Goal: Task Accomplishment & Management: Manage account settings

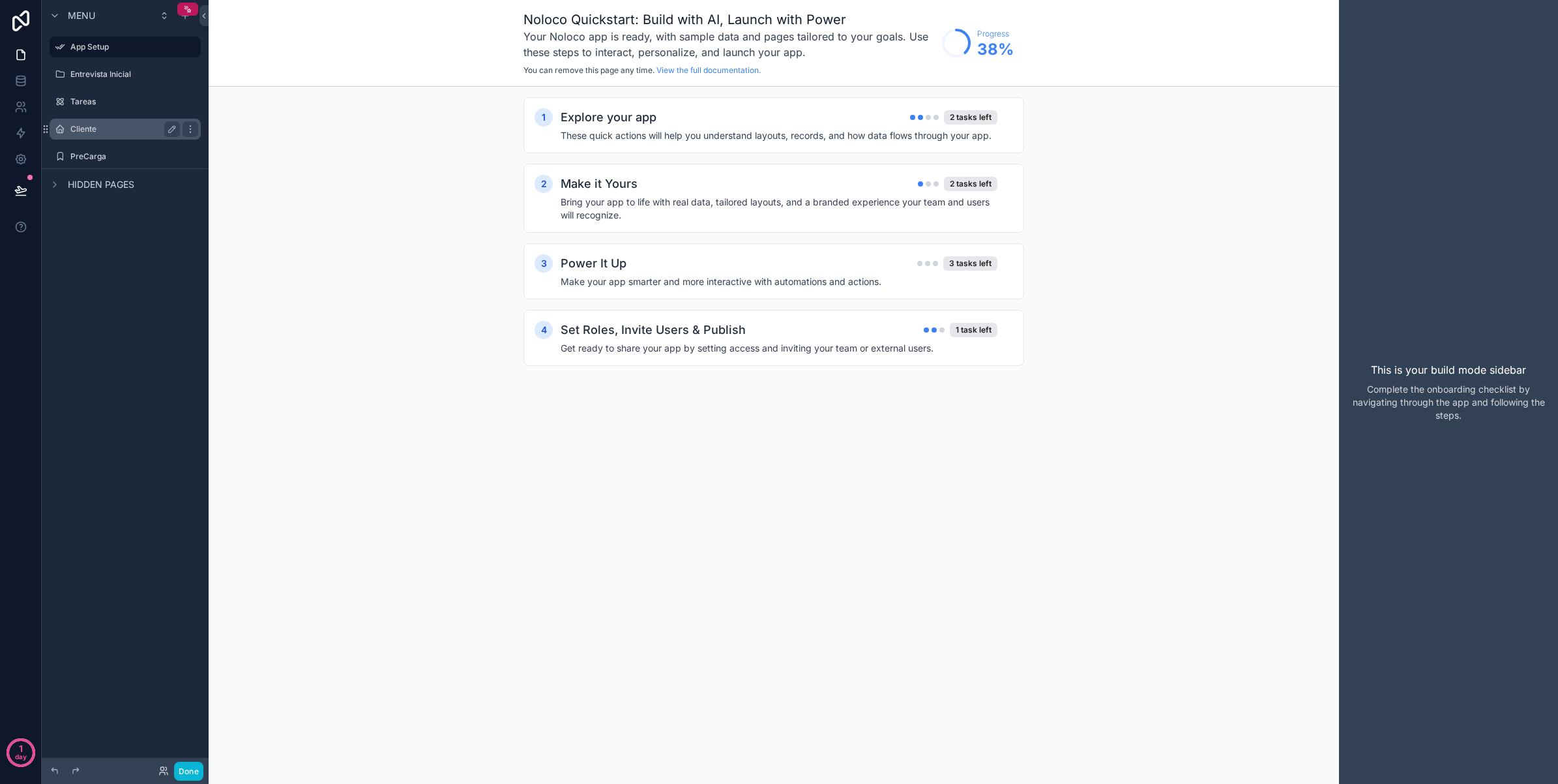
click at [109, 128] on label "Cliente" at bounding box center [123, 129] width 105 height 11
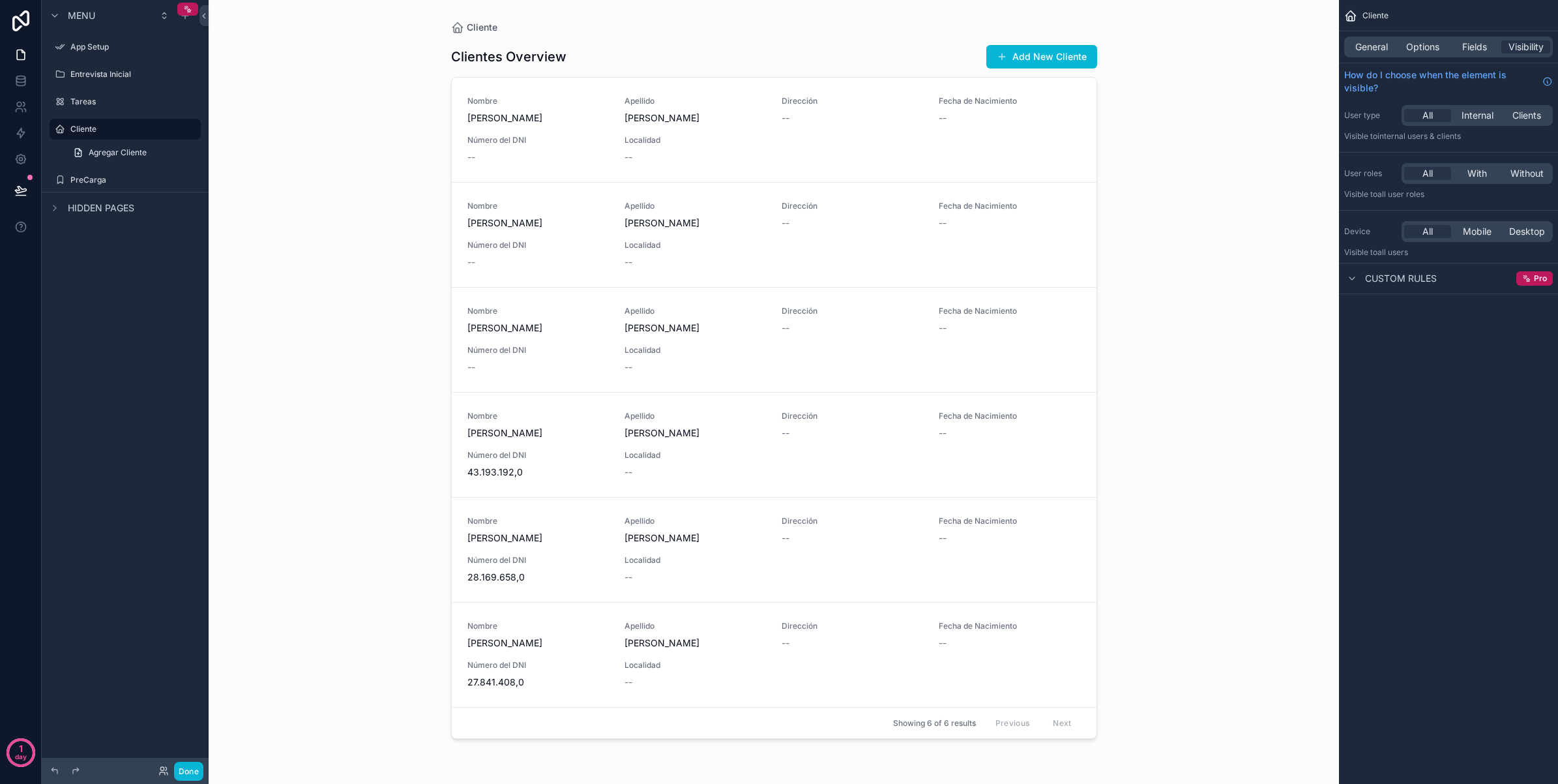
click at [1013, 56] on div "scrollable content" at bounding box center [774, 384] width 667 height 768
click at [1013, 56] on button "Add New Cliente" at bounding box center [1041, 56] width 111 height 23
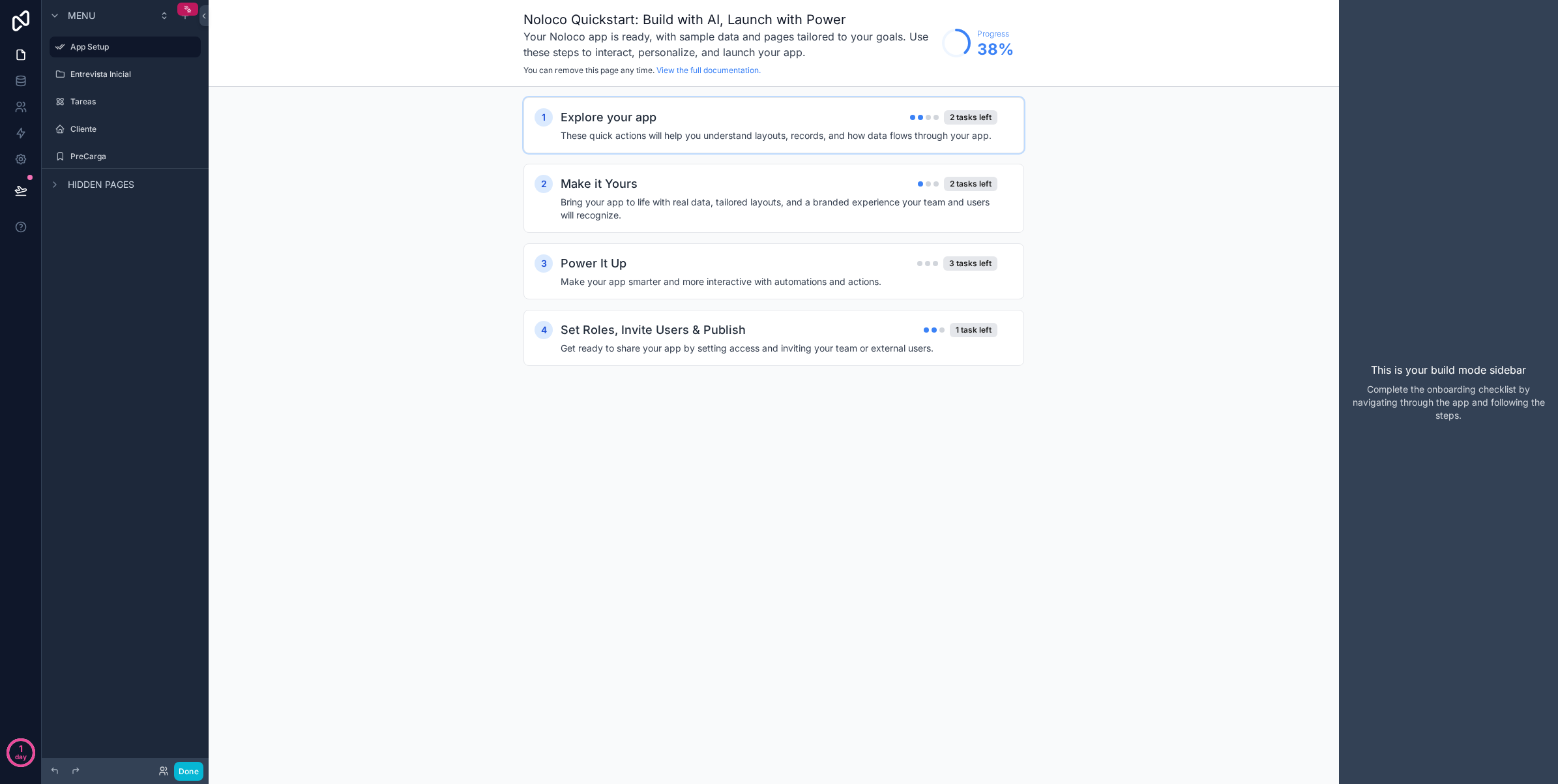
click at [748, 125] on div "Explore your app 2 tasks left" at bounding box center [779, 117] width 437 height 18
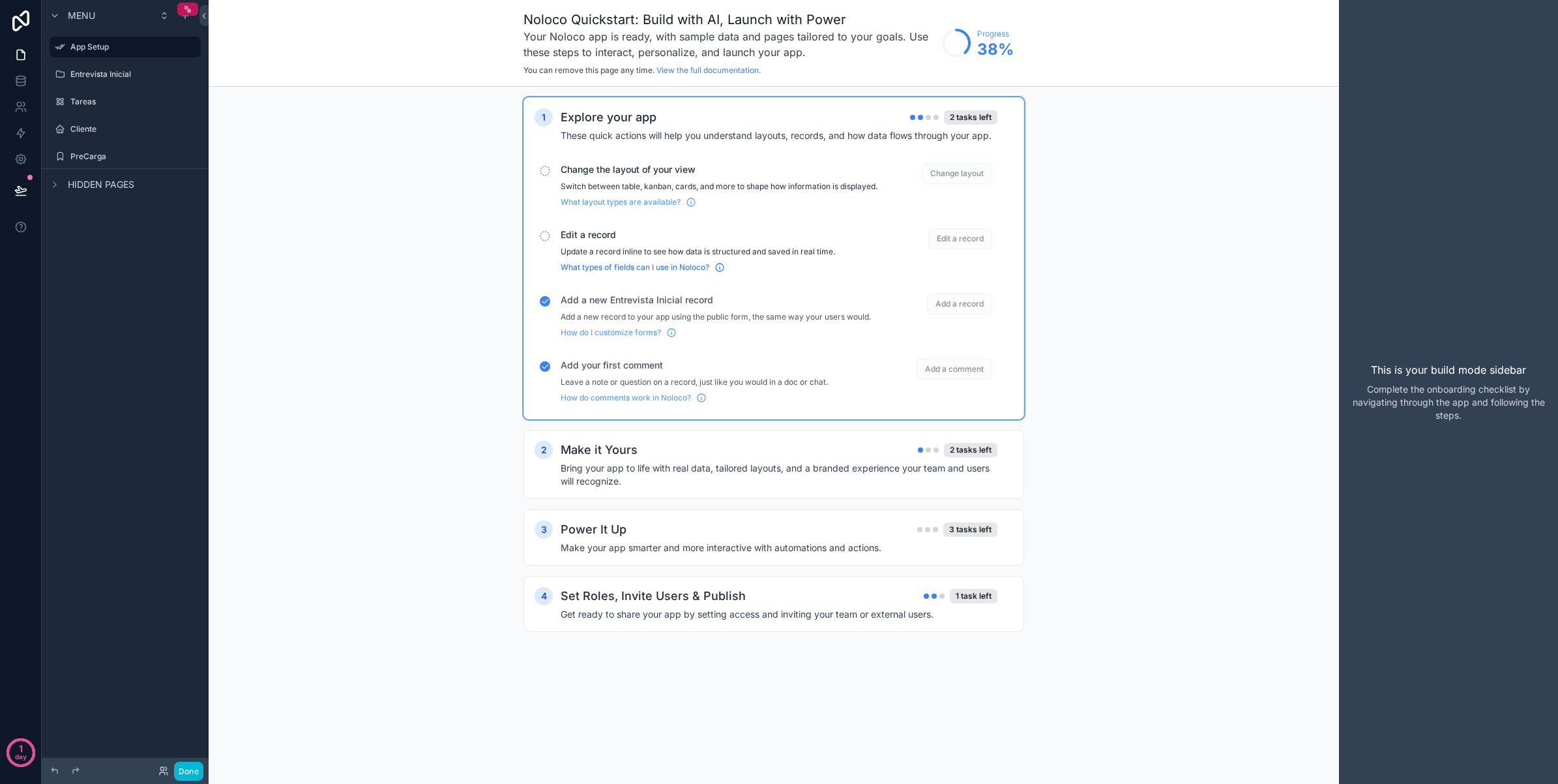
click at [666, 273] on span "What types of fields can I use in Noloco?" at bounding box center [635, 267] width 149 height 11
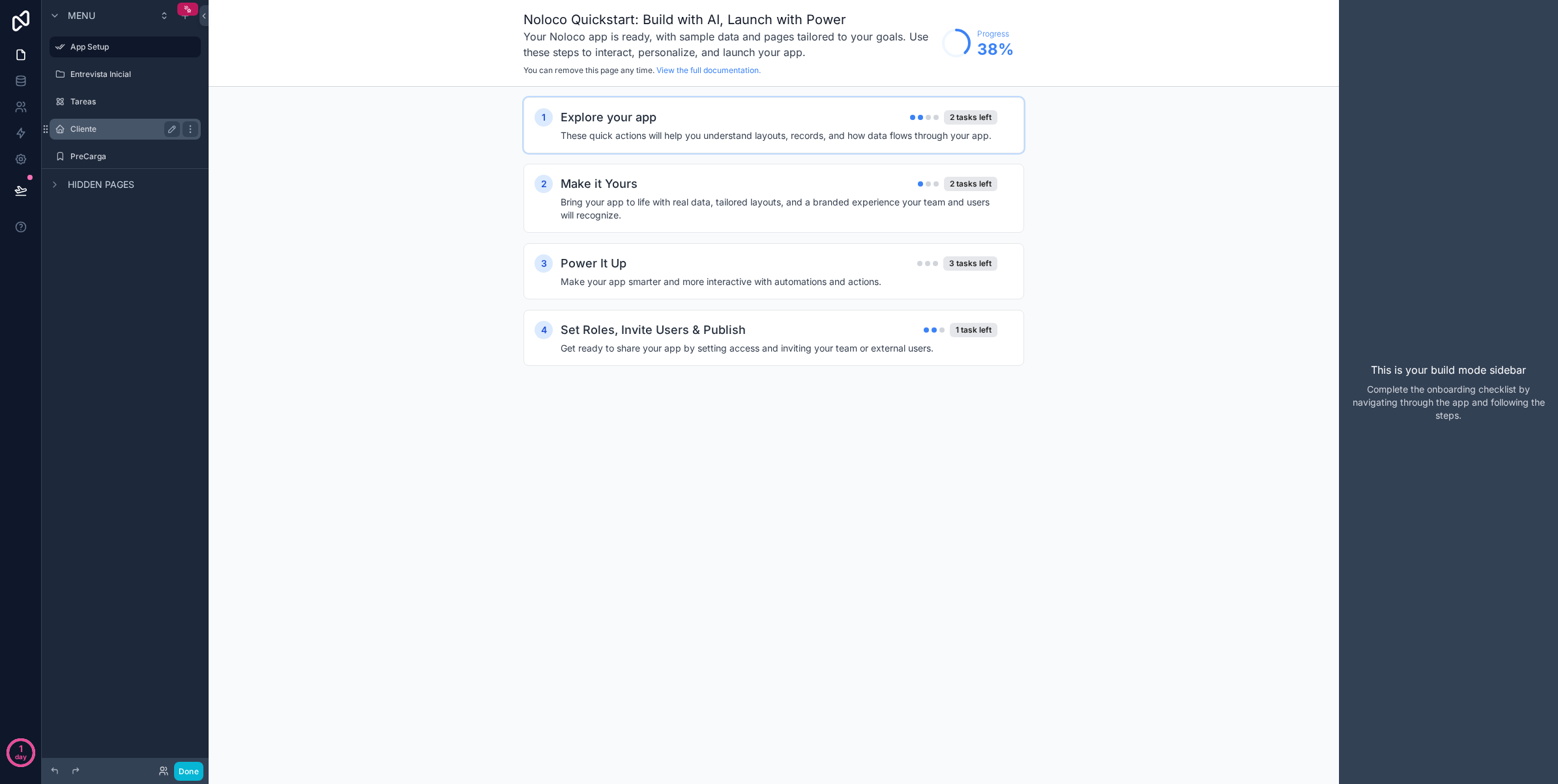
click at [115, 126] on label "Cliente" at bounding box center [123, 129] width 105 height 11
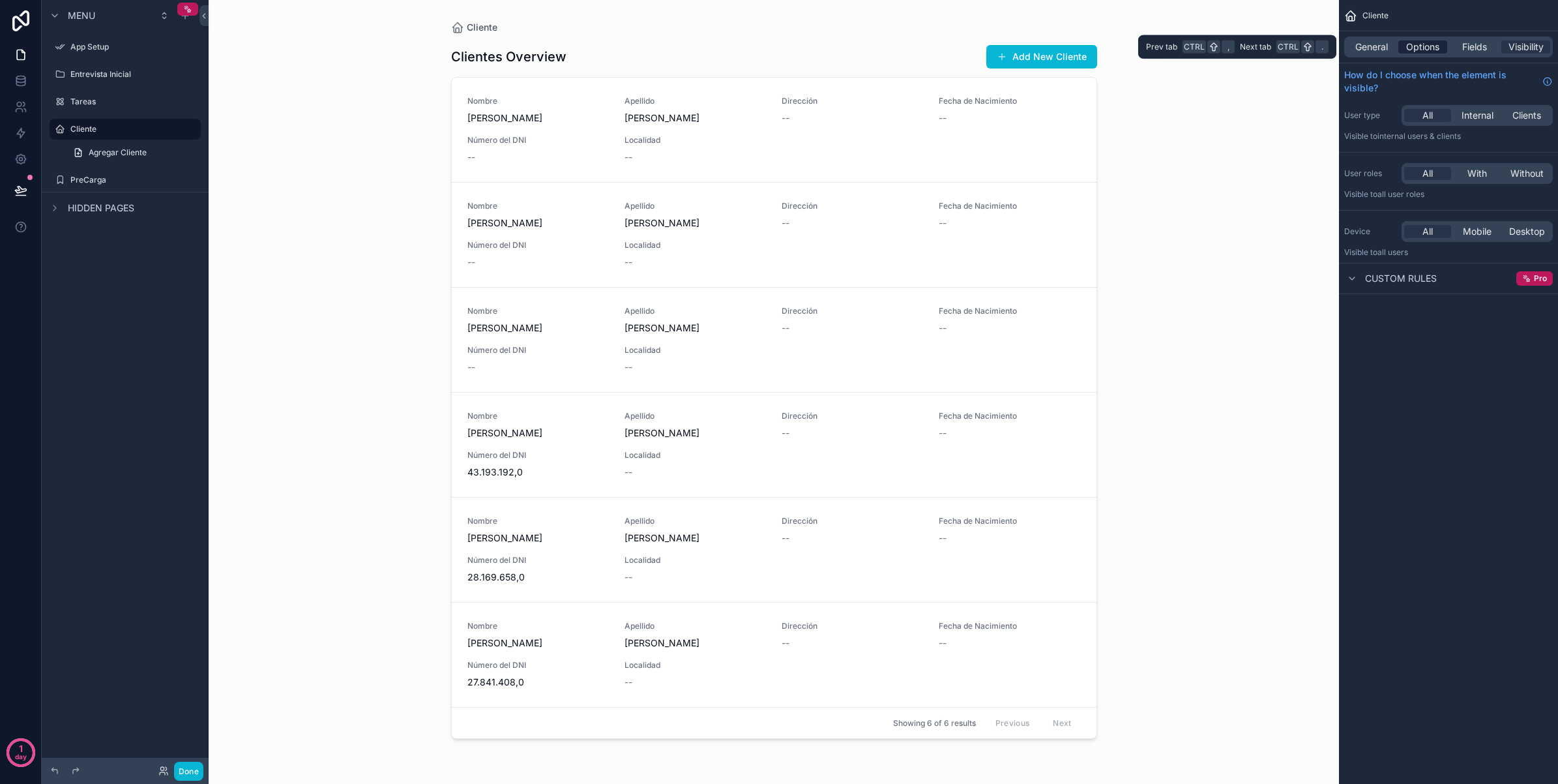
click at [1425, 43] on span "Options" at bounding box center [1423, 46] width 34 height 13
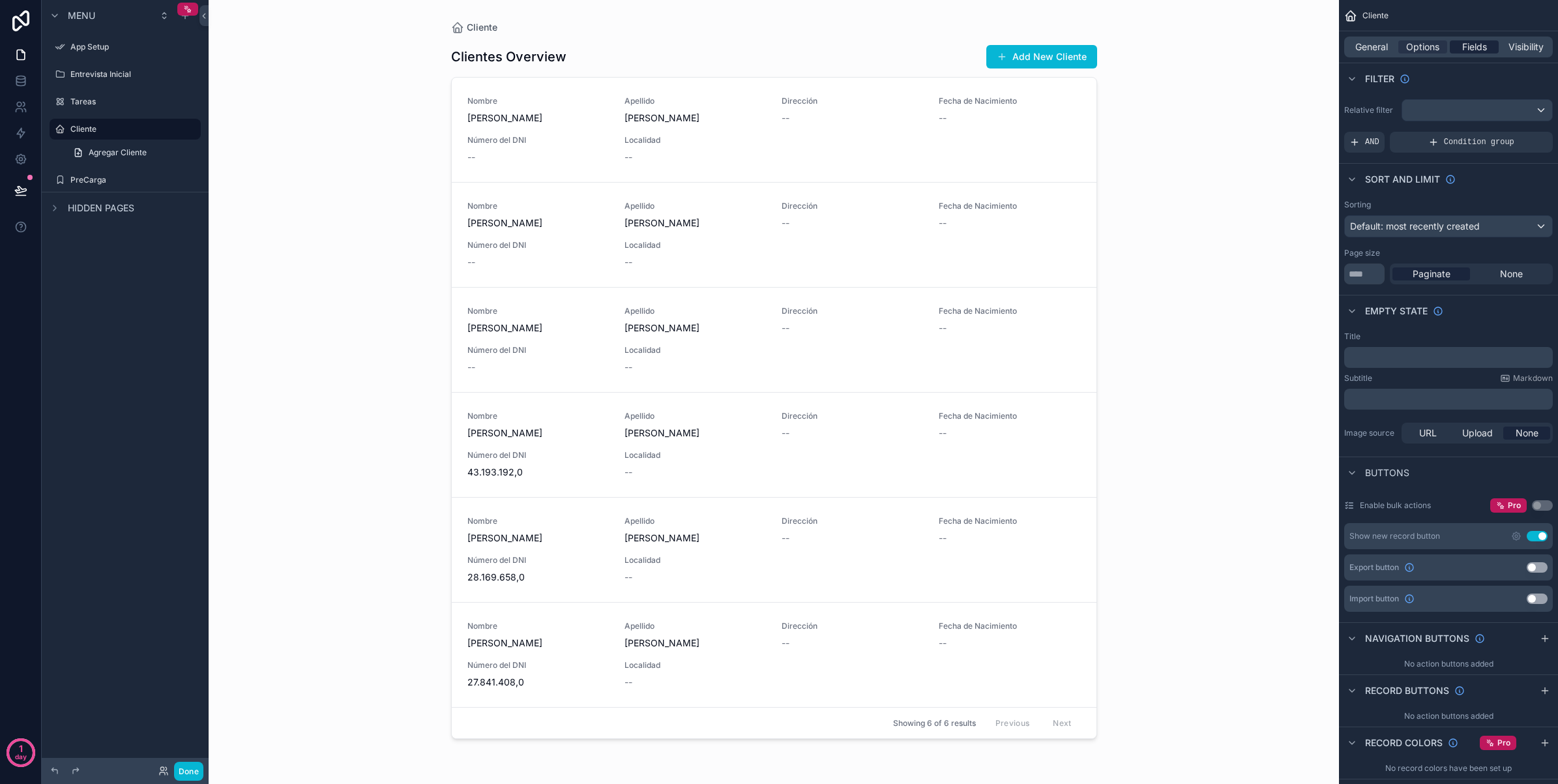
click at [1475, 50] on span "Fields" at bounding box center [1474, 46] width 25 height 13
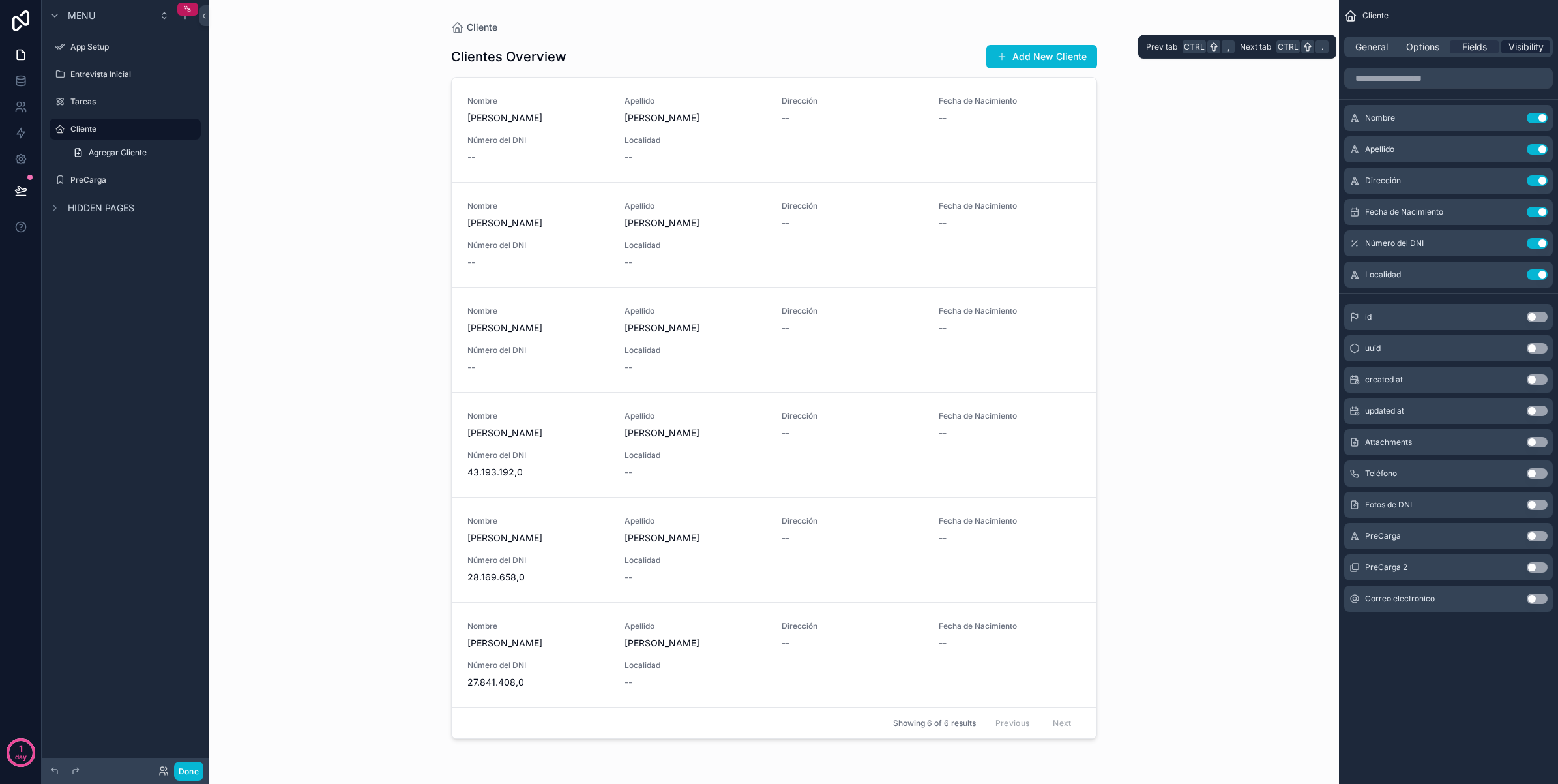
click at [1507, 47] on div "Visibility" at bounding box center [1526, 46] width 49 height 13
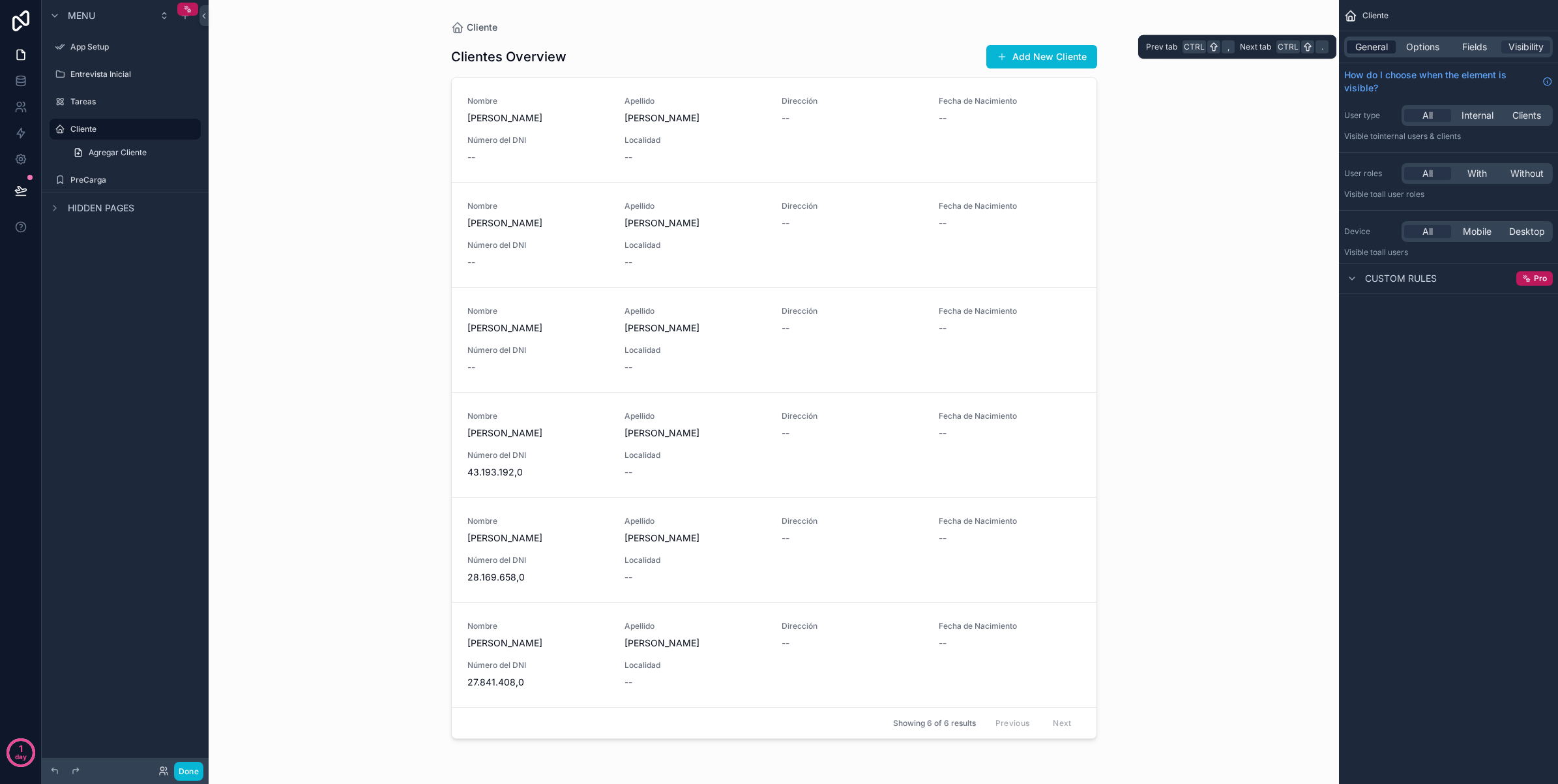
click at [1376, 53] on span "General" at bounding box center [1372, 46] width 33 height 13
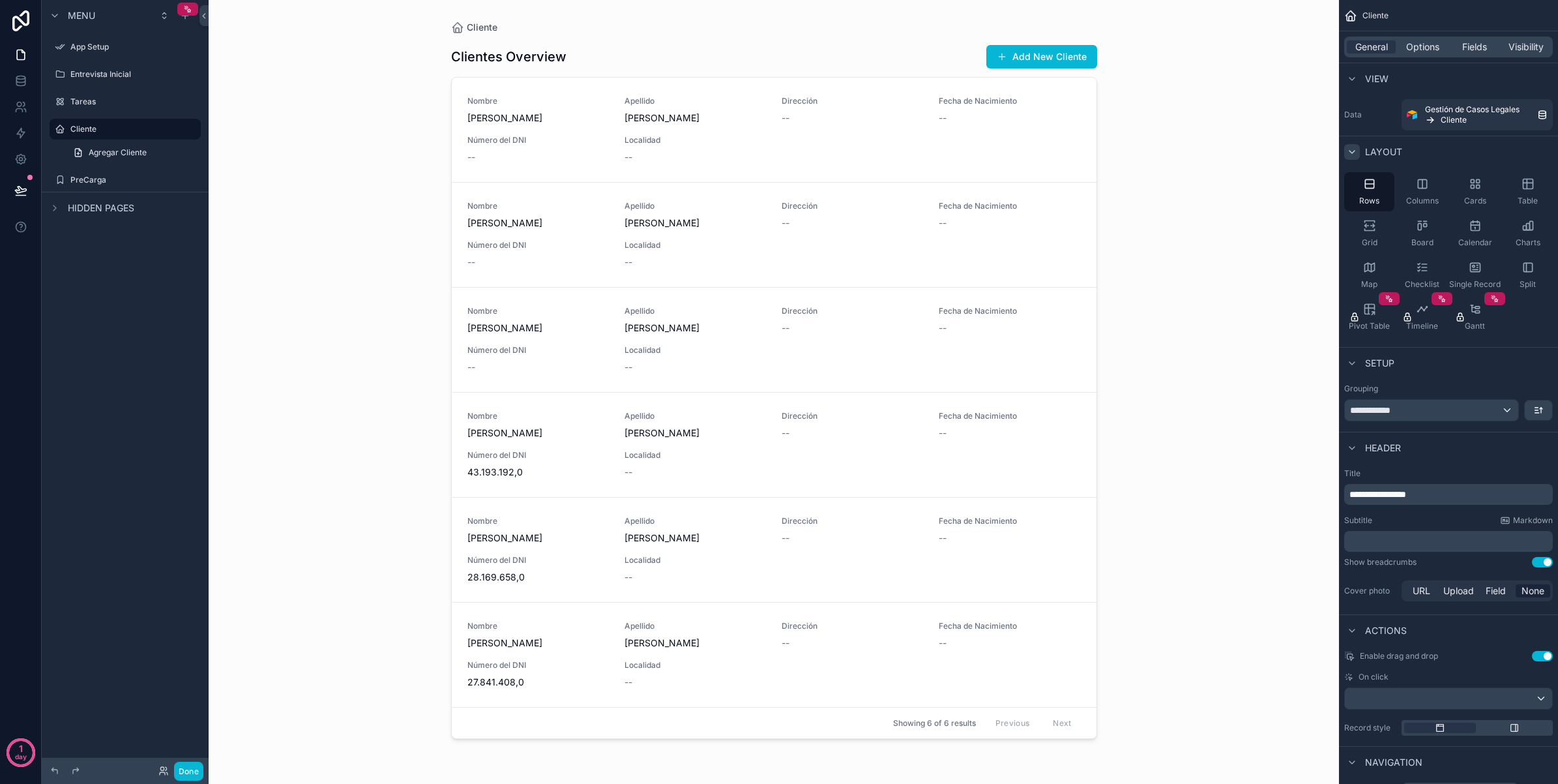
click at [1357, 153] on icon "scrollable content" at bounding box center [1352, 152] width 11 height 11
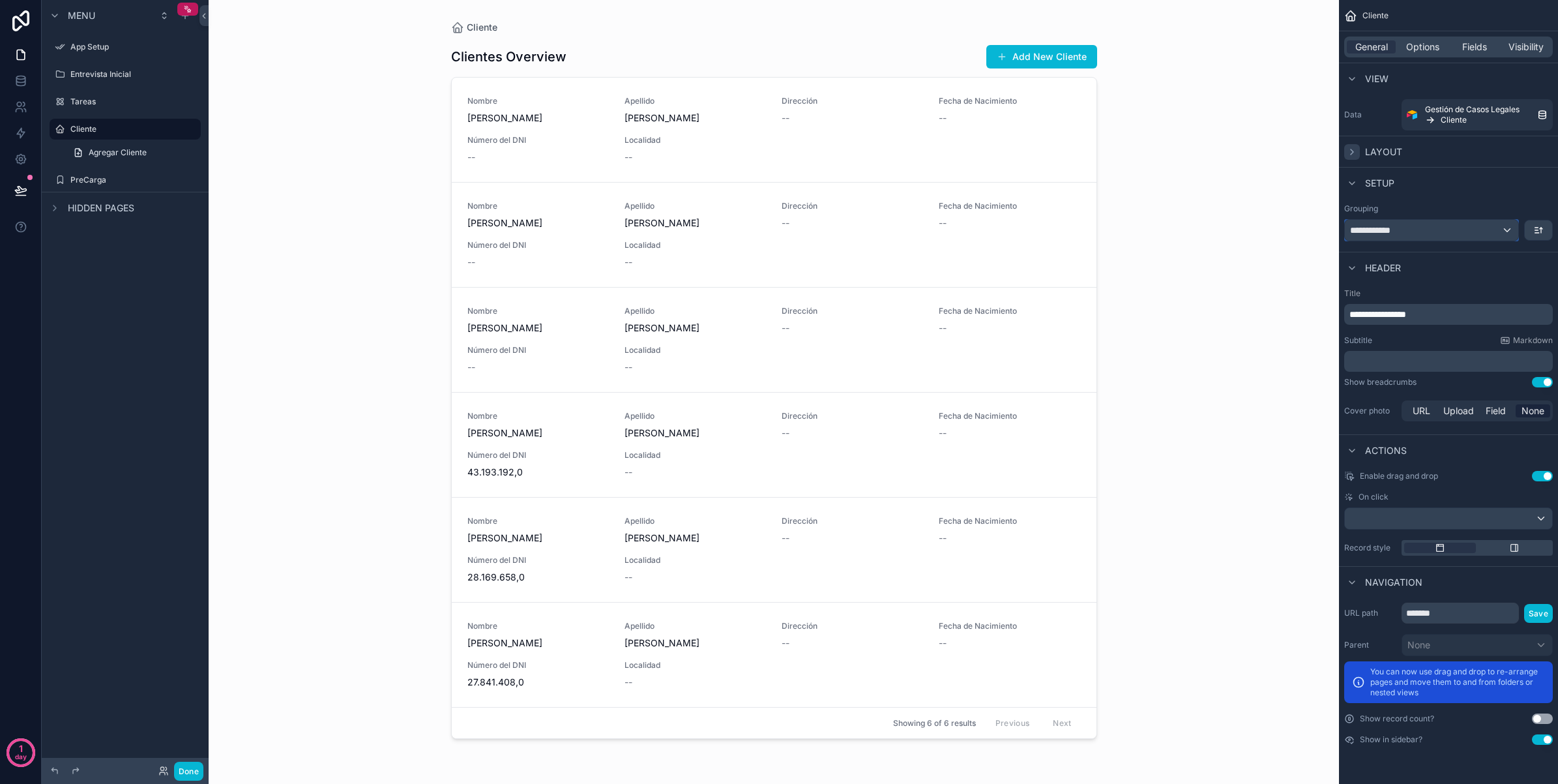
click at [1504, 235] on div "**********" at bounding box center [1431, 230] width 174 height 21
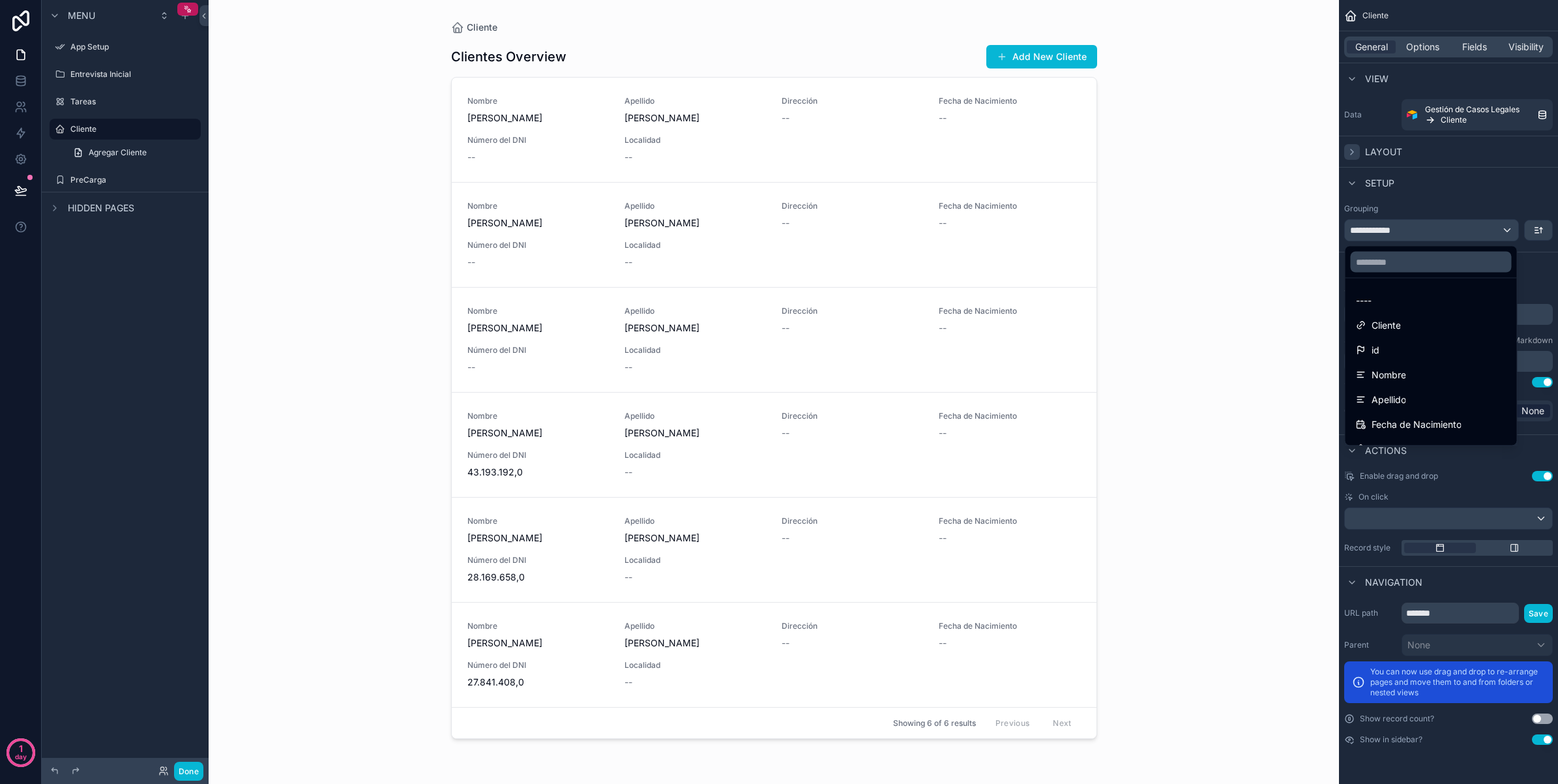
click at [1488, 213] on div "scrollable content" at bounding box center [779, 392] width 1558 height 784
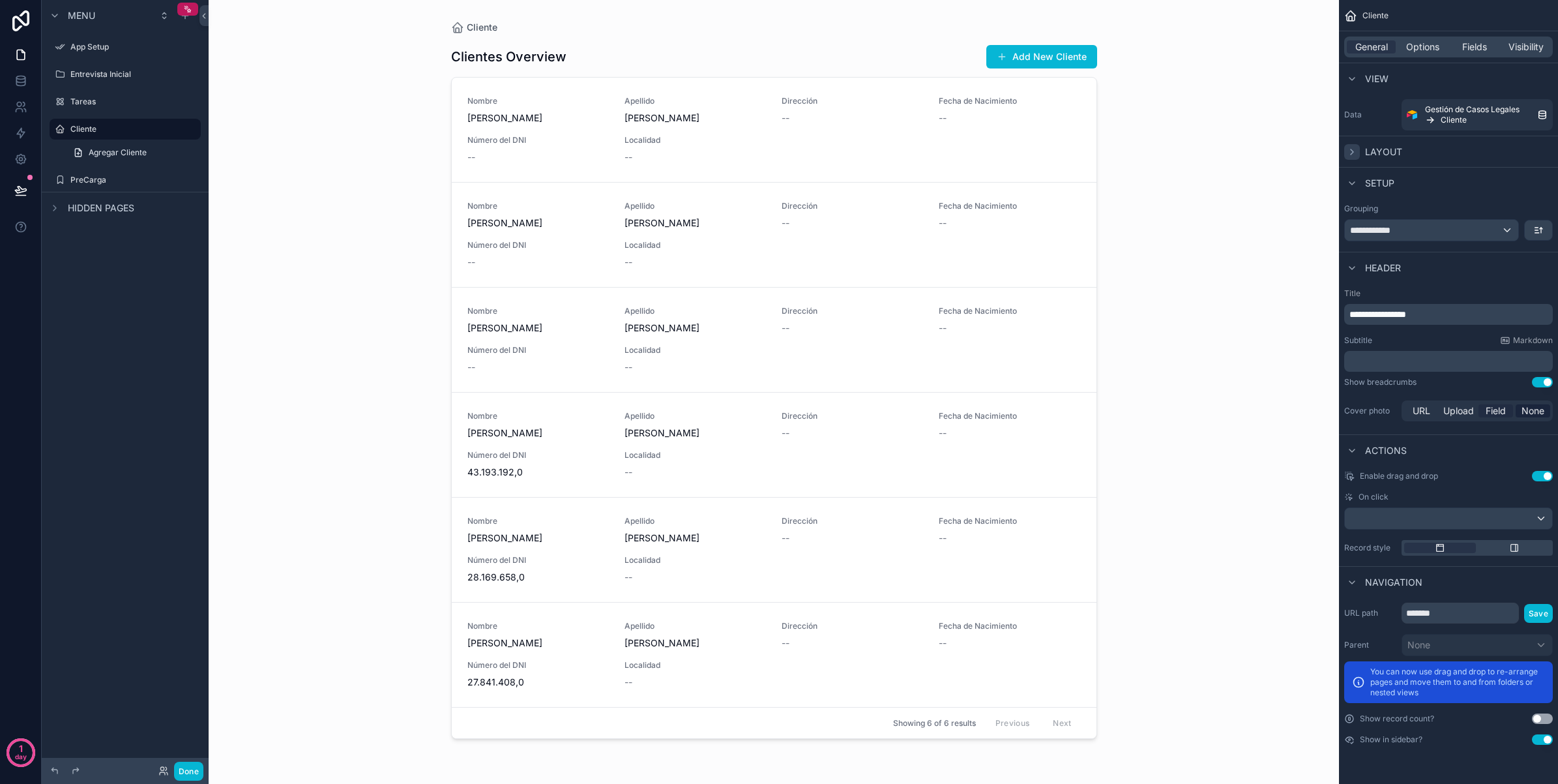
click at [1501, 415] on span "Field" at bounding box center [1496, 410] width 20 height 13
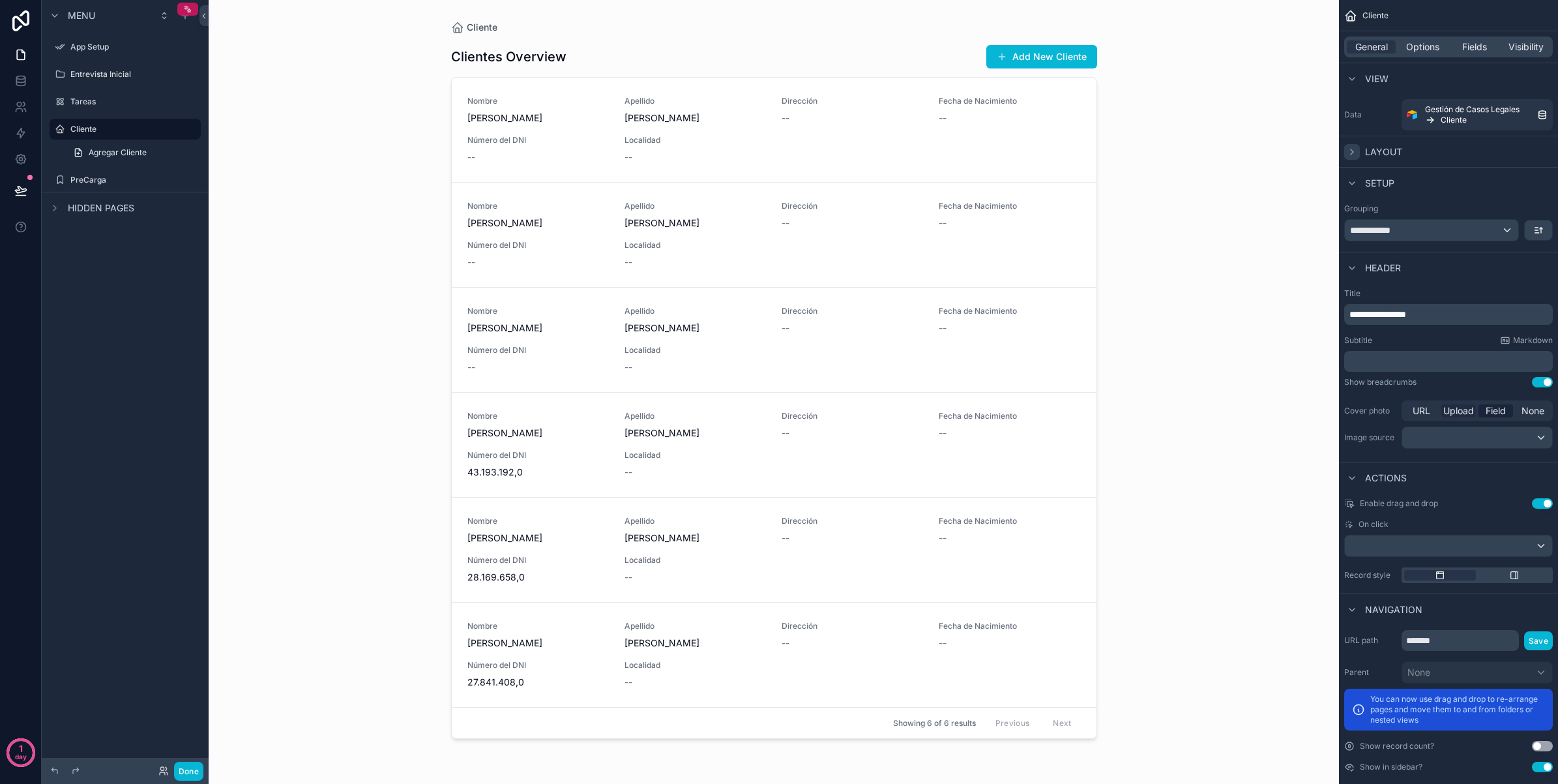
click at [1464, 415] on span "Upload" at bounding box center [1459, 410] width 31 height 13
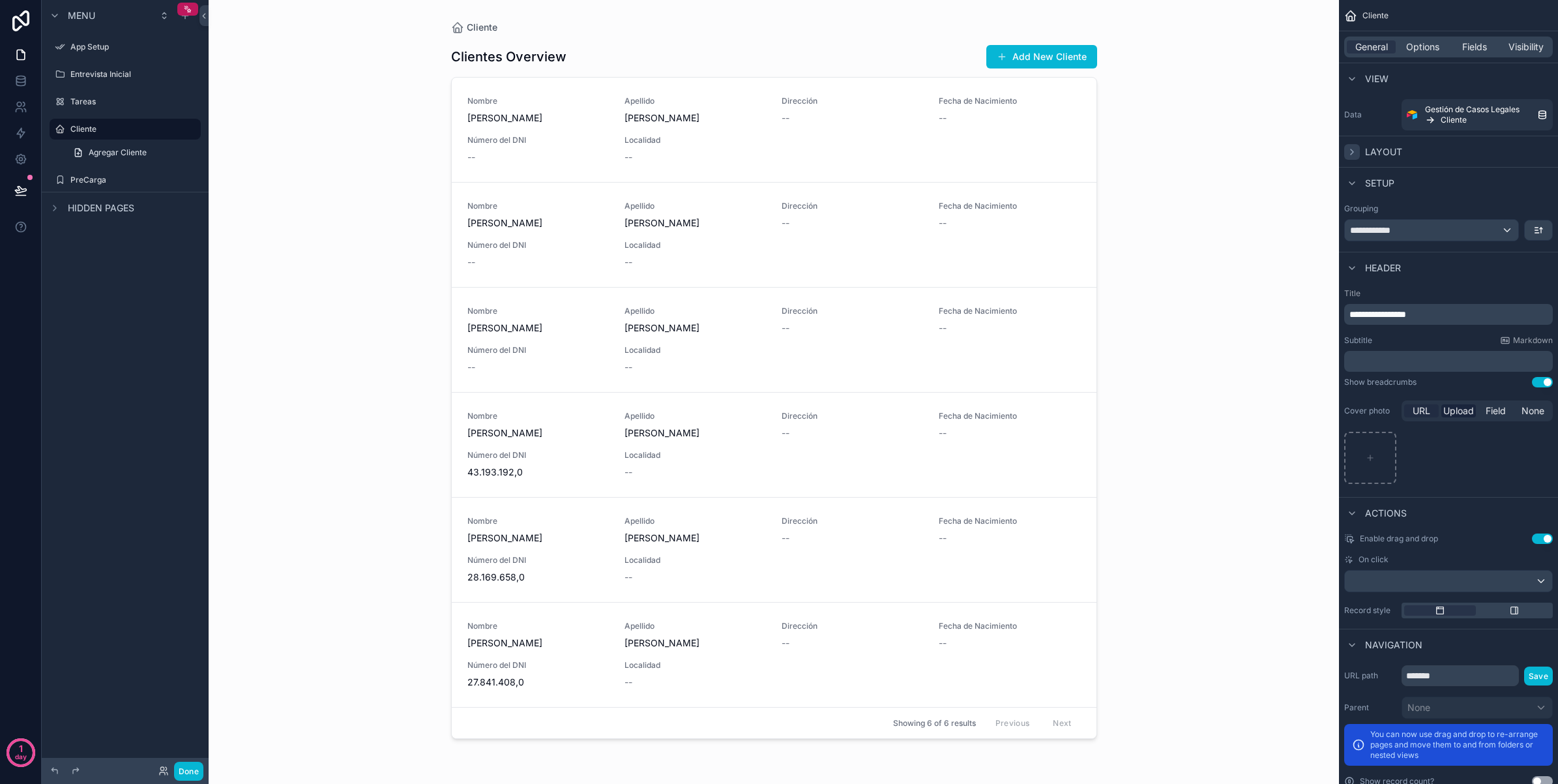
click at [1426, 412] on span "URL" at bounding box center [1421, 410] width 17 height 13
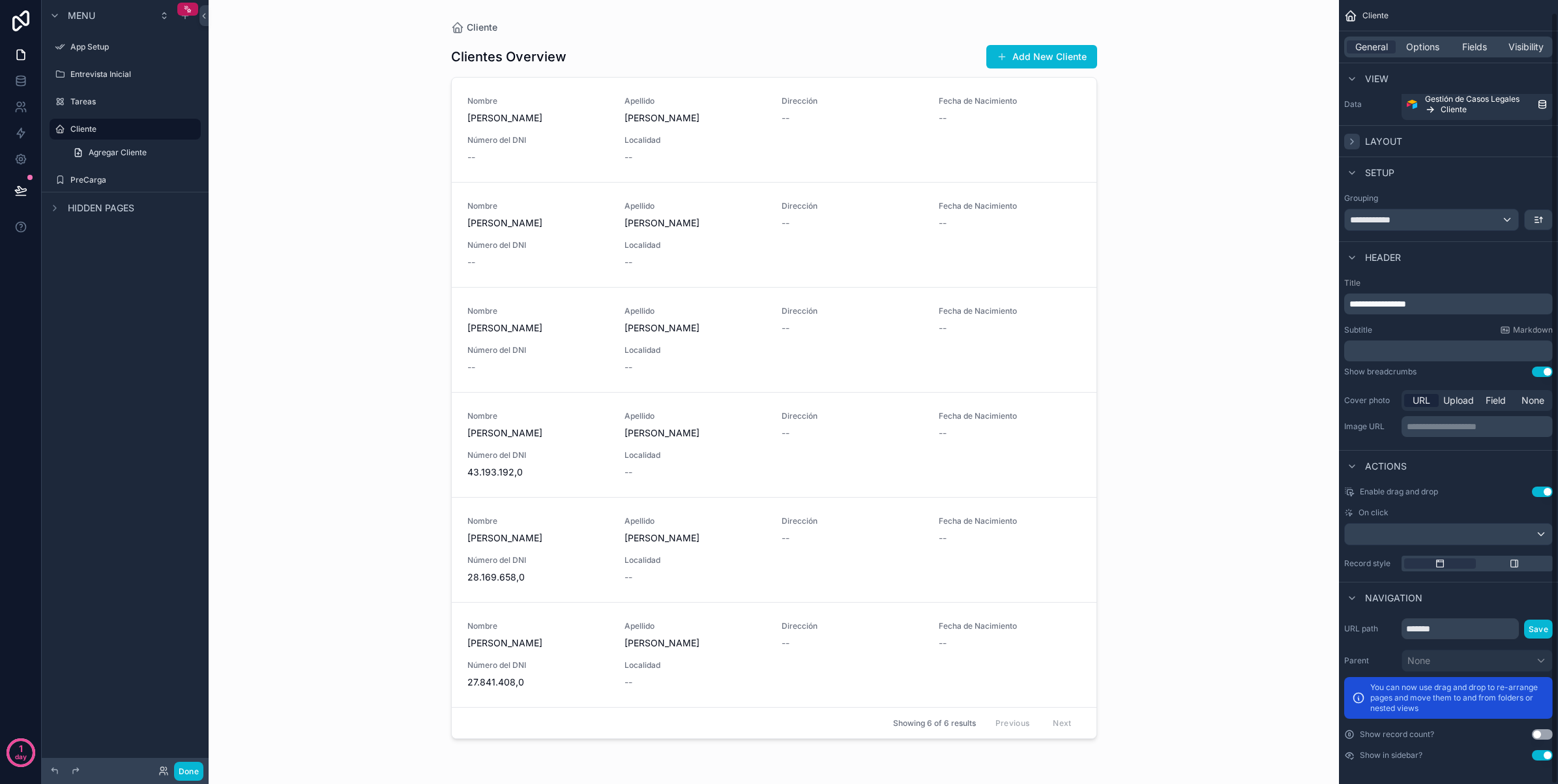
scroll to position [13, 0]
drag, startPoint x: 147, startPoint y: 150, endPoint x: 170, endPoint y: 152, distance: 23.1
click at [147, 150] on link "Agregar Cliente" at bounding box center [133, 152] width 135 height 21
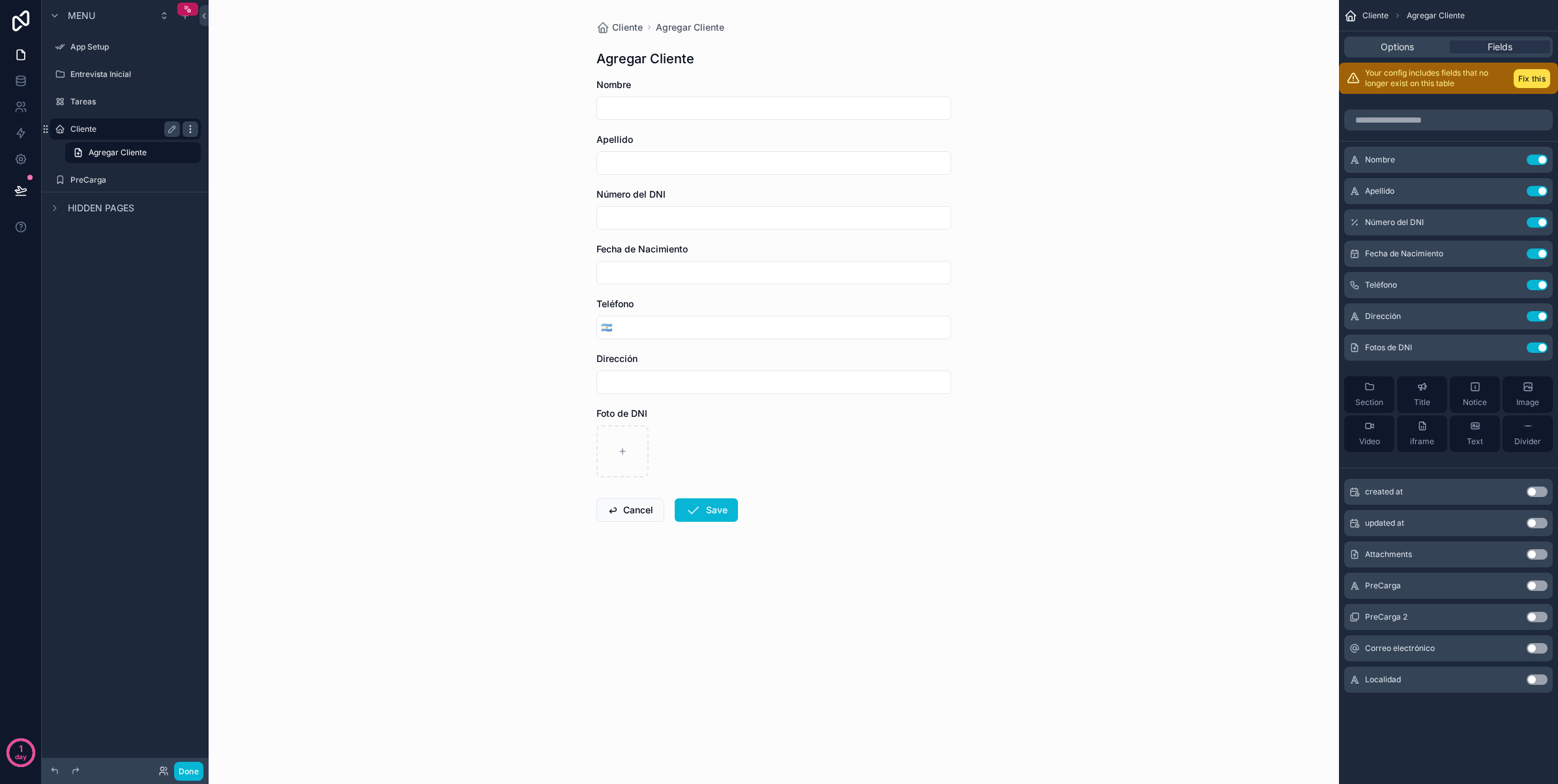
click at [193, 135] on div "scrollable content" at bounding box center [190, 129] width 15 height 15
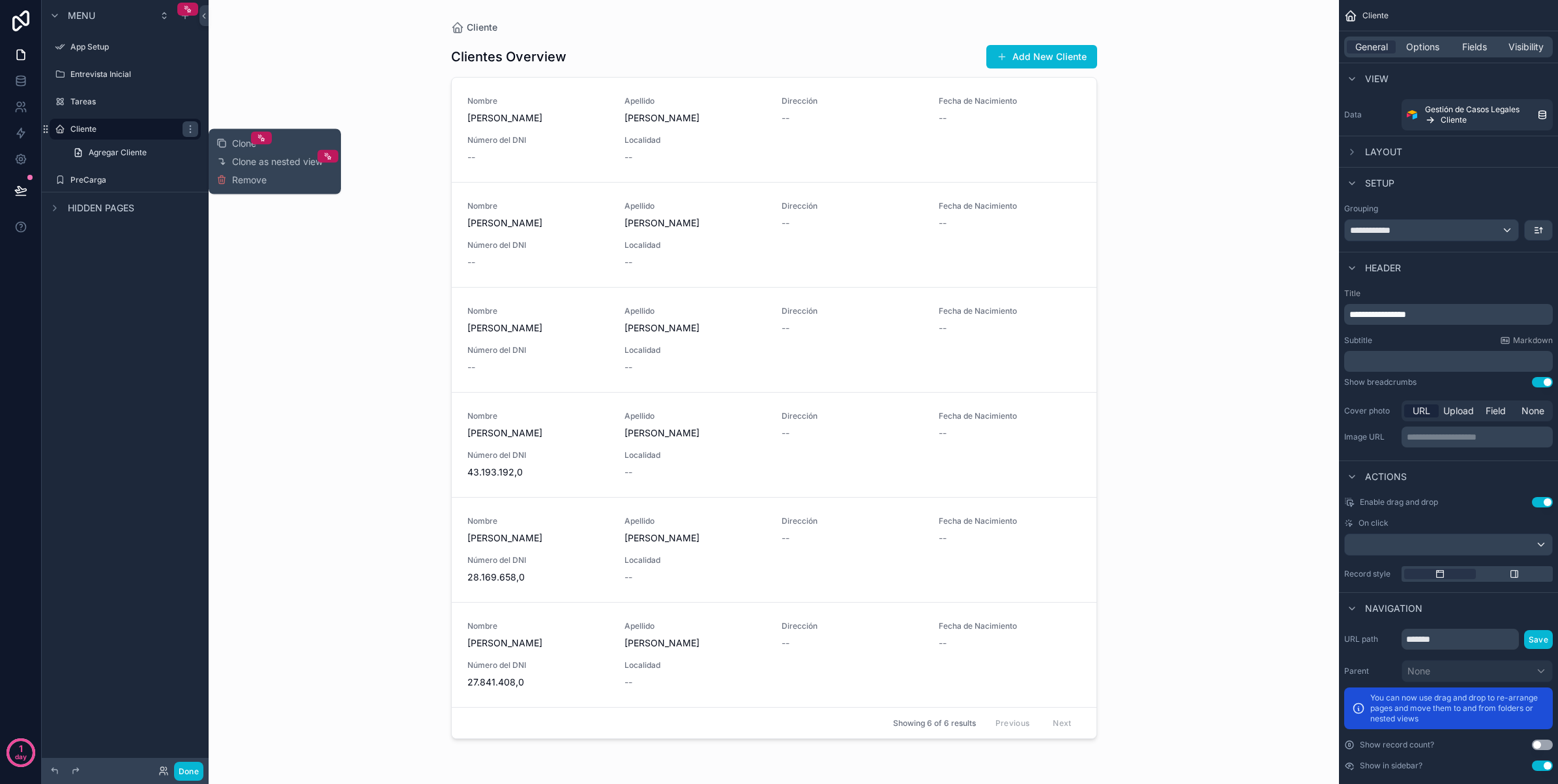
click at [157, 163] on div "Agregar Cliente" at bounding box center [125, 152] width 167 height 23
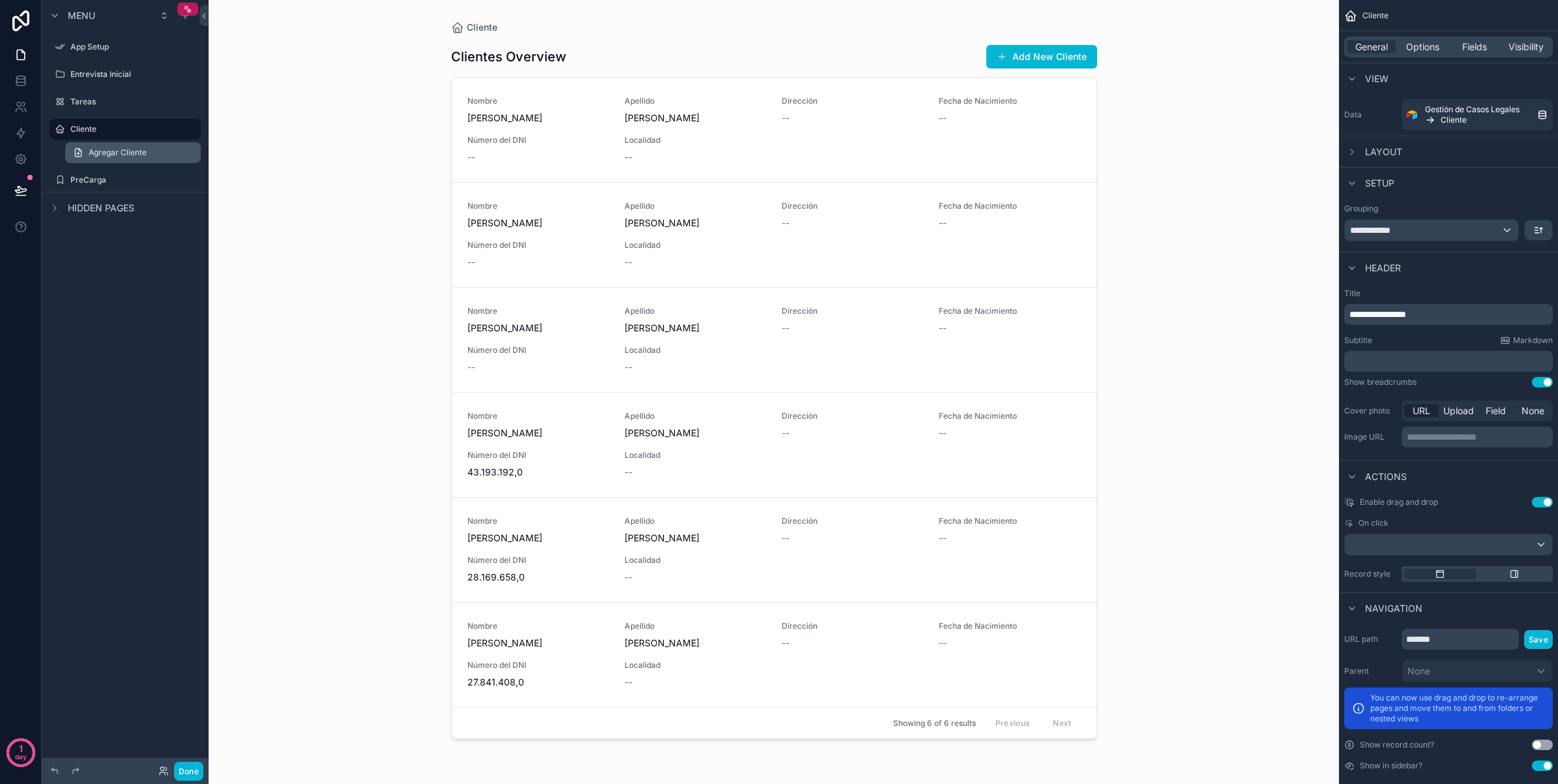
click at [157, 157] on link "Agregar Cliente" at bounding box center [133, 152] width 135 height 21
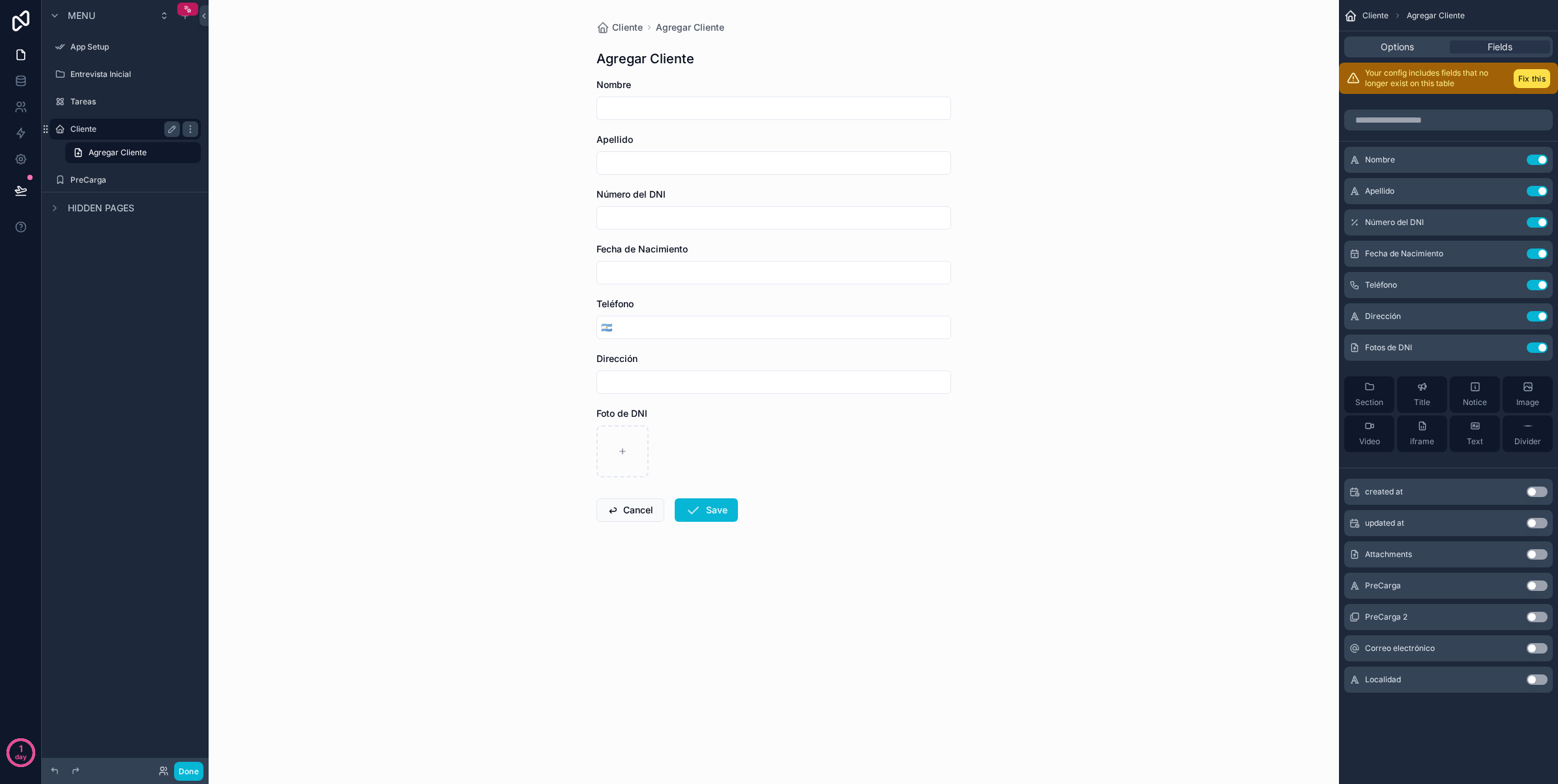
click at [89, 124] on label "Cliente" at bounding box center [123, 129] width 105 height 11
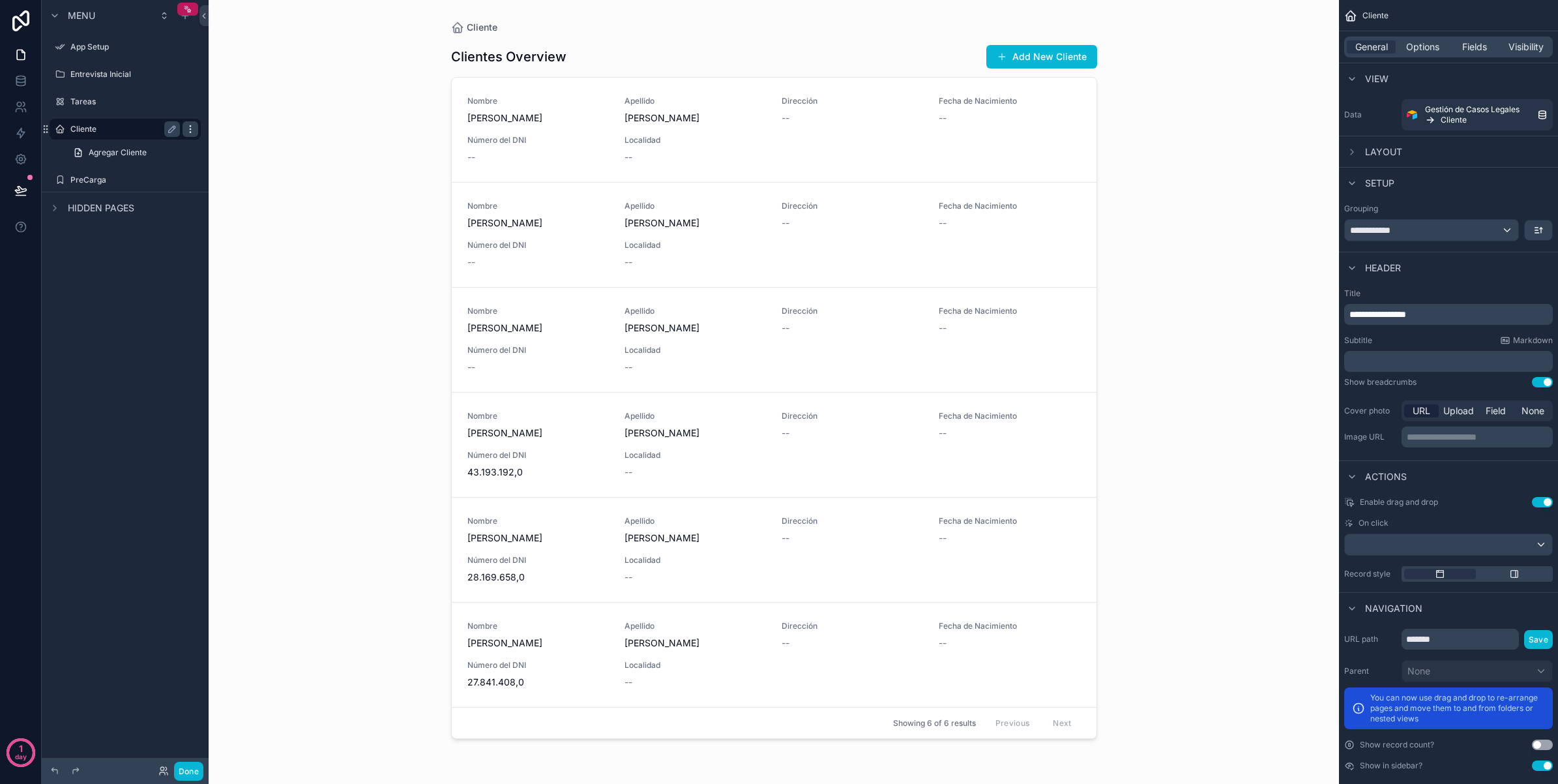
click at [185, 131] on icon "scrollable content" at bounding box center [190, 129] width 11 height 11
click at [186, 19] on icon "scrollable content" at bounding box center [186, 16] width 11 height 11
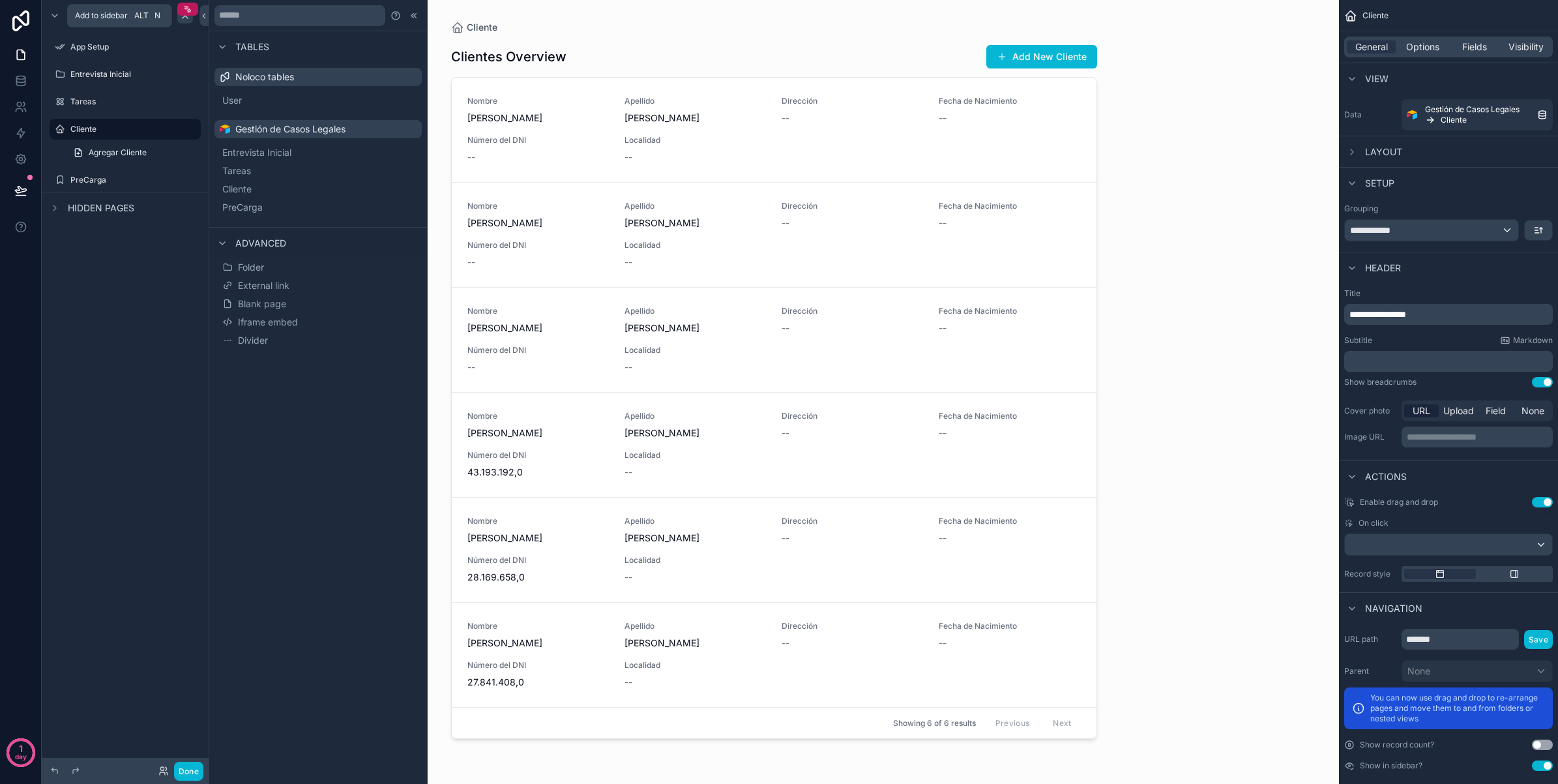
click at [186, 21] on div "scrollable content" at bounding box center [185, 15] width 15 height 15
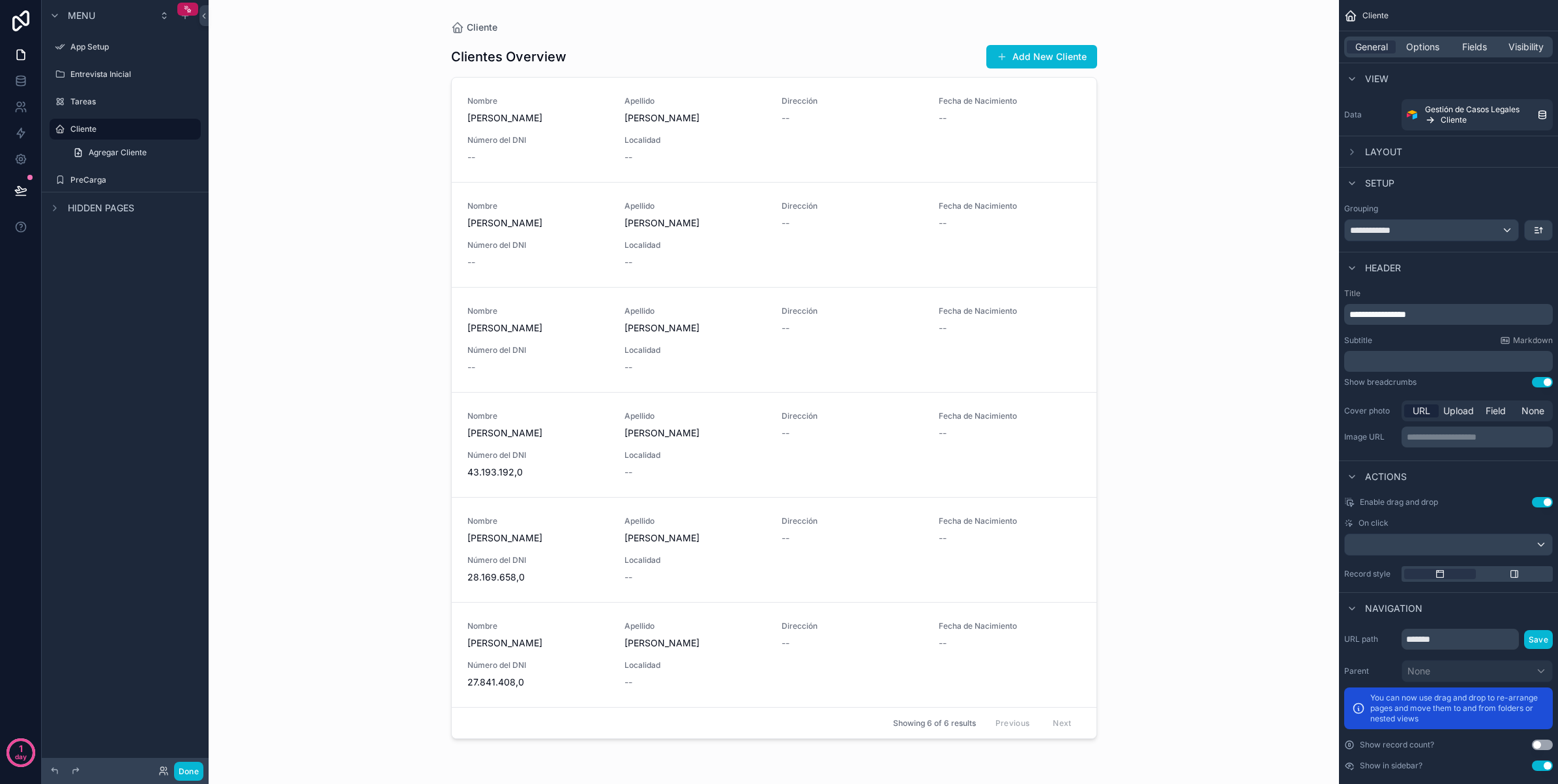
click at [409, 184] on div "Cliente Clientes Overview Add New Cliente Nombre [PERSON_NAME] [PERSON_NAME] Di…" at bounding box center [773, 392] width 1130 height 784
click at [1479, 51] on span "Fields" at bounding box center [1474, 46] width 25 height 13
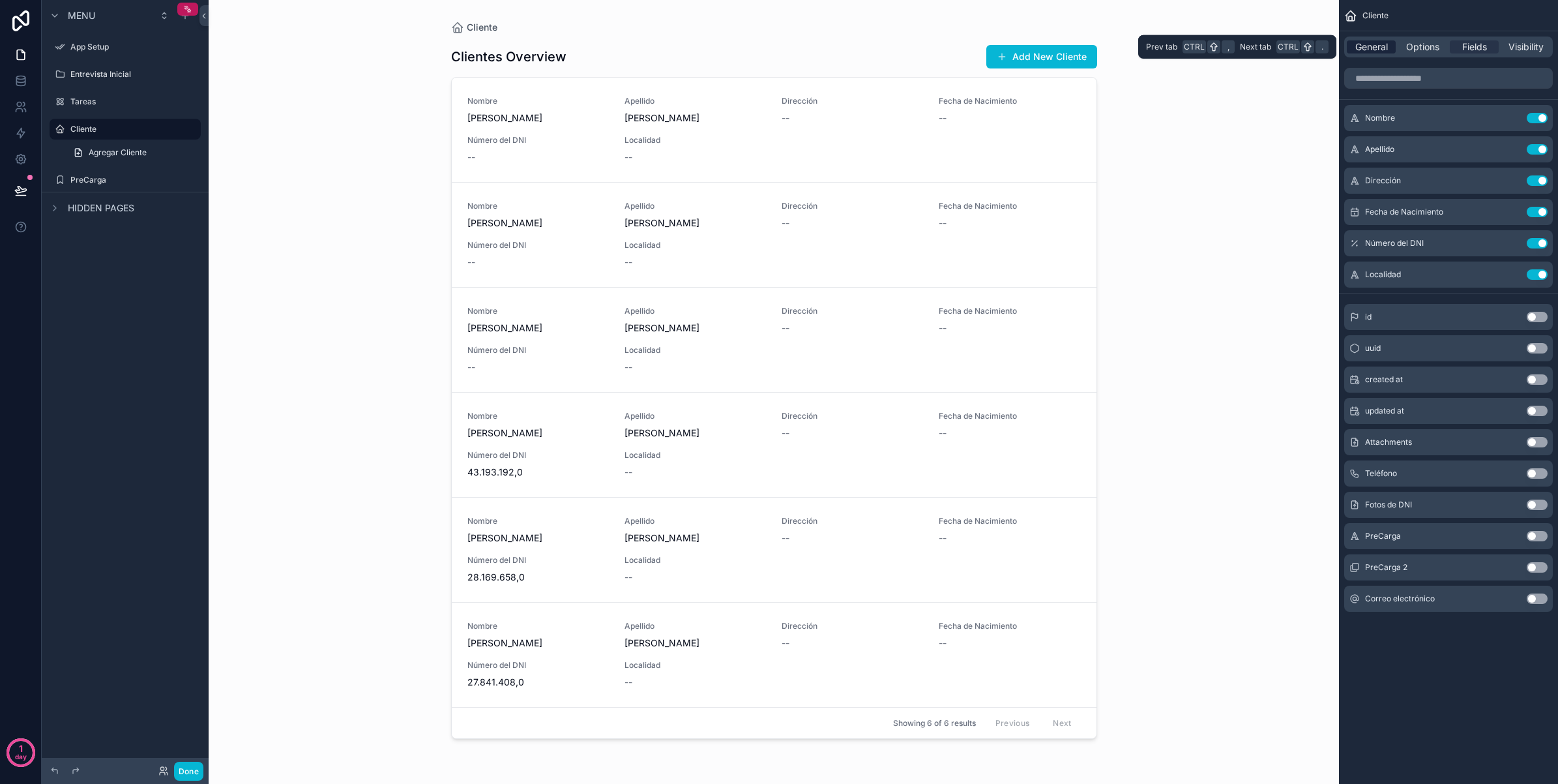
click at [1378, 51] on span "General" at bounding box center [1372, 46] width 33 height 13
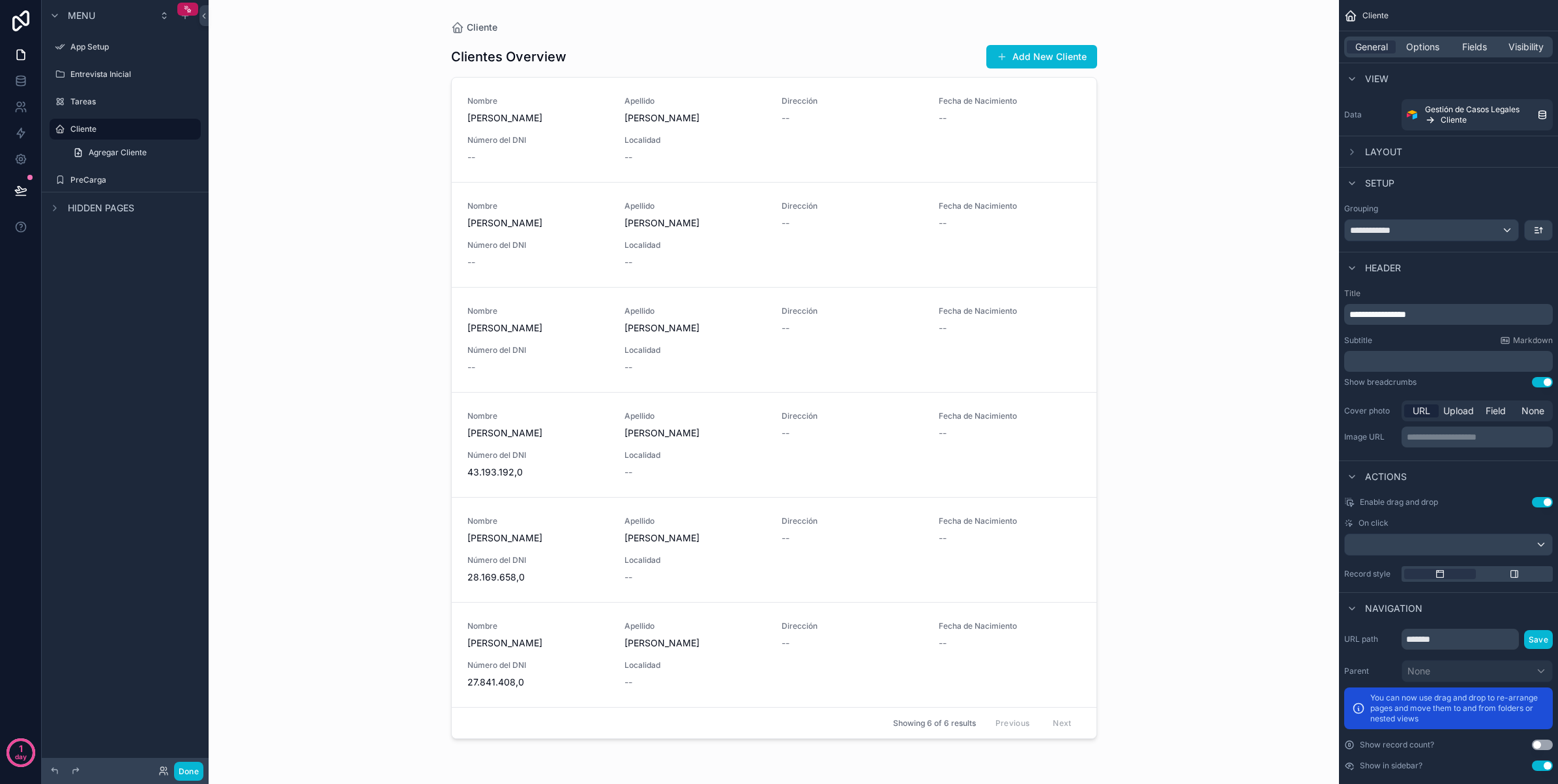
click at [495, 121] on div "scrollable content" at bounding box center [774, 384] width 667 height 768
click at [500, 138] on span "Número del DNI" at bounding box center [538, 140] width 141 height 11
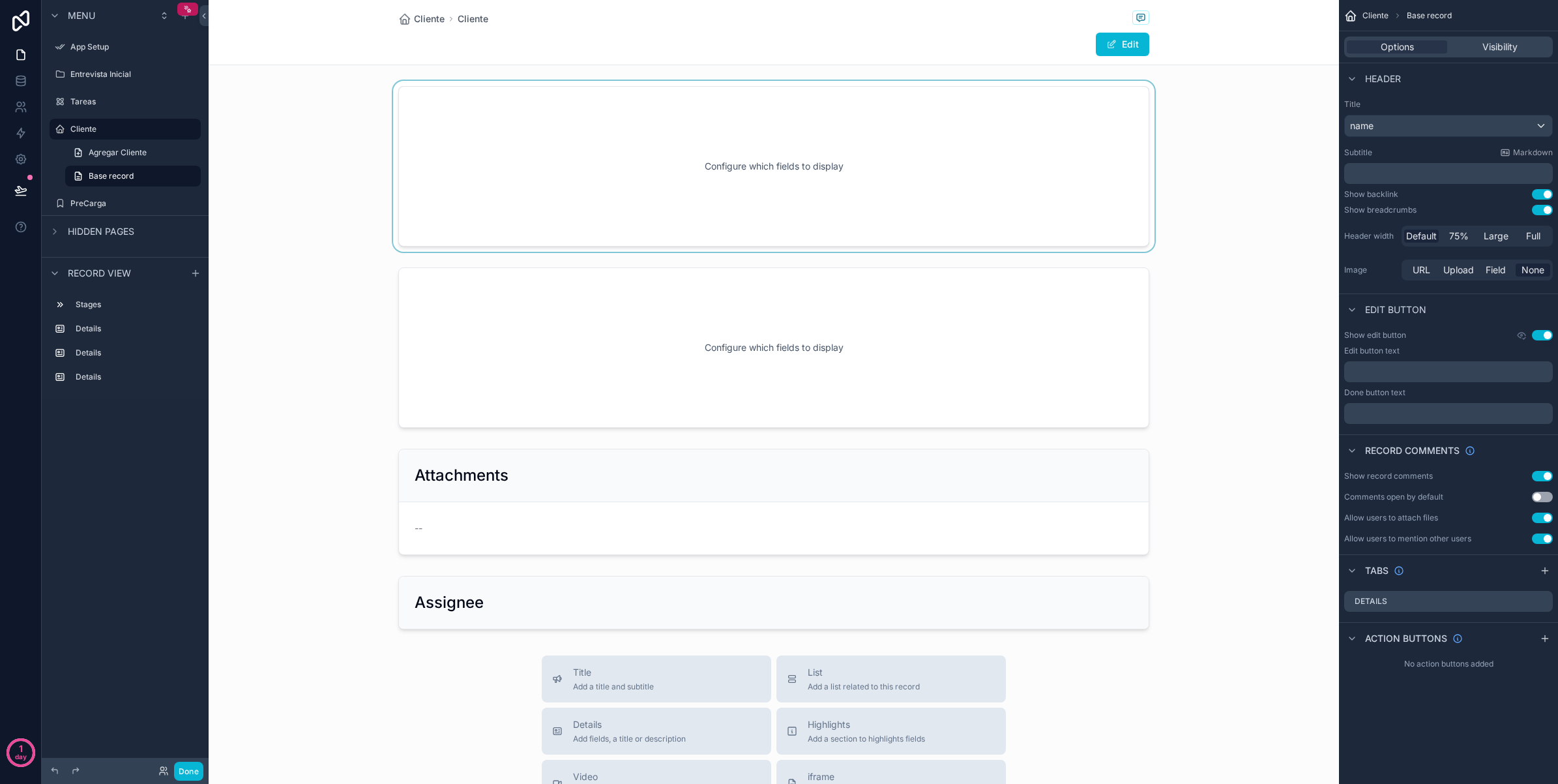
click at [879, 181] on div "scrollable content" at bounding box center [773, 166] width 1130 height 171
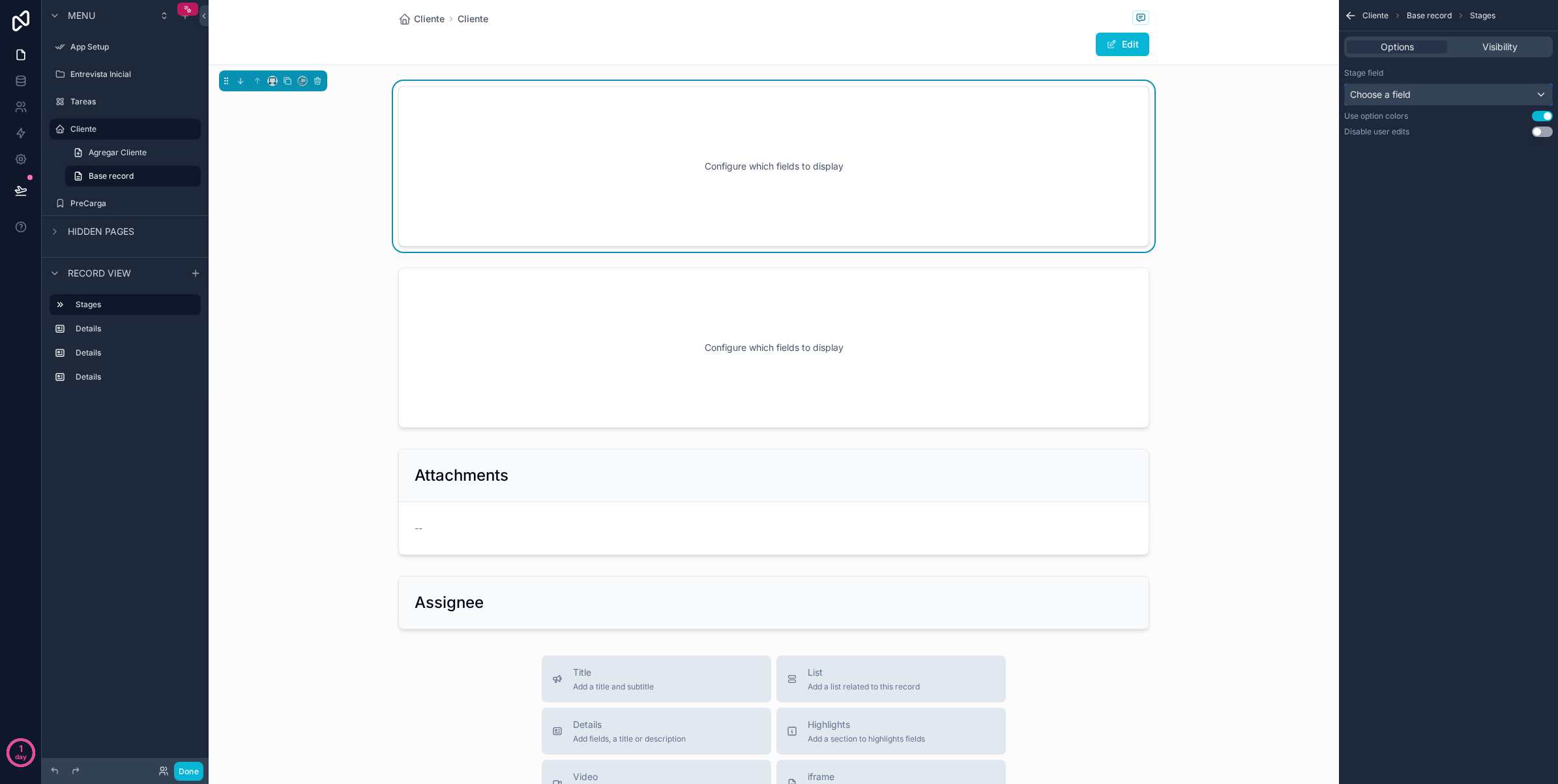
click at [1507, 95] on div "Choose a field" at bounding box center [1448, 94] width 207 height 21
click at [1478, 125] on input "text" at bounding box center [1464, 126] width 227 height 21
click at [1416, 245] on div "scrollable content" at bounding box center [779, 392] width 1558 height 784
click at [1477, 44] on div "Visibility" at bounding box center [1500, 46] width 101 height 13
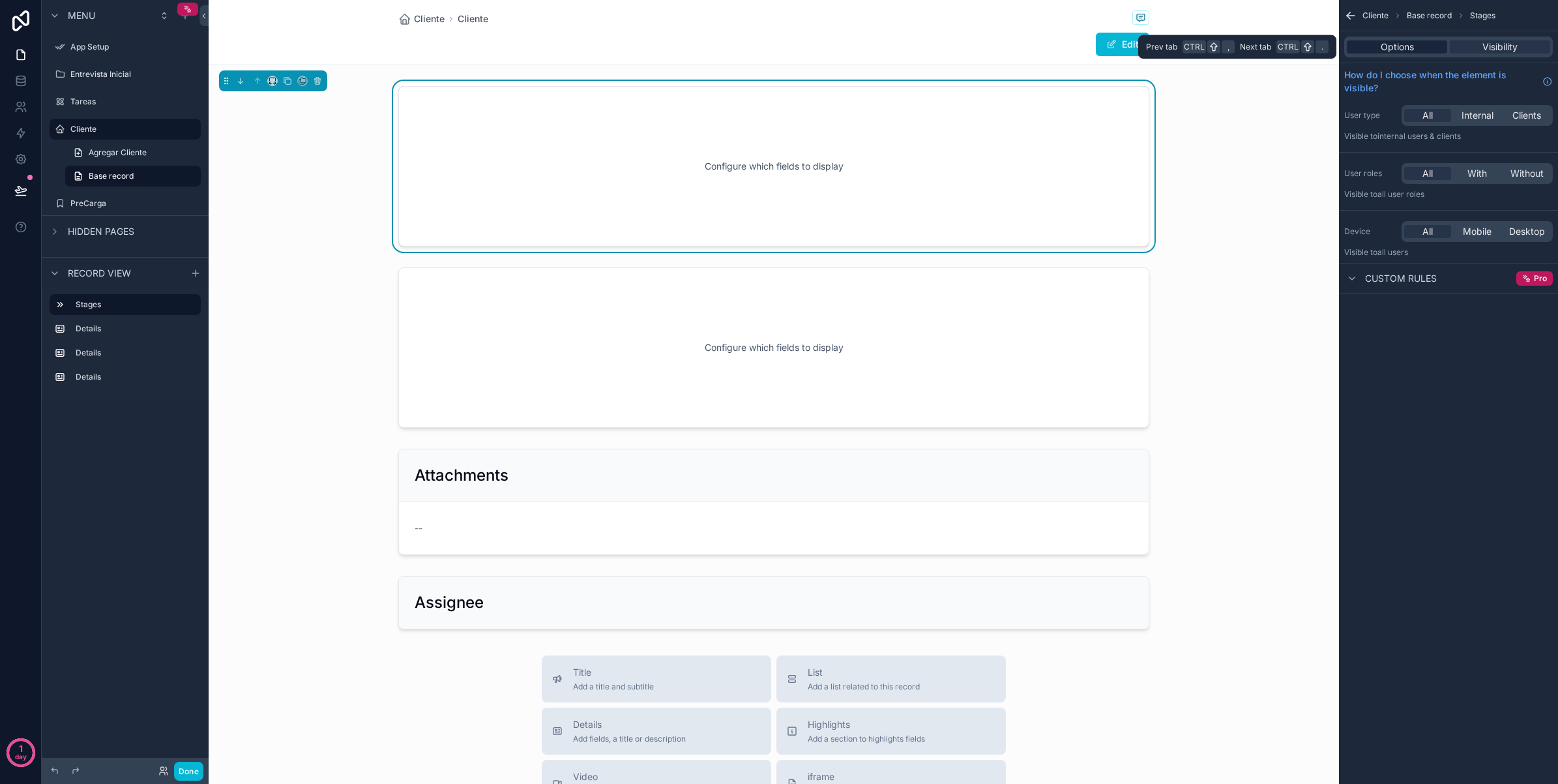
click at [1426, 46] on div "Options" at bounding box center [1397, 46] width 101 height 13
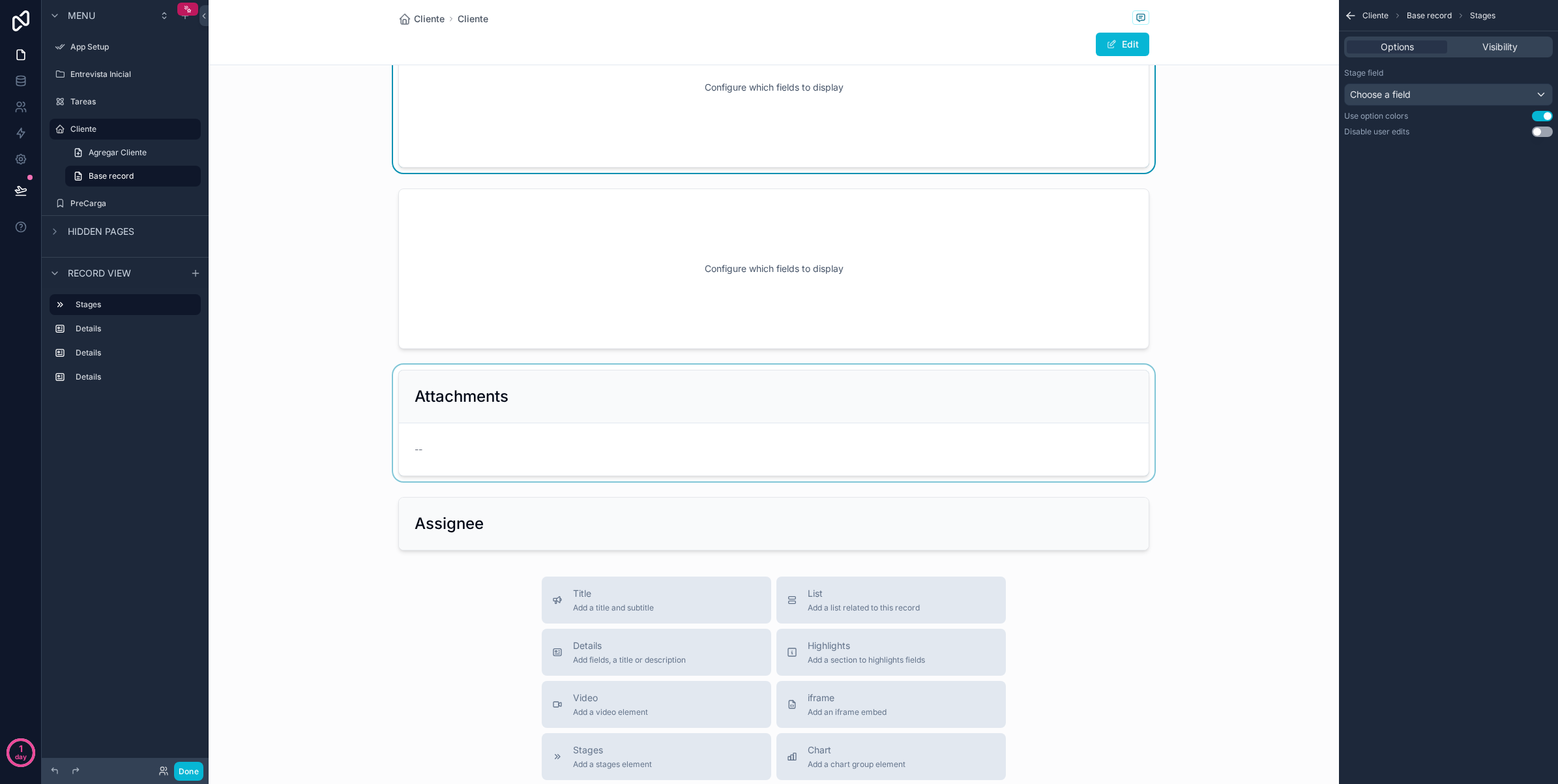
scroll to position [245, 0]
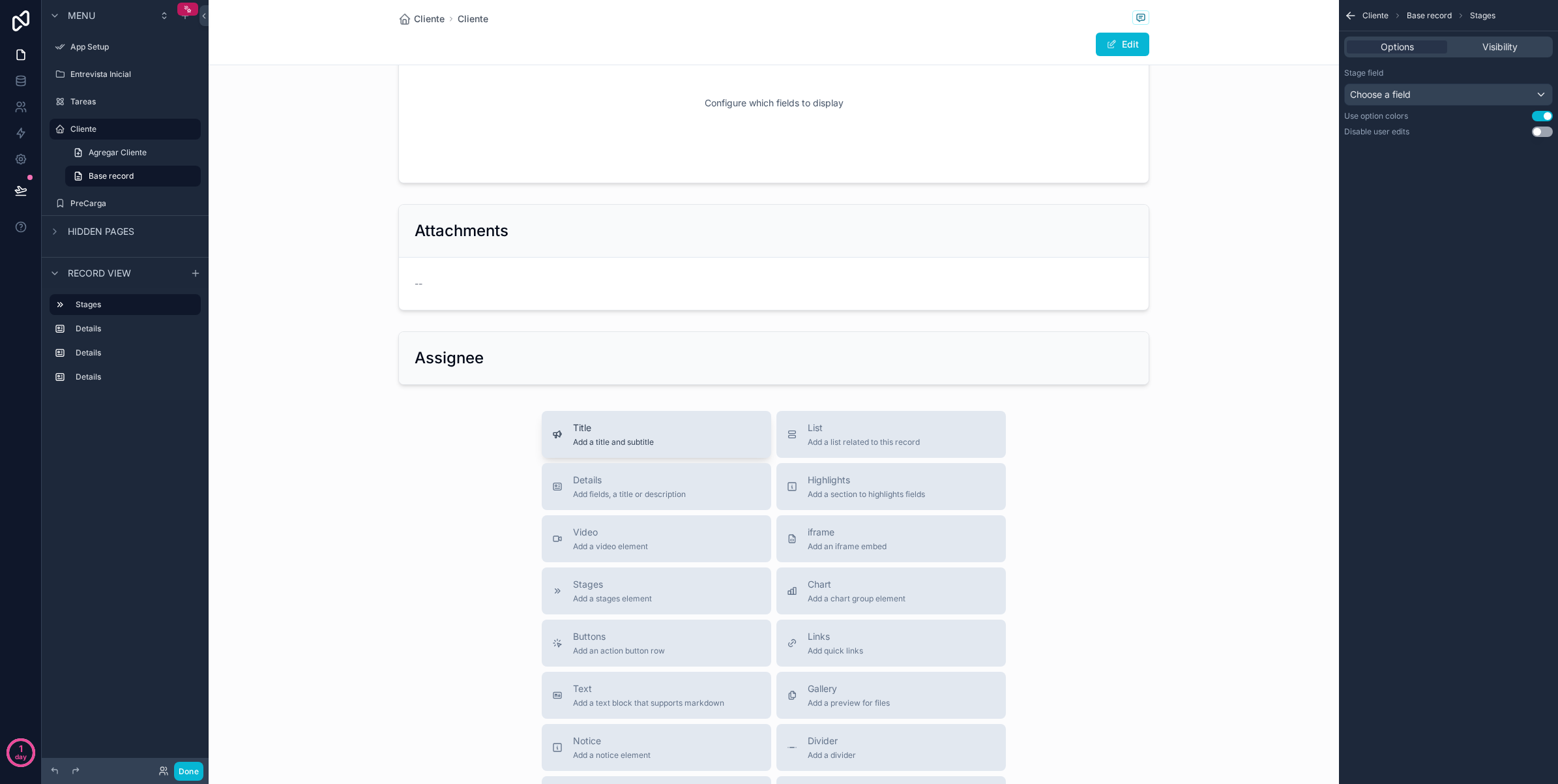
click at [677, 440] on div "Title Add a title and subtitle" at bounding box center [656, 434] width 208 height 26
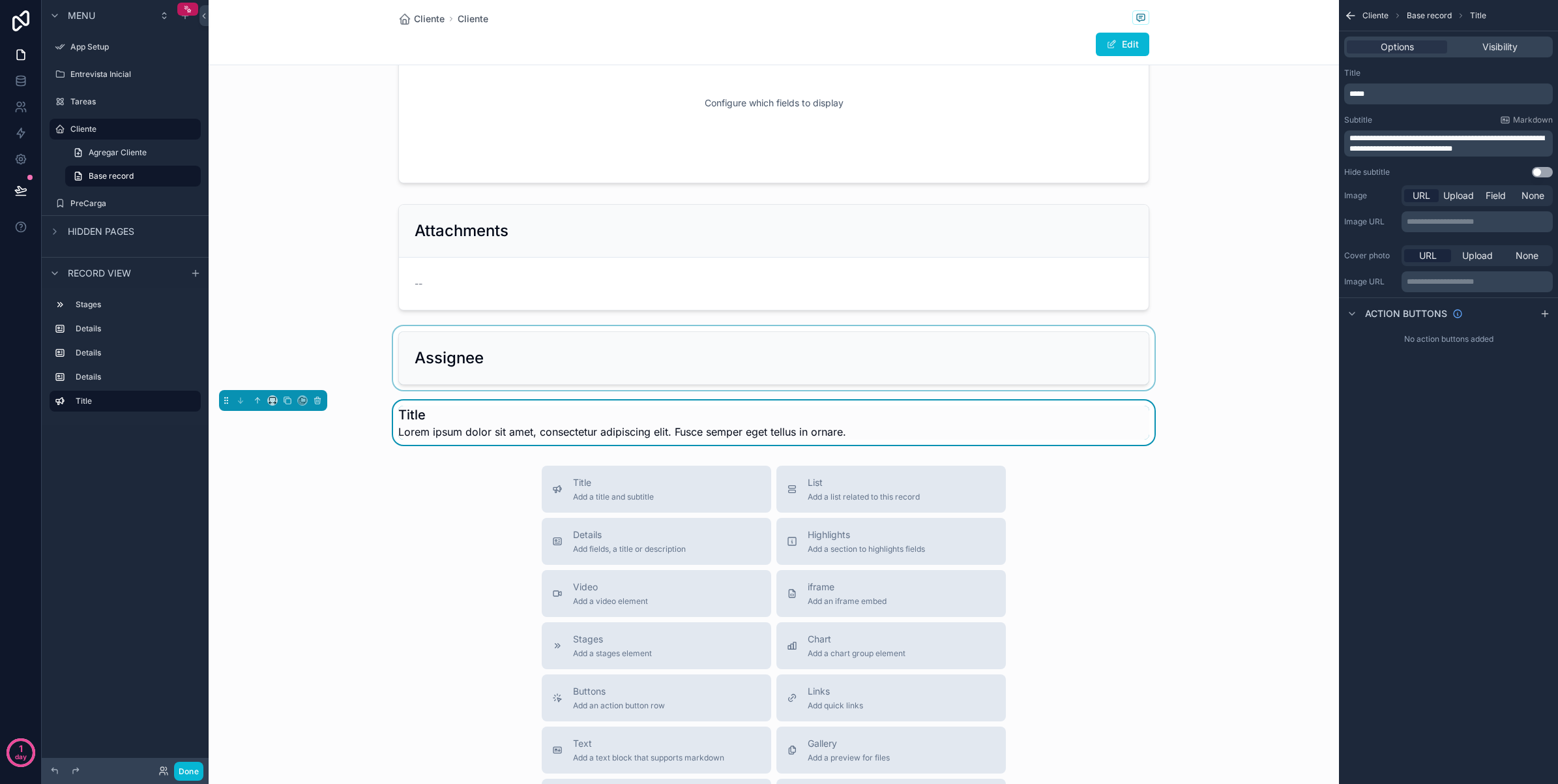
scroll to position [277, 0]
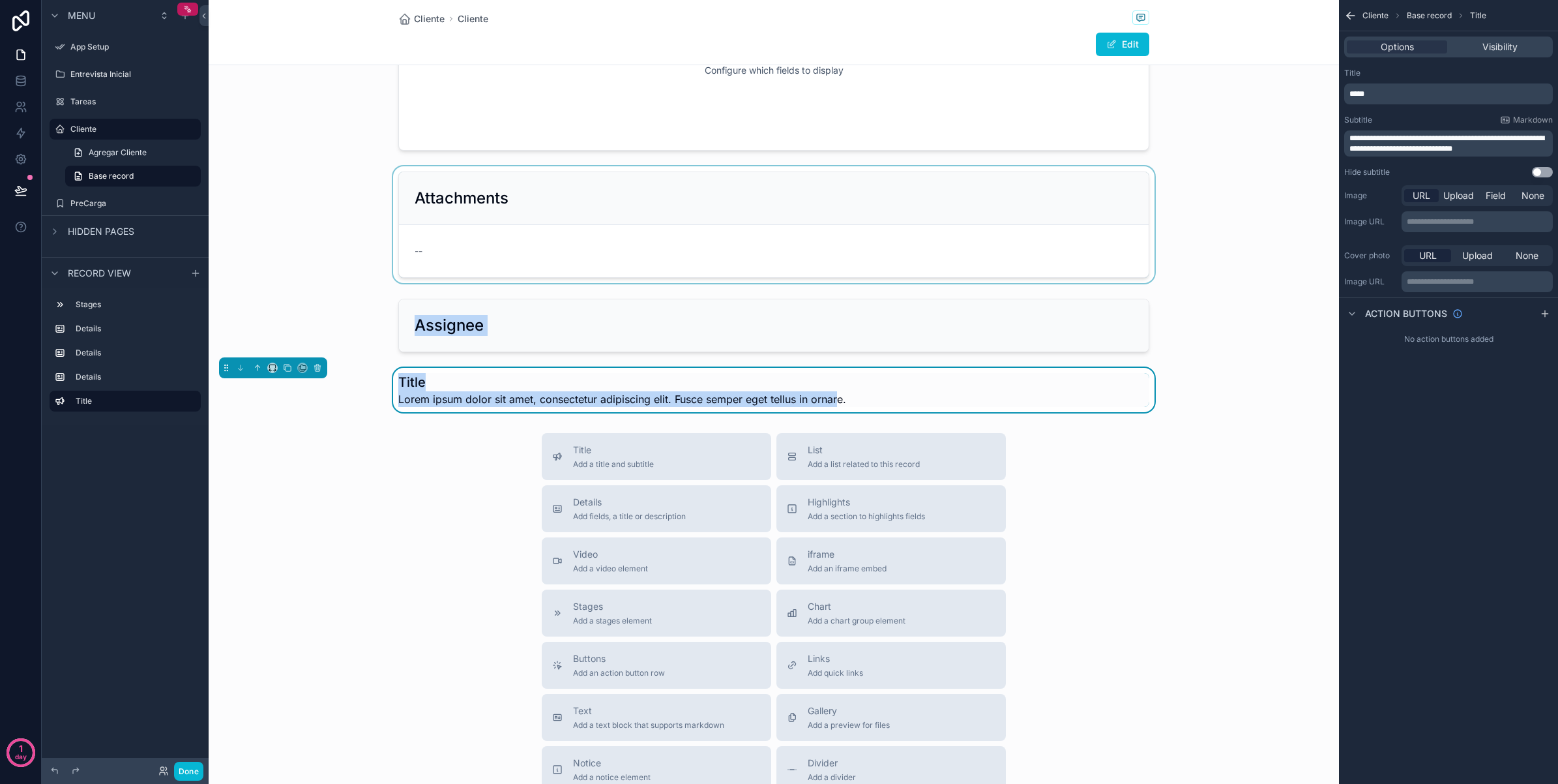
drag, startPoint x: 832, startPoint y: 393, endPoint x: 816, endPoint y: 189, distance: 204.6
click at [816, 189] on div "Configure which fields to display Configure which fields to display Attachments…" at bounding box center [773, 108] width 1130 height 608
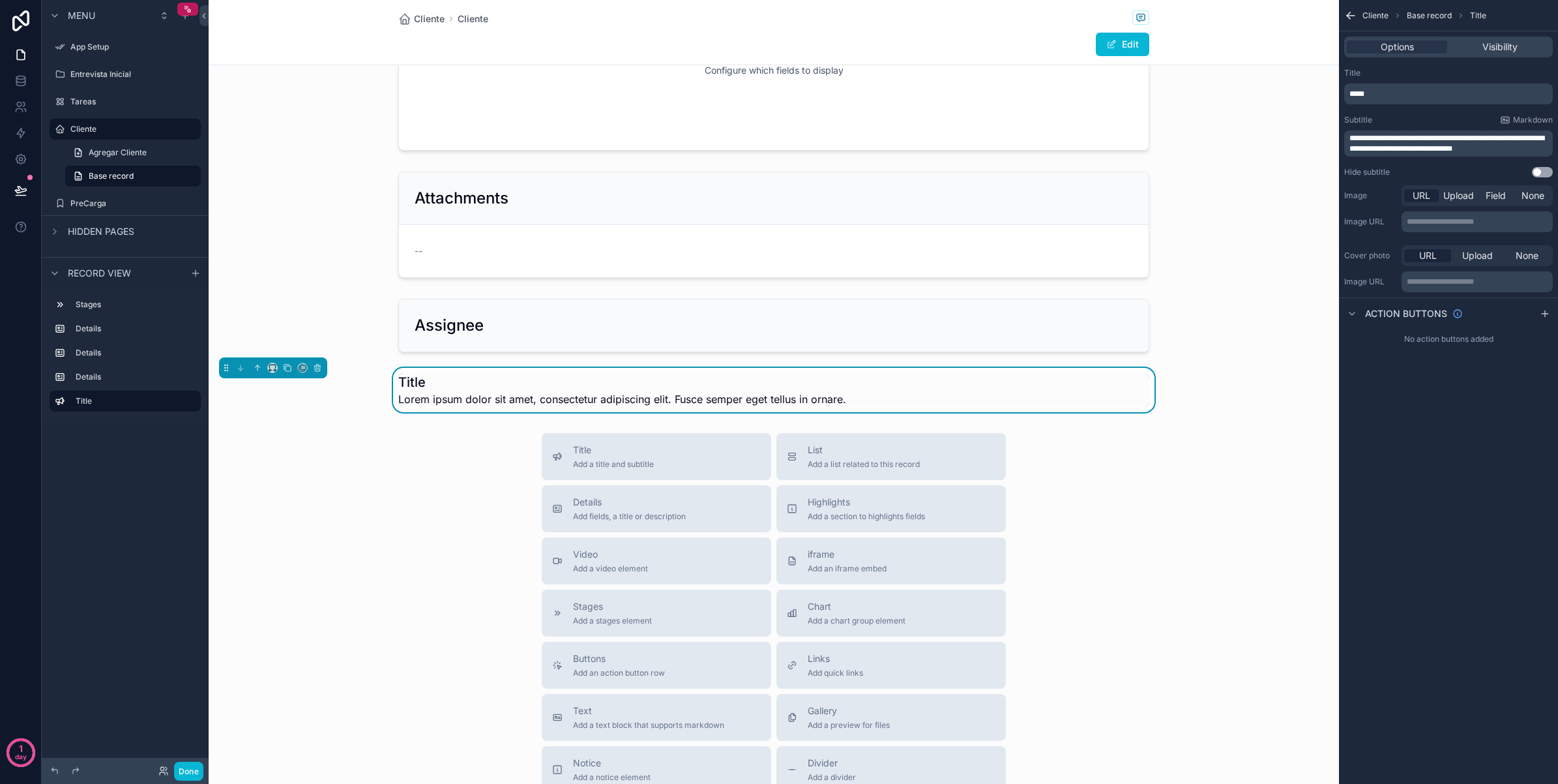
click at [374, 460] on div "Title Add a title and subtitle List Add a list related to this record Details A…" at bounding box center [773, 665] width 1130 height 464
click at [1468, 44] on div "Visibility" at bounding box center [1500, 46] width 101 height 13
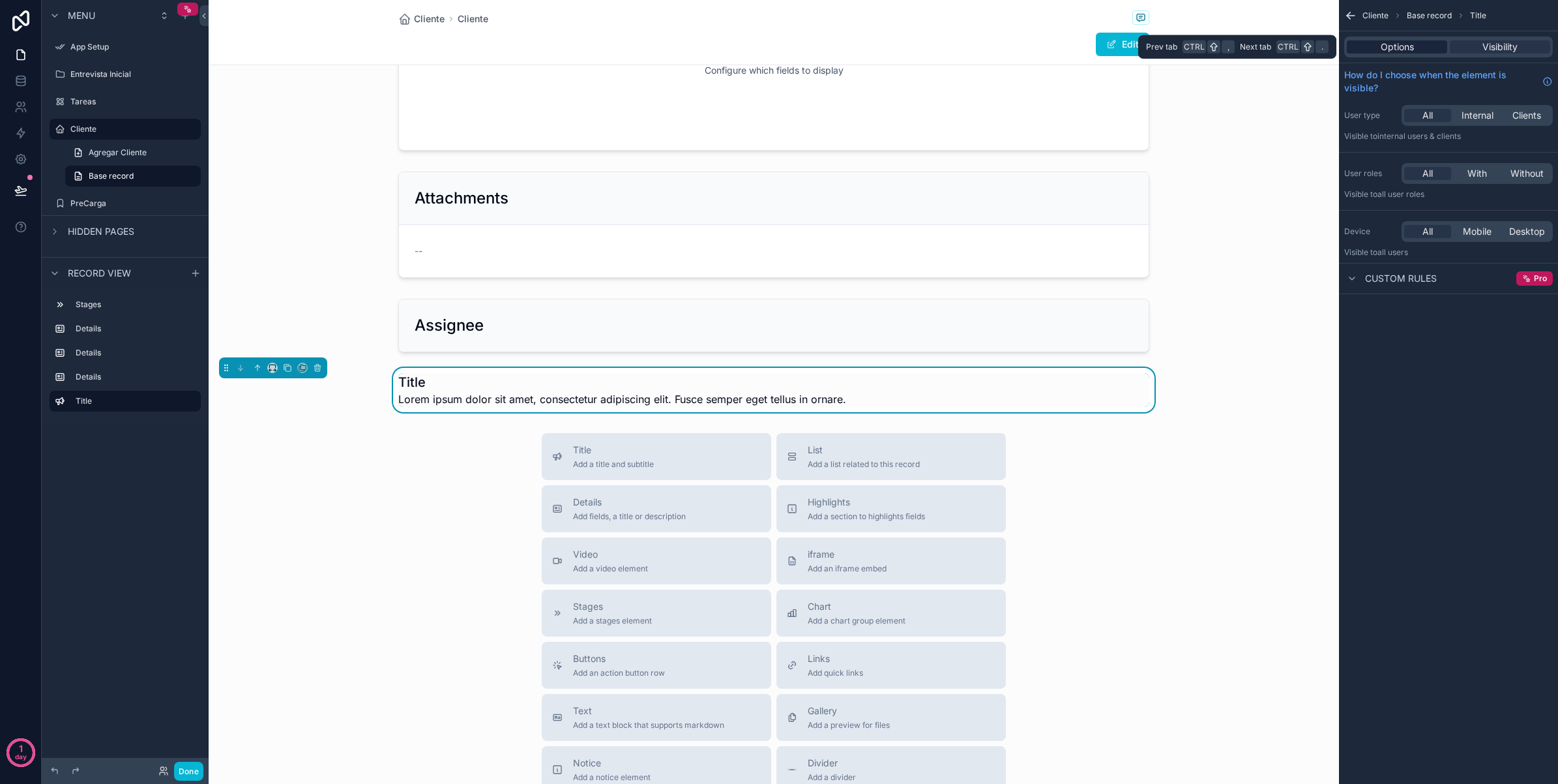
click at [1421, 50] on div "Options" at bounding box center [1397, 46] width 101 height 13
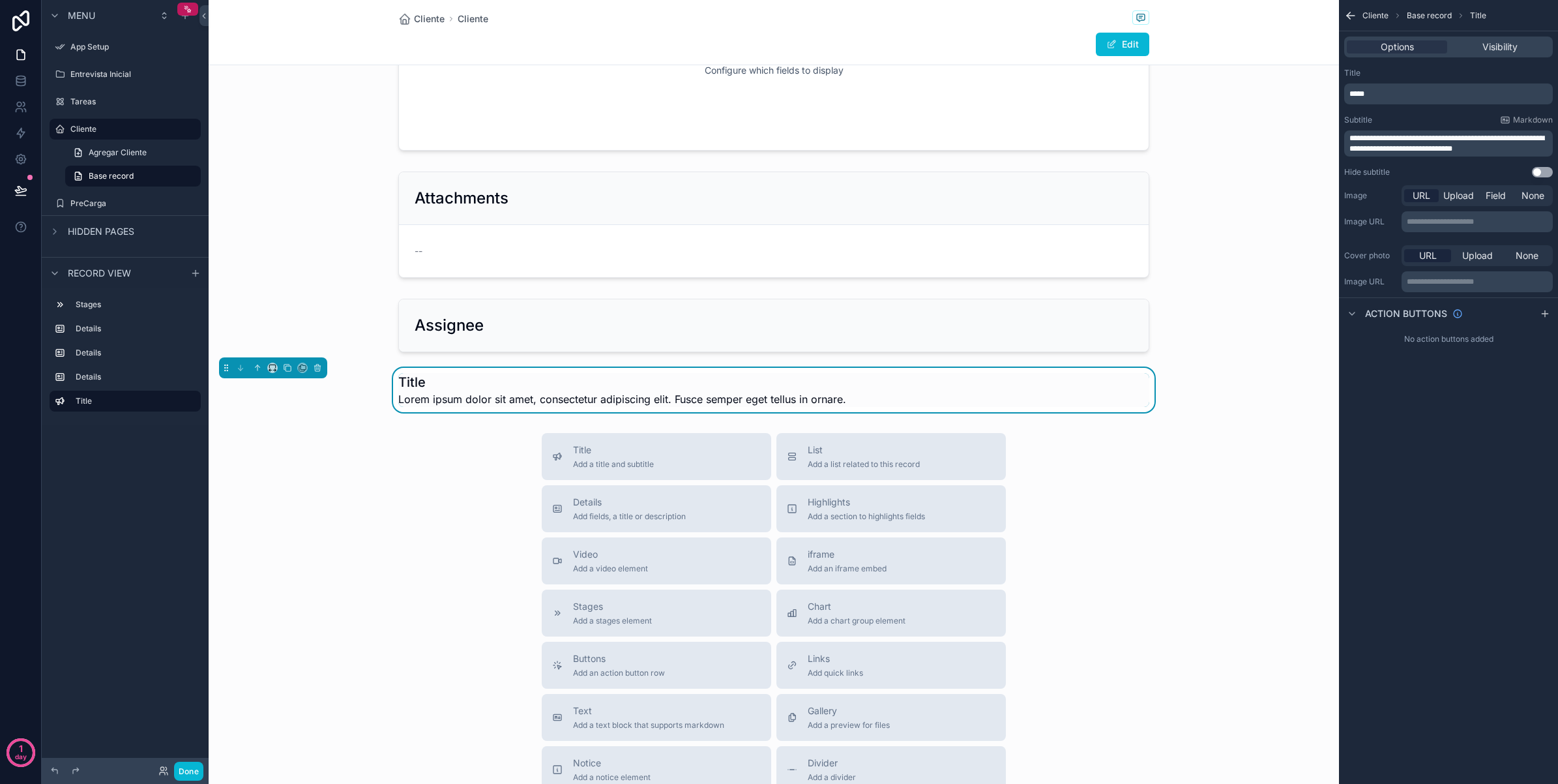
click at [1412, 92] on p "*****" at bounding box center [1450, 94] width 201 height 11
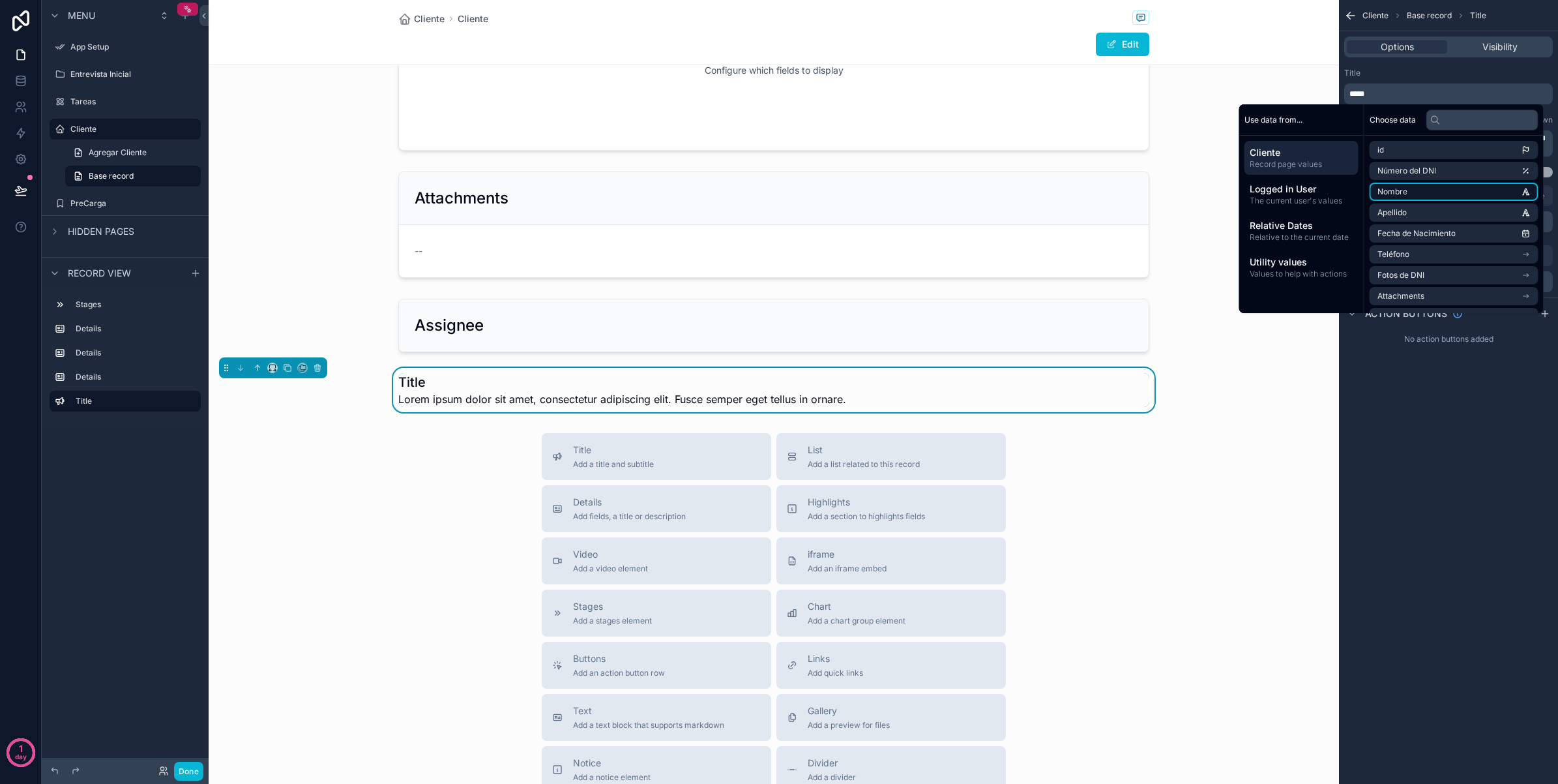
click at [1445, 188] on li "Nombre" at bounding box center [1454, 191] width 169 height 18
click at [1445, 222] on li "Apellido" at bounding box center [1454, 216] width 169 height 18
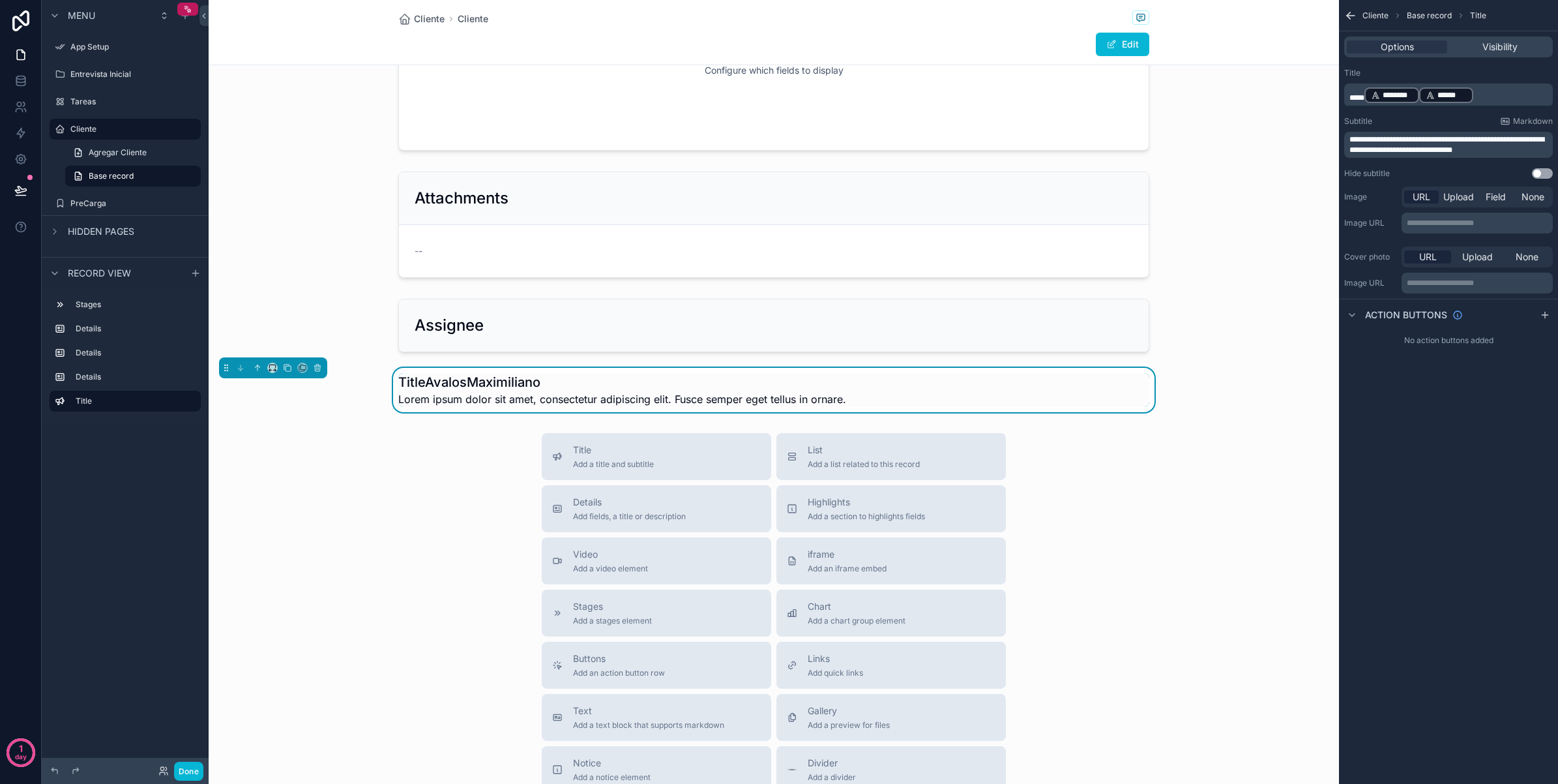
click at [1364, 99] on span "*****" at bounding box center [1357, 98] width 15 height 8
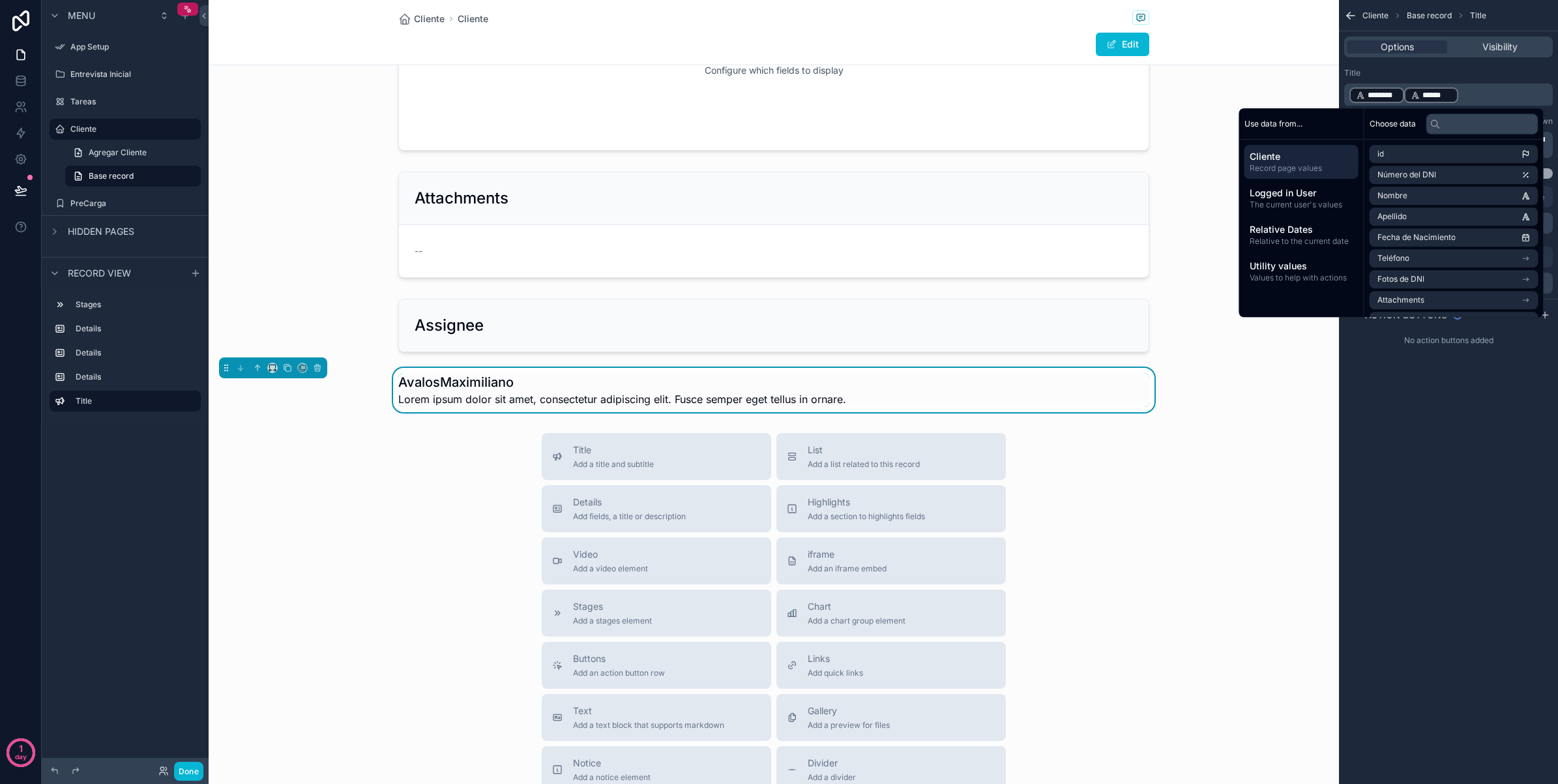
click at [1462, 93] on p "﻿ ******** ﻿ ﻿ ****** ﻿ ﻿" at bounding box center [1450, 94] width 201 height 18
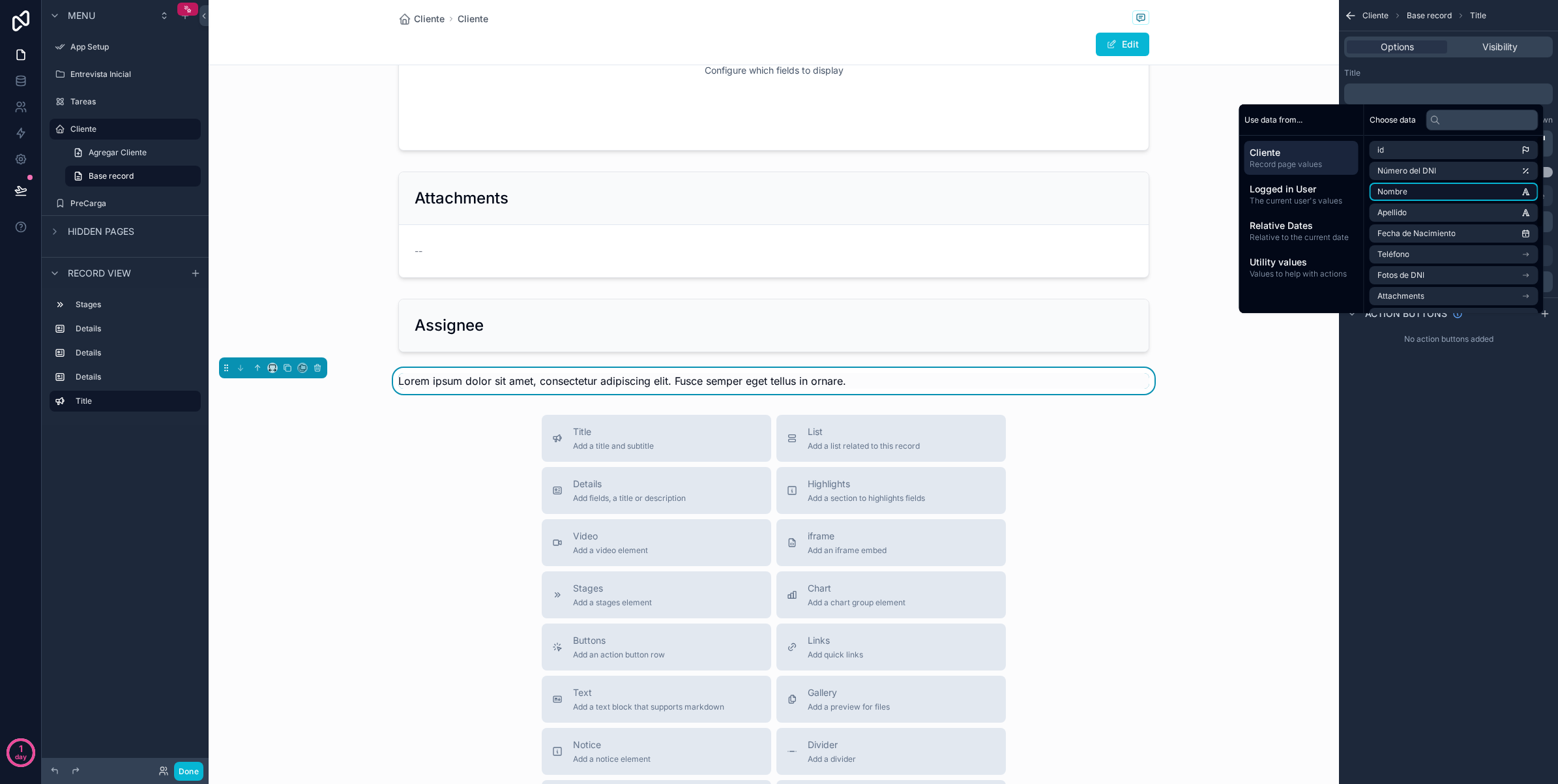
click at [1442, 184] on li "Nombre" at bounding box center [1454, 191] width 169 height 18
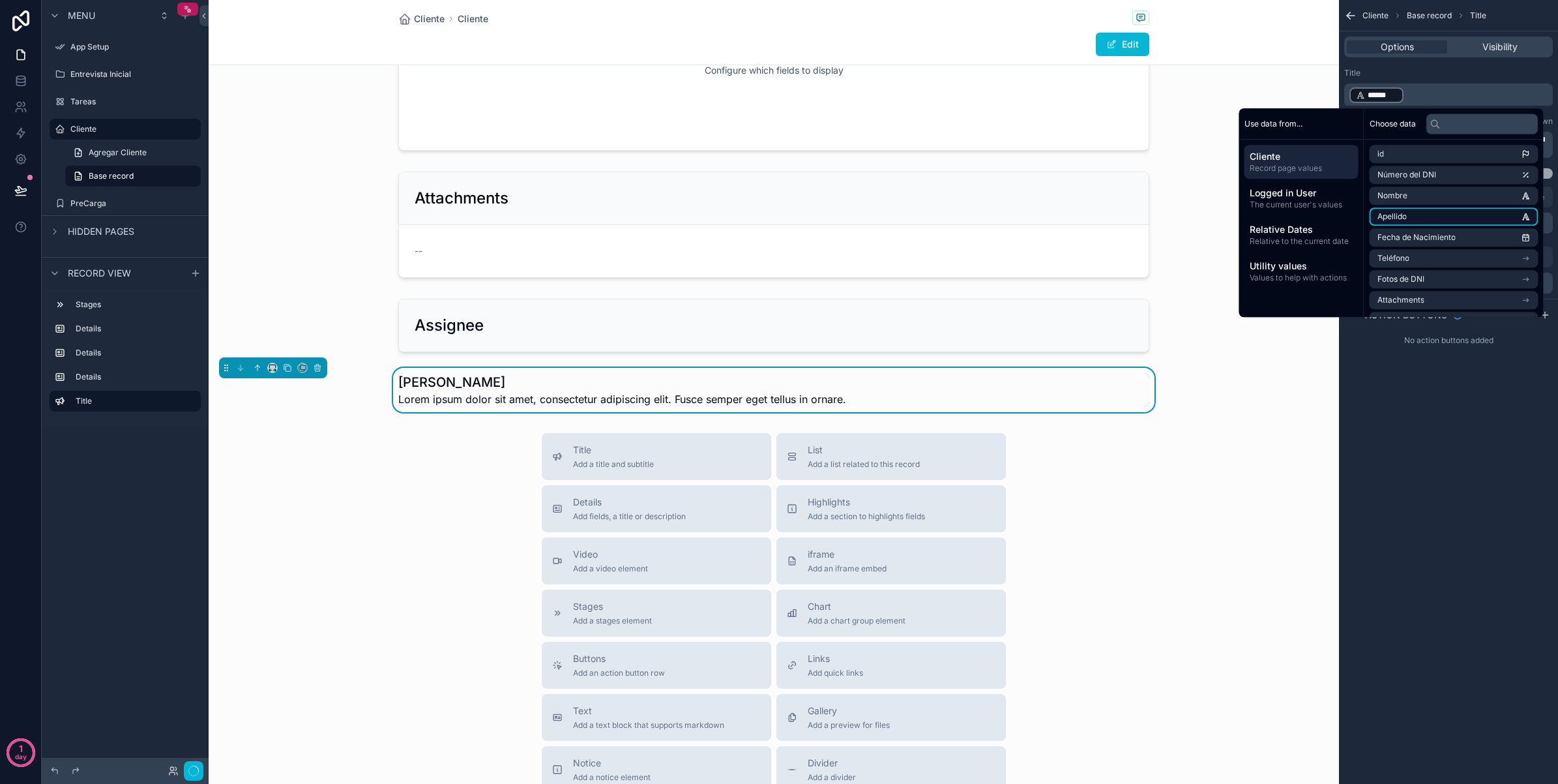
click at [1443, 210] on li "Apellido" at bounding box center [1454, 216] width 169 height 18
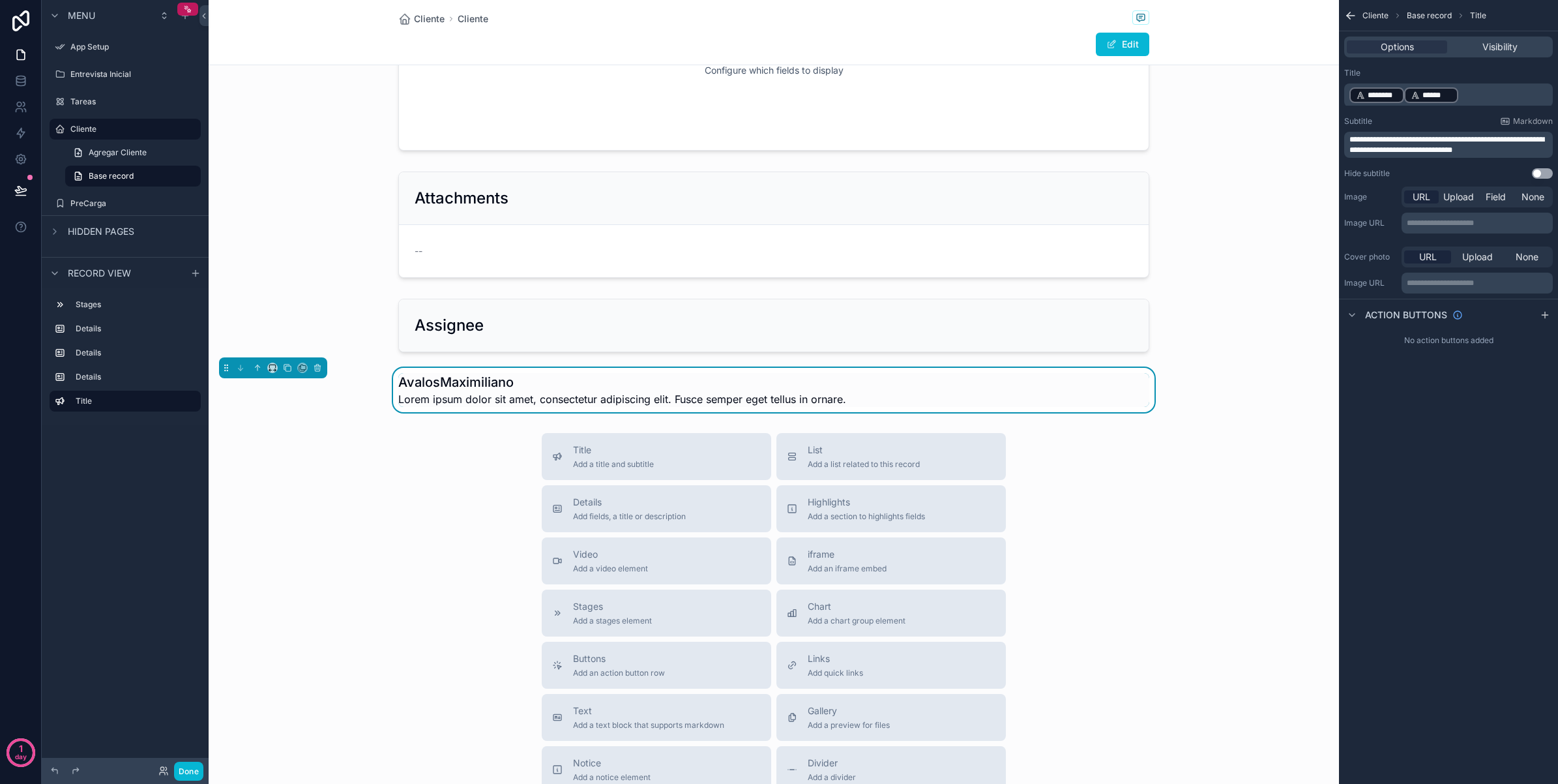
drag, startPoint x: 1437, startPoint y: 96, endPoint x: 1364, endPoint y: 96, distance: 73.0
click at [1364, 96] on p "﻿ ******** ﻿ ﻿ ****** ﻿ ﻿" at bounding box center [1450, 94] width 201 height 18
drag, startPoint x: 1368, startPoint y: 95, endPoint x: 1457, endPoint y: 84, distance: 89.7
click at [1457, 84] on div "﻿ ******** ﻿ ﻿ ****** ﻿ ﻿" at bounding box center [1448, 95] width 208 height 23
click at [1438, 96] on span "******" at bounding box center [1437, 95] width 29 height 11
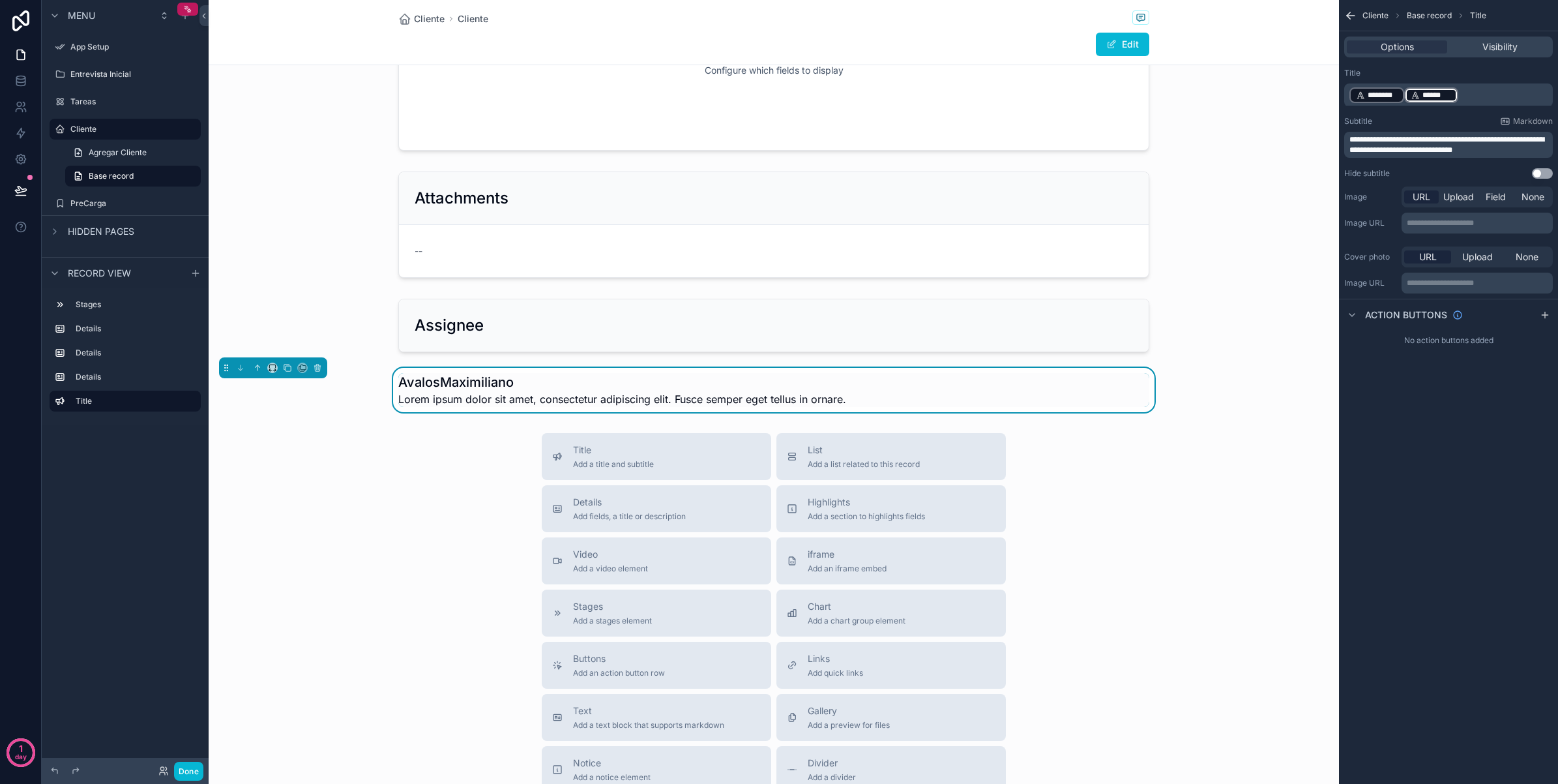
drag, startPoint x: 1438, startPoint y: 95, endPoint x: 1337, endPoint y: 82, distance: 101.8
click at [1337, 82] on div "App Setup Entrevista Inicial Tareas Cliente PreCarga My Profile Powered by AM A…" at bounding box center [883, 392] width 1350 height 784
click at [1376, 90] on span "********" at bounding box center [1382, 95] width 30 height 11
click at [1460, 96] on p "﻿ ******** ﻿ ﻿ ****** ﻿ ﻿" at bounding box center [1450, 94] width 201 height 18
click at [1425, 474] on div "**********" at bounding box center [1449, 392] width 219 height 784
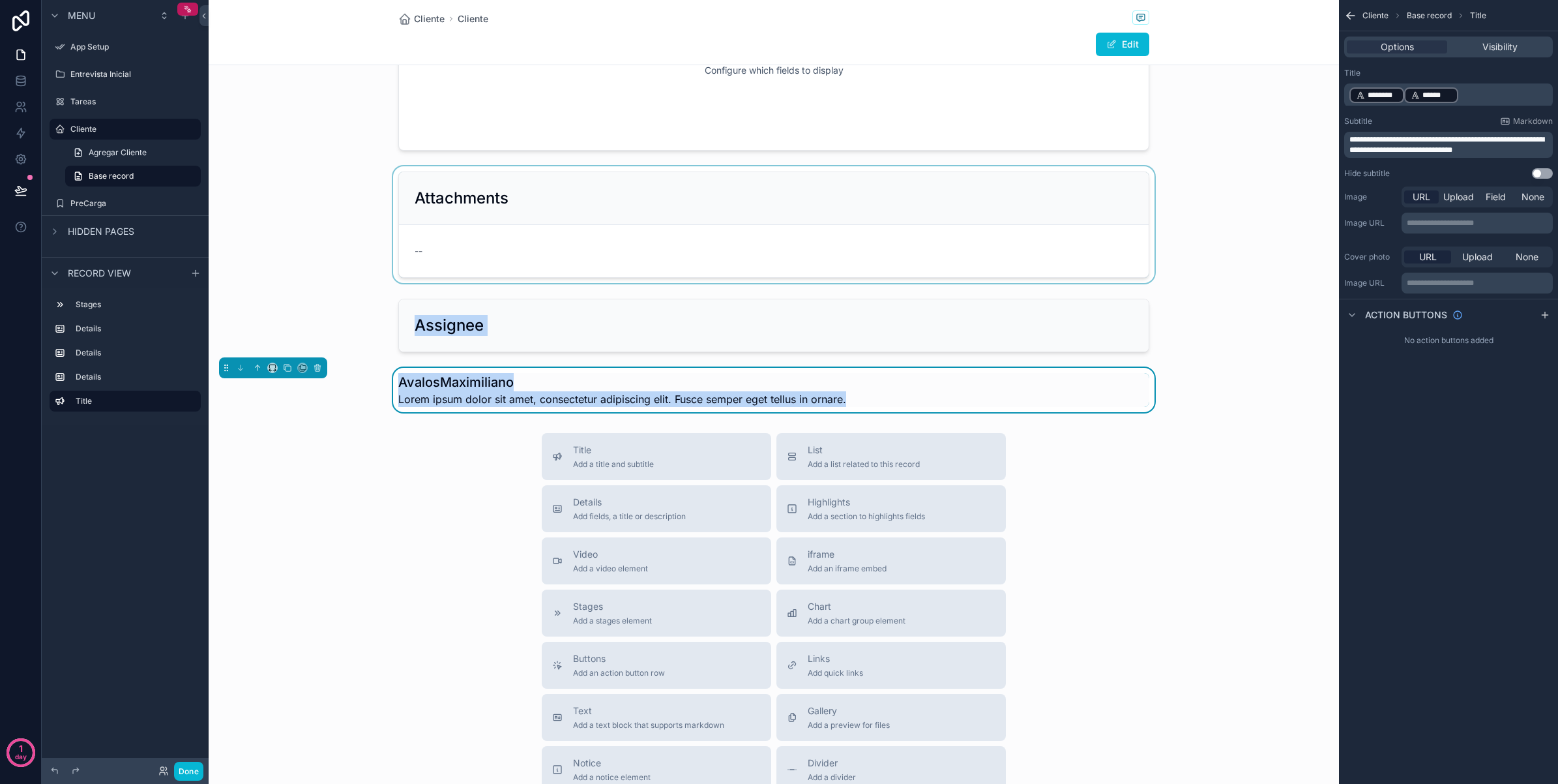
drag, startPoint x: 1047, startPoint y: 393, endPoint x: 1049, endPoint y: 216, distance: 177.0
click at [1049, 216] on div "Configure which fields to display Configure which fields to display Attachments…" at bounding box center [773, 108] width 1130 height 608
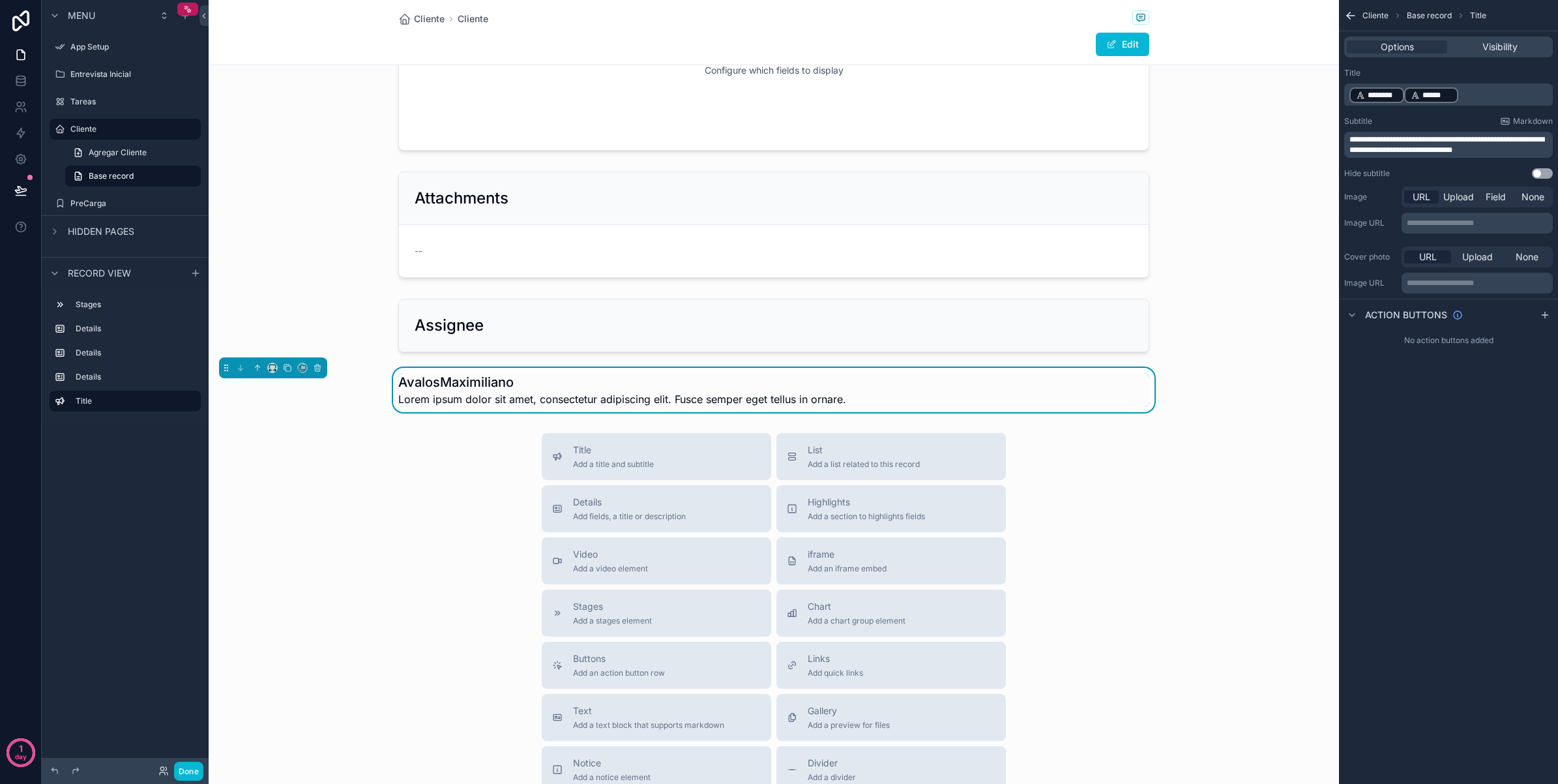
drag, startPoint x: 1049, startPoint y: 216, endPoint x: 1131, endPoint y: 511, distance: 306.2
click at [1131, 511] on div "Title Add a title and subtitle List Add a list related to this record Details A…" at bounding box center [773, 665] width 1130 height 464
click at [255, 370] on icon "scrollable content" at bounding box center [258, 368] width 9 height 9
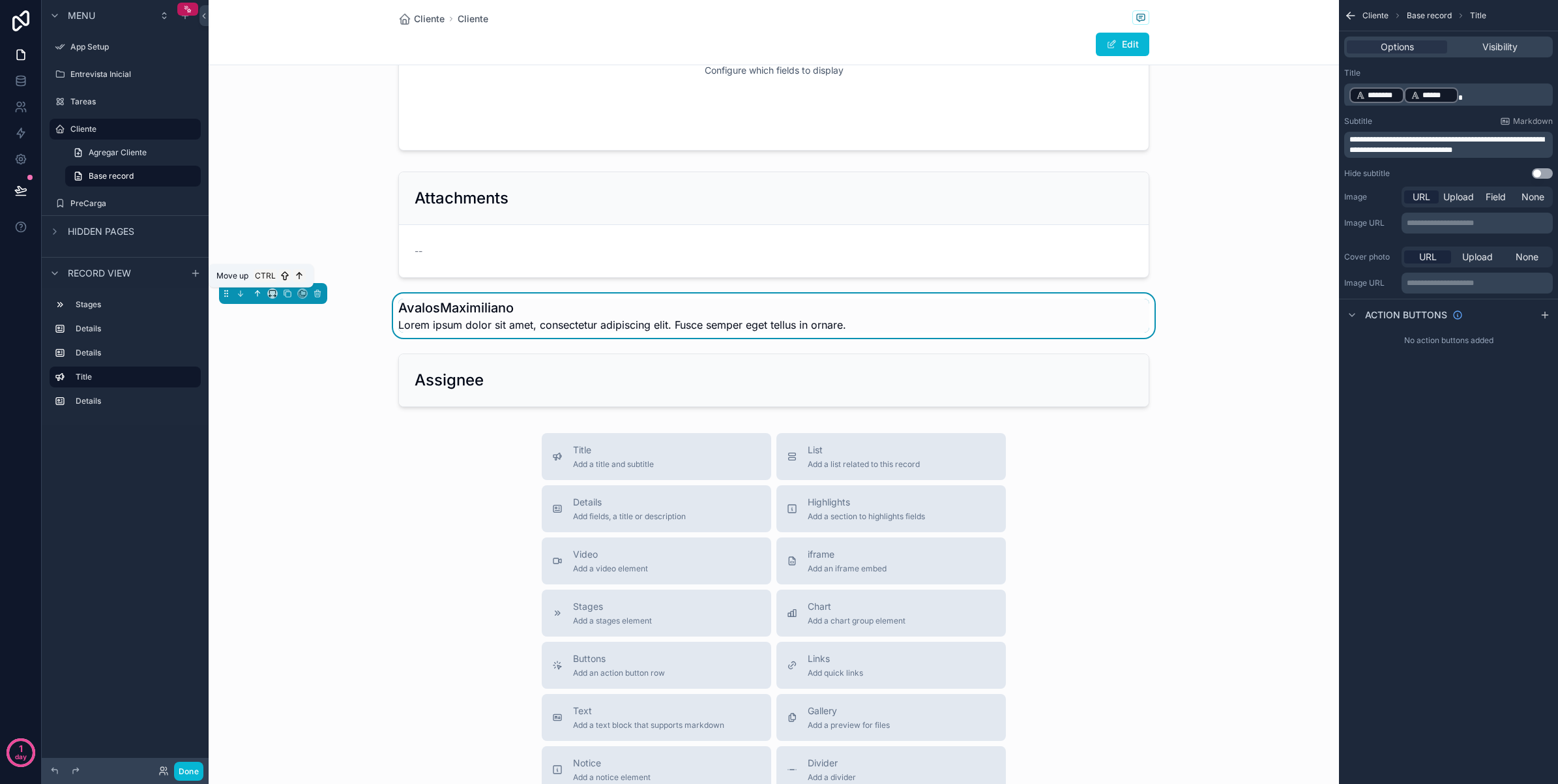
click at [255, 295] on icon "scrollable content" at bounding box center [258, 293] width 9 height 9
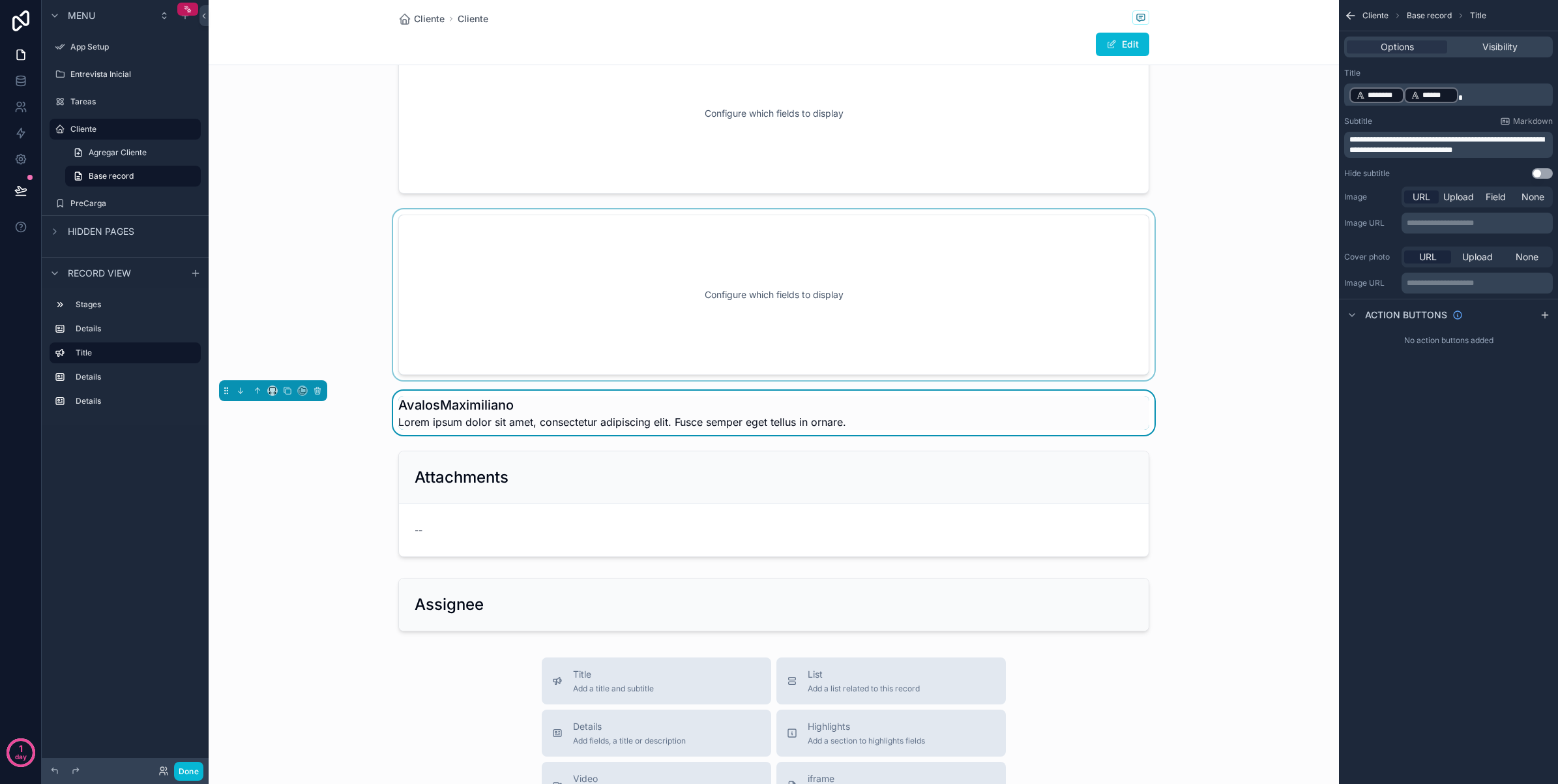
scroll to position [33, 0]
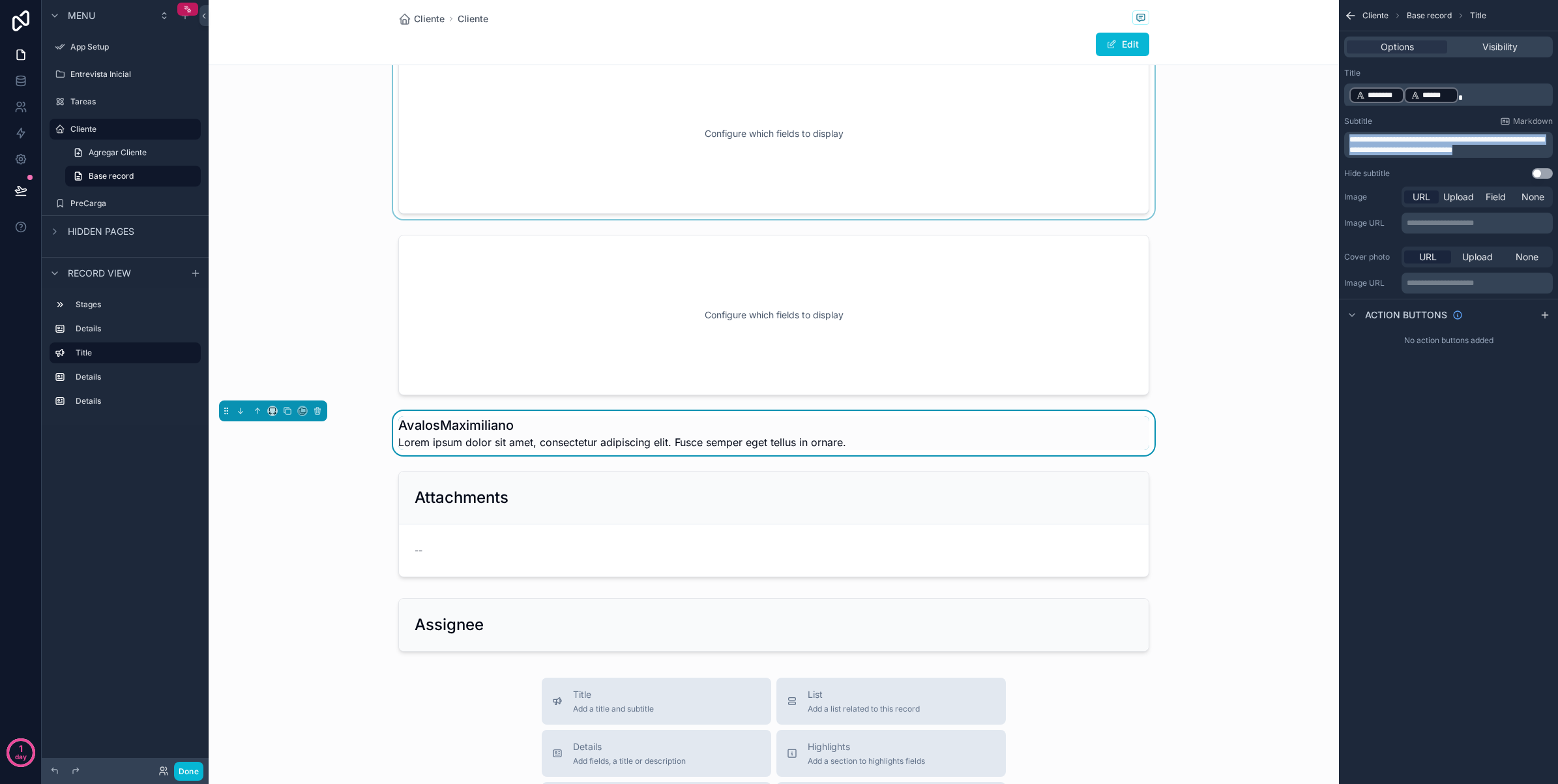
drag, startPoint x: 1505, startPoint y: 151, endPoint x: 1246, endPoint y: 112, distance: 261.9
click at [1246, 112] on div "App Setup Entrevista Inicial Tareas Cliente PreCarga My Profile Powered by AM A…" at bounding box center [883, 392] width 1350 height 784
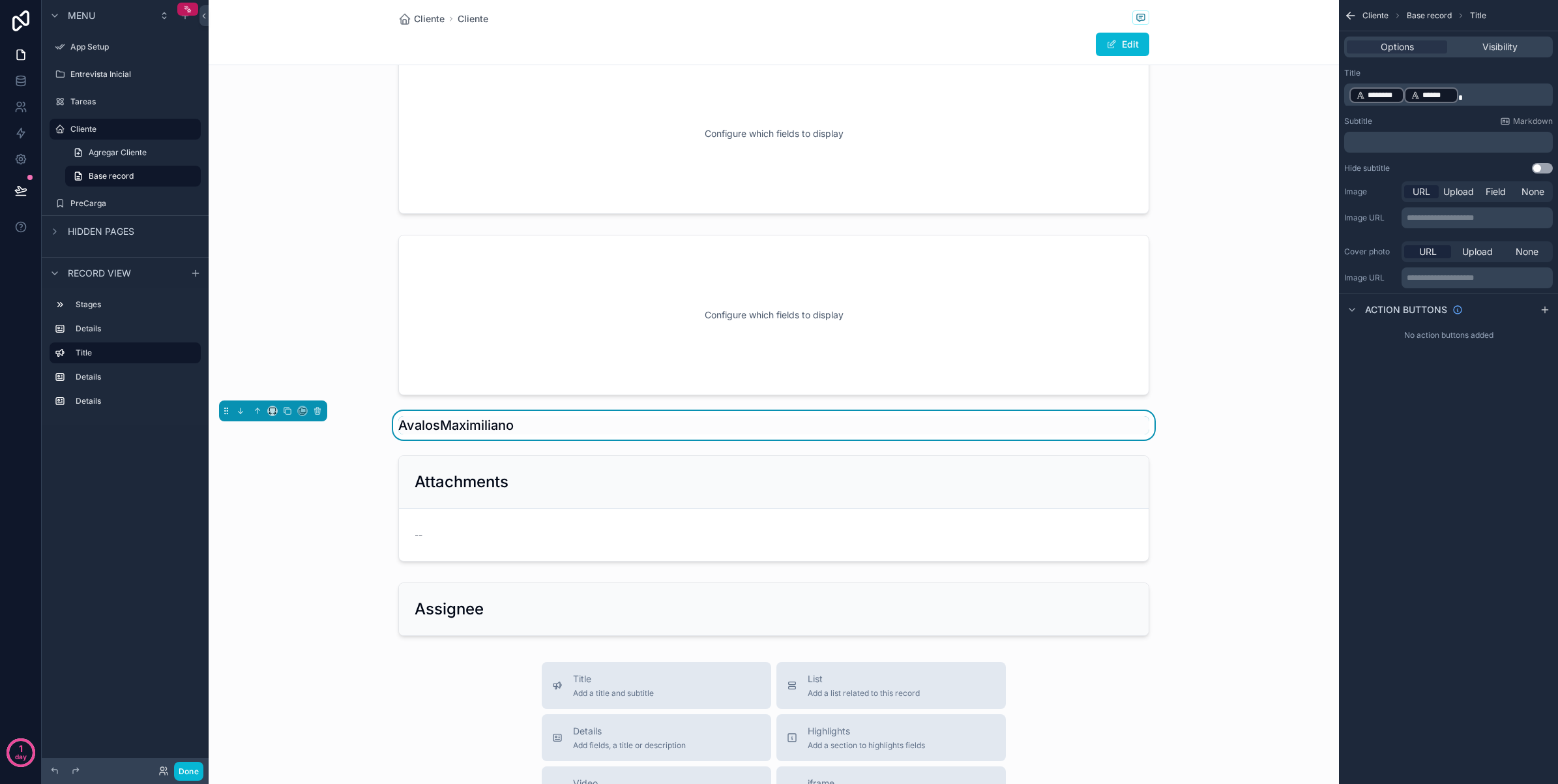
click at [1373, 145] on p "﻿" at bounding box center [1450, 142] width 201 height 11
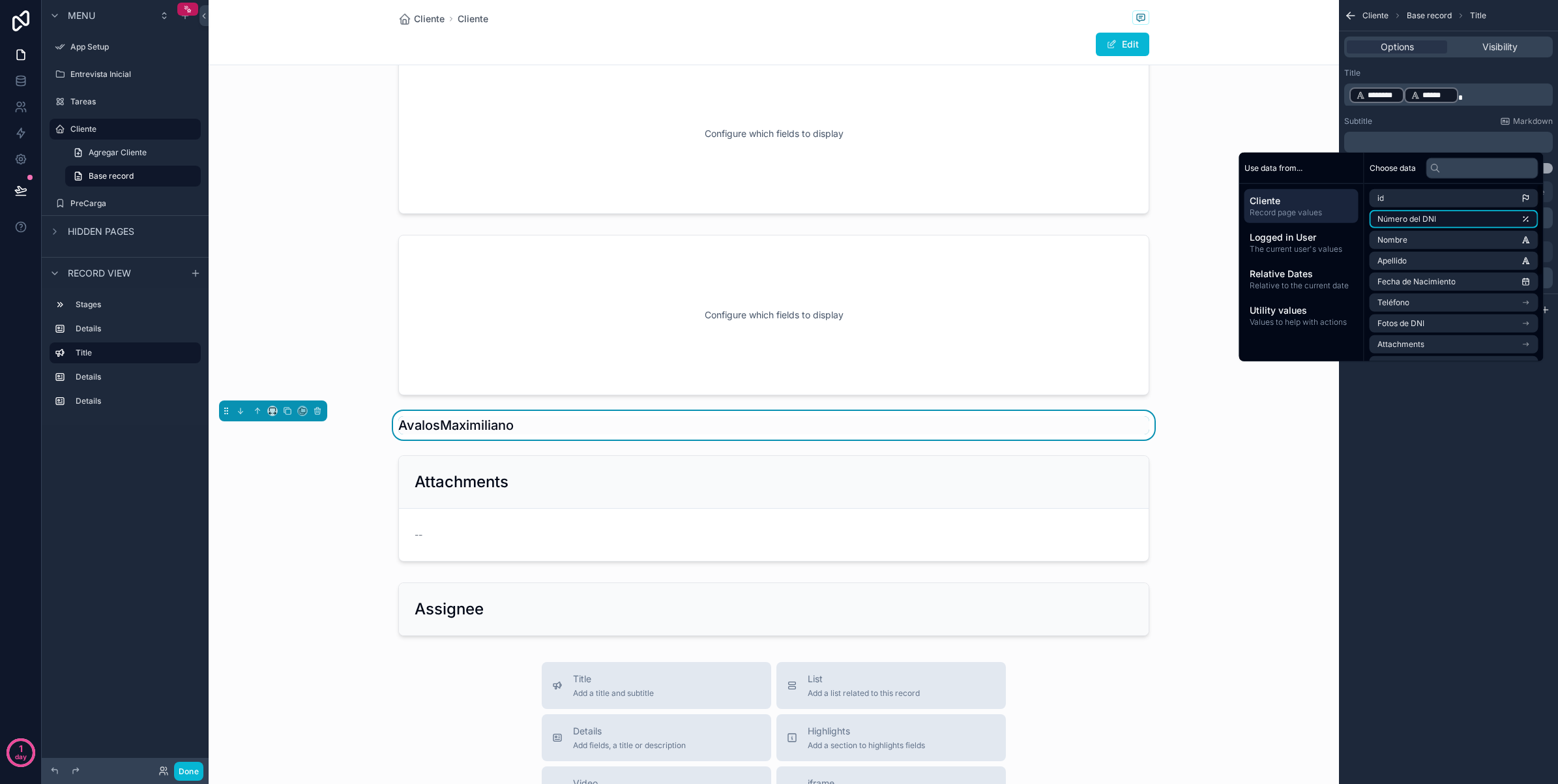
click at [1418, 215] on span "Número del DNI" at bounding box center [1407, 219] width 59 height 11
click at [1431, 472] on div "**********" at bounding box center [1449, 392] width 219 height 784
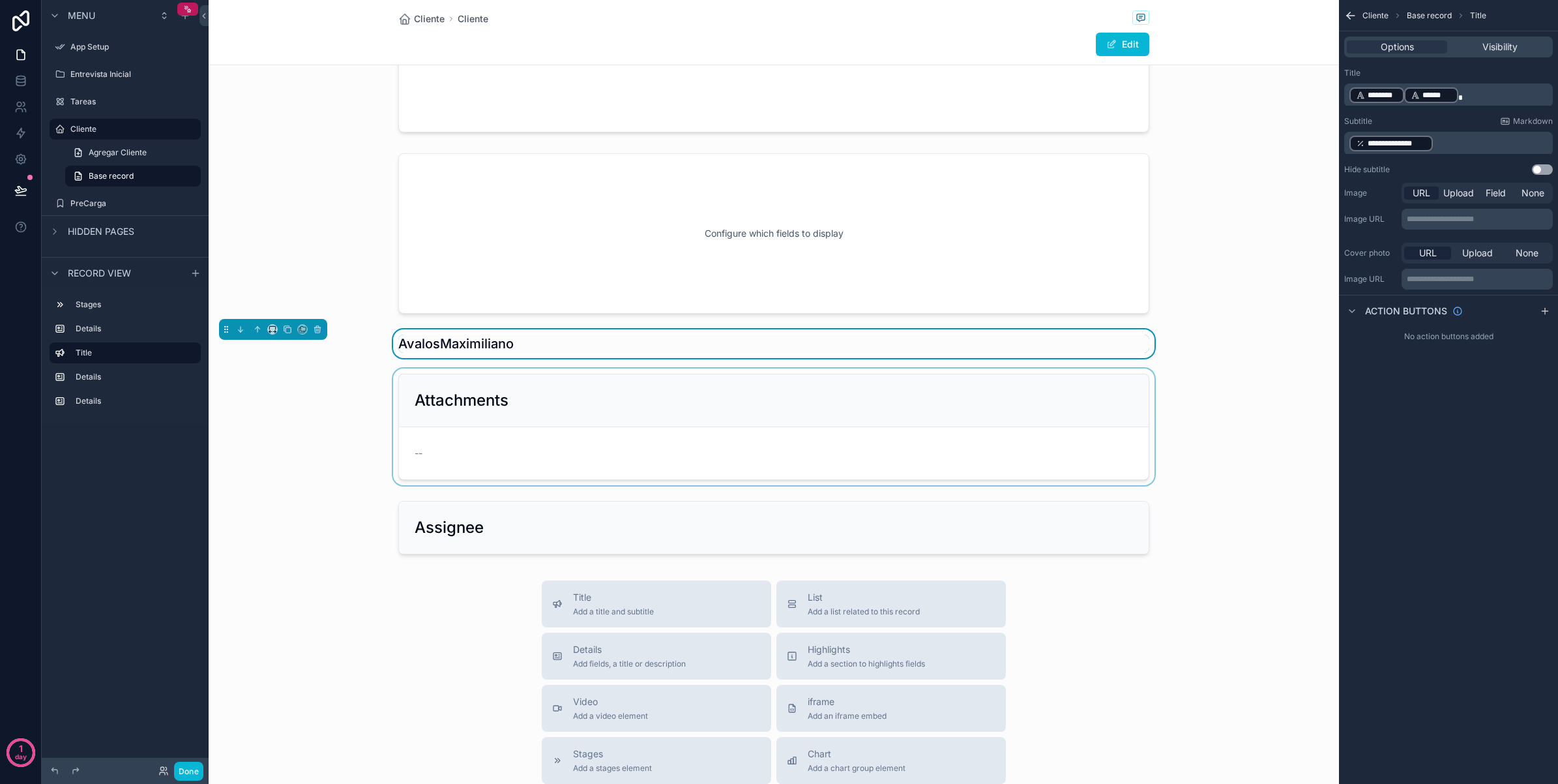
scroll to position [196, 0]
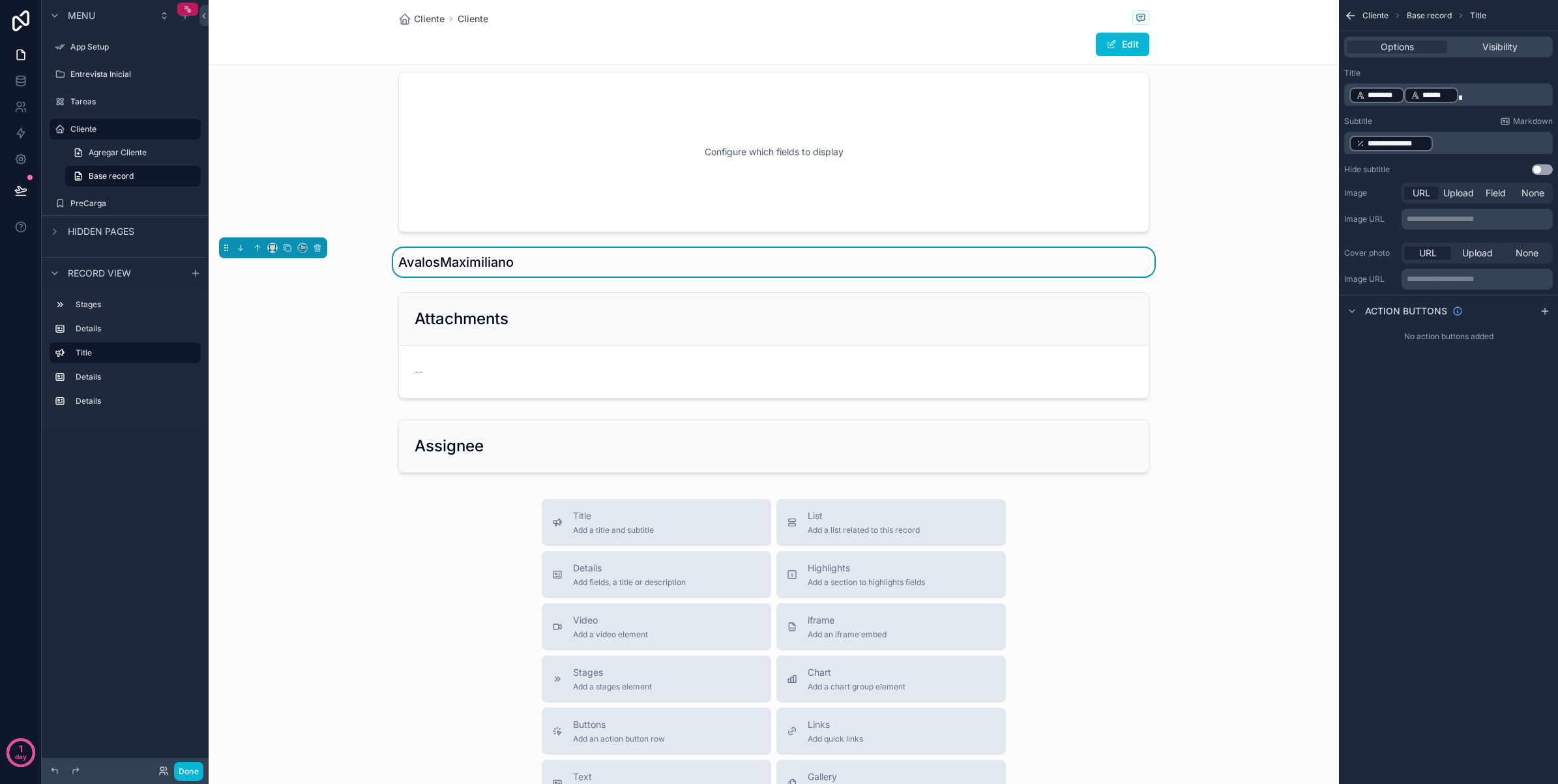
click at [1464, 145] on p "**********" at bounding box center [1450, 143] width 201 height 18
click at [728, 329] on div "scrollable content" at bounding box center [773, 345] width 1130 height 117
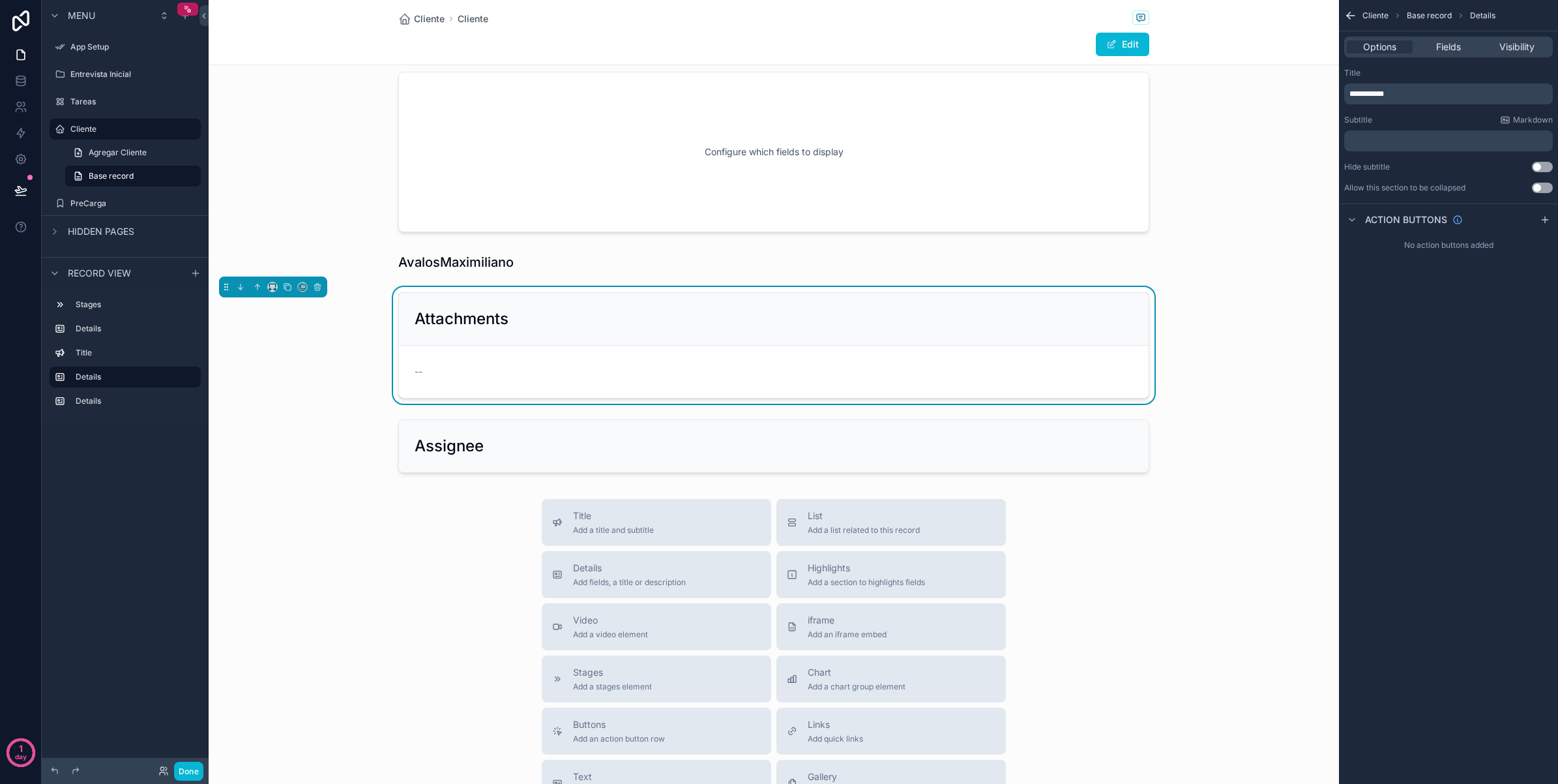
click at [1418, 141] on p "﻿" at bounding box center [1450, 141] width 201 height 11
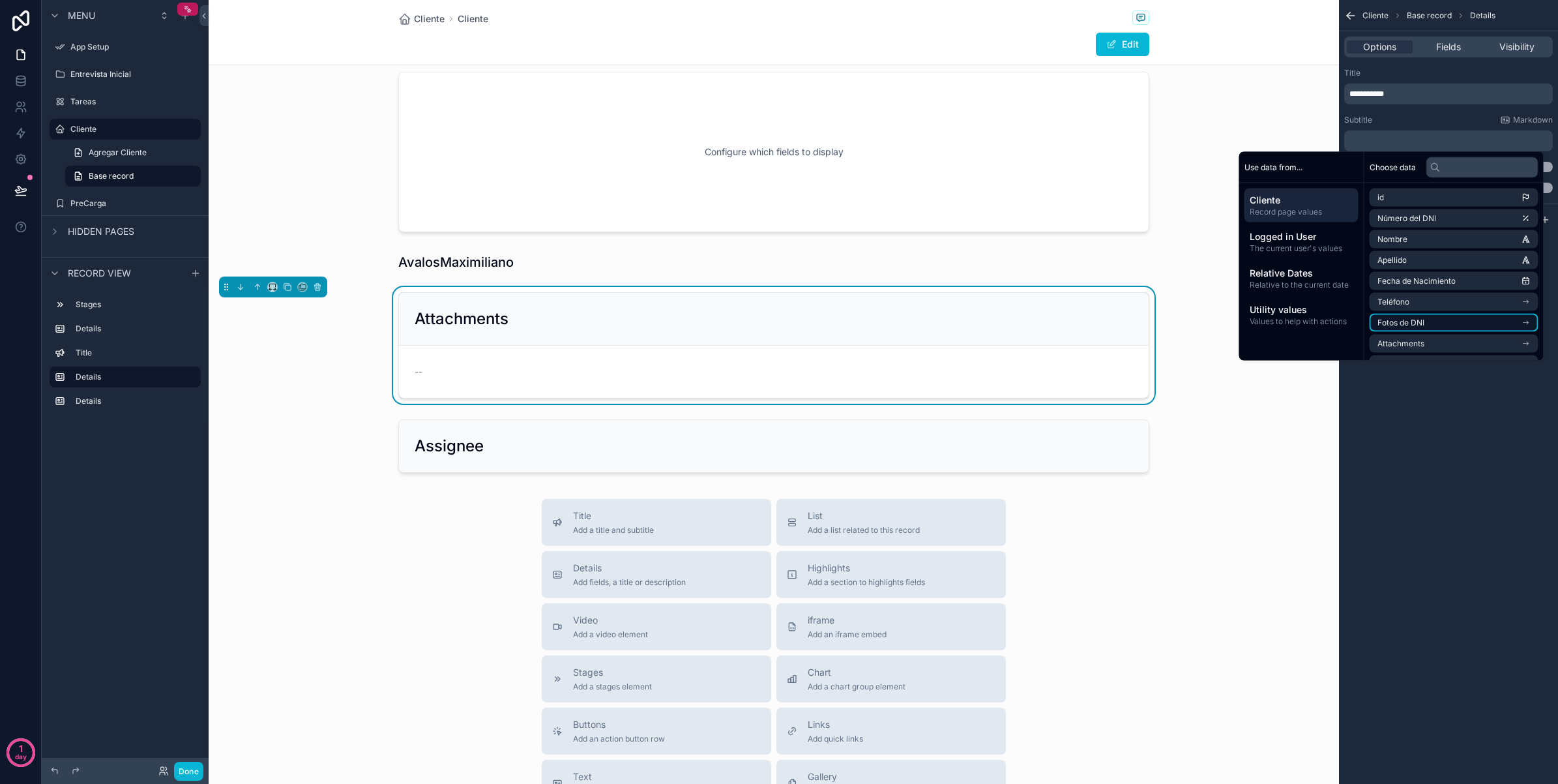
click at [1451, 316] on li "Fotos de DNI" at bounding box center [1454, 322] width 169 height 18
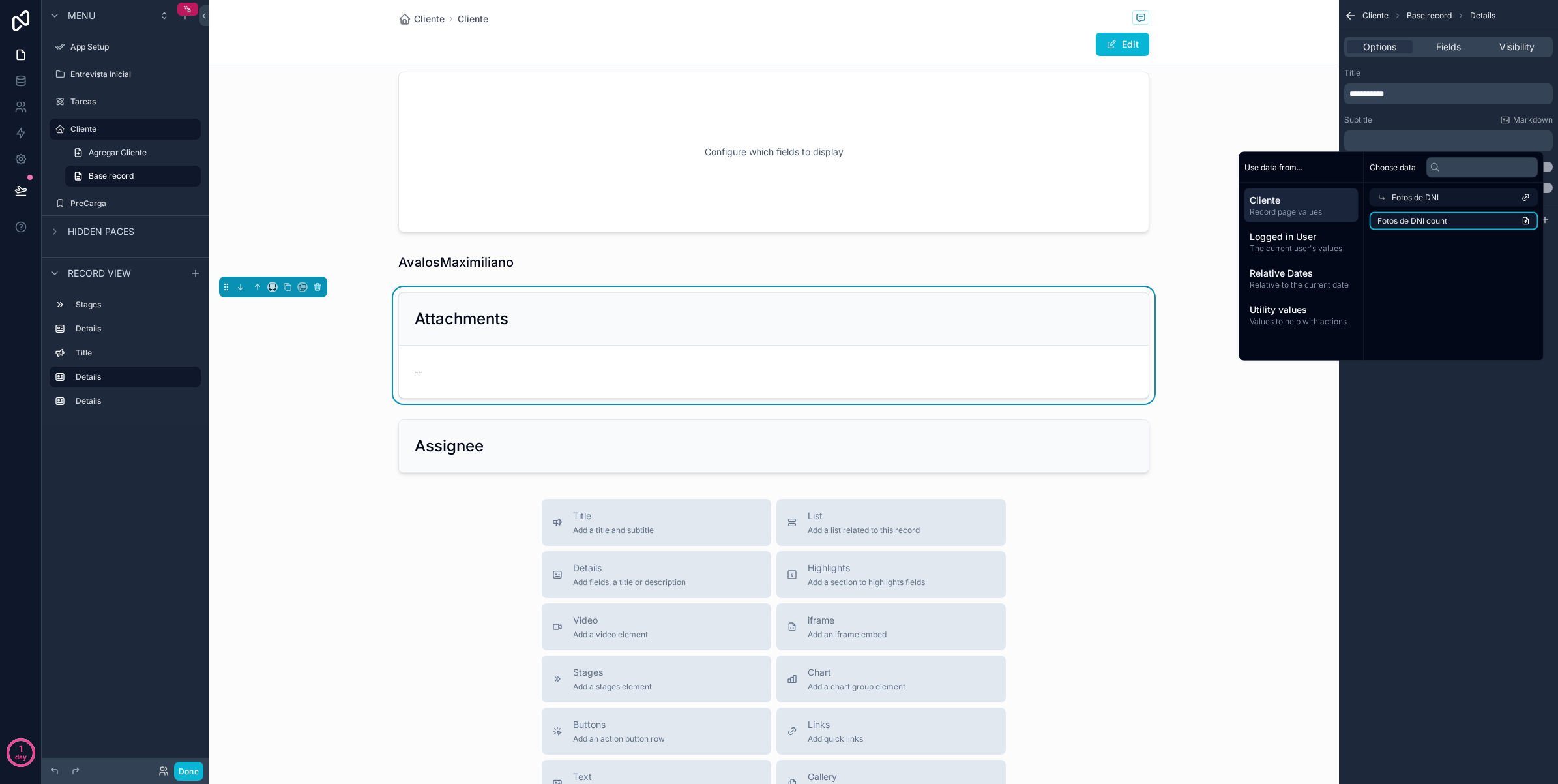
click at [1445, 220] on li "Fotos de DNI count" at bounding box center [1454, 220] width 169 height 18
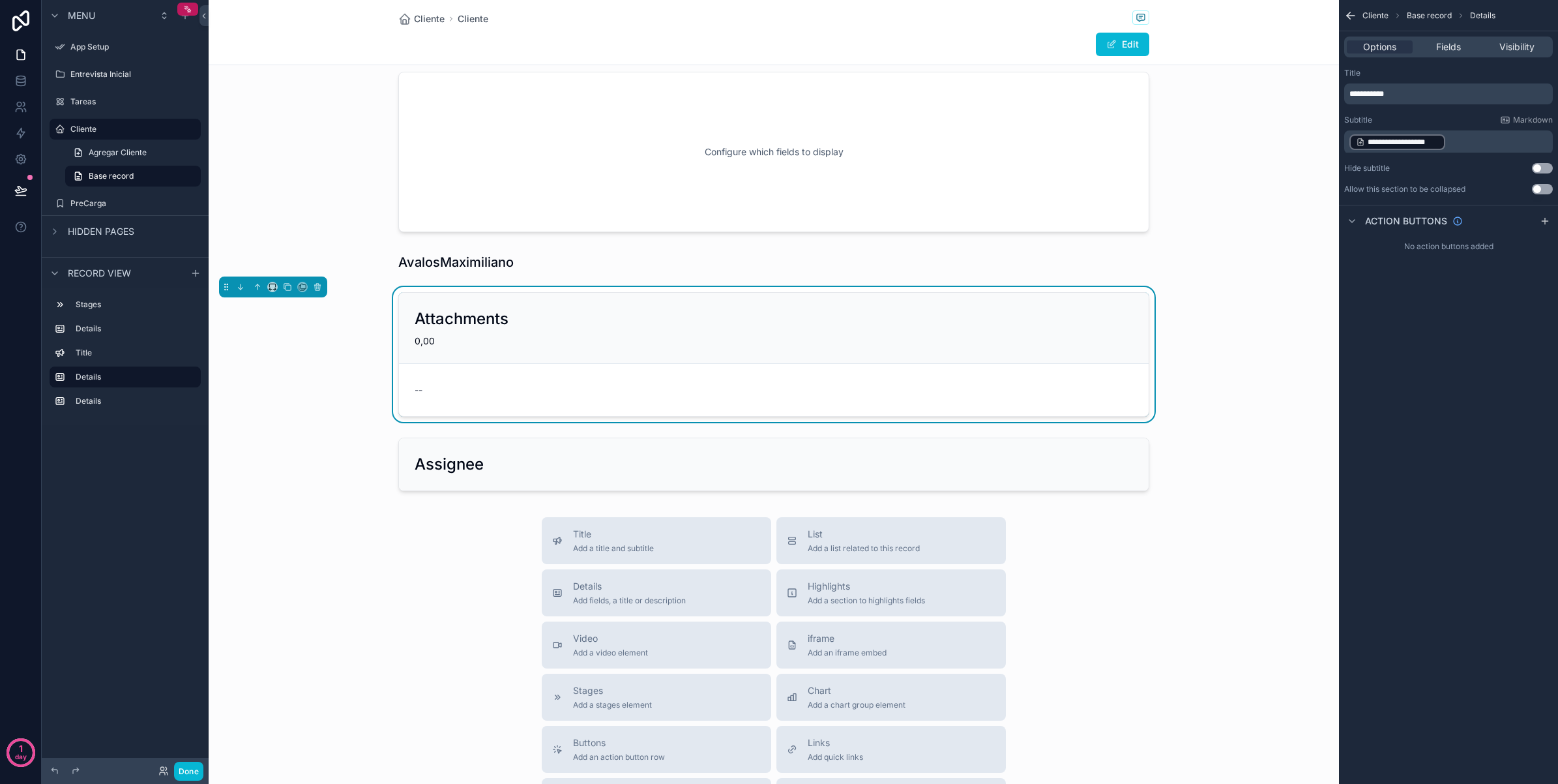
click at [1415, 96] on p "**********" at bounding box center [1450, 94] width 201 height 11
drag, startPoint x: 1425, startPoint y: 95, endPoint x: 1305, endPoint y: 95, distance: 120.0
click at [1305, 95] on div "**********" at bounding box center [883, 392] width 1350 height 784
click at [1255, 133] on div "scrollable content" at bounding box center [773, 151] width 1130 height 171
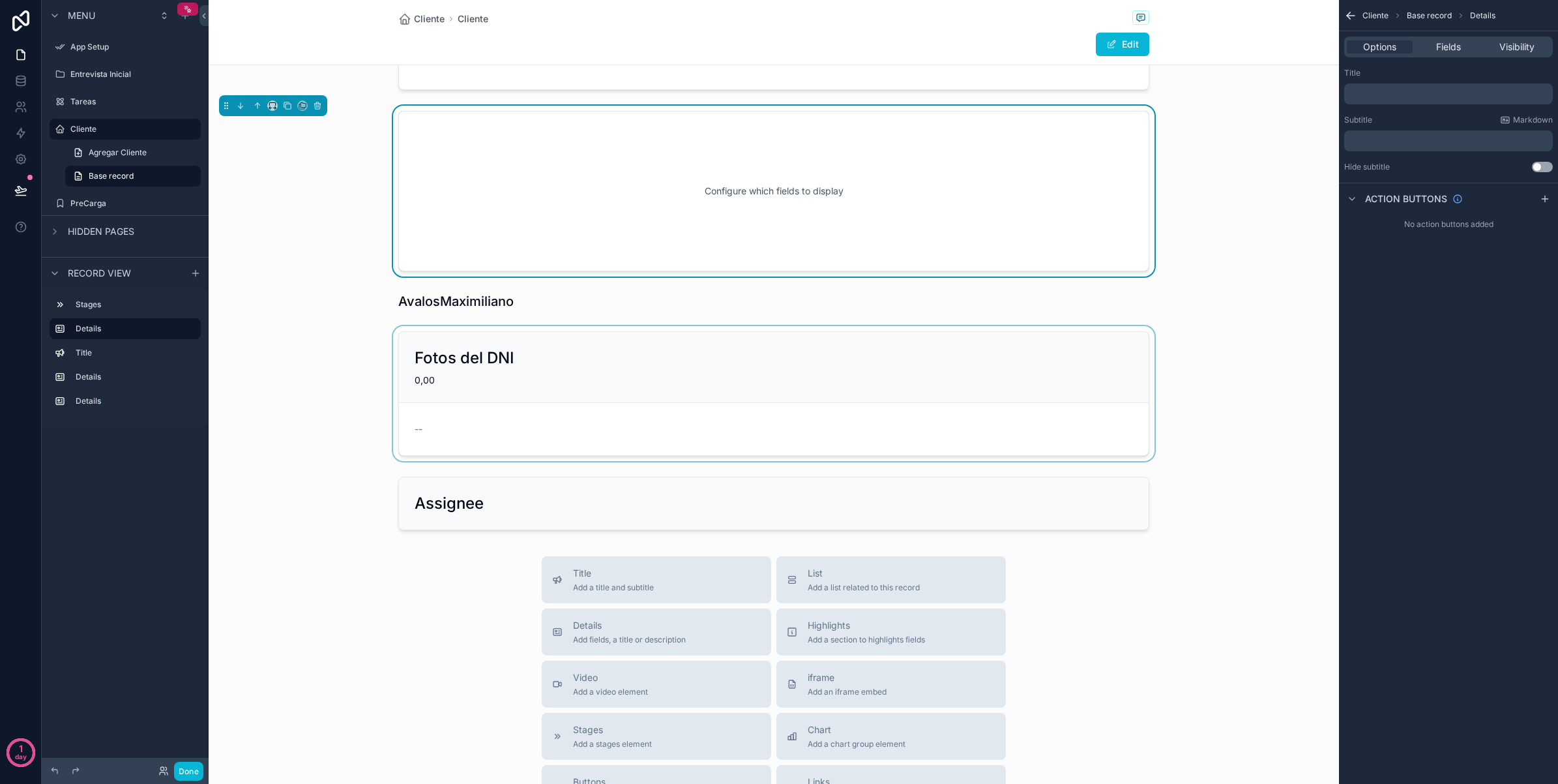
scroll to position [163, 0]
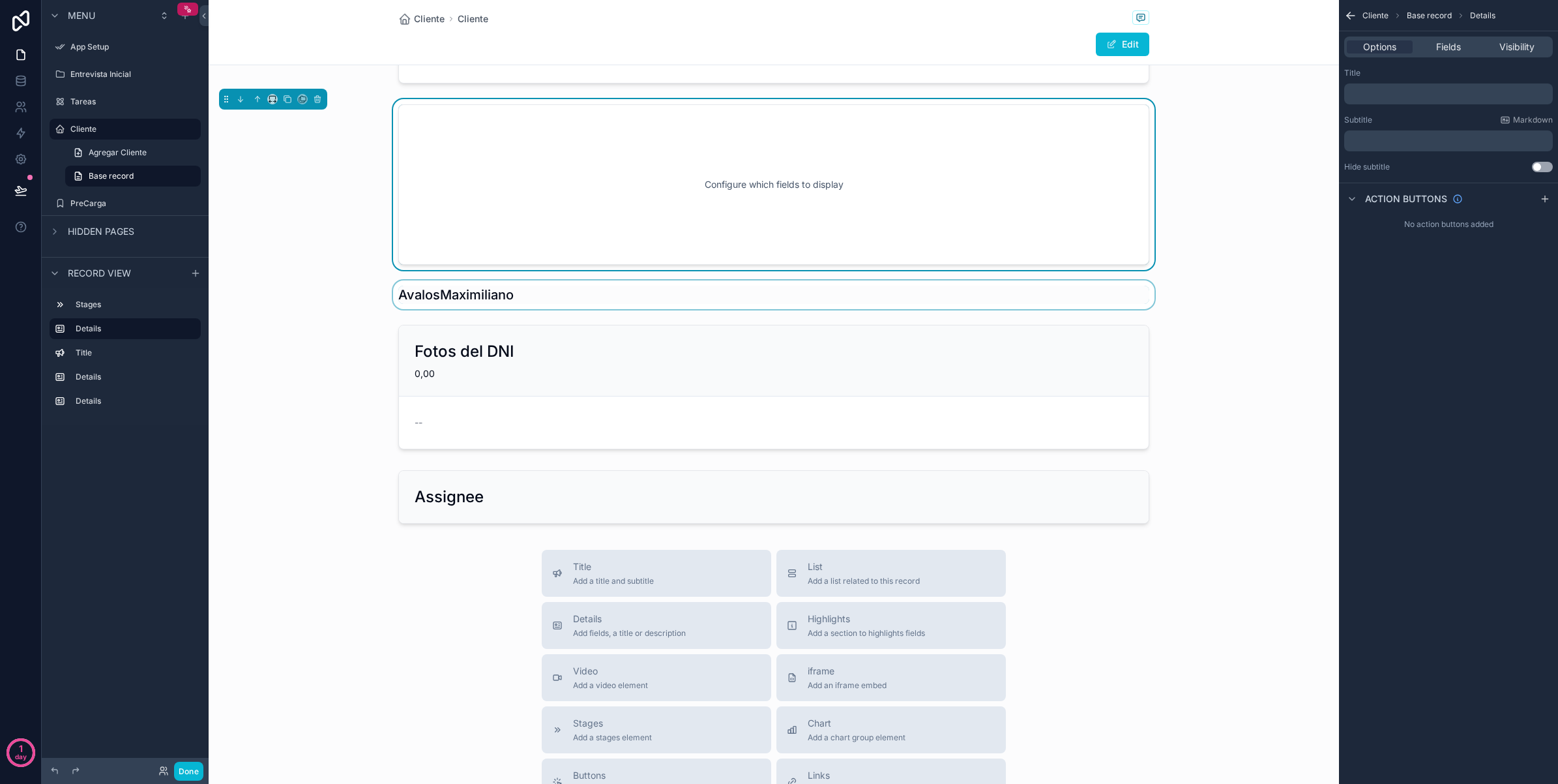
click at [584, 307] on div "scrollable content" at bounding box center [773, 294] width 1130 height 29
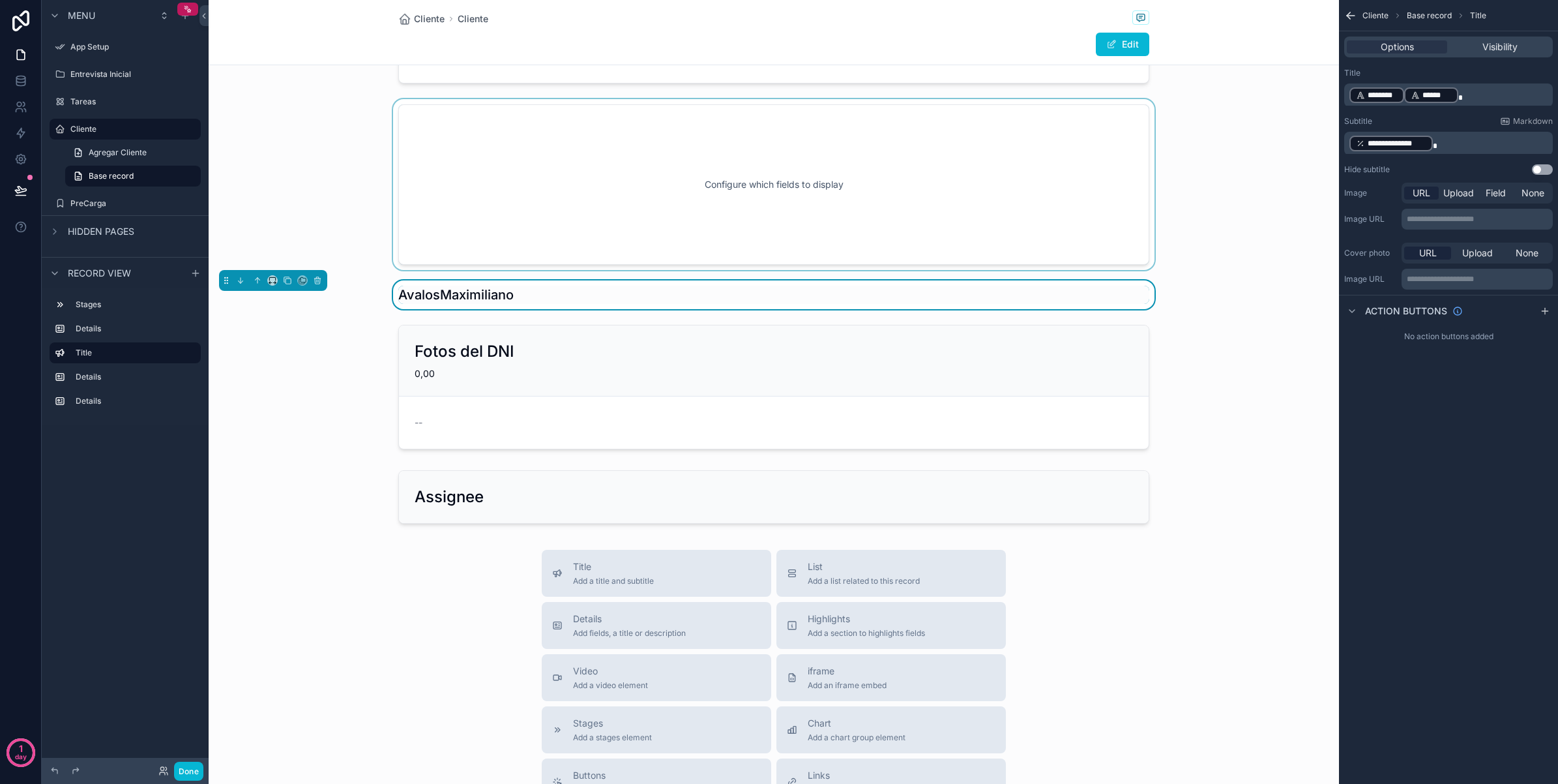
click at [1474, 98] on p "﻿ ******** ﻿ ****** ﻿" at bounding box center [1450, 94] width 201 height 18
click at [1474, 98] on p "﻿ ******** ﻿" at bounding box center [1450, 94] width 201 height 18
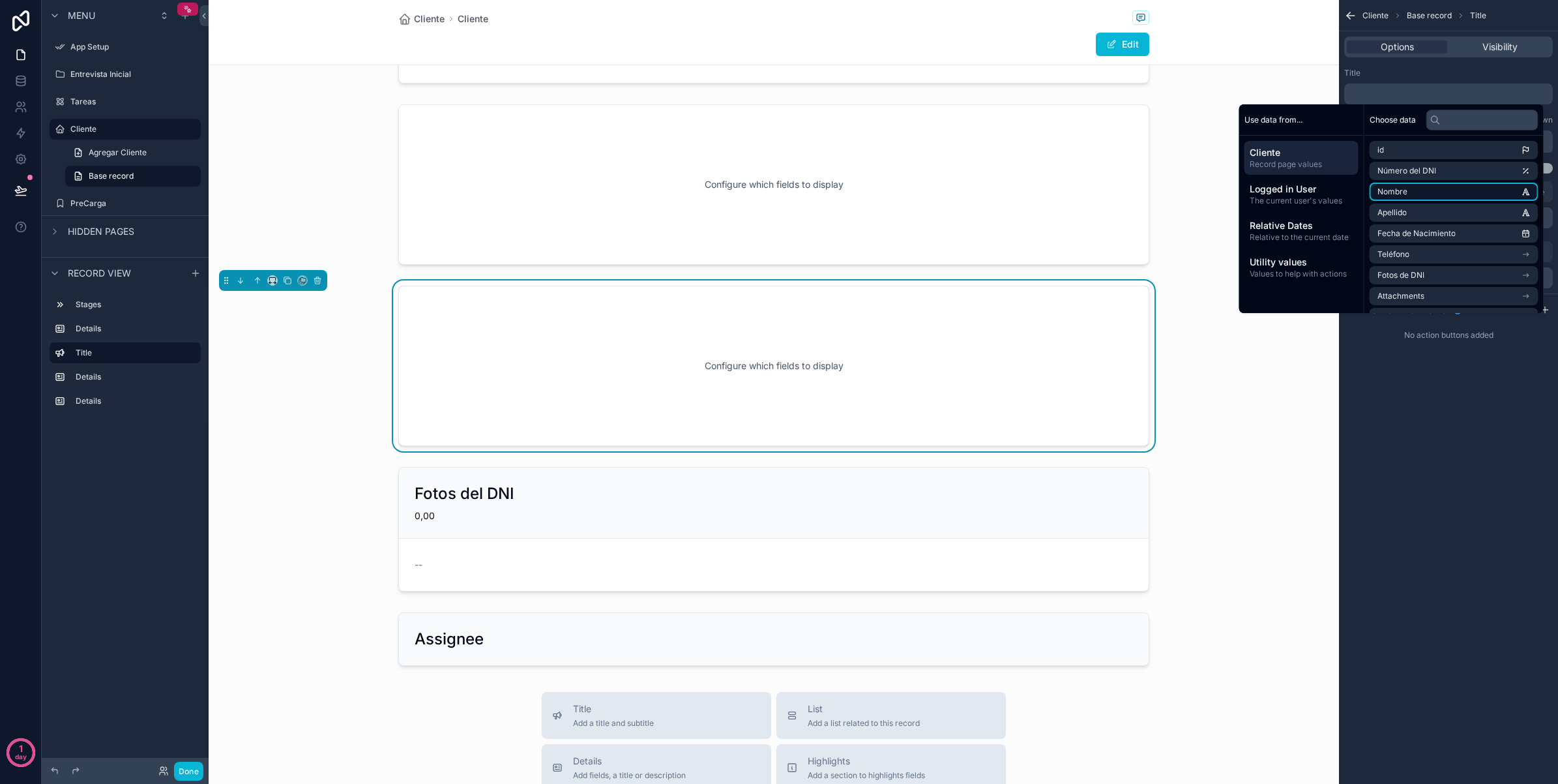
click at [1455, 198] on li "Nombre" at bounding box center [1454, 191] width 169 height 18
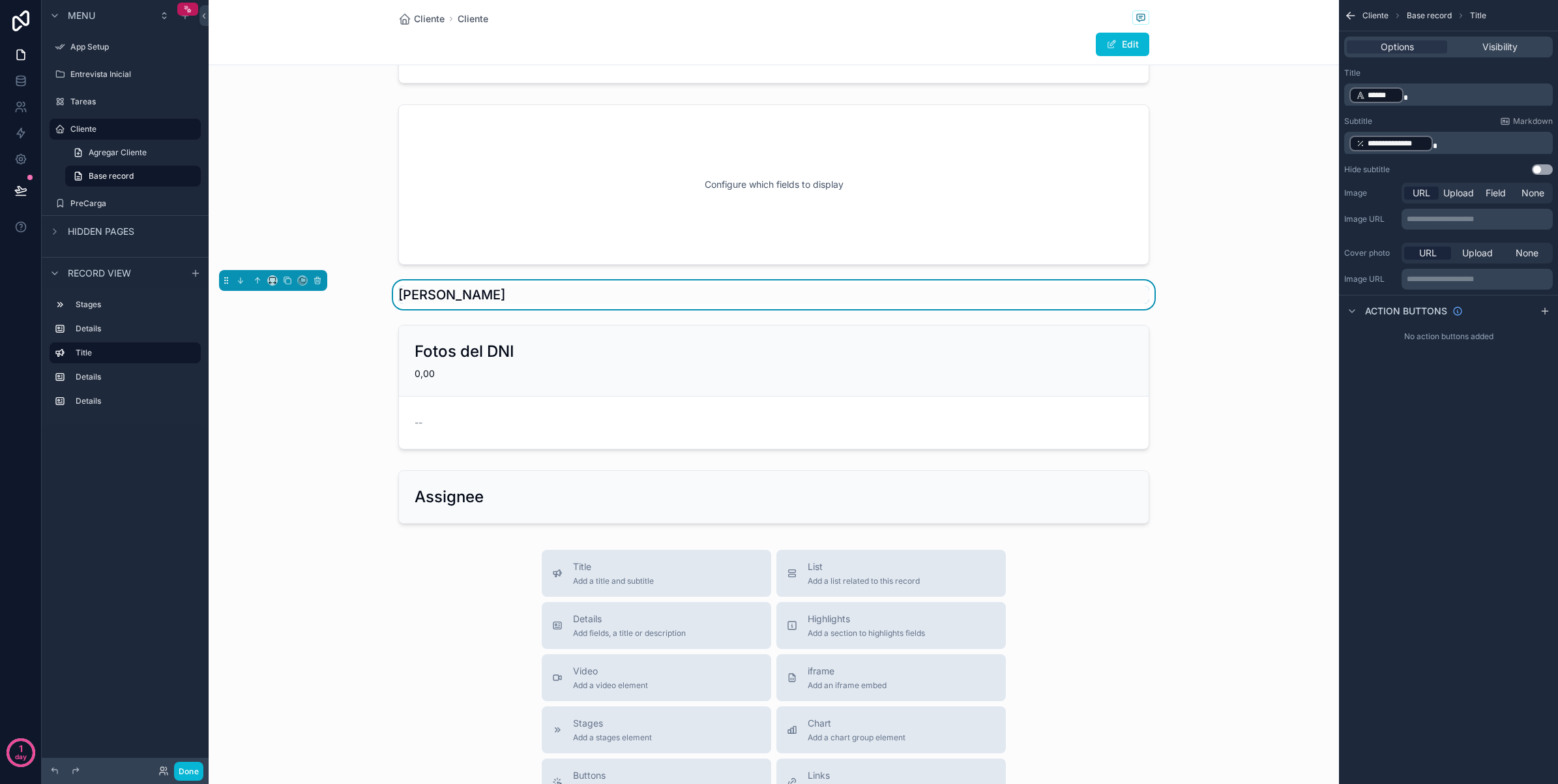
click at [1507, 471] on div "**********" at bounding box center [1449, 392] width 219 height 784
click at [1439, 93] on p "﻿ ****** ﻿" at bounding box center [1450, 94] width 201 height 18
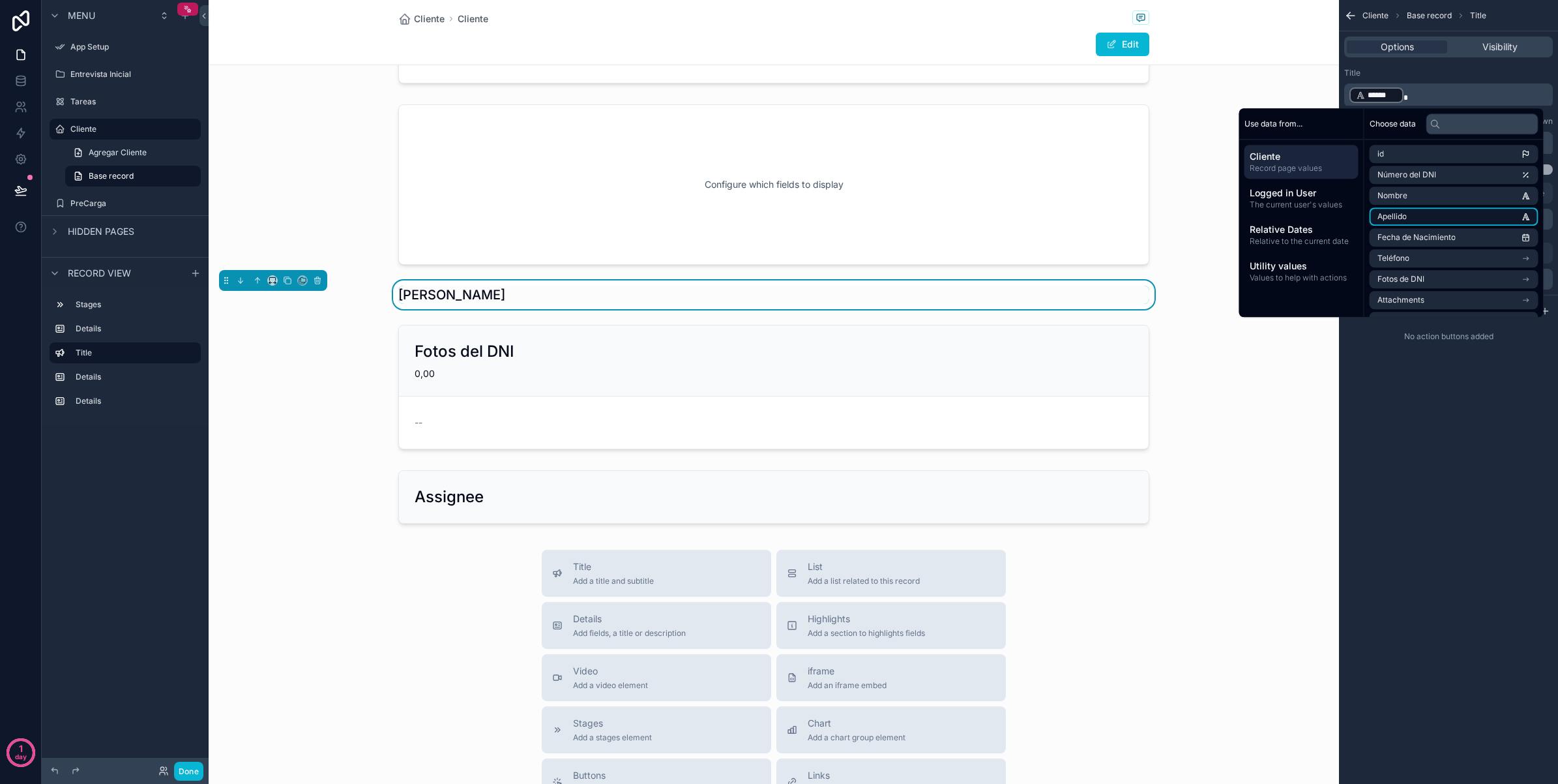
click at [1418, 210] on li "Apellido" at bounding box center [1454, 216] width 169 height 18
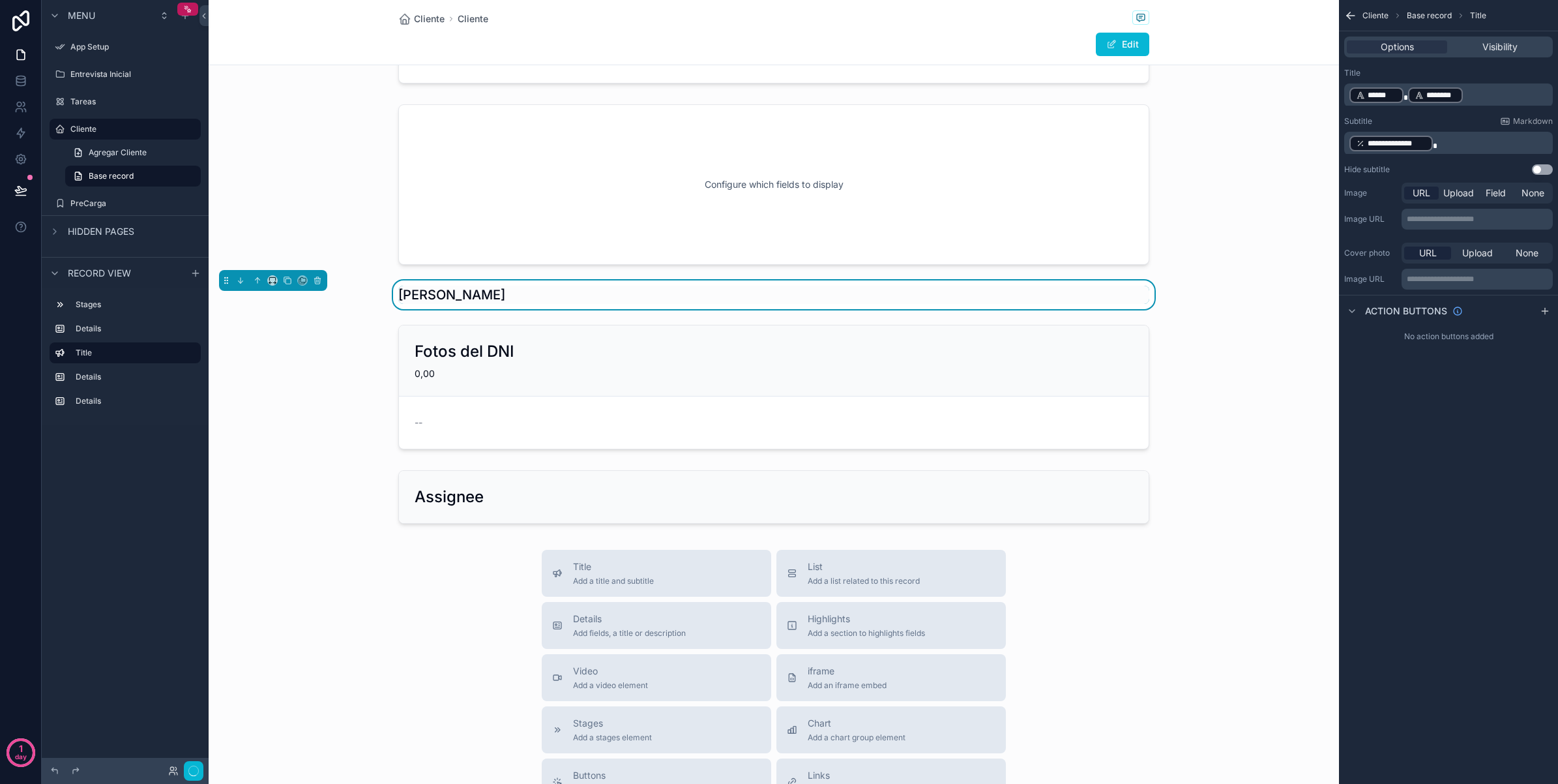
click at [1419, 484] on div "**********" at bounding box center [1449, 392] width 219 height 784
click at [229, 405] on div "scrollable content" at bounding box center [773, 387] width 1130 height 135
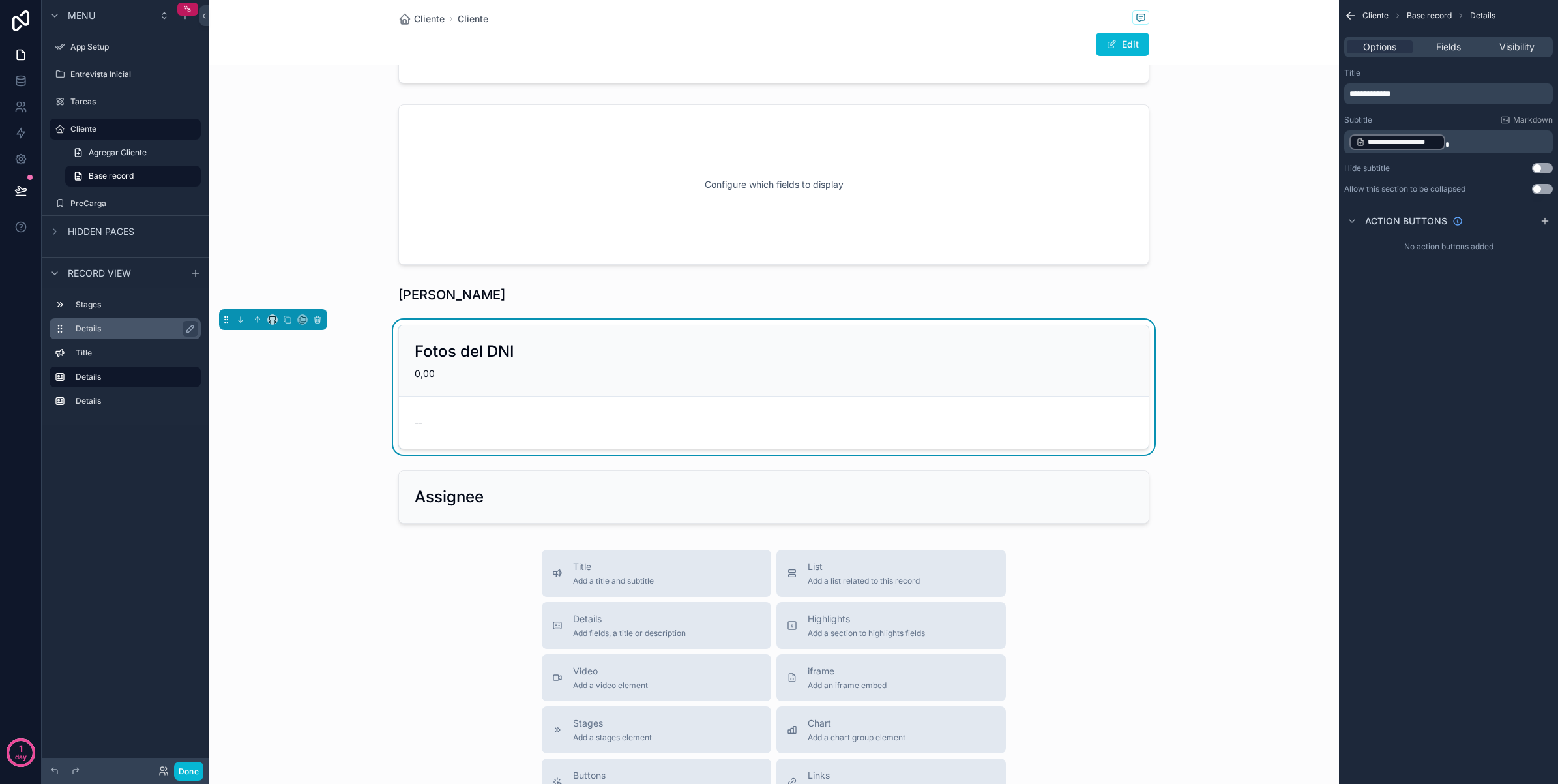
click at [117, 322] on div "Details" at bounding box center [135, 328] width 120 height 15
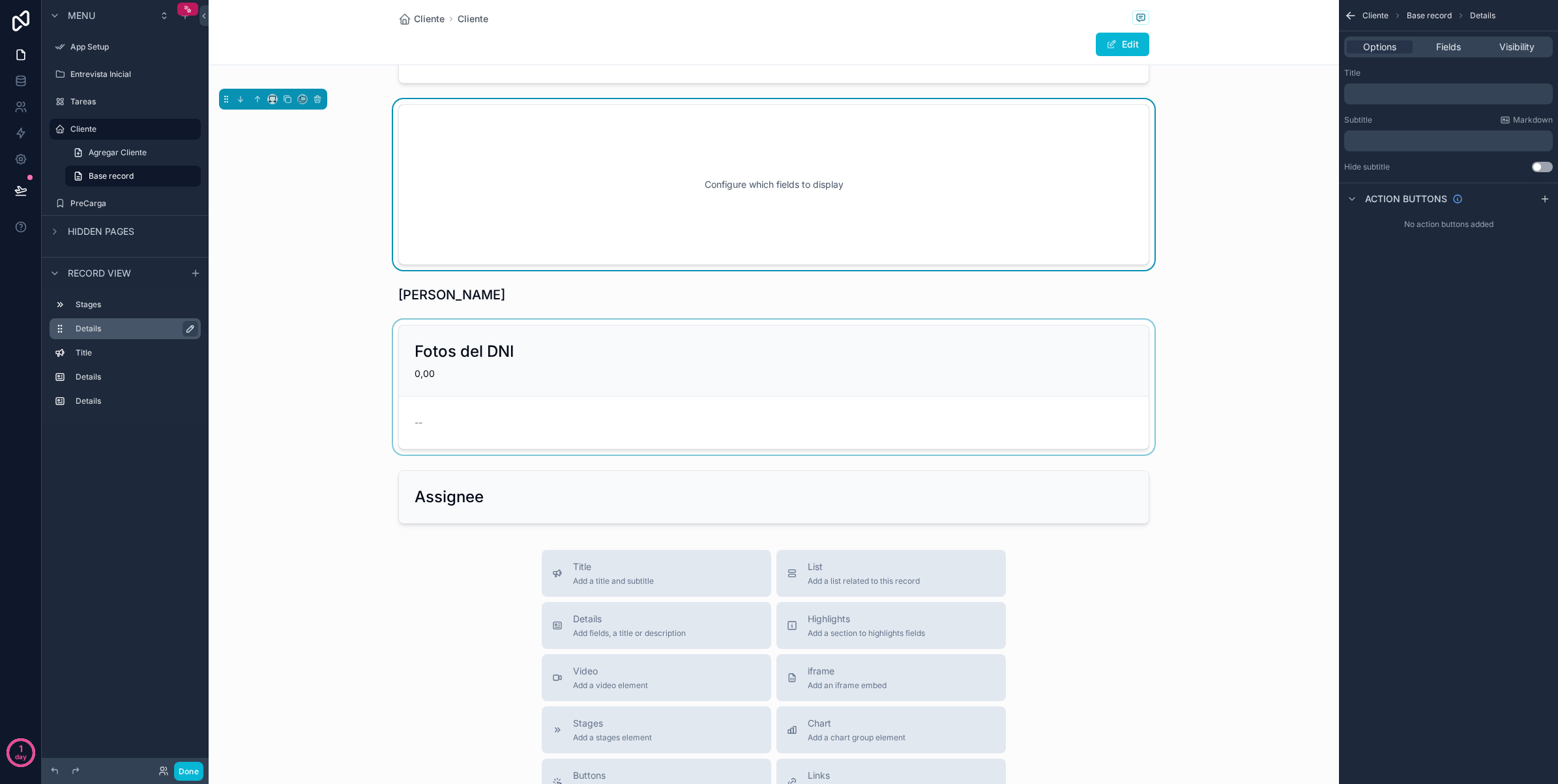
click at [186, 326] on icon "scrollable content" at bounding box center [190, 329] width 11 height 11
click at [184, 326] on icon "scrollable content" at bounding box center [188, 329] width 11 height 11
drag, startPoint x: 164, startPoint y: 326, endPoint x: 258, endPoint y: 271, distance: 108.9
click at [258, 271] on div "Configure which fields to display Configure which fields to display Maximiliano…" at bounding box center [773, 223] width 1130 height 611
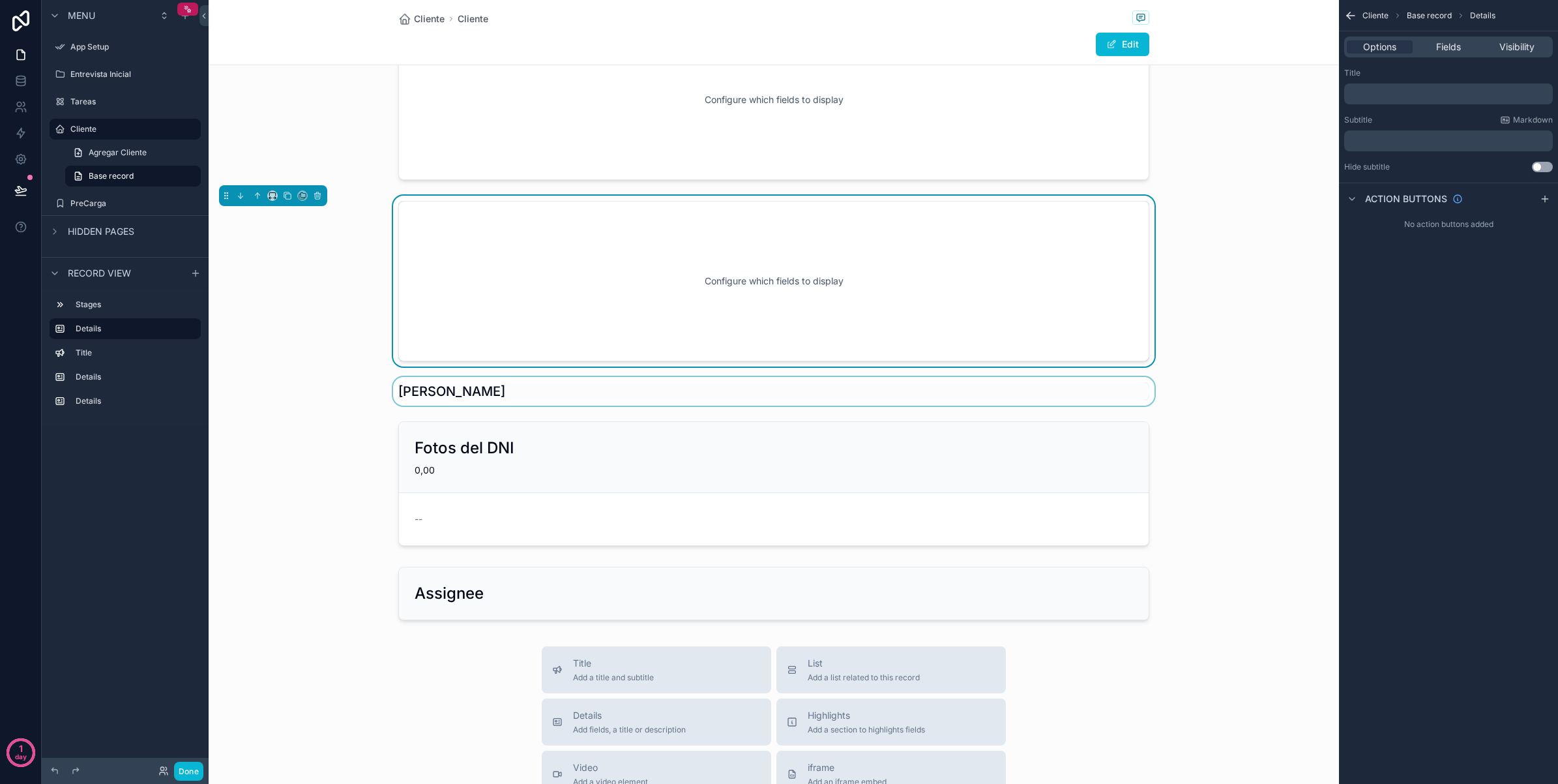
scroll to position [0, 0]
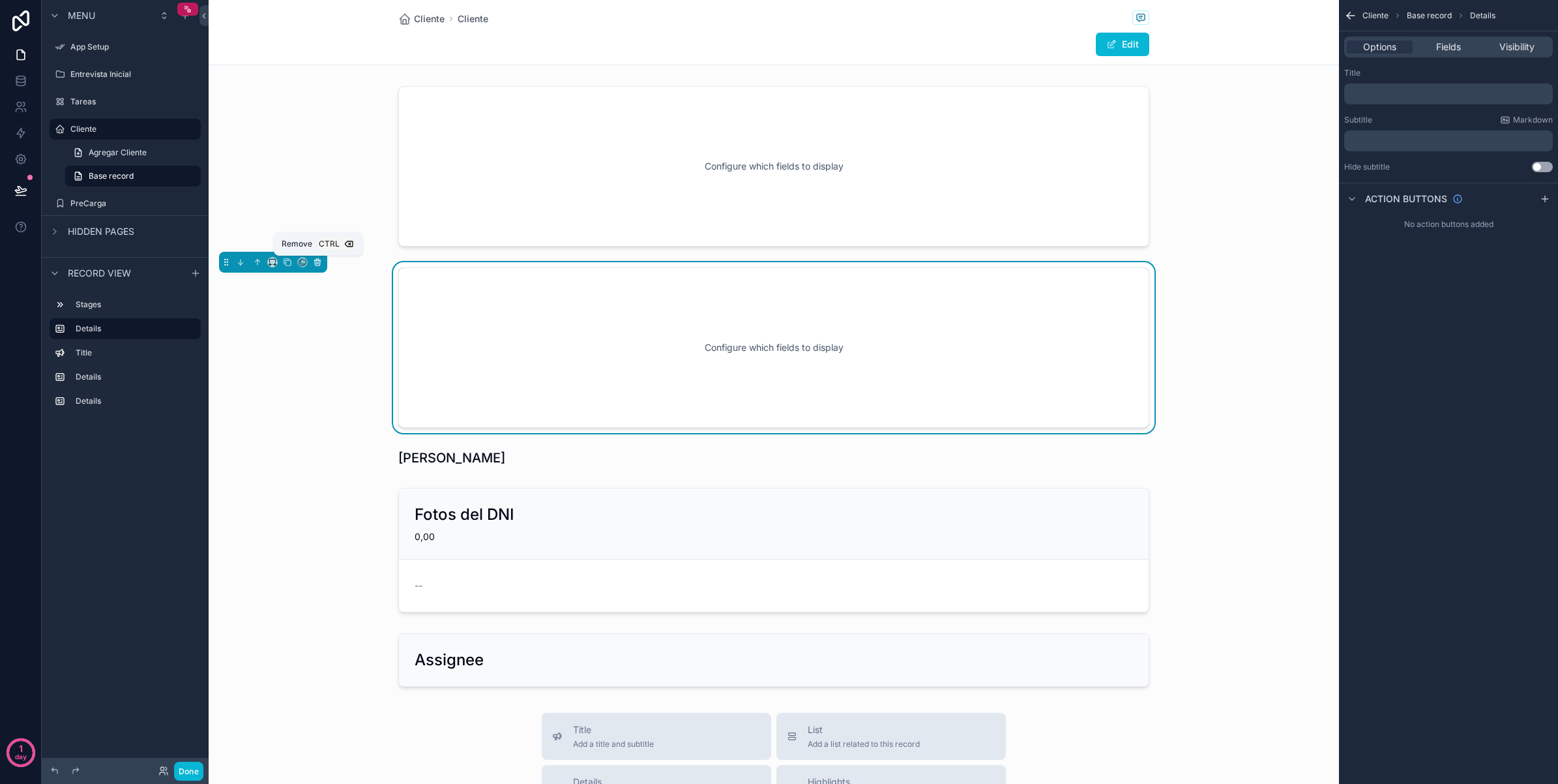
click at [322, 262] on icon "scrollable content" at bounding box center [318, 262] width 9 height 9
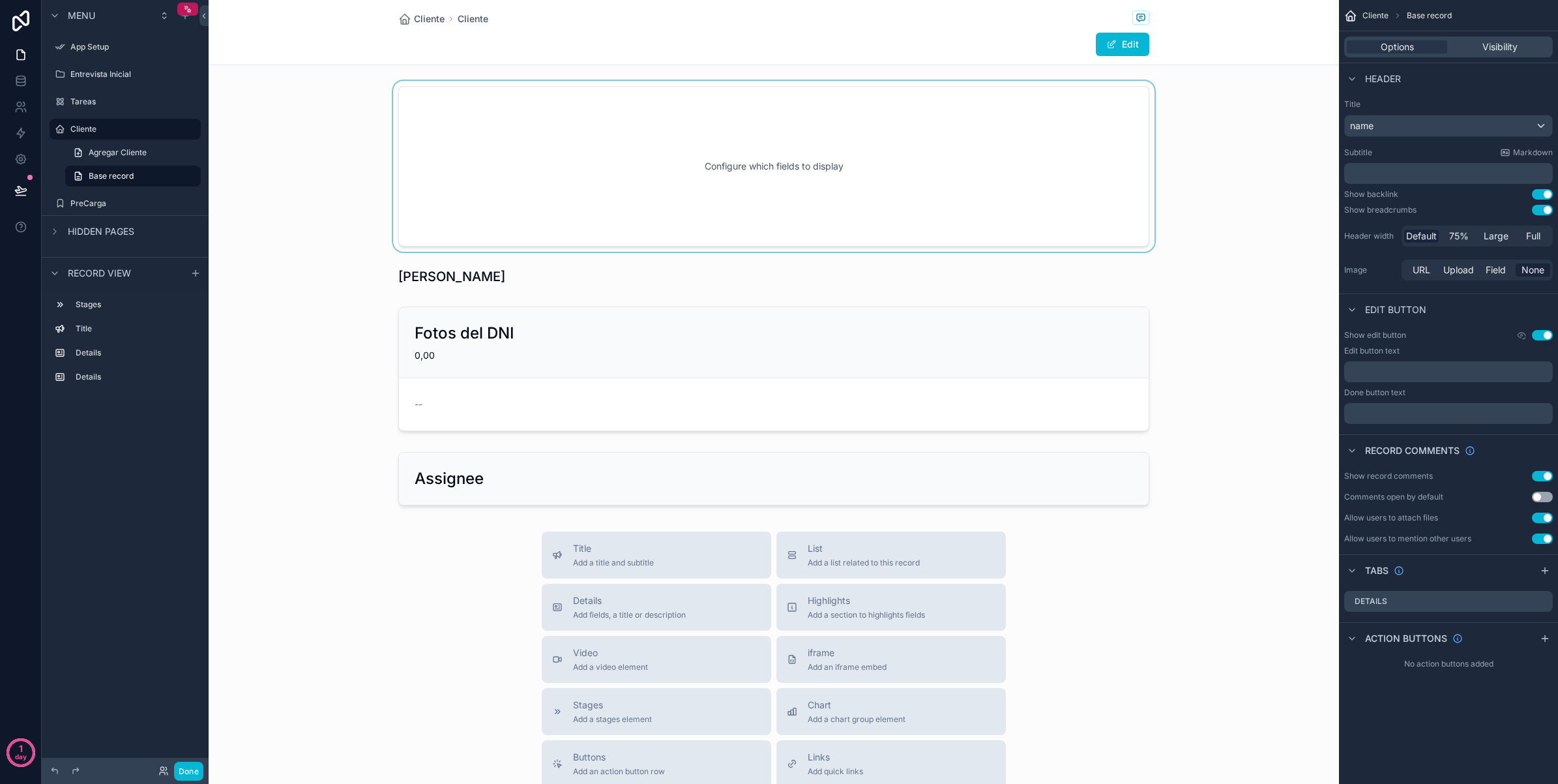
click at [463, 190] on div "scrollable content" at bounding box center [773, 166] width 1130 height 171
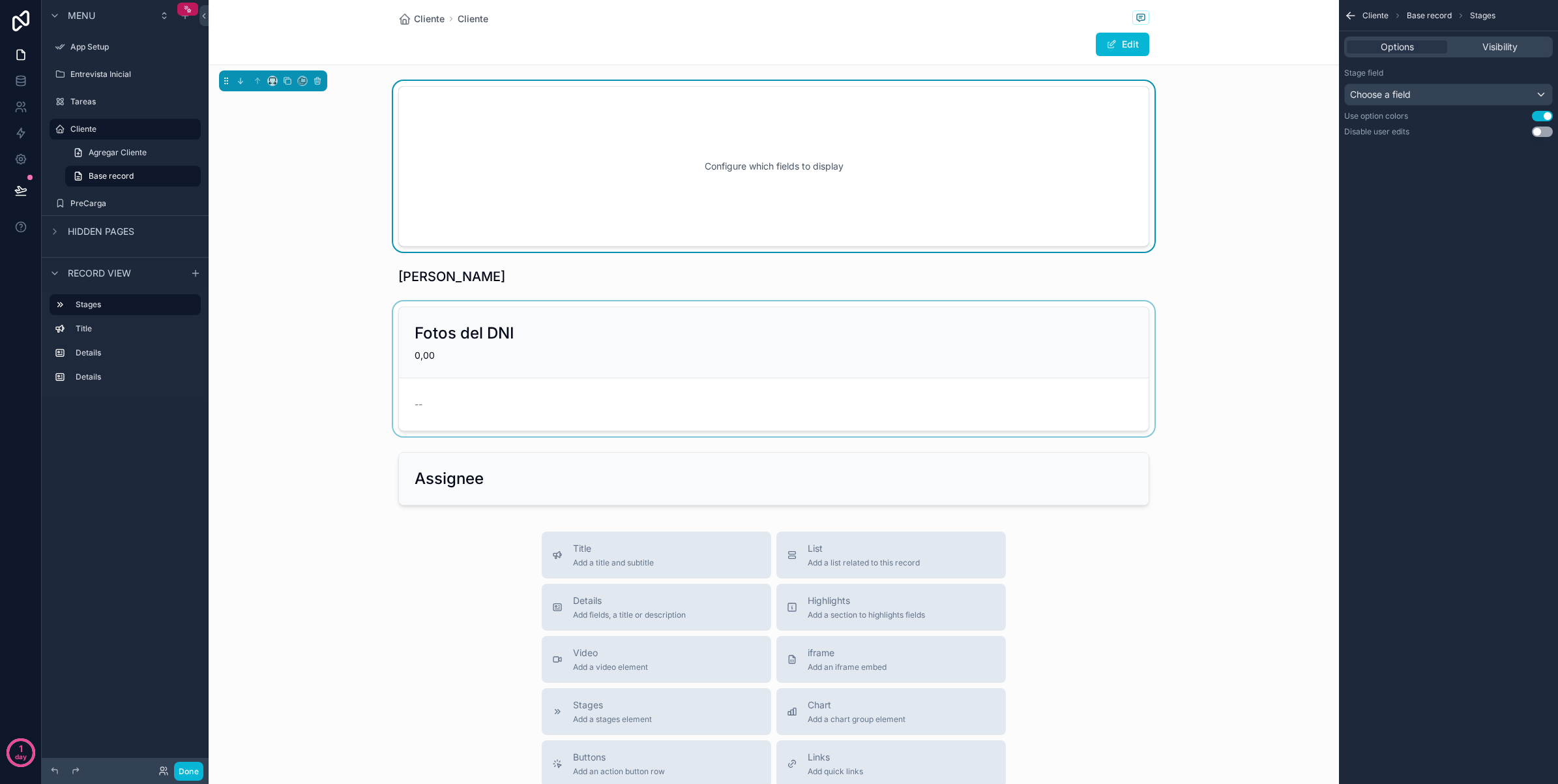
click at [314, 308] on div "scrollable content" at bounding box center [773, 369] width 1130 height 135
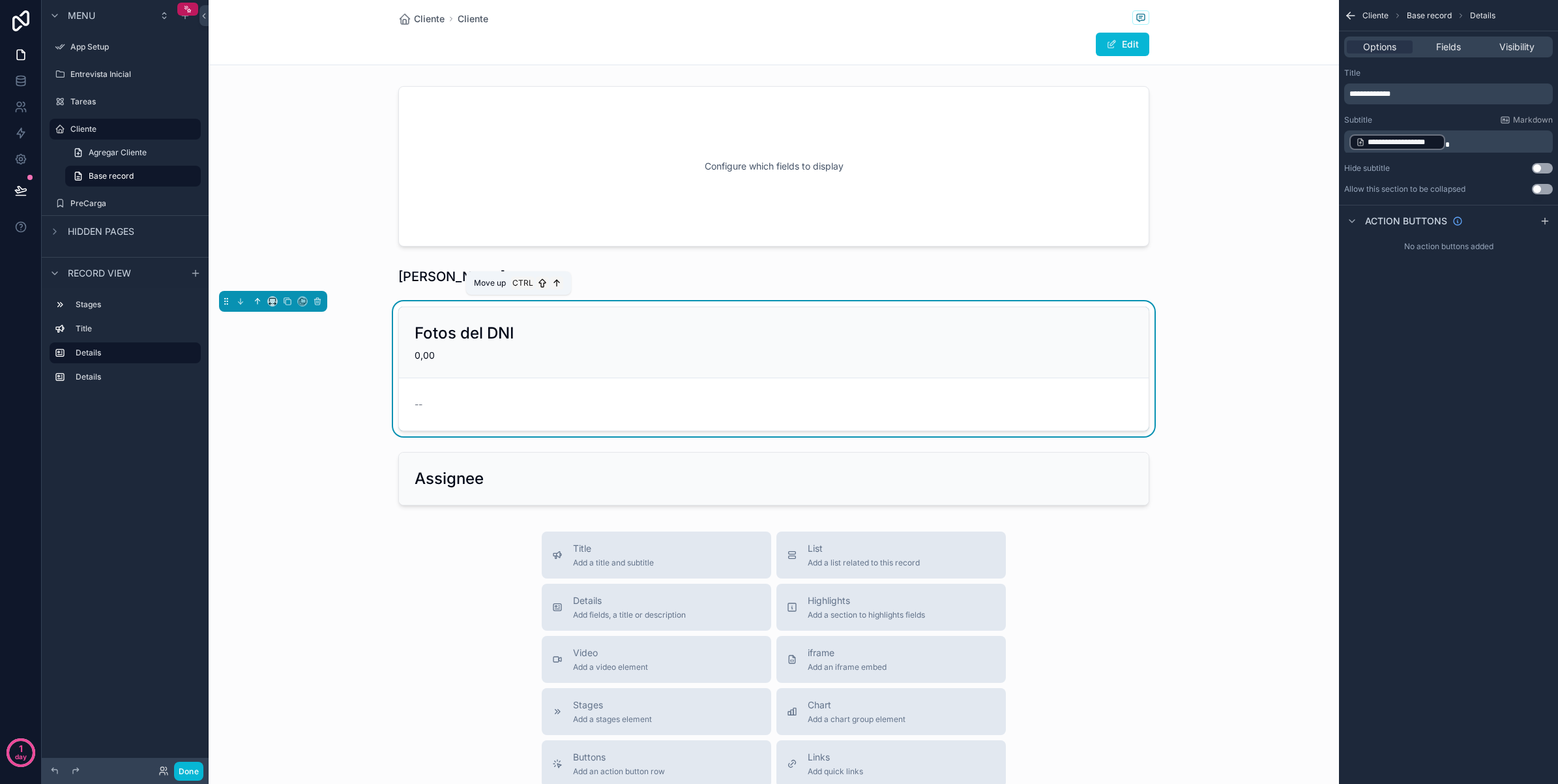
click at [254, 300] on icon "scrollable content" at bounding box center [258, 302] width 9 height 9
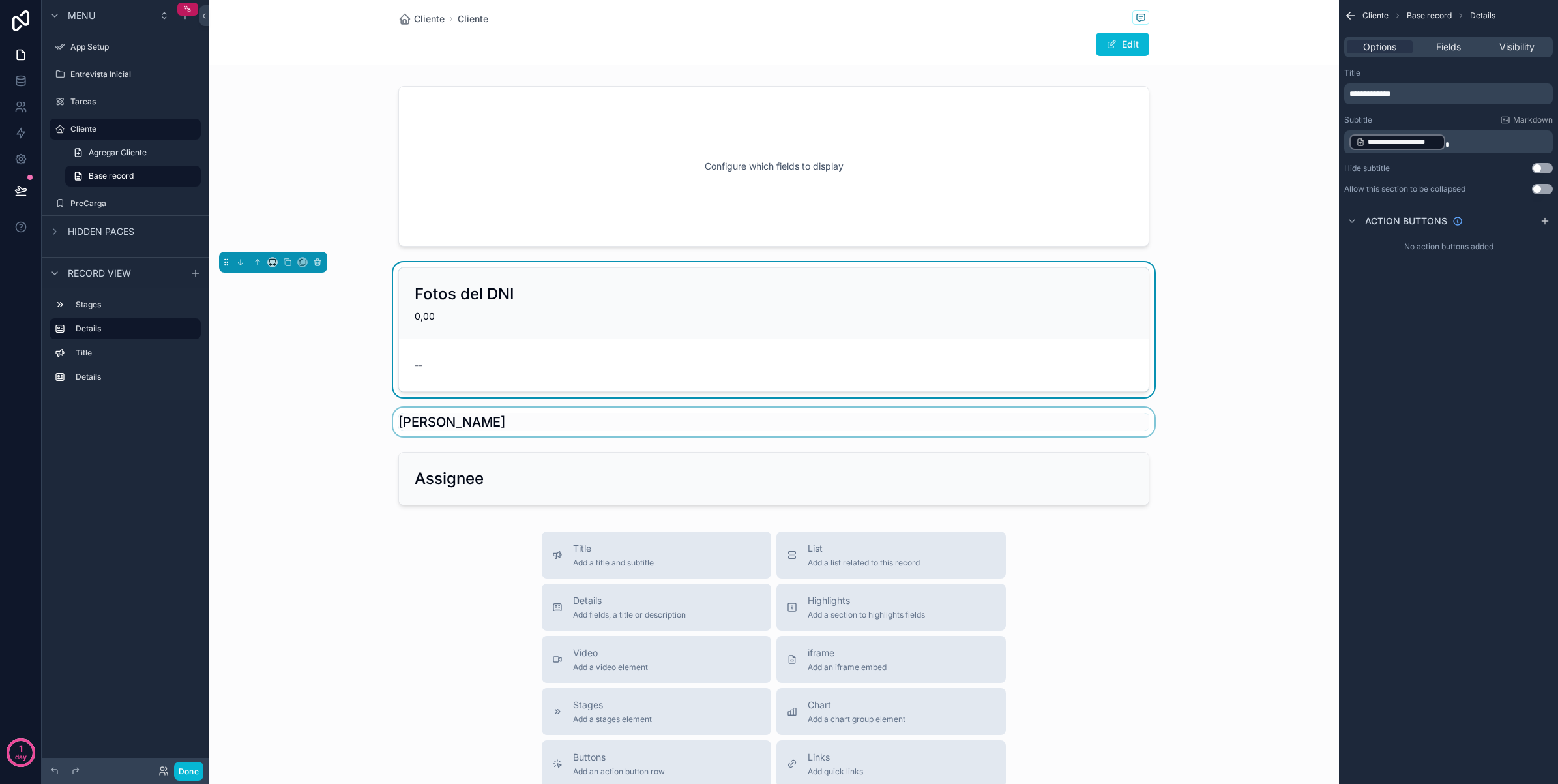
click at [491, 428] on div "scrollable content" at bounding box center [773, 421] width 1130 height 29
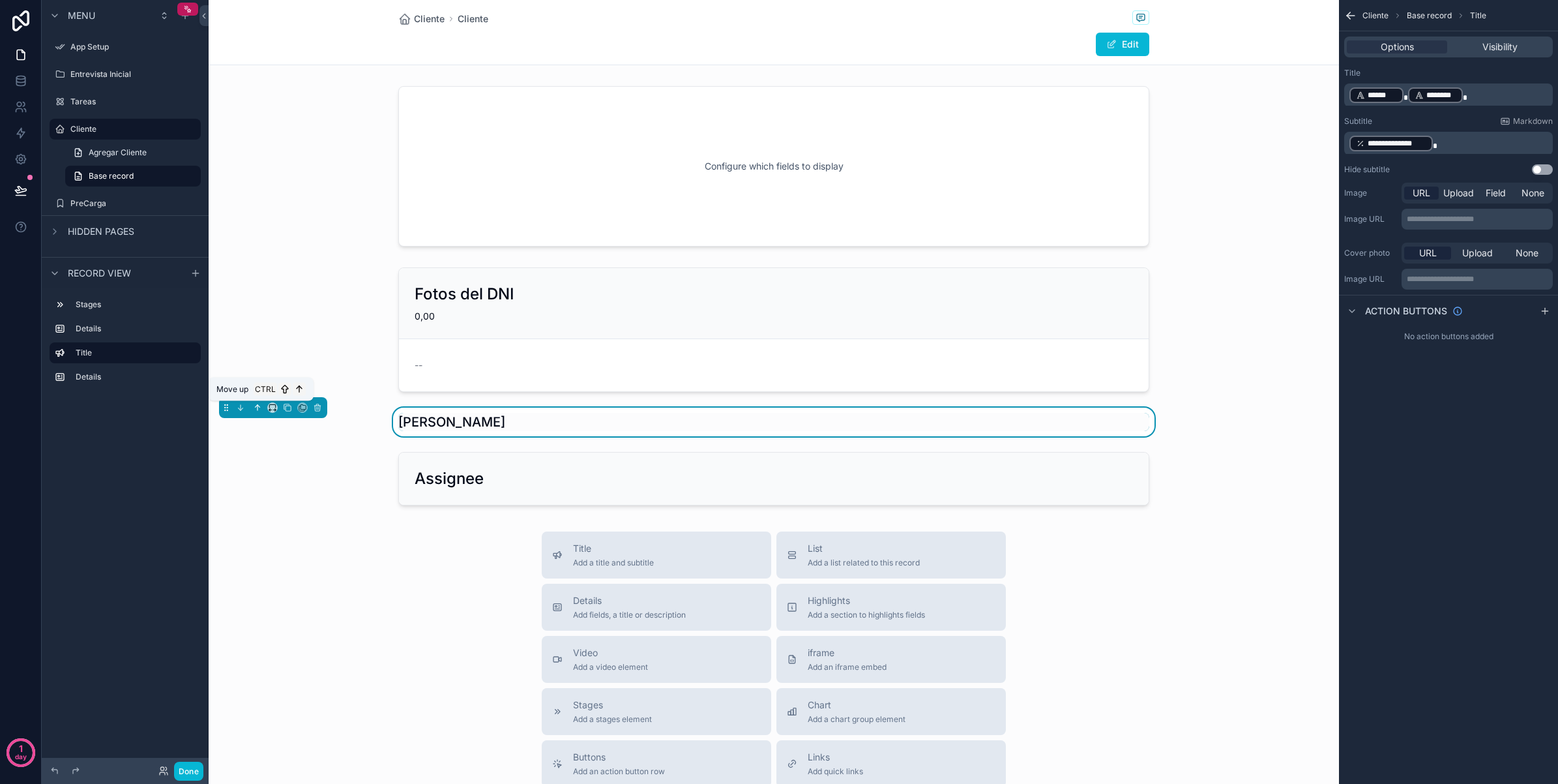
click at [258, 409] on icon "scrollable content" at bounding box center [258, 407] width 9 height 9
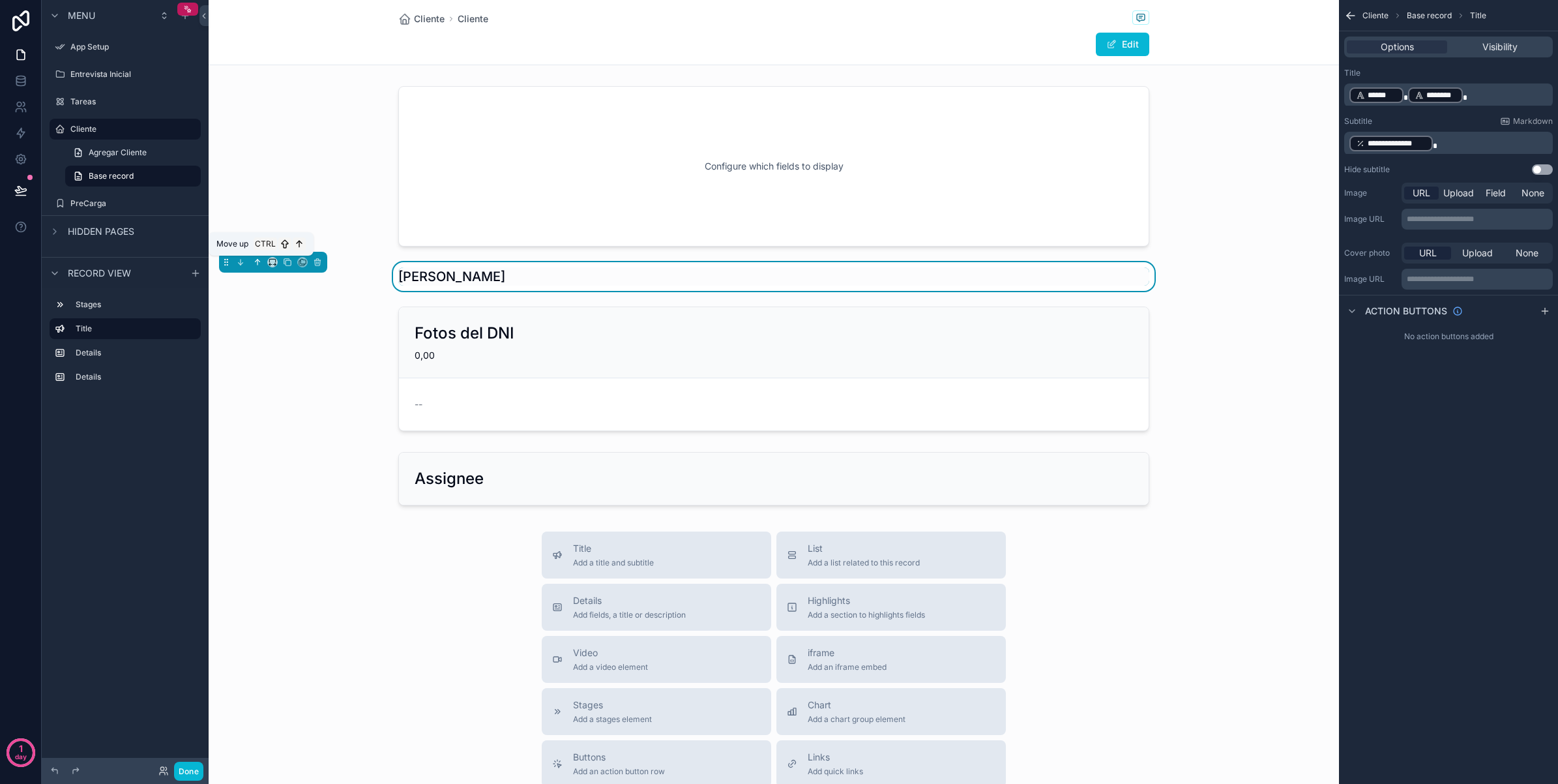
click at [254, 267] on icon "scrollable content" at bounding box center [258, 262] width 9 height 9
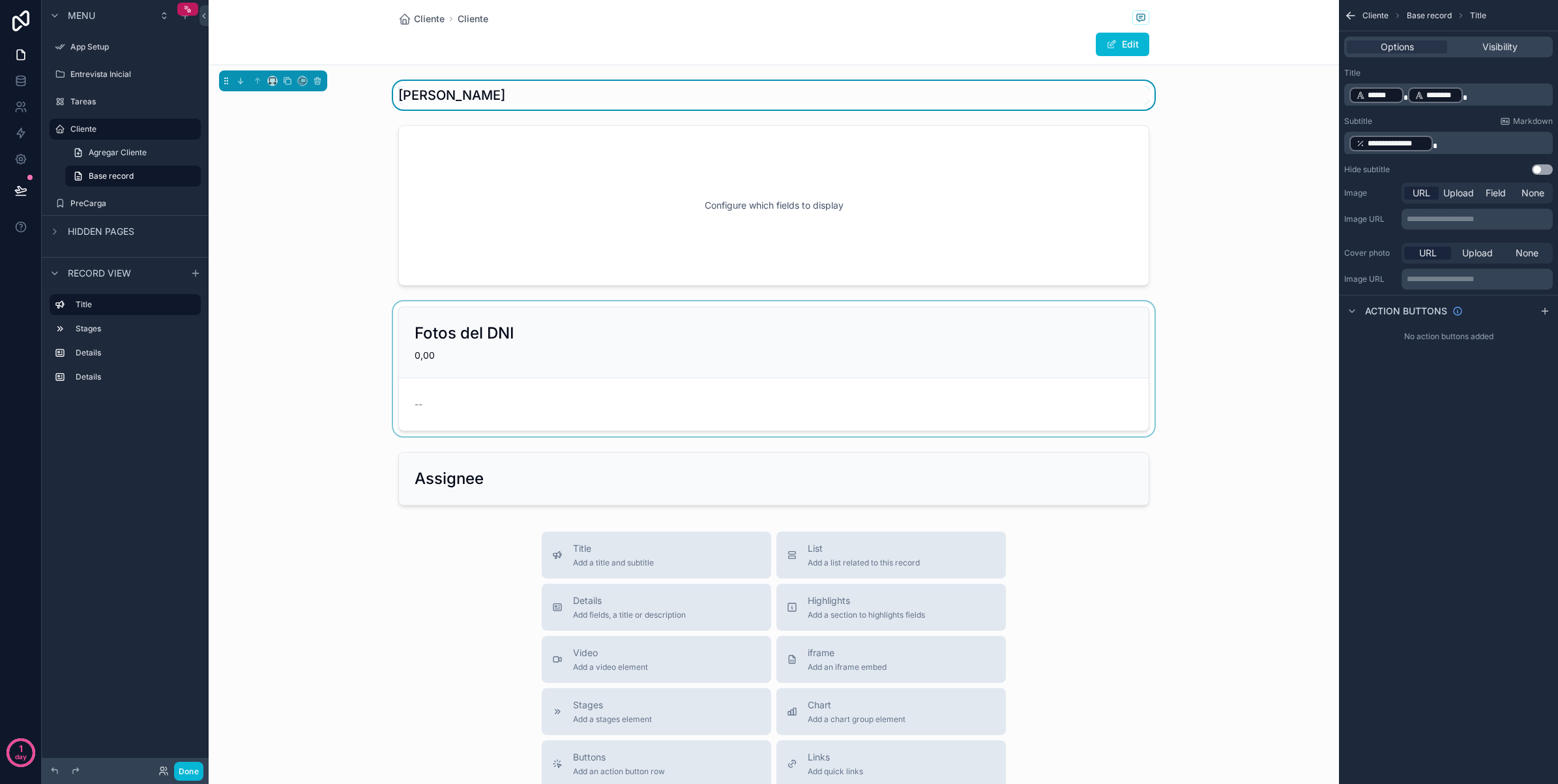
click at [480, 344] on div "scrollable content" at bounding box center [773, 369] width 1130 height 135
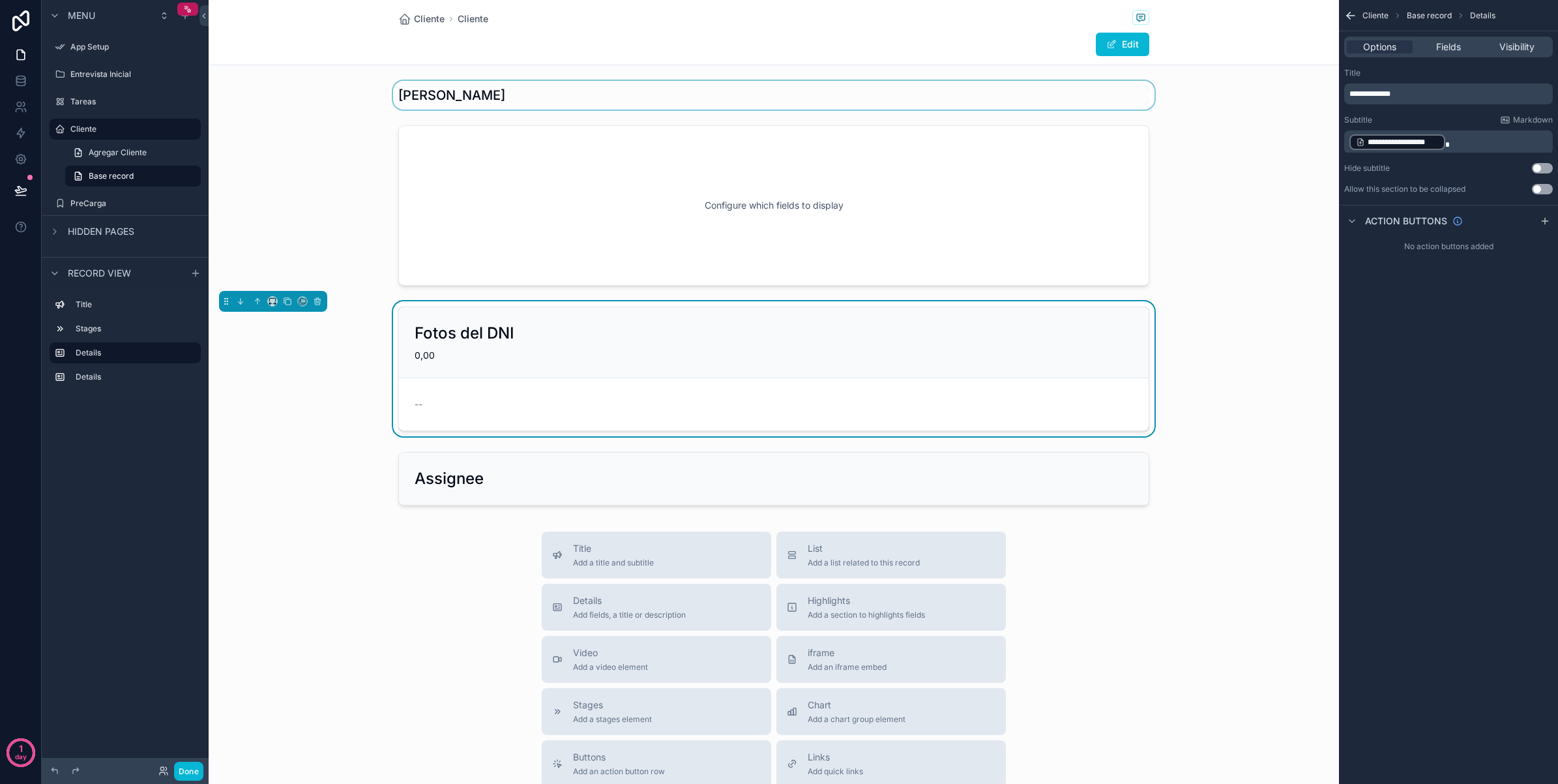
click at [519, 105] on div "scrollable content" at bounding box center [773, 95] width 1130 height 29
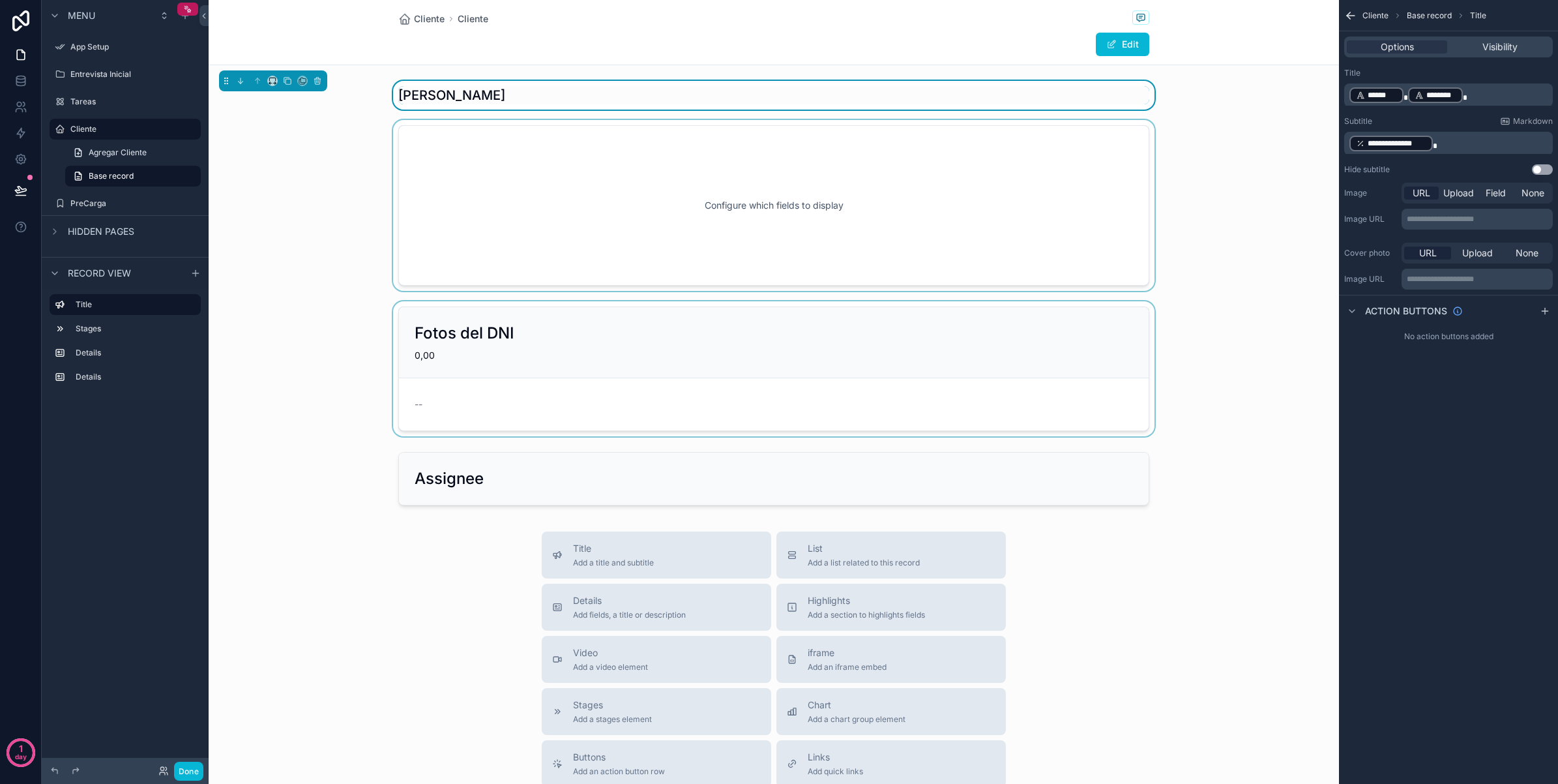
click at [1198, 197] on div "scrollable content" at bounding box center [773, 205] width 1130 height 171
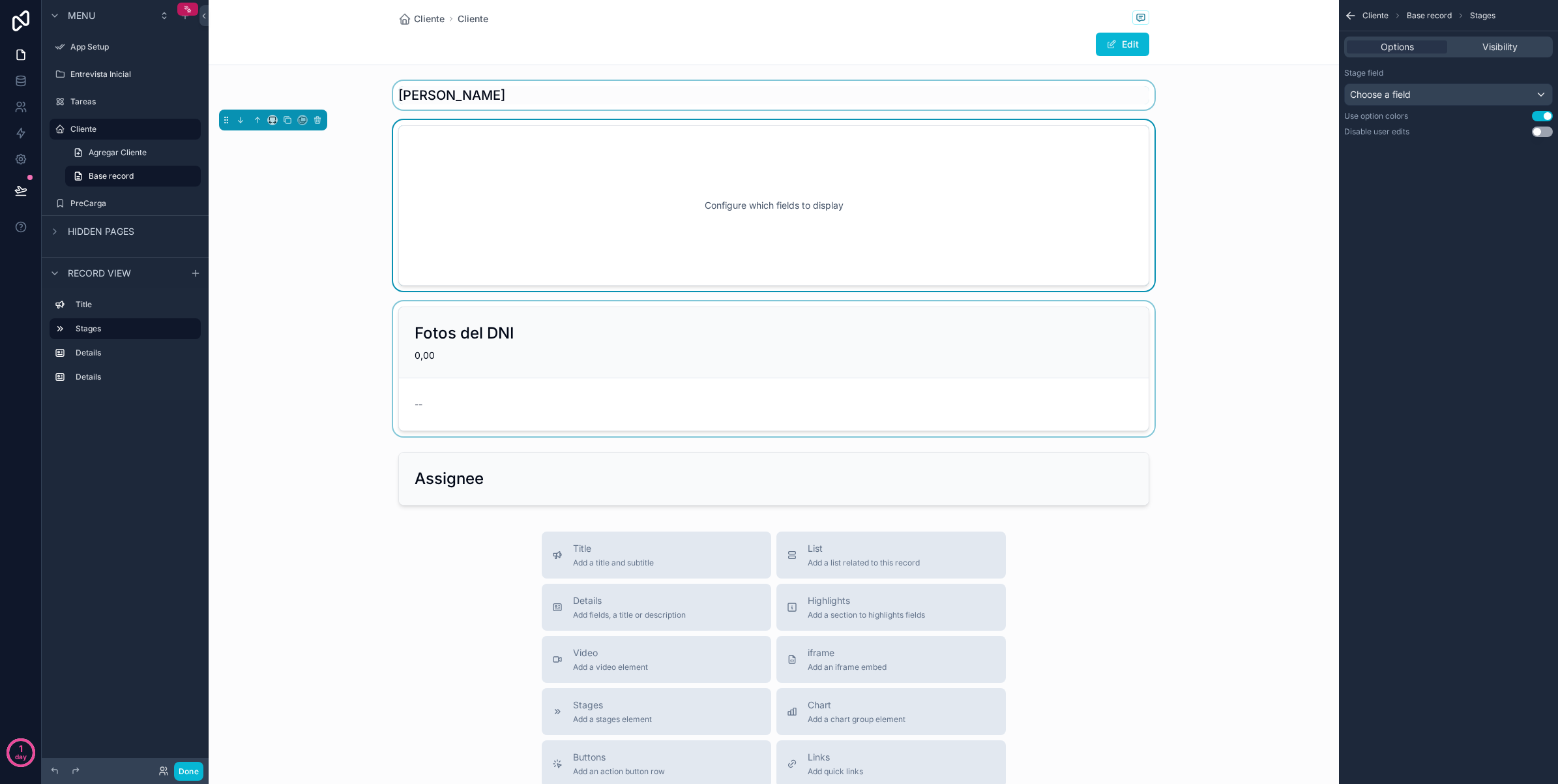
click at [969, 91] on div "scrollable content" at bounding box center [773, 95] width 1130 height 29
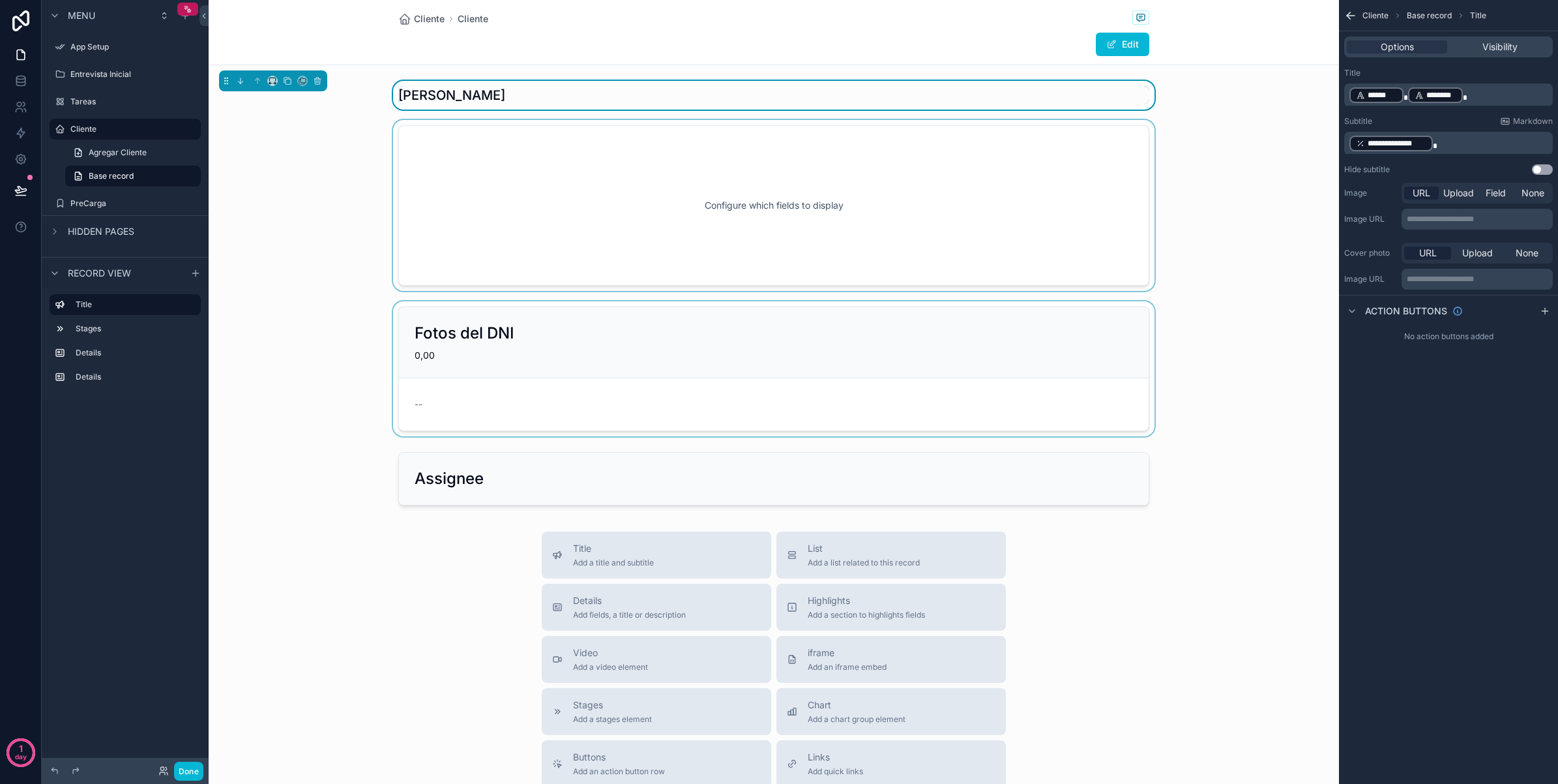
click at [1488, 102] on p "﻿ ****** ﻿ ******** ﻿" at bounding box center [1450, 94] width 201 height 18
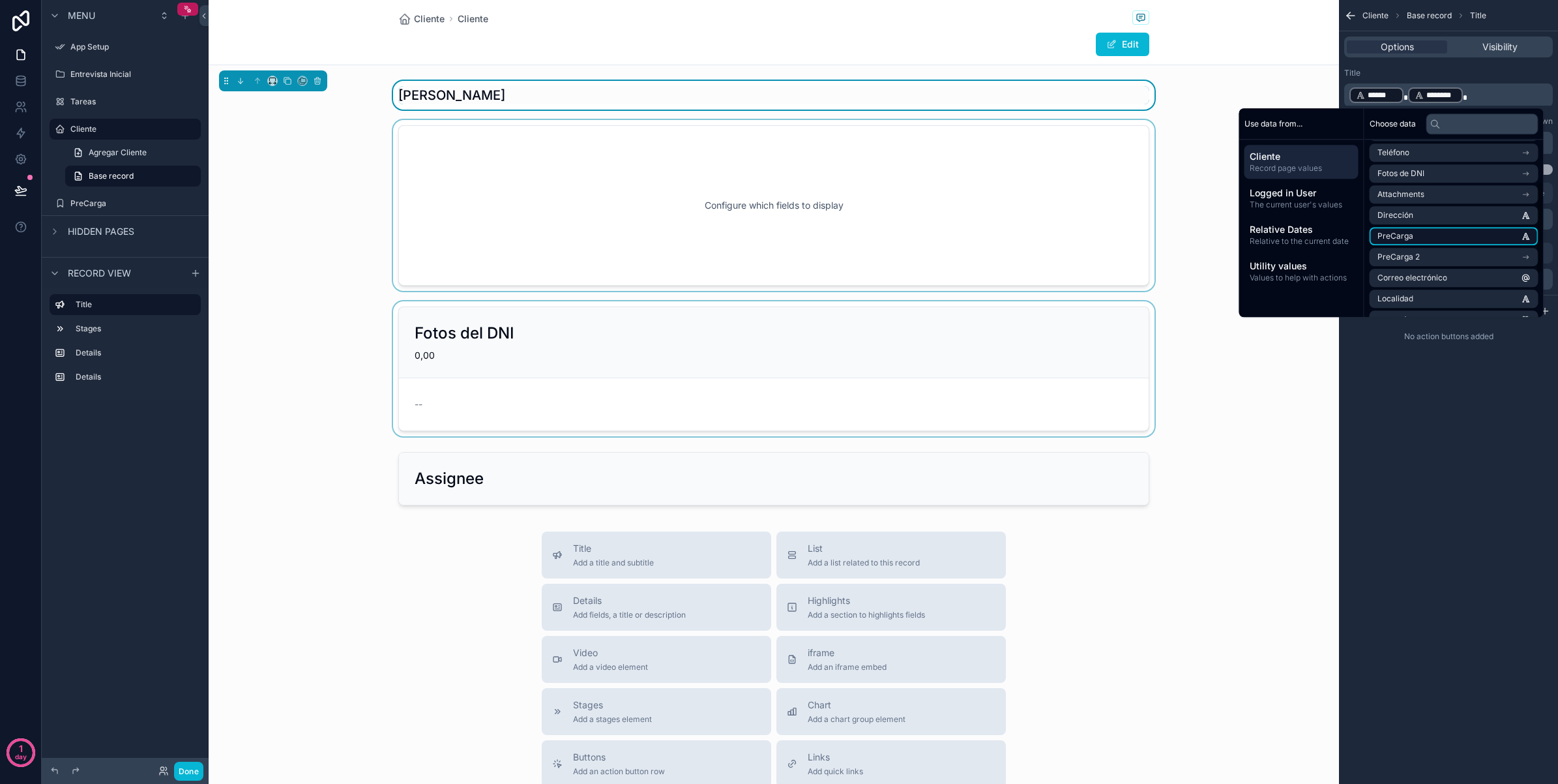
scroll to position [82, 0]
click at [1429, 474] on div "**********" at bounding box center [1449, 392] width 219 height 784
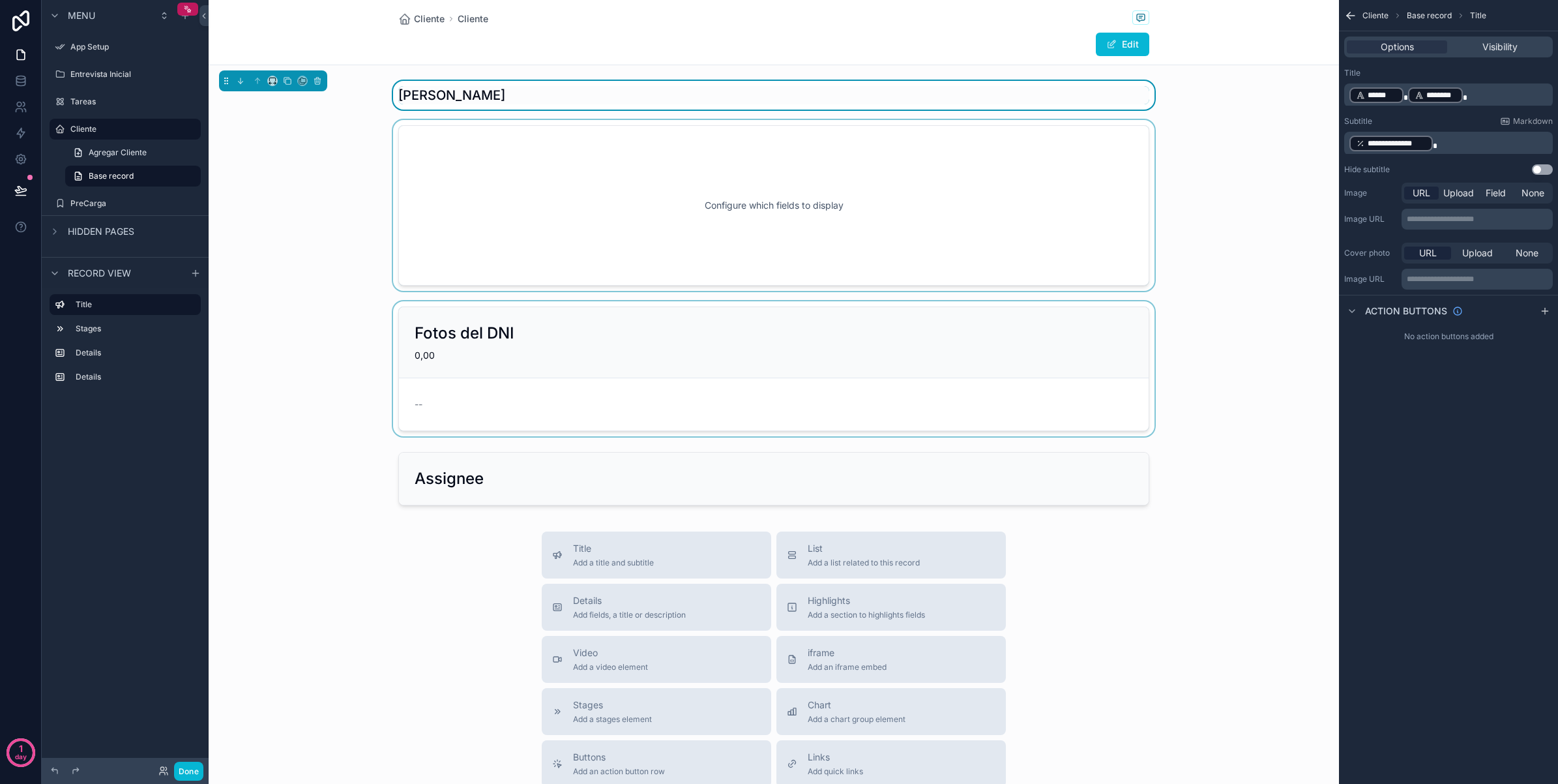
click at [752, 243] on div "scrollable content" at bounding box center [773, 205] width 1130 height 171
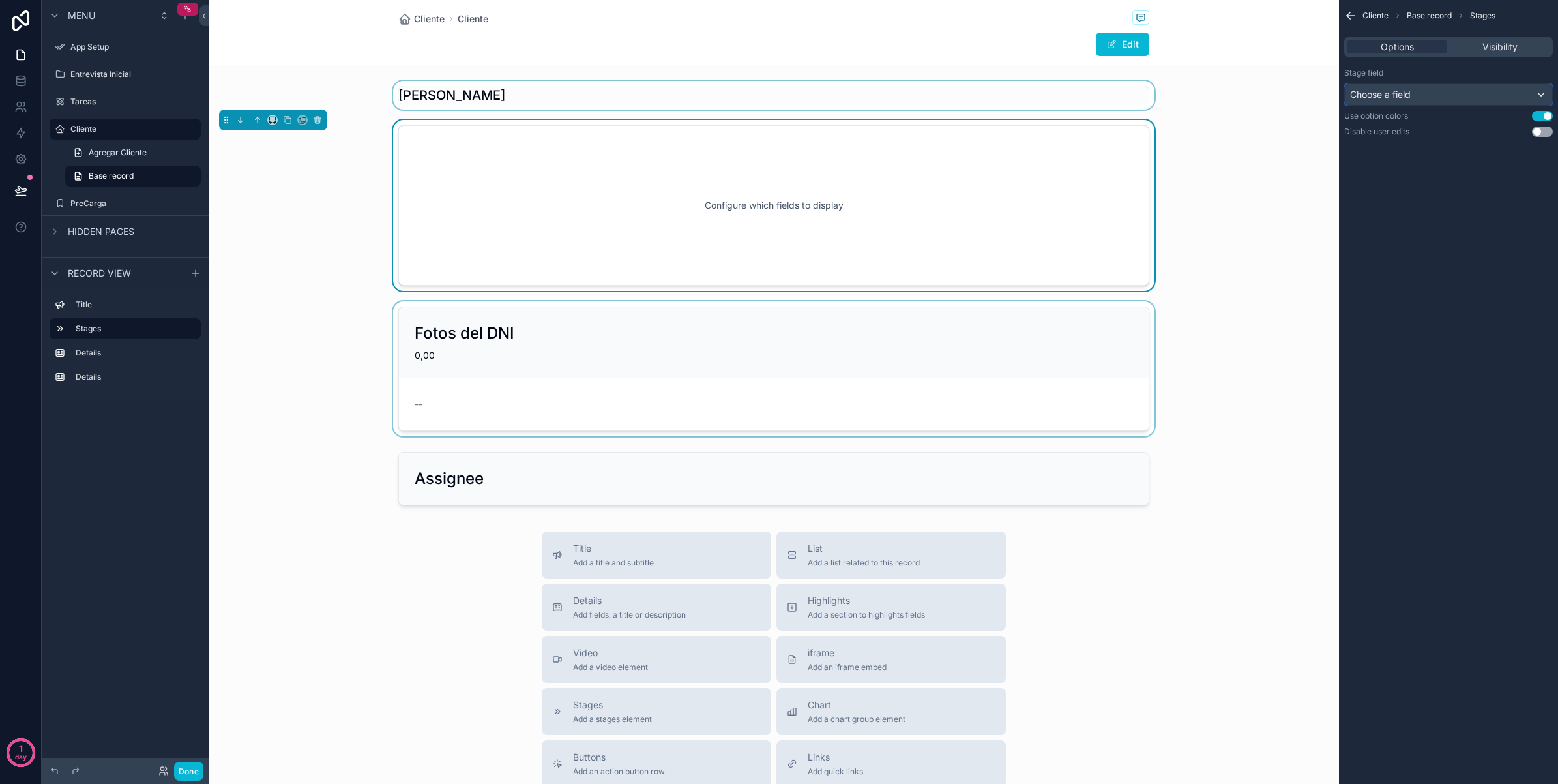
click at [1533, 99] on div "Choose a field" at bounding box center [1448, 94] width 207 height 21
click at [1478, 134] on input "text" at bounding box center [1464, 126] width 227 height 21
click at [1428, 170] on li "No options" at bounding box center [1464, 166] width 232 height 26
click at [1399, 281] on div "scrollable content" at bounding box center [779, 392] width 1558 height 784
click at [1498, 96] on div "Choose a field" at bounding box center [1448, 94] width 207 height 21
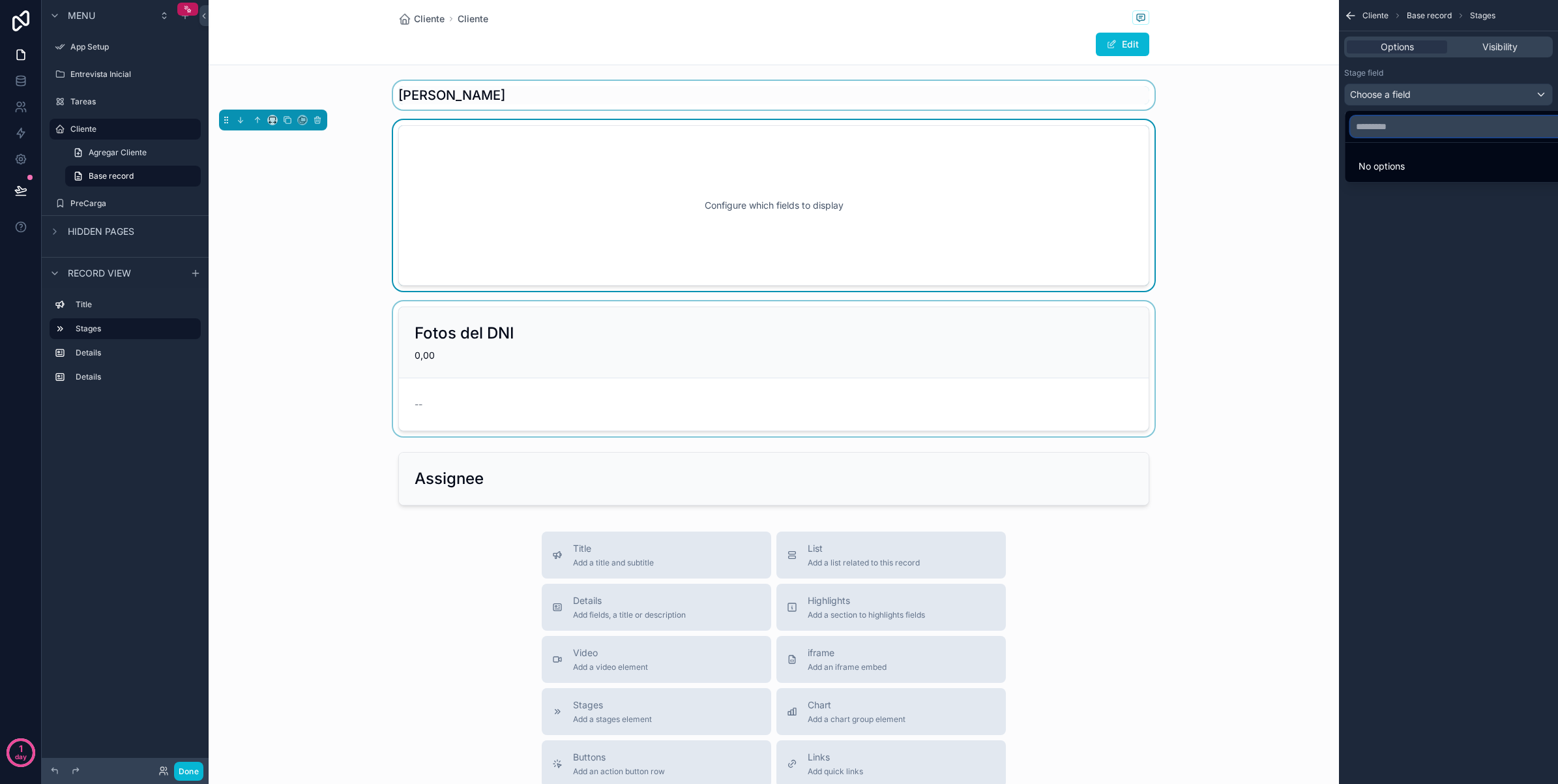
click at [1417, 125] on input "text" at bounding box center [1464, 126] width 227 height 21
type input "*"
click at [1459, 302] on div "scrollable content" at bounding box center [779, 392] width 1558 height 784
click at [1484, 46] on span "Visibility" at bounding box center [1500, 46] width 36 height 13
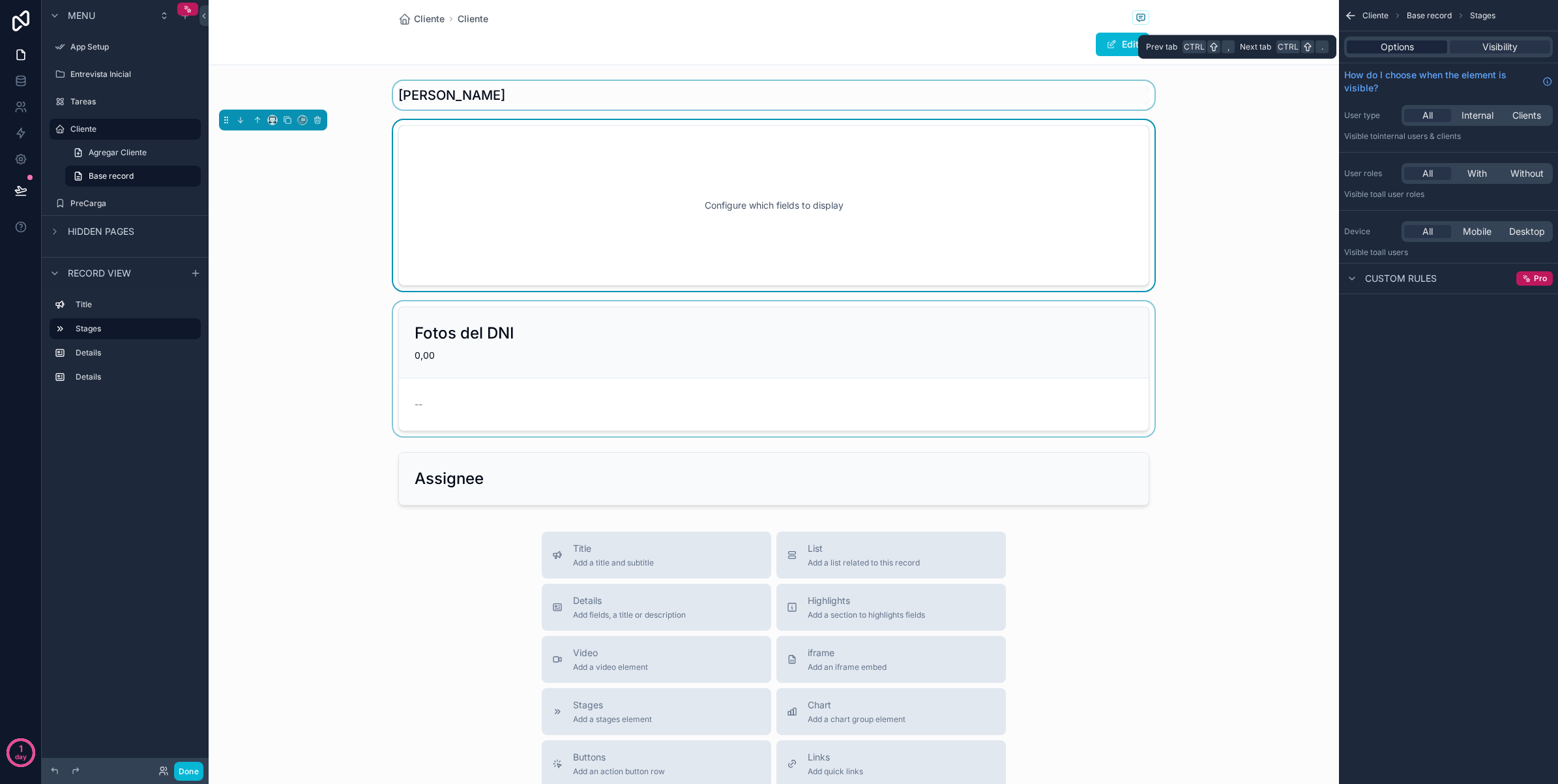
click at [1429, 46] on div "Options" at bounding box center [1397, 46] width 101 height 13
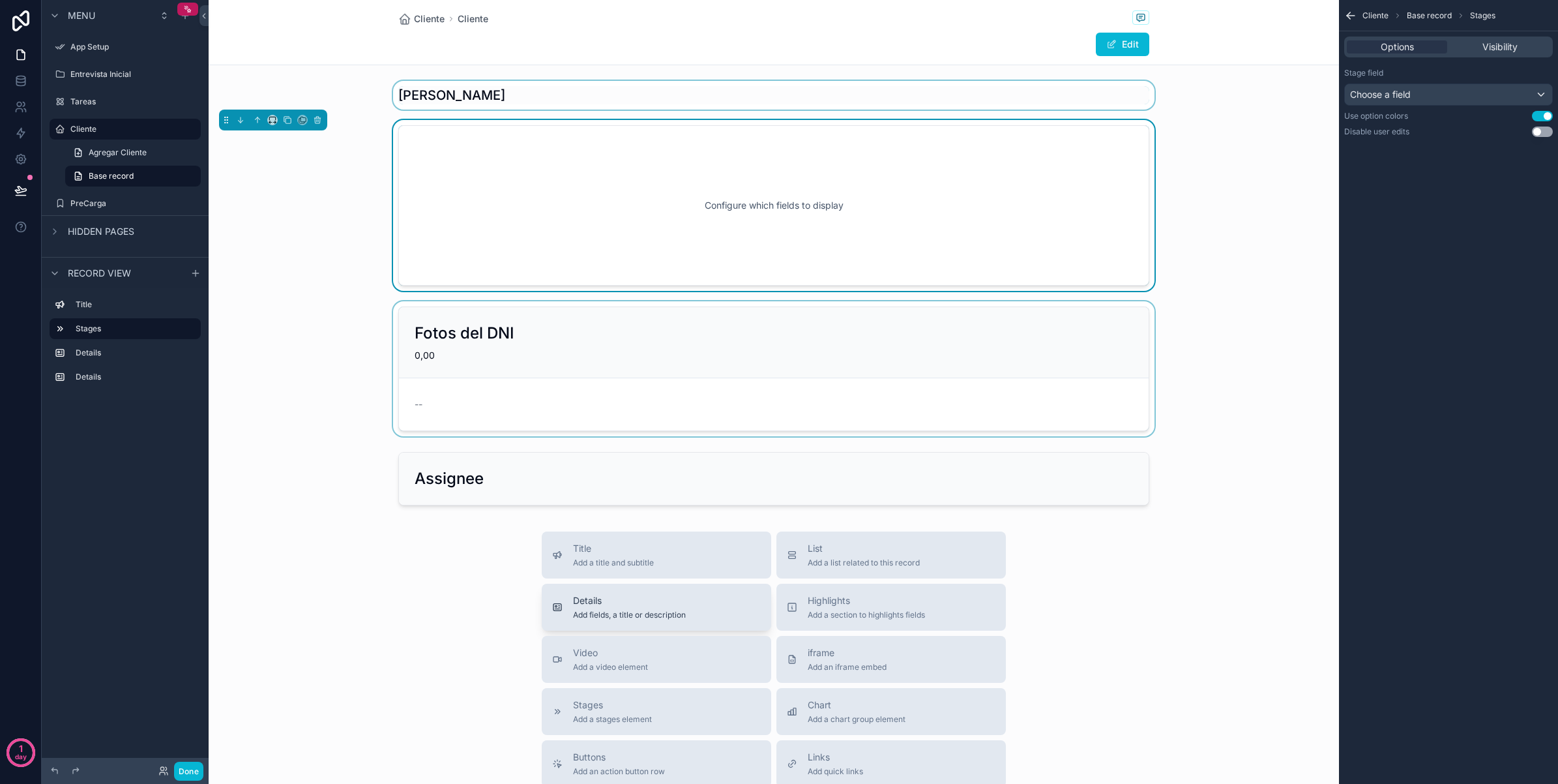
click at [714, 607] on div "Details Add fields, a title or description" at bounding box center [656, 606] width 208 height 26
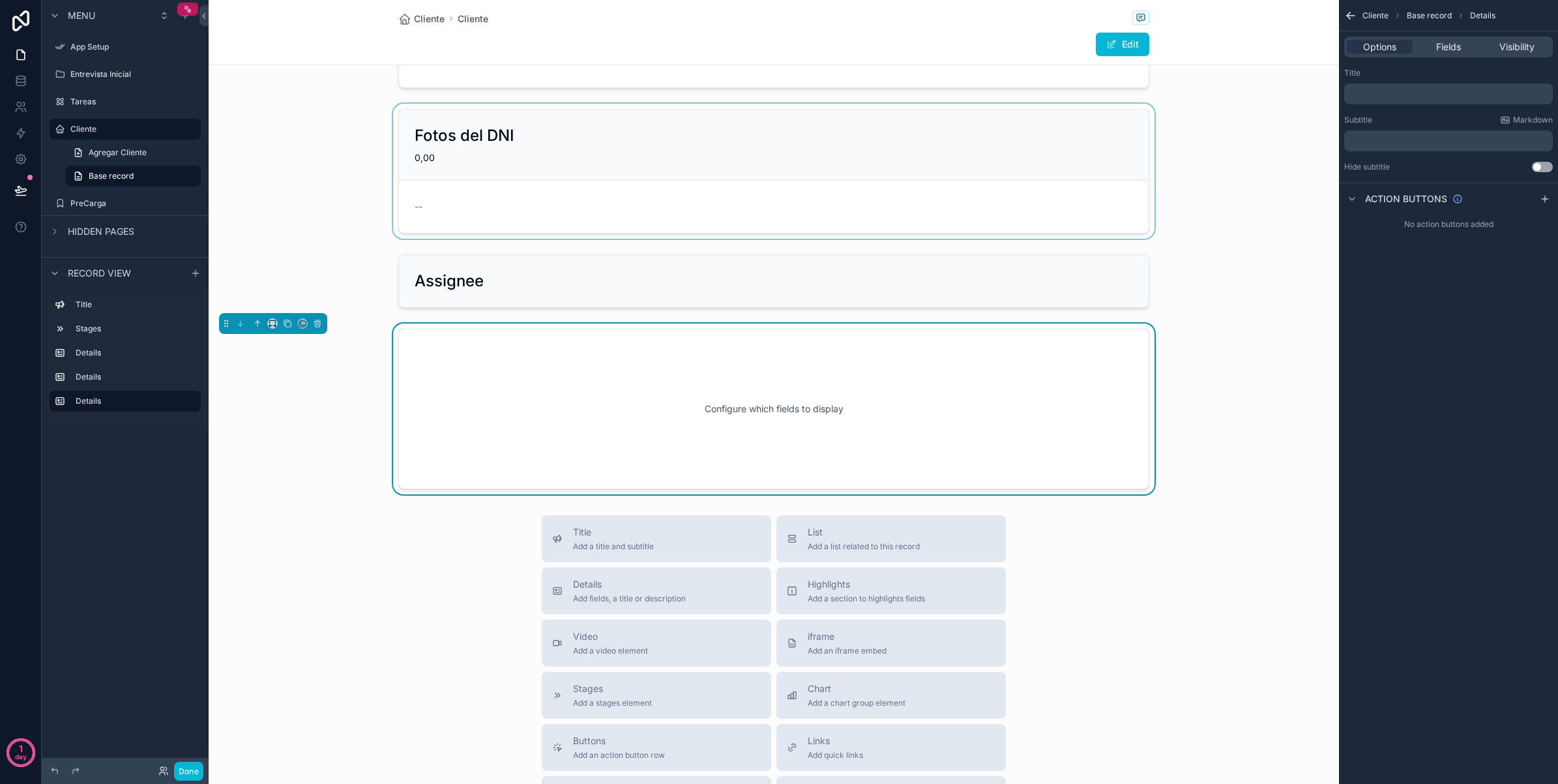
scroll to position [216, 0]
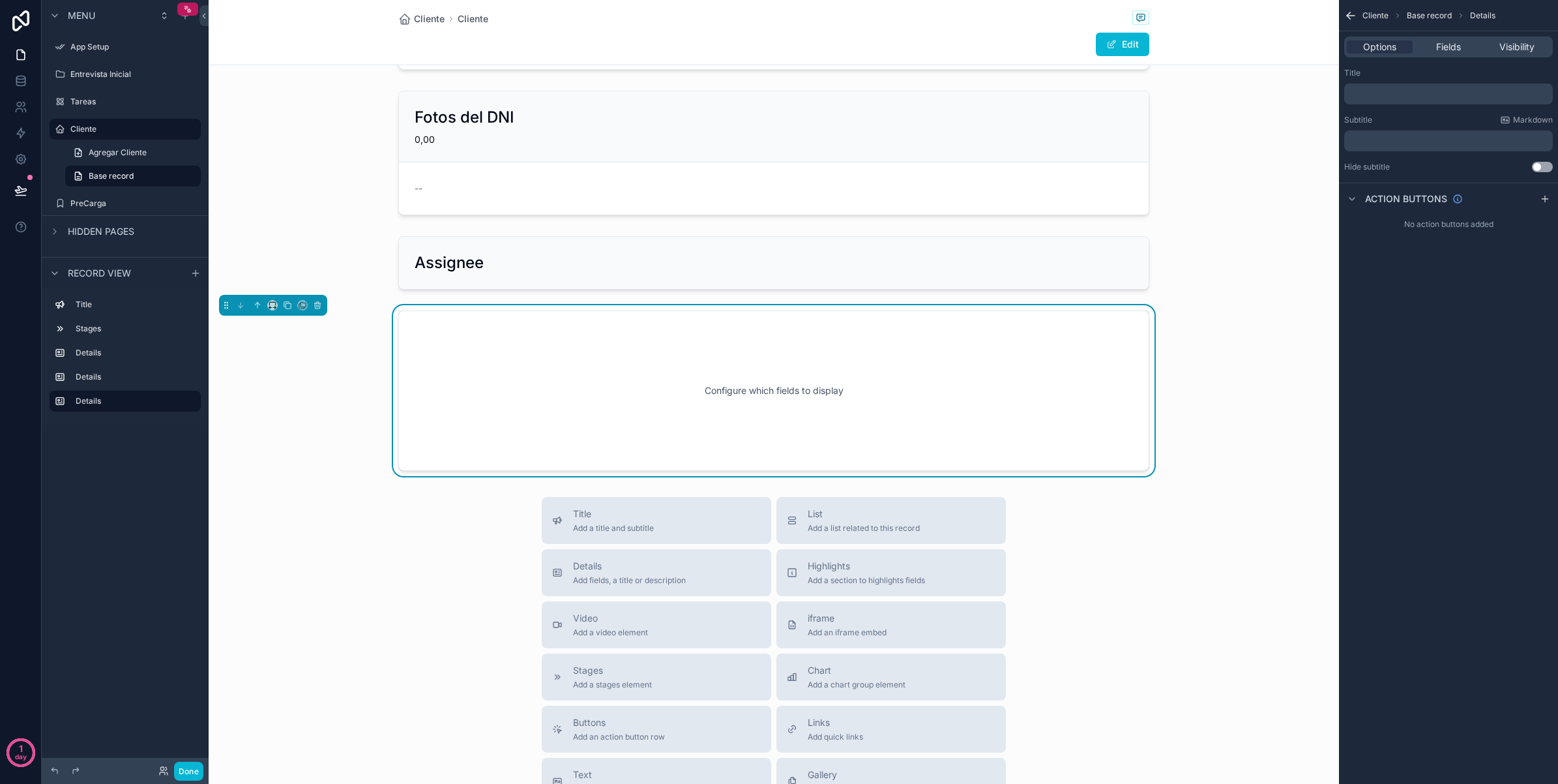
click at [1420, 94] on p "﻿" at bounding box center [1450, 94] width 201 height 11
click at [1217, 490] on div "Cliente Cliente Edit Maximiliano Avalos Configure which fields to display Fotos…" at bounding box center [773, 425] width 1130 height 1281
click at [318, 304] on icon "scrollable content" at bounding box center [318, 306] width 9 height 9
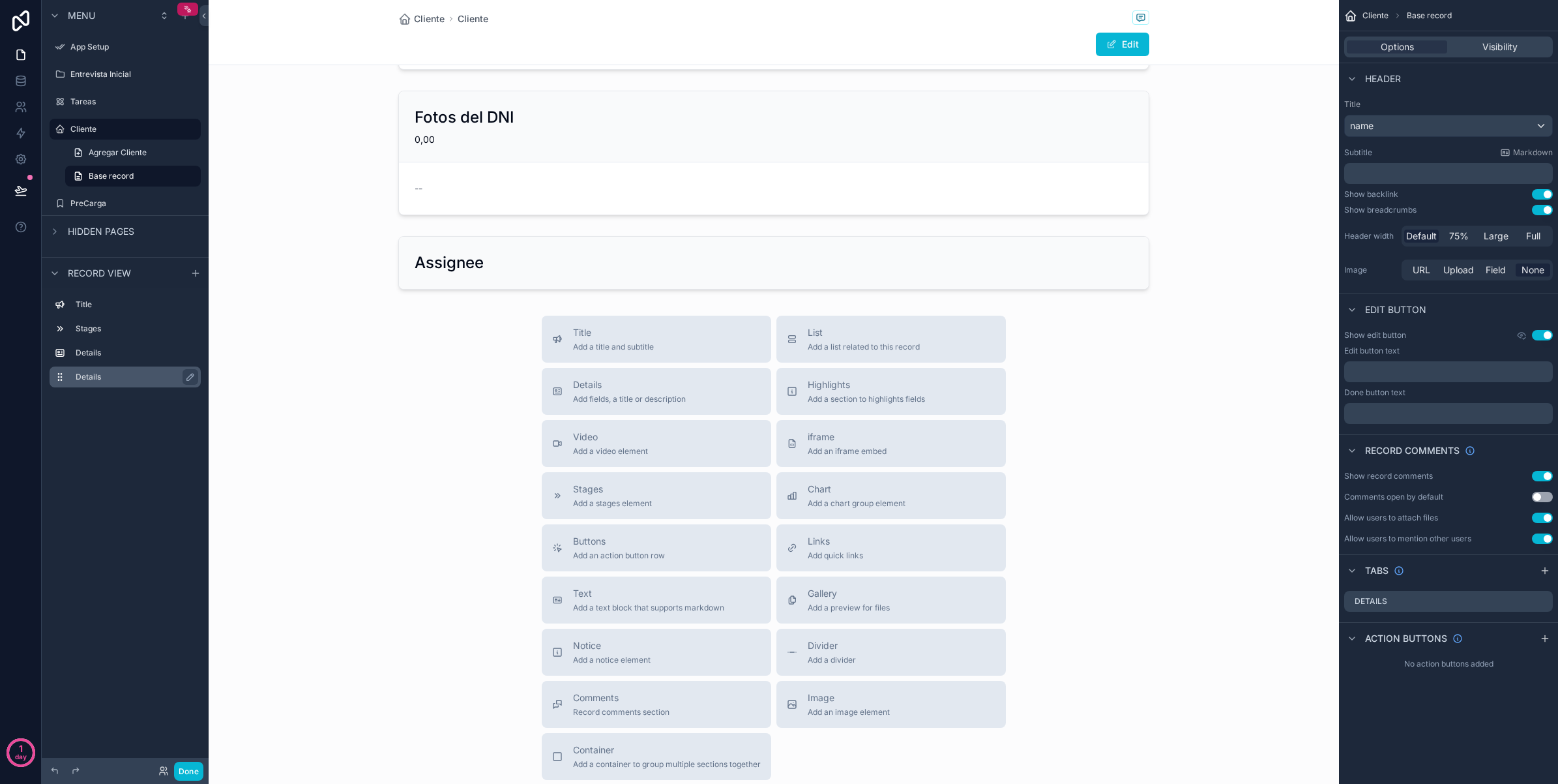
click at [131, 373] on label "Details" at bounding box center [133, 377] width 115 height 11
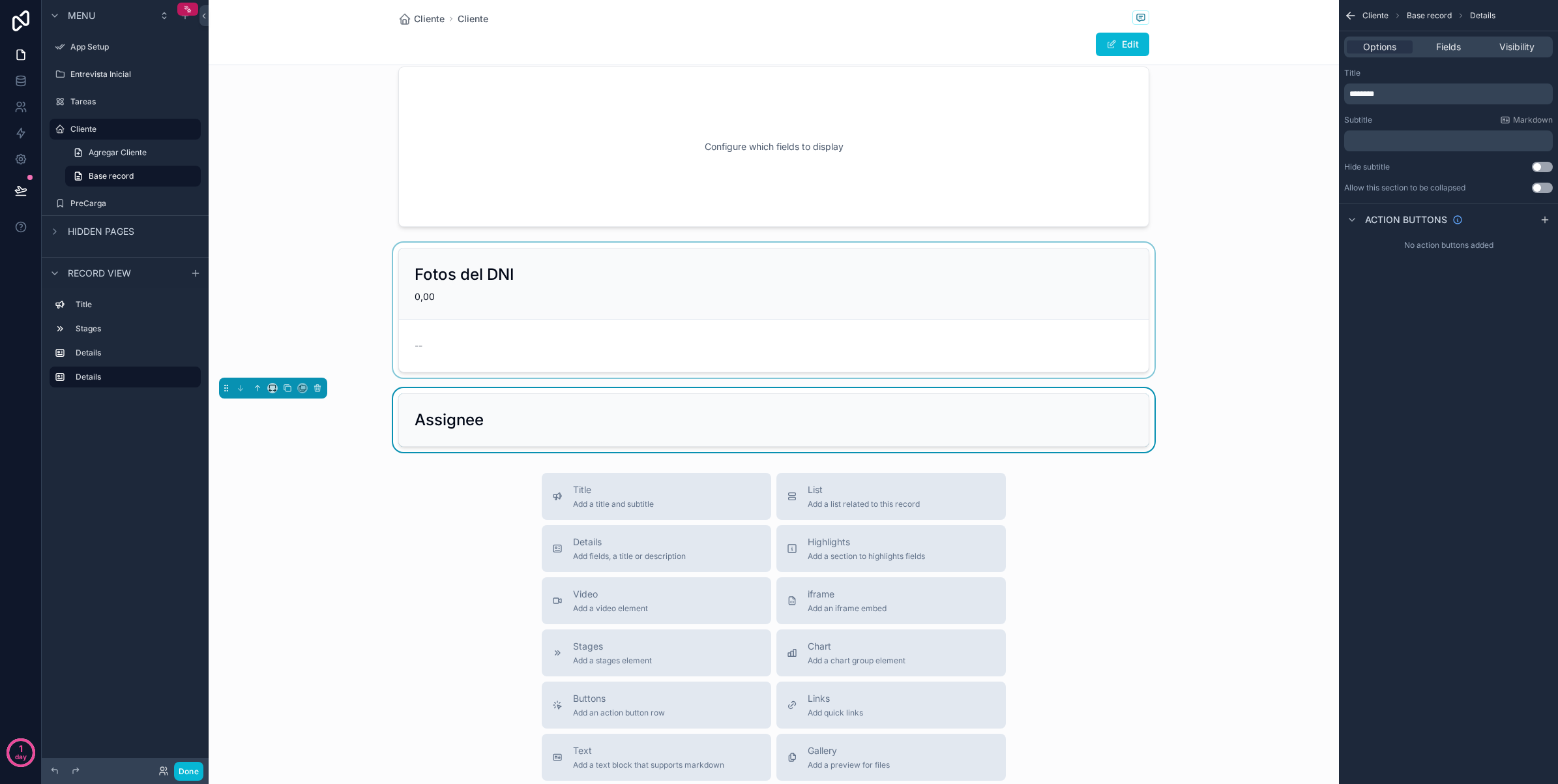
scroll to position [53, 0]
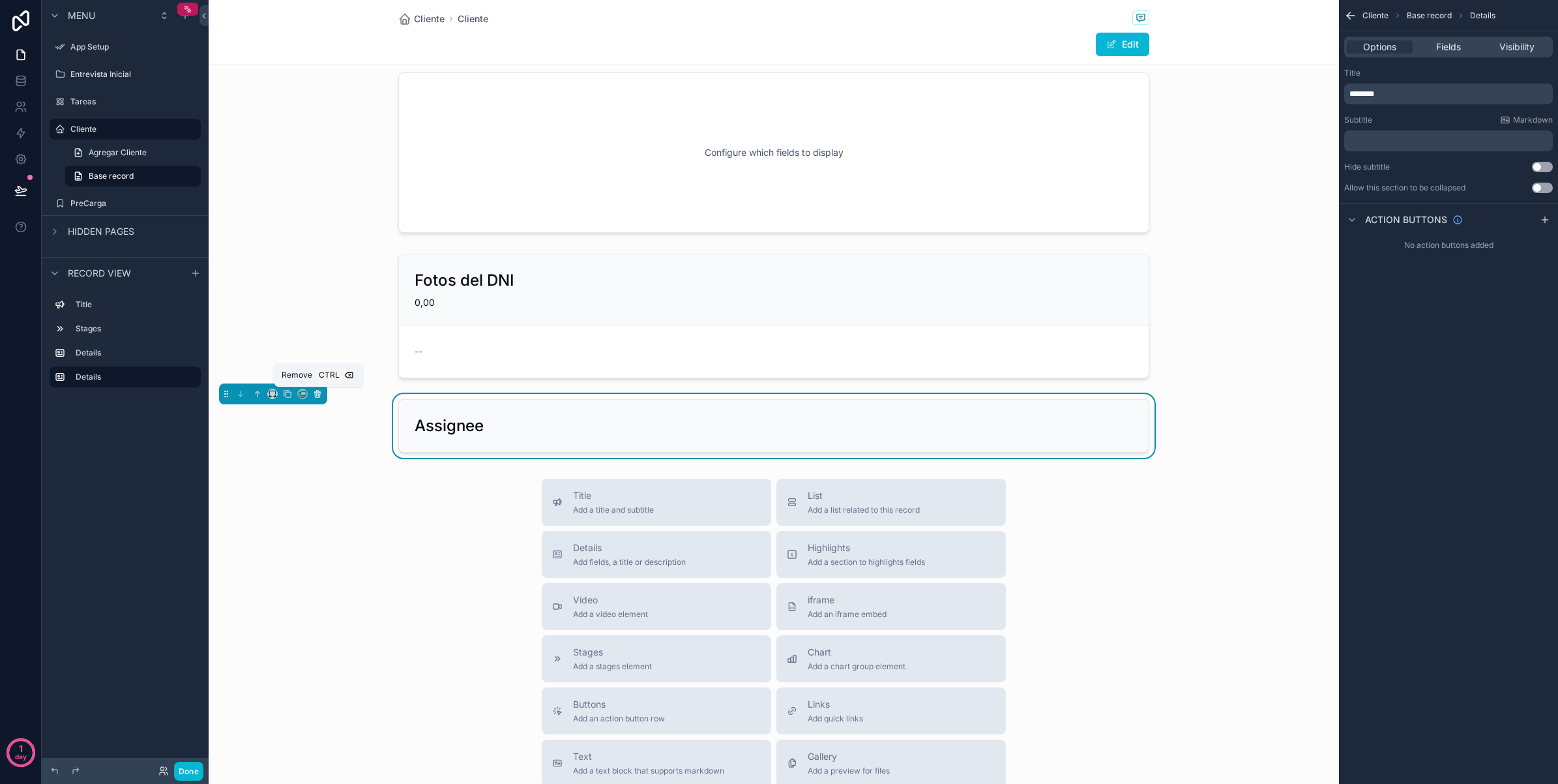
click at [320, 395] on icon "scrollable content" at bounding box center [318, 395] width 5 height 5
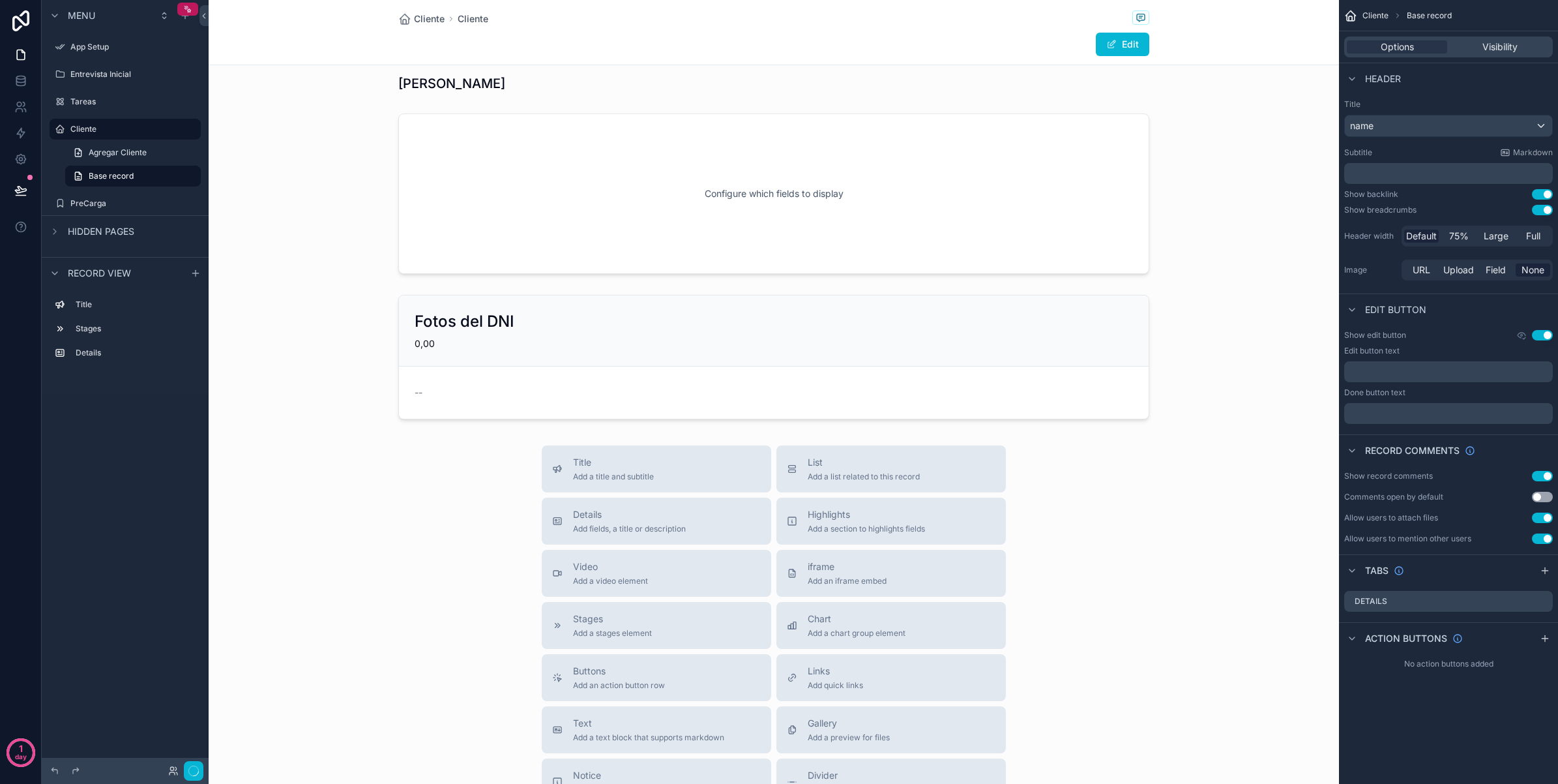
scroll to position [0, 0]
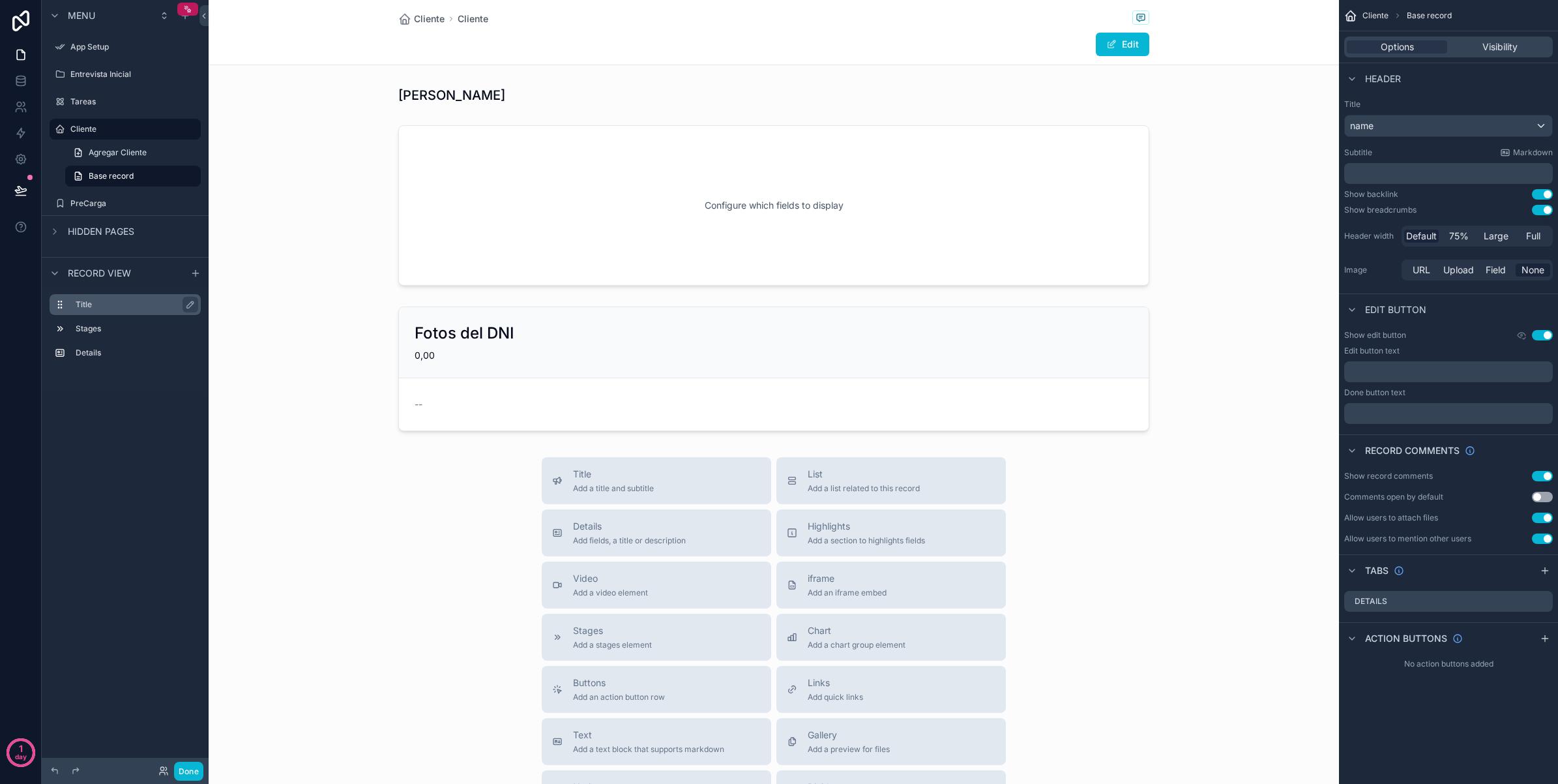
click at [142, 308] on label "Title" at bounding box center [133, 305] width 115 height 11
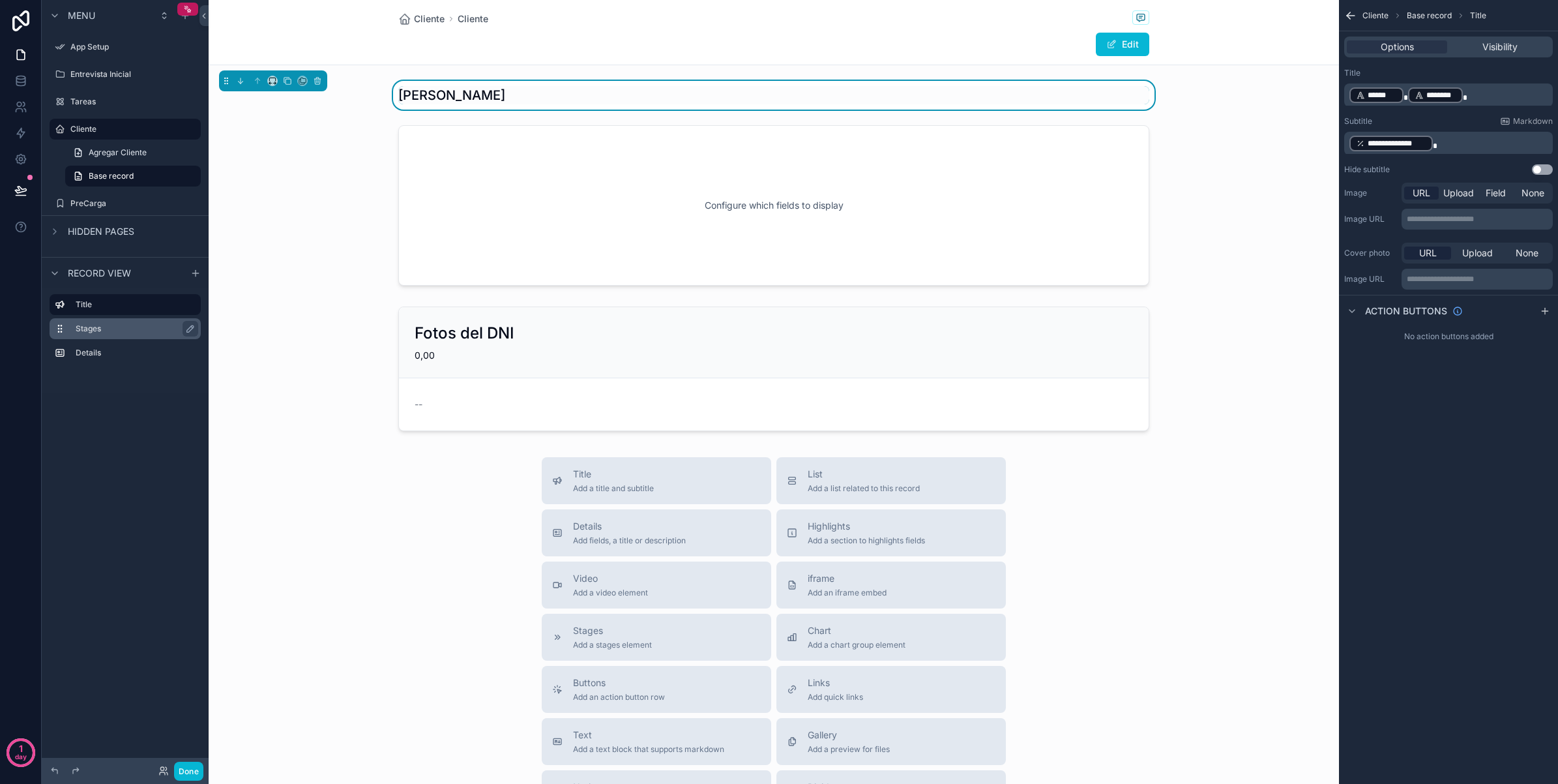
click at [133, 326] on label "Stages" at bounding box center [133, 329] width 115 height 11
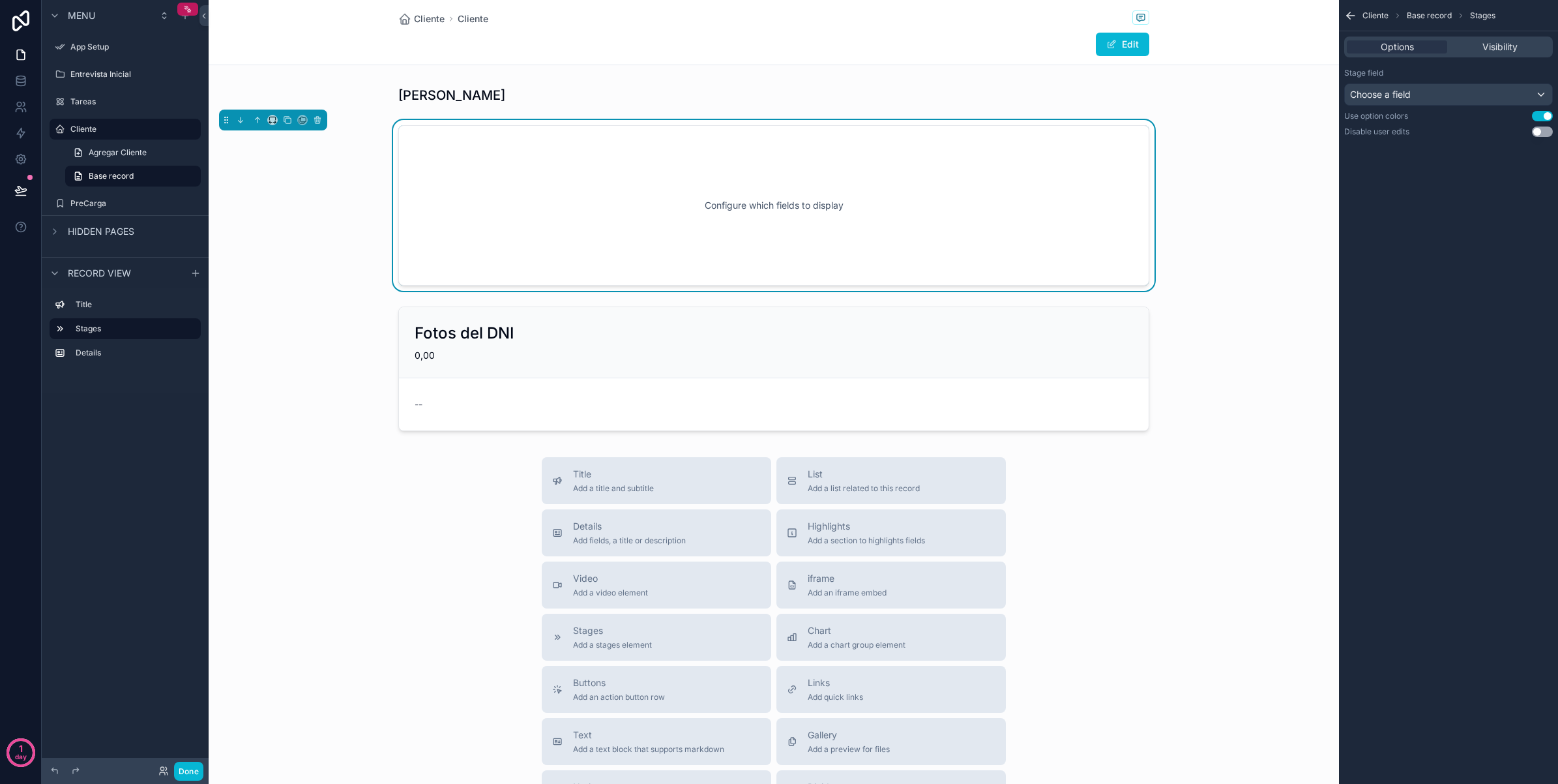
click at [318, 129] on div "scrollable content" at bounding box center [273, 119] width 109 height 21
click at [318, 125] on button "scrollable content" at bounding box center [317, 119] width 14 height 14
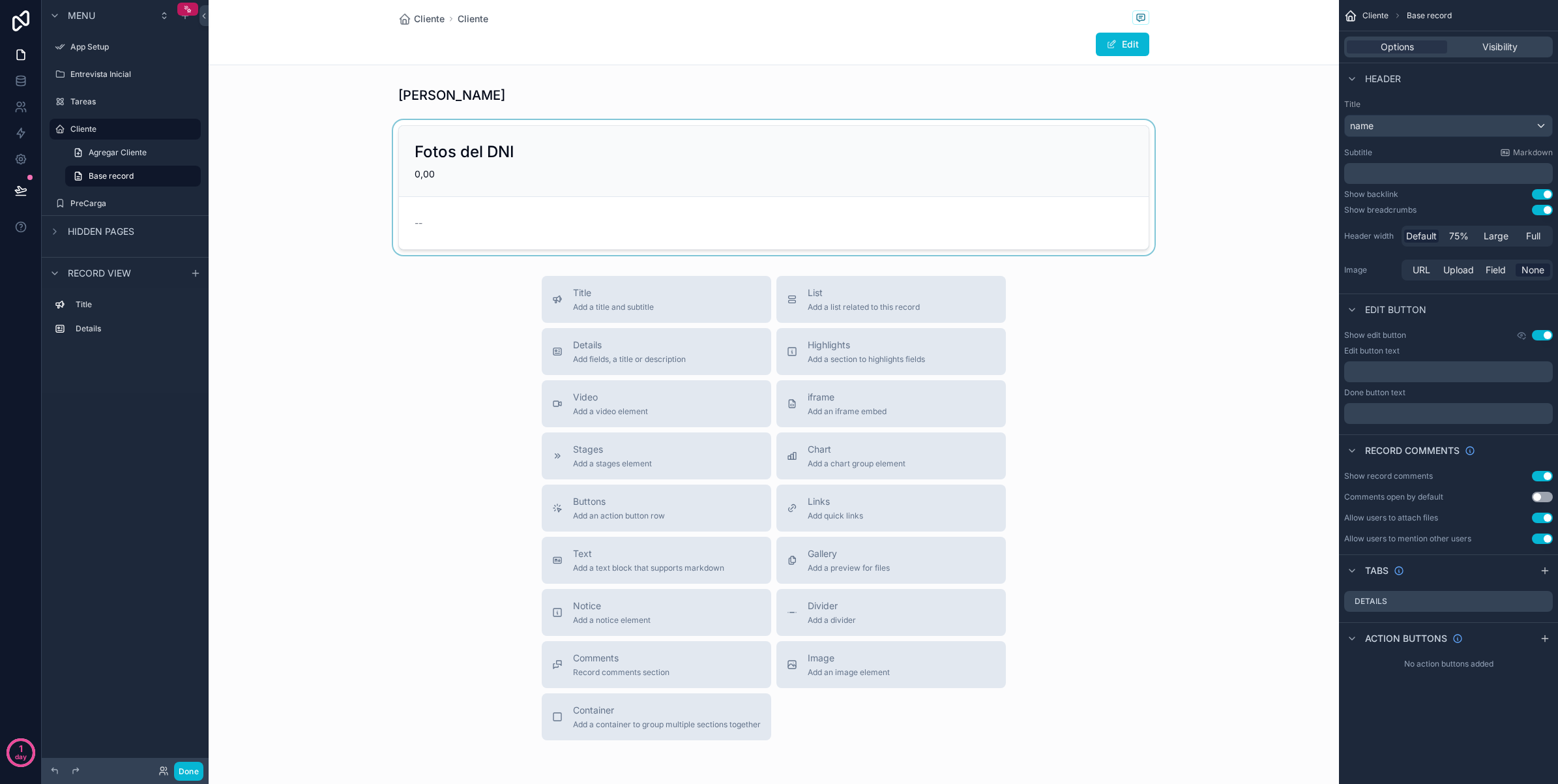
click at [872, 166] on div "scrollable content" at bounding box center [773, 187] width 1130 height 135
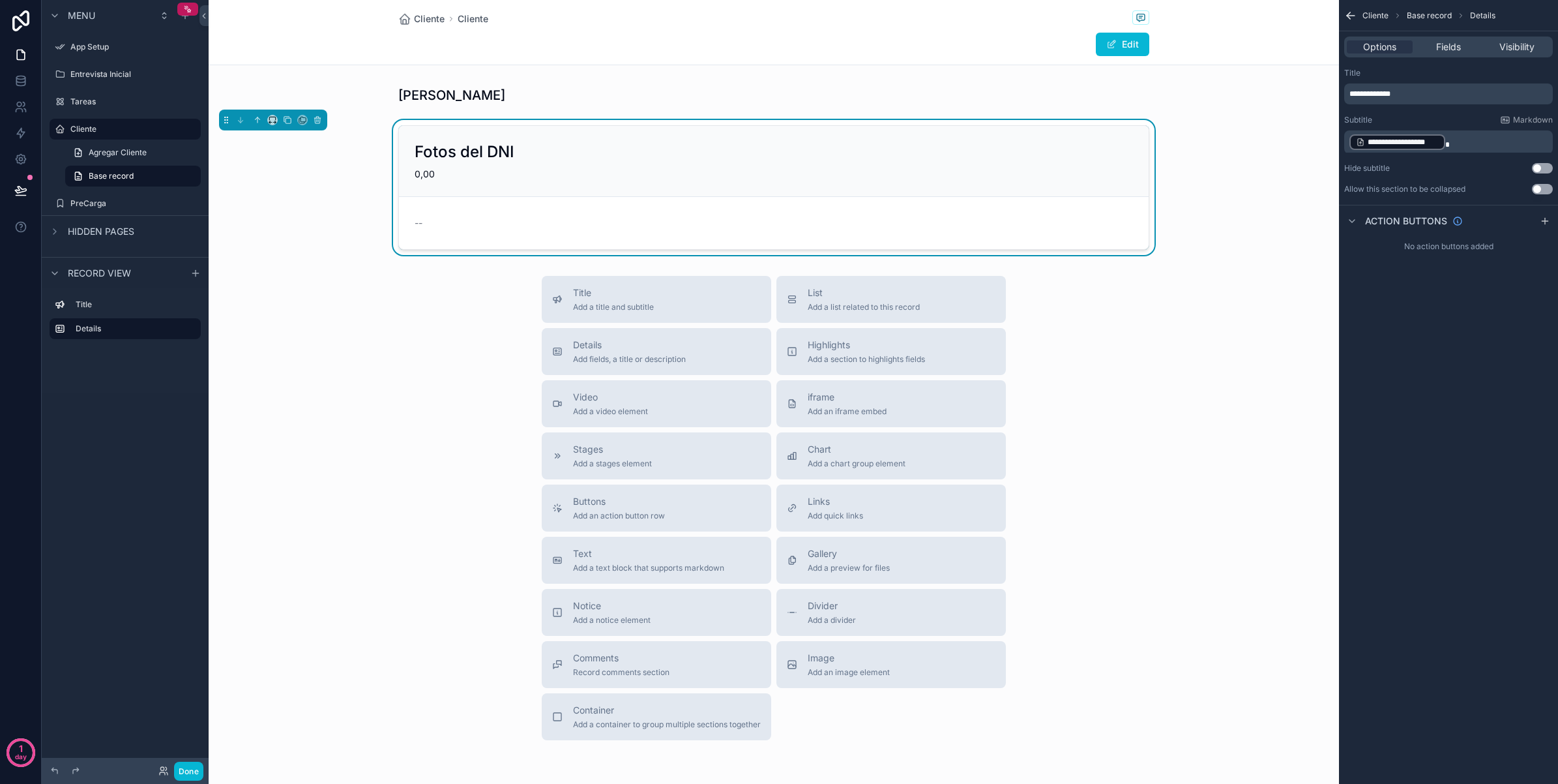
click at [398, 328] on div "Title Add a title and subtitle List Add a list related to this record Details A…" at bounding box center [773, 508] width 1130 height 464
click at [728, 356] on div "Details Add fields, a title or description" at bounding box center [656, 351] width 208 height 26
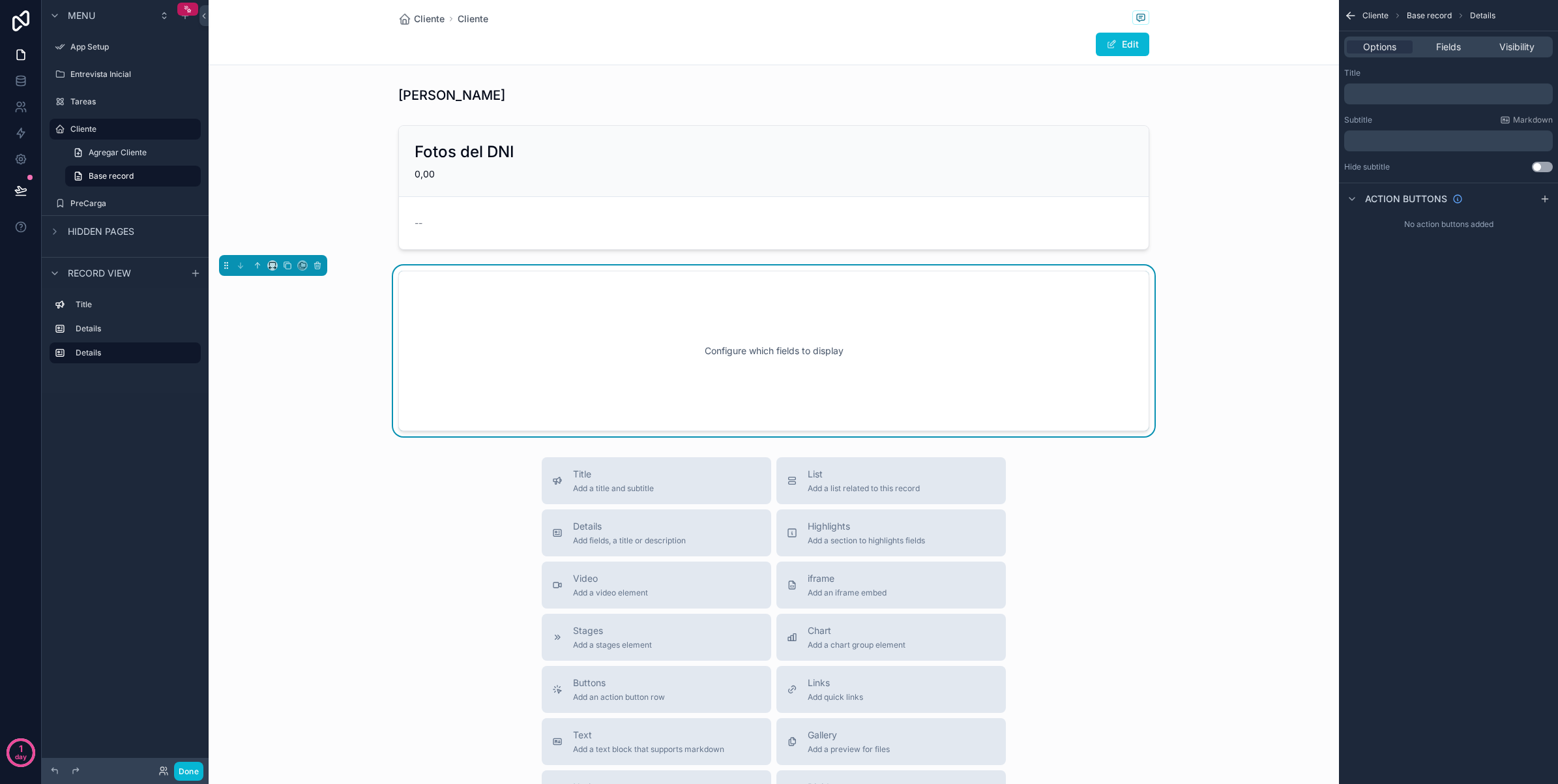
click at [1125, 465] on div "Title Add a title and subtitle List Add a list related to this record Details A…" at bounding box center [773, 689] width 1130 height 464
click at [259, 265] on icon "scrollable content" at bounding box center [259, 264] width 3 height 3
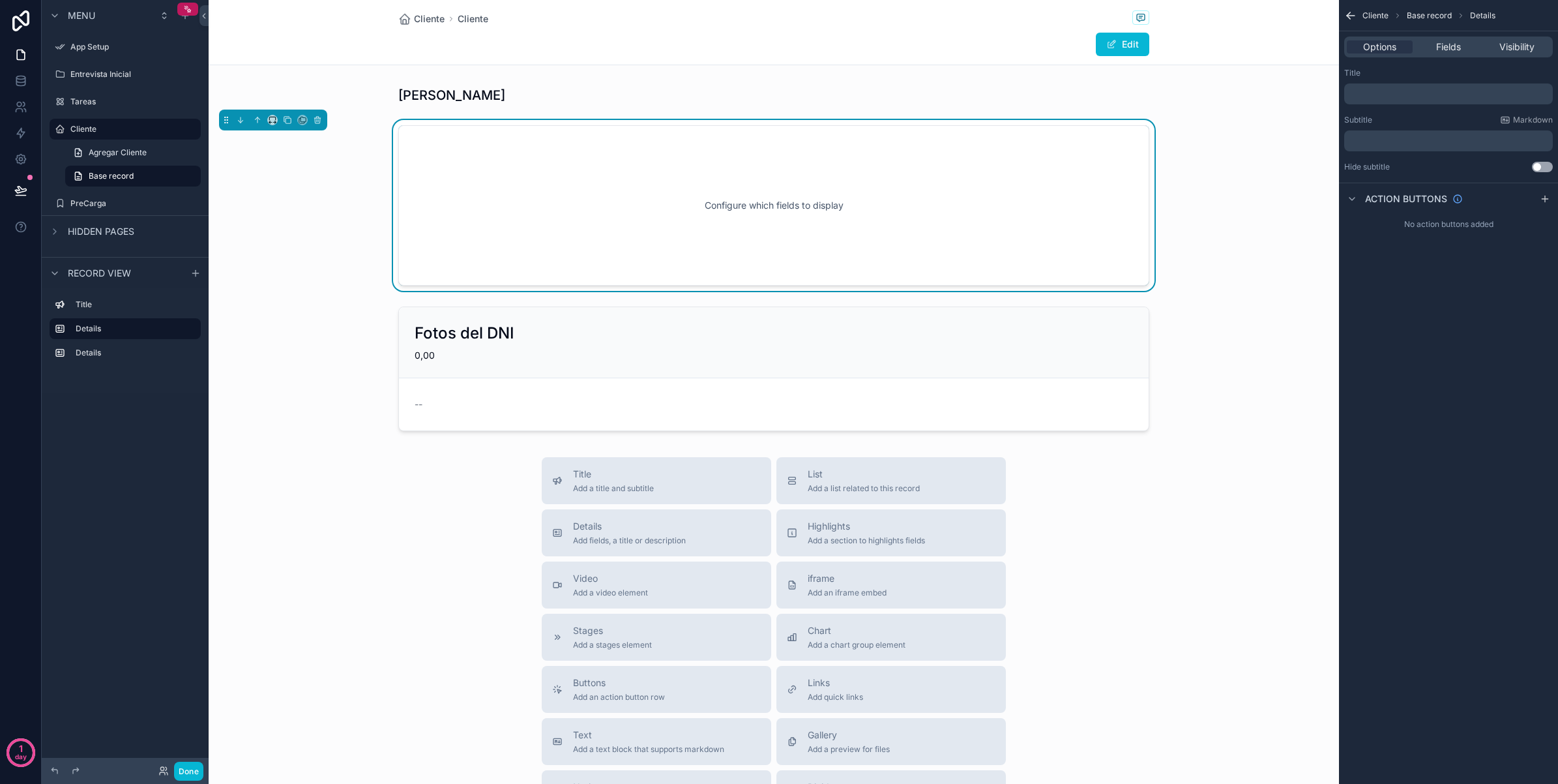
click at [1382, 89] on p "﻿" at bounding box center [1450, 94] width 201 height 11
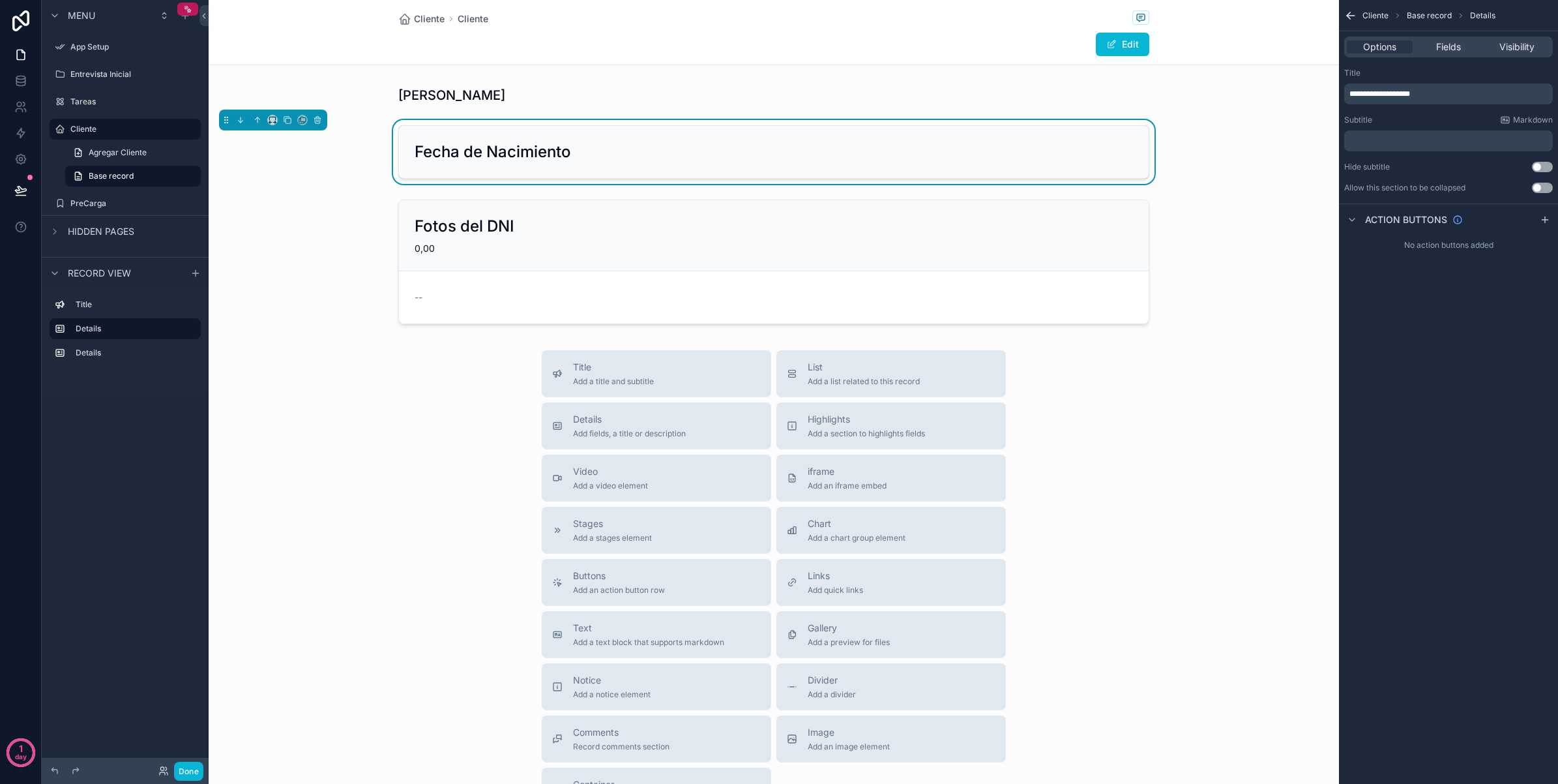
click at [1465, 423] on div "**********" at bounding box center [1449, 392] width 219 height 784
click at [1481, 135] on p "﻿" at bounding box center [1450, 141] width 201 height 11
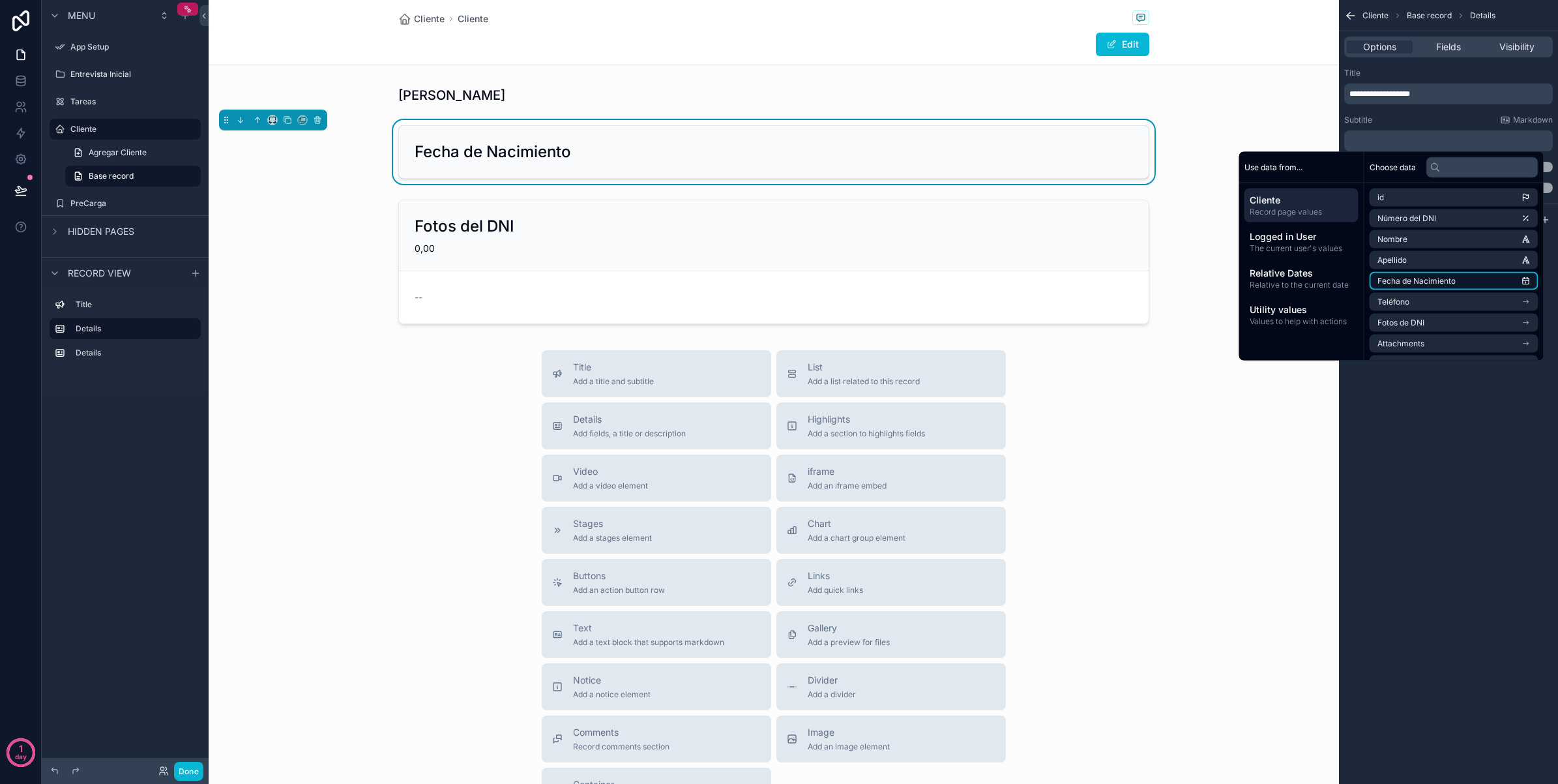
click at [1443, 276] on span "Fecha de Nacimiento" at bounding box center [1417, 281] width 78 height 11
click at [1456, 467] on div "**********" at bounding box center [1449, 392] width 219 height 784
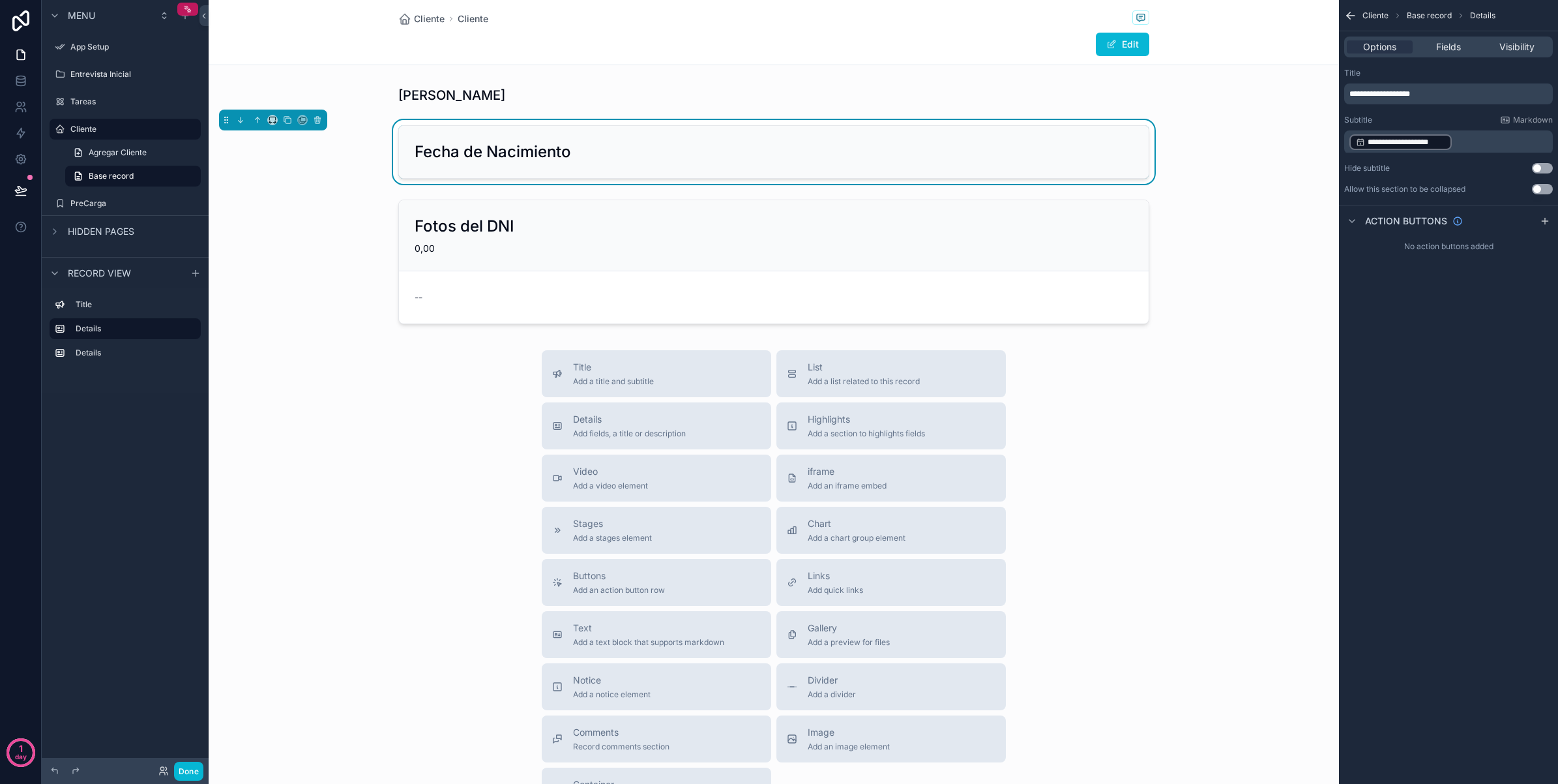
click at [1547, 171] on button "Use setting" at bounding box center [1543, 168] width 21 height 11
click at [1485, 389] on div "**********" at bounding box center [1449, 392] width 219 height 784
click at [1539, 167] on button "Use setting" at bounding box center [1543, 168] width 21 height 11
click at [1464, 139] on p "**********" at bounding box center [1450, 141] width 201 height 18
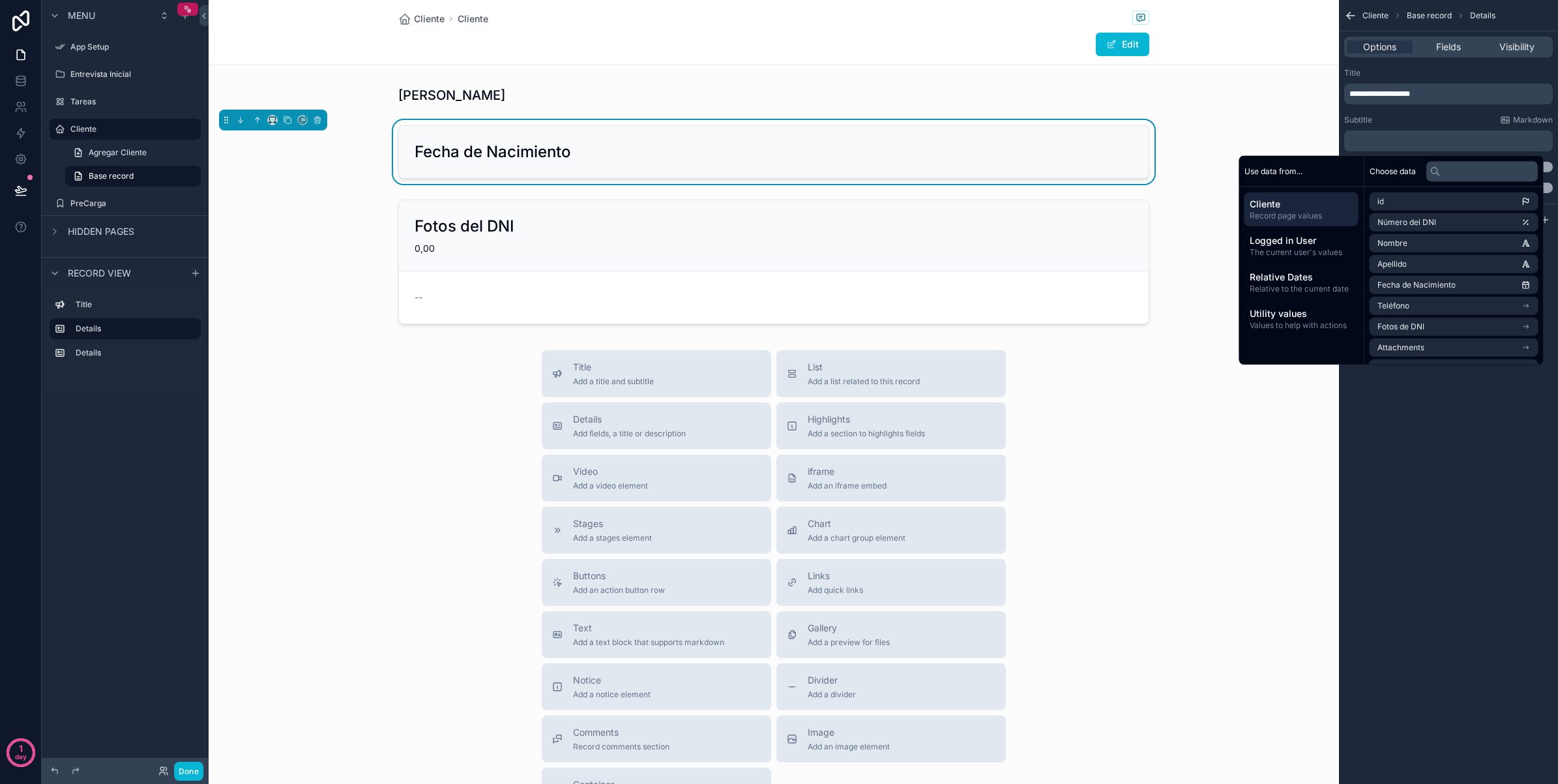
click at [1449, 93] on p "**********" at bounding box center [1450, 94] width 201 height 11
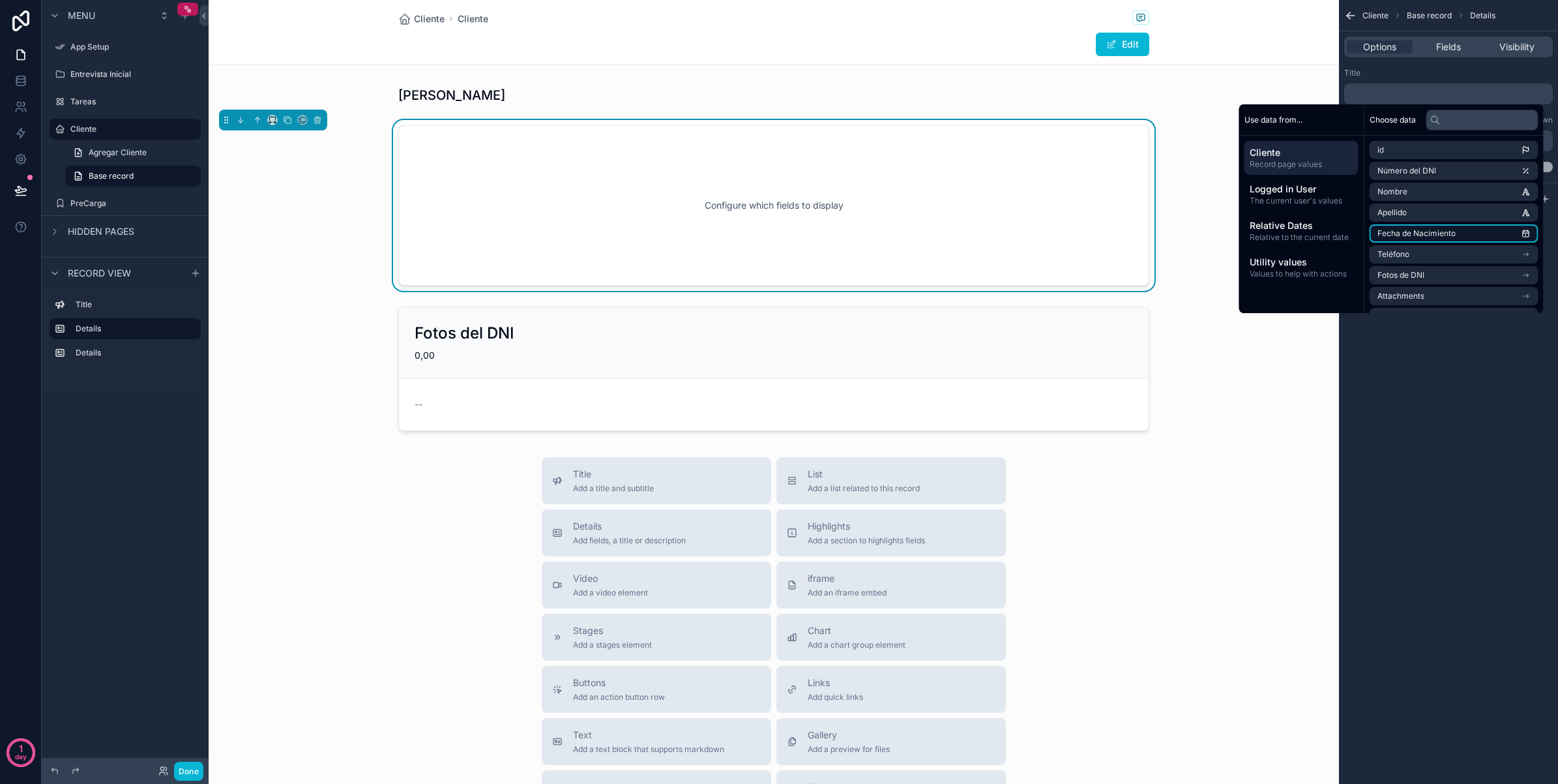
click at [1432, 226] on li "Fecha de Nacimiento" at bounding box center [1454, 233] width 169 height 18
click at [1452, 230] on li "Fecha de Nacimiento" at bounding box center [1454, 233] width 169 height 18
click at [1425, 415] on div "**********" at bounding box center [1449, 392] width 219 height 784
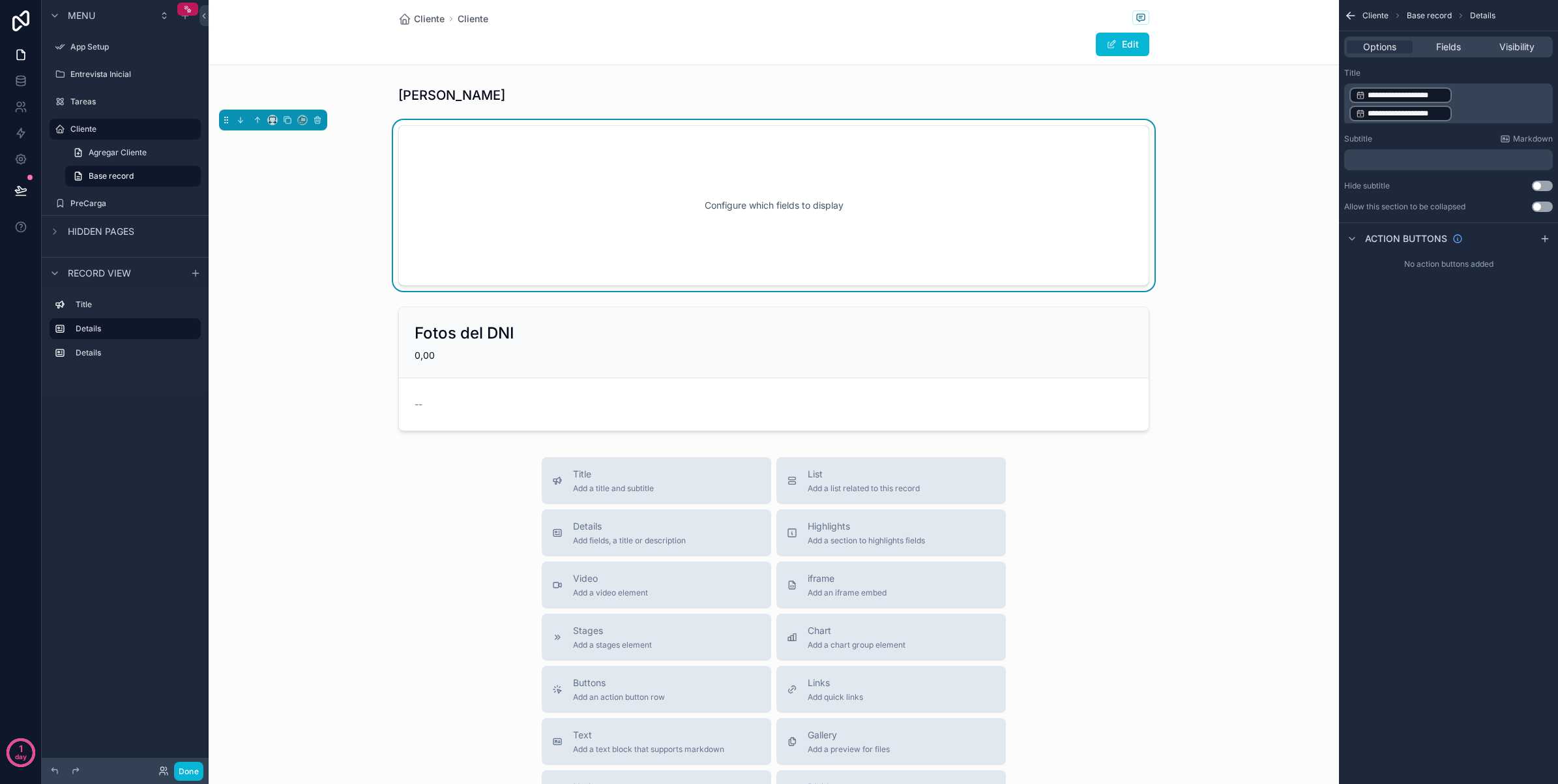
click at [1459, 107] on p "**********" at bounding box center [1450, 104] width 201 height 36
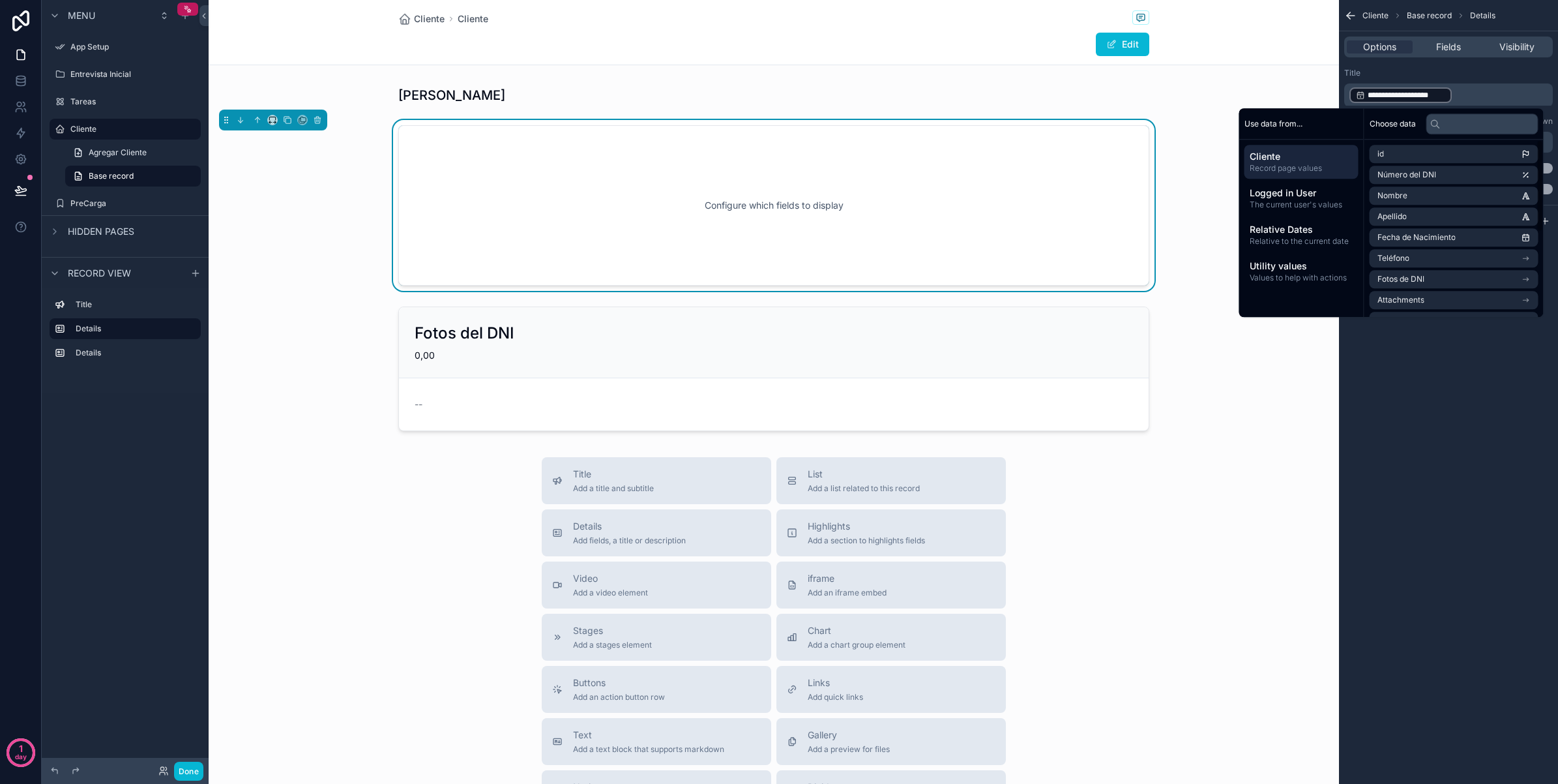
click at [1412, 488] on div "**********" at bounding box center [1449, 392] width 219 height 784
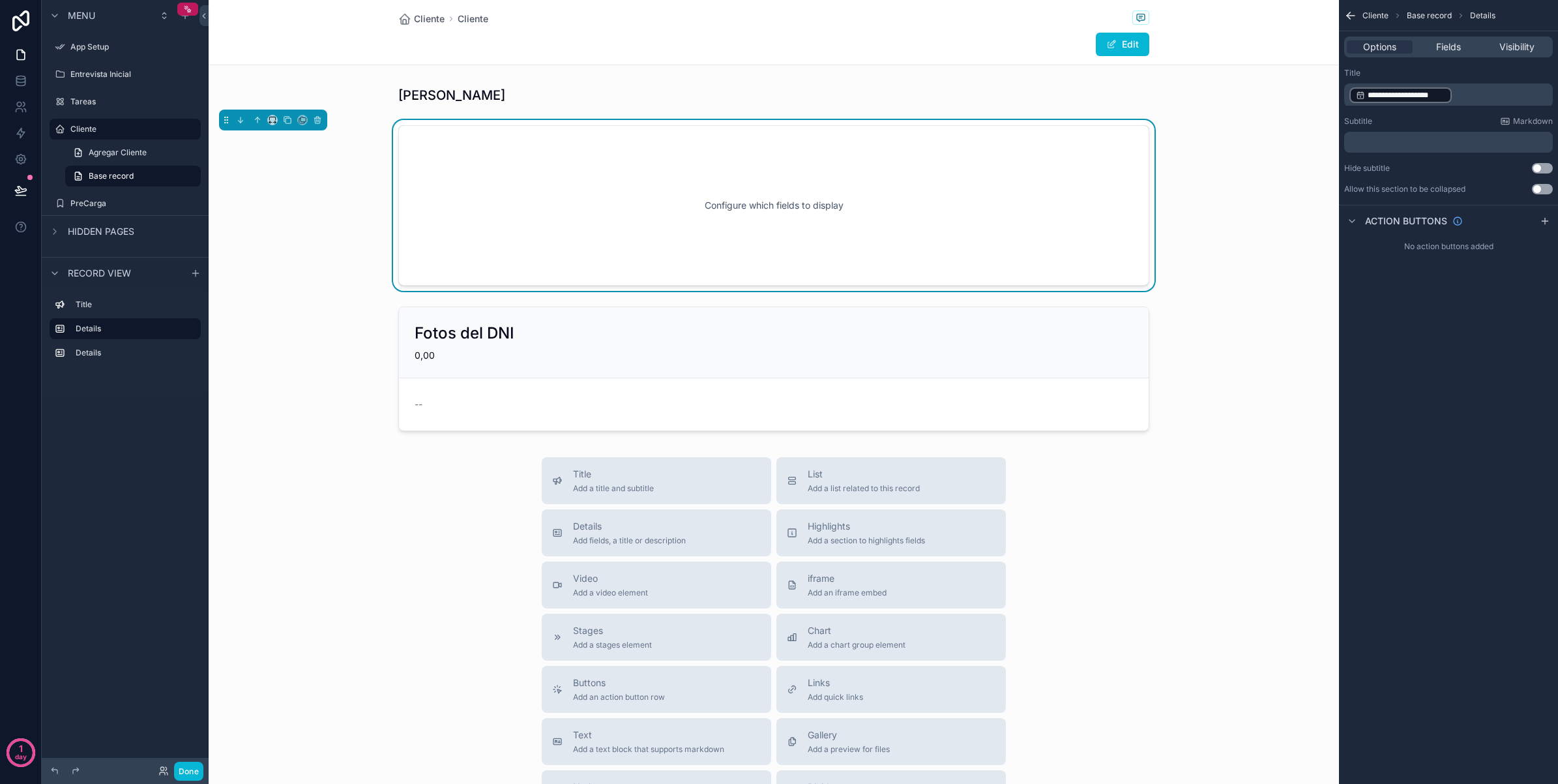
click at [1540, 168] on button "Use setting" at bounding box center [1543, 168] width 21 height 11
click at [1411, 379] on div "**********" at bounding box center [1449, 392] width 219 height 784
click at [185, 304] on icon "scrollable content" at bounding box center [190, 305] width 11 height 11
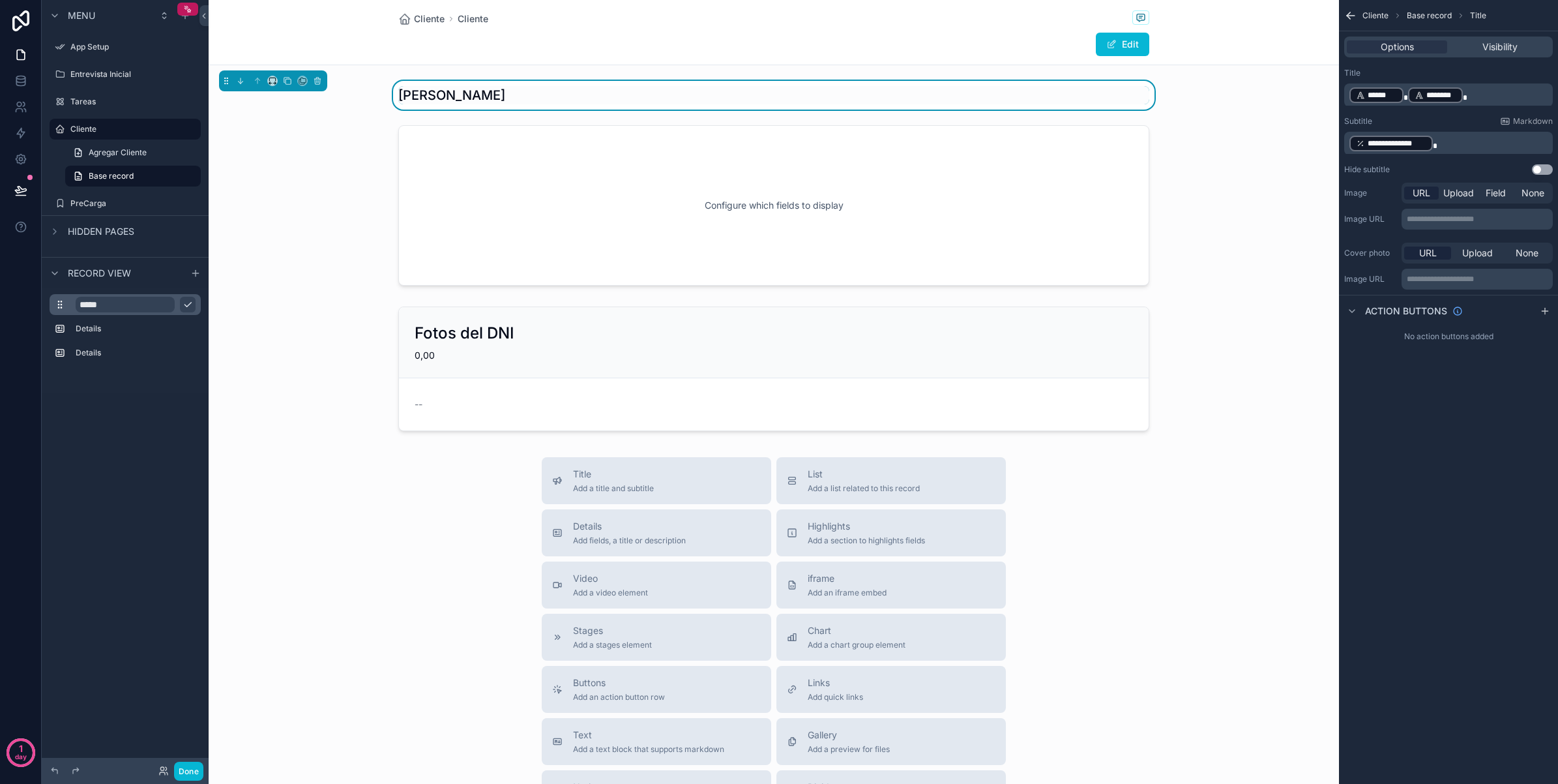
click at [113, 307] on input "*****" at bounding box center [125, 304] width 99 height 15
type input "**********"
click at [105, 447] on div "**********" at bounding box center [125, 384] width 167 height 768
click at [193, 331] on icon "scrollable content" at bounding box center [190, 329] width 11 height 11
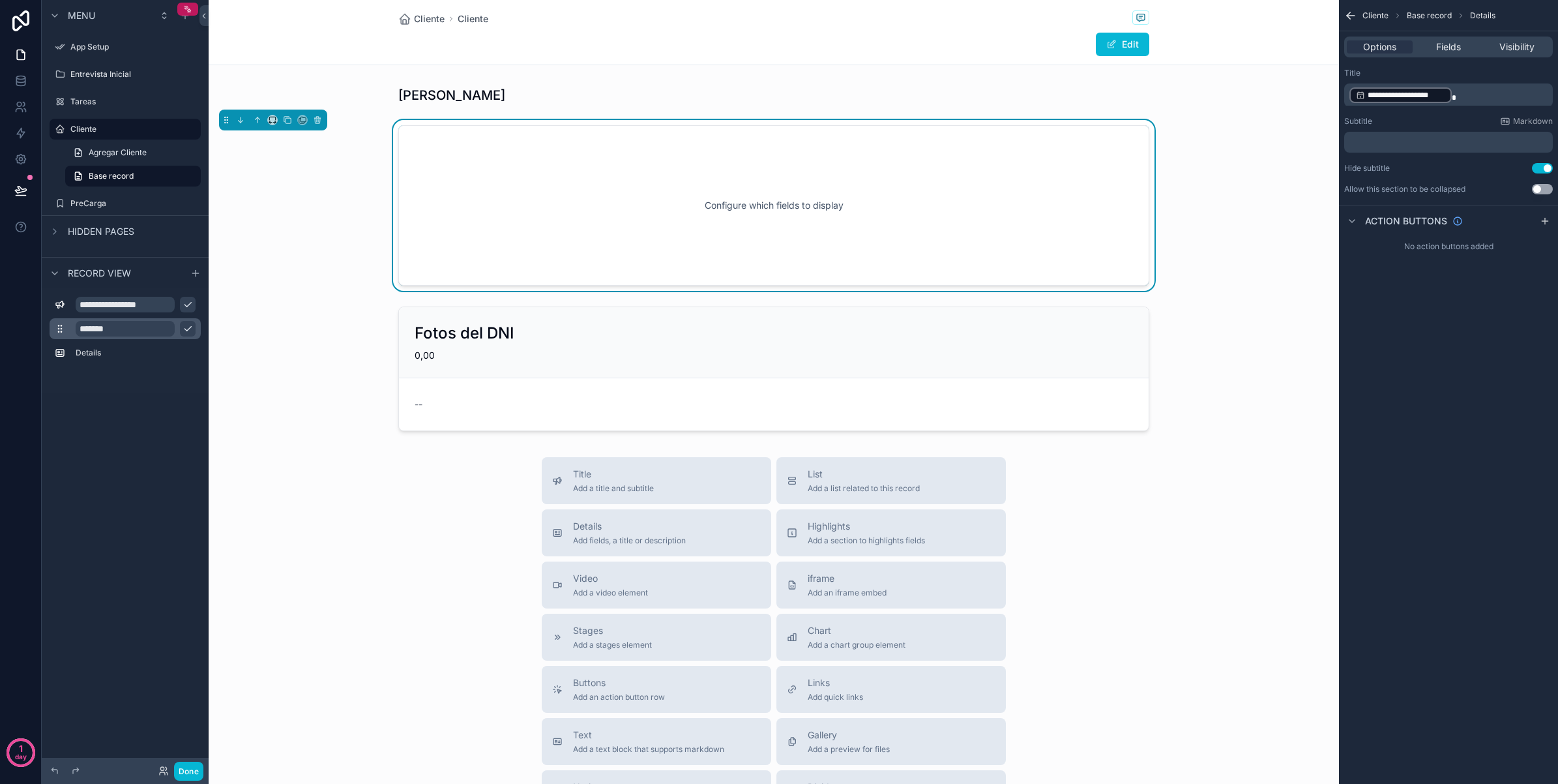
click at [135, 330] on input "*******" at bounding box center [125, 328] width 99 height 15
type input "**********"
click at [115, 405] on div "**********" at bounding box center [125, 384] width 167 height 768
click at [186, 330] on icon "scrollable content" at bounding box center [188, 329] width 11 height 11
click at [187, 298] on button "scrollable content" at bounding box center [188, 304] width 15 height 15
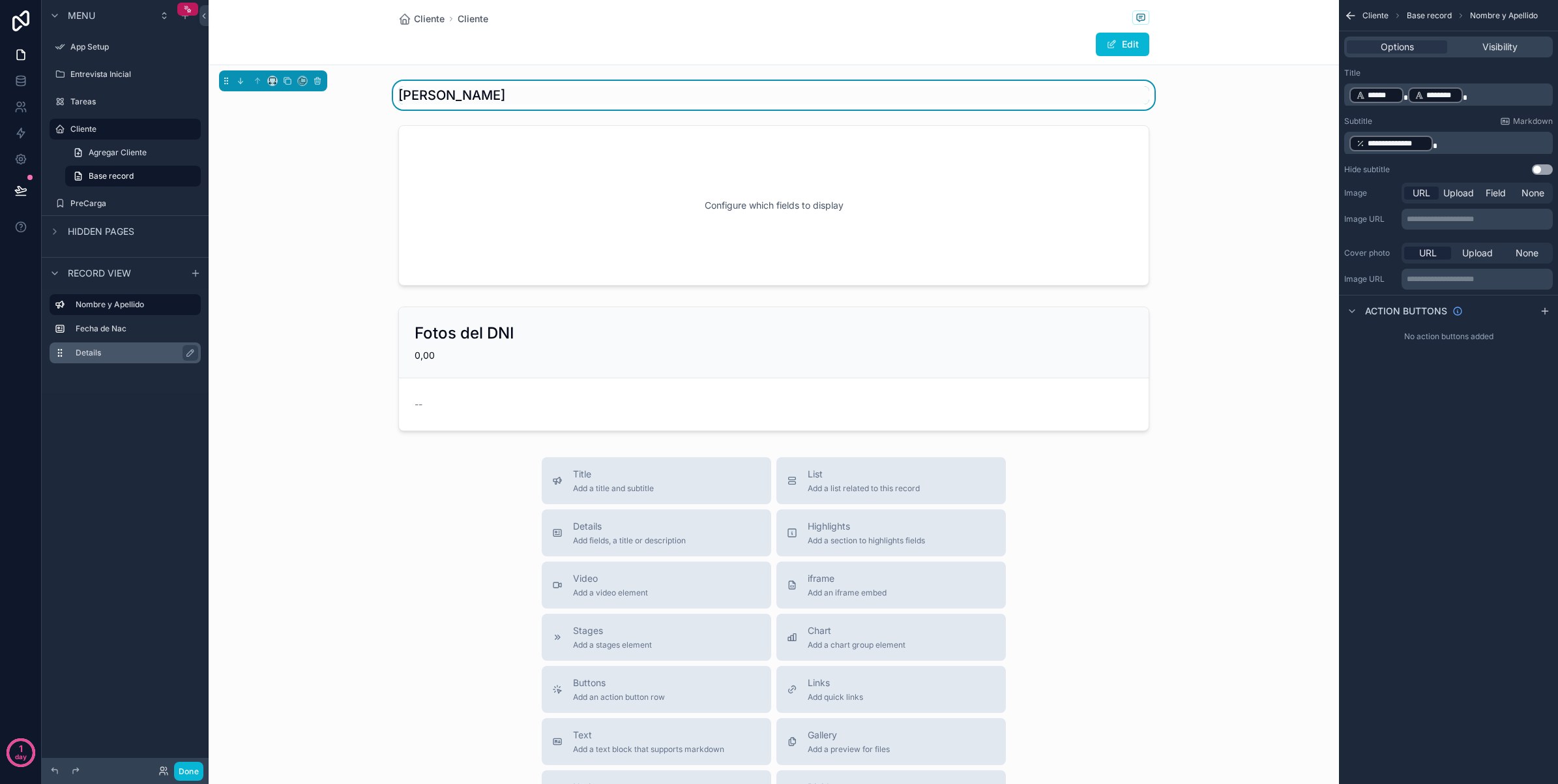
click at [138, 352] on label "Details" at bounding box center [133, 353] width 115 height 11
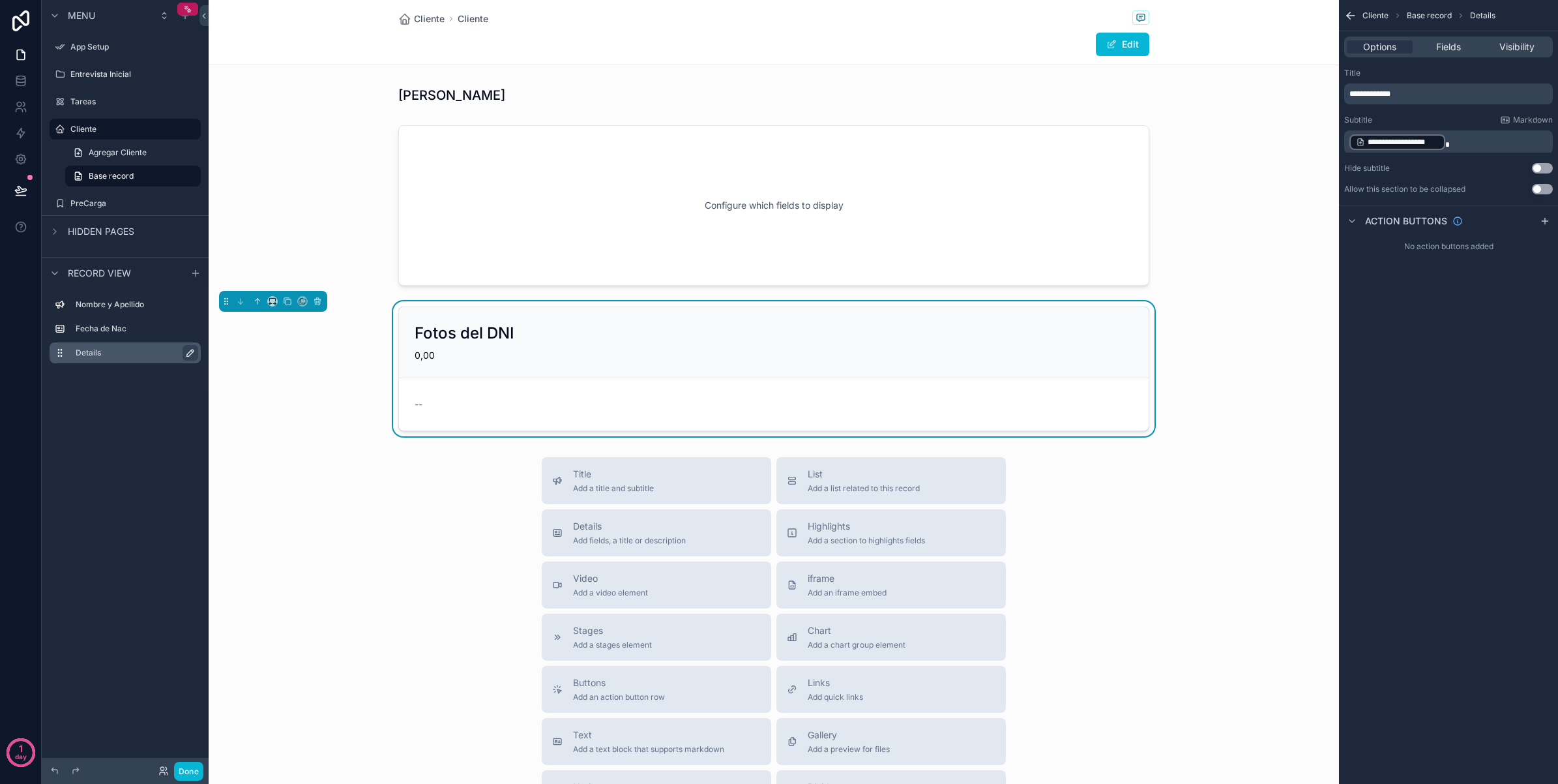
click at [190, 355] on icon "scrollable content" at bounding box center [190, 353] width 11 height 11
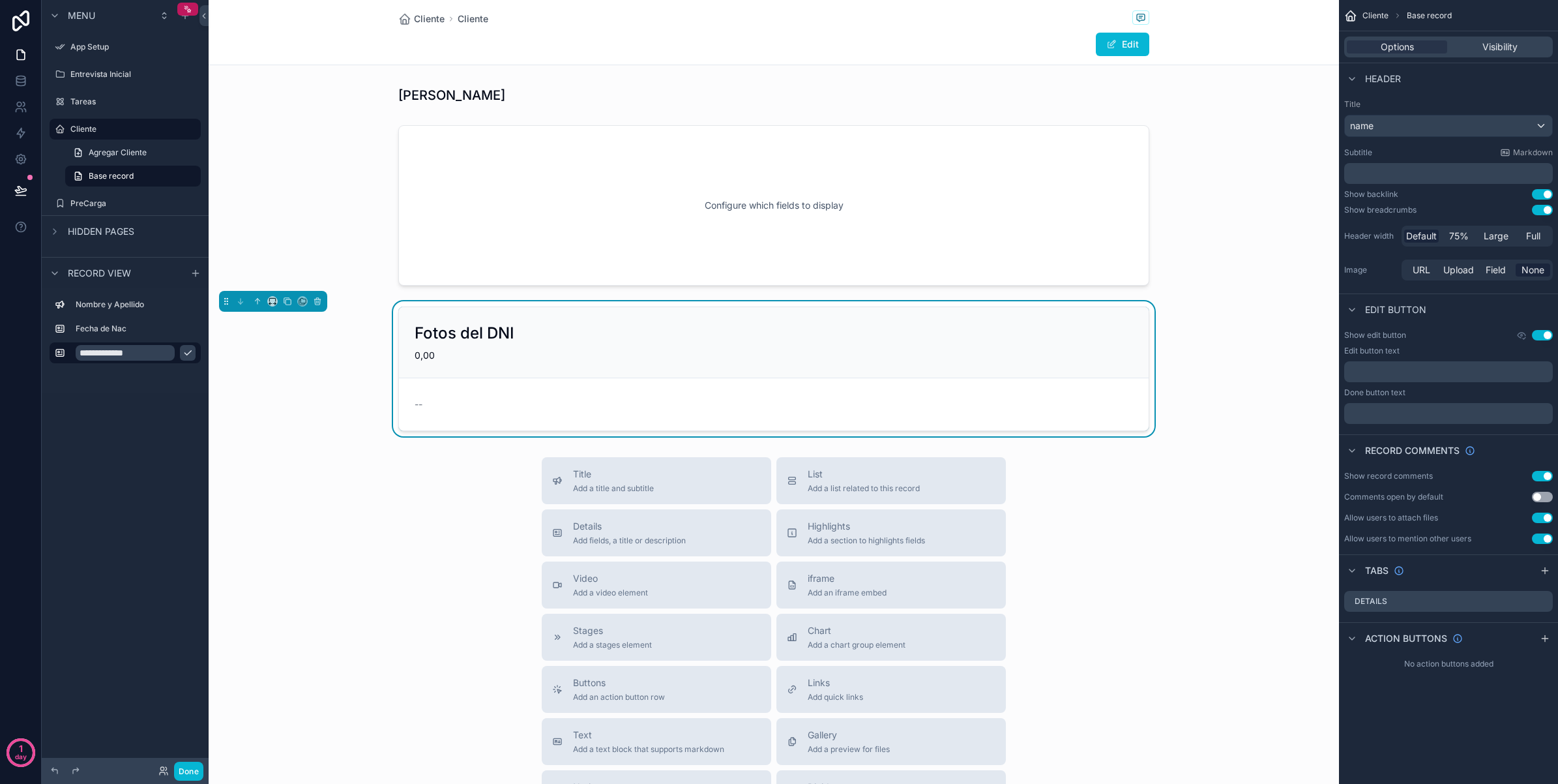
type input "**********"
click at [184, 350] on icon "scrollable content" at bounding box center [188, 353] width 11 height 11
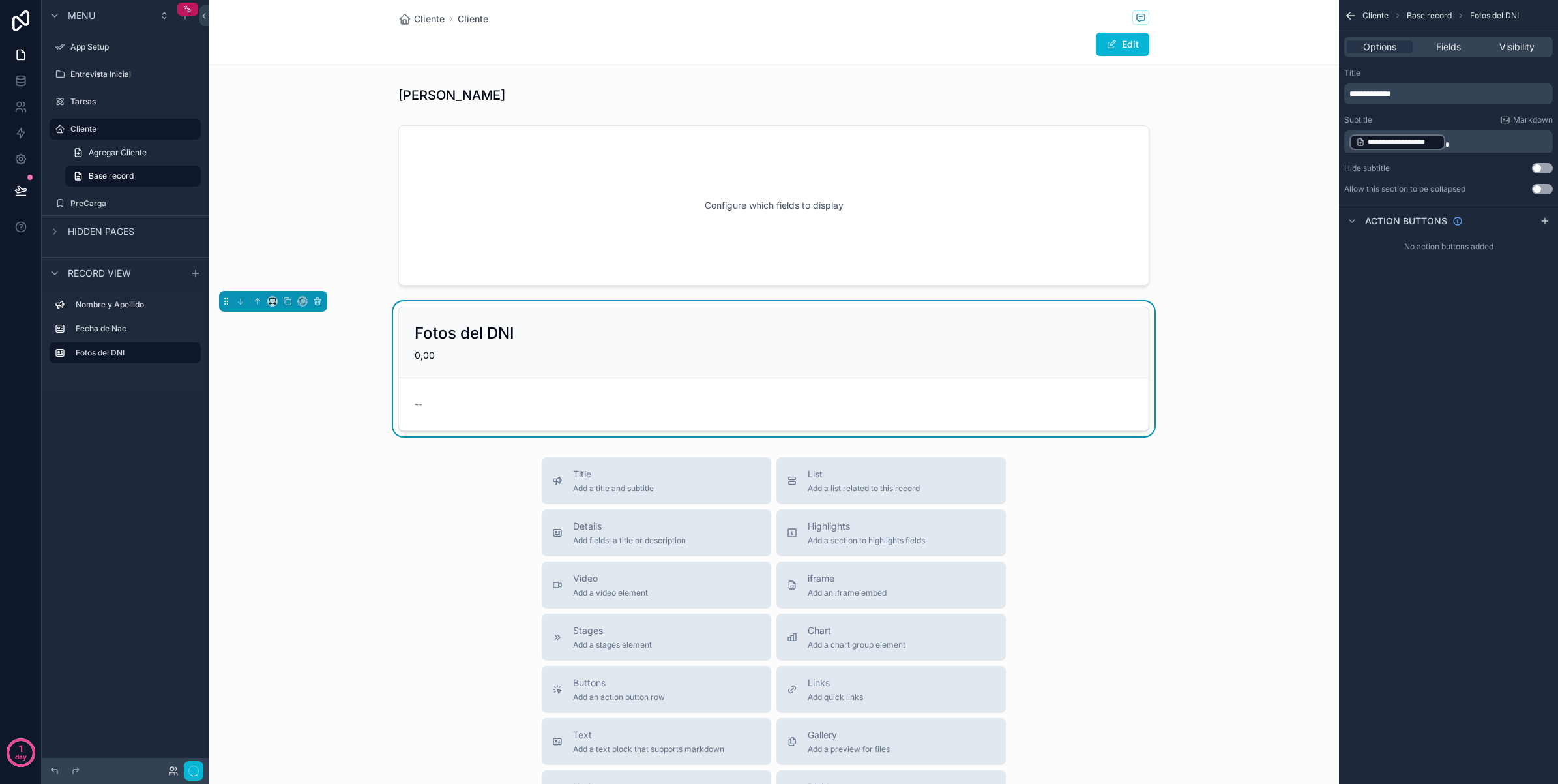
click at [147, 411] on div "Menu App Setup Entrevista Inicial Tareas Cliente Agregar Cliente Base record Pr…" at bounding box center [125, 384] width 167 height 768
click at [607, 212] on div "scrollable content" at bounding box center [773, 205] width 1130 height 171
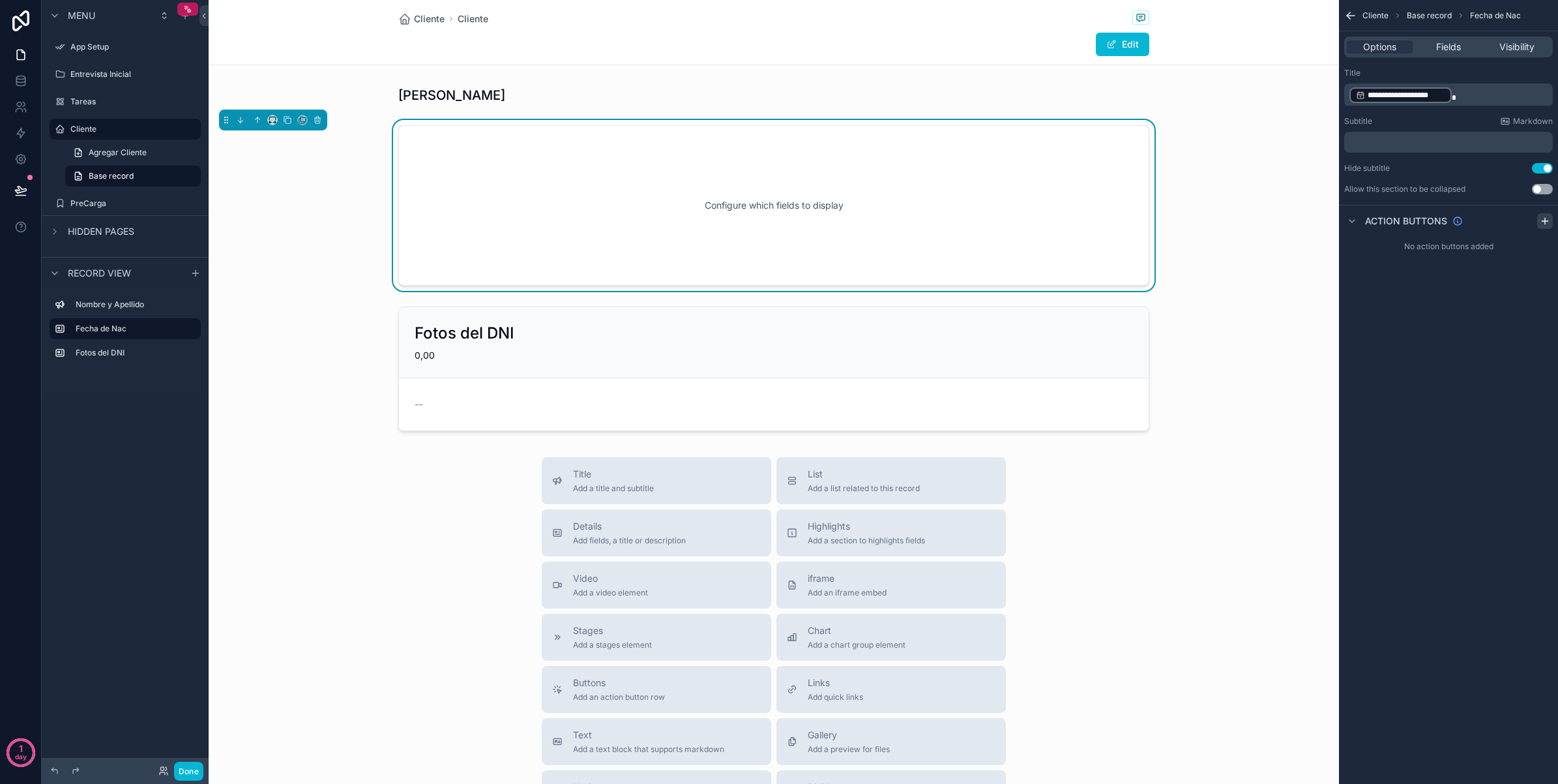
click at [1543, 222] on icon "scrollable content" at bounding box center [1545, 221] width 11 height 11
click at [1496, 290] on div "**********" at bounding box center [1449, 147] width 219 height 293
click at [1423, 247] on div "Action #1" at bounding box center [1448, 251] width 208 height 21
click at [1526, 250] on icon "scrollable content" at bounding box center [1527, 252] width 11 height 11
click at [1524, 232] on icon at bounding box center [1522, 231] width 11 height 11
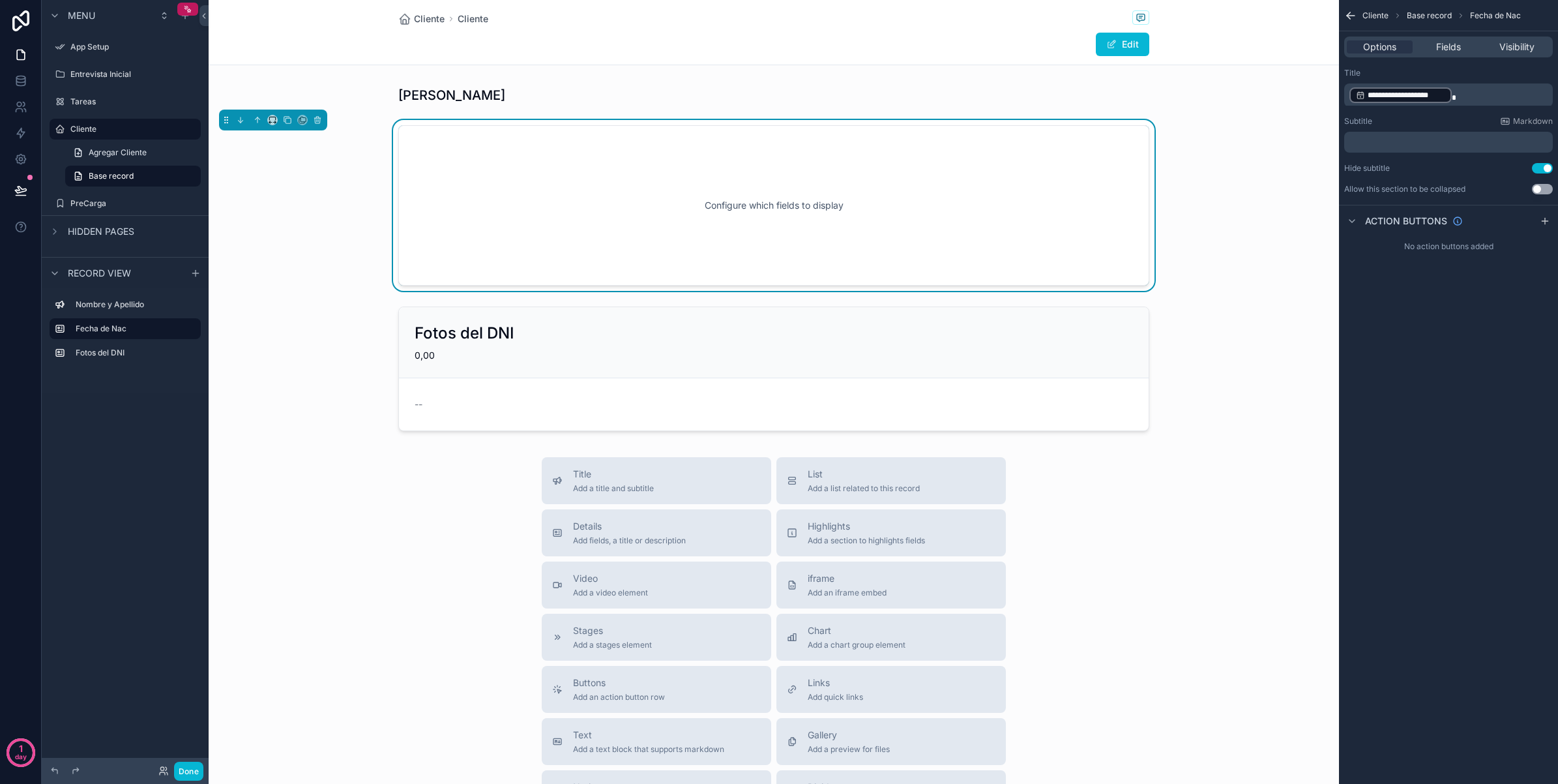
click at [1543, 189] on button "Use setting" at bounding box center [1543, 189] width 21 height 11
click at [1514, 293] on div "**********" at bounding box center [1449, 392] width 219 height 784
click at [1543, 192] on button "Use setting" at bounding box center [1543, 189] width 21 height 11
click at [1459, 96] on p "**********" at bounding box center [1450, 94] width 201 height 18
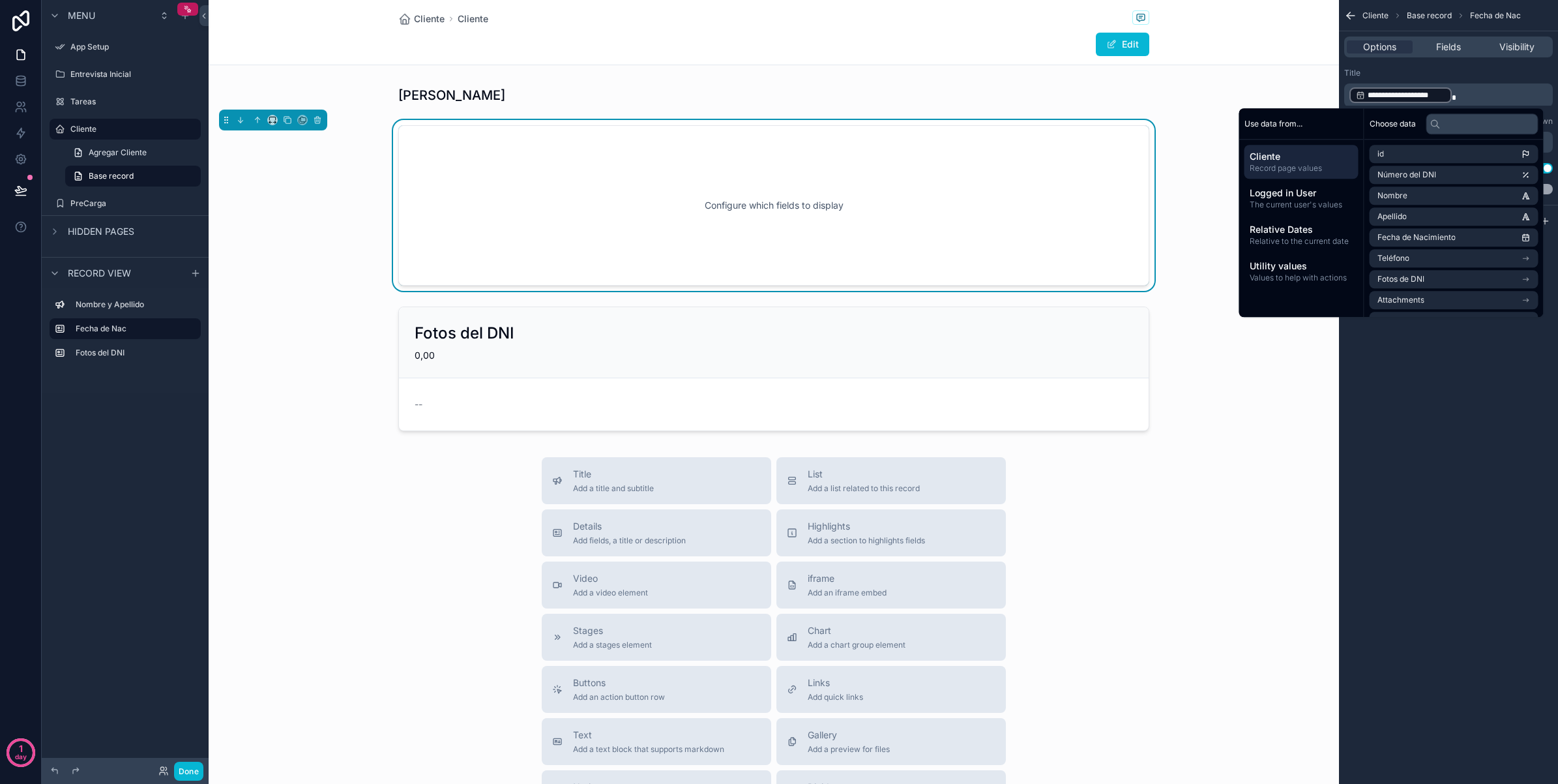
click at [1454, 445] on div "**********" at bounding box center [1449, 392] width 219 height 784
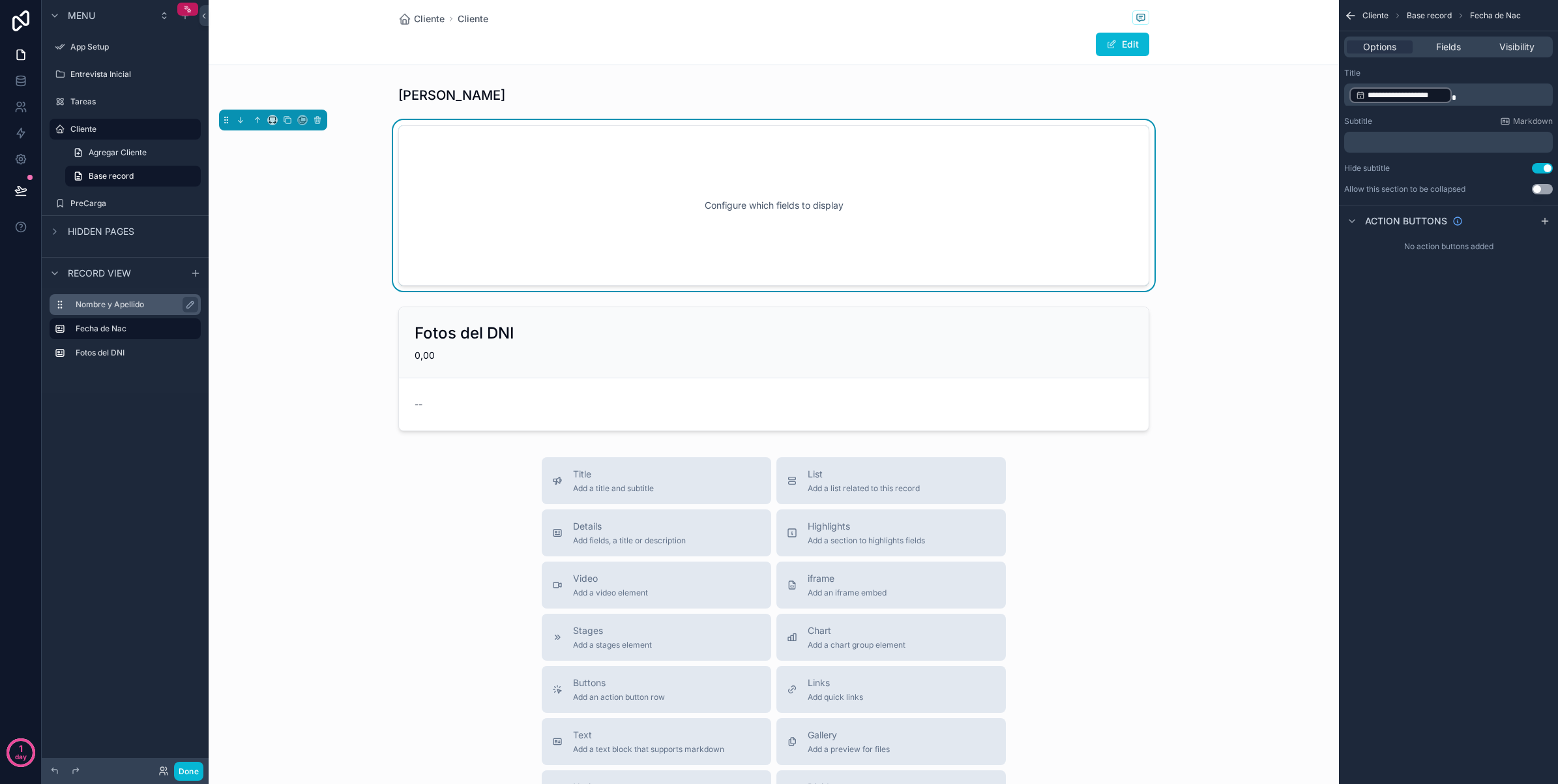
click at [116, 304] on label "Nombre y Apellido" at bounding box center [133, 305] width 115 height 11
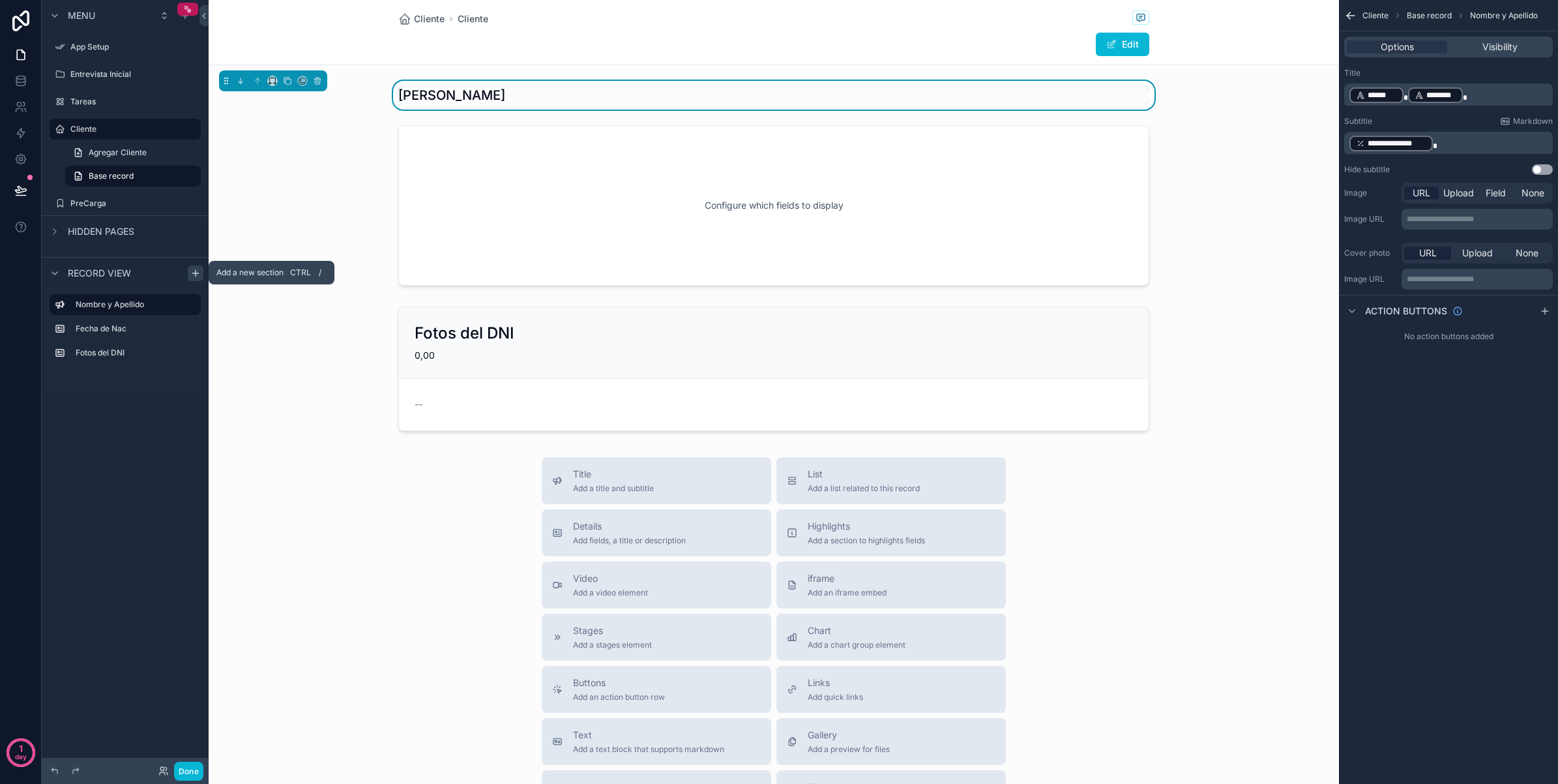
click at [196, 270] on icon "scrollable content" at bounding box center [196, 273] width 0 height 6
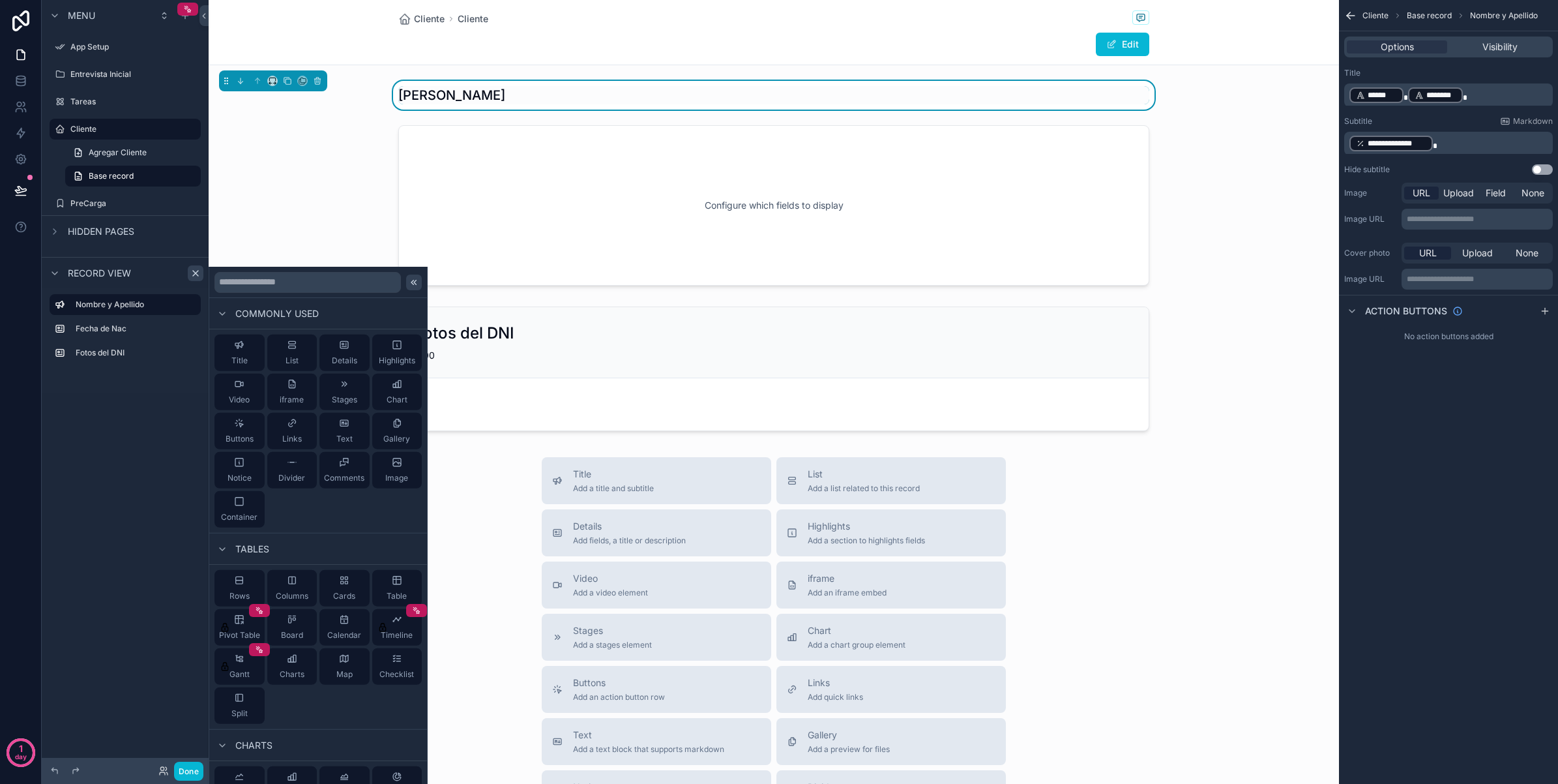
click at [407, 277] on div at bounding box center [413, 281] width 15 height 15
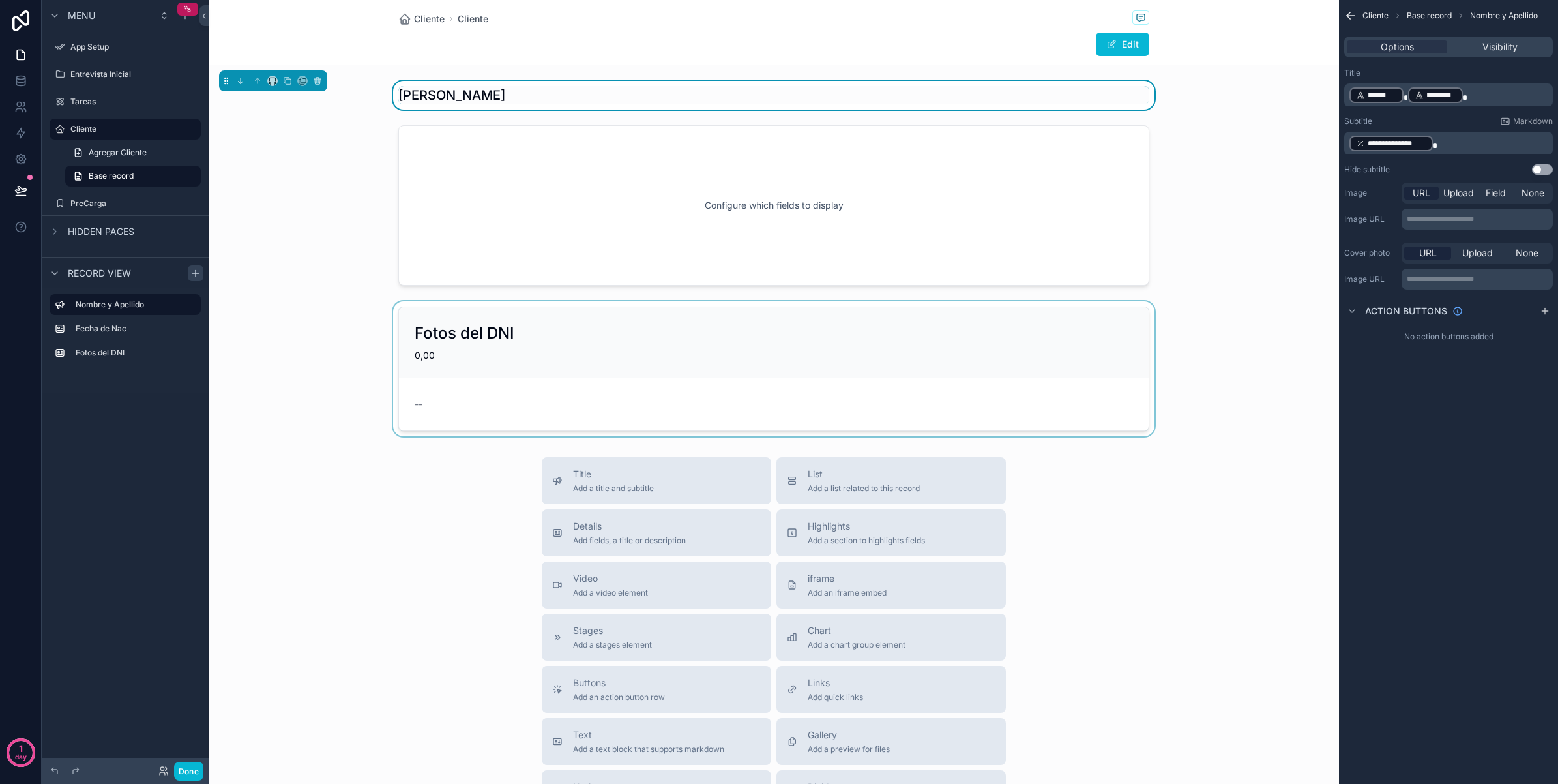
click at [556, 354] on div "scrollable content" at bounding box center [773, 369] width 1130 height 135
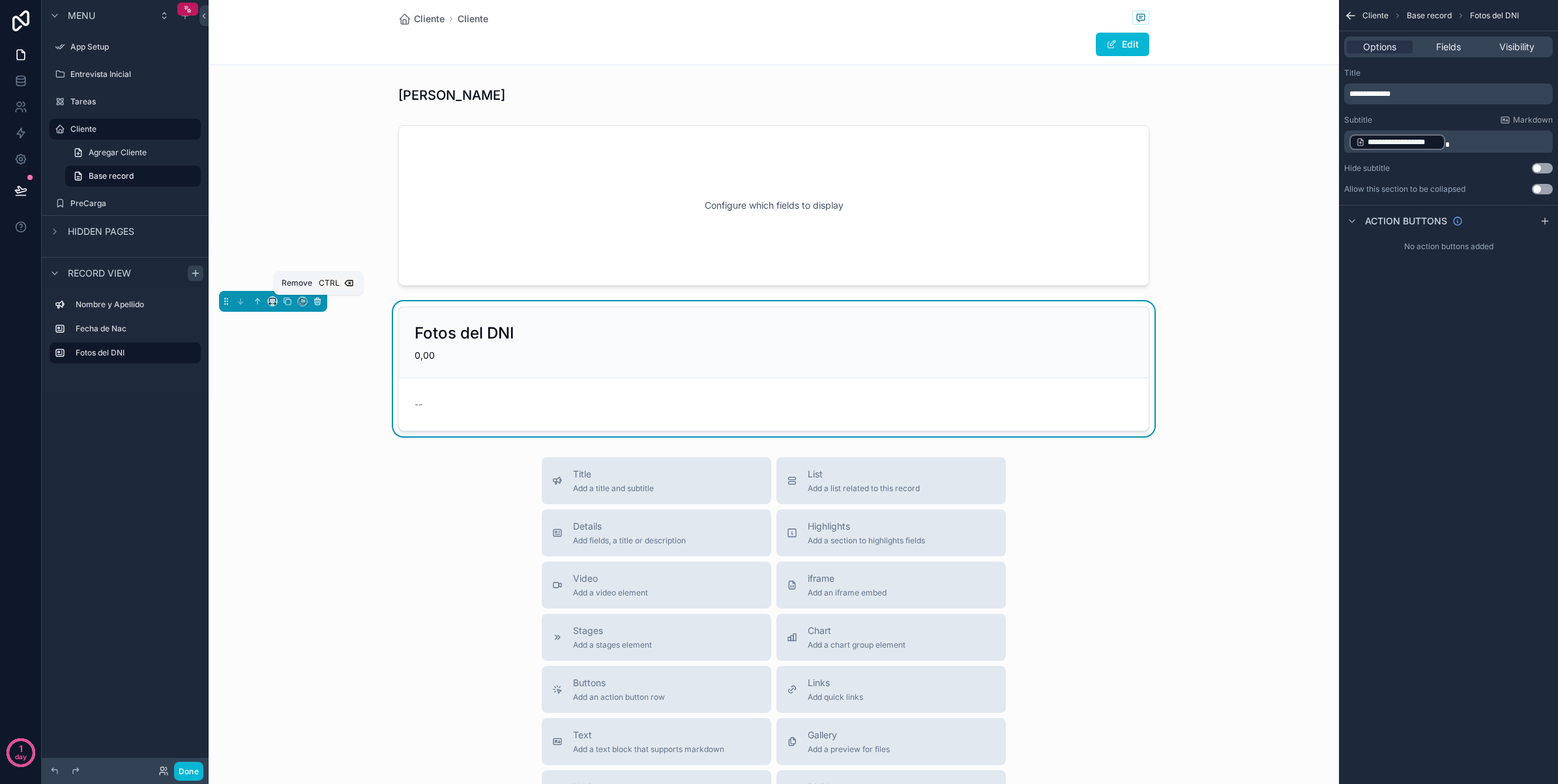
click at [317, 300] on icon "scrollable content" at bounding box center [318, 299] width 3 height 1
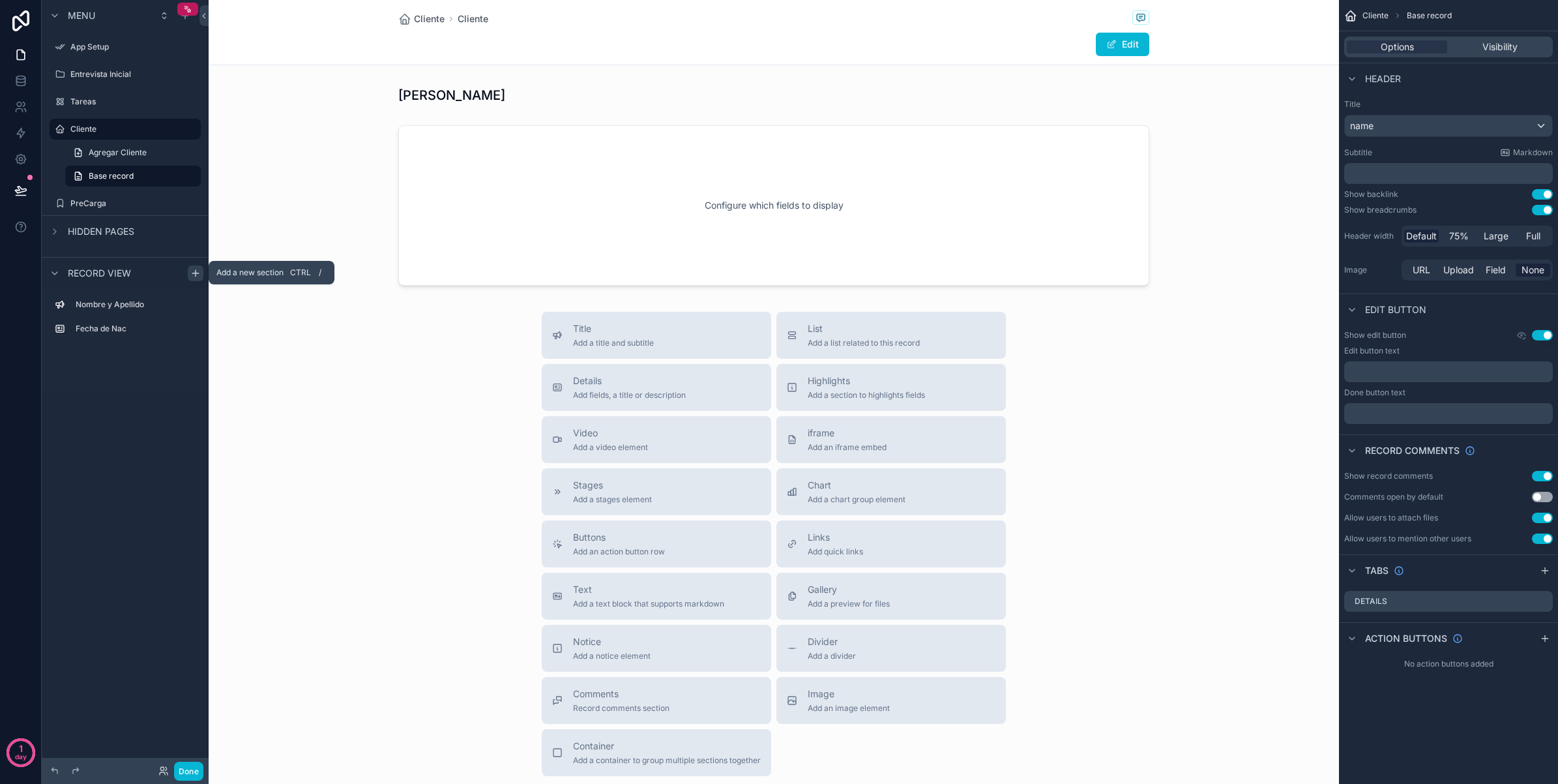
click at [191, 279] on div "scrollable content" at bounding box center [195, 273] width 15 height 15
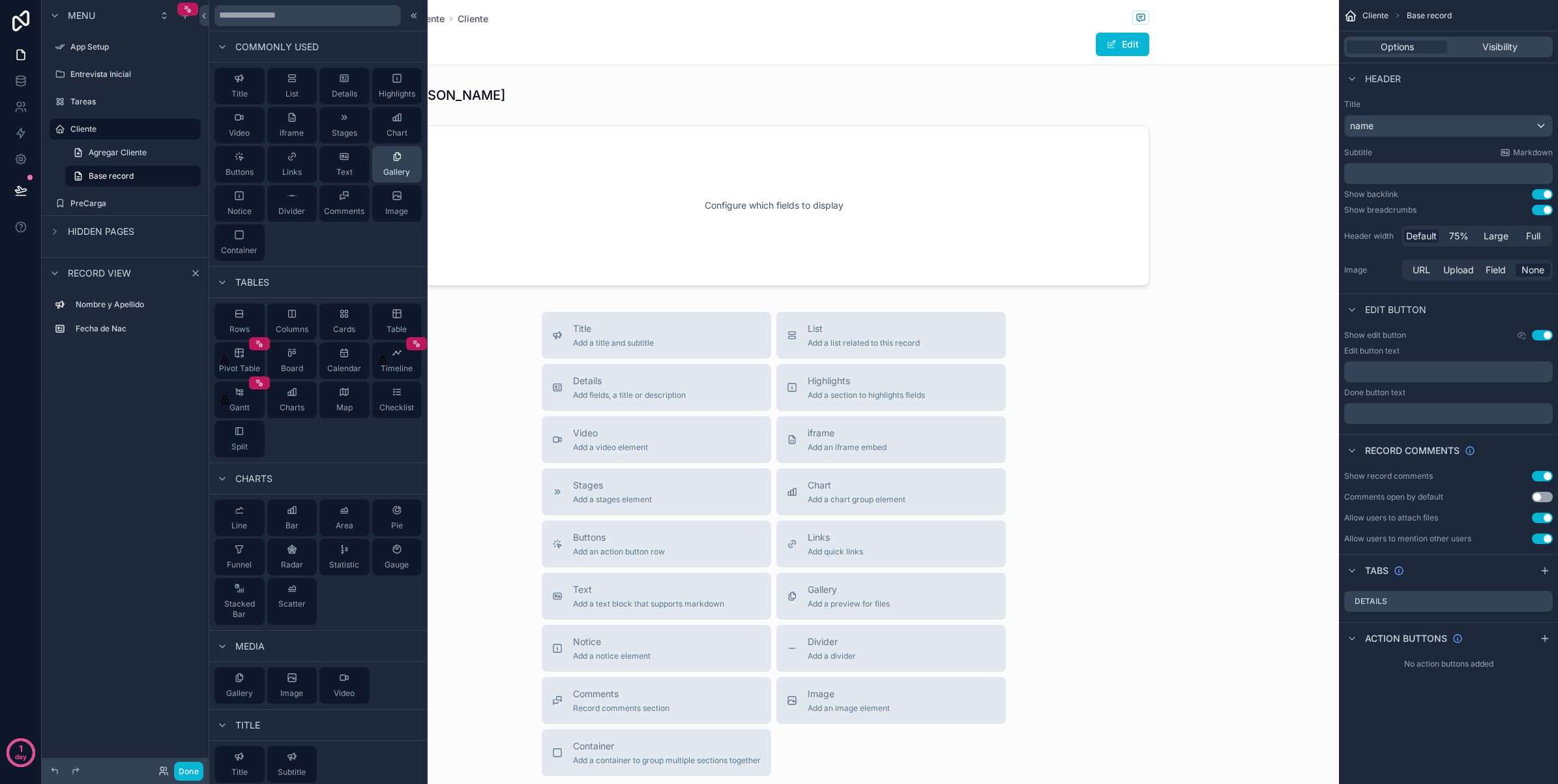
click at [393, 165] on div "Gallery" at bounding box center [397, 164] width 27 height 26
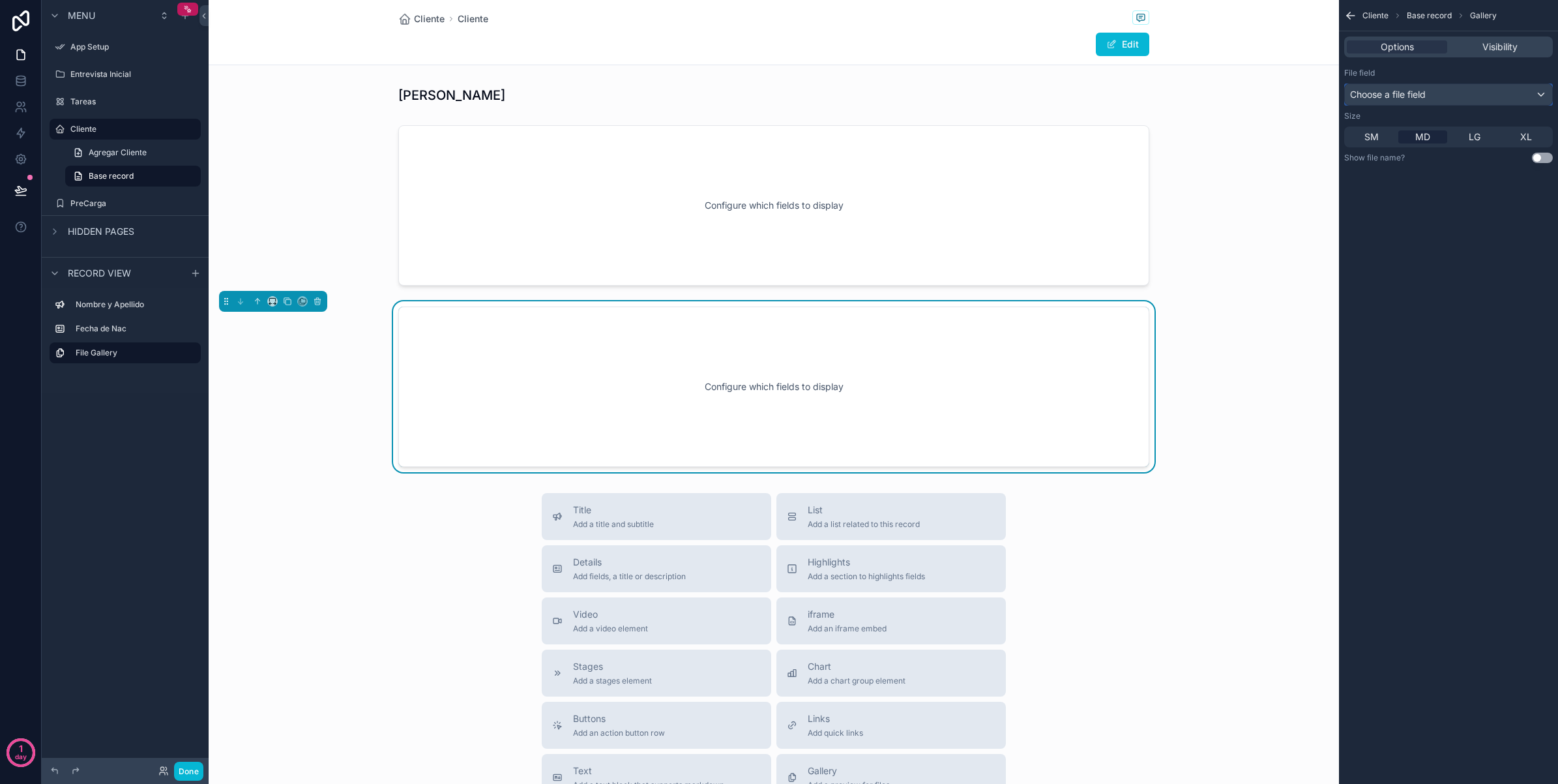
click at [1465, 92] on div "Choose a file field" at bounding box center [1448, 94] width 207 height 21
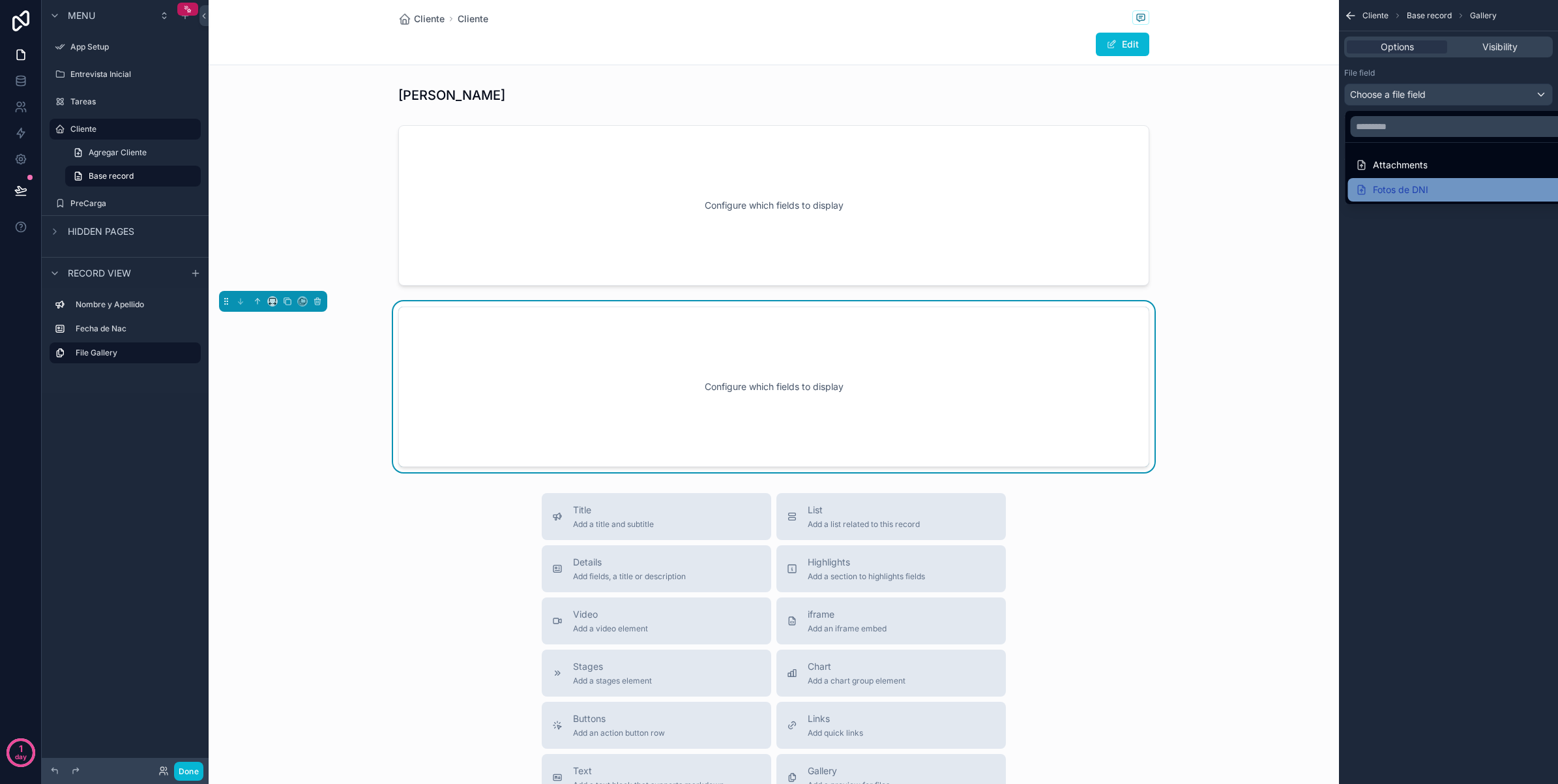
click at [1459, 186] on div "Fotos de DNI" at bounding box center [1464, 189] width 216 height 15
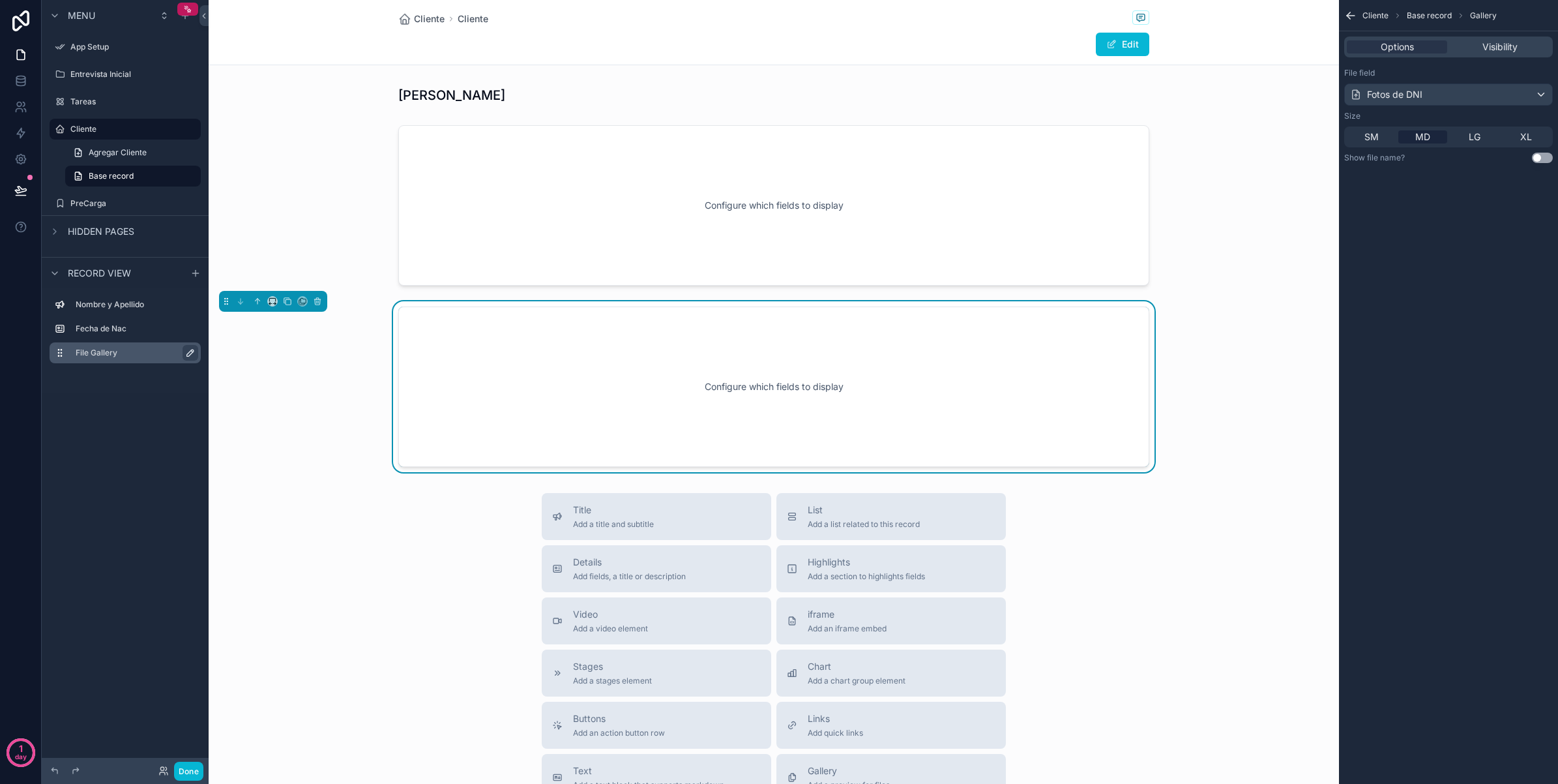
click at [189, 350] on icon "scrollable content" at bounding box center [190, 353] width 11 height 11
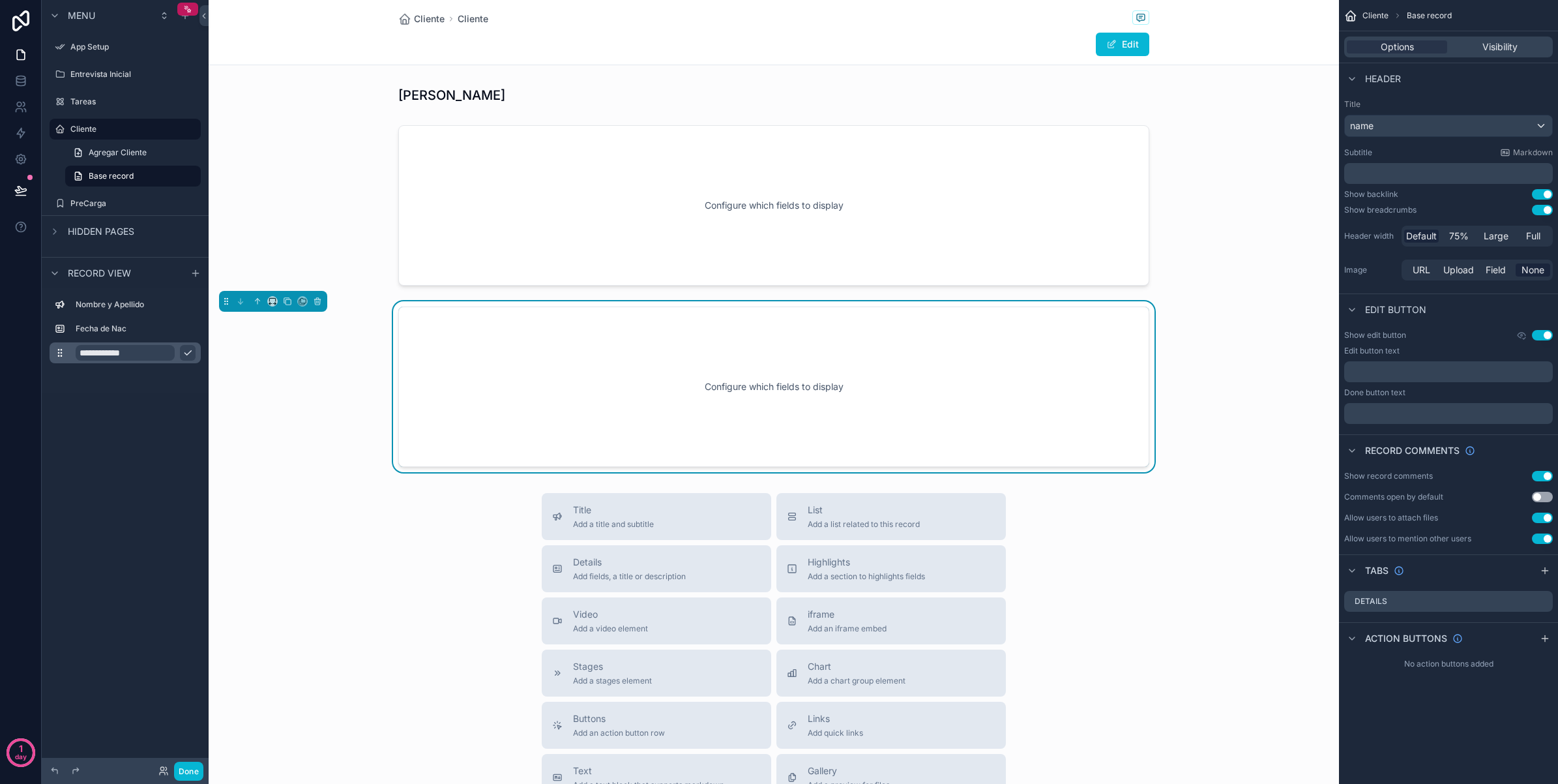
click at [145, 348] on input "**********" at bounding box center [125, 352] width 99 height 15
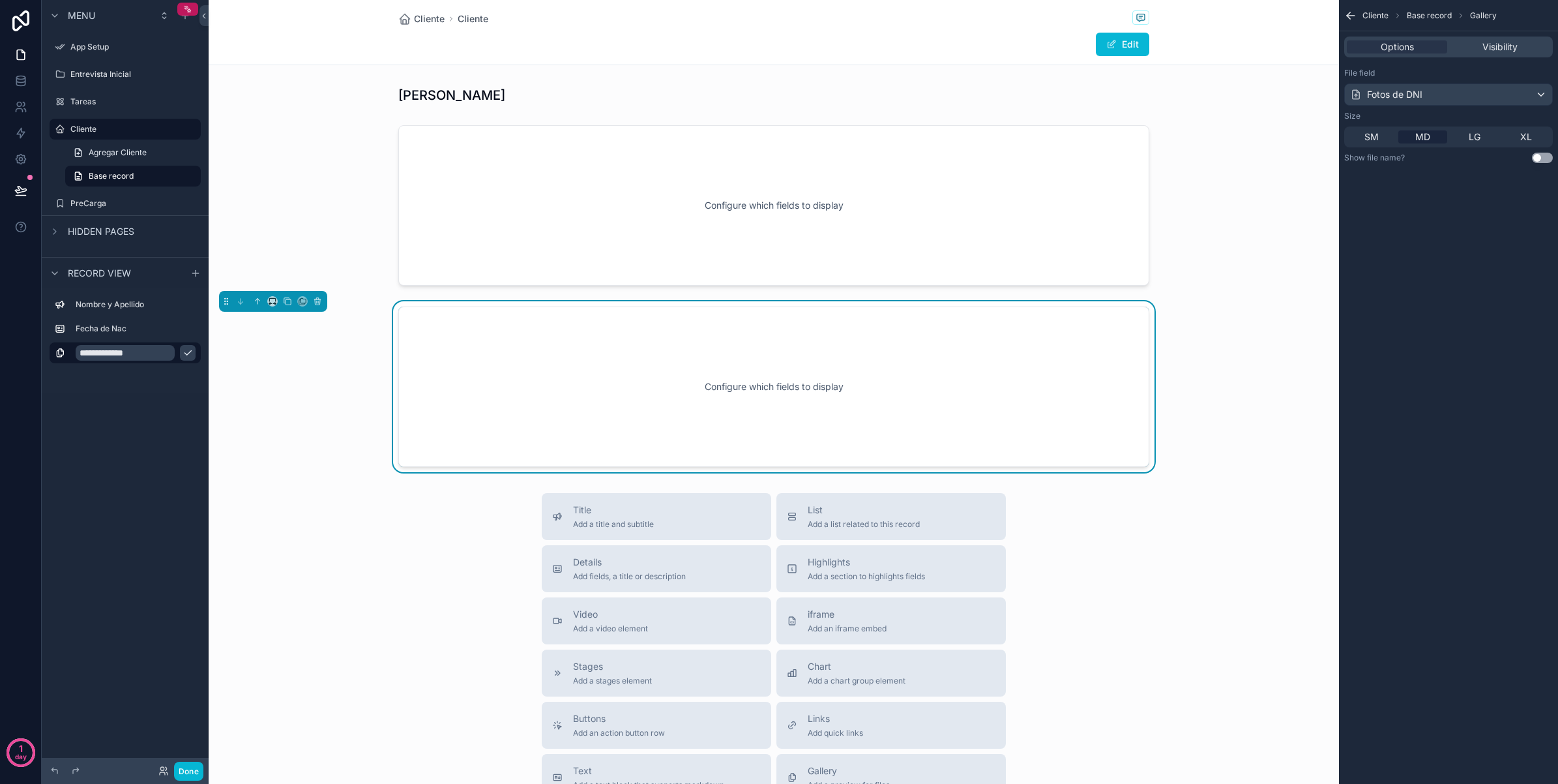
type input "**********"
click at [141, 435] on div "**********" at bounding box center [125, 384] width 167 height 768
click at [189, 350] on icon "scrollable content" at bounding box center [188, 353] width 11 height 11
click at [194, 268] on icon "scrollable content" at bounding box center [196, 273] width 11 height 11
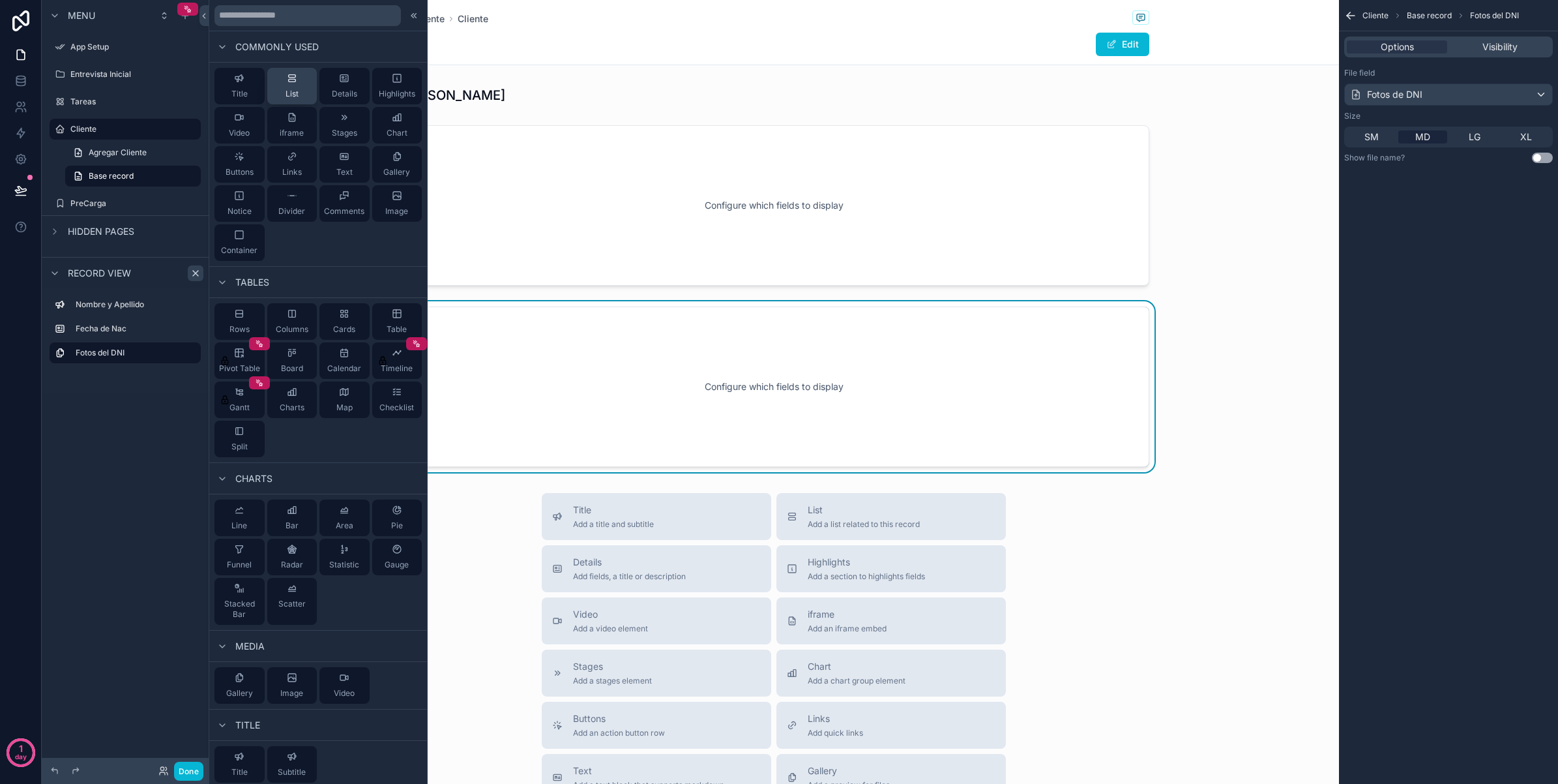
click at [295, 98] on button "List" at bounding box center [292, 86] width 50 height 36
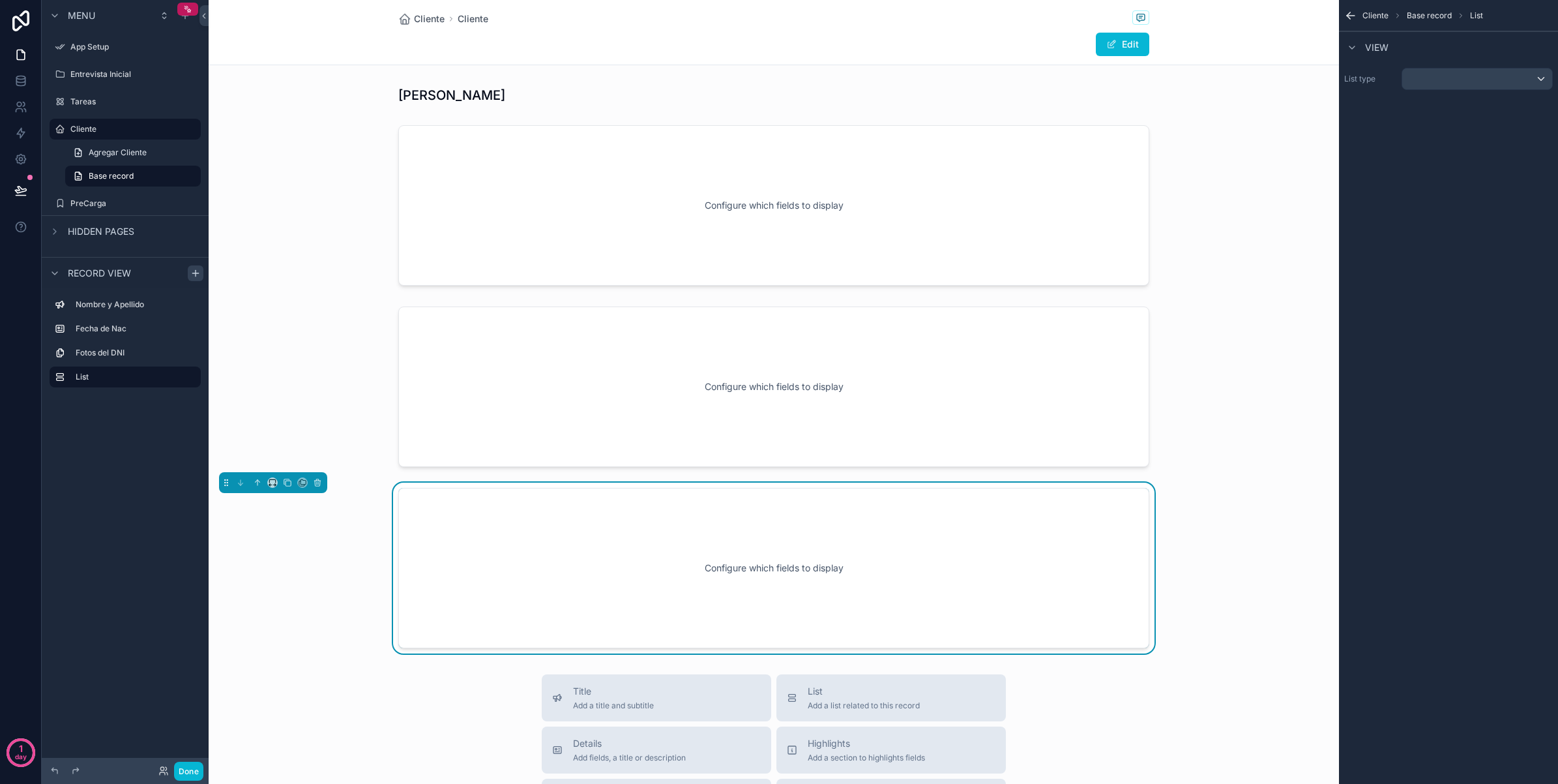
scroll to position [177, 0]
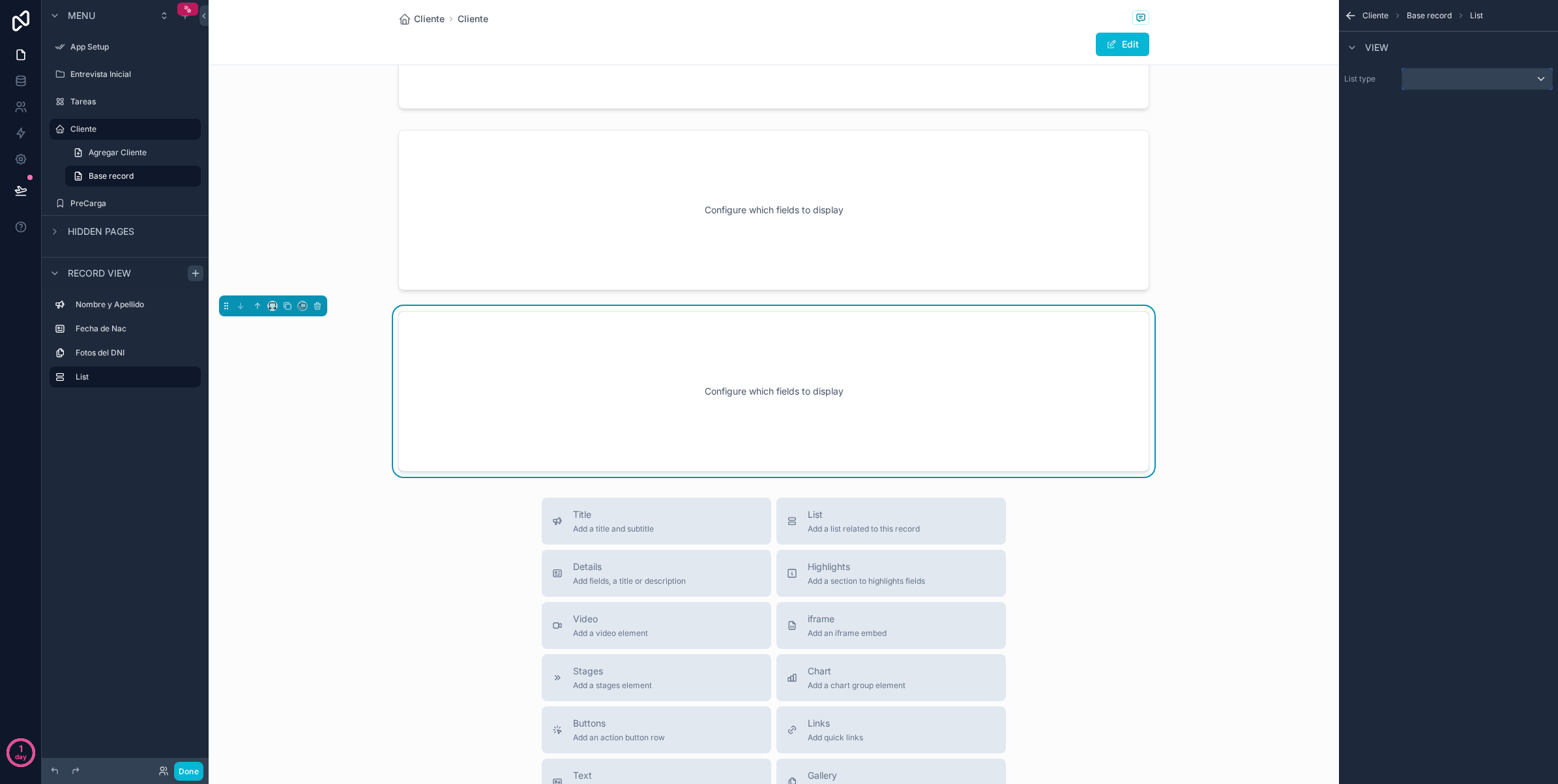
click at [1488, 80] on div "scrollable content" at bounding box center [1478, 78] width 150 height 21
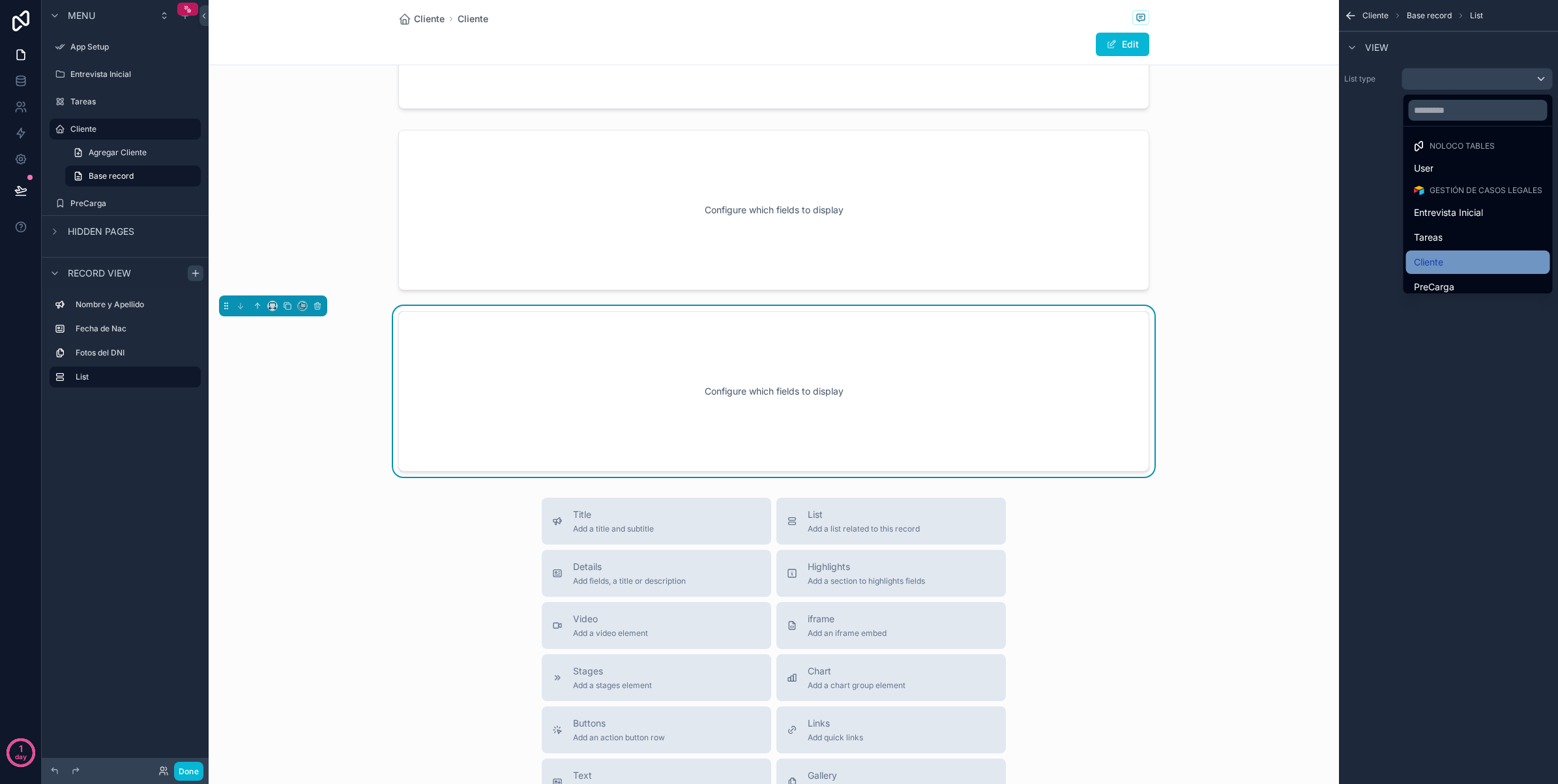
click at [1451, 261] on div "Cliente" at bounding box center [1478, 261] width 129 height 15
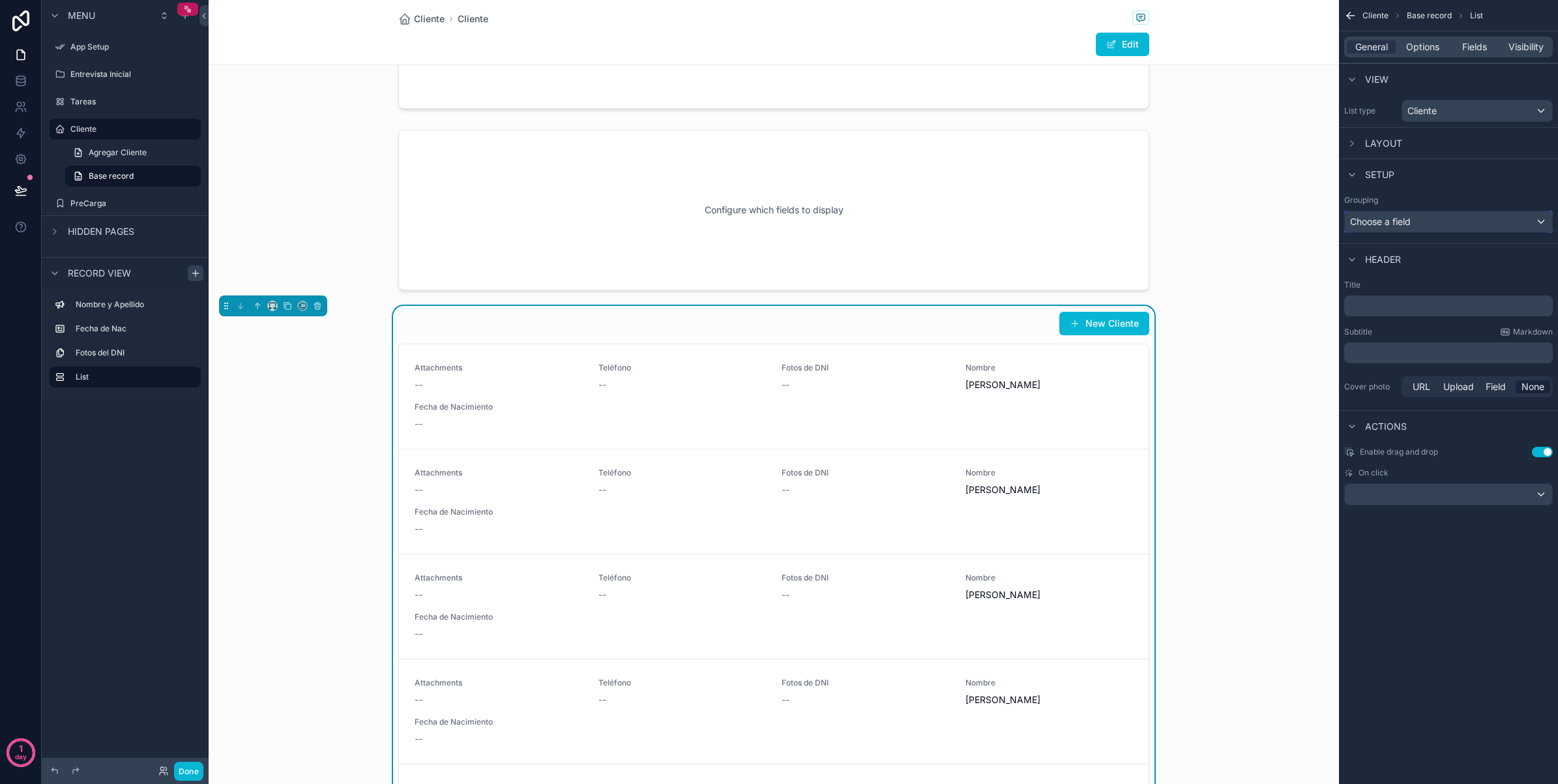
click at [1482, 220] on div "Choose a field" at bounding box center [1448, 221] width 207 height 21
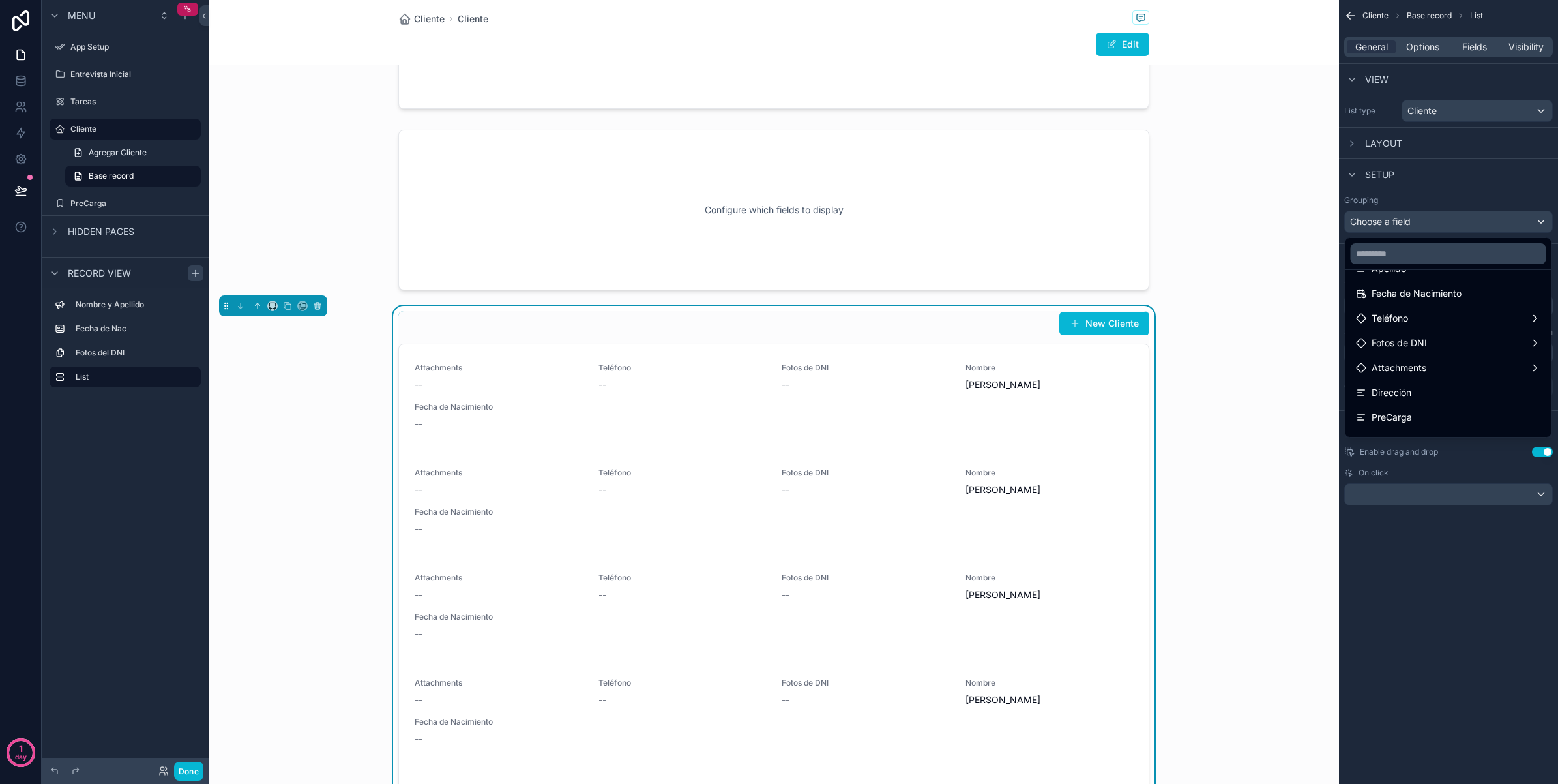
scroll to position [109, 0]
click at [1512, 327] on div "Teléfono" at bounding box center [1449, 331] width 185 height 15
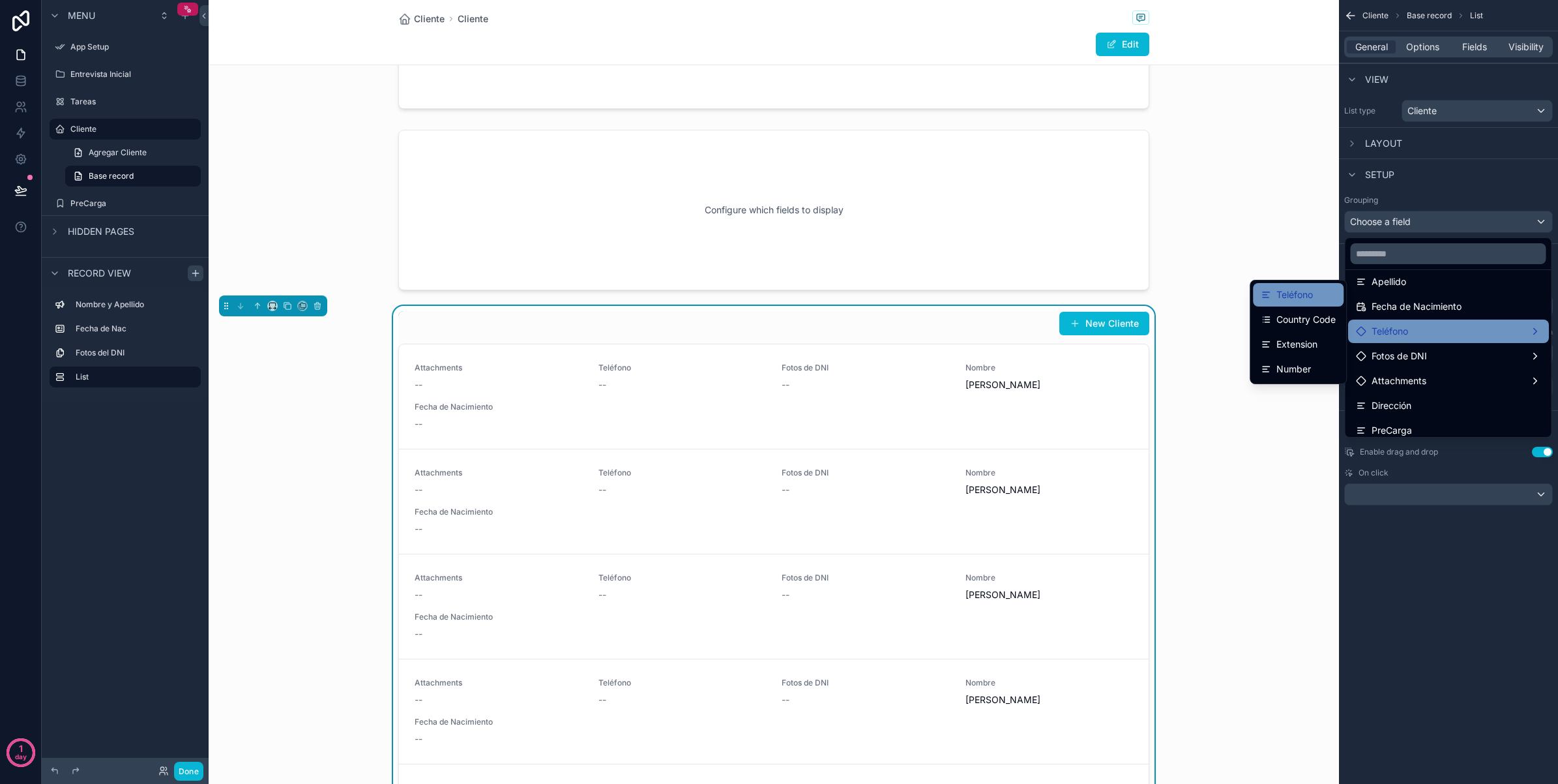
click at [1315, 296] on div "Teléfono" at bounding box center [1299, 294] width 75 height 15
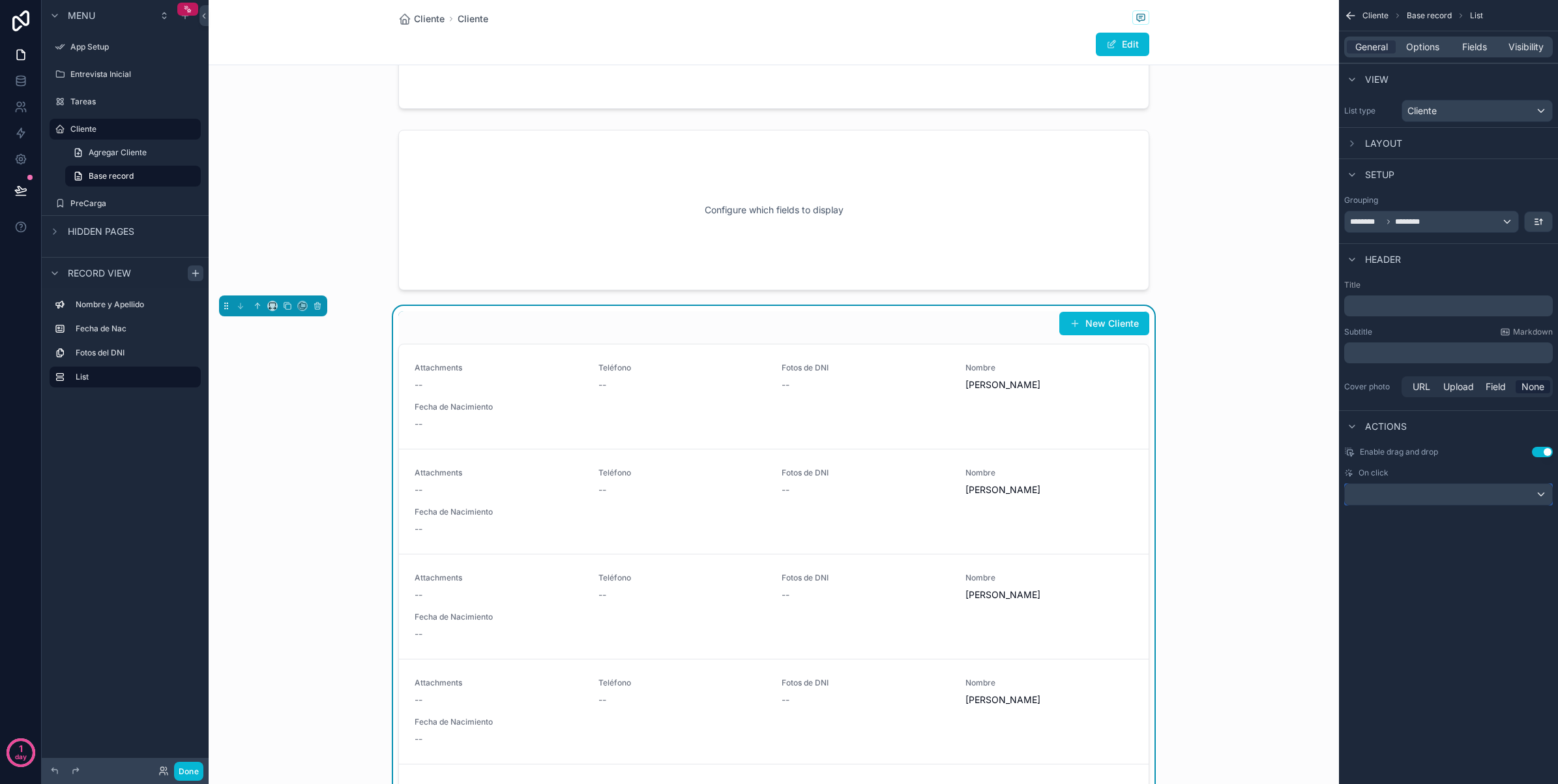
click at [1514, 493] on div "scrollable content" at bounding box center [1448, 494] width 207 height 21
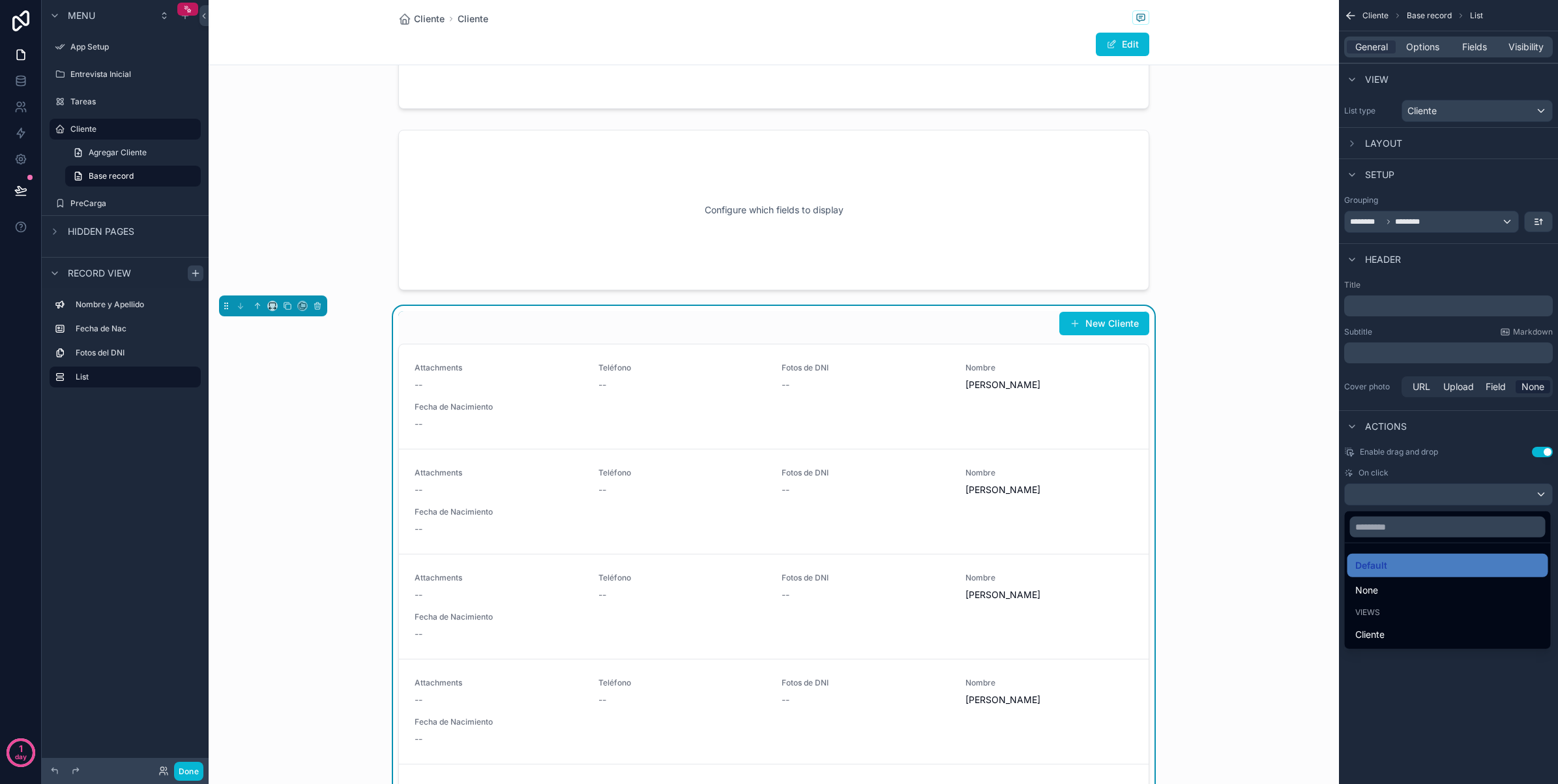
click at [1510, 478] on div "scrollable content" at bounding box center [779, 392] width 1558 height 784
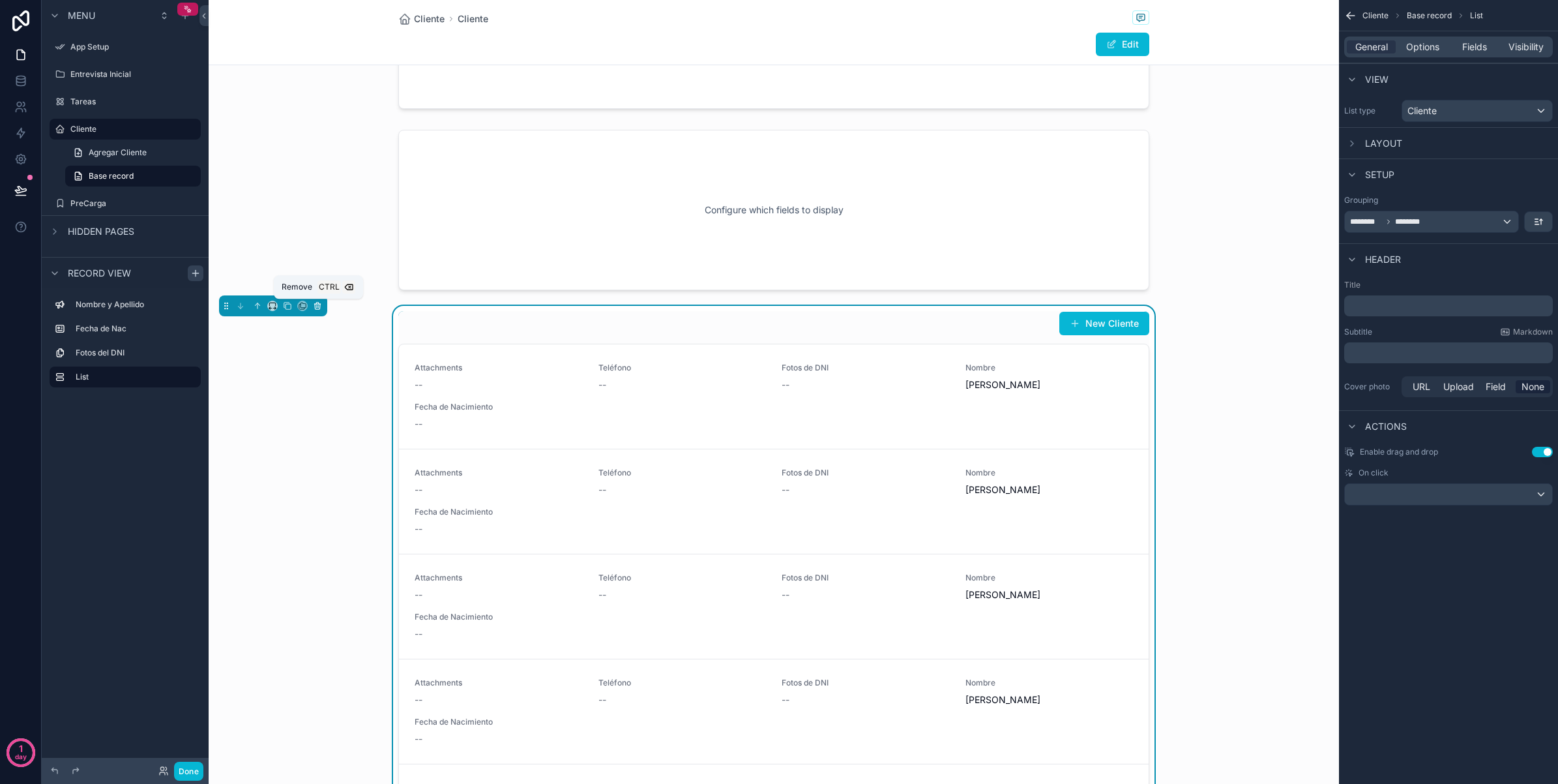
click at [315, 313] on button "scrollable content" at bounding box center [317, 306] width 14 height 14
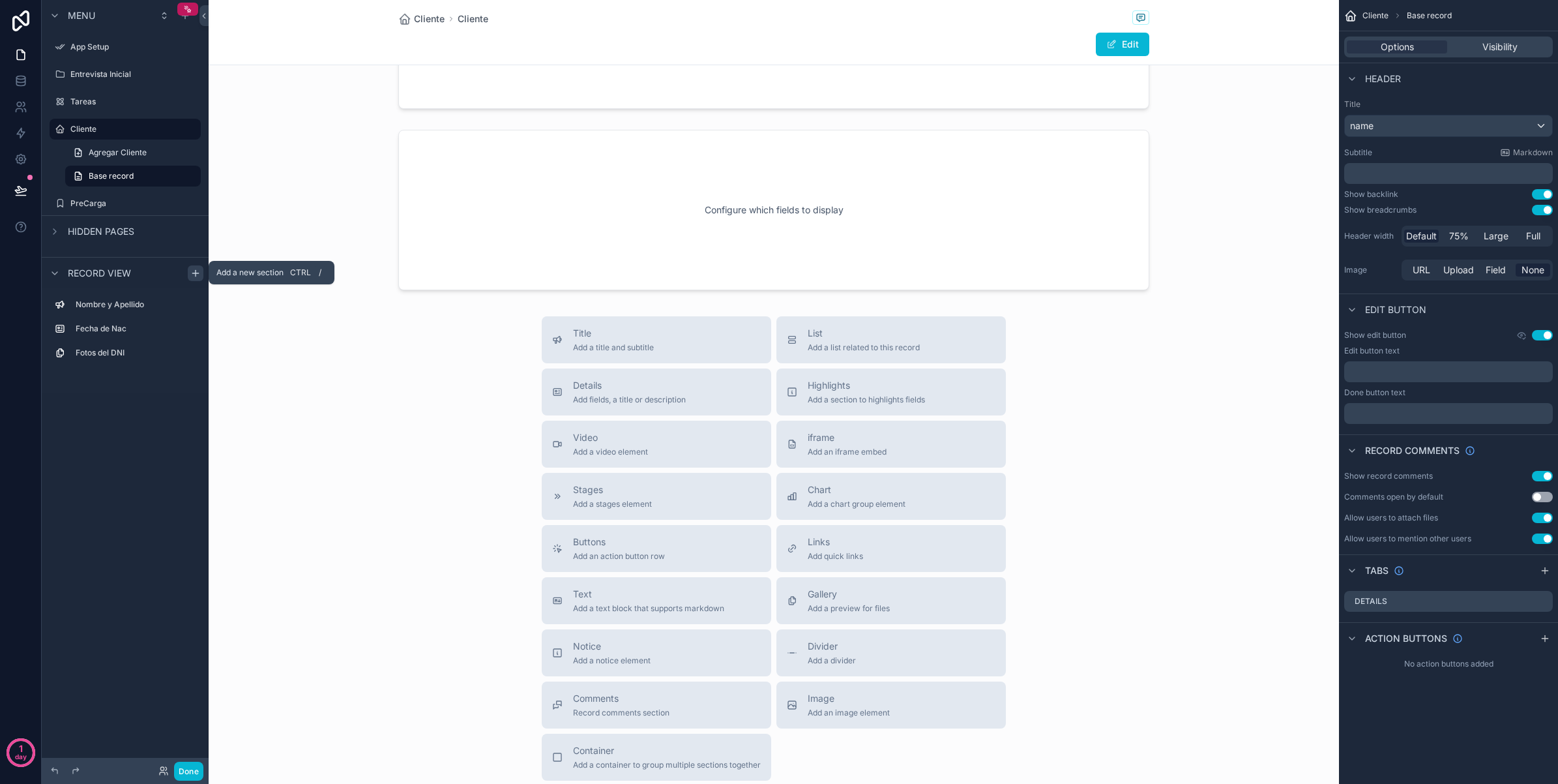
click at [199, 271] on icon "scrollable content" at bounding box center [196, 273] width 11 height 11
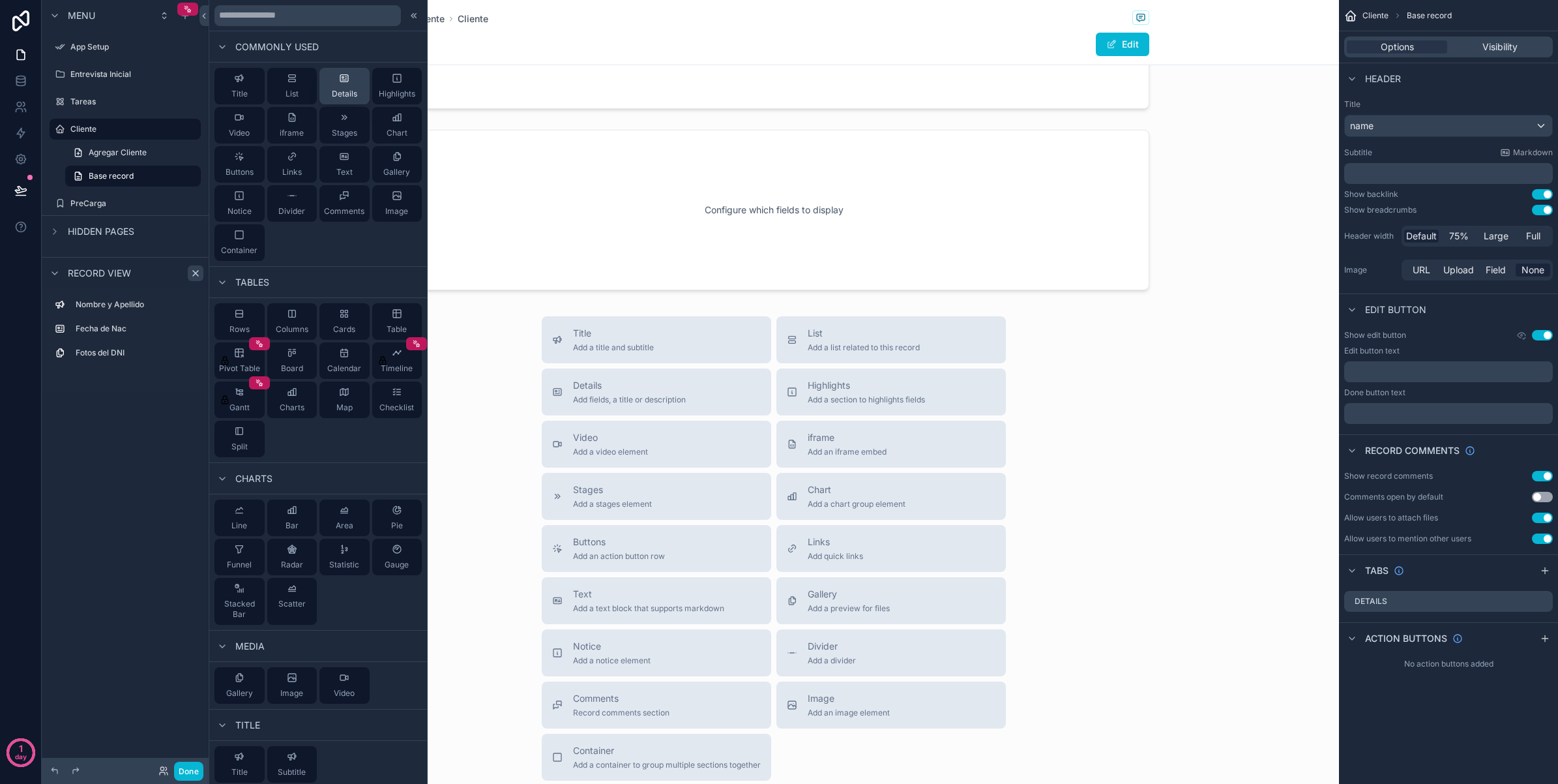
click at [342, 92] on span "Details" at bounding box center [344, 94] width 25 height 11
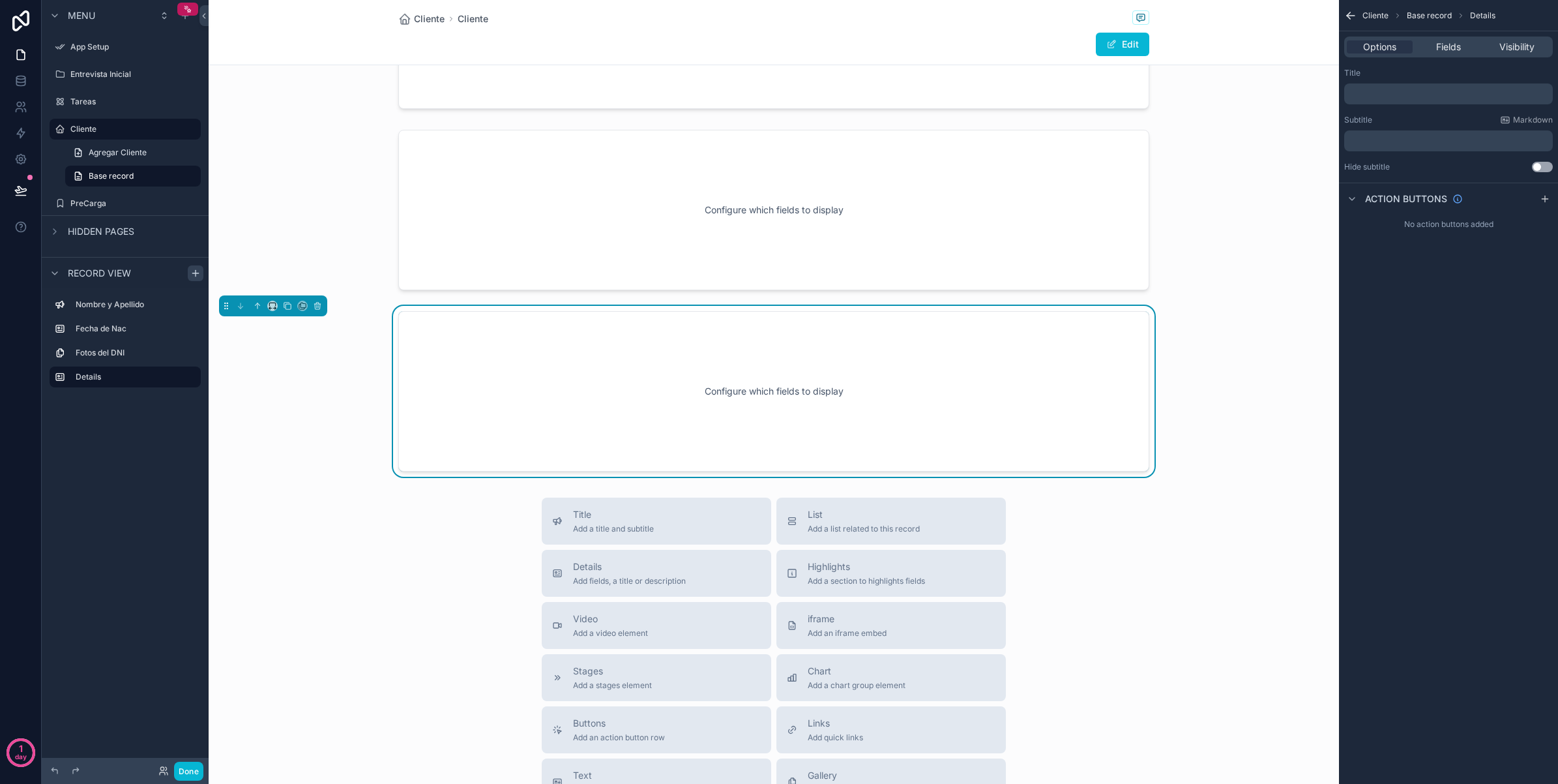
click at [1401, 92] on p "﻿" at bounding box center [1450, 94] width 201 height 11
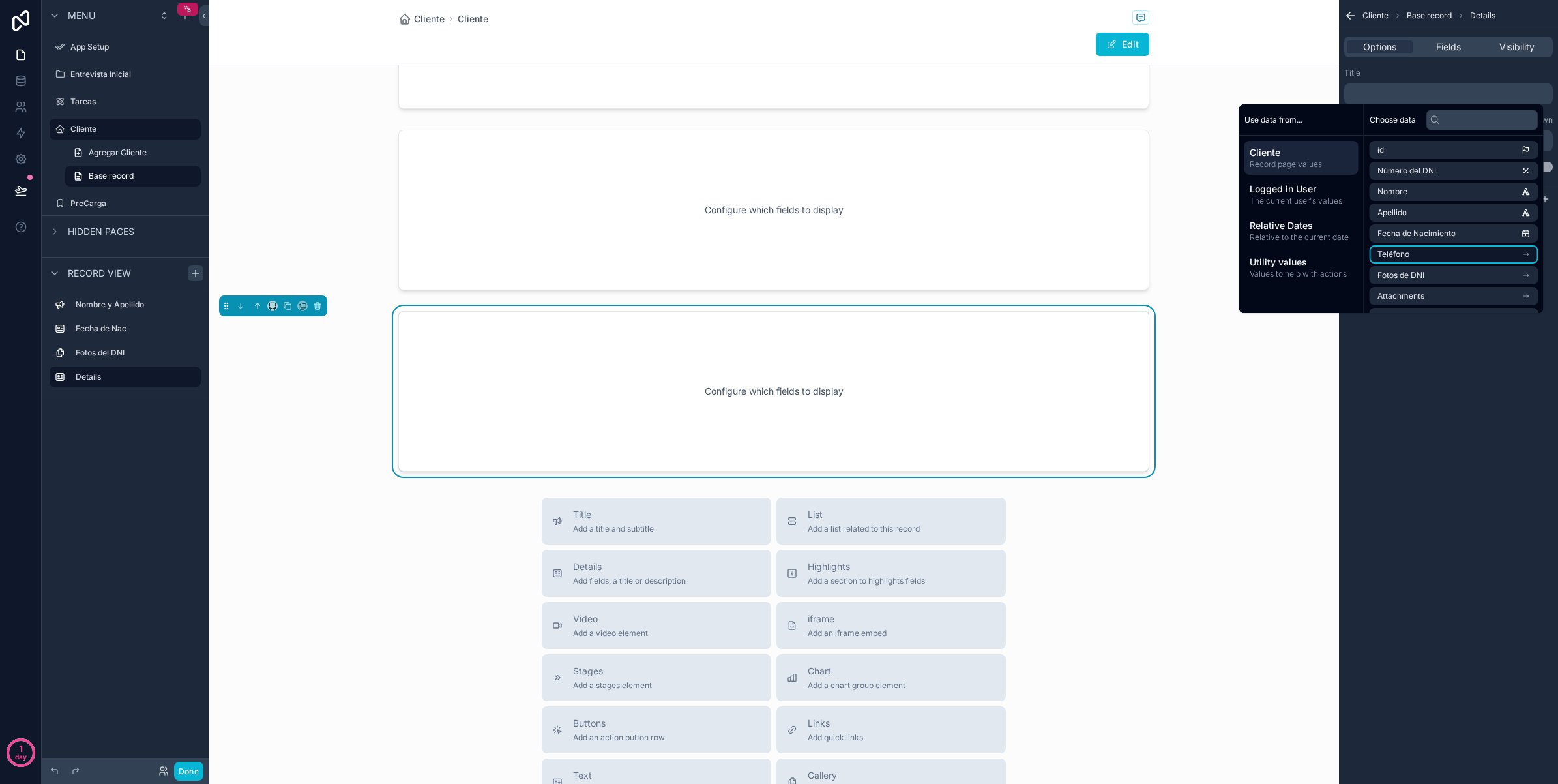
click at [1492, 249] on li "Teléfono" at bounding box center [1454, 254] width 169 height 18
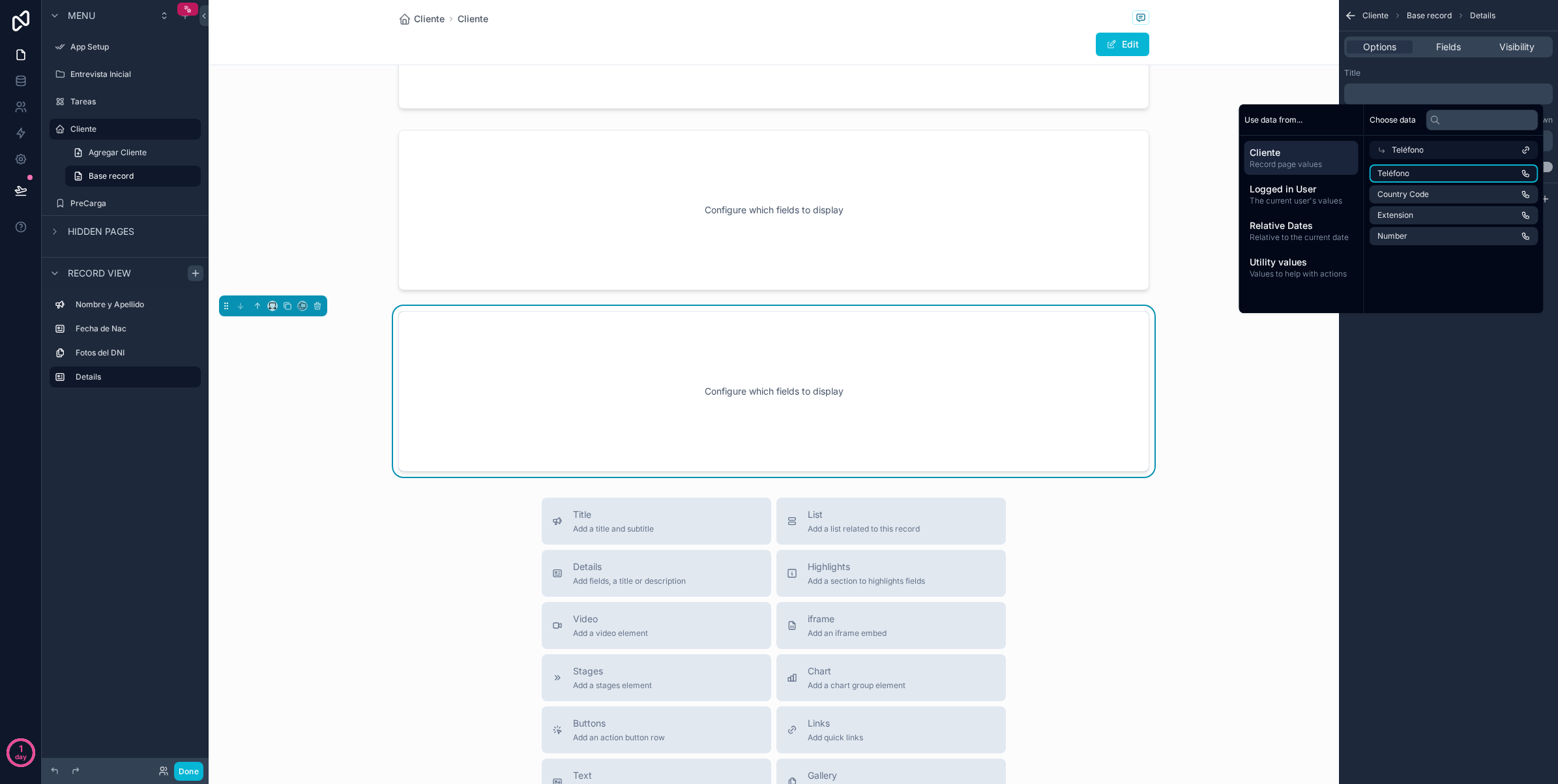
click at [1442, 166] on li "Teléfono" at bounding box center [1454, 173] width 169 height 18
click at [1451, 406] on div "Cliente Base record Details Options Fields Visibility Title ﻿ ******** ﻿ ﻿ Subt…" at bounding box center [1449, 392] width 219 height 784
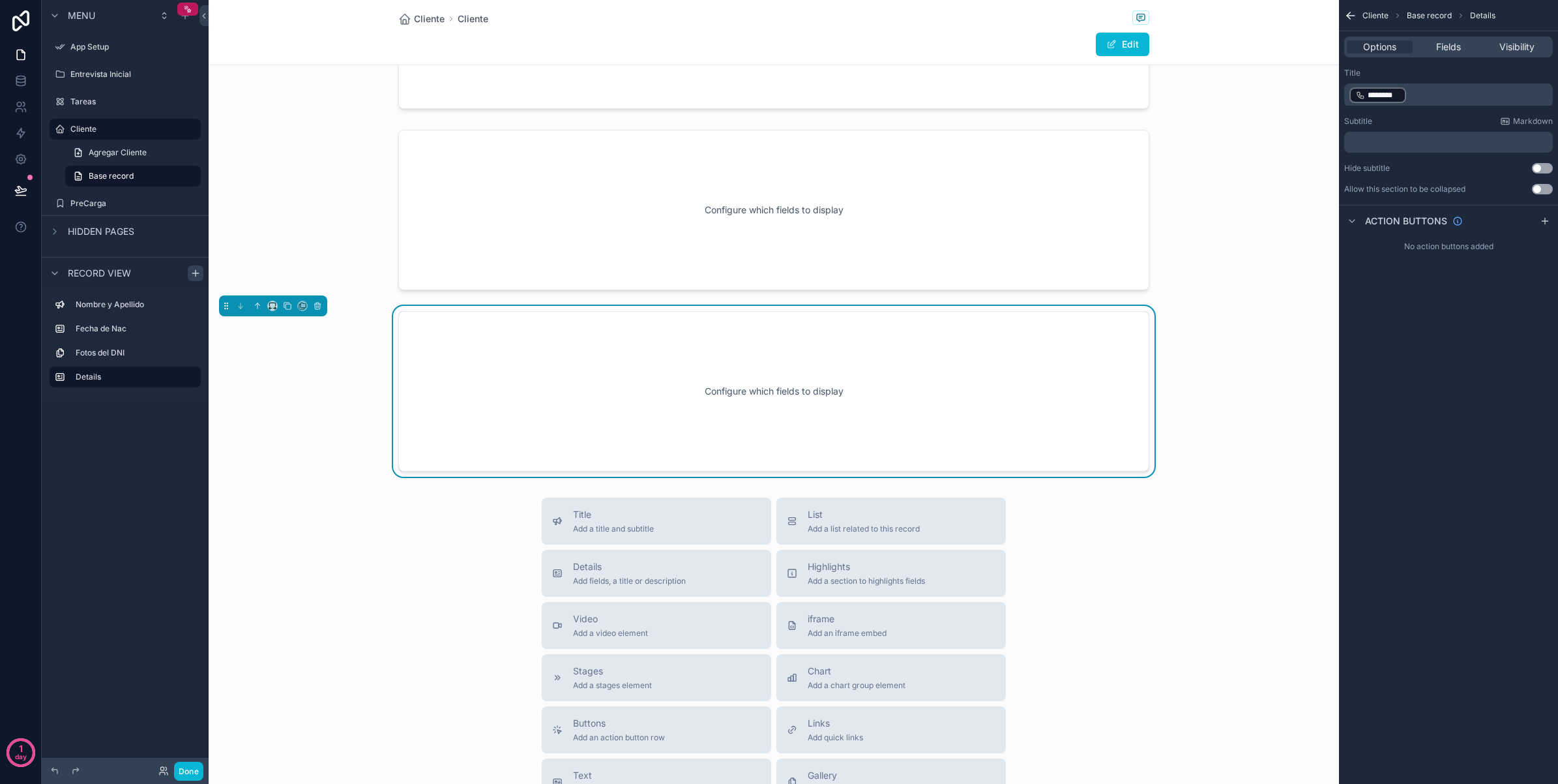
click at [1542, 173] on button "Use setting" at bounding box center [1543, 168] width 21 height 11
click at [1449, 383] on div "Cliente Base record Details Options Fields Visibility Title ﻿ ******** ﻿ ﻿ Subt…" at bounding box center [1449, 392] width 219 height 784
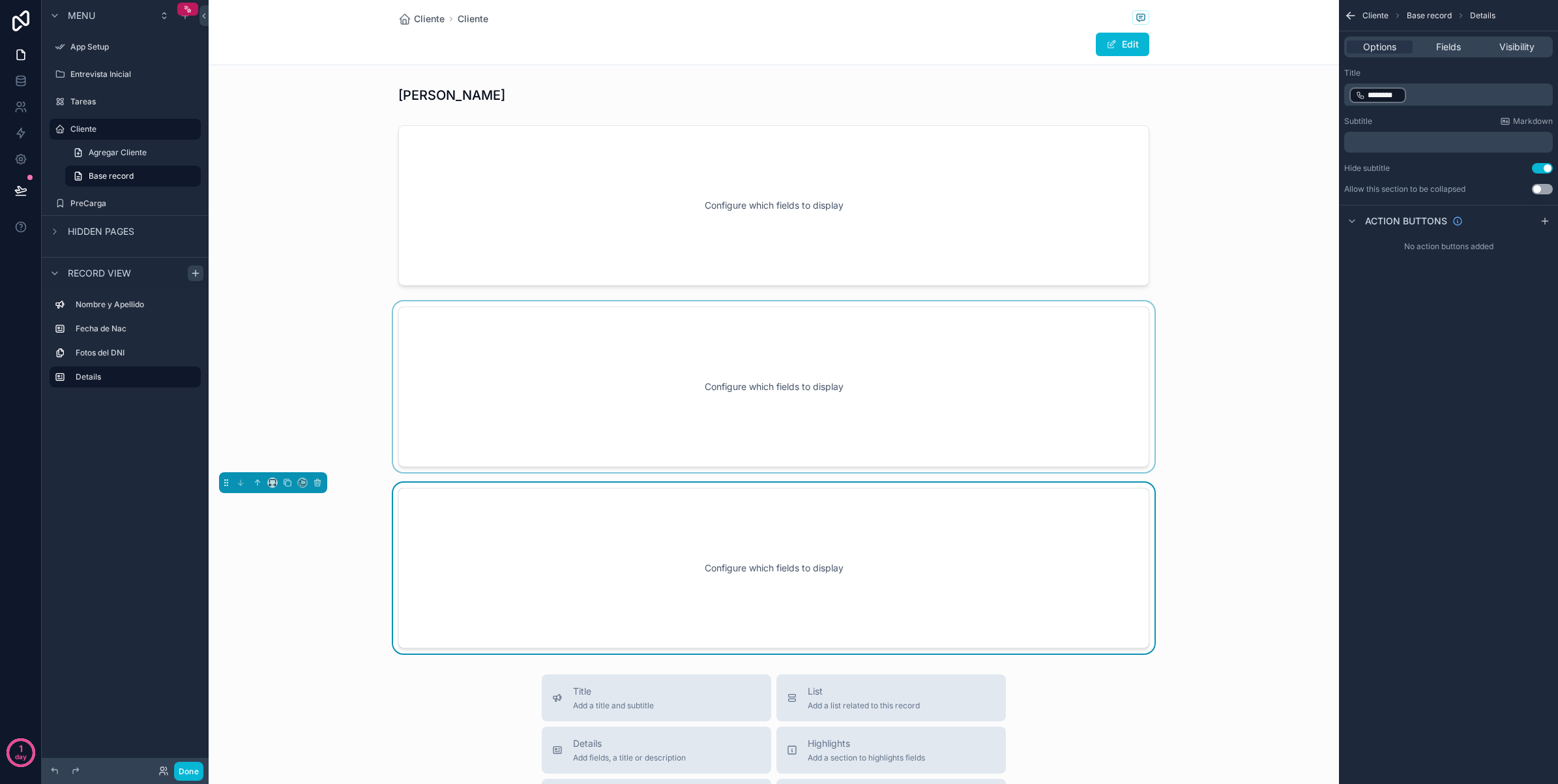
scroll to position [82, 0]
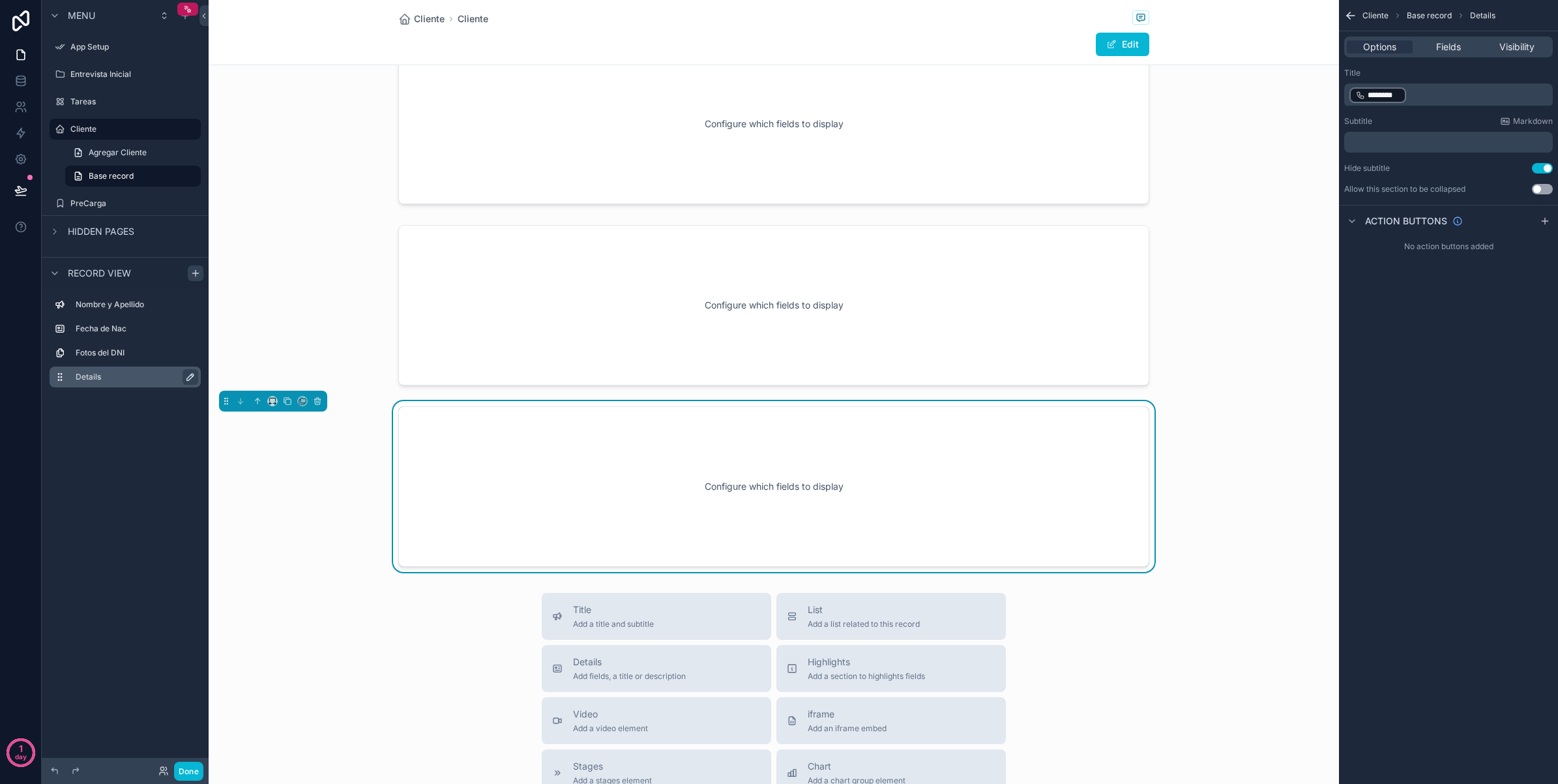
click at [189, 383] on button "scrollable content" at bounding box center [190, 377] width 15 height 15
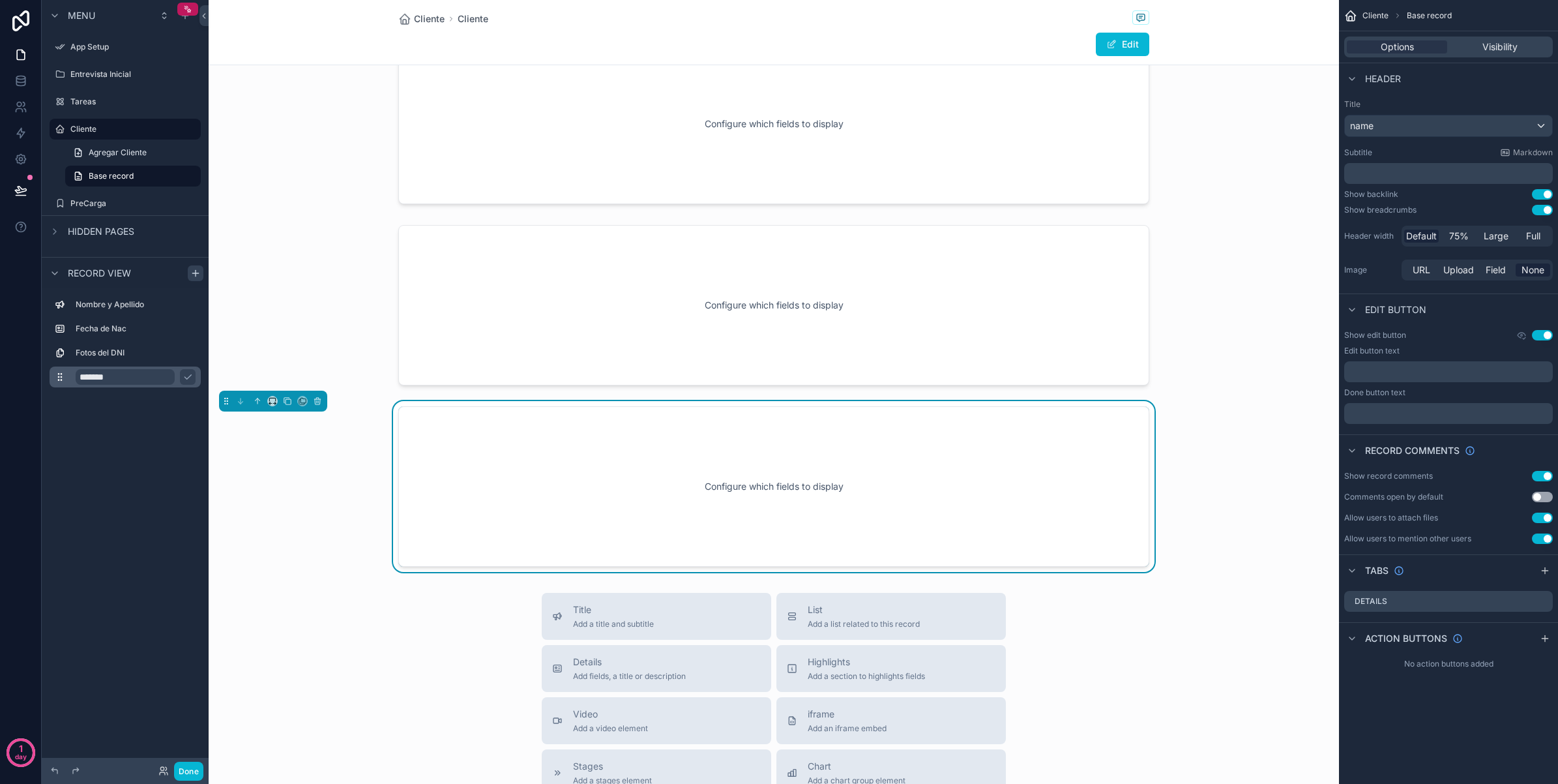
click at [150, 375] on input "*******" at bounding box center [125, 377] width 99 height 15
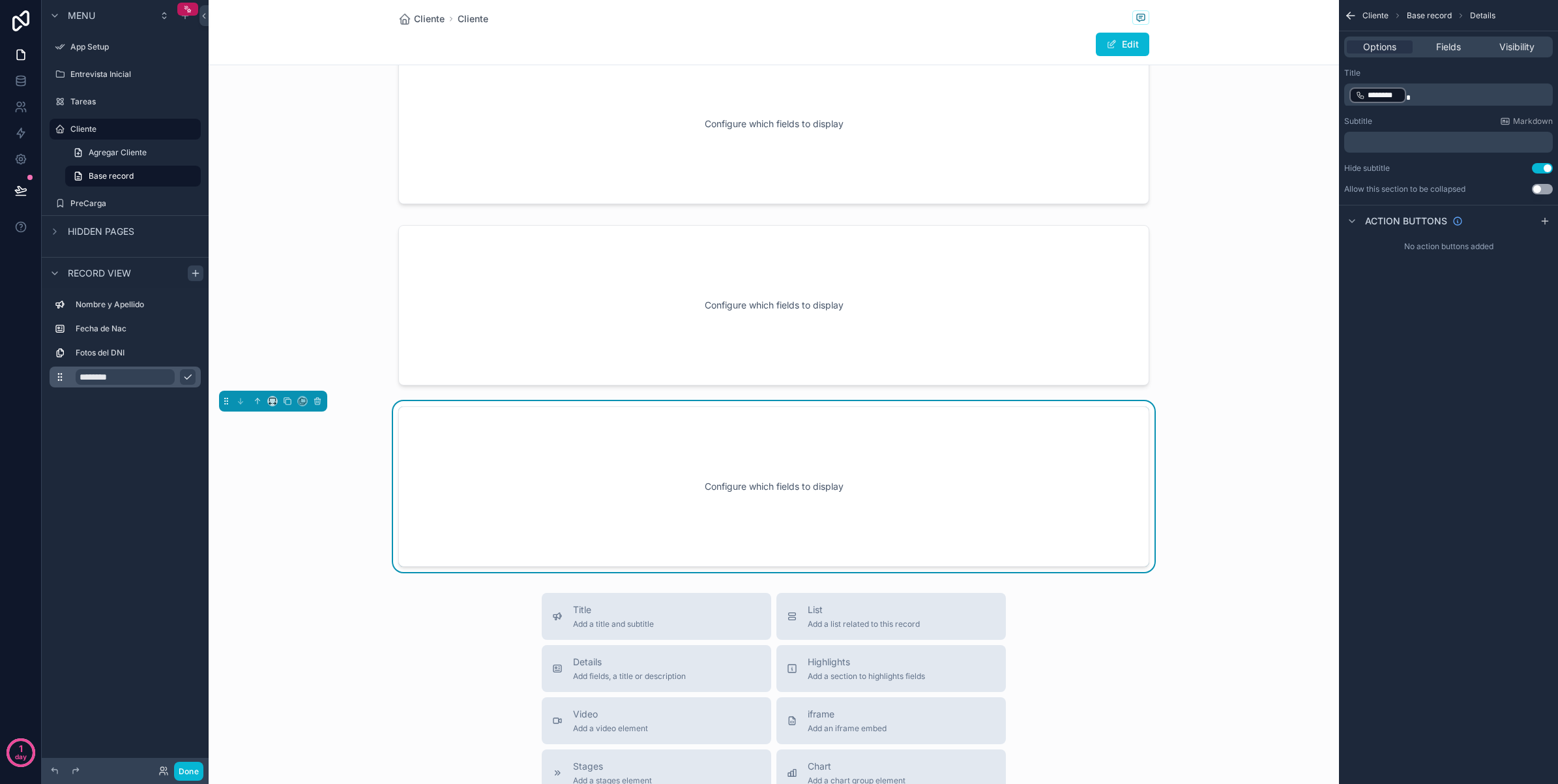
type input "********"
click at [188, 373] on icon "scrollable content" at bounding box center [188, 377] width 11 height 11
click at [259, 399] on icon "scrollable content" at bounding box center [258, 401] width 9 height 9
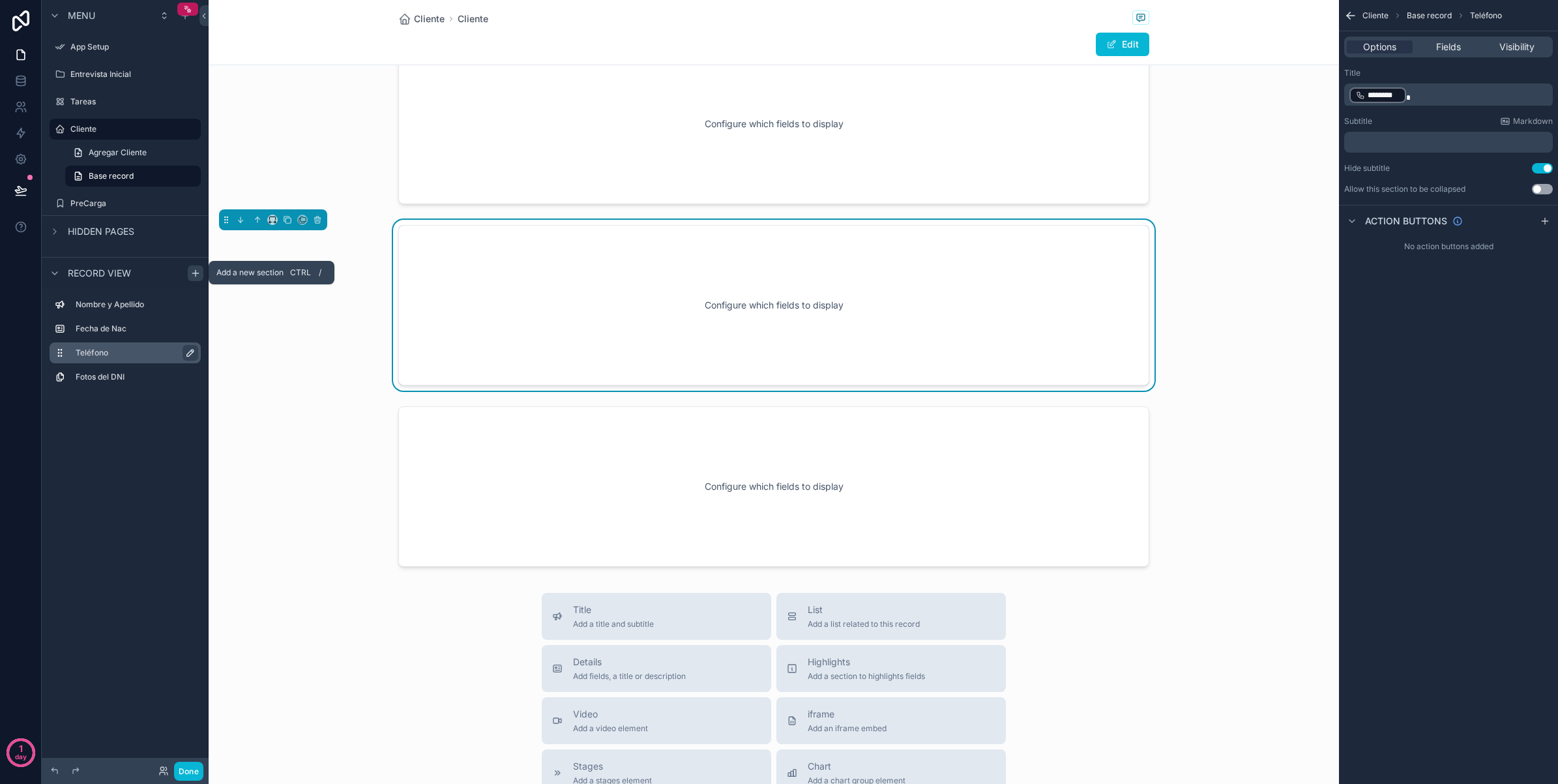
click at [191, 268] on icon "scrollable content" at bounding box center [196, 273] width 11 height 11
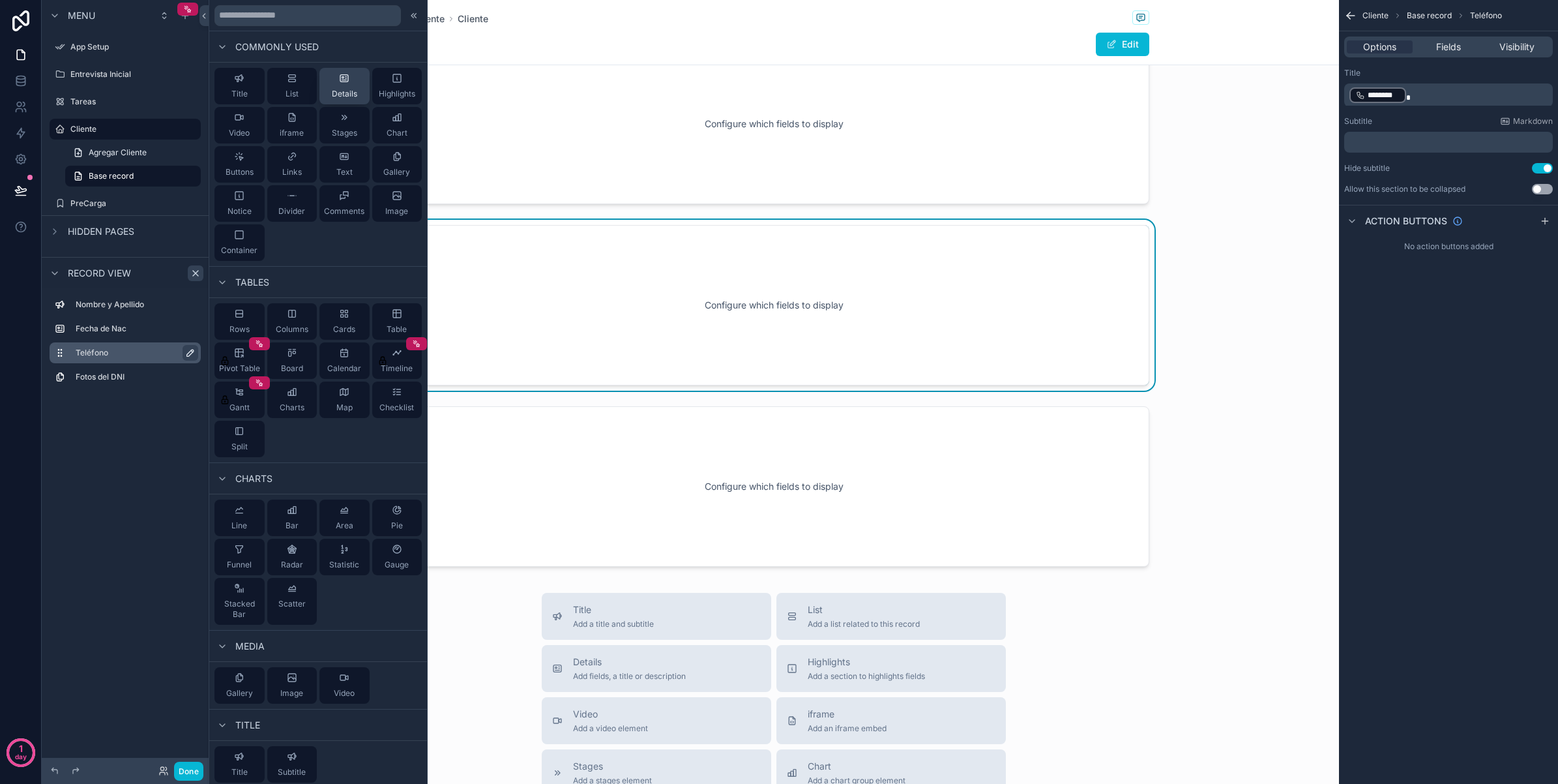
click at [332, 94] on span "Details" at bounding box center [344, 94] width 25 height 11
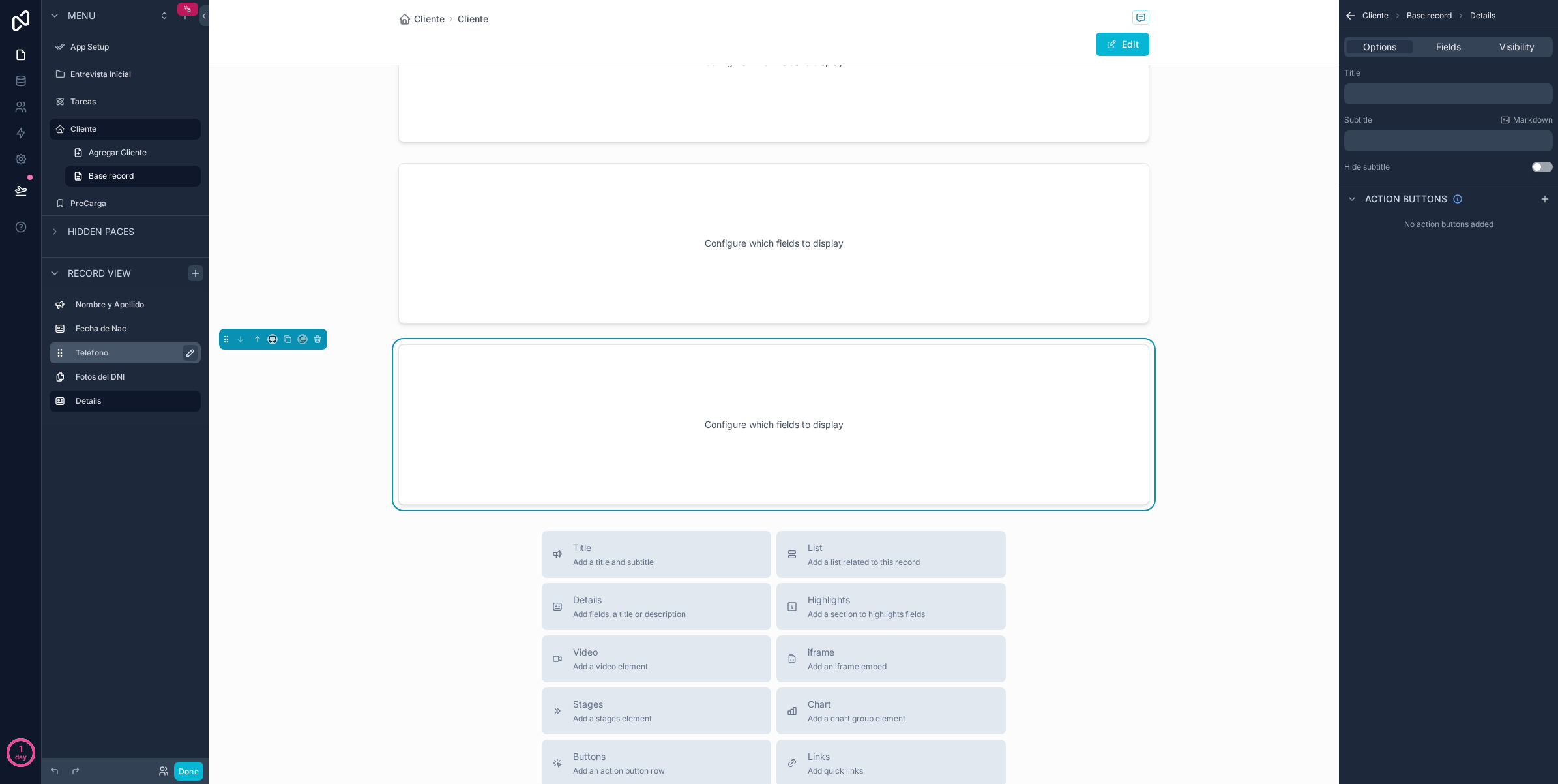
scroll to position [358, 0]
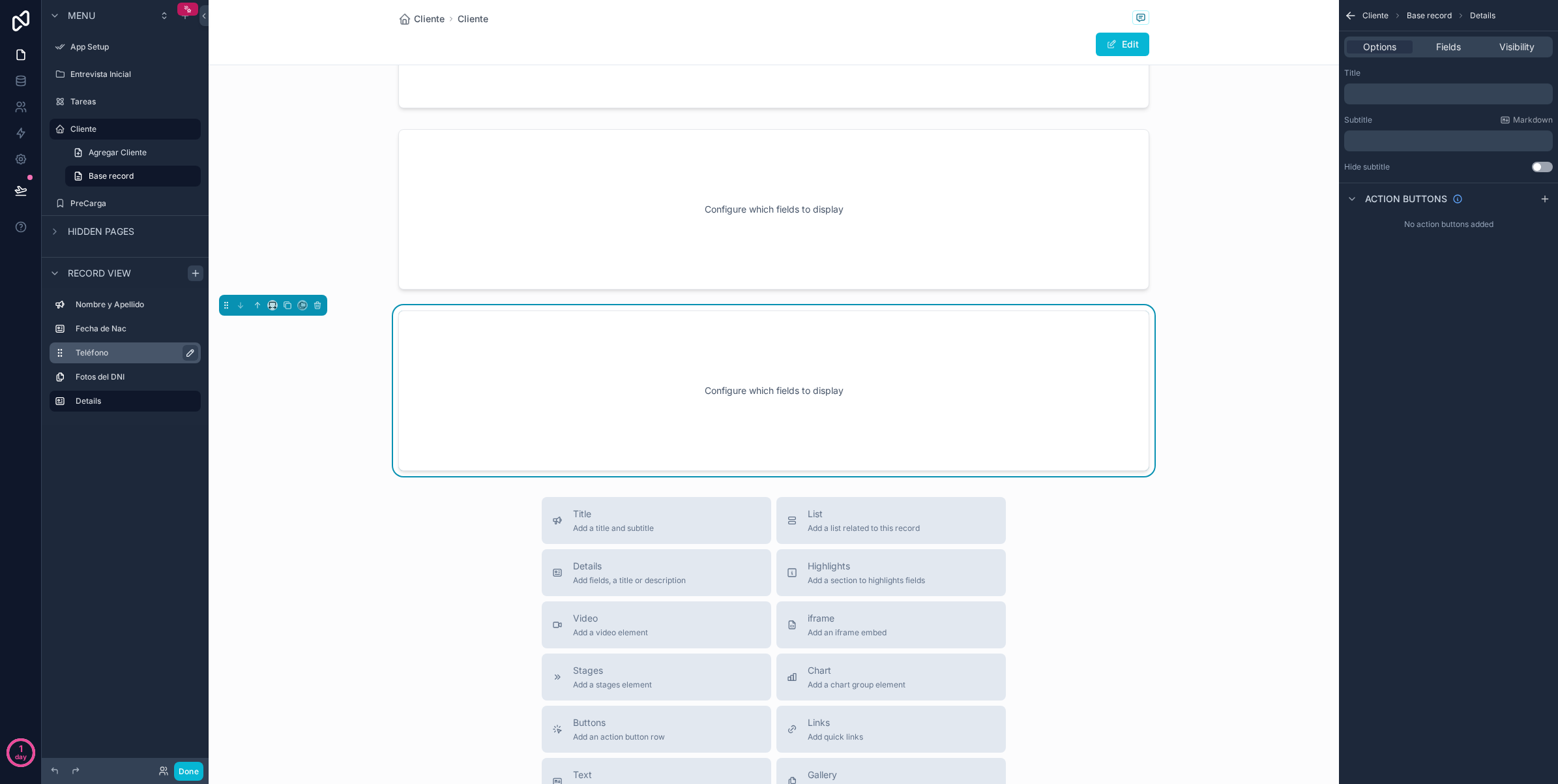
click at [1409, 93] on p "﻿" at bounding box center [1450, 94] width 201 height 11
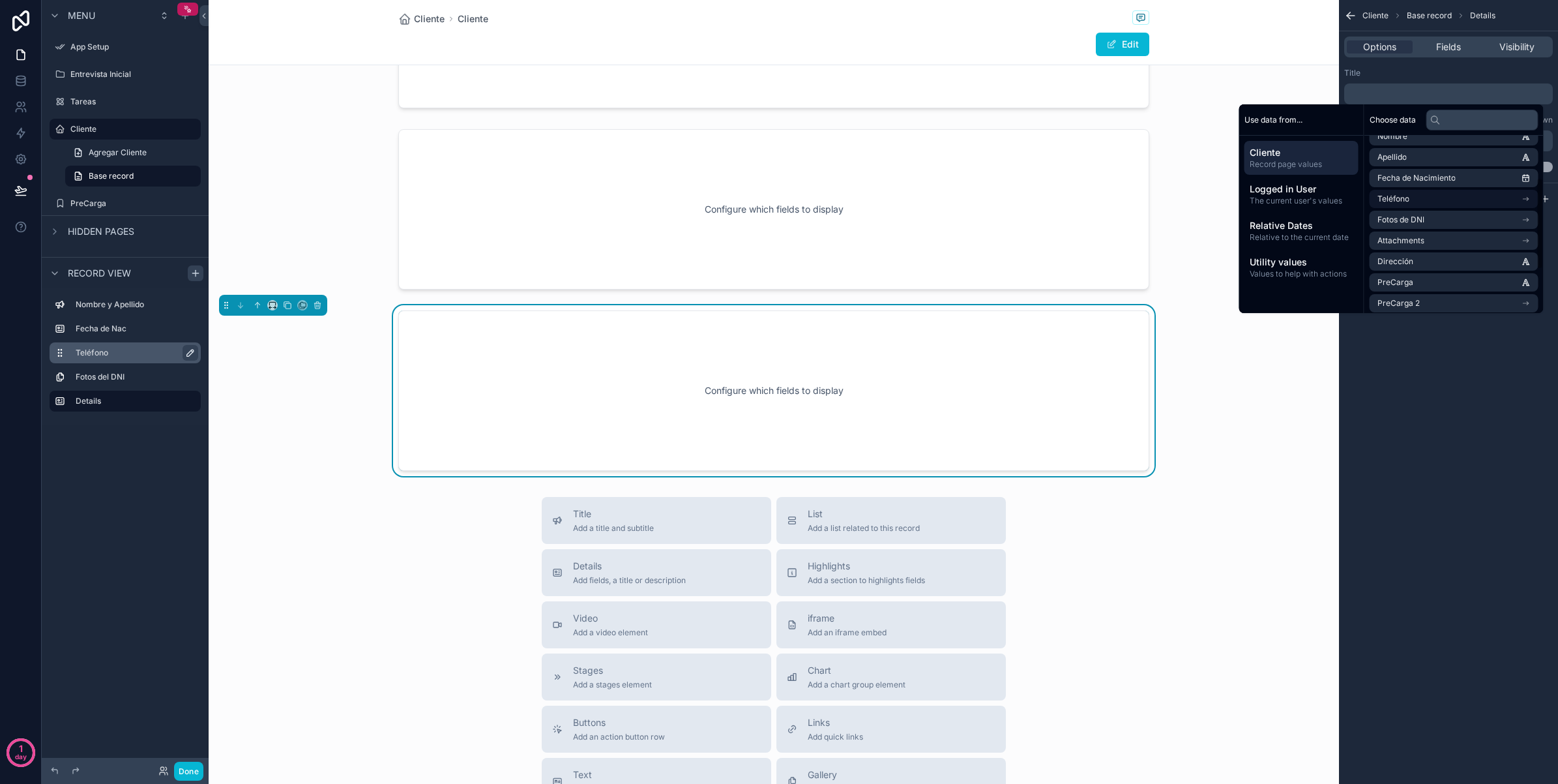
scroll to position [82, 0]
click at [1445, 230] on li "Dirección" at bounding box center [1454, 235] width 169 height 18
click at [1435, 426] on div "Cliente Base record Details Options Fields Visibility Title ﻿ ********* ﻿ ﻿ Sub…" at bounding box center [1449, 392] width 219 height 784
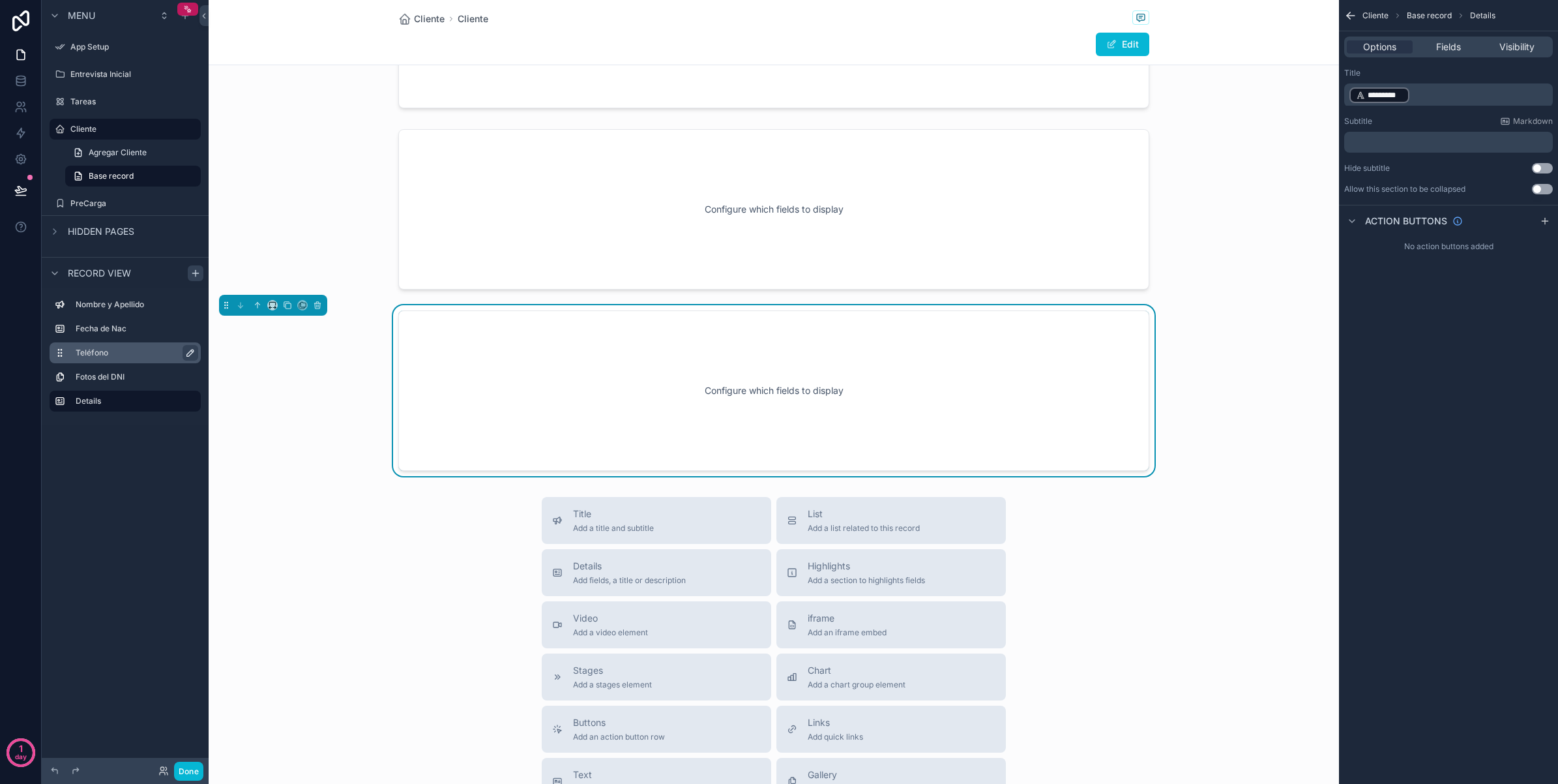
click at [1544, 164] on button "Use setting" at bounding box center [1543, 168] width 21 height 11
click at [185, 399] on icon "scrollable content" at bounding box center [190, 401] width 11 height 11
click at [153, 398] on input "*******" at bounding box center [125, 401] width 99 height 15
type input "*********"
click at [184, 398] on icon "scrollable content" at bounding box center [188, 401] width 11 height 11
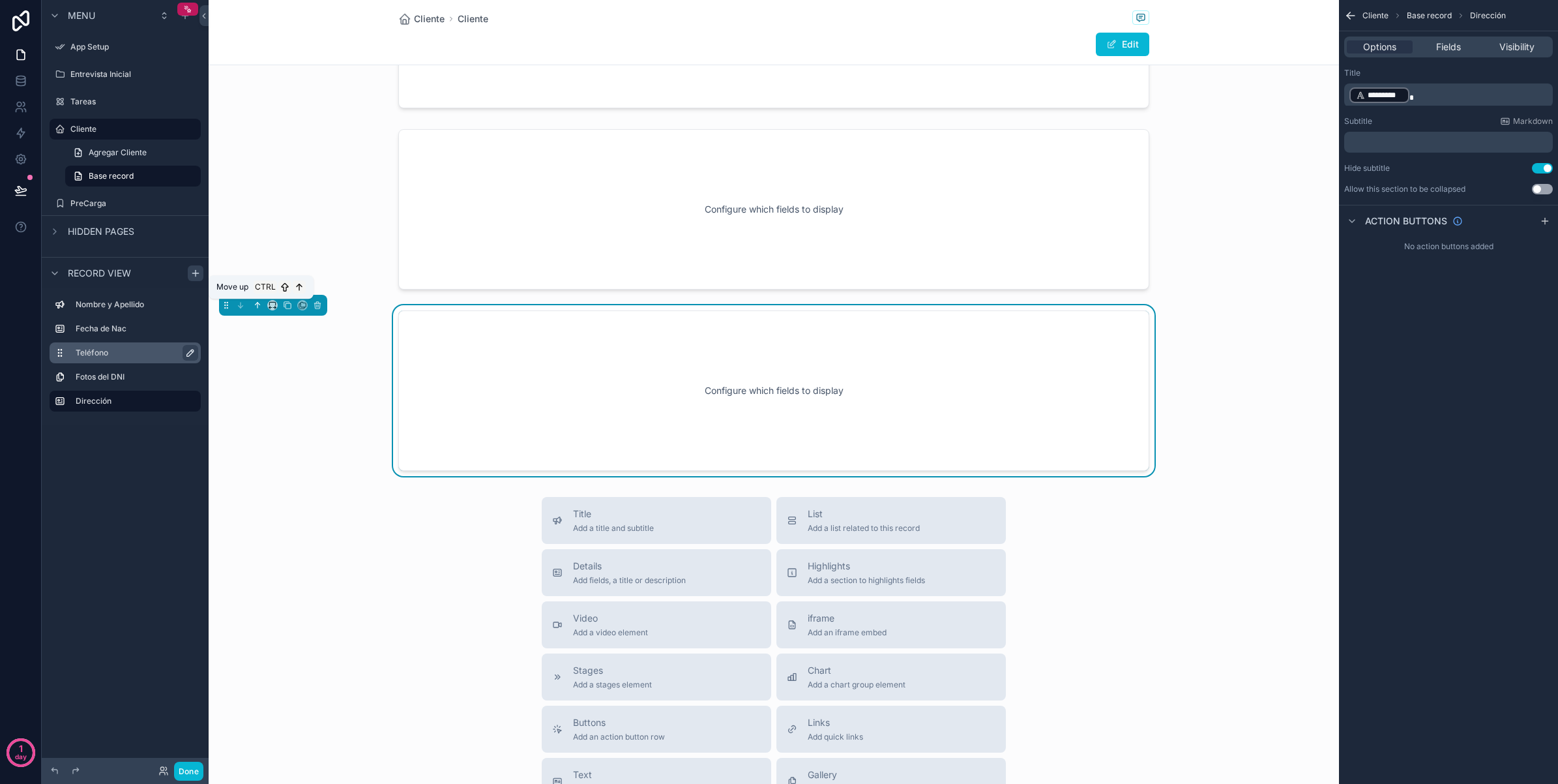
click at [258, 307] on icon "scrollable content" at bounding box center [258, 306] width 9 height 9
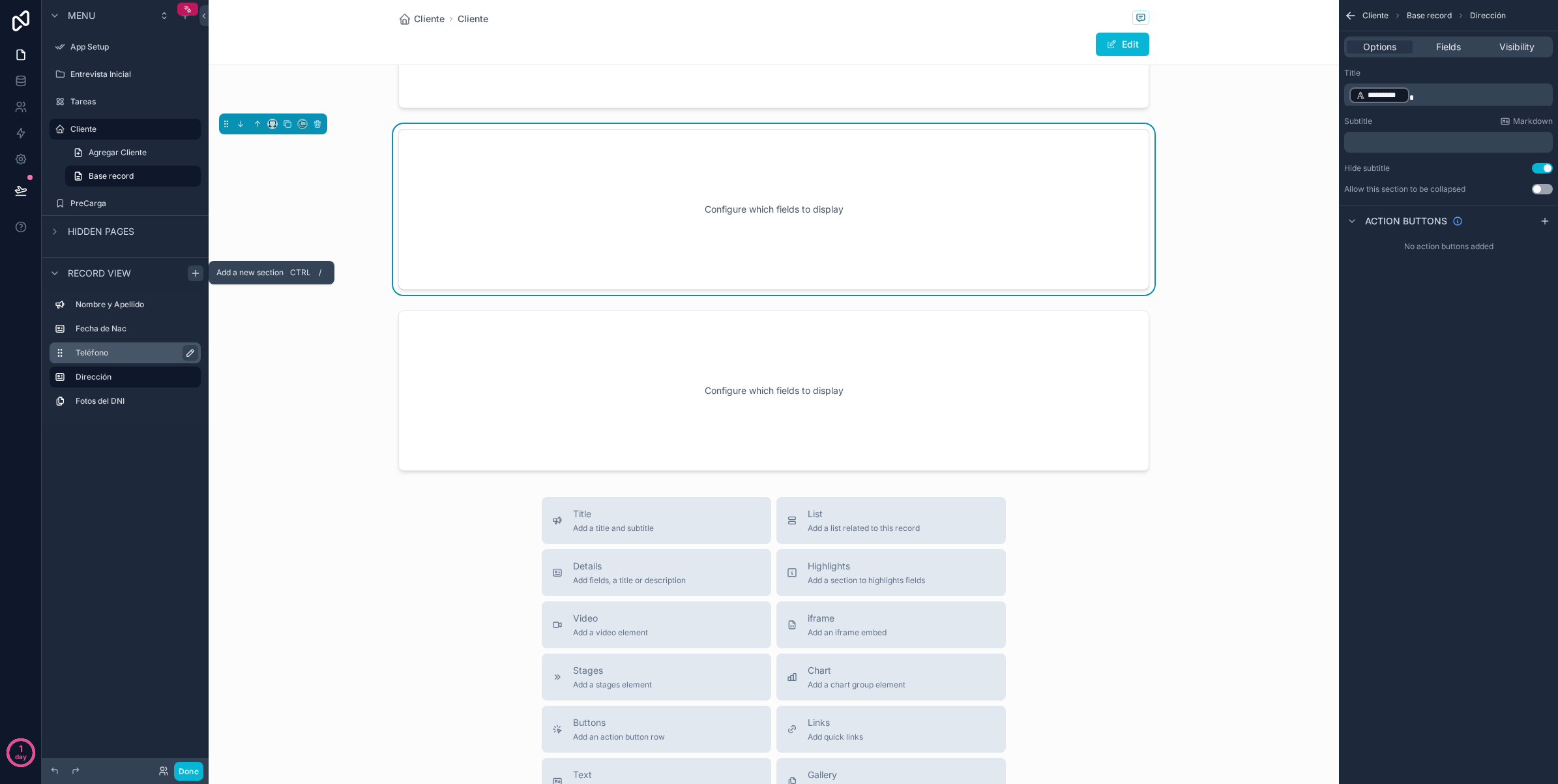
click at [194, 277] on icon "scrollable content" at bounding box center [196, 273] width 11 height 11
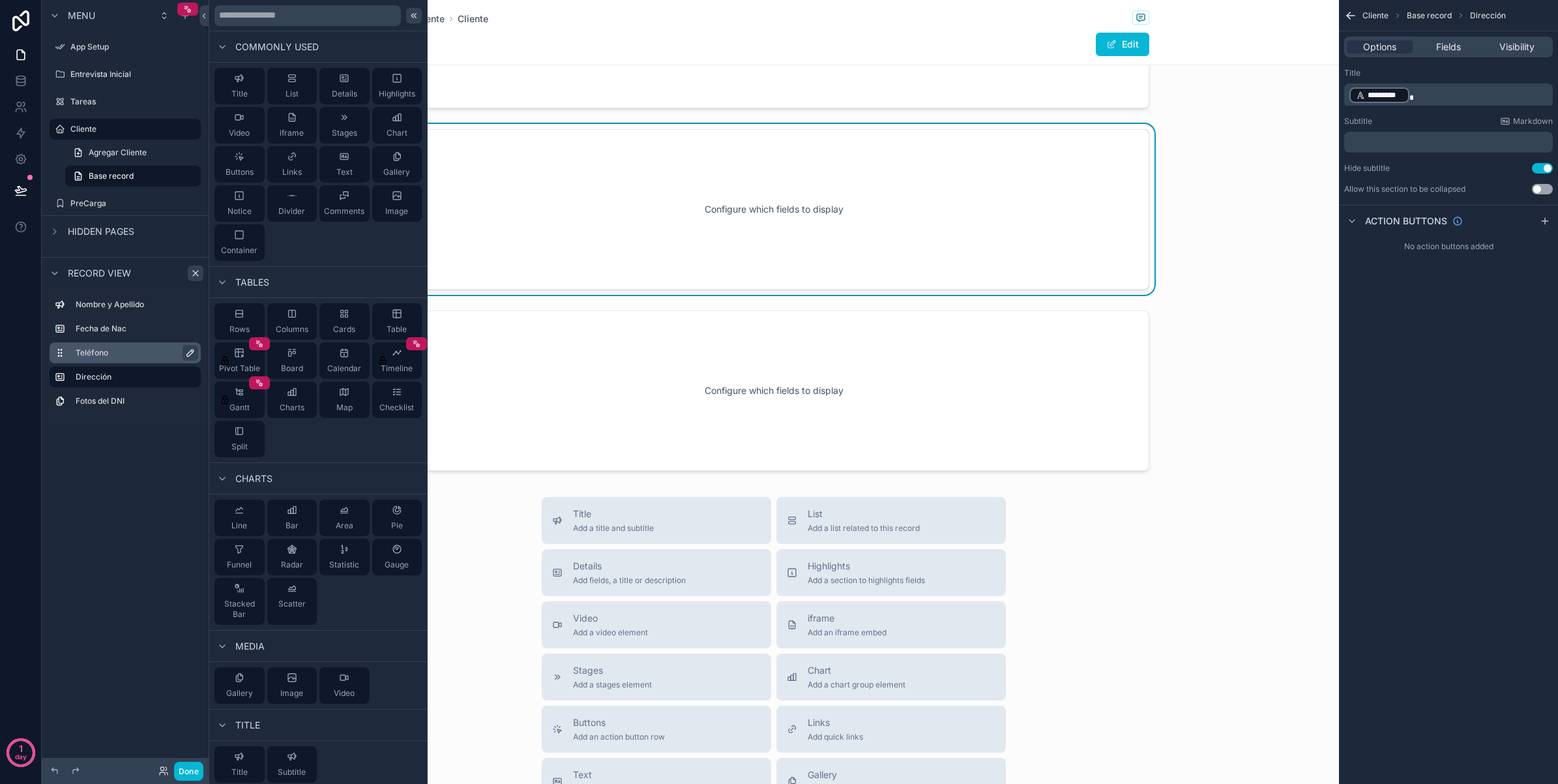
click at [409, 17] on icon at bounding box center [414, 16] width 11 height 11
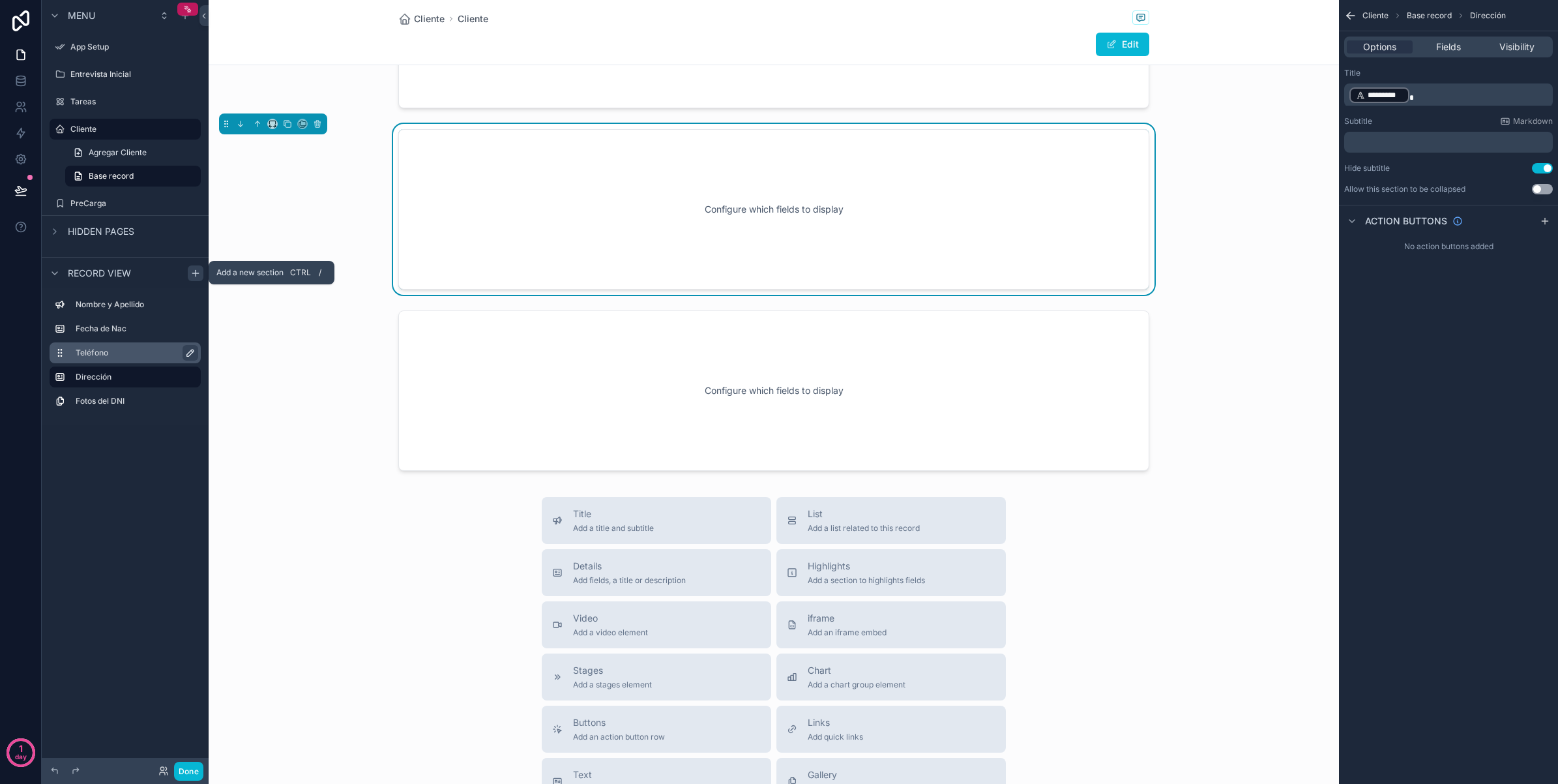
click at [193, 273] on icon "scrollable content" at bounding box center [195, 273] width 6 height 0
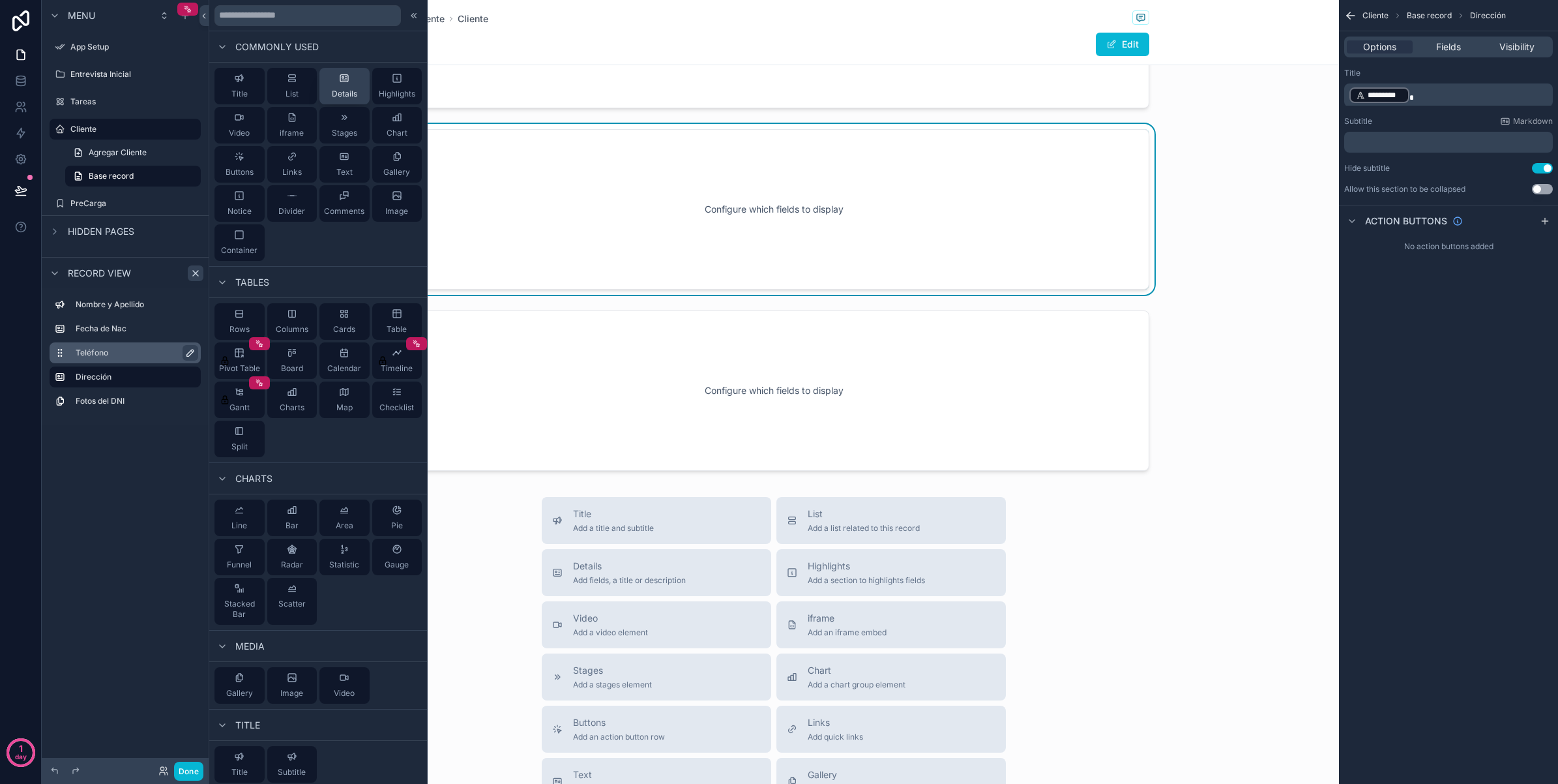
click at [332, 86] on div "Details" at bounding box center [344, 86] width 25 height 26
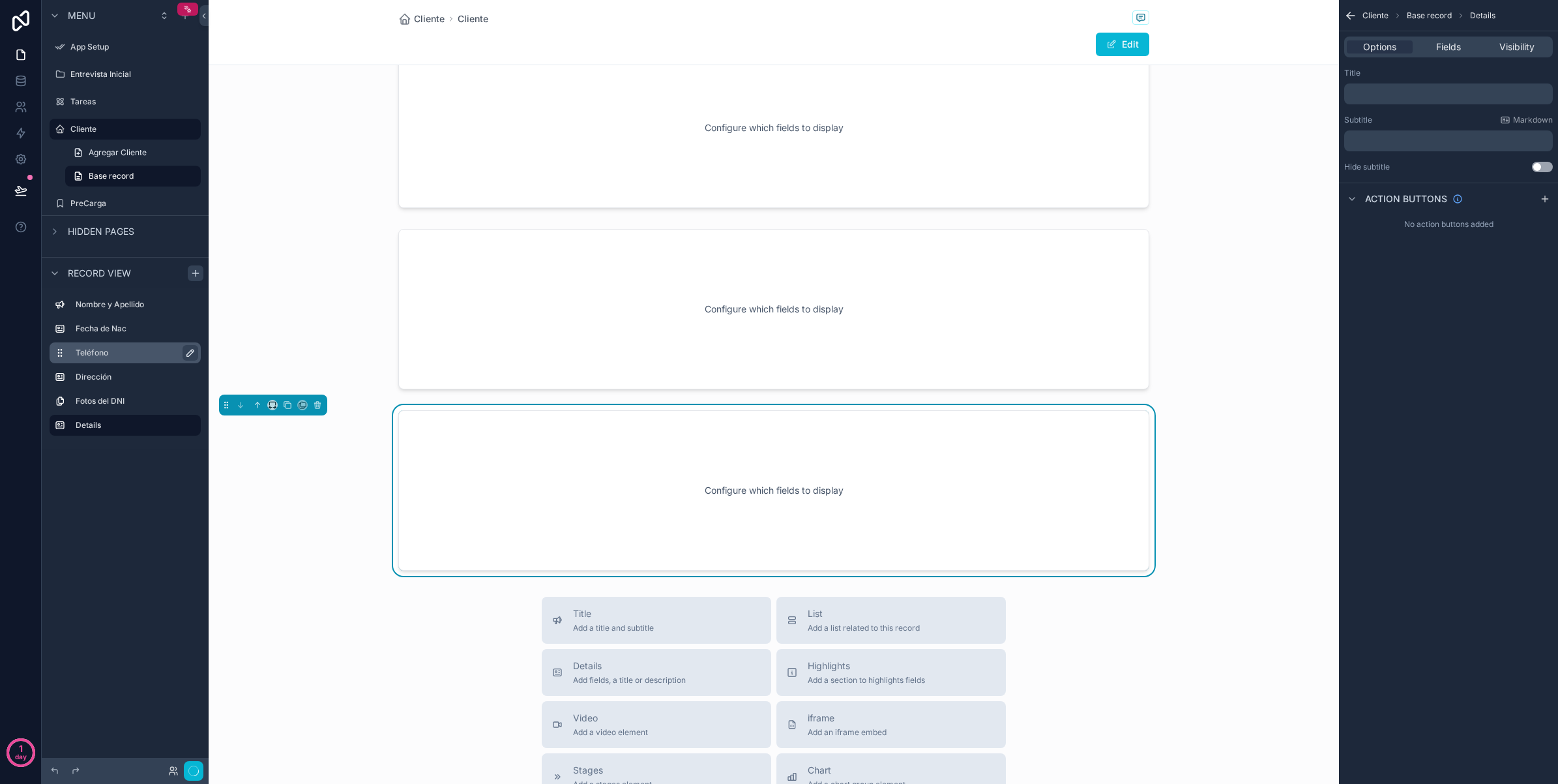
scroll to position [540, 0]
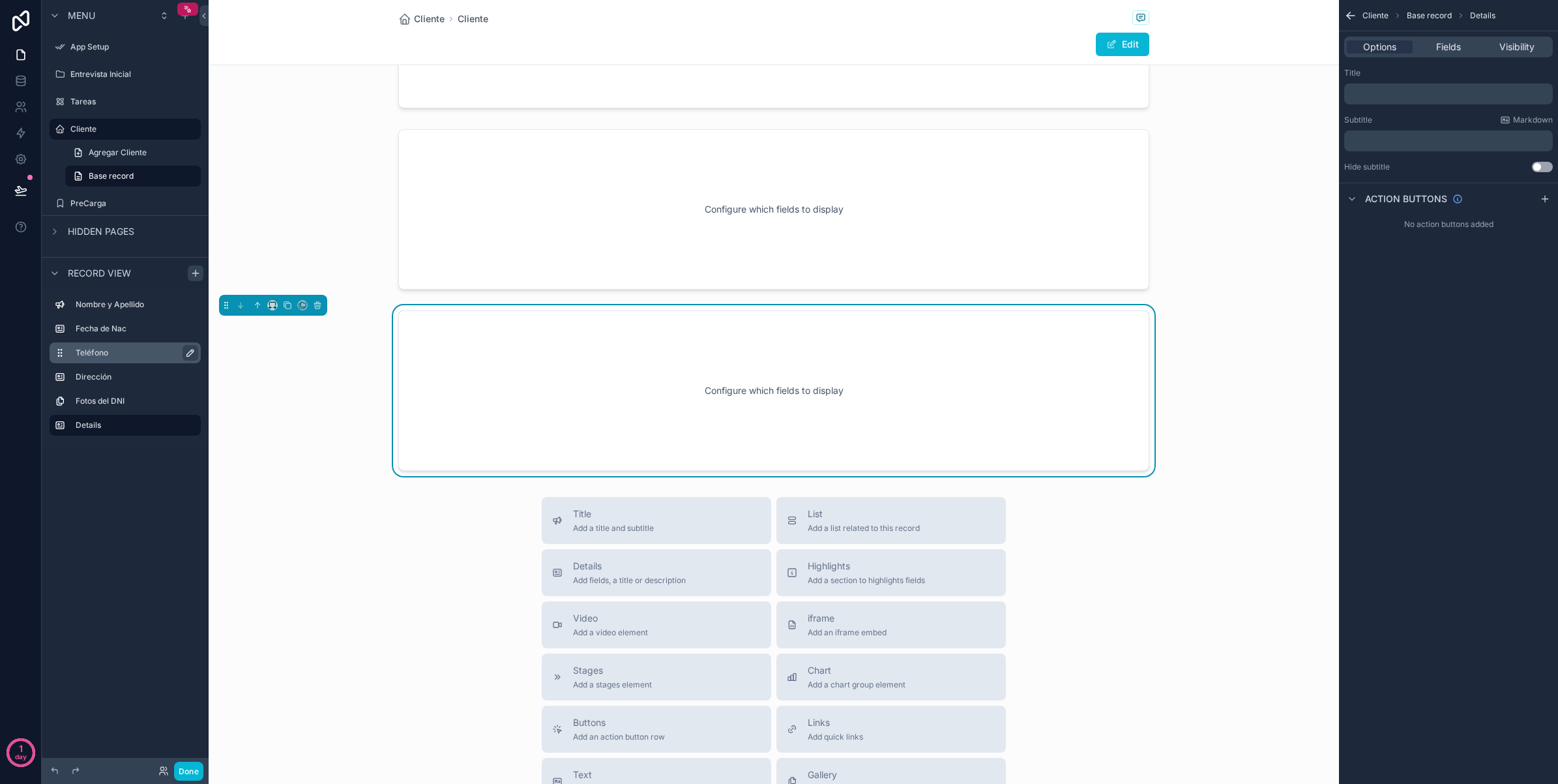
click at [1399, 92] on p "﻿" at bounding box center [1450, 94] width 201 height 11
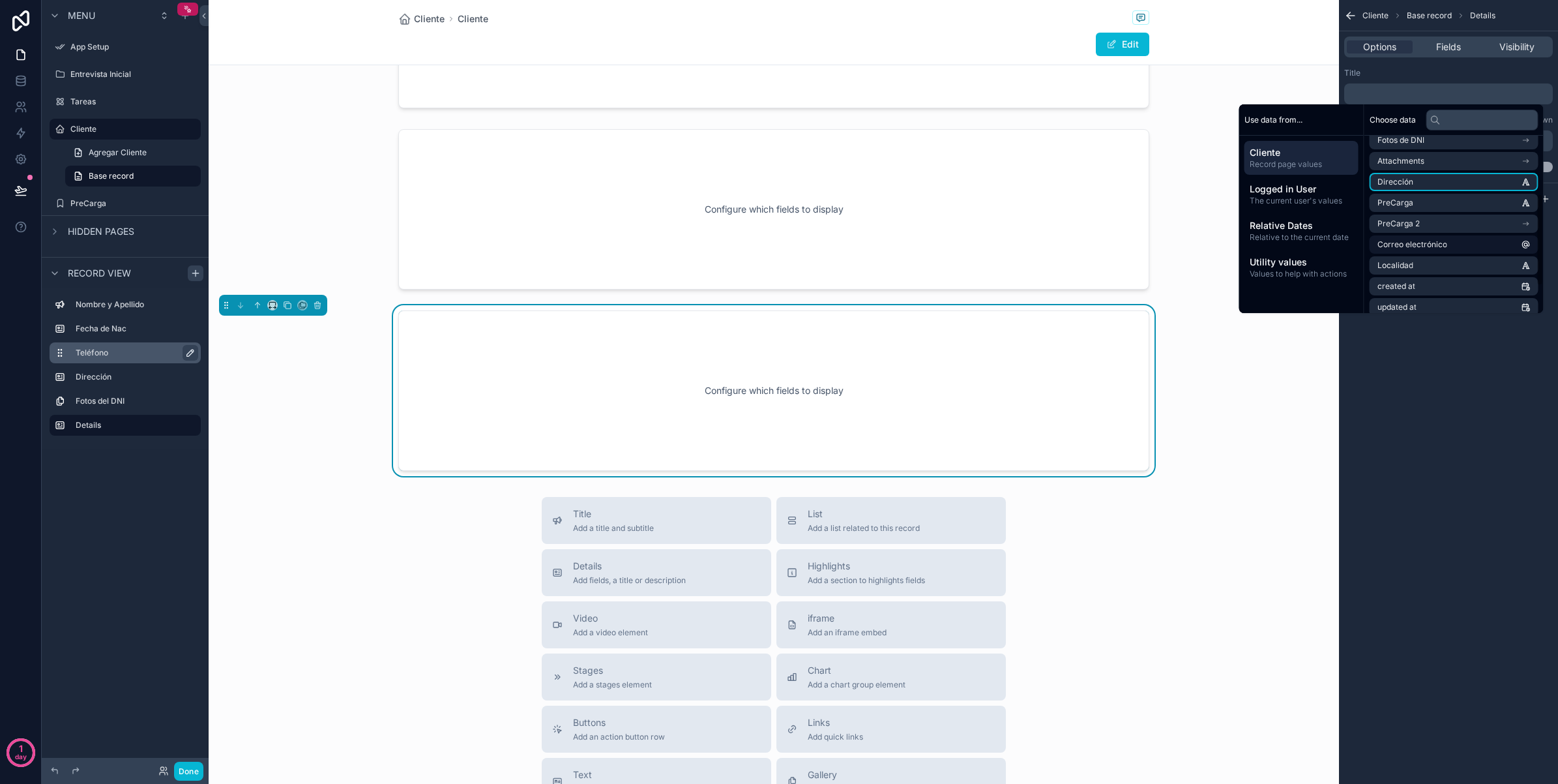
scroll to position [163, 0]
click at [1481, 217] on li "Correo electrónico" at bounding box center [1454, 216] width 169 height 18
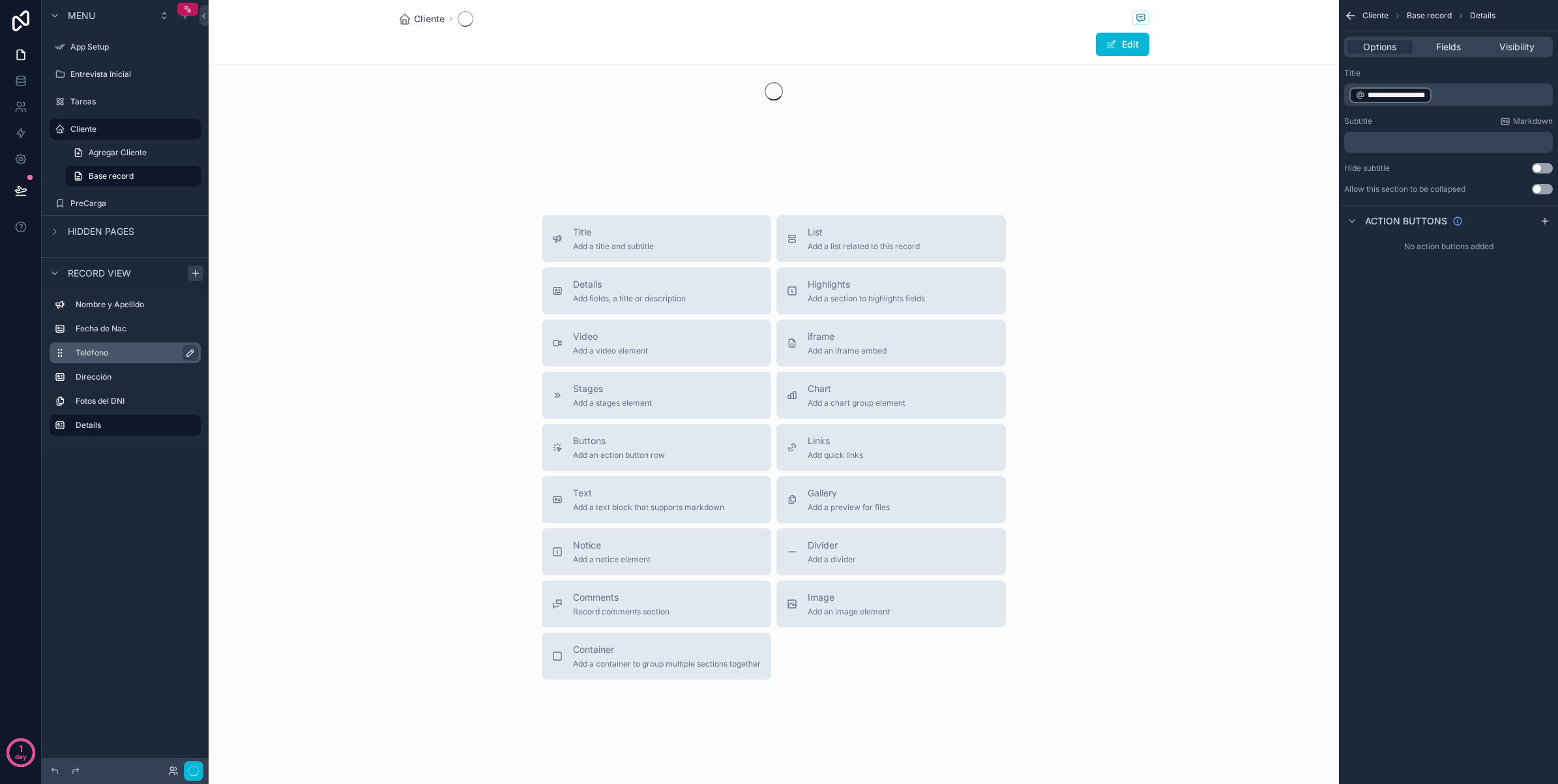
click at [1412, 432] on div "**********" at bounding box center [1449, 392] width 219 height 784
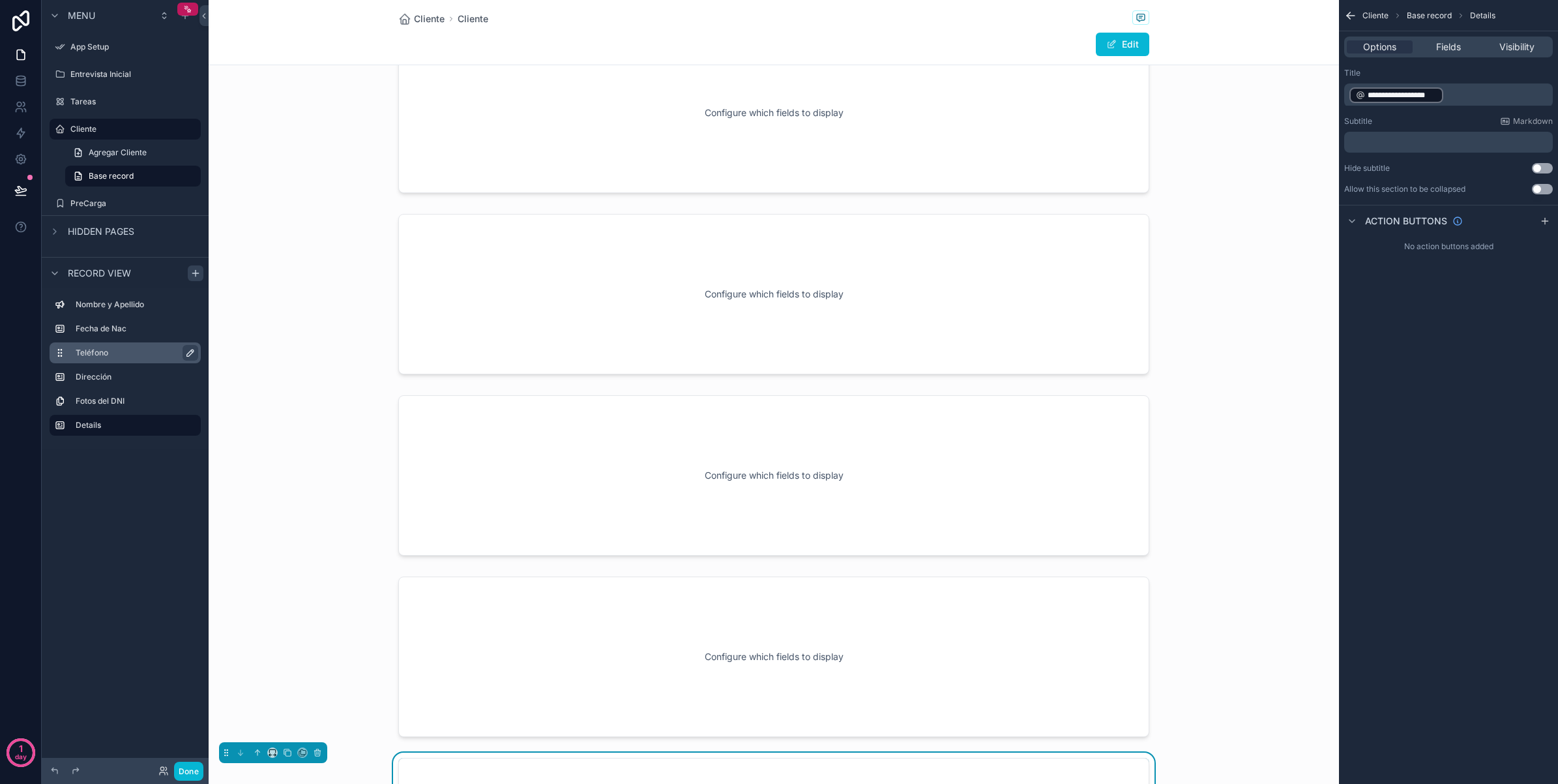
scroll to position [540, 0]
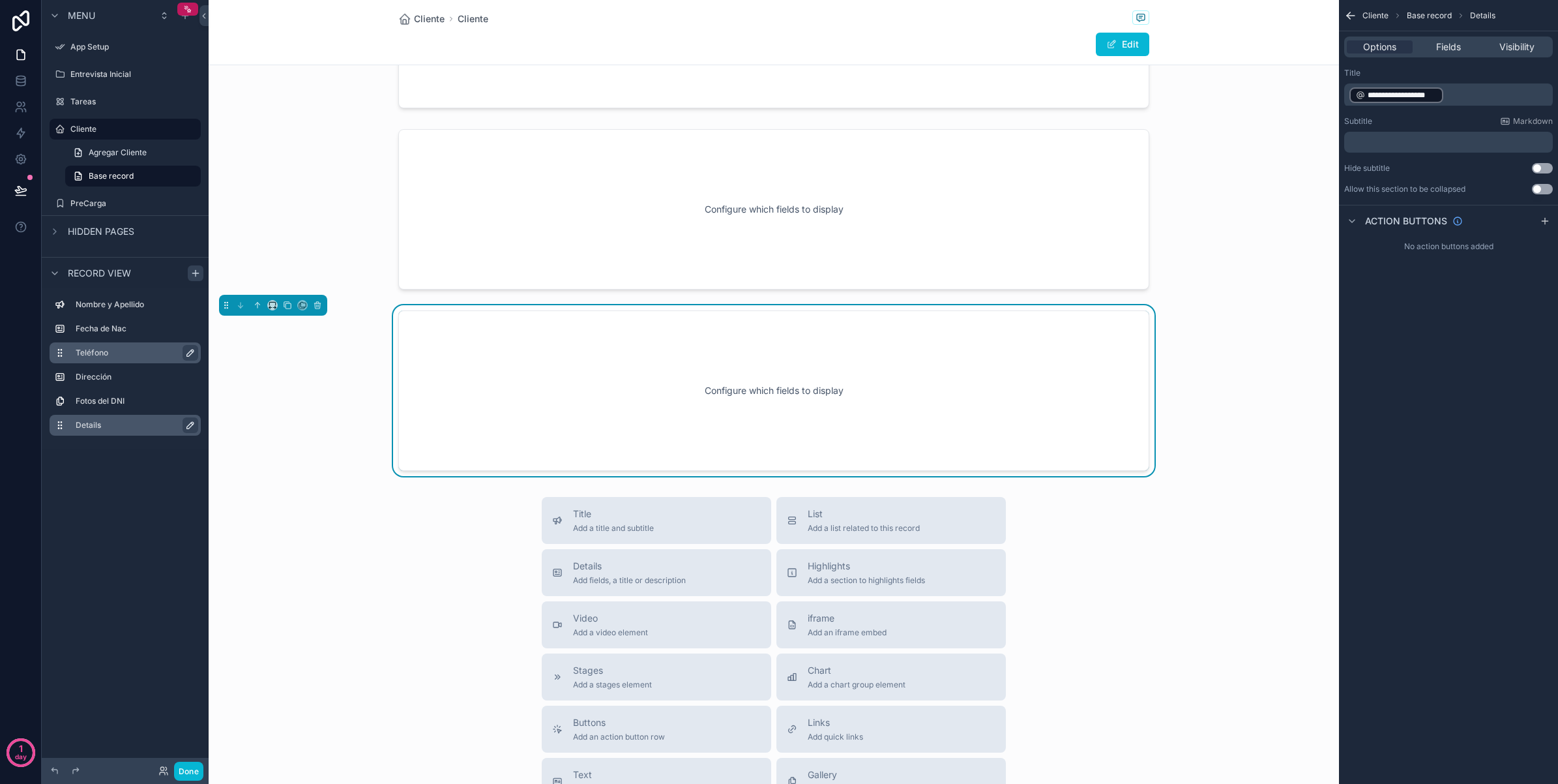
click at [190, 425] on icon "scrollable content" at bounding box center [190, 426] width 11 height 11
click at [188, 424] on icon "scrollable content" at bounding box center [188, 426] width 11 height 11
click at [318, 307] on icon "scrollable content" at bounding box center [318, 306] width 9 height 9
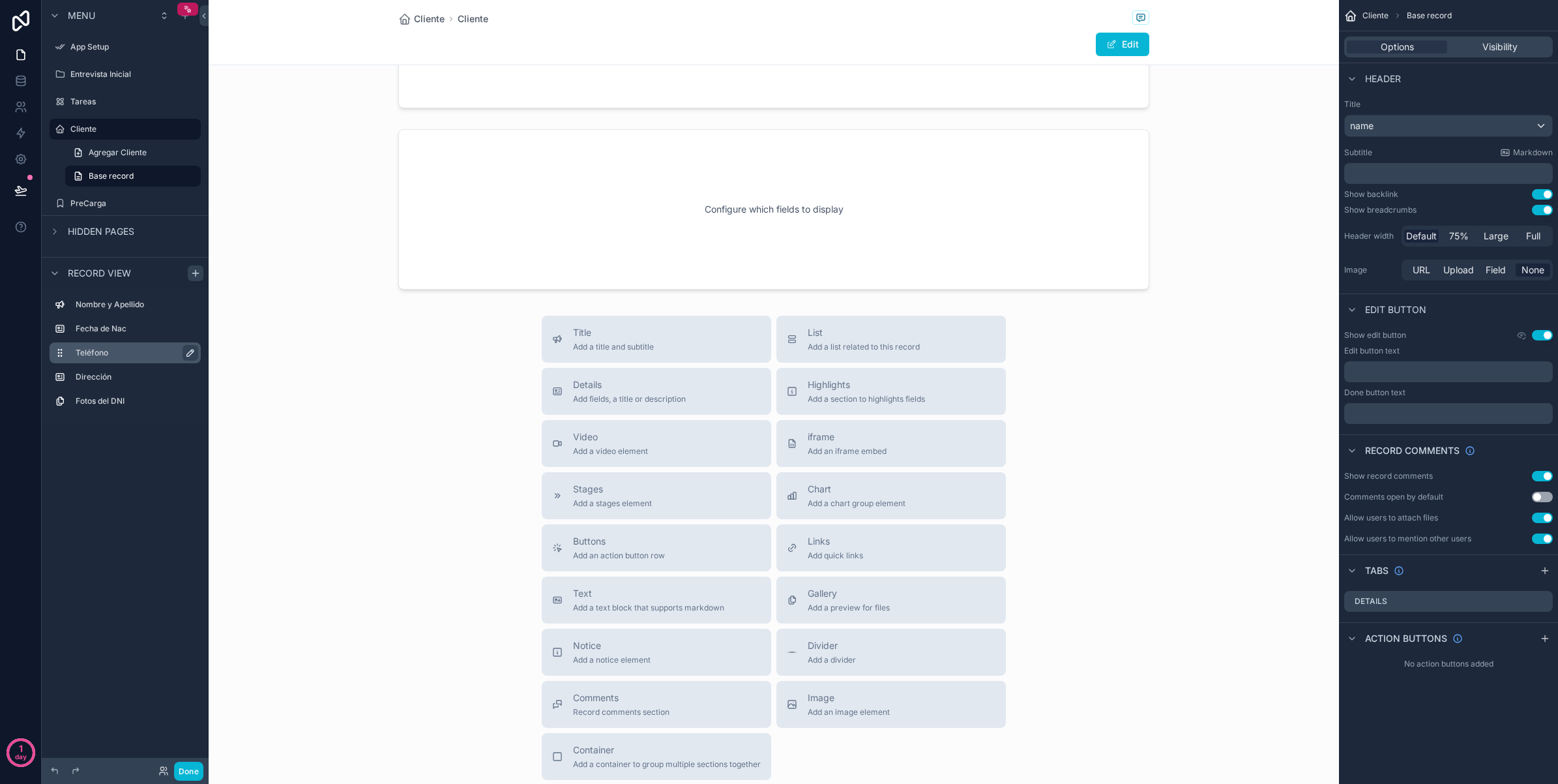
click at [155, 352] on label "Teléfono" at bounding box center [133, 353] width 115 height 11
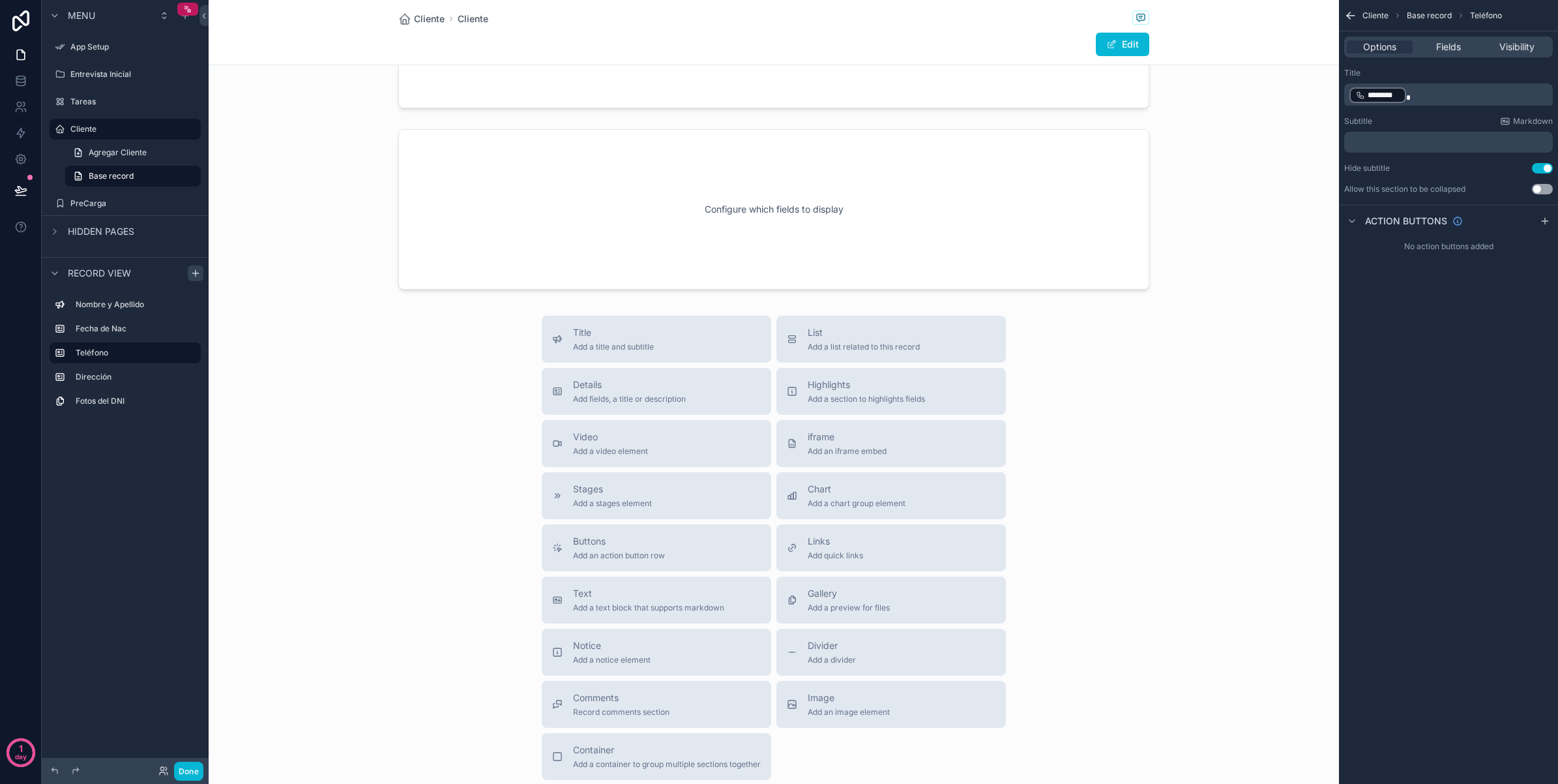
click at [1423, 89] on p "﻿ ******** ﻿" at bounding box center [1450, 94] width 201 height 18
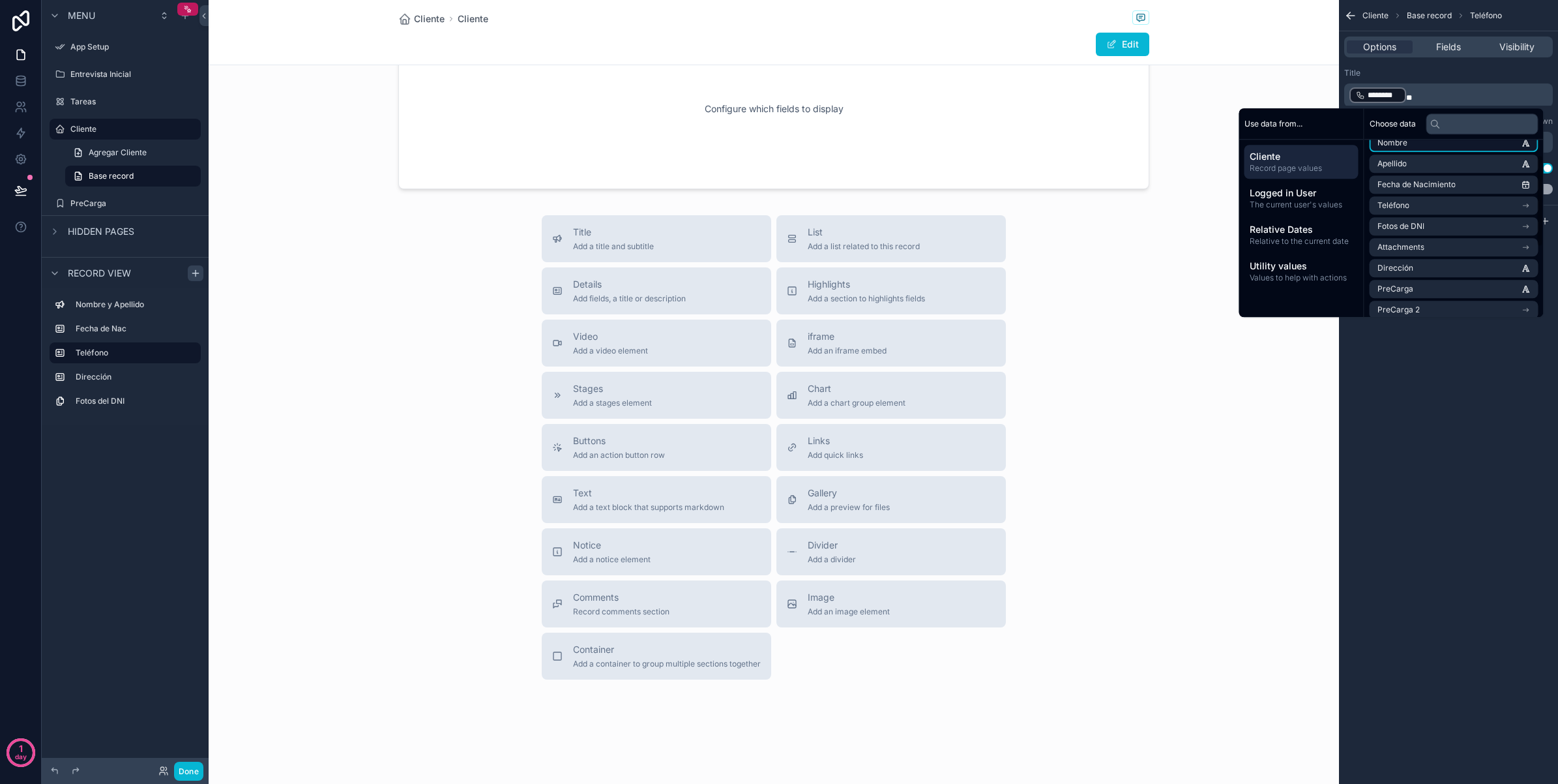
scroll to position [82, 0]
click at [1436, 295] on li "Correo electrónico" at bounding box center [1454, 302] width 169 height 18
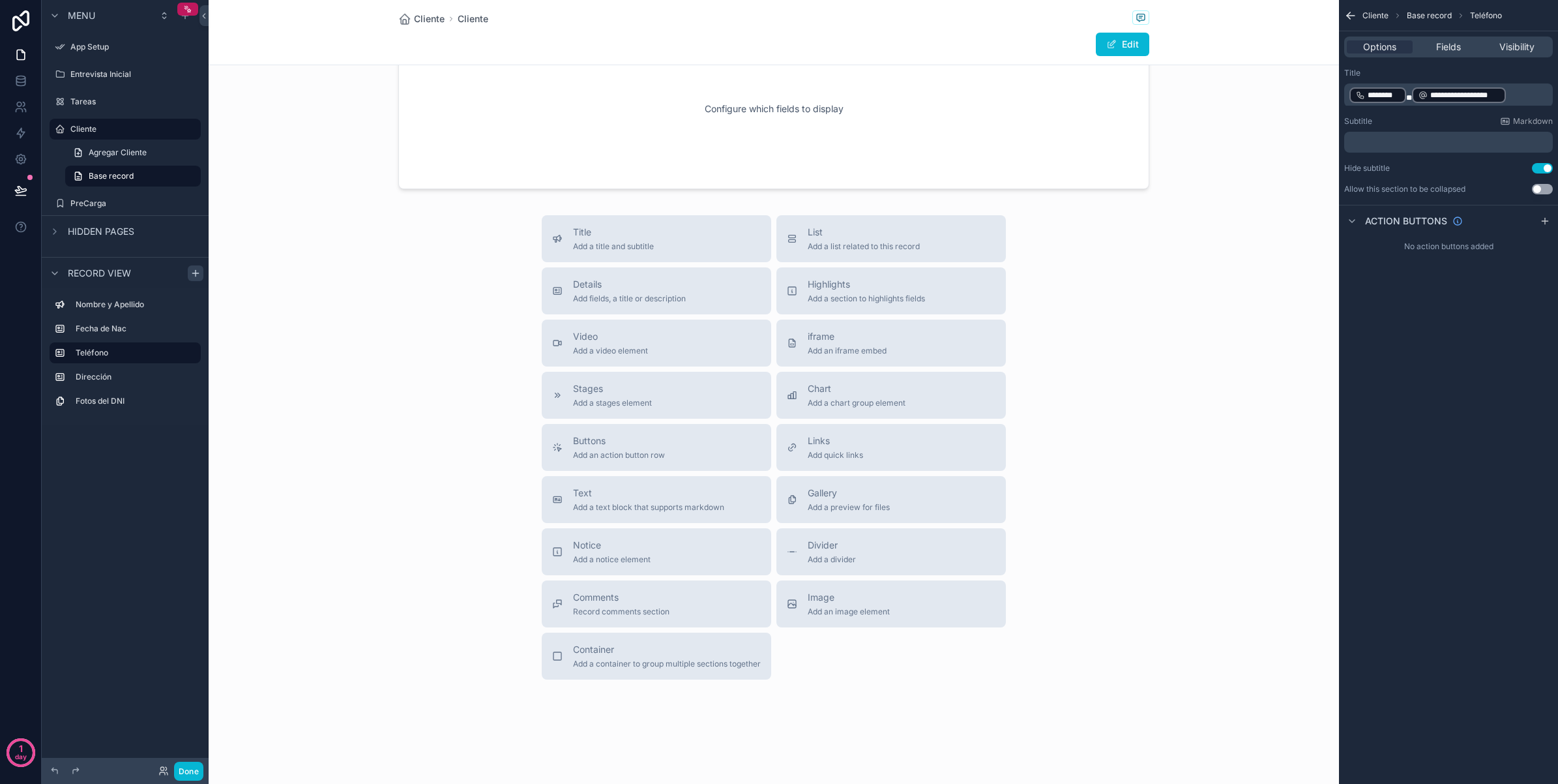
click at [1411, 379] on div "**********" at bounding box center [1449, 392] width 219 height 784
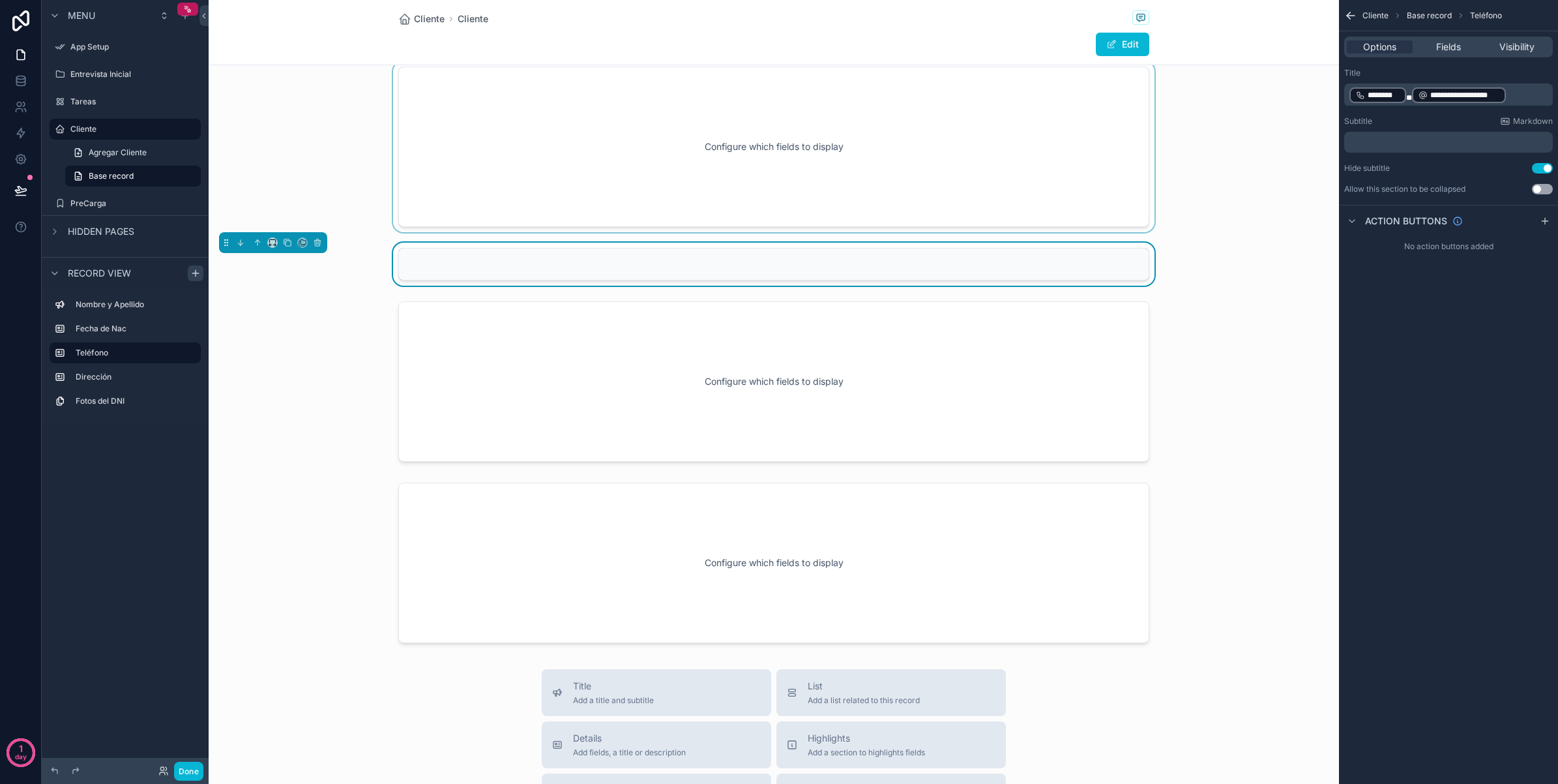
scroll to position [24, 0]
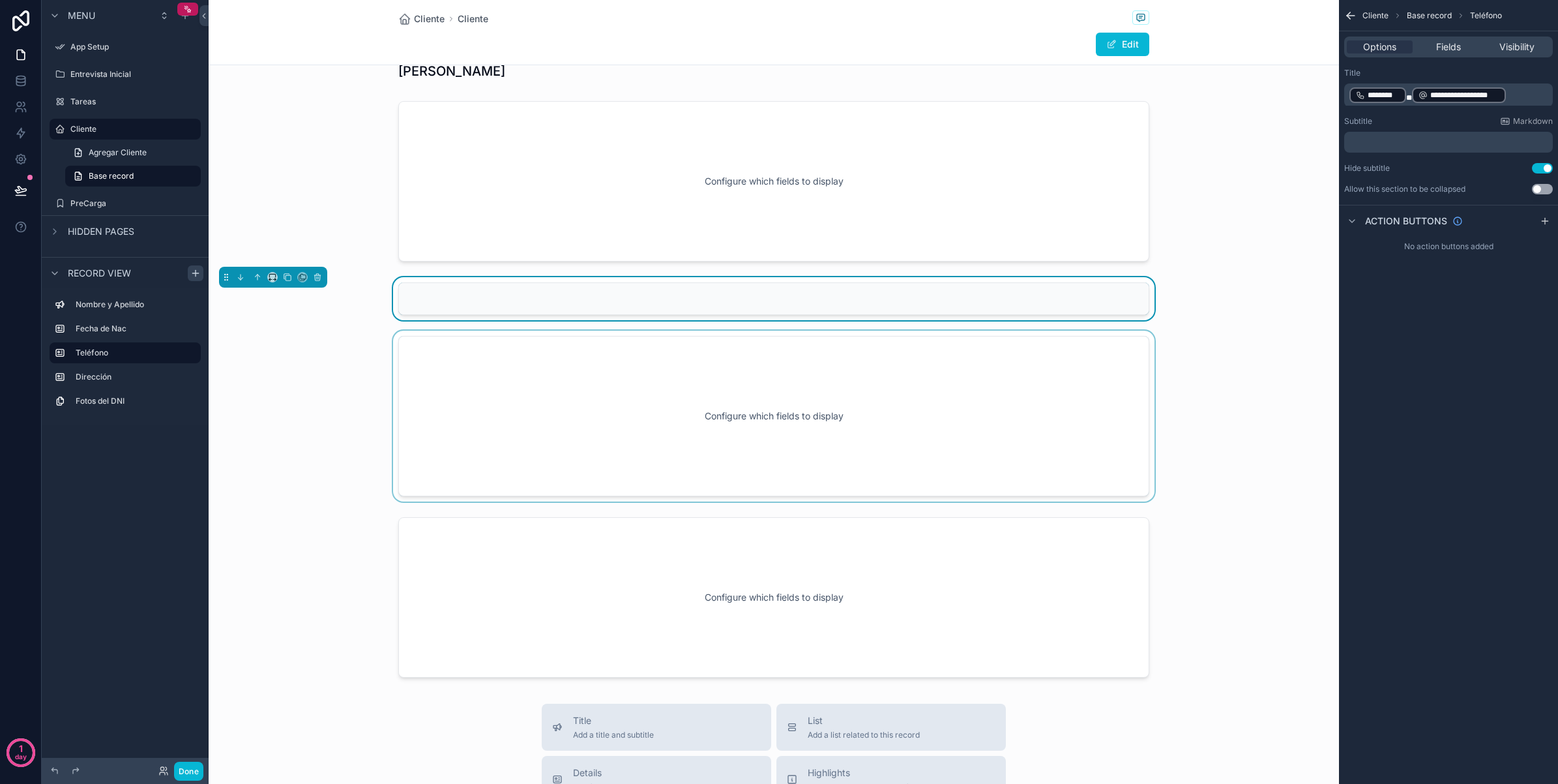
click at [1205, 385] on div "scrollable content" at bounding box center [773, 415] width 1130 height 171
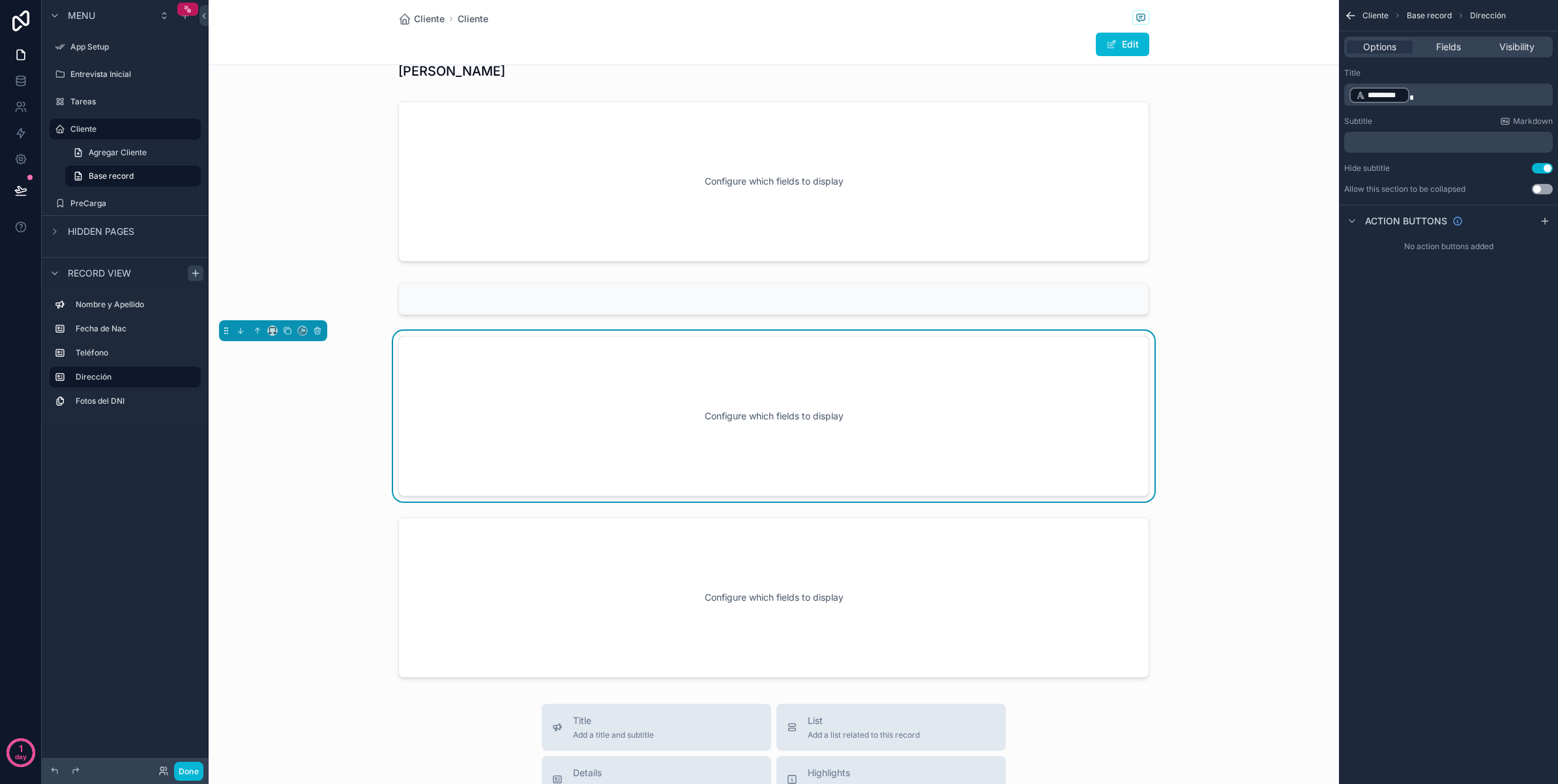
click at [0, 0] on icon "scrollable content" at bounding box center [0, 0] width 0 height 0
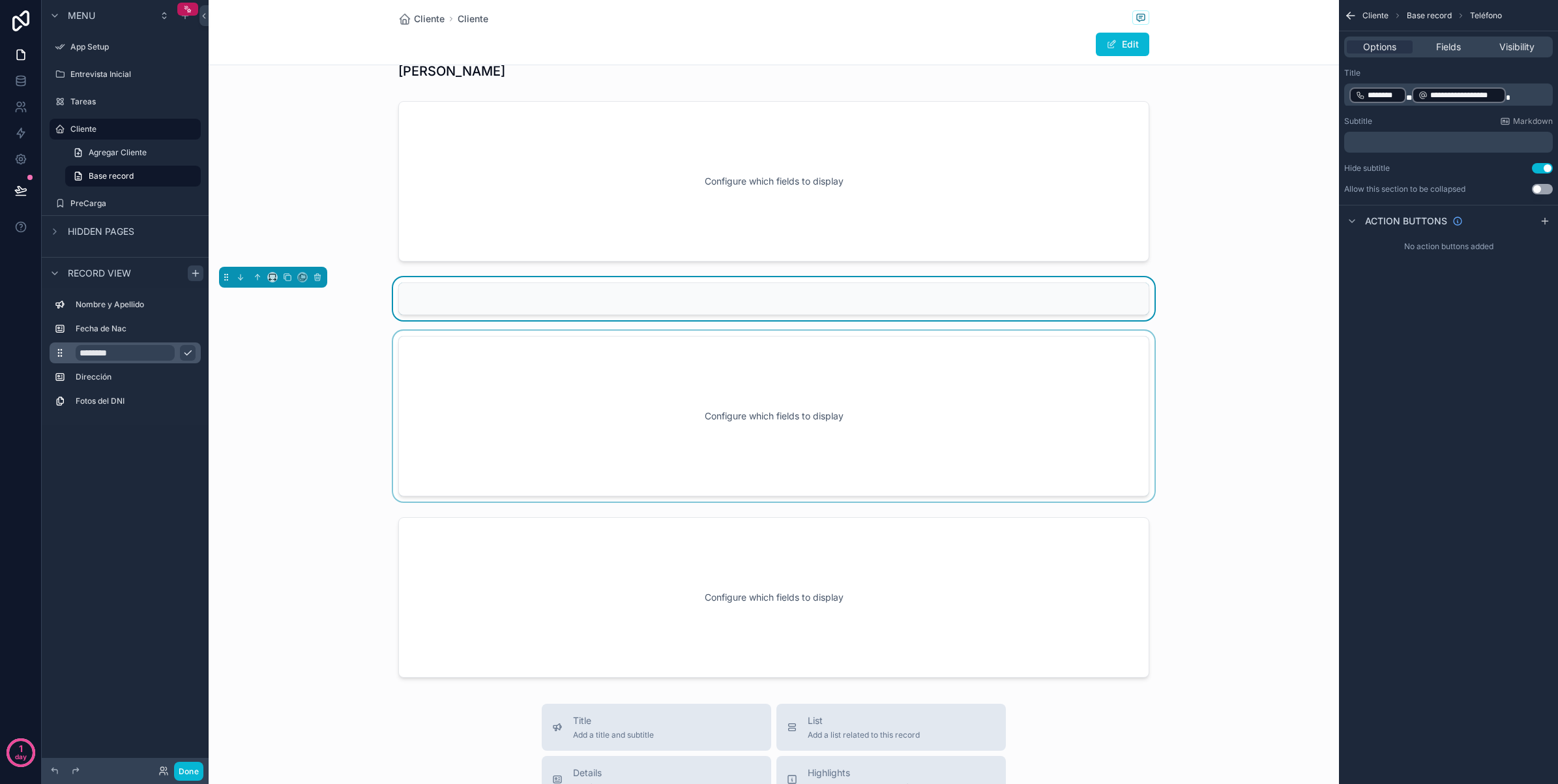
click at [143, 350] on input "********" at bounding box center [125, 352] width 99 height 15
type input "**********"
click at [191, 356] on icon "scrollable content" at bounding box center [188, 353] width 11 height 11
click at [0, 0] on icon "scrollable content" at bounding box center [0, 0] width 0 height 0
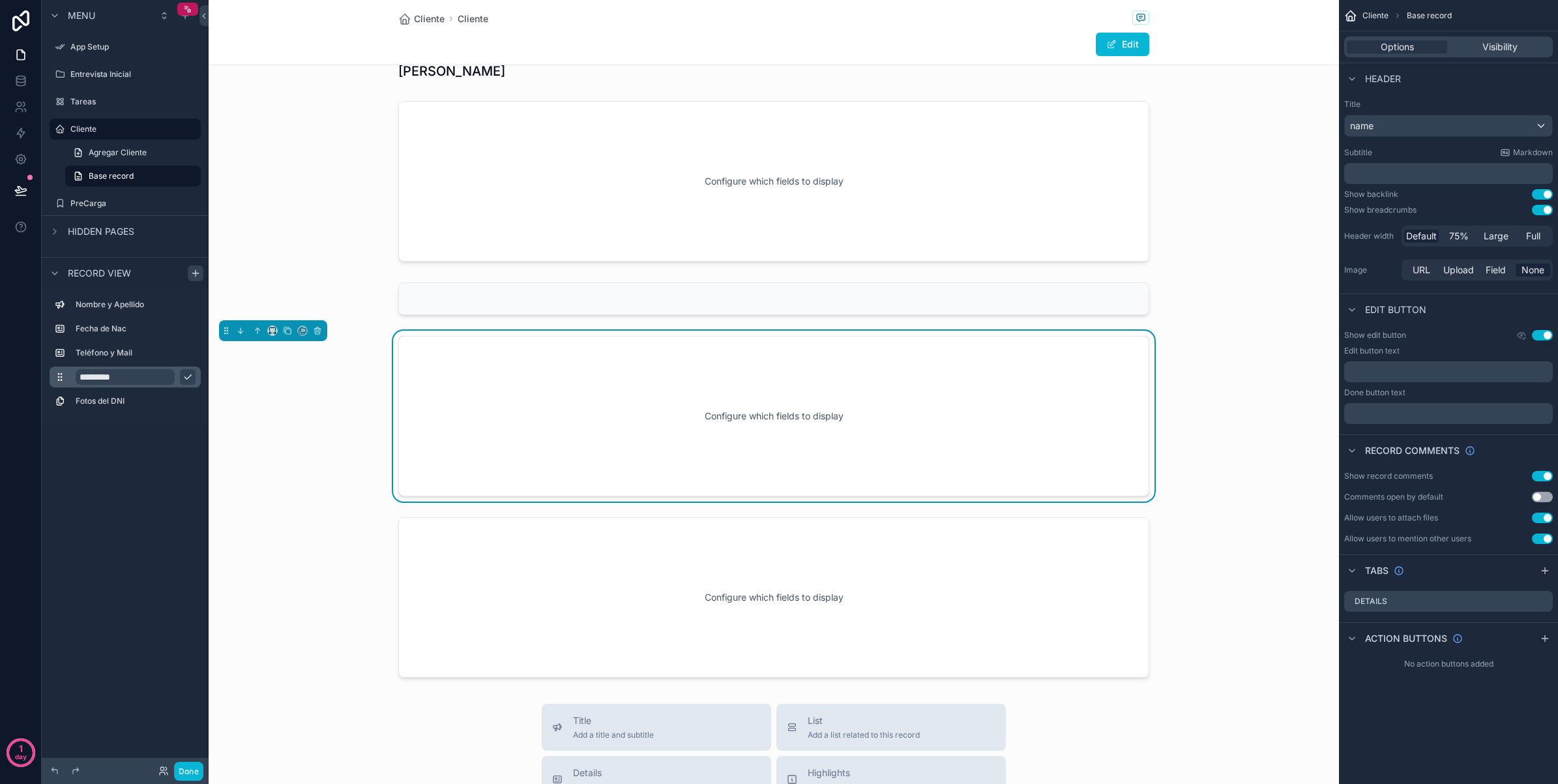
click at [157, 377] on input "*********" at bounding box center [125, 377] width 99 height 15
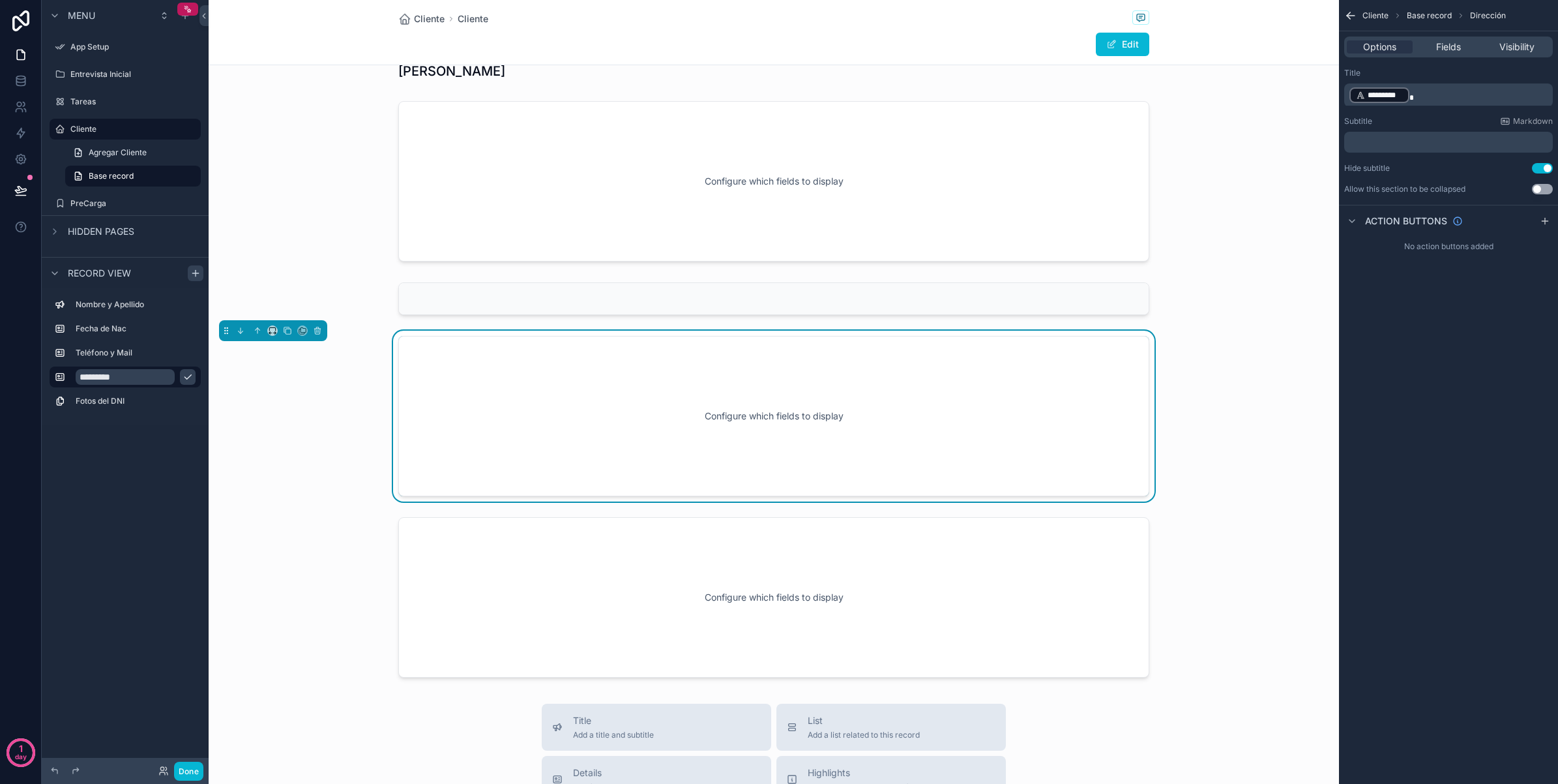
click at [1432, 91] on p "﻿ ********* ﻿" at bounding box center [1450, 94] width 201 height 18
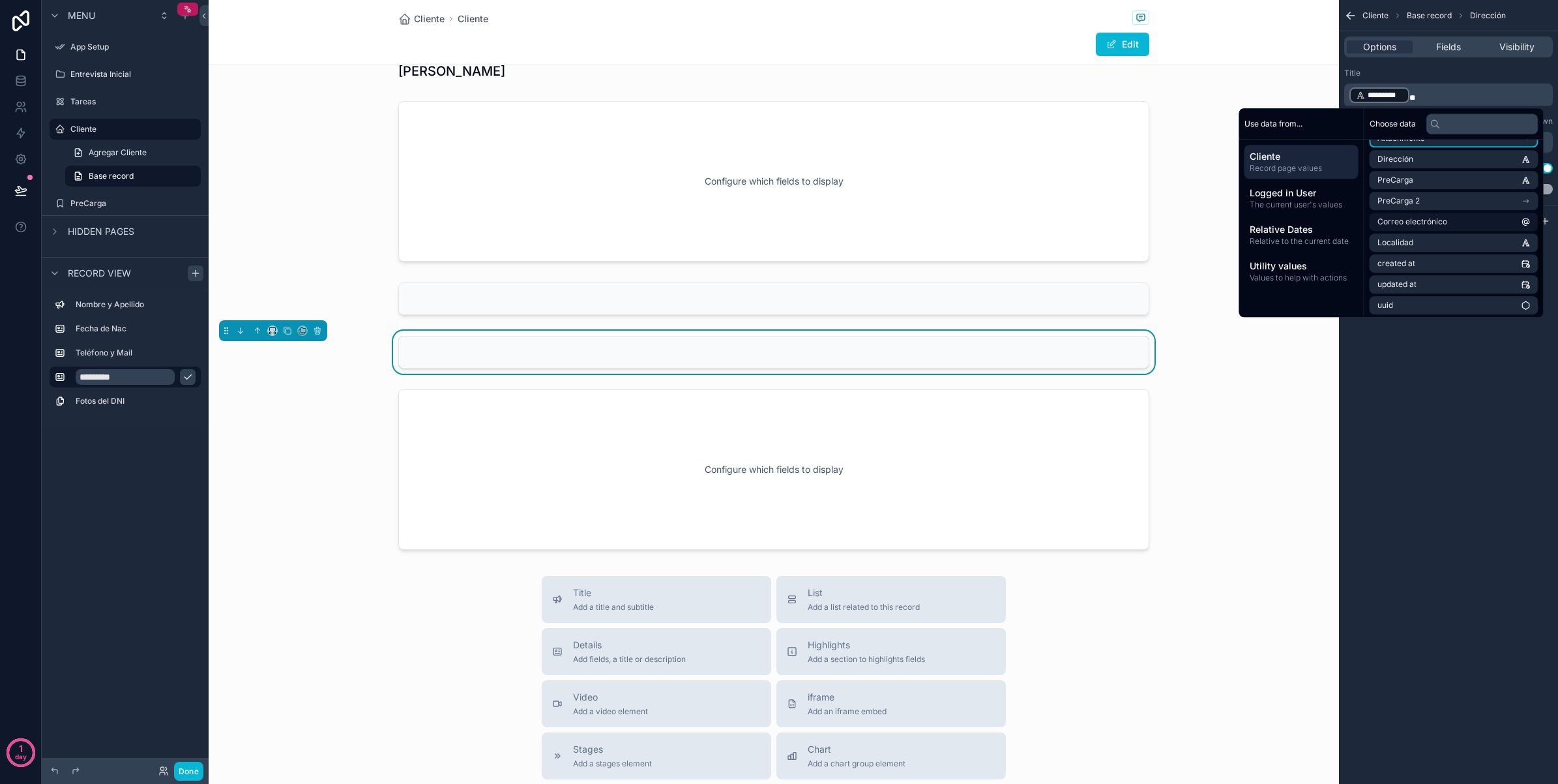
scroll to position [163, 0]
click at [1458, 238] on li "Localidad" at bounding box center [1454, 241] width 169 height 18
click at [1447, 401] on div "Cliente Base record Dirección Options Fields Visibility Title ﻿ ********* ﻿ ***…" at bounding box center [1449, 392] width 219 height 784
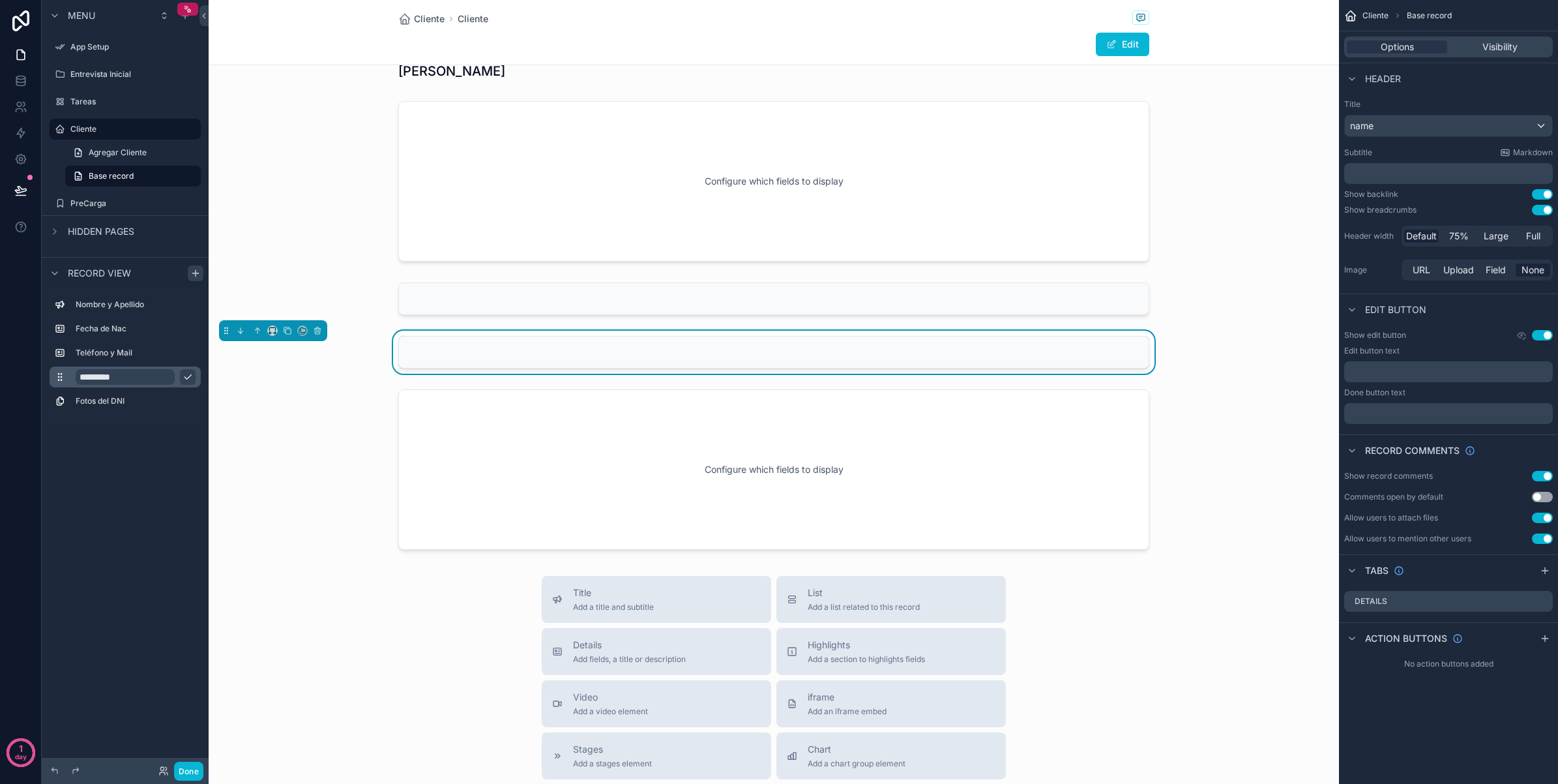
click at [147, 382] on input "*********" at bounding box center [125, 377] width 99 height 15
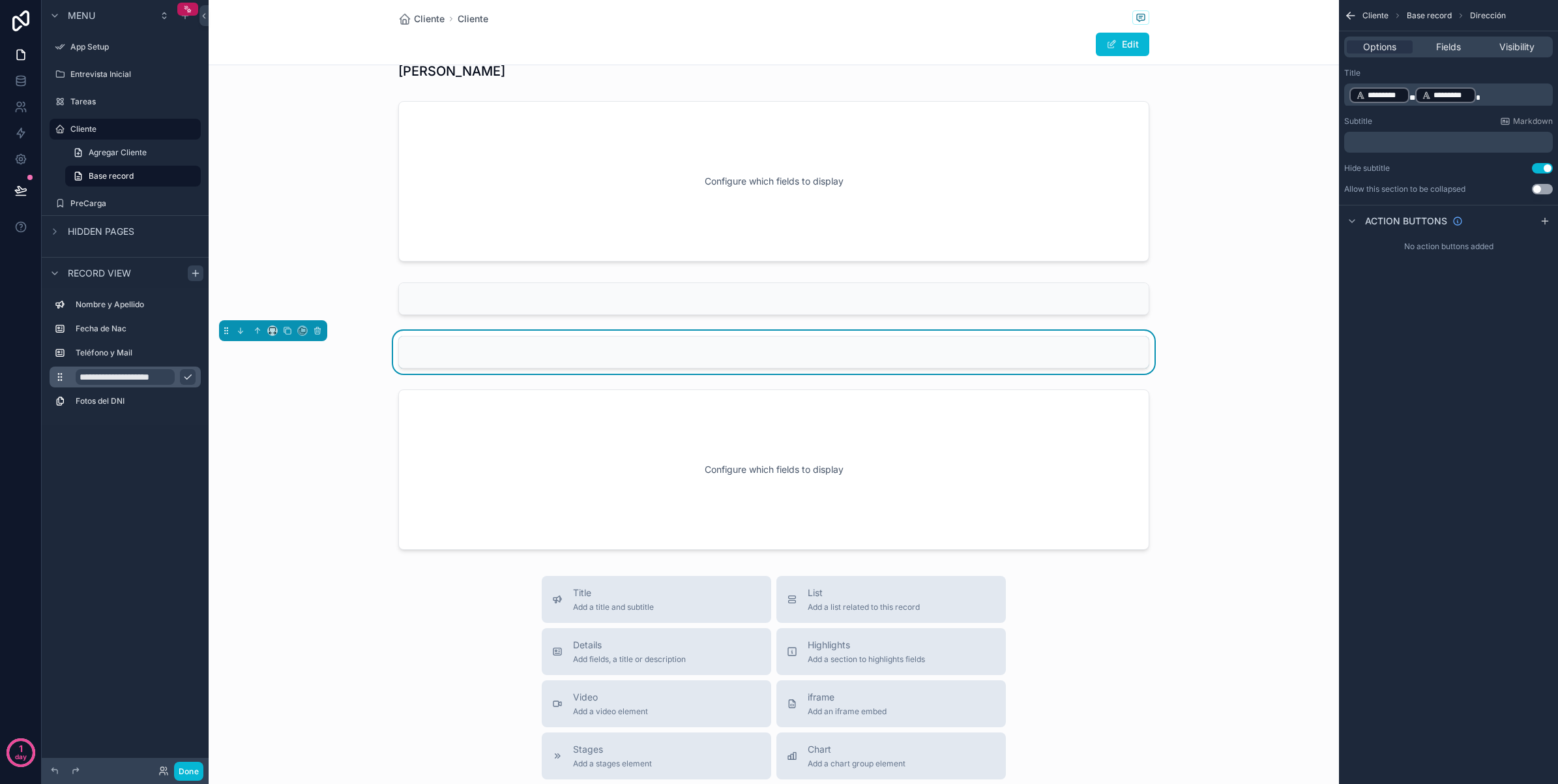
scroll to position [0, 1]
type input "**********"
click at [192, 373] on icon "scrollable content" at bounding box center [188, 377] width 11 height 11
click at [1214, 348] on div "scrollable content" at bounding box center [773, 352] width 1130 height 43
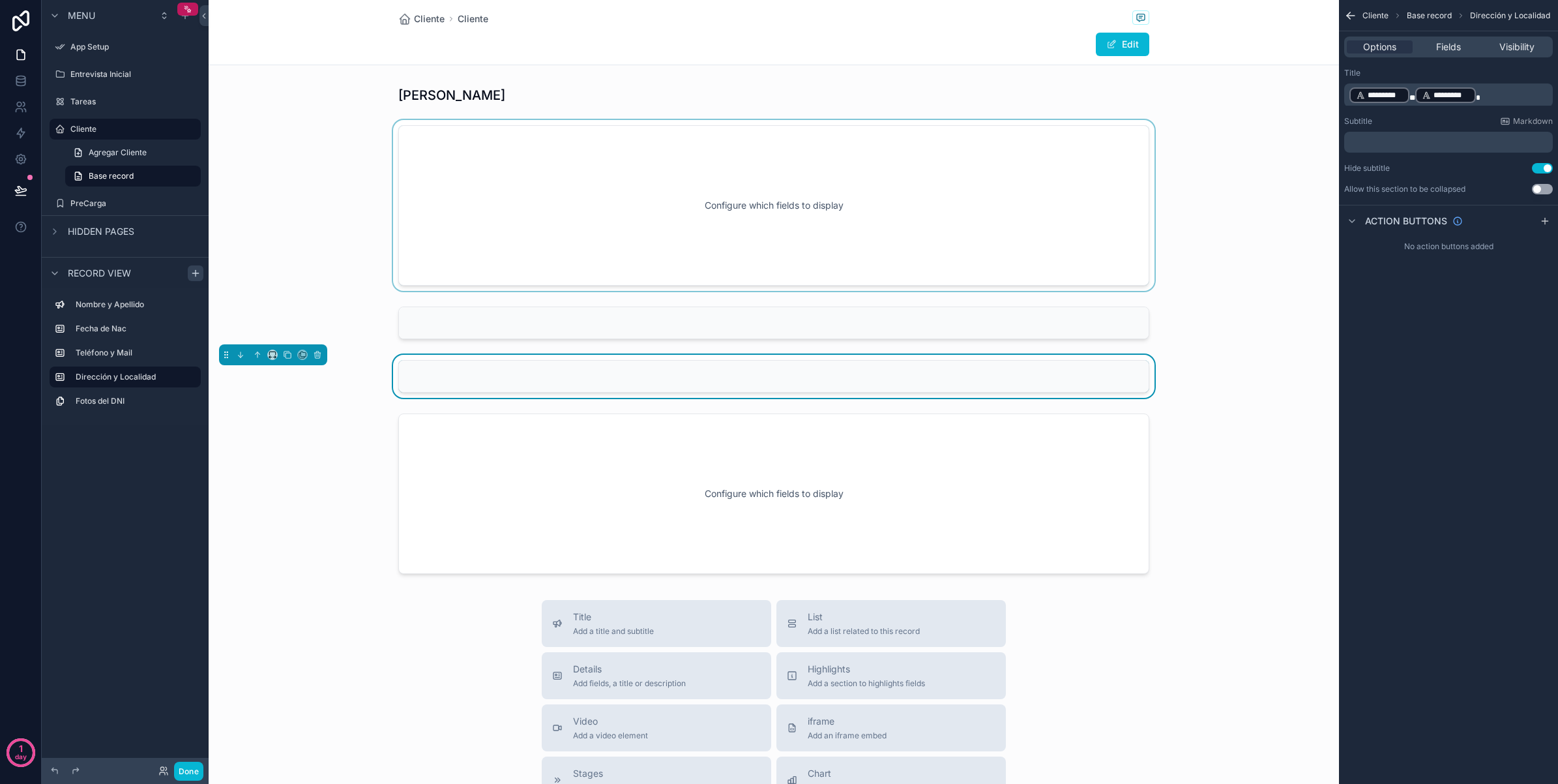
click at [1185, 206] on div "scrollable content" at bounding box center [773, 205] width 1130 height 171
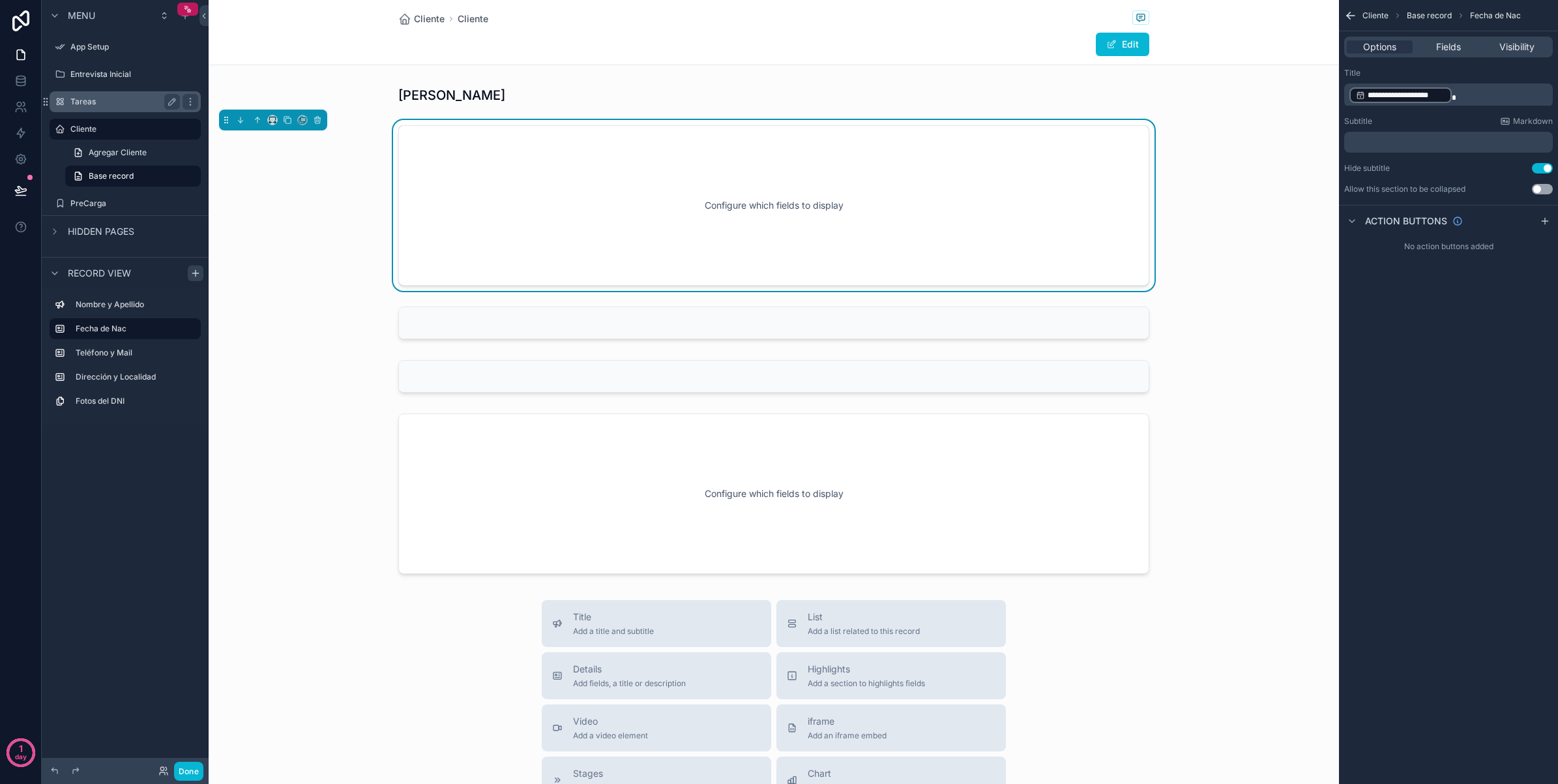
click at [131, 95] on div "Tareas" at bounding box center [125, 101] width 109 height 15
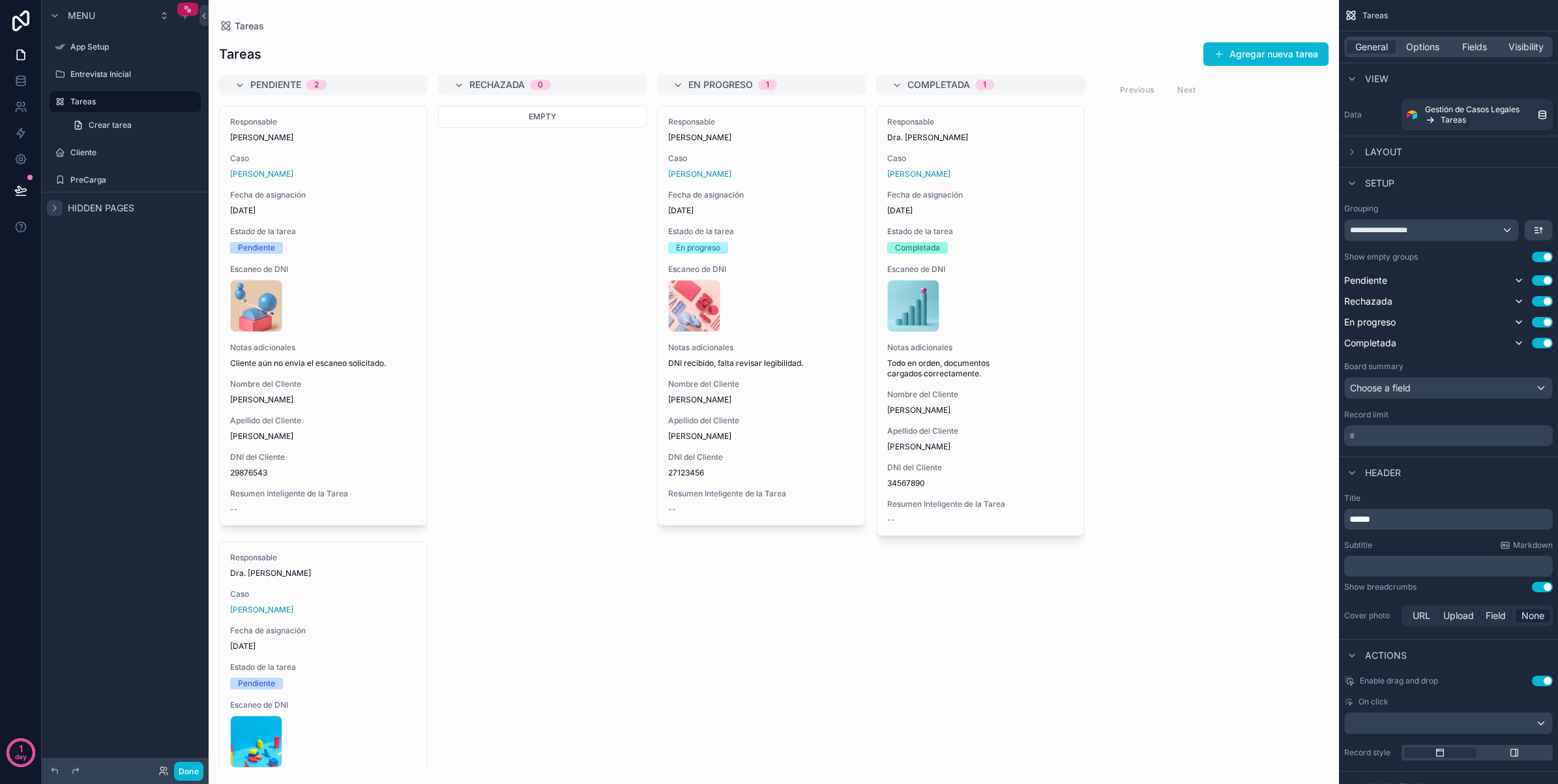
click at [57, 205] on icon "scrollable content" at bounding box center [55, 208] width 11 height 11
click at [547, 203] on div "scrollable content" at bounding box center [773, 392] width 1130 height 784
click at [125, 145] on div "Cliente" at bounding box center [125, 152] width 109 height 15
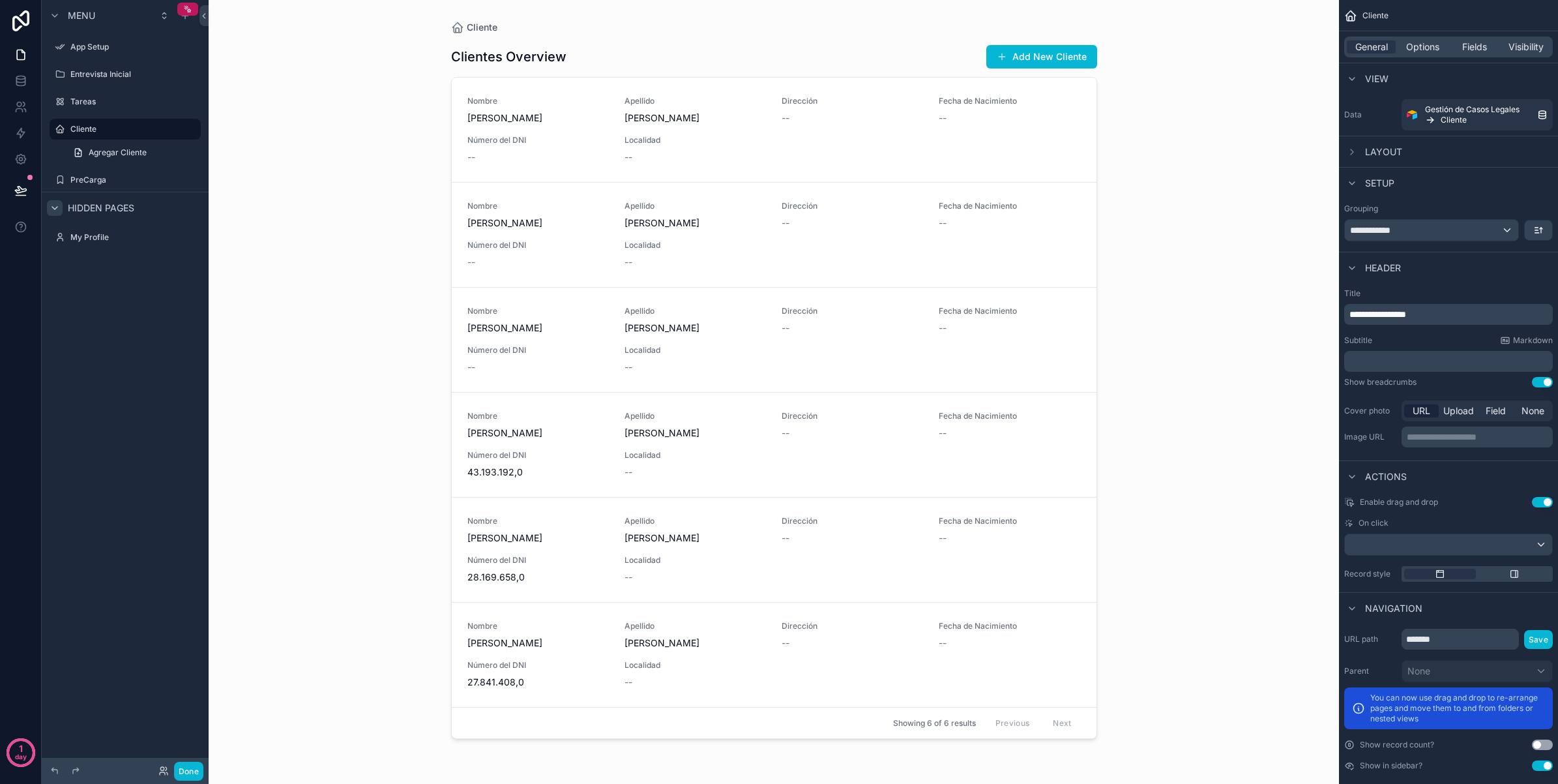
click at [578, 111] on div "scrollable content" at bounding box center [774, 384] width 667 height 768
click at [576, 115] on span "[PERSON_NAME]" at bounding box center [538, 117] width 141 height 13
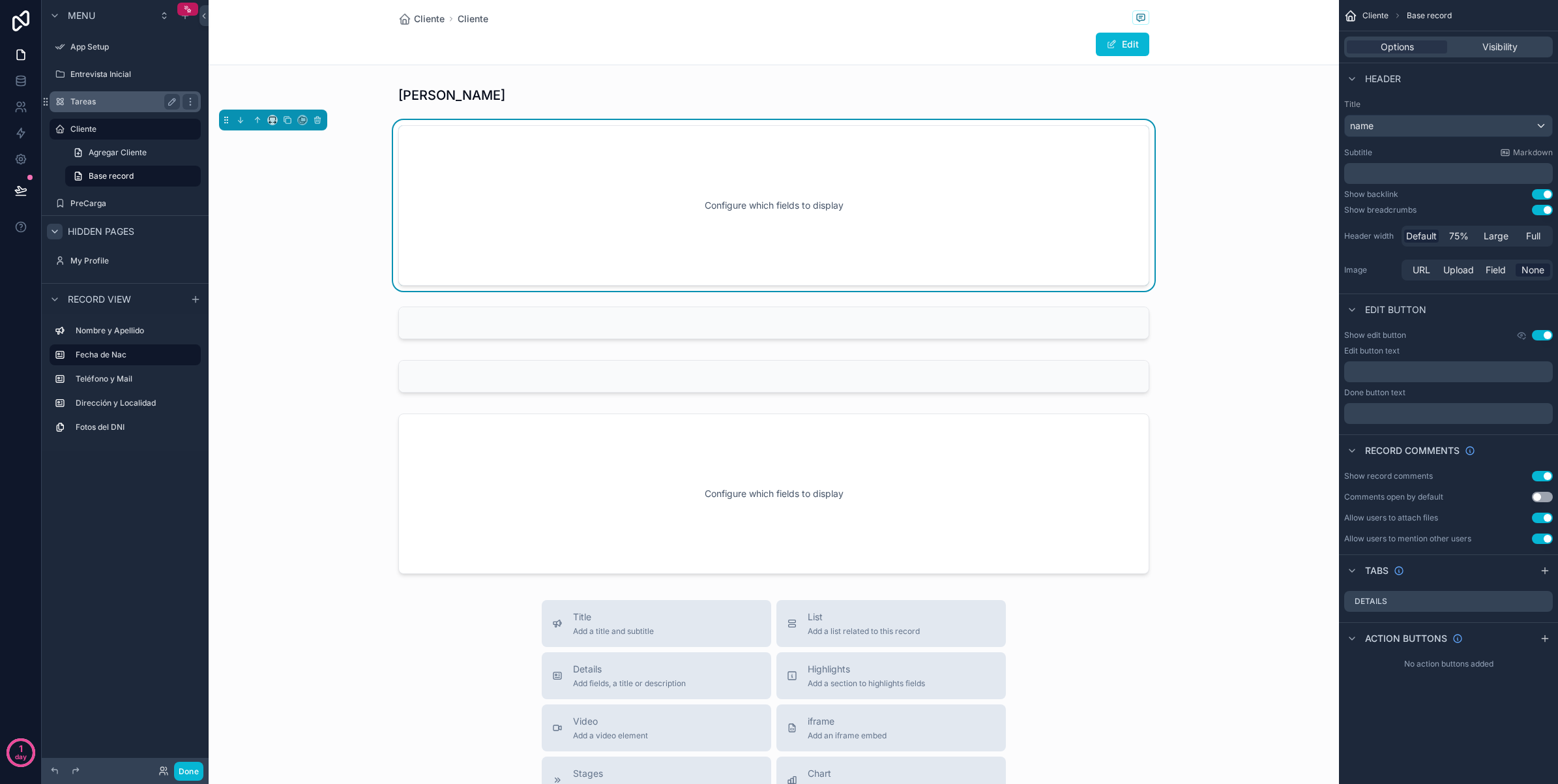
click at [122, 103] on label "Tareas" at bounding box center [123, 102] width 105 height 11
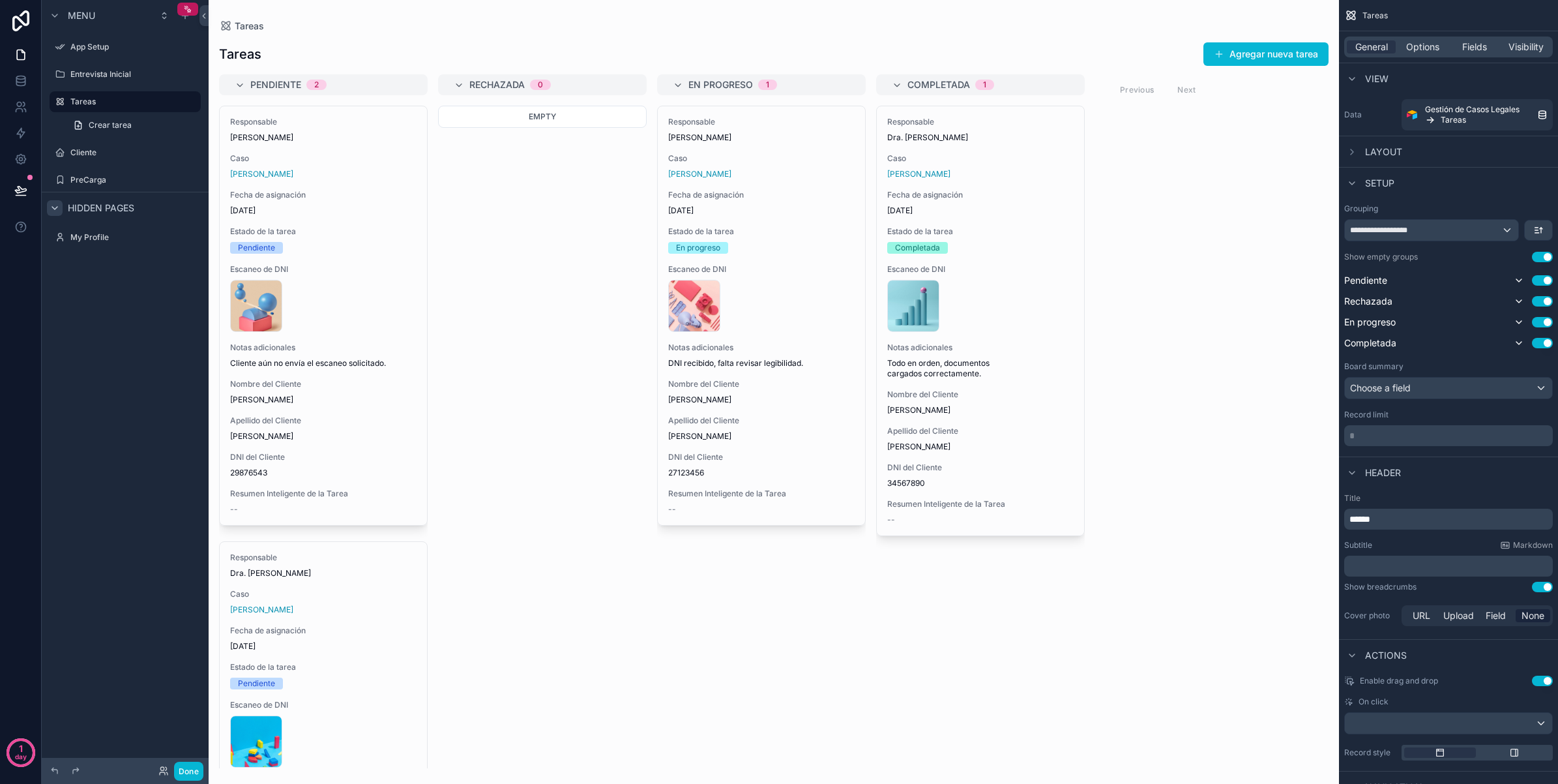
click at [502, 187] on div "scrollable content" at bounding box center [773, 392] width 1130 height 784
click at [143, 241] on label "My Profile" at bounding box center [123, 237] width 105 height 11
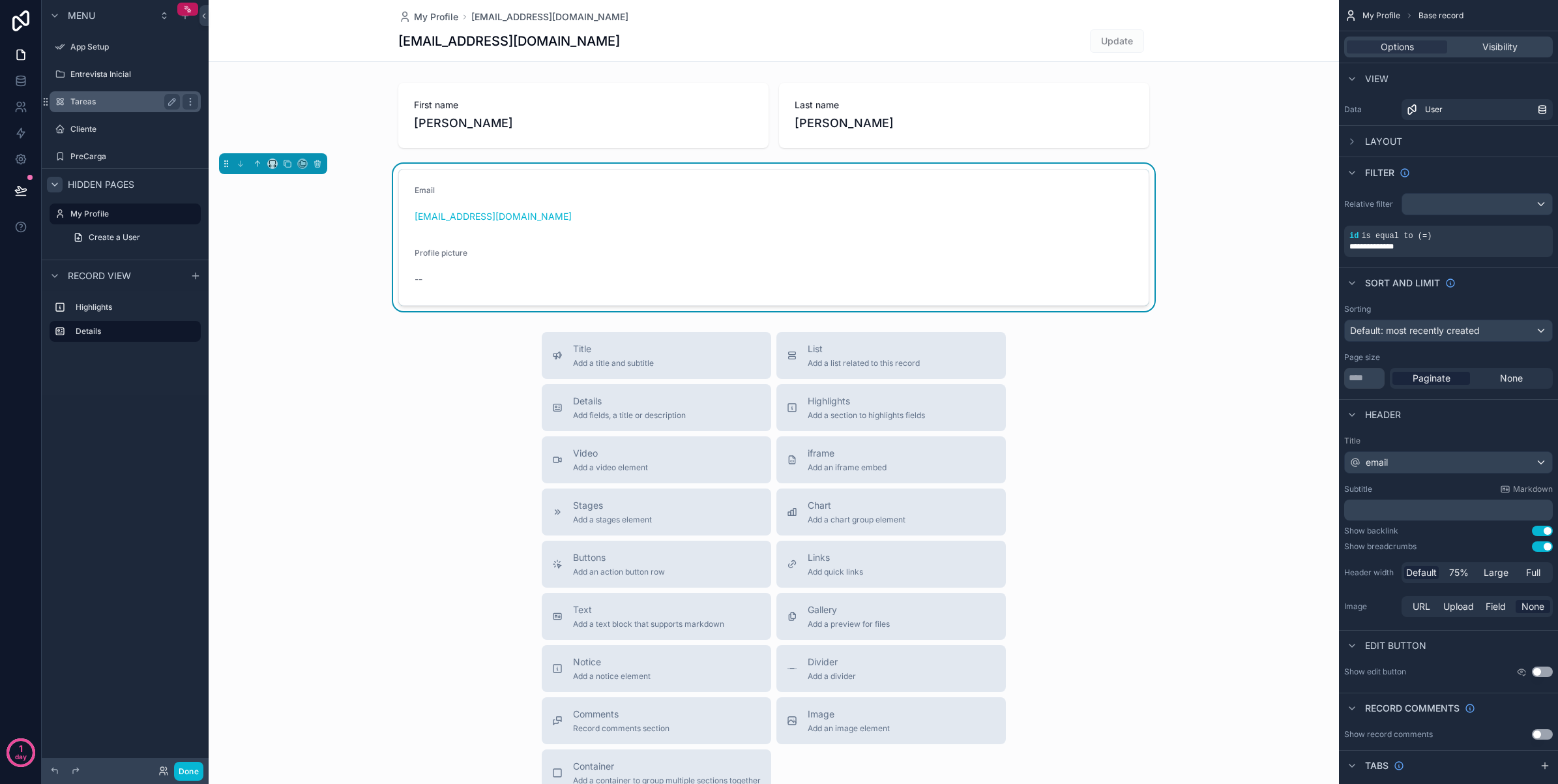
click at [121, 105] on label "Tareas" at bounding box center [123, 102] width 105 height 11
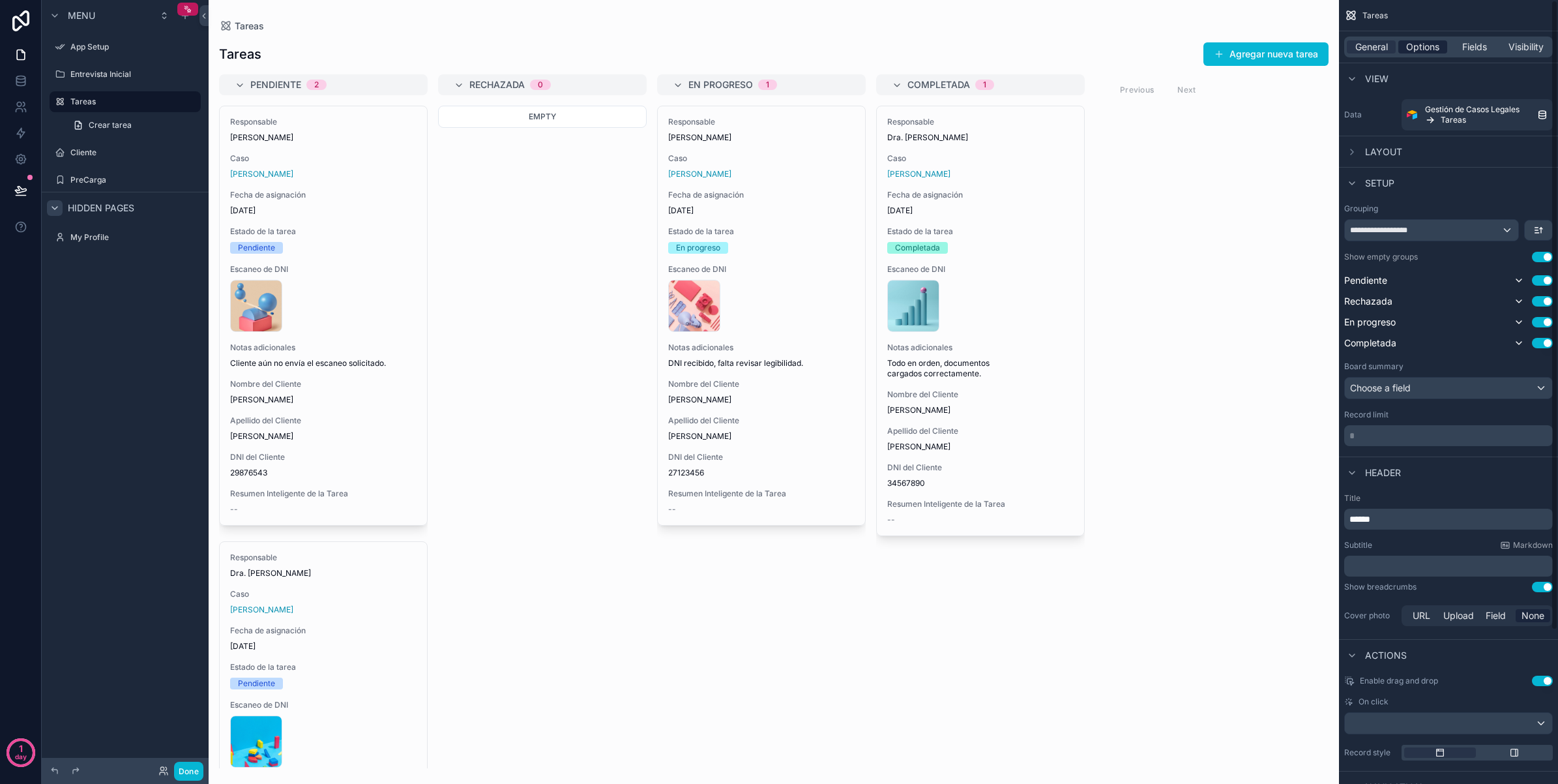
click at [1428, 53] on span "Options" at bounding box center [1423, 46] width 34 height 13
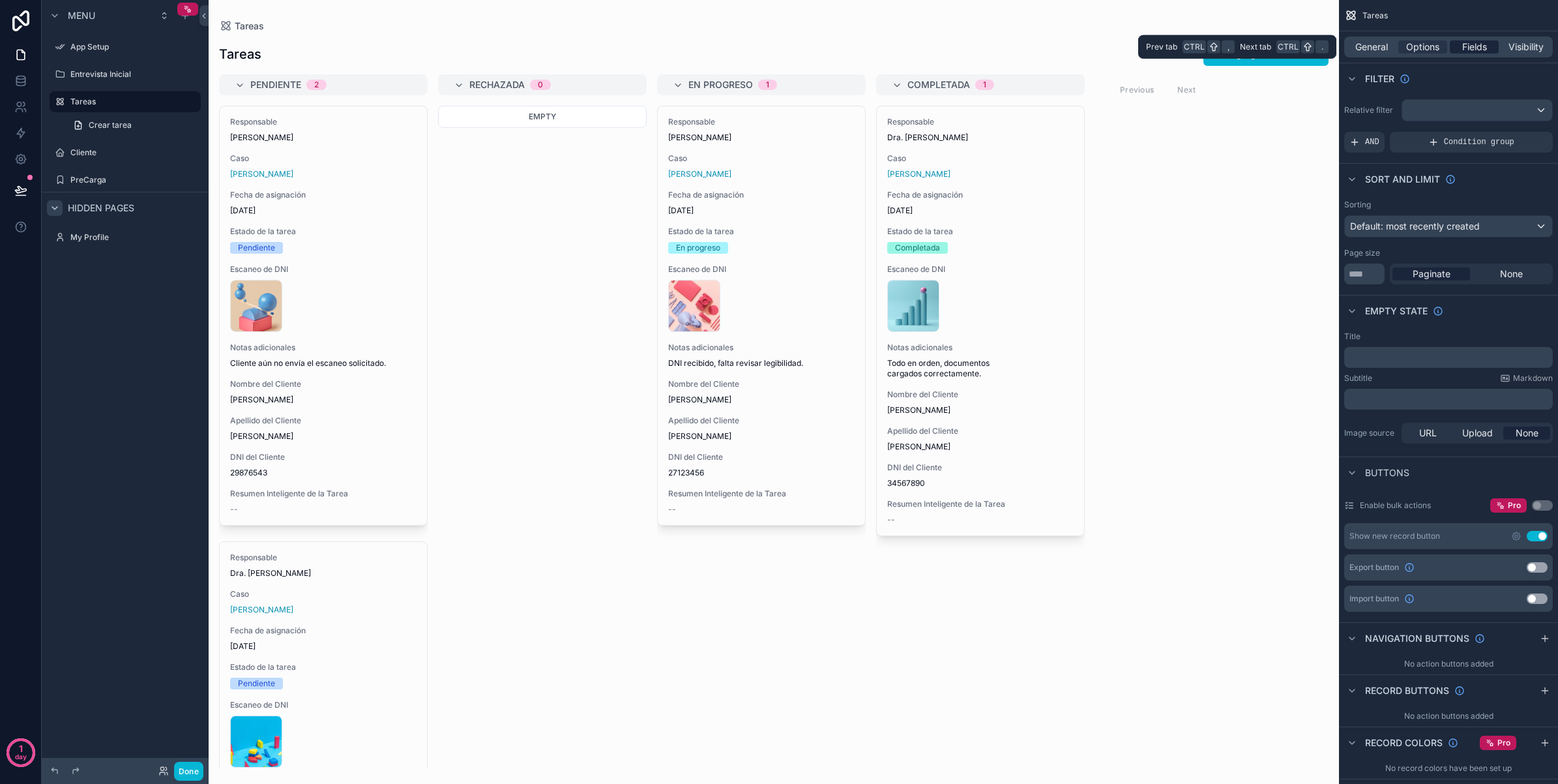
click at [1462, 46] on span "Fields" at bounding box center [1474, 46] width 25 height 13
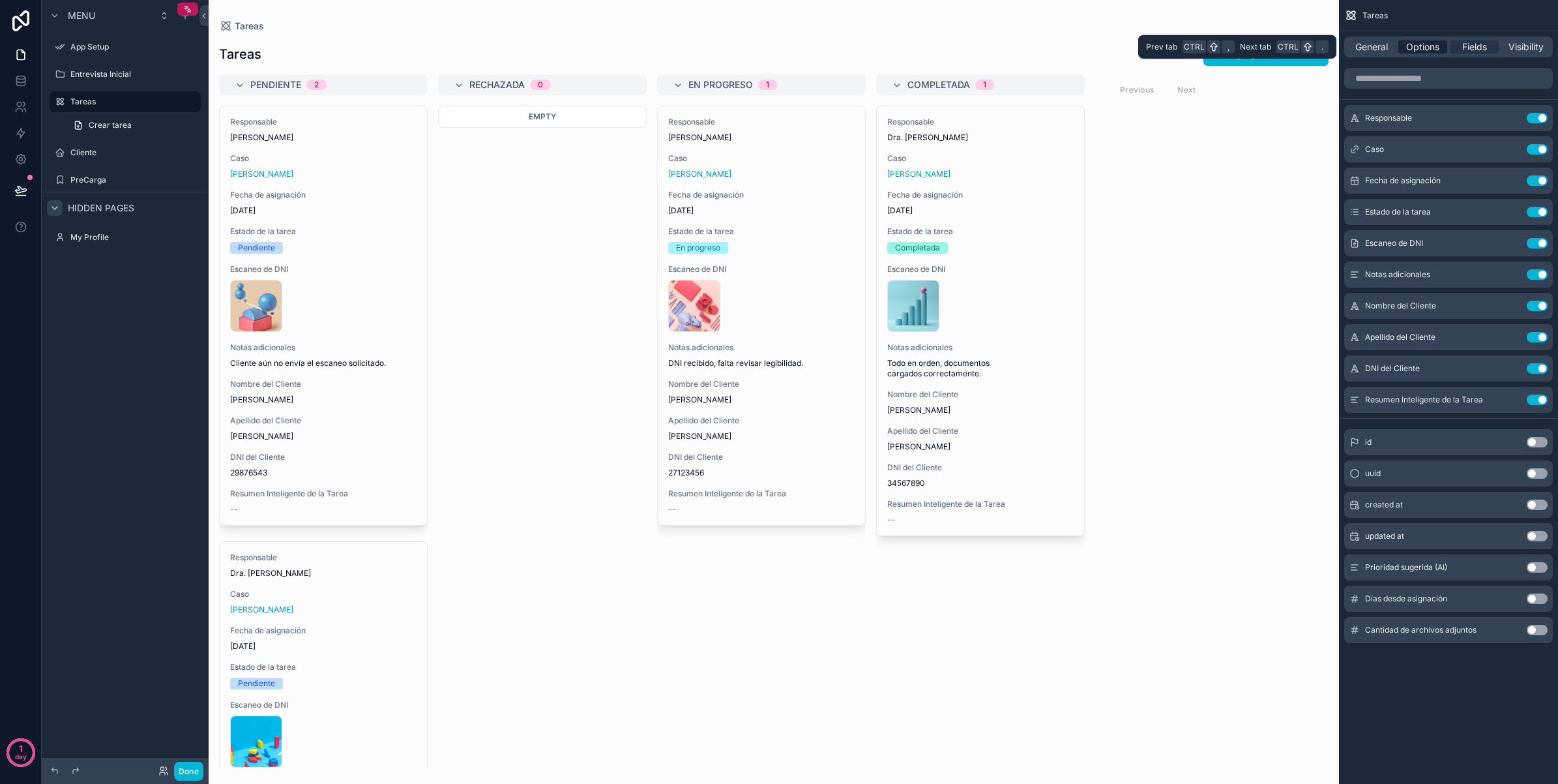
click at [1423, 48] on span "Options" at bounding box center [1423, 46] width 34 height 13
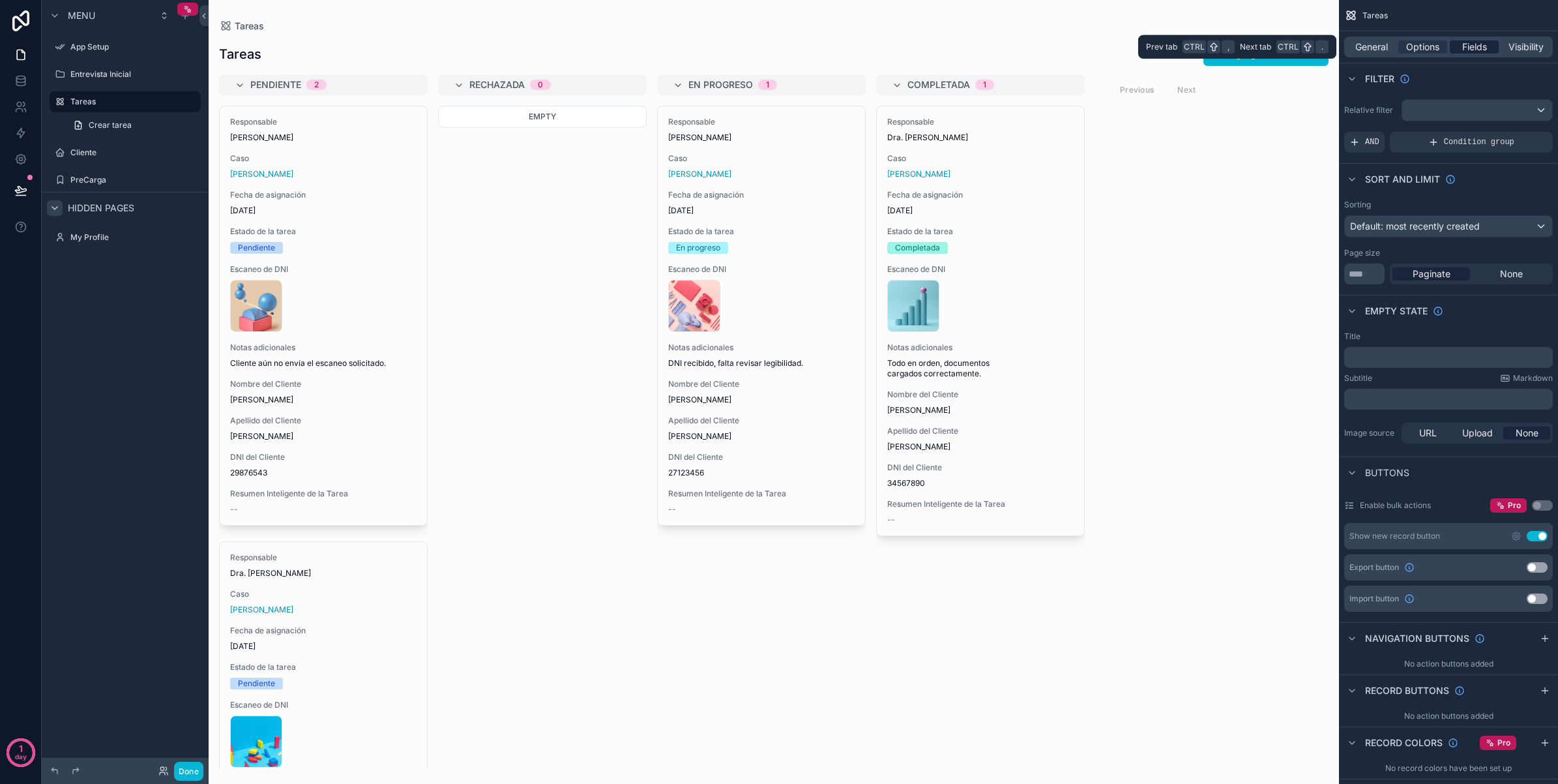
click at [1464, 48] on span "Fields" at bounding box center [1474, 46] width 25 height 13
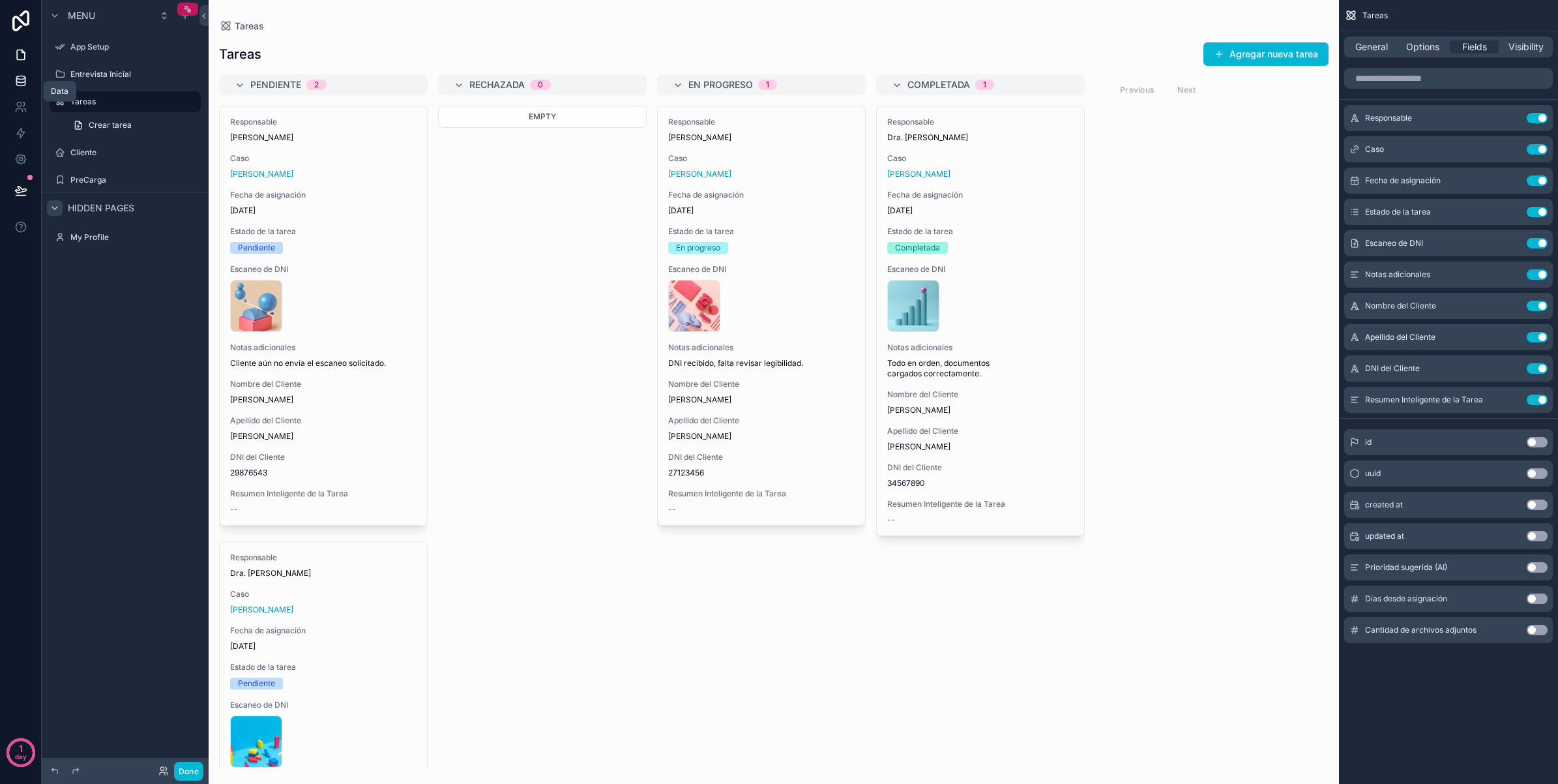
click at [17, 78] on icon at bounding box center [20, 78] width 9 height 3
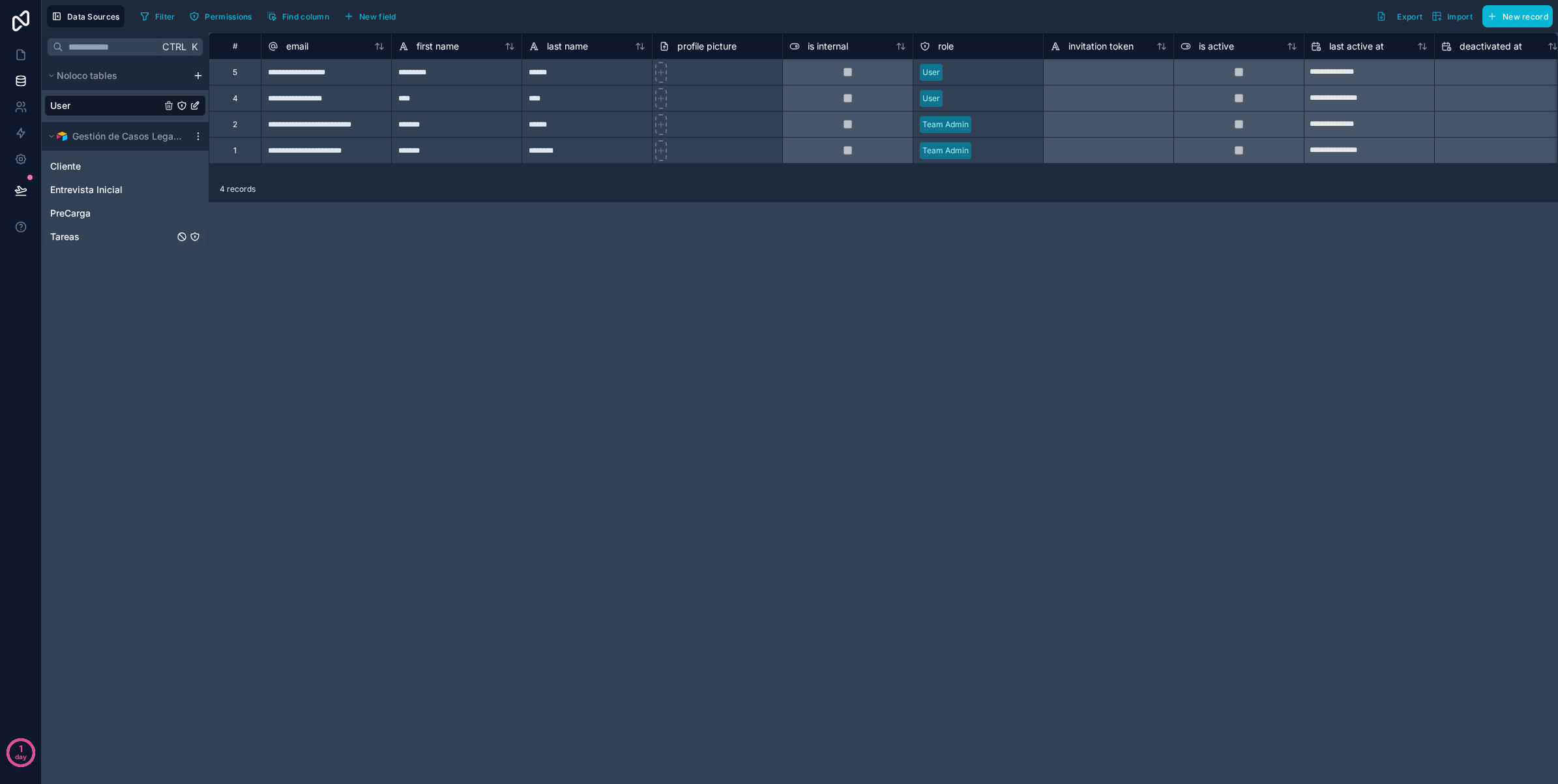
click at [83, 236] on link "Tareas" at bounding box center [112, 236] width 124 height 13
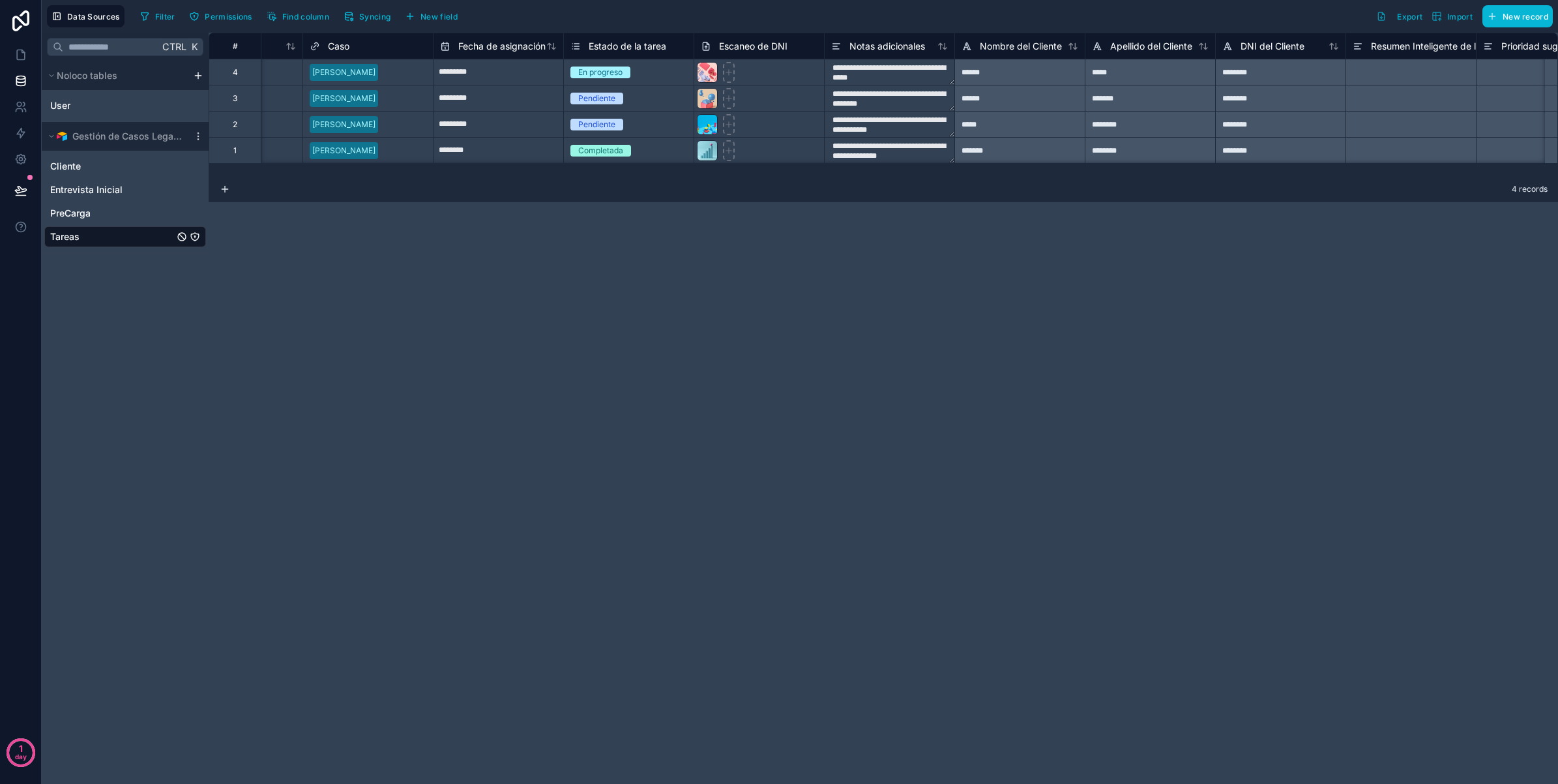
scroll to position [0, 73]
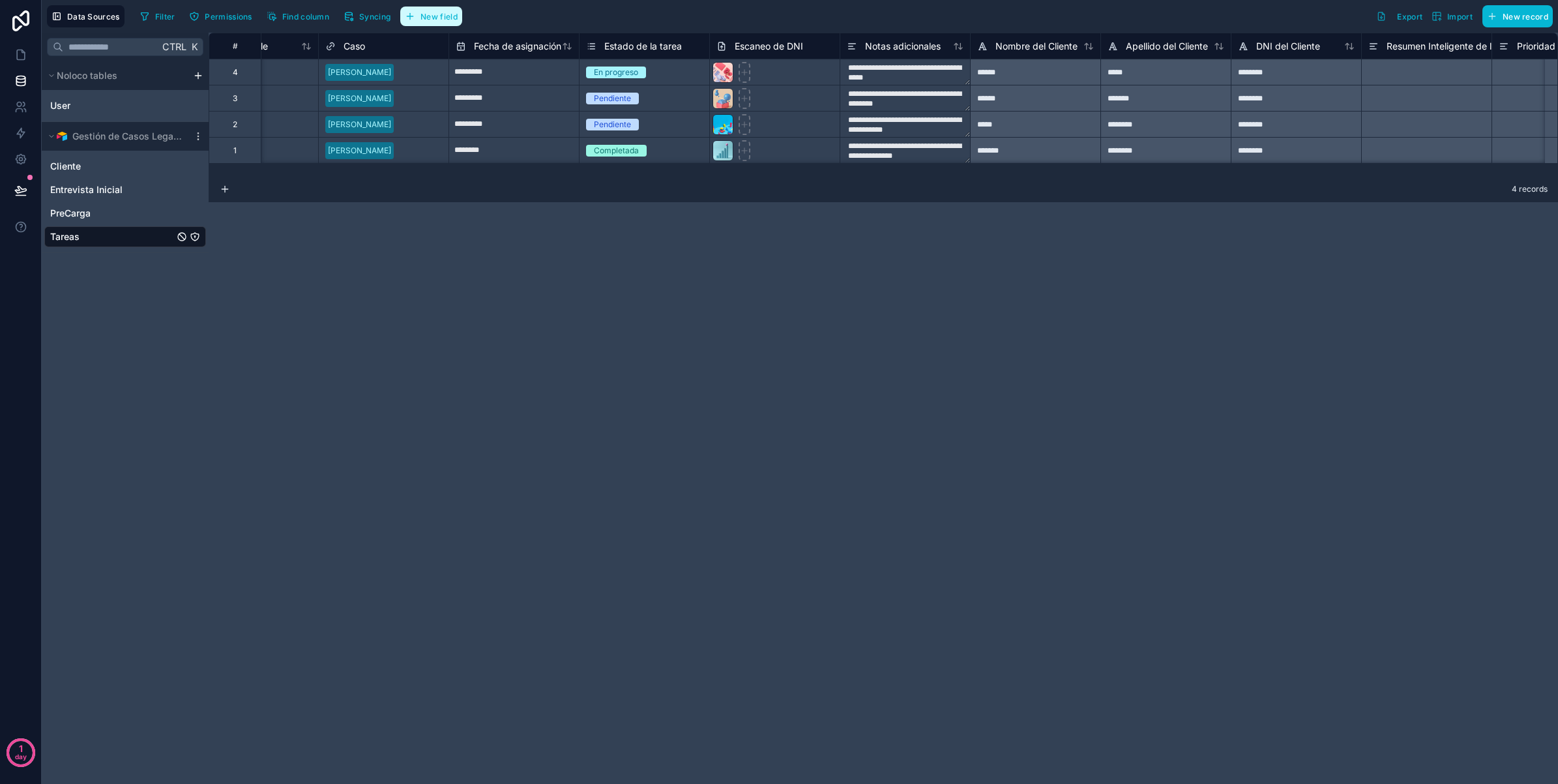
click at [441, 9] on button "New field" at bounding box center [431, 16] width 62 height 19
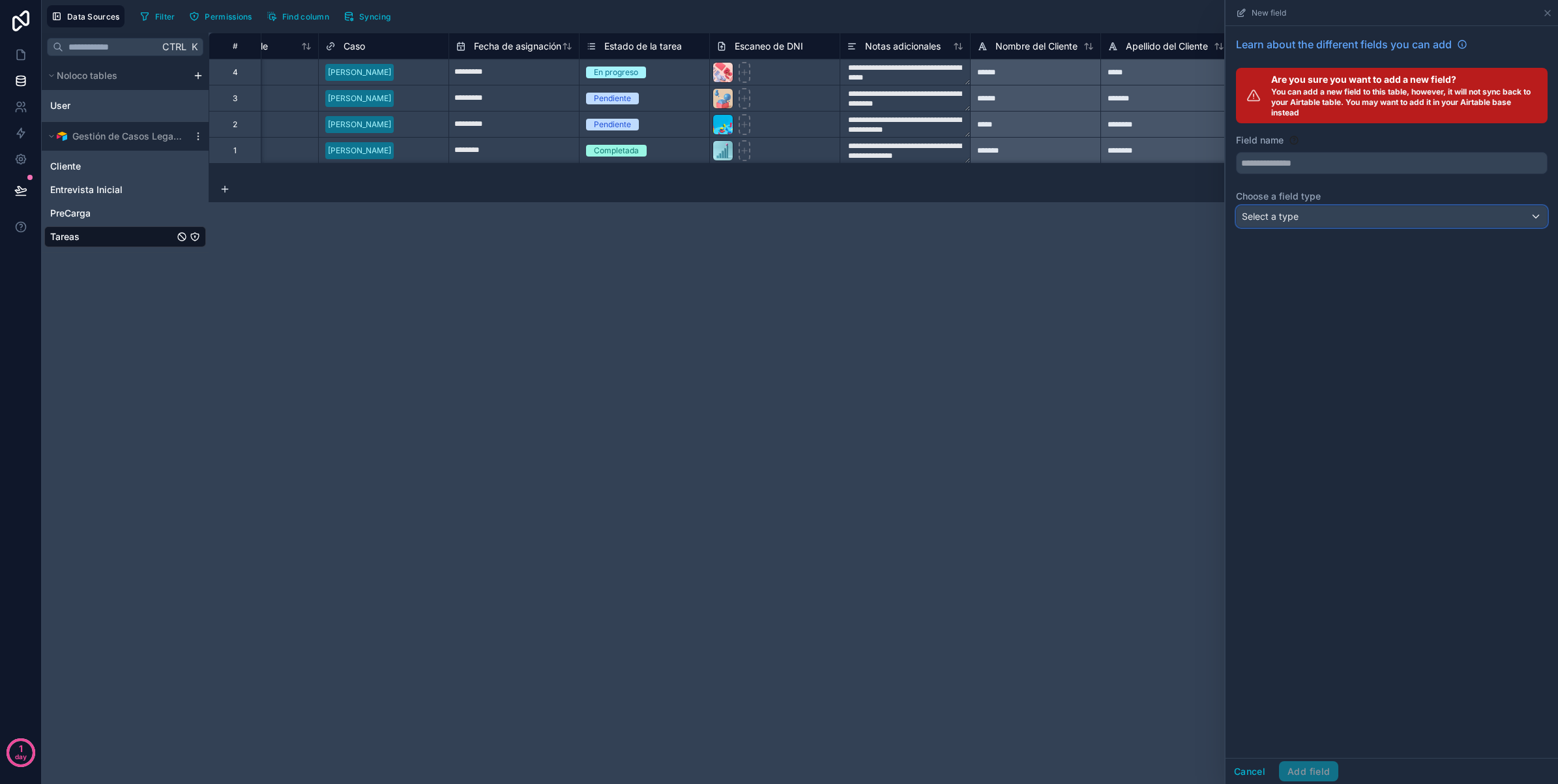
click at [1319, 216] on div "Select a type" at bounding box center [1392, 216] width 310 height 21
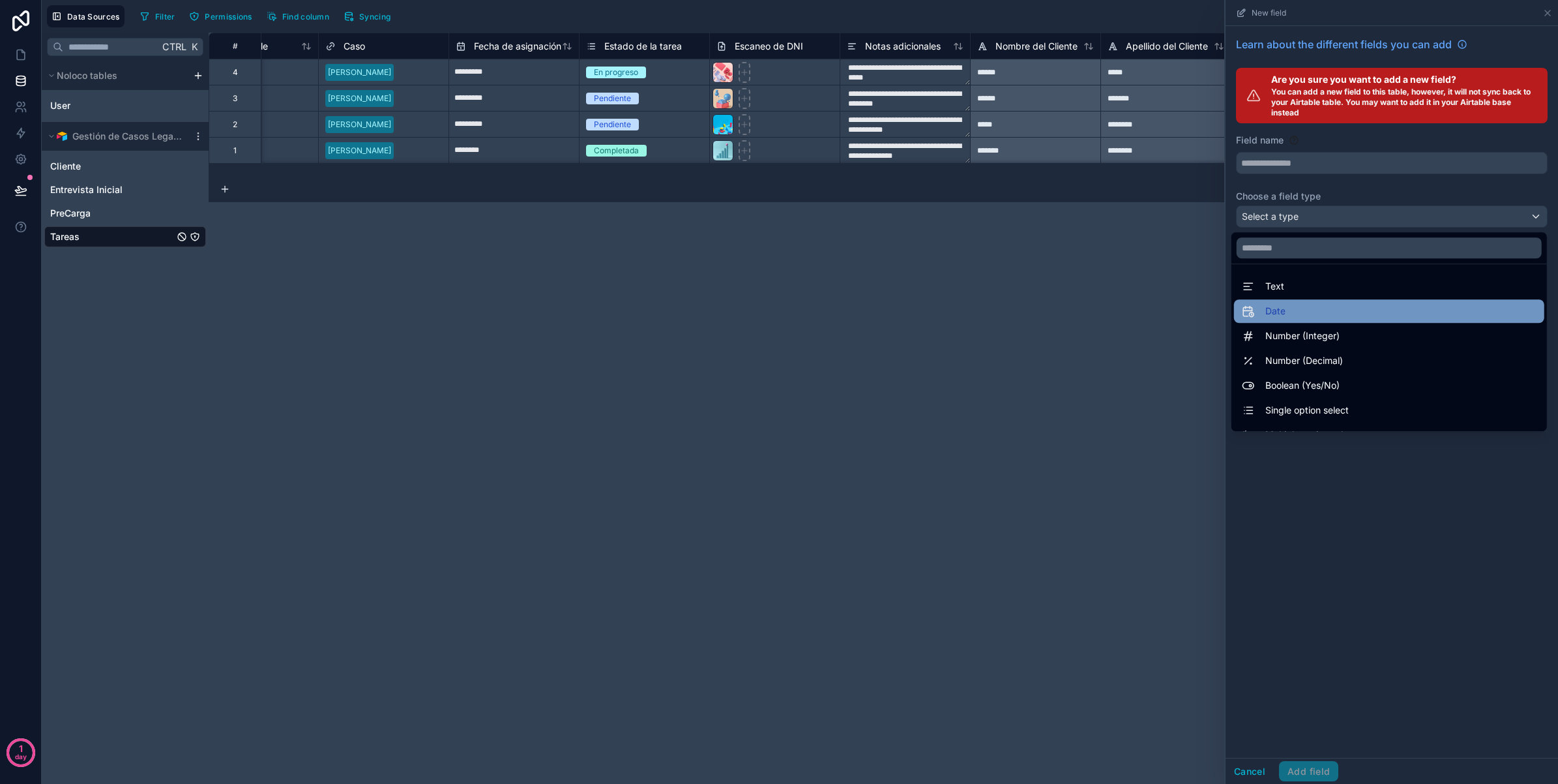
click at [1289, 314] on div "Date" at bounding box center [1390, 310] width 295 height 15
type input "****"
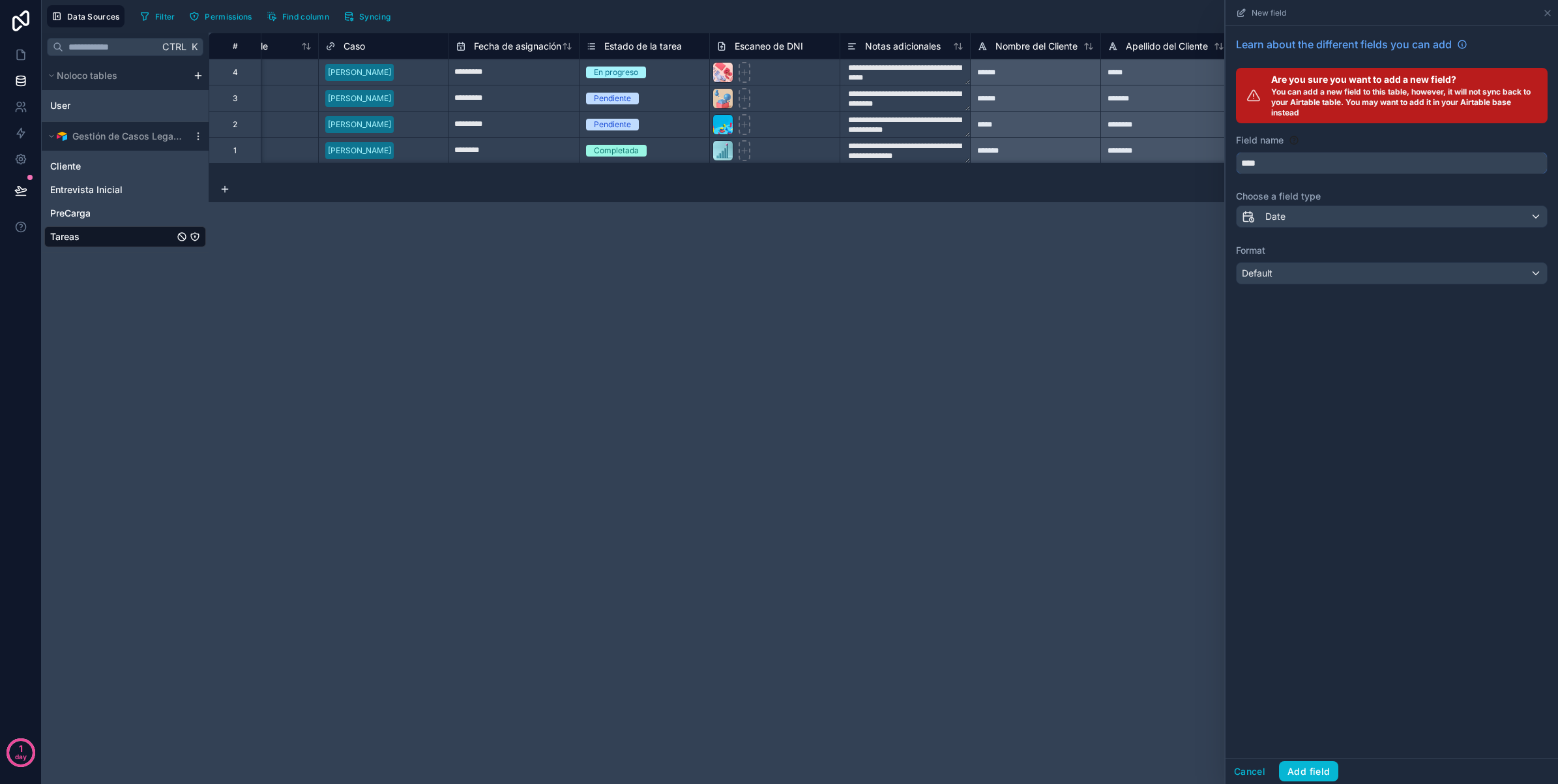
click at [1320, 158] on input "****" at bounding box center [1392, 163] width 310 height 21
click at [1236, 152] on button "*****" at bounding box center [1392, 163] width 312 height 22
click at [1236, 152] on button "********" at bounding box center [1392, 163] width 312 height 22
type input "**********"
click at [1352, 316] on div "**********" at bounding box center [1392, 392] width 332 height 732
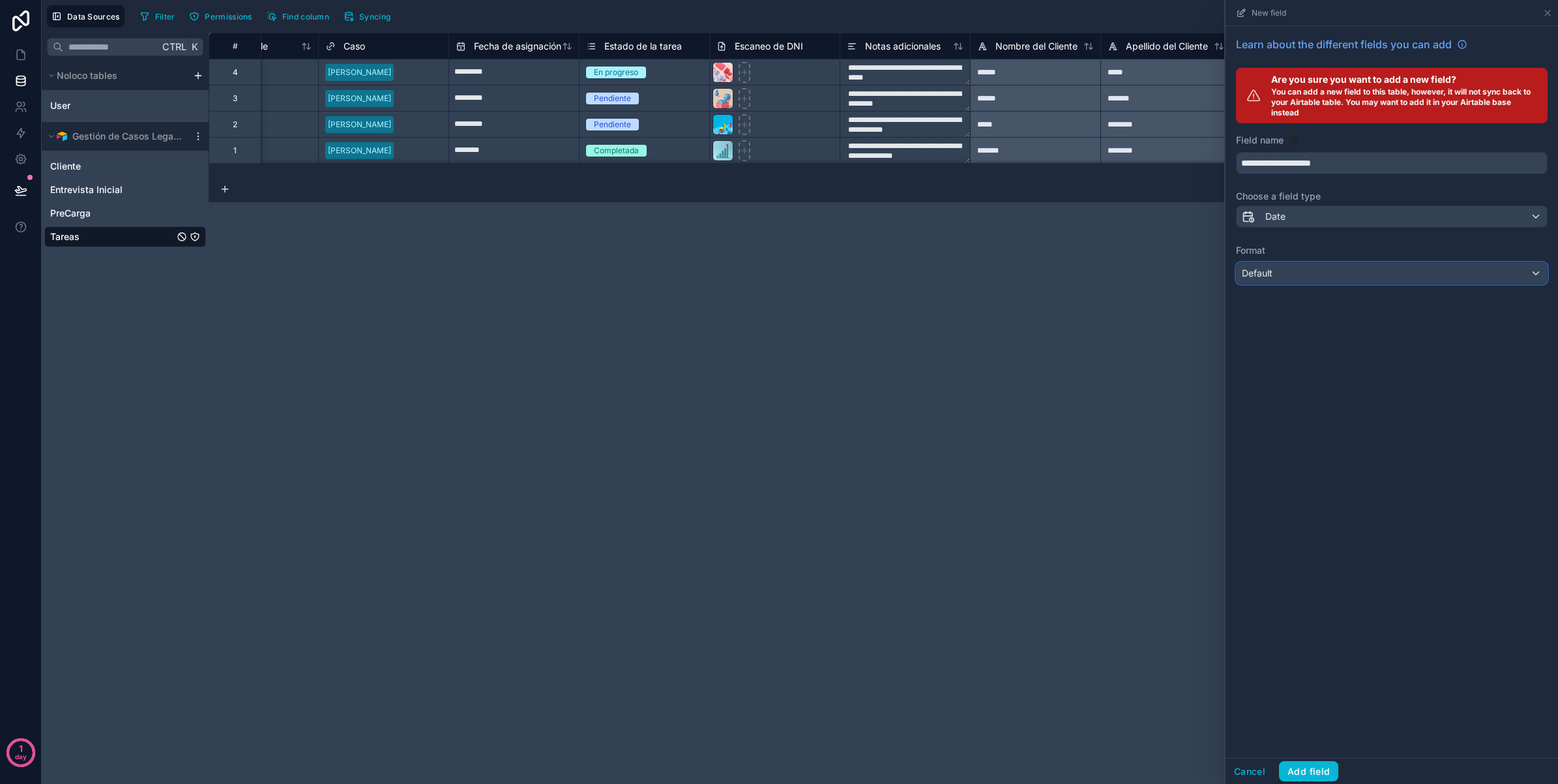
click at [1420, 278] on div "Default" at bounding box center [1392, 273] width 310 height 21
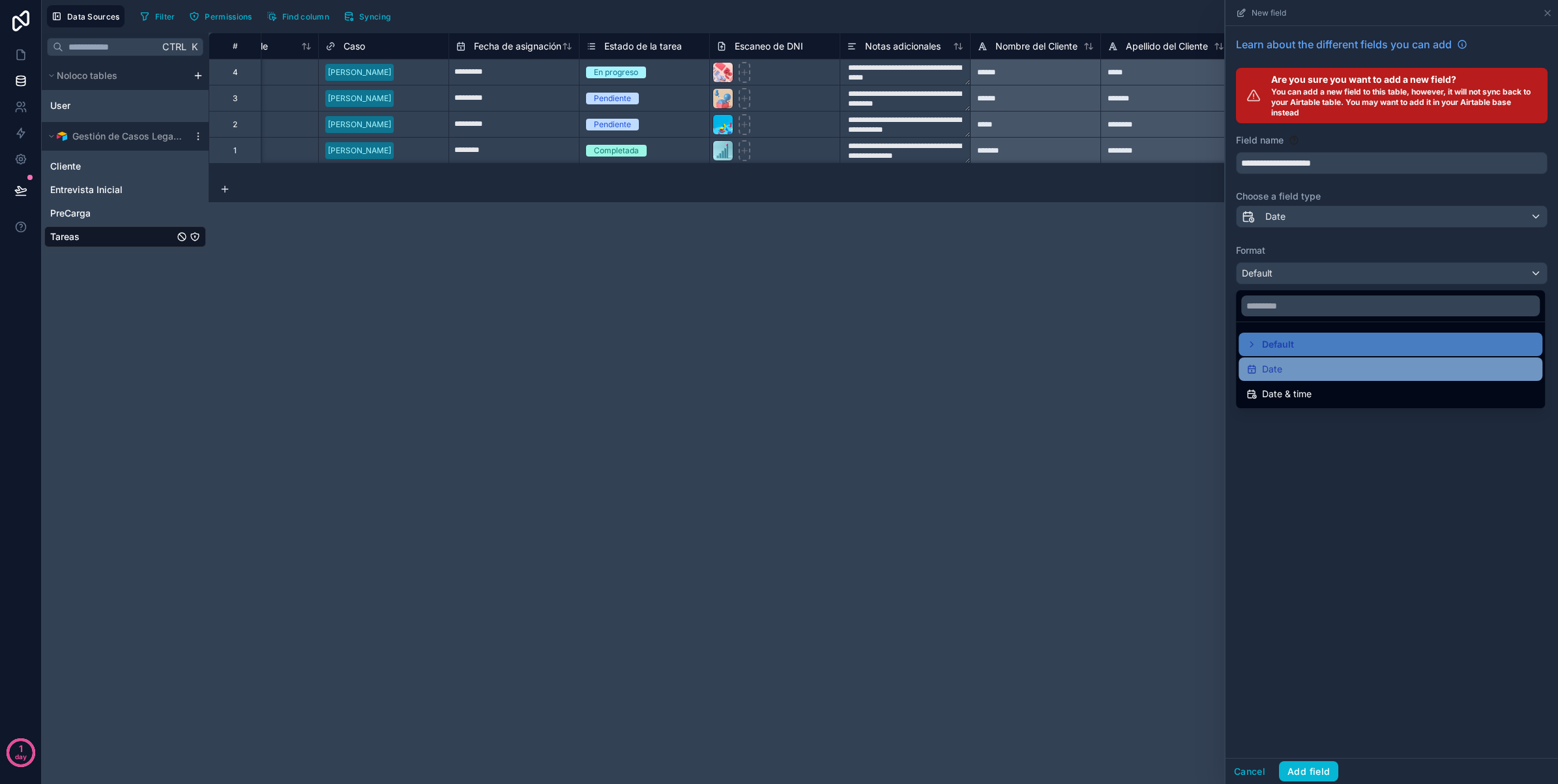
click at [1361, 364] on div "Date" at bounding box center [1390, 369] width 288 height 15
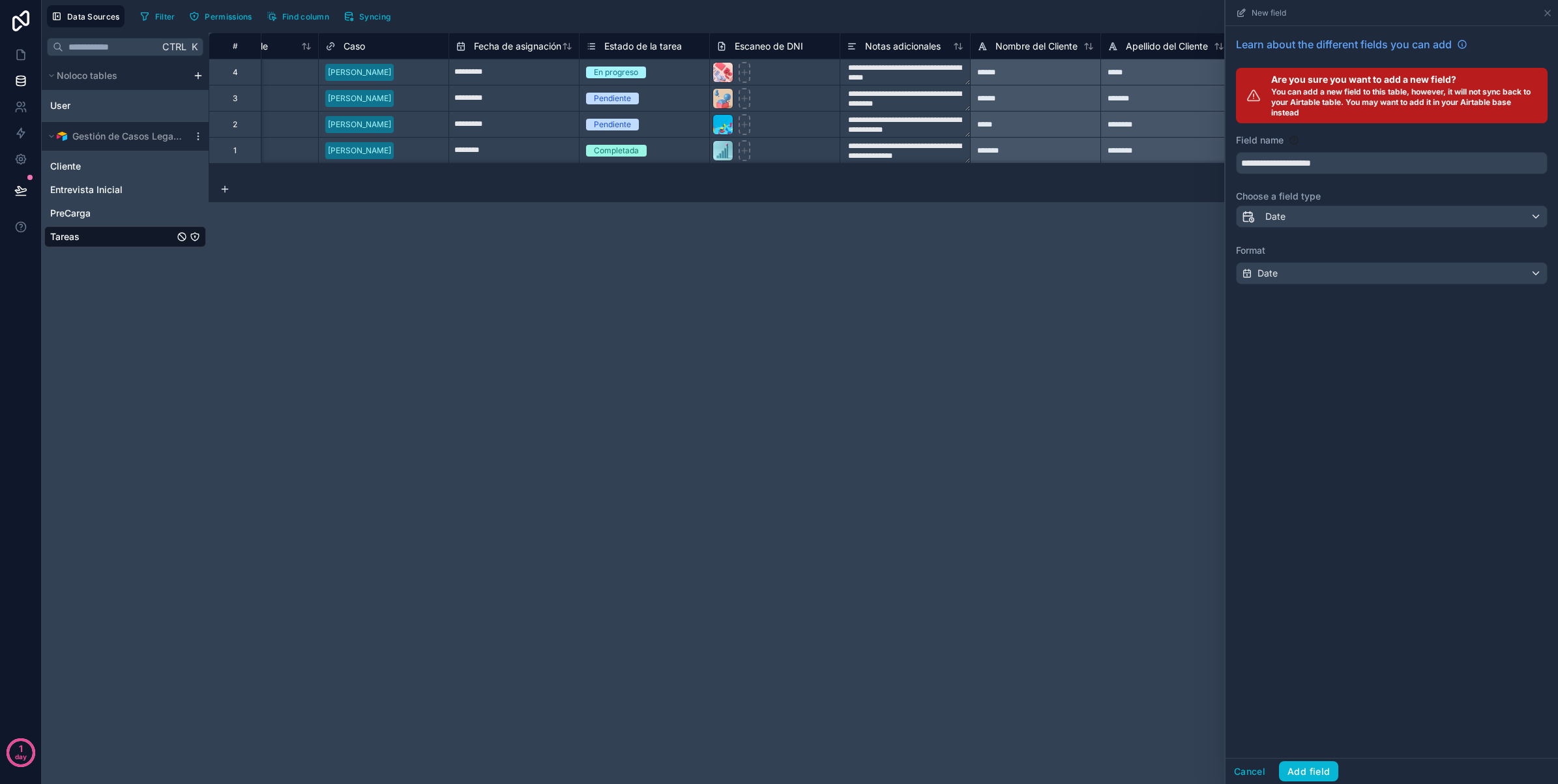
click at [1380, 390] on div "**********" at bounding box center [1392, 392] width 332 height 732
click at [1311, 765] on button "Add field" at bounding box center [1309, 771] width 60 height 21
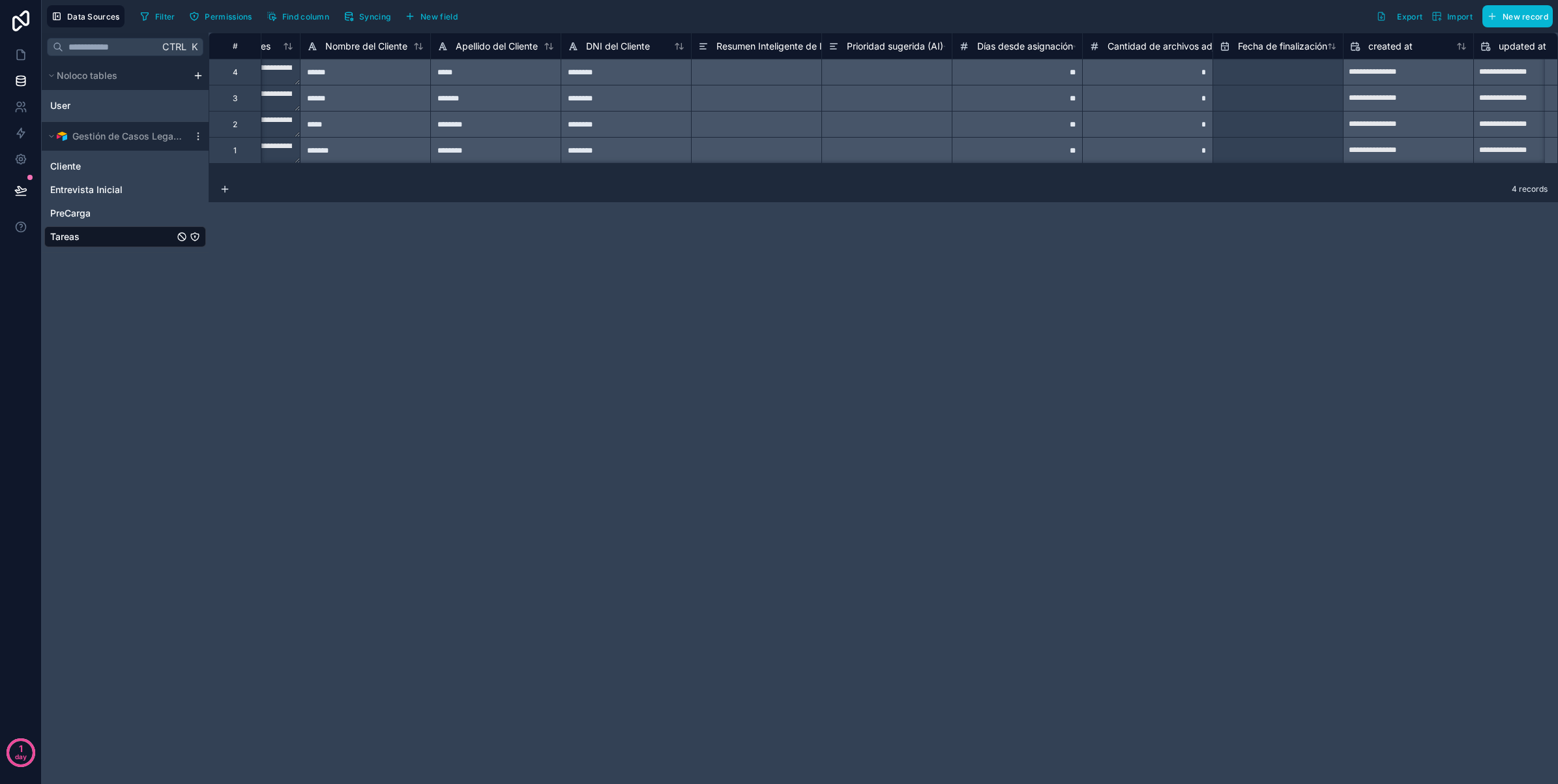
scroll to position [0, 655]
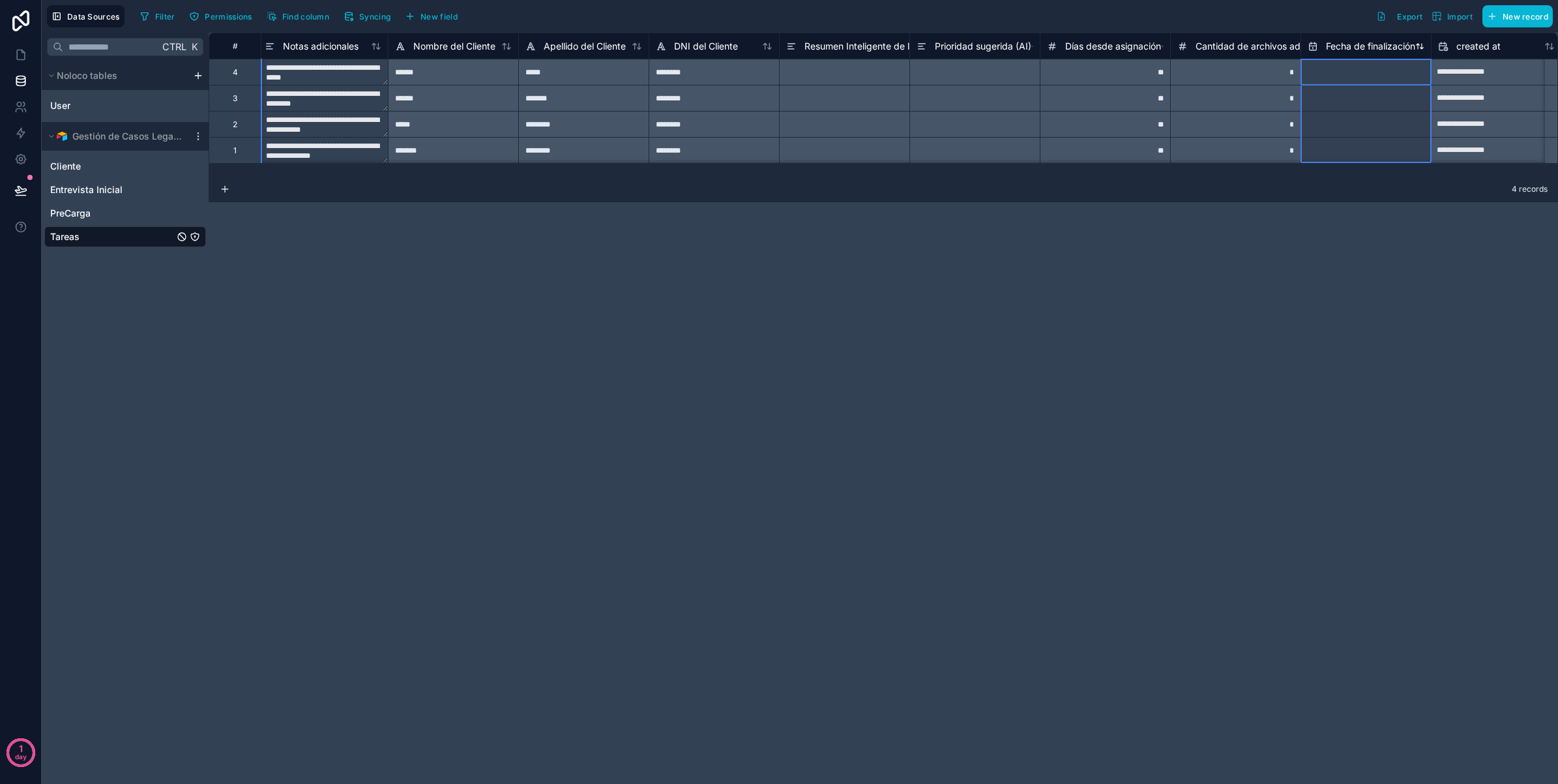
drag, startPoint x: 1358, startPoint y: 44, endPoint x: 1373, endPoint y: 54, distance: 18.0
click at [1373, 54] on div "Fecha de finalización" at bounding box center [1362, 46] width 108 height 15
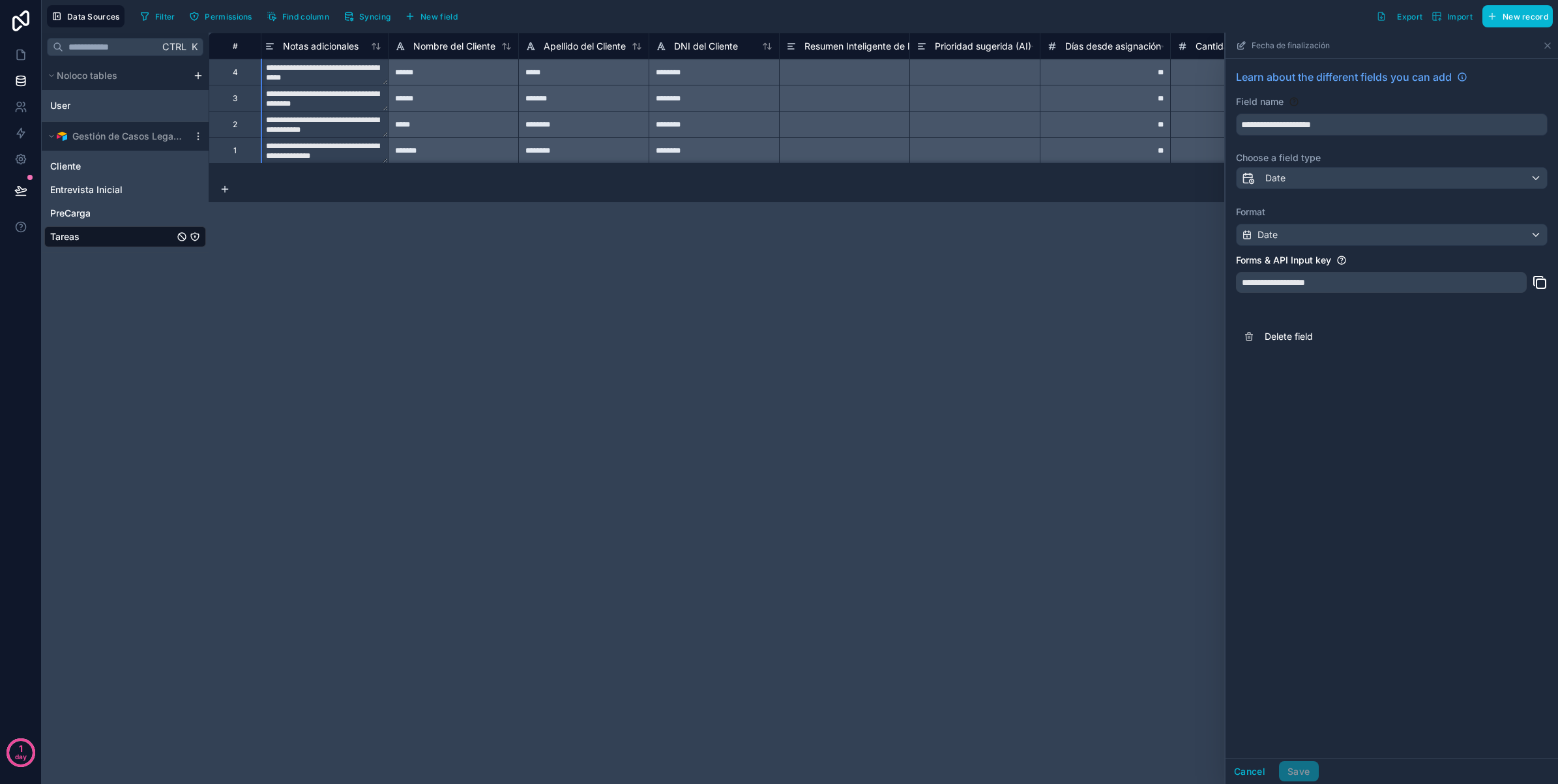
click at [928, 480] on div "**********" at bounding box center [883, 408] width 1350 height 751
click at [1551, 42] on icon at bounding box center [1548, 46] width 11 height 11
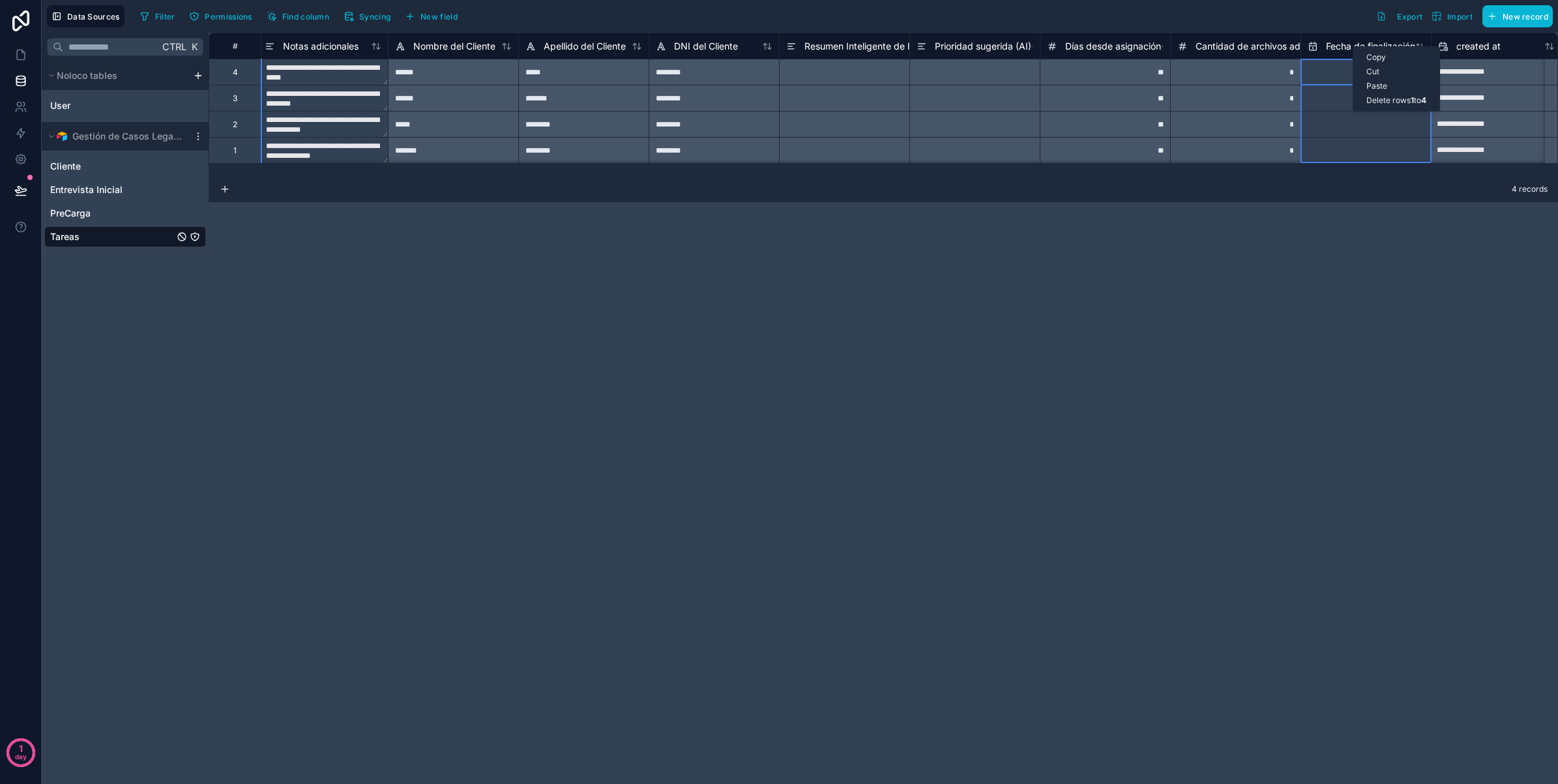
drag, startPoint x: 1353, startPoint y: 46, endPoint x: 1088, endPoint y: 321, distance: 381.9
click at [1088, 321] on div "**********" at bounding box center [883, 408] width 1350 height 751
drag, startPoint x: 1374, startPoint y: 43, endPoint x: 1076, endPoint y: 284, distance: 383.3
click at [1009, 323] on div "**********" at bounding box center [883, 408] width 1350 height 751
click at [1372, 46] on span "Fecha de finalización" at bounding box center [1370, 46] width 89 height 13
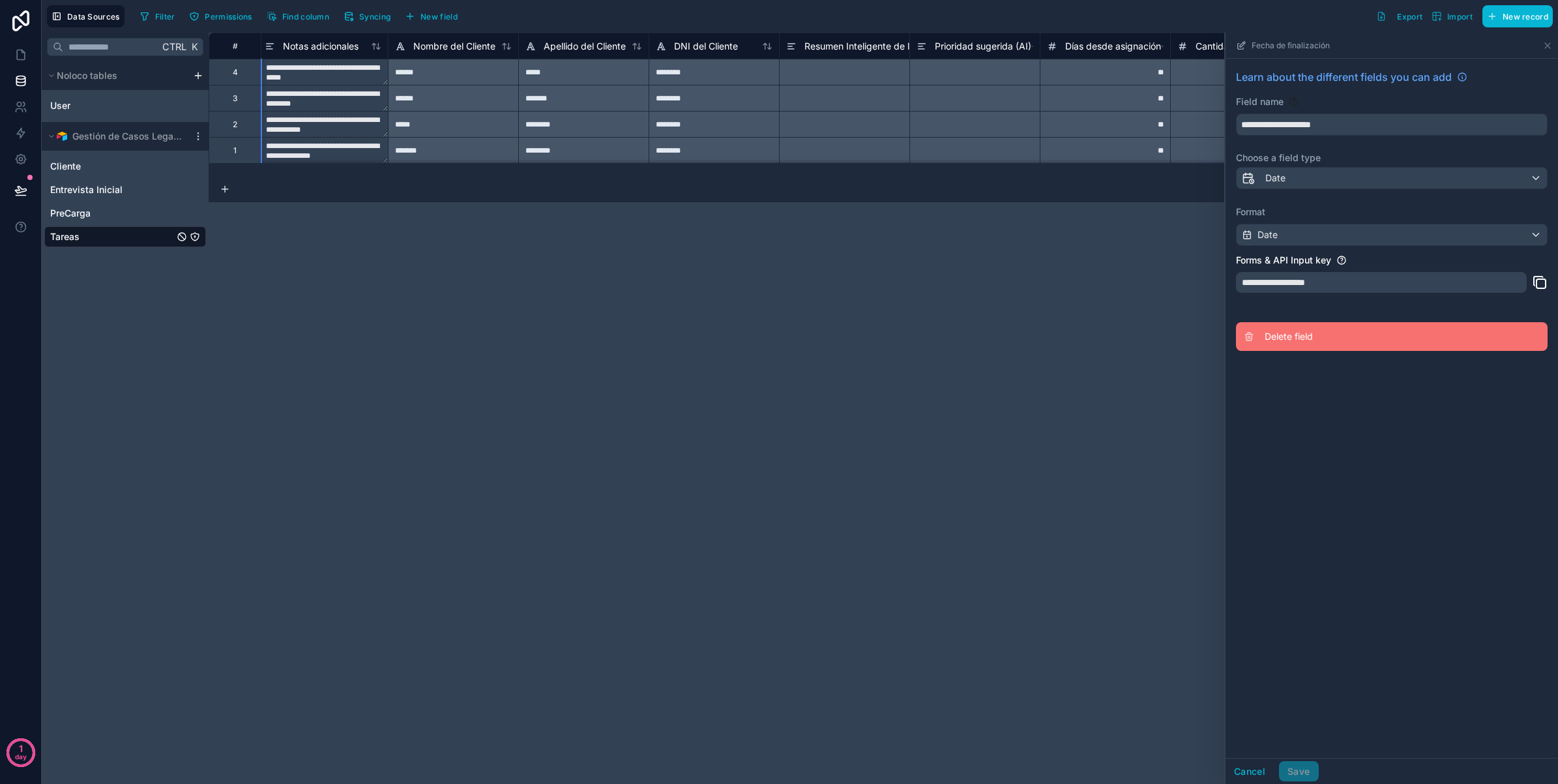
click at [1324, 343] on span "Delete field" at bounding box center [1359, 336] width 188 height 13
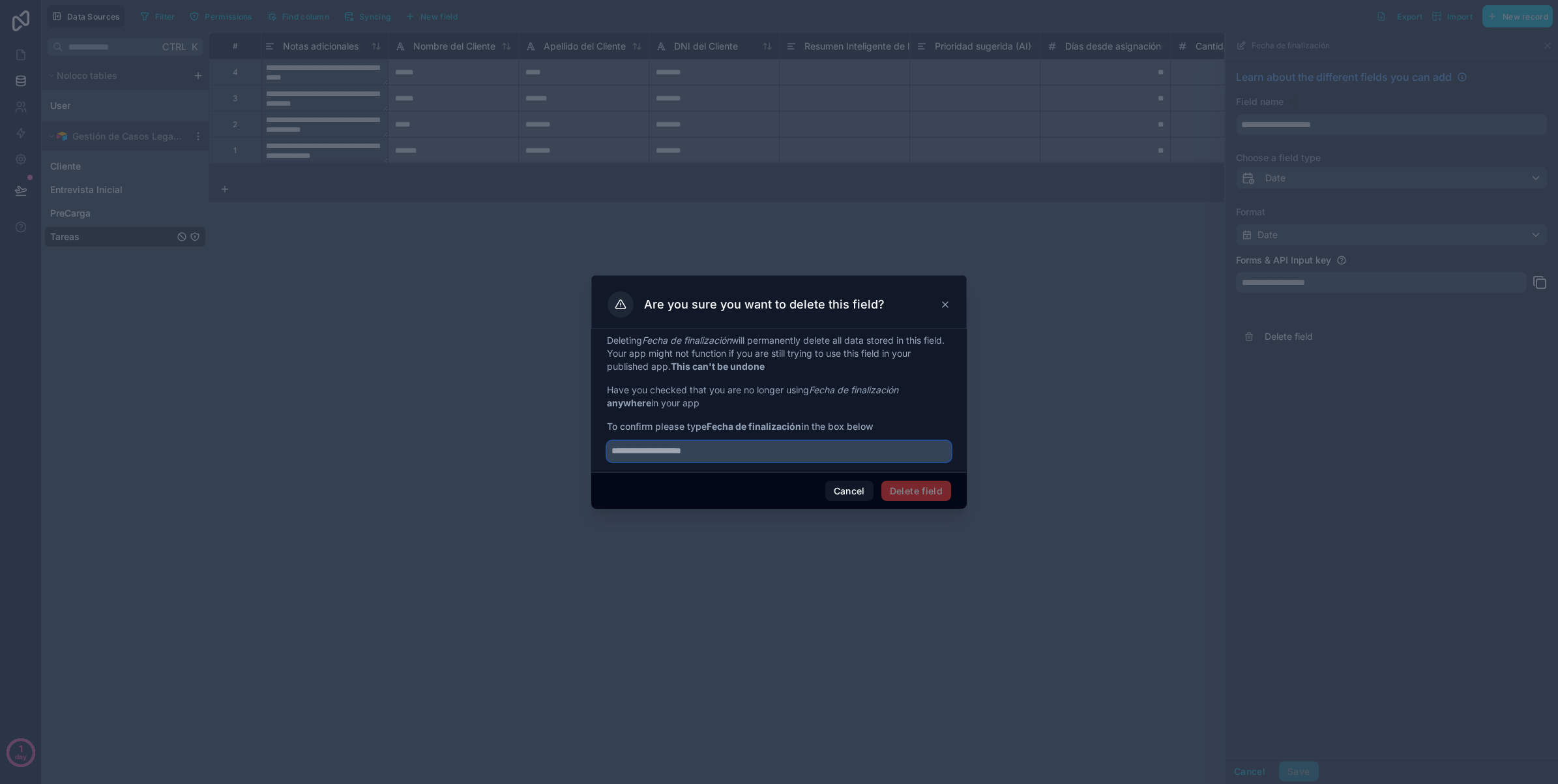
click at [809, 456] on input "text" at bounding box center [779, 451] width 344 height 21
type input "**********"
click at [941, 495] on button "Delete field" at bounding box center [916, 491] width 70 height 21
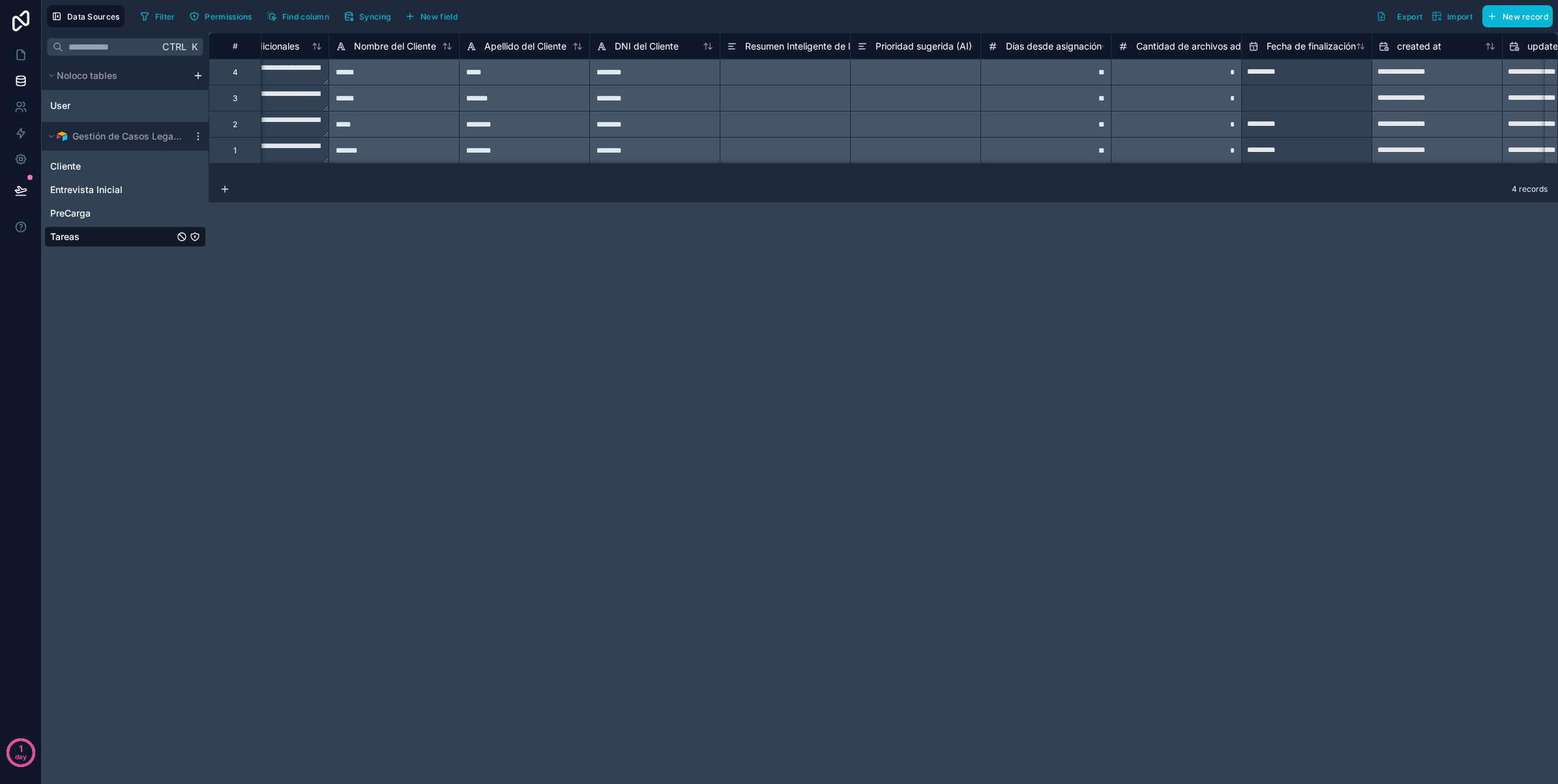
scroll to position [0, 720]
click at [1278, 100] on input "text" at bounding box center [1301, 98] width 130 height 21
select select "****"
select select "*"
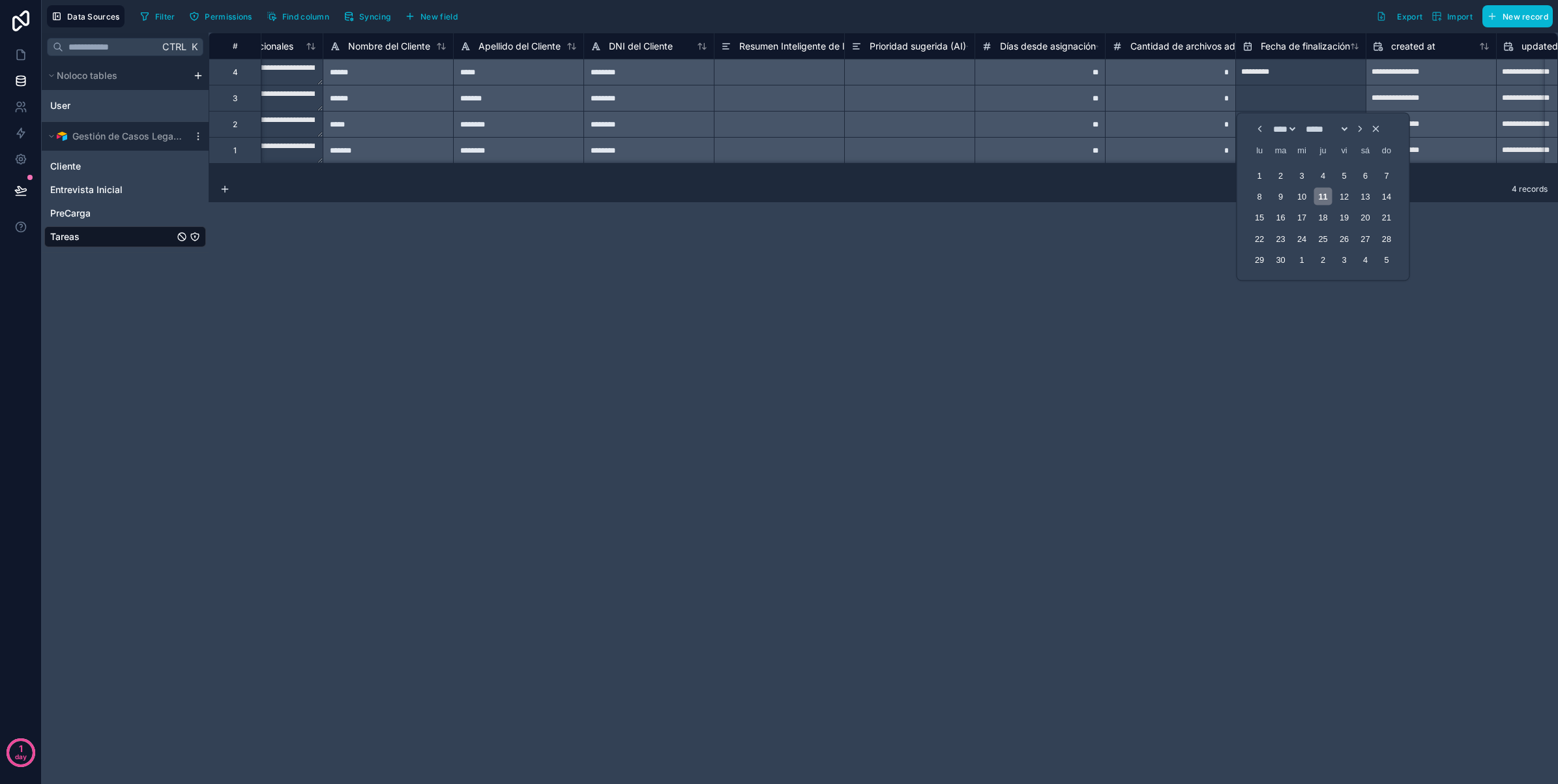
click at [1325, 200] on div "11" at bounding box center [1323, 196] width 17 height 17
type input "*********"
click at [932, 341] on div "**********" at bounding box center [883, 408] width 1350 height 751
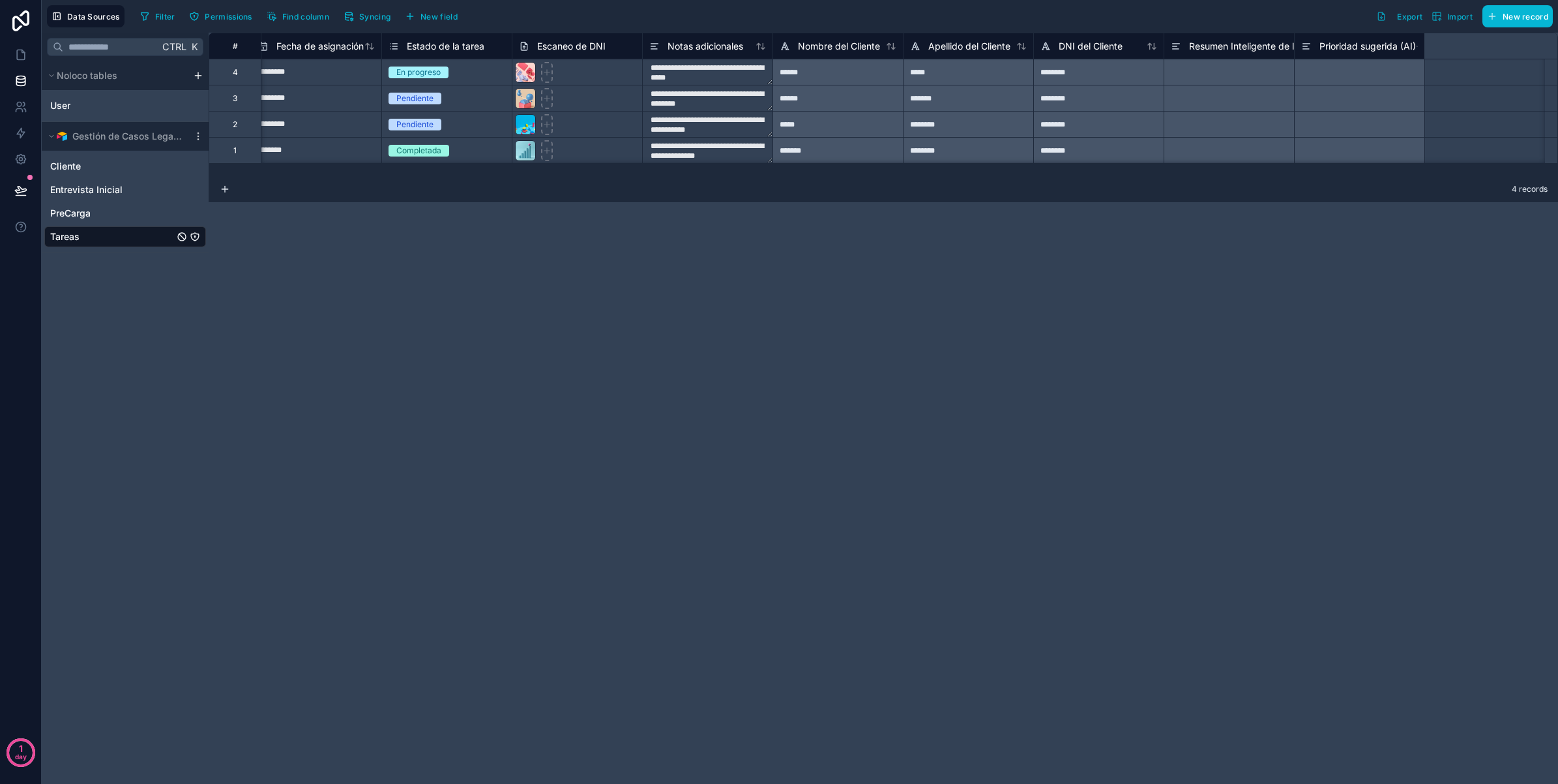
scroll to position [0, 0]
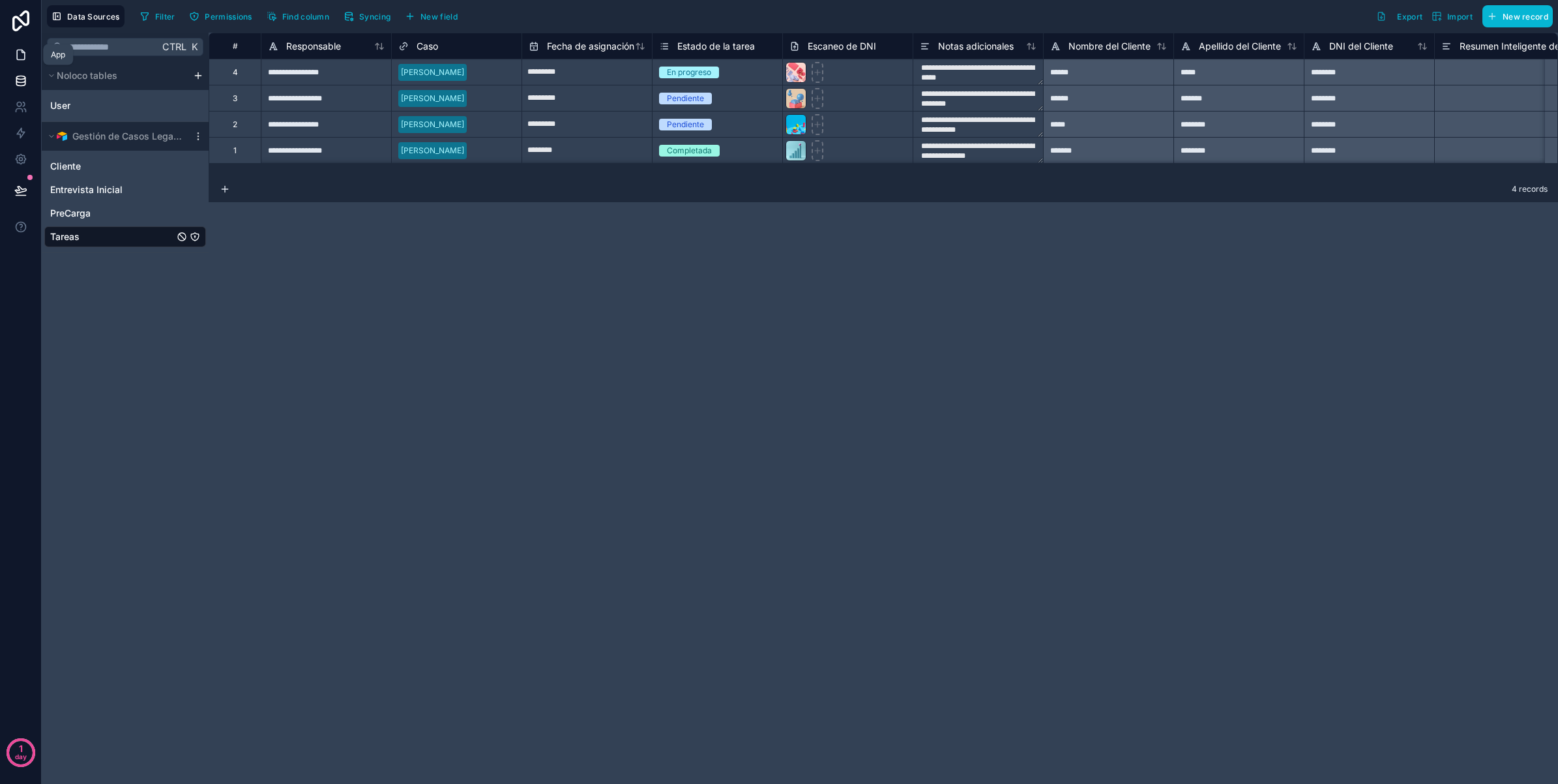
click at [27, 60] on icon at bounding box center [20, 54] width 13 height 13
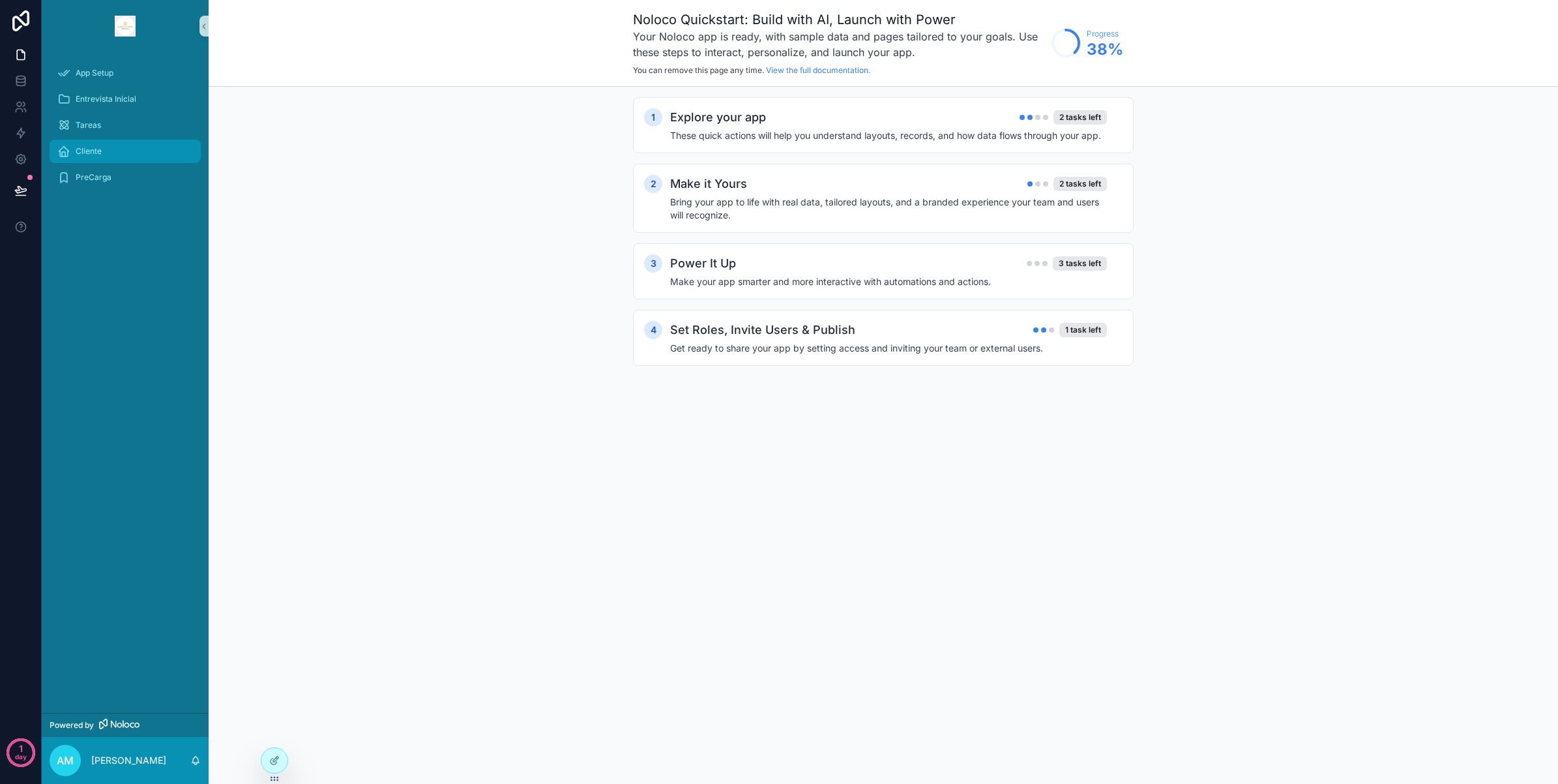
click at [117, 153] on div "Cliente" at bounding box center [125, 151] width 135 height 21
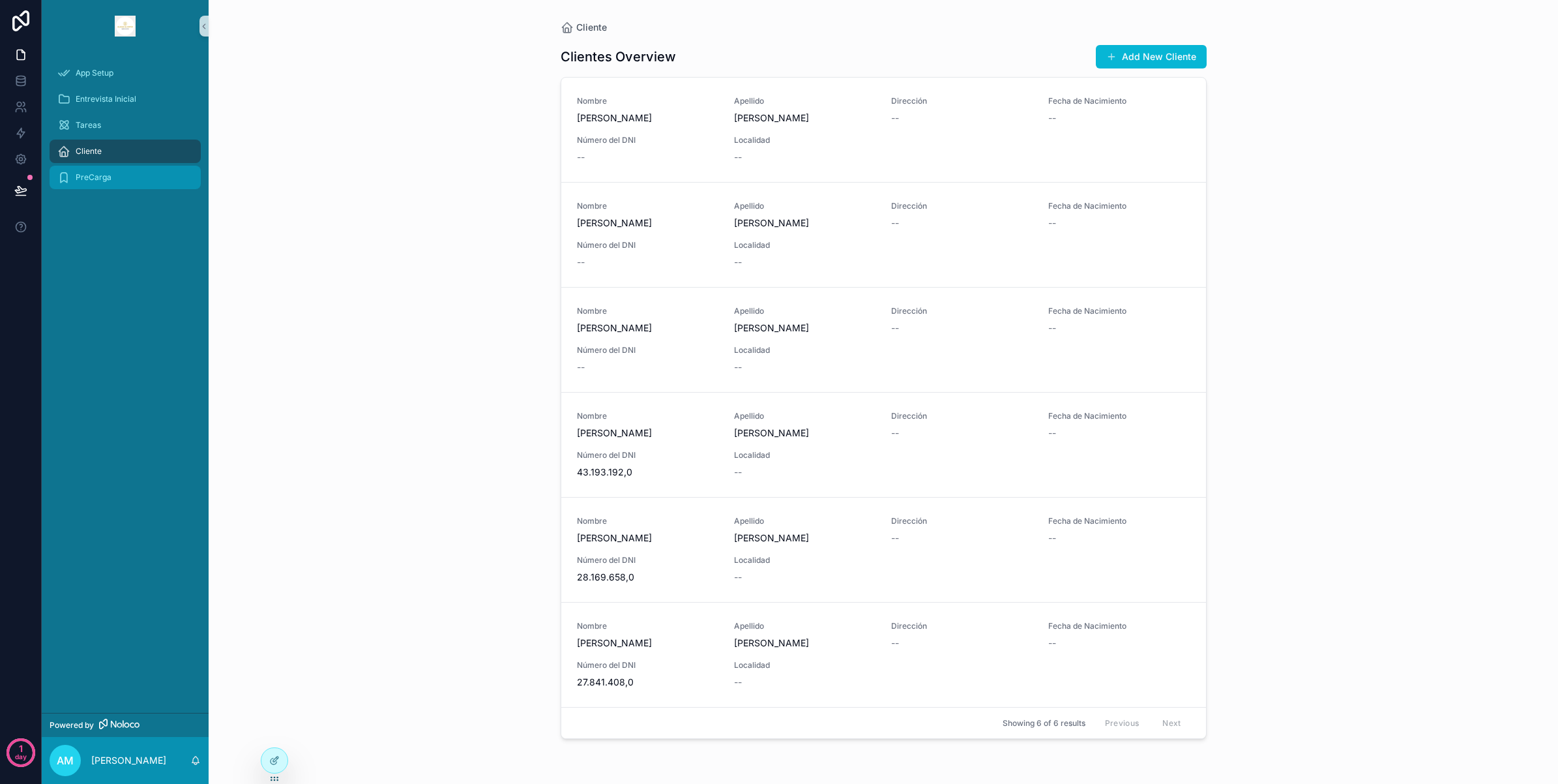
click at [117, 177] on div "PreCarga" at bounding box center [125, 177] width 135 height 21
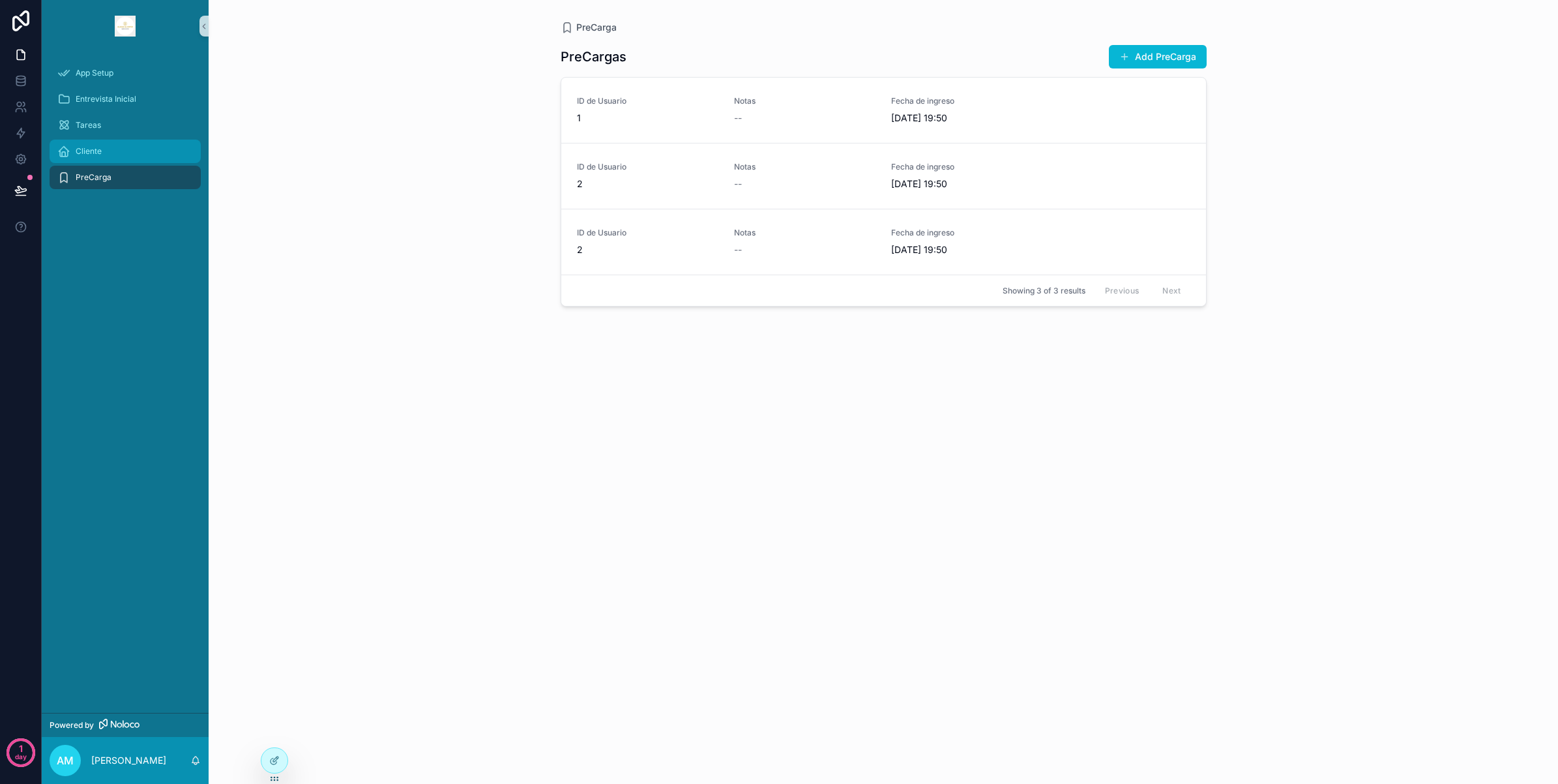
click at [123, 154] on div "Cliente" at bounding box center [125, 151] width 135 height 21
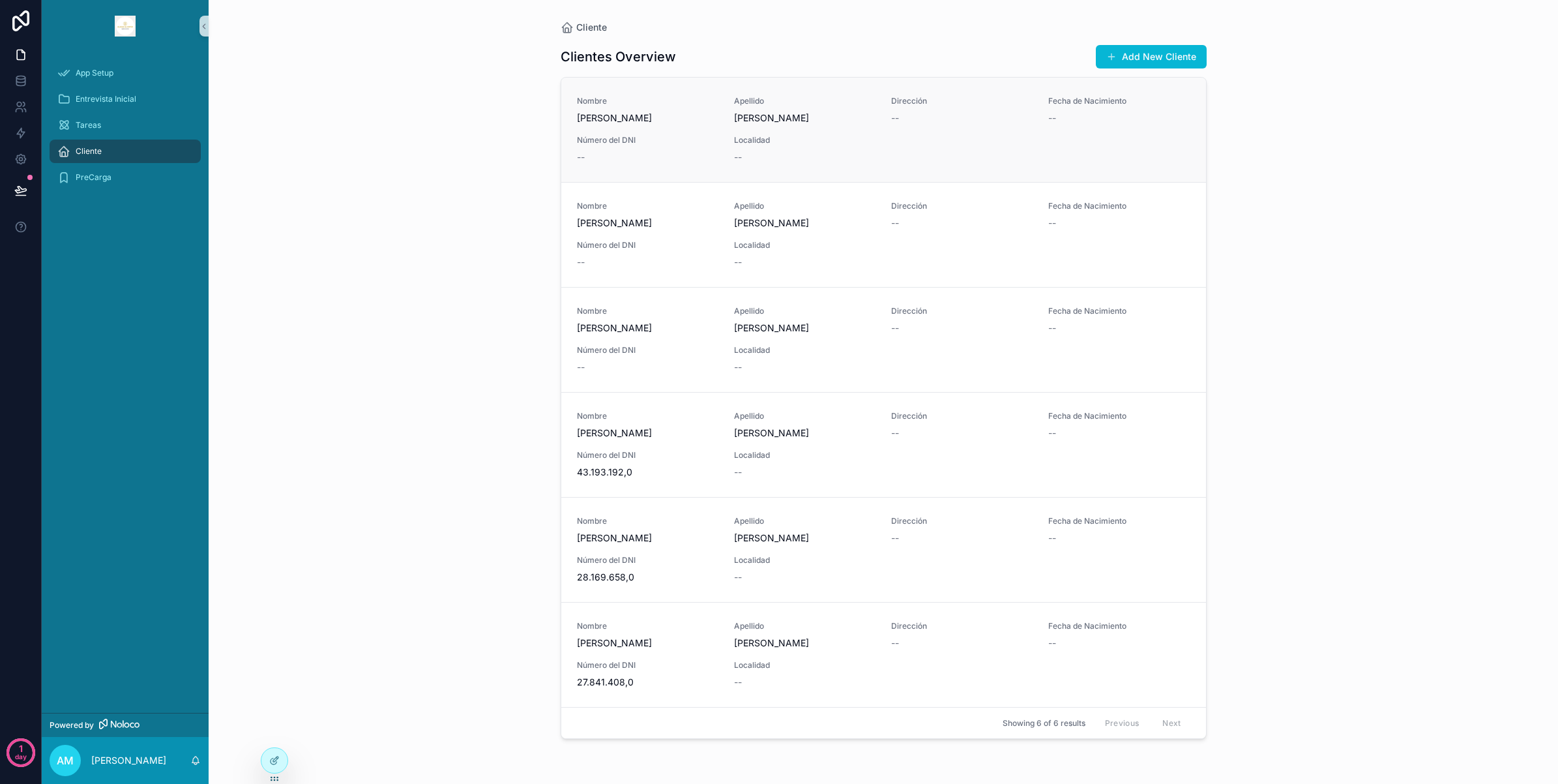
click at [688, 127] on div "Nombre [PERSON_NAME] [PERSON_NAME] Dirección -- Fecha de Nacimiento -- Número d…" at bounding box center [884, 129] width 614 height 68
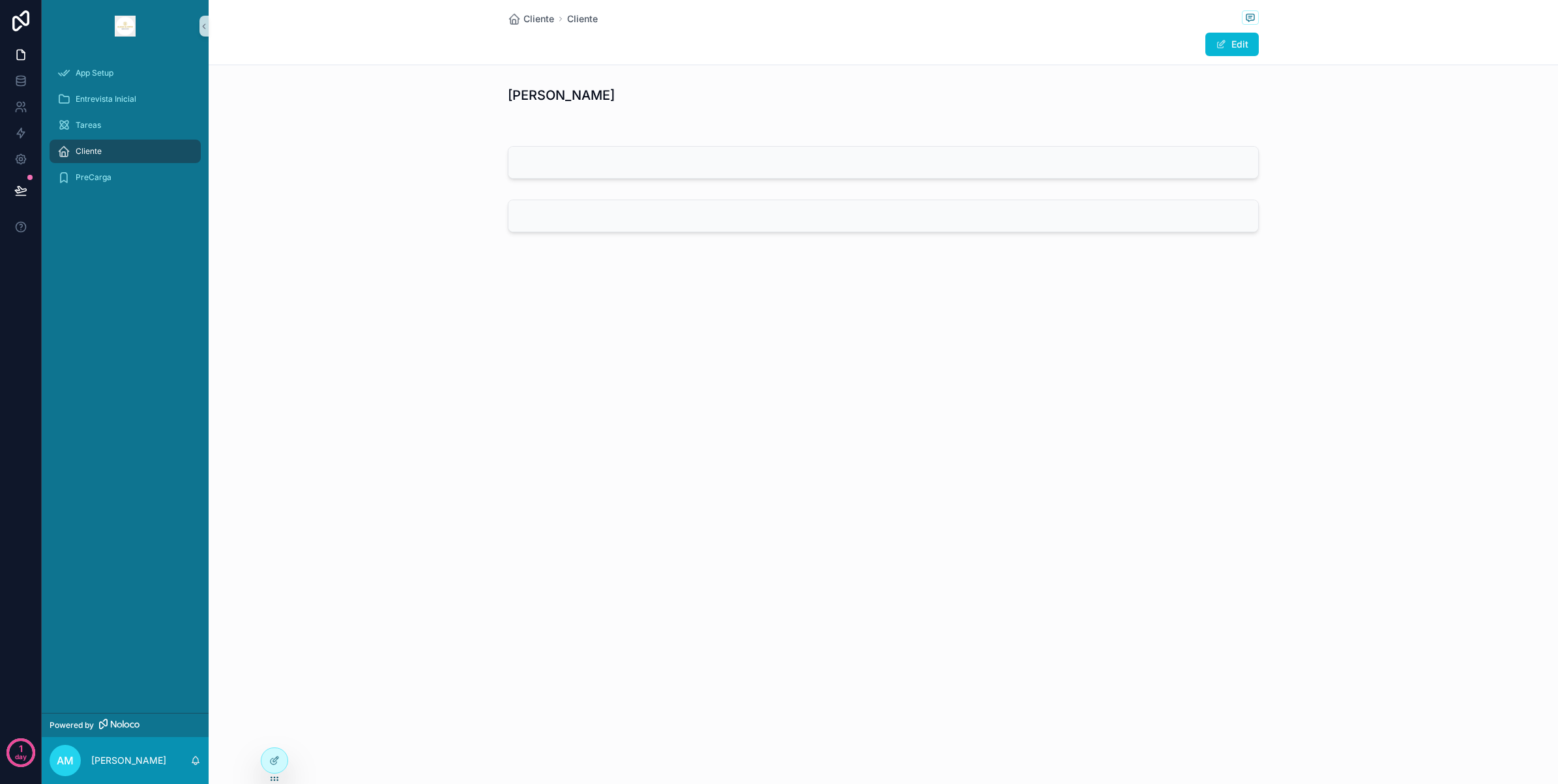
drag, startPoint x: 645, startPoint y: 155, endPoint x: 640, endPoint y: 150, distance: 7.1
click at [645, 155] on div "scrollable content" at bounding box center [883, 162] width 750 height 31
click at [554, 277] on div "Cliente Cliente Edit Maximiliano Avalos" at bounding box center [883, 171] width 1350 height 342
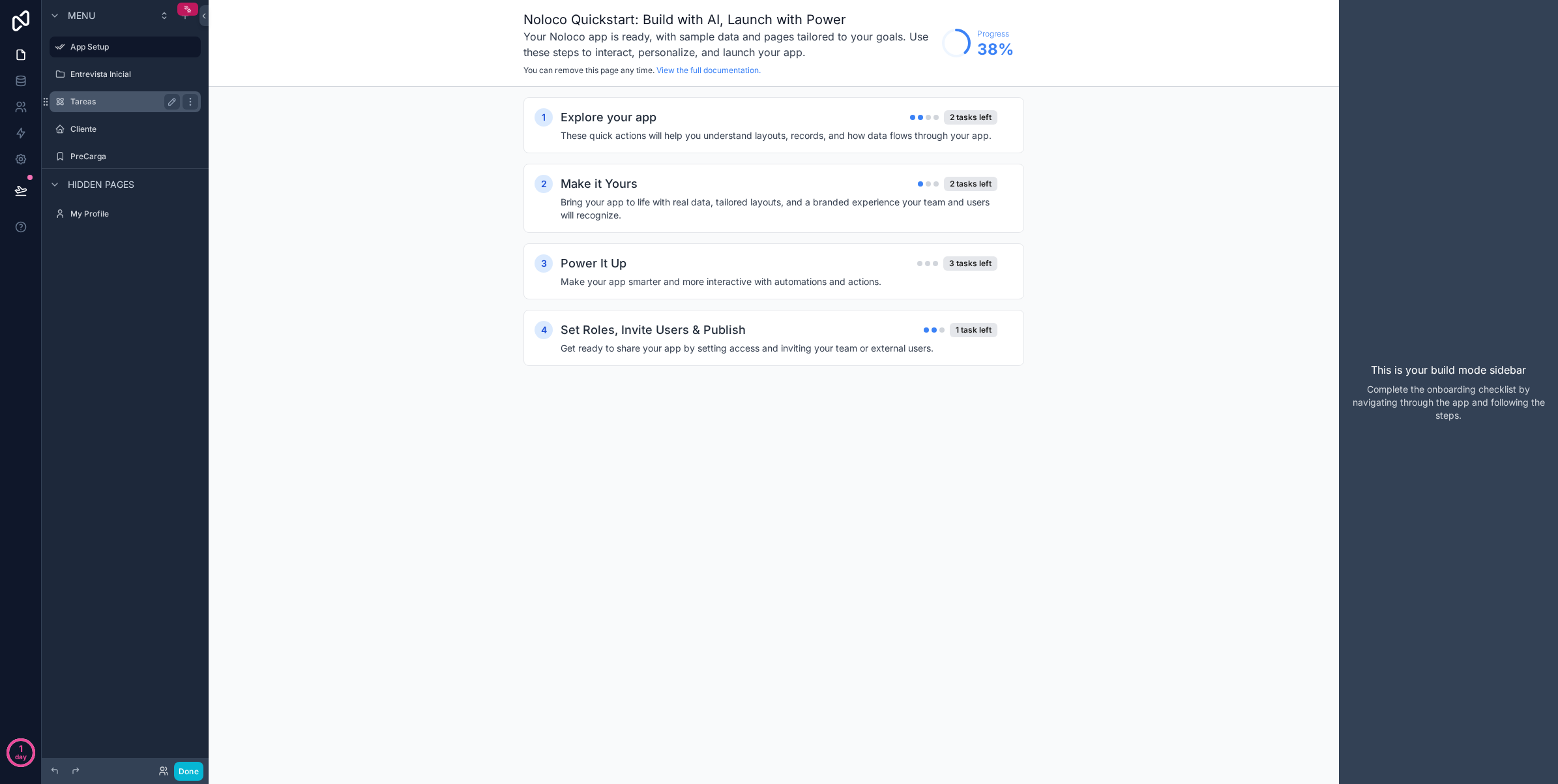
click at [111, 99] on label "Tareas" at bounding box center [123, 102] width 105 height 11
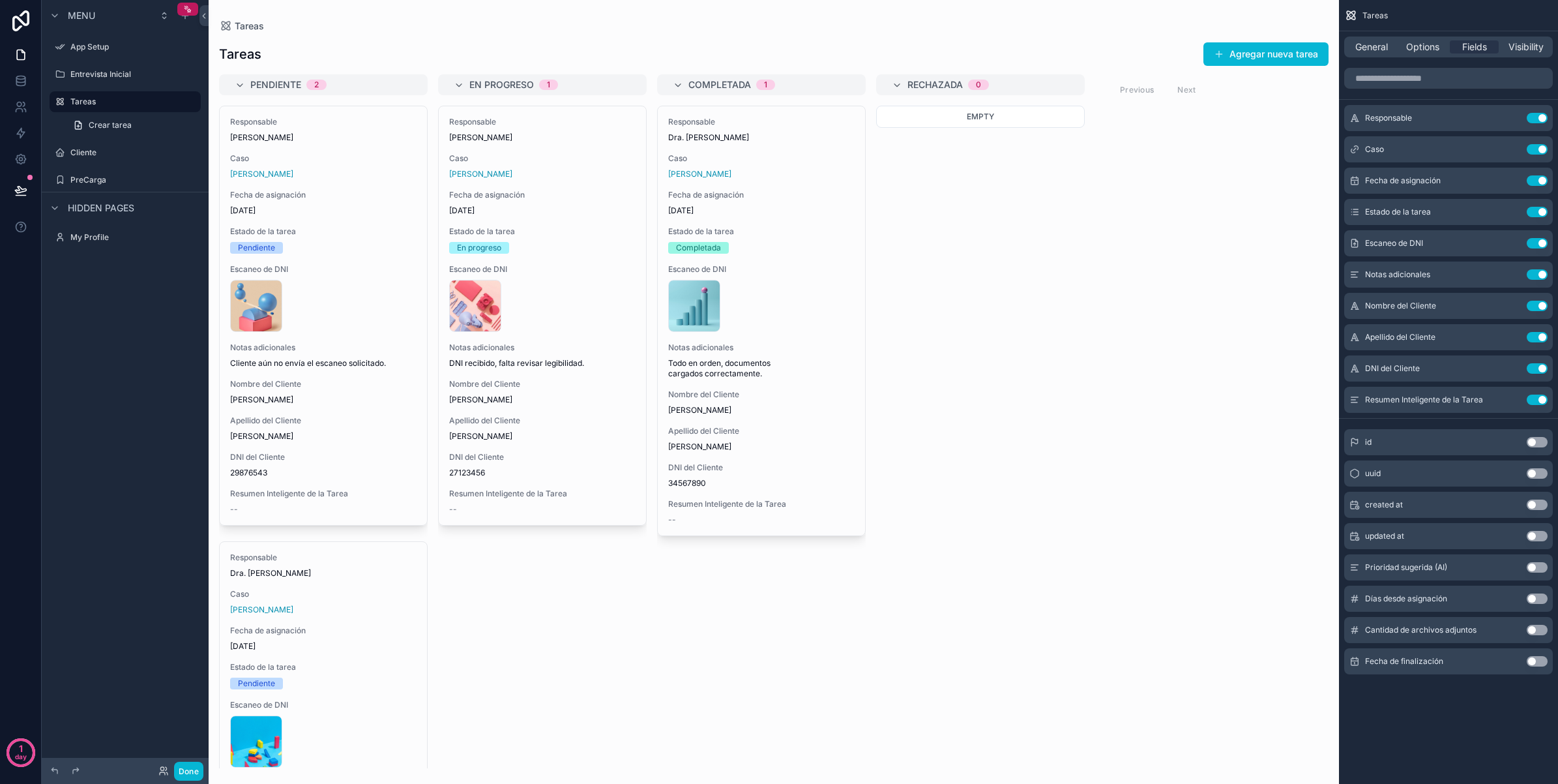
click at [998, 272] on div "scrollable content" at bounding box center [773, 392] width 1130 height 784
click at [1369, 48] on span "General" at bounding box center [1372, 46] width 33 height 13
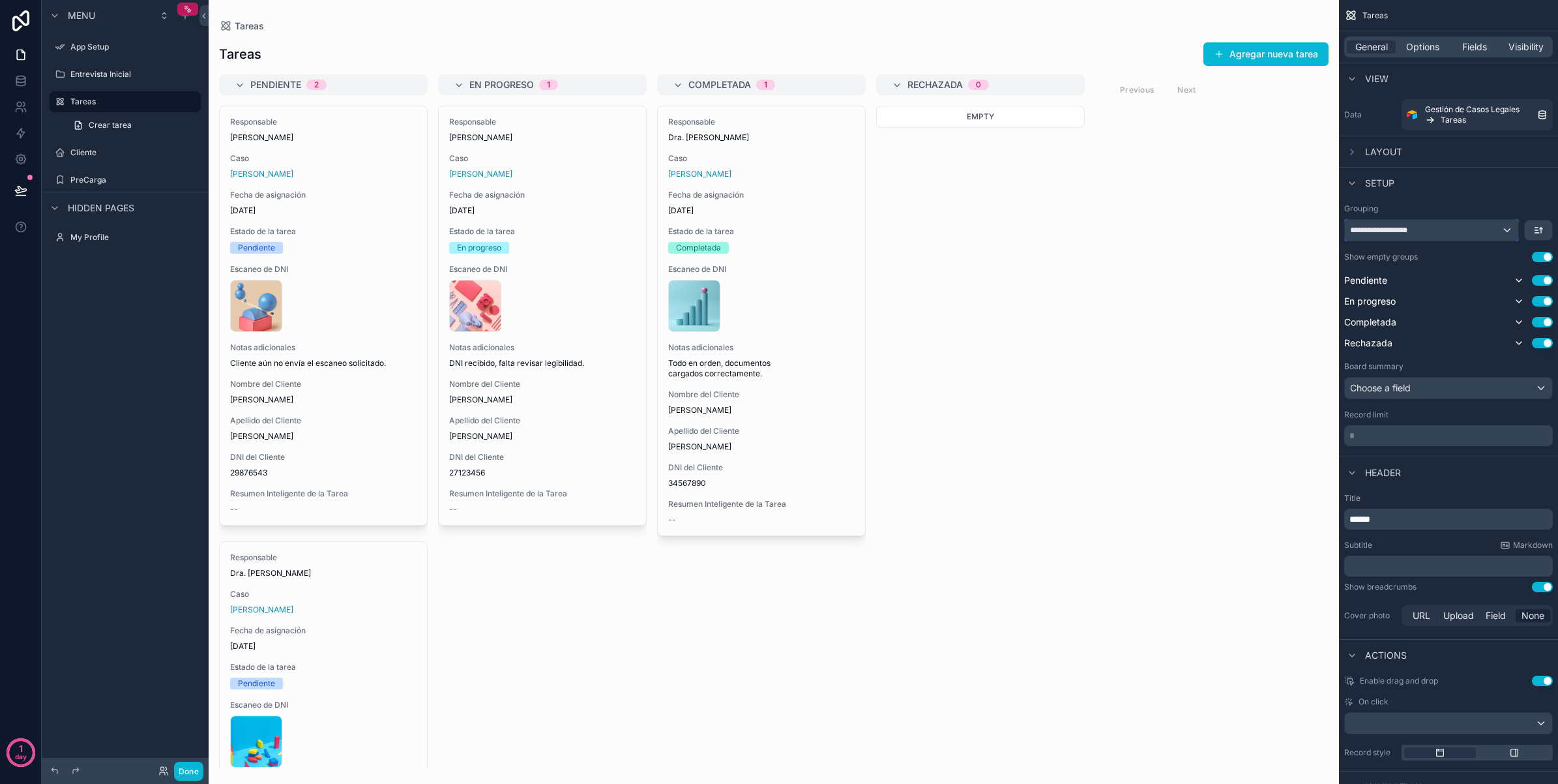
click at [1433, 229] on div "**********" at bounding box center [1431, 230] width 174 height 21
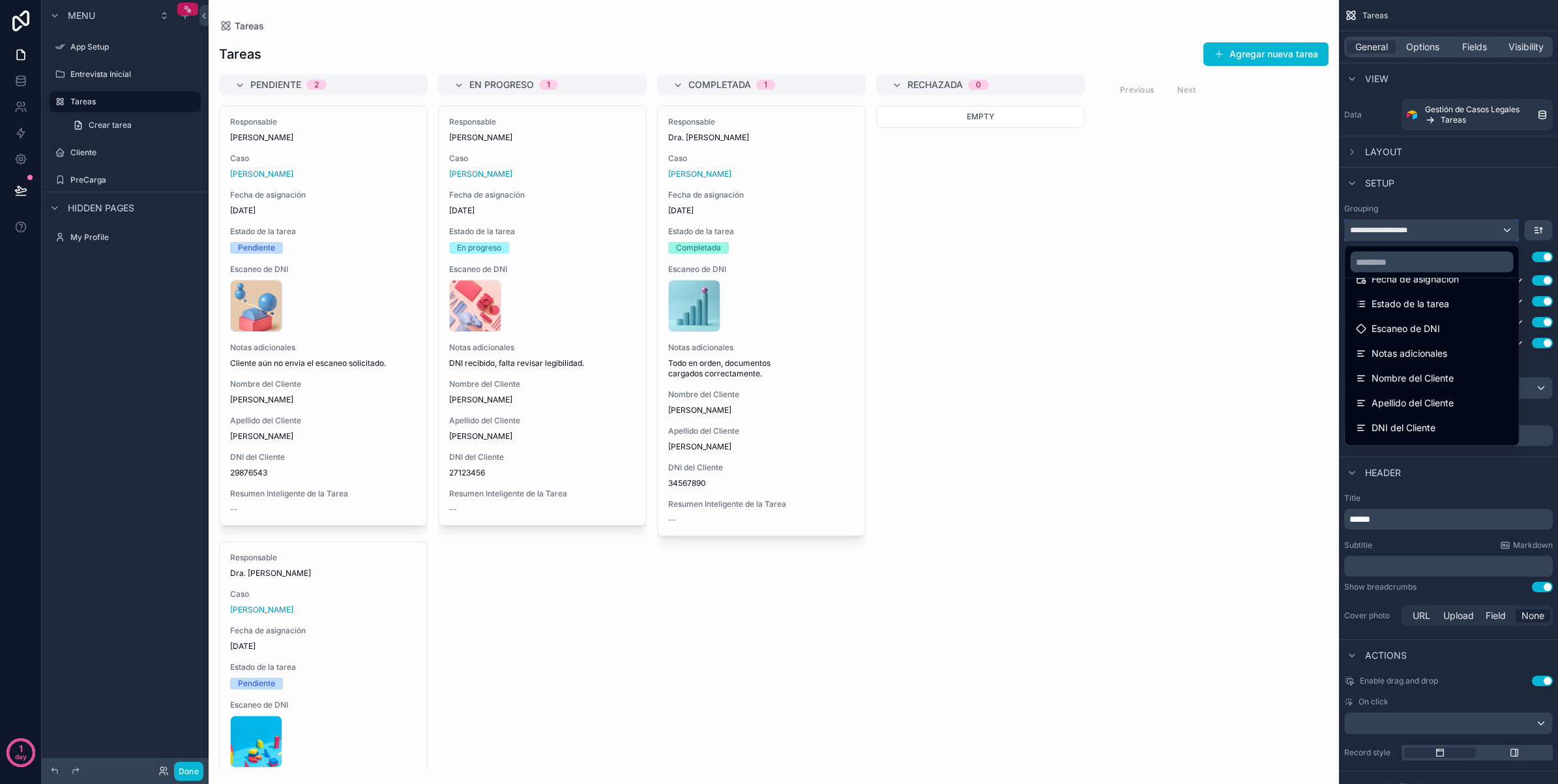
scroll to position [82, 0]
click at [1464, 190] on div "scrollable content" at bounding box center [779, 392] width 1558 height 784
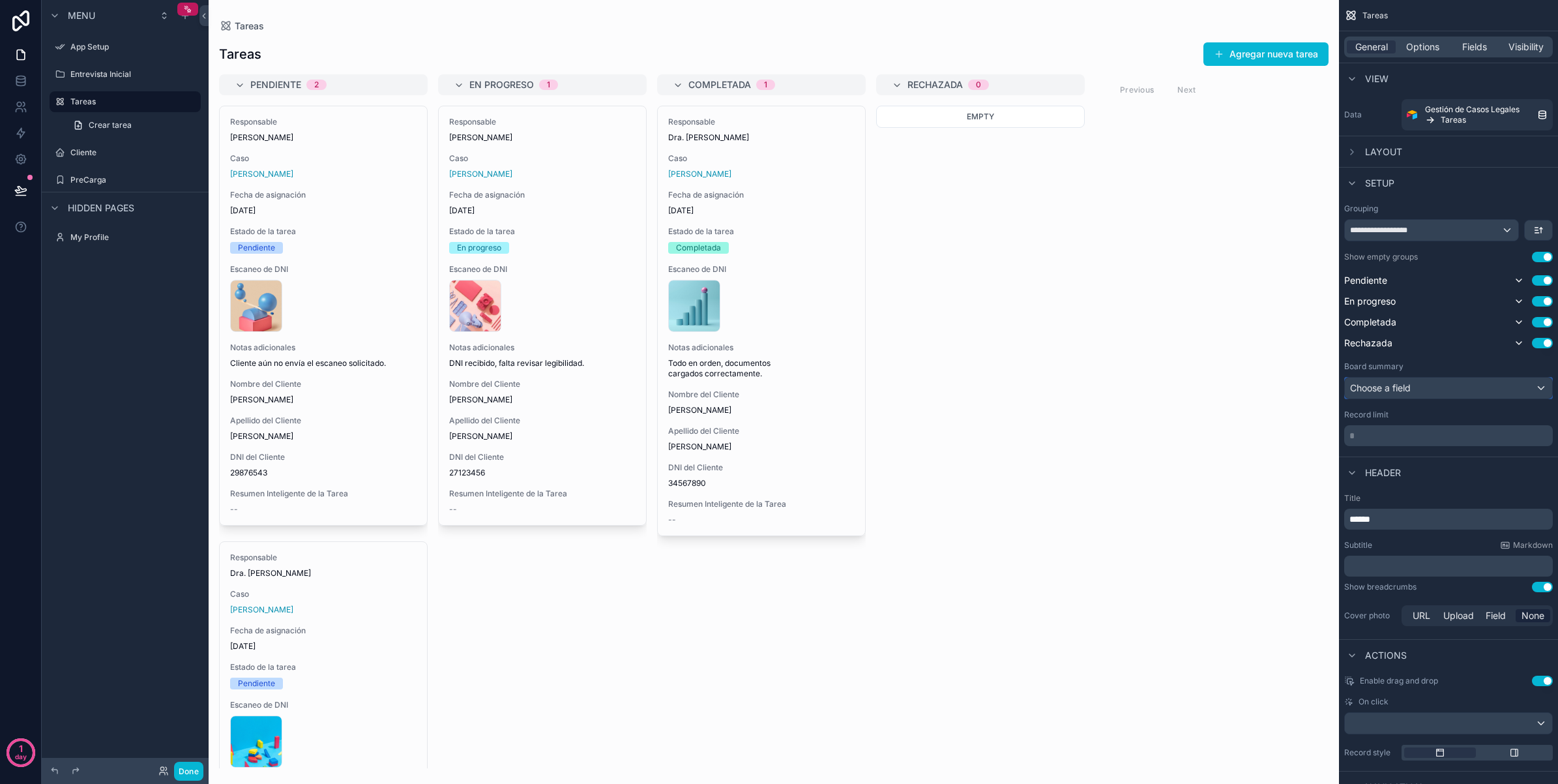
click at [1435, 385] on div "Choose a field" at bounding box center [1448, 387] width 207 height 21
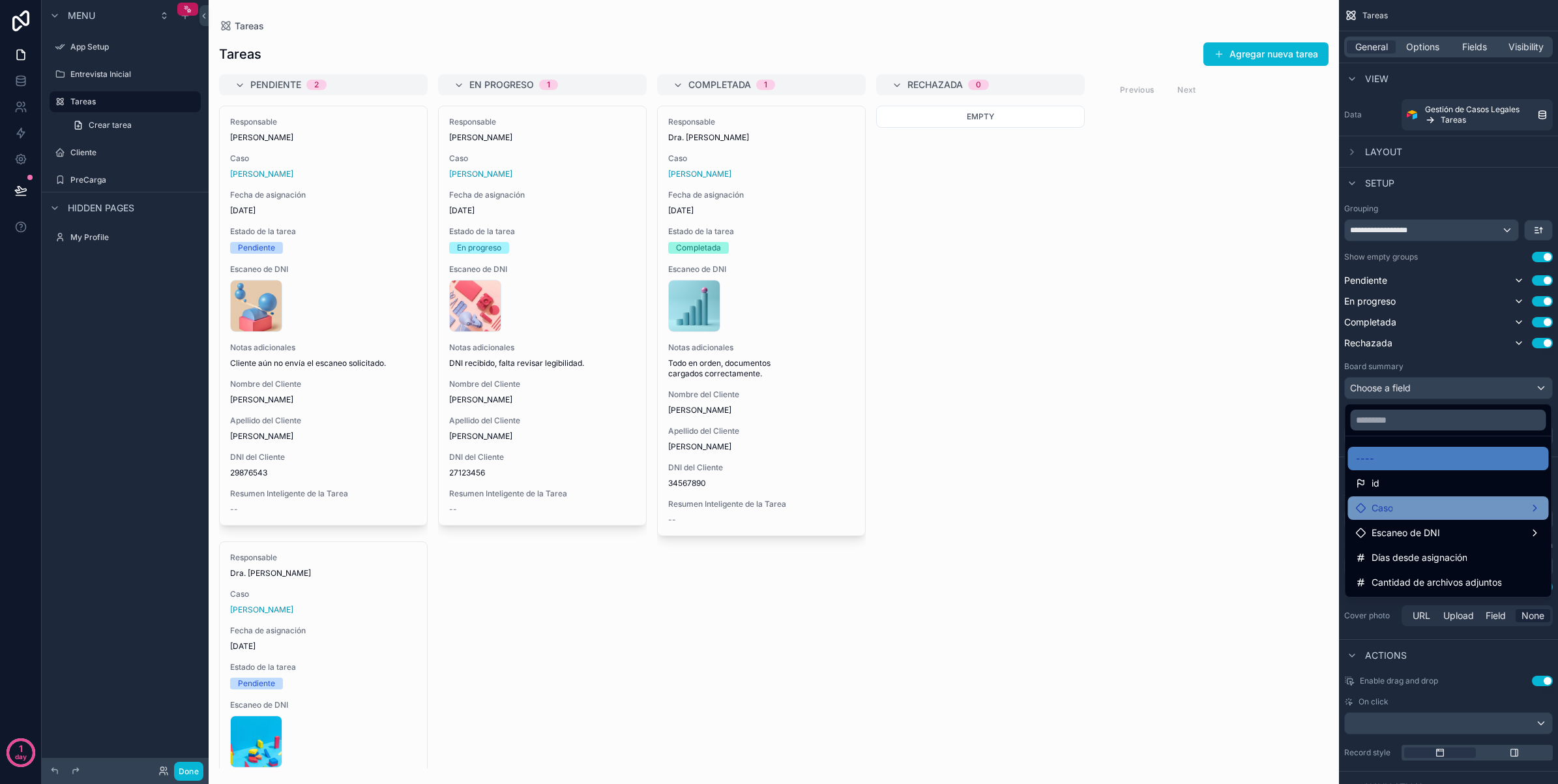
click at [1456, 506] on div "Caso" at bounding box center [1449, 507] width 185 height 15
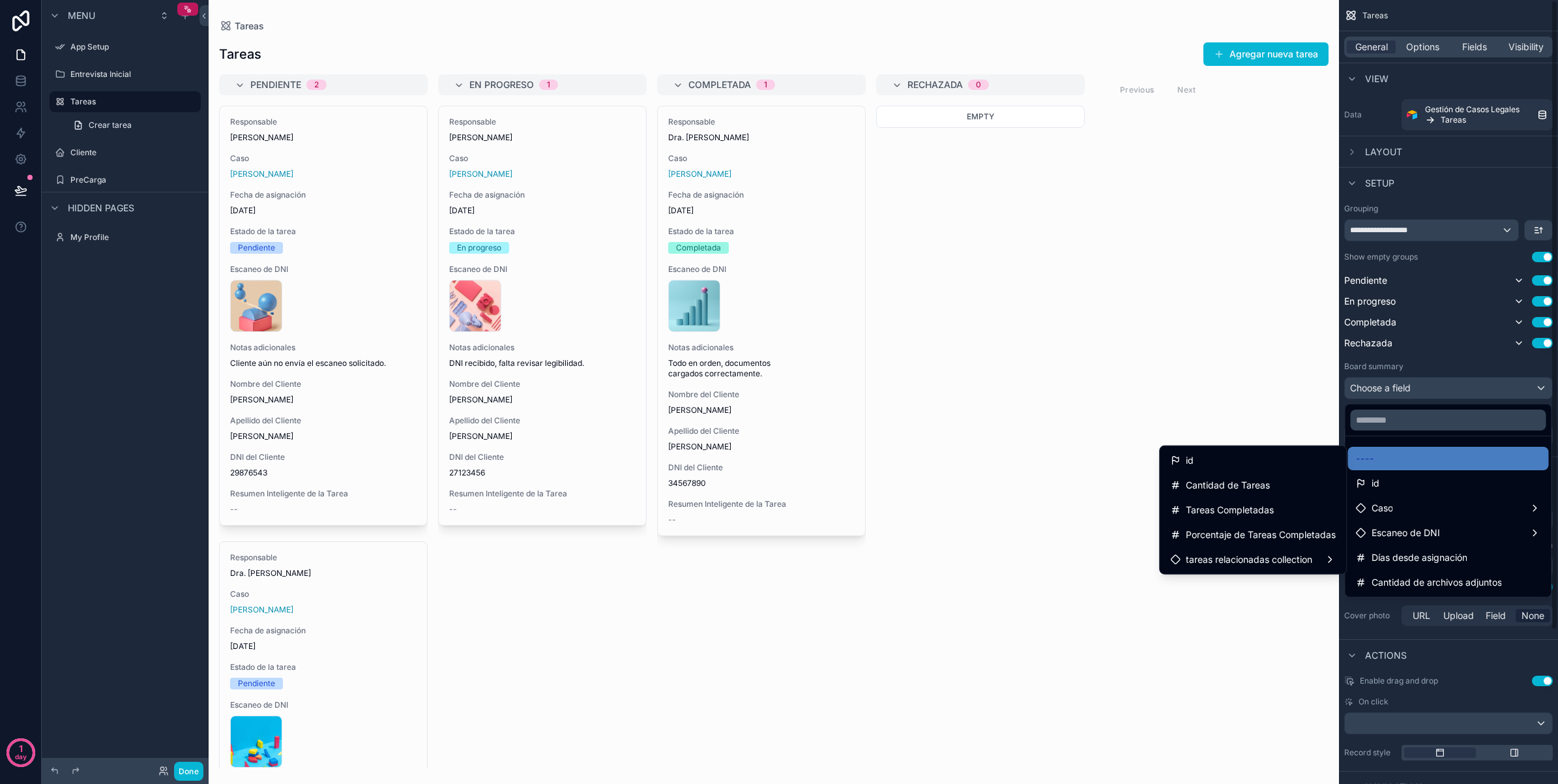
click at [1429, 372] on div "scrollable content" at bounding box center [779, 392] width 1558 height 784
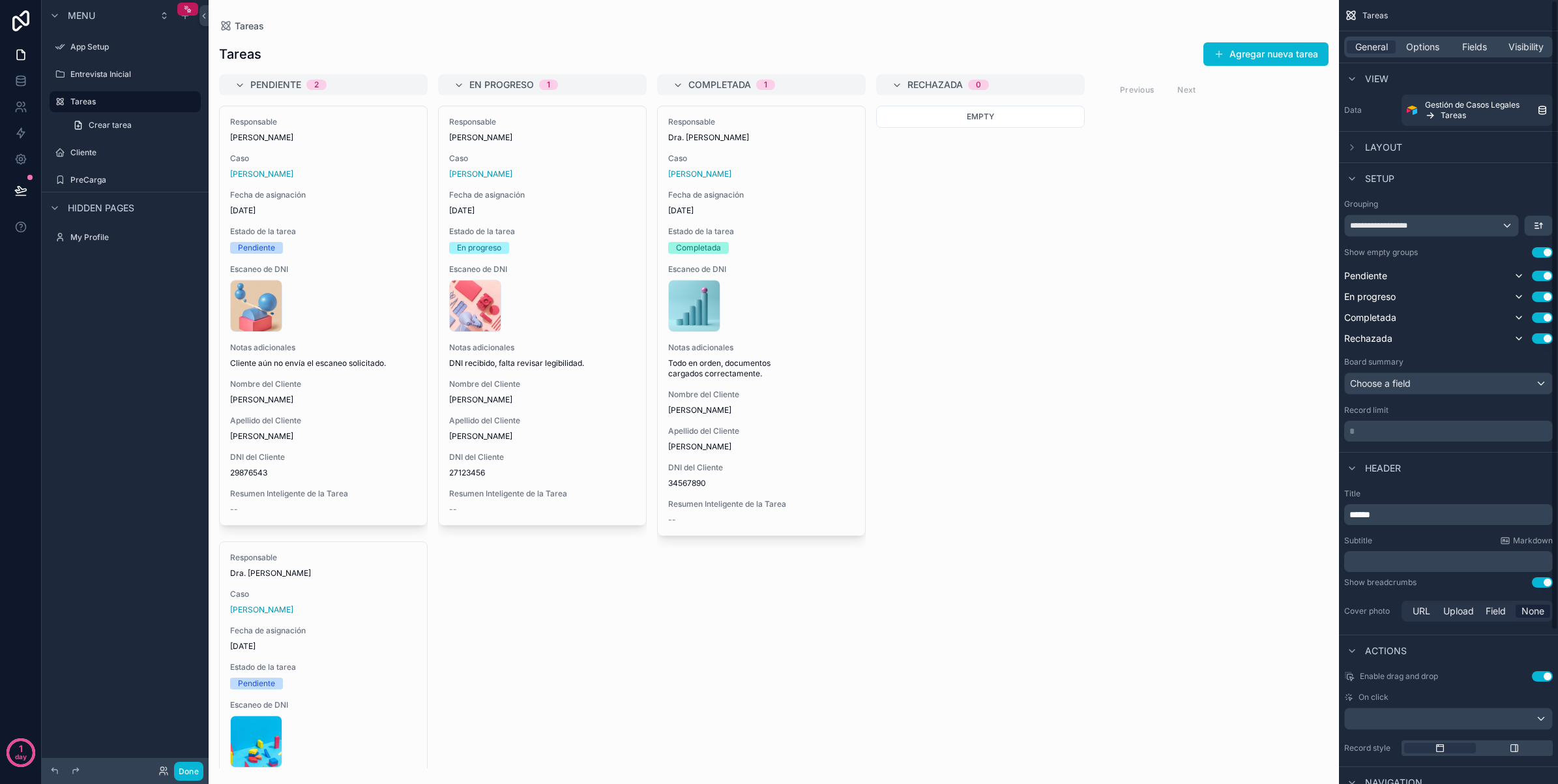
scroll to position [0, 0]
click at [1518, 280] on icon "scrollable content" at bounding box center [1519, 281] width 11 height 11
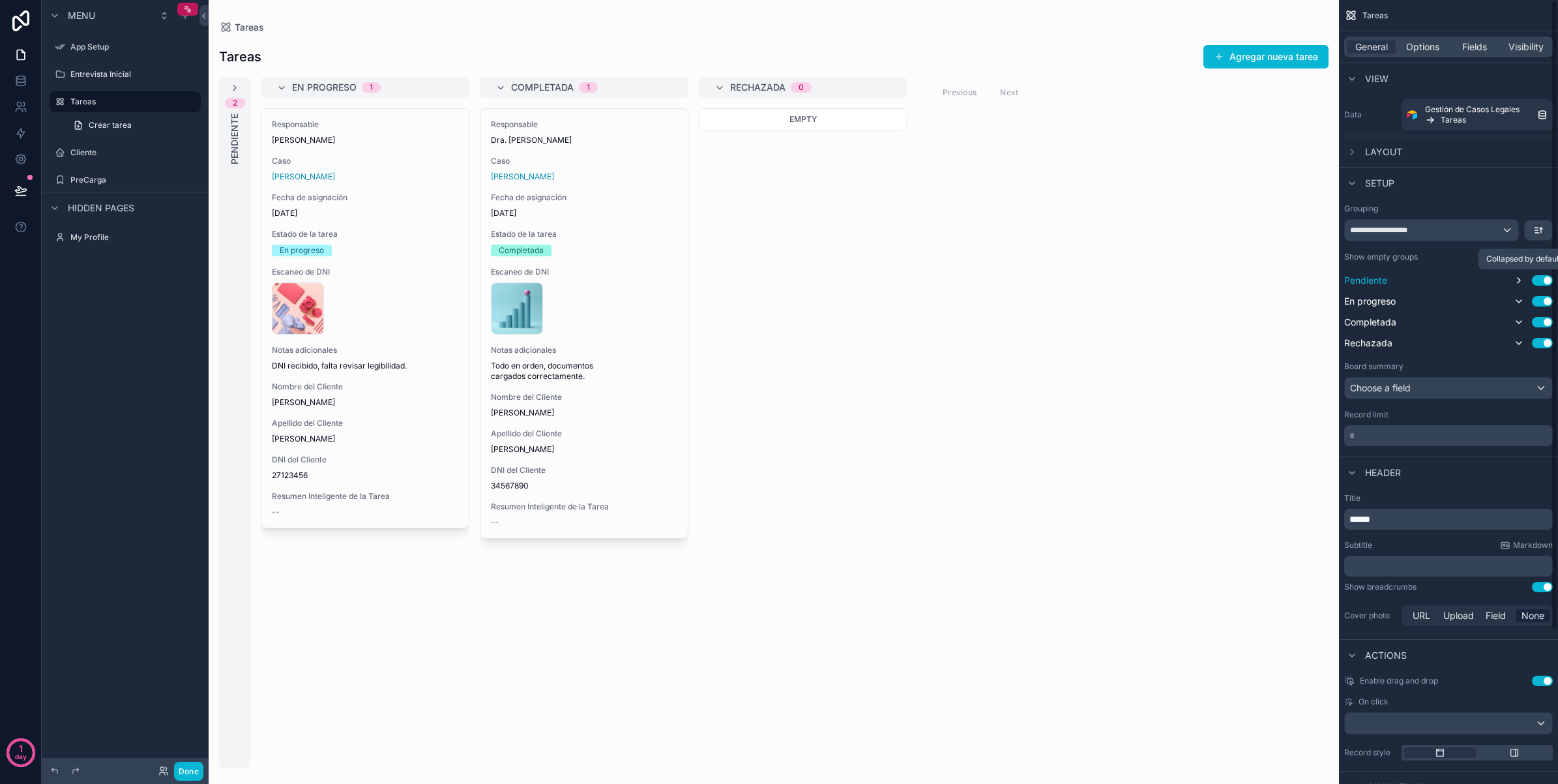
click at [1518, 280] on icon "scrollable content" at bounding box center [1519, 281] width 11 height 11
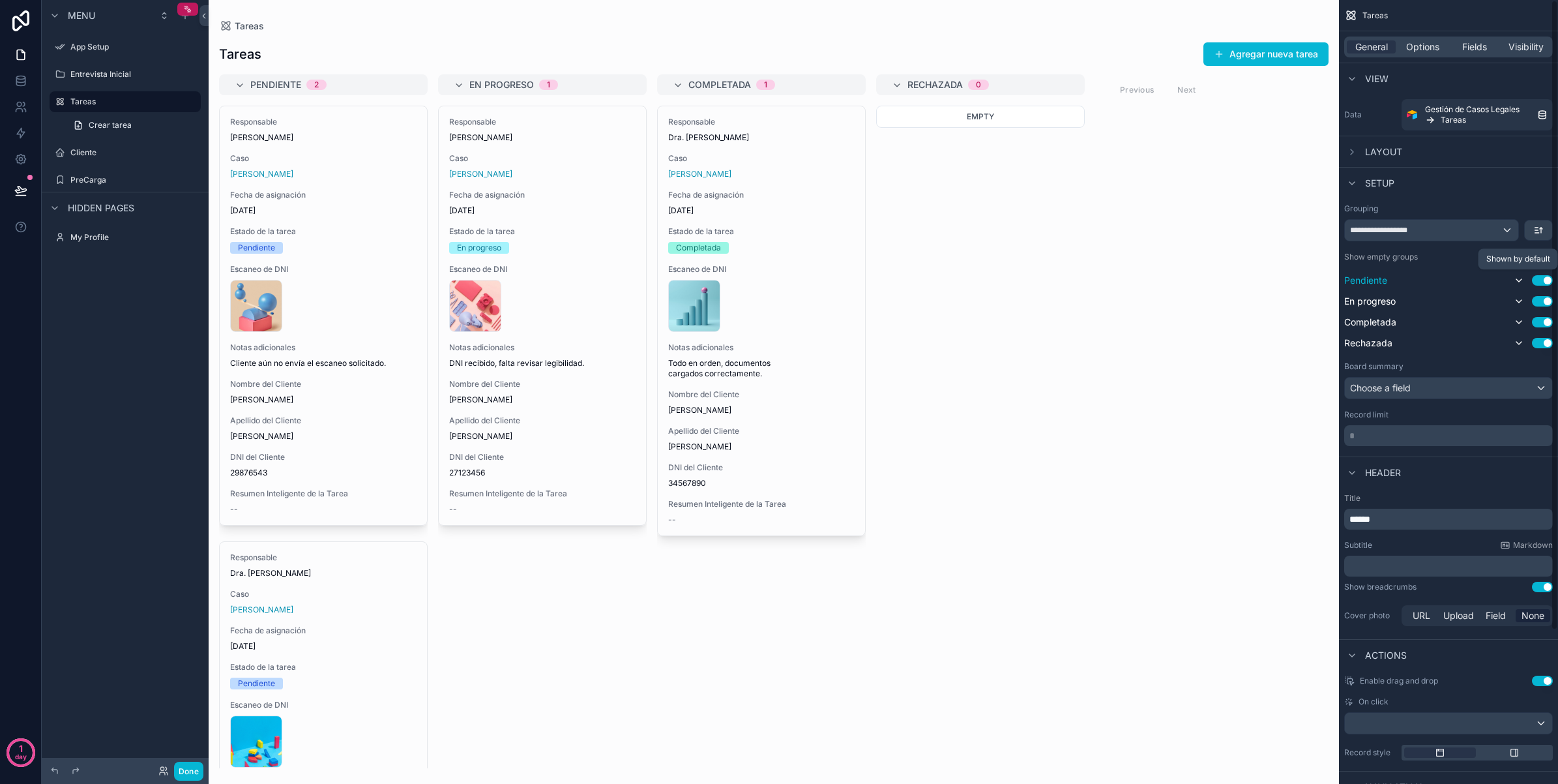
click at [1518, 280] on icon "scrollable content" at bounding box center [1519, 281] width 11 height 11
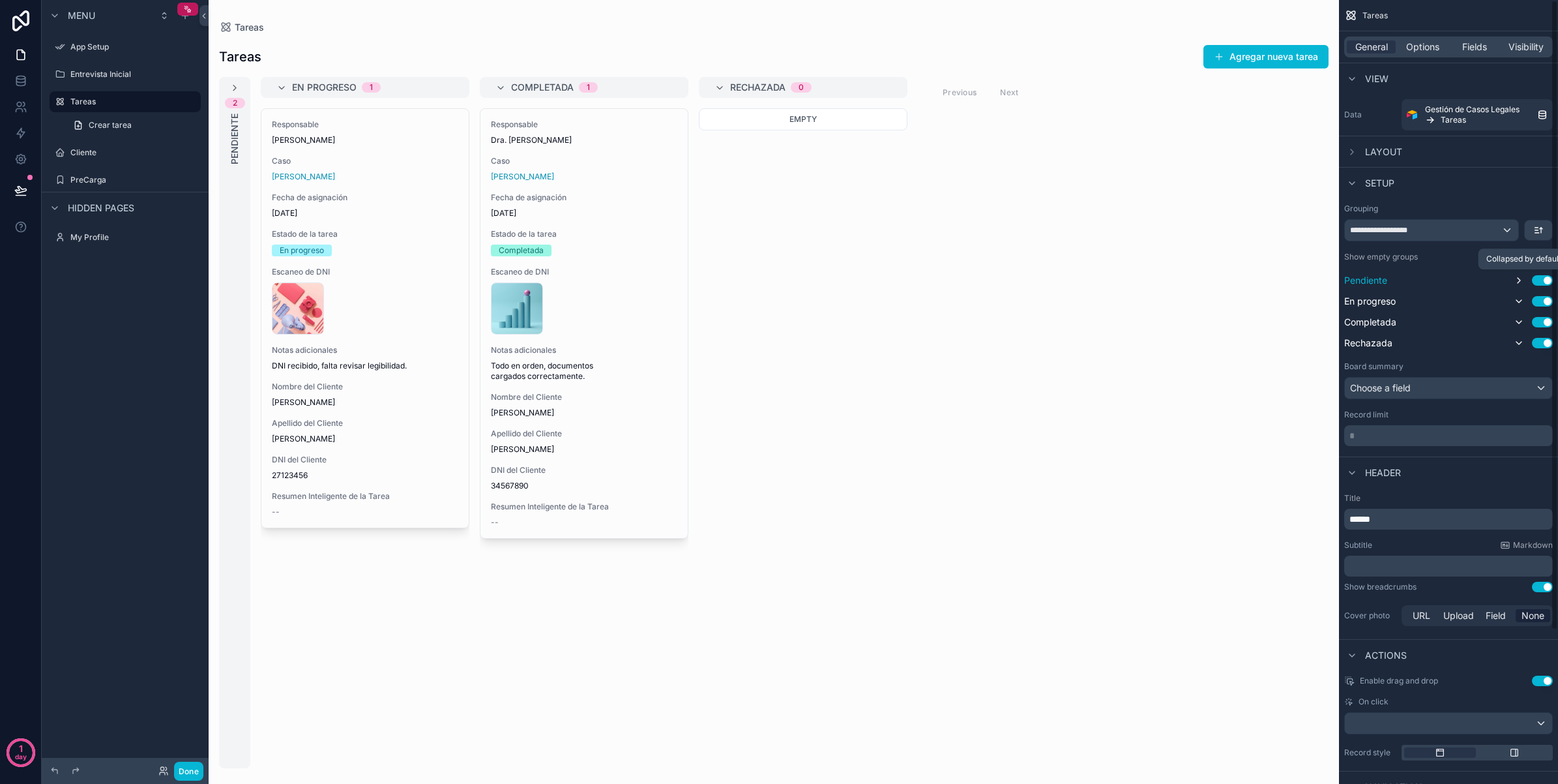
click at [1518, 280] on icon "scrollable content" at bounding box center [1519, 281] width 11 height 11
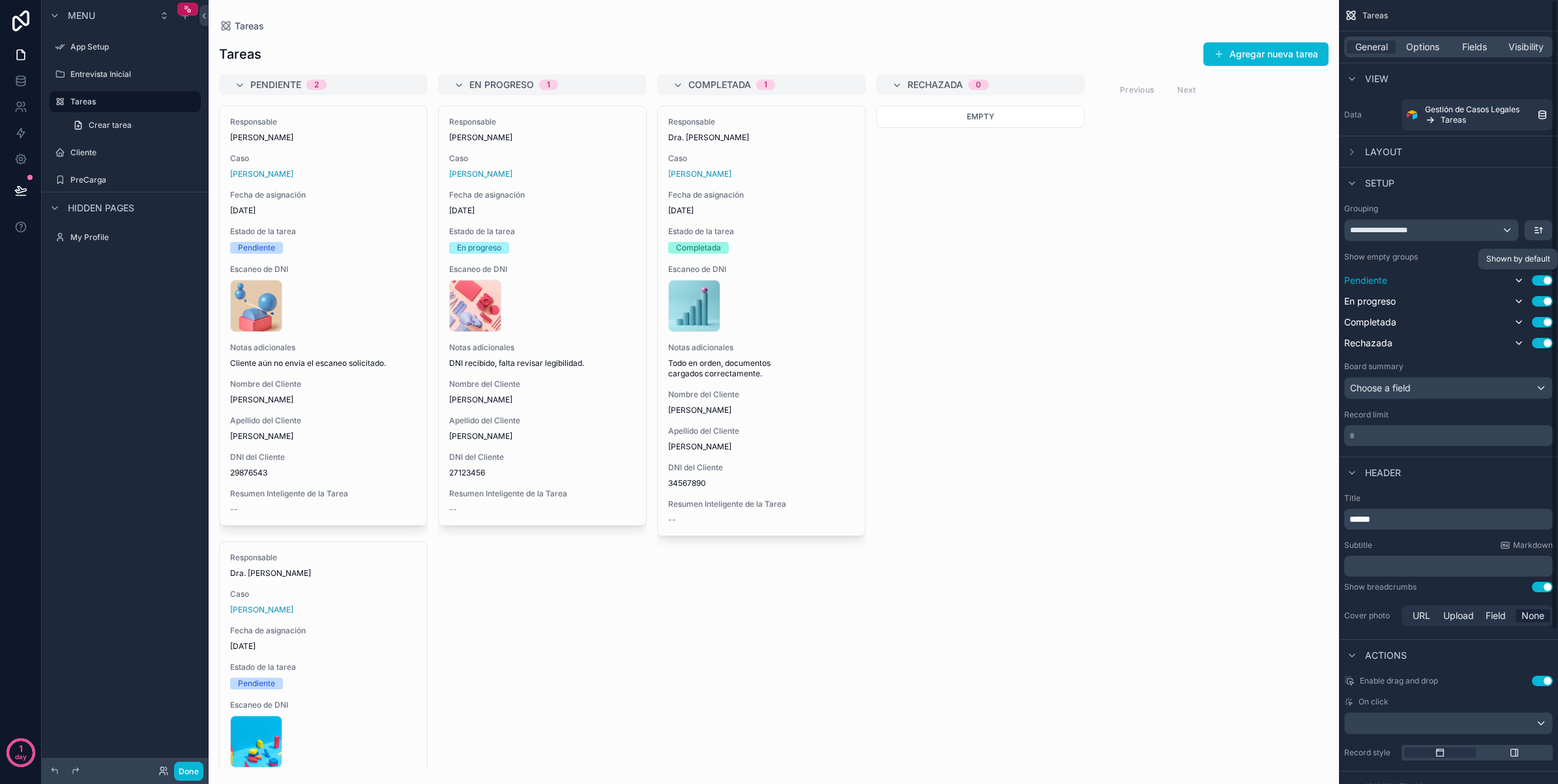
click at [1518, 280] on icon "scrollable content" at bounding box center [1519, 281] width 11 height 11
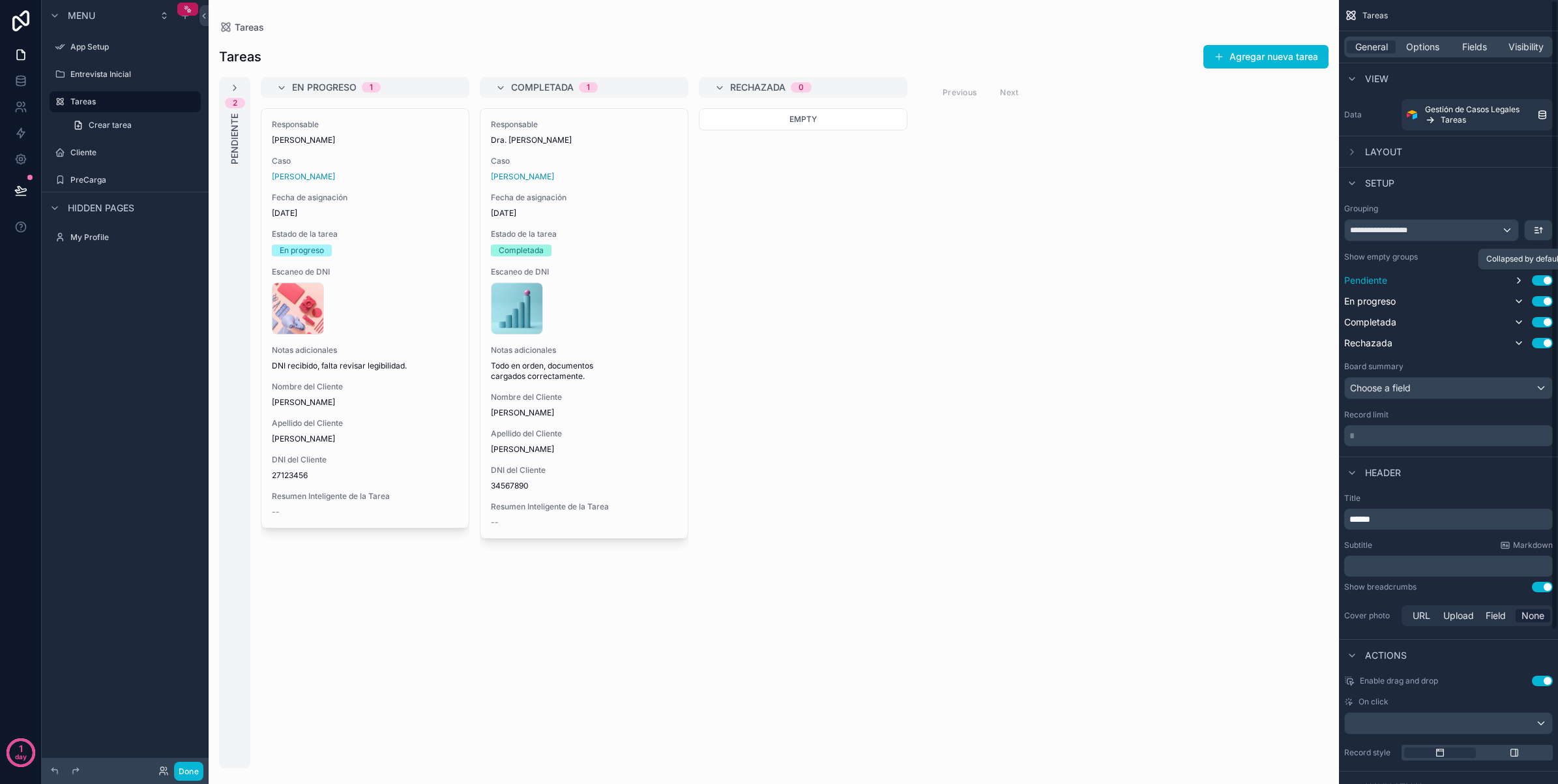
click at [1518, 280] on icon "scrollable content" at bounding box center [1519, 281] width 11 height 11
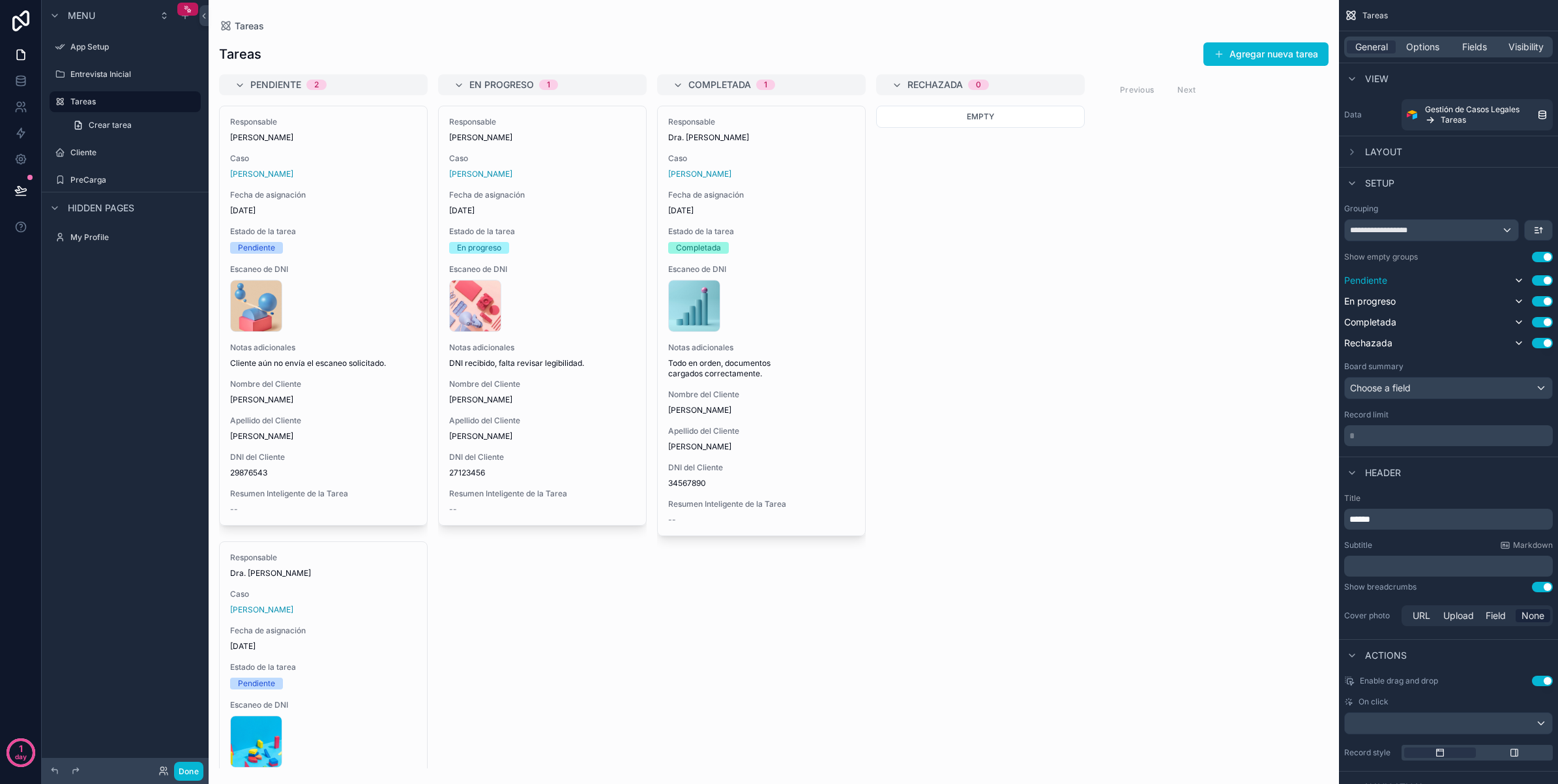
click at [1343, 184] on div "Setup" at bounding box center [1449, 182] width 219 height 31
click at [1348, 184] on icon "scrollable content" at bounding box center [1352, 184] width 11 height 11
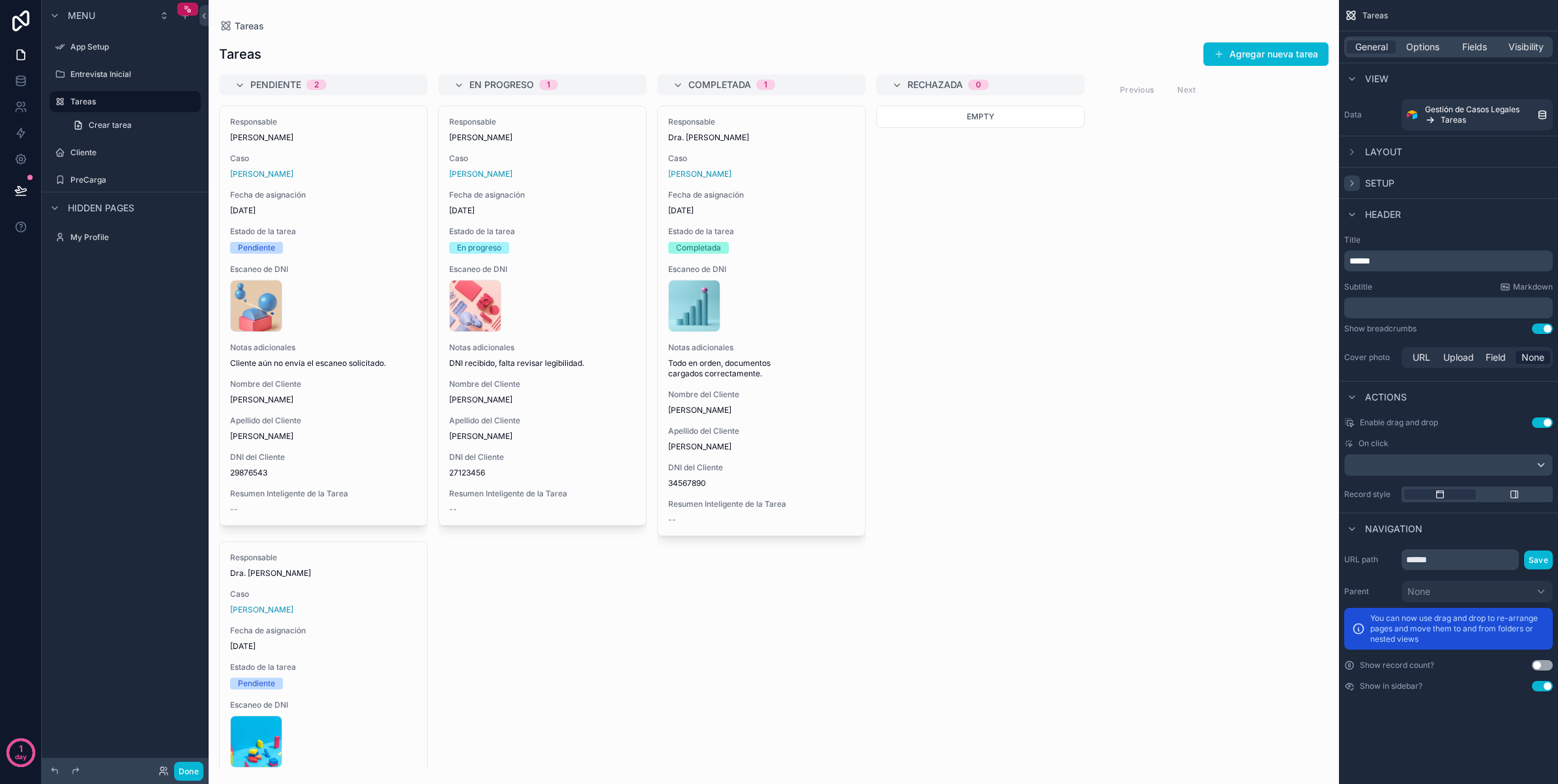
click at [1348, 184] on icon "scrollable content" at bounding box center [1352, 184] width 11 height 11
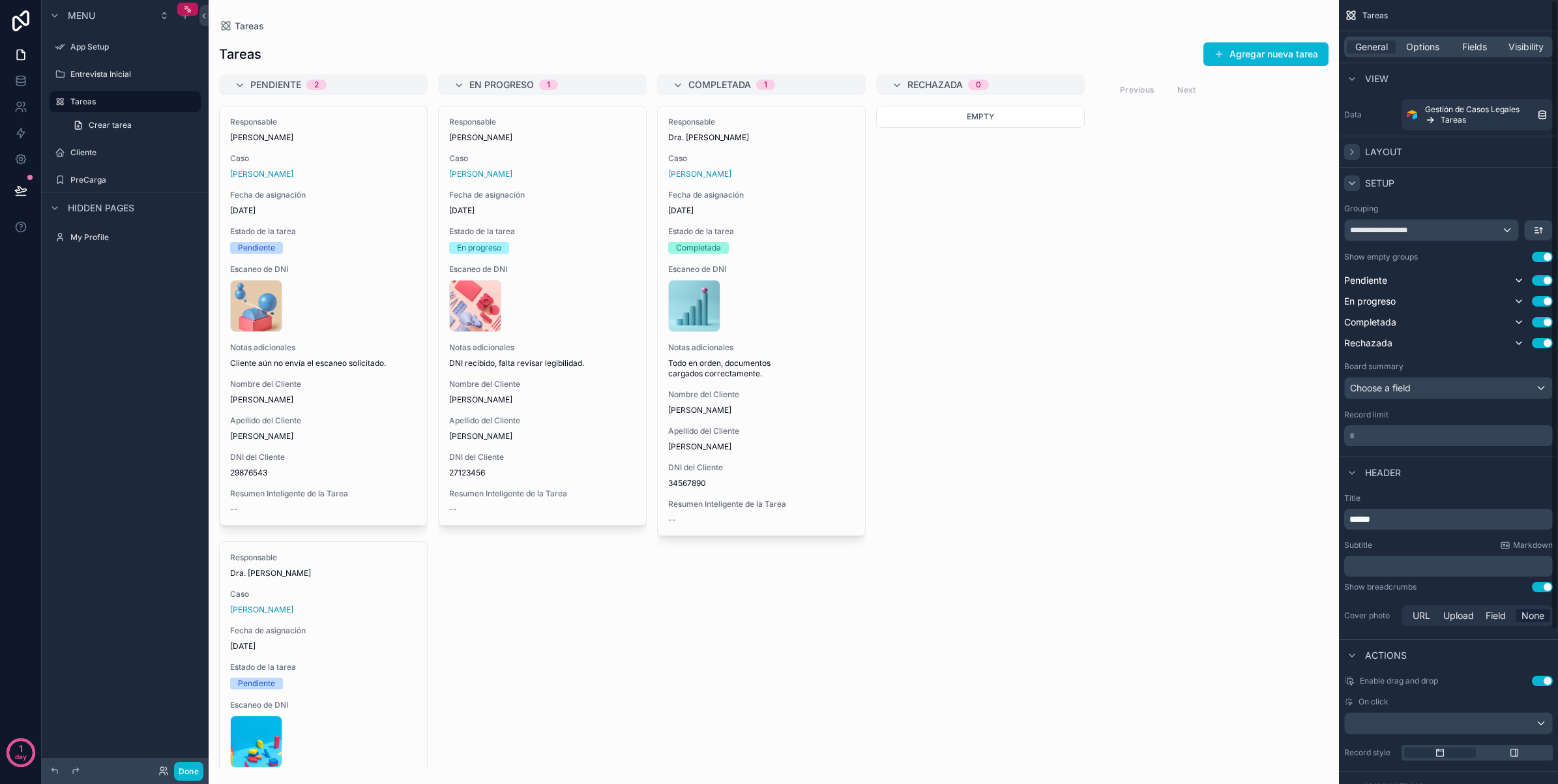
click at [1347, 153] on icon "scrollable content" at bounding box center [1352, 152] width 11 height 11
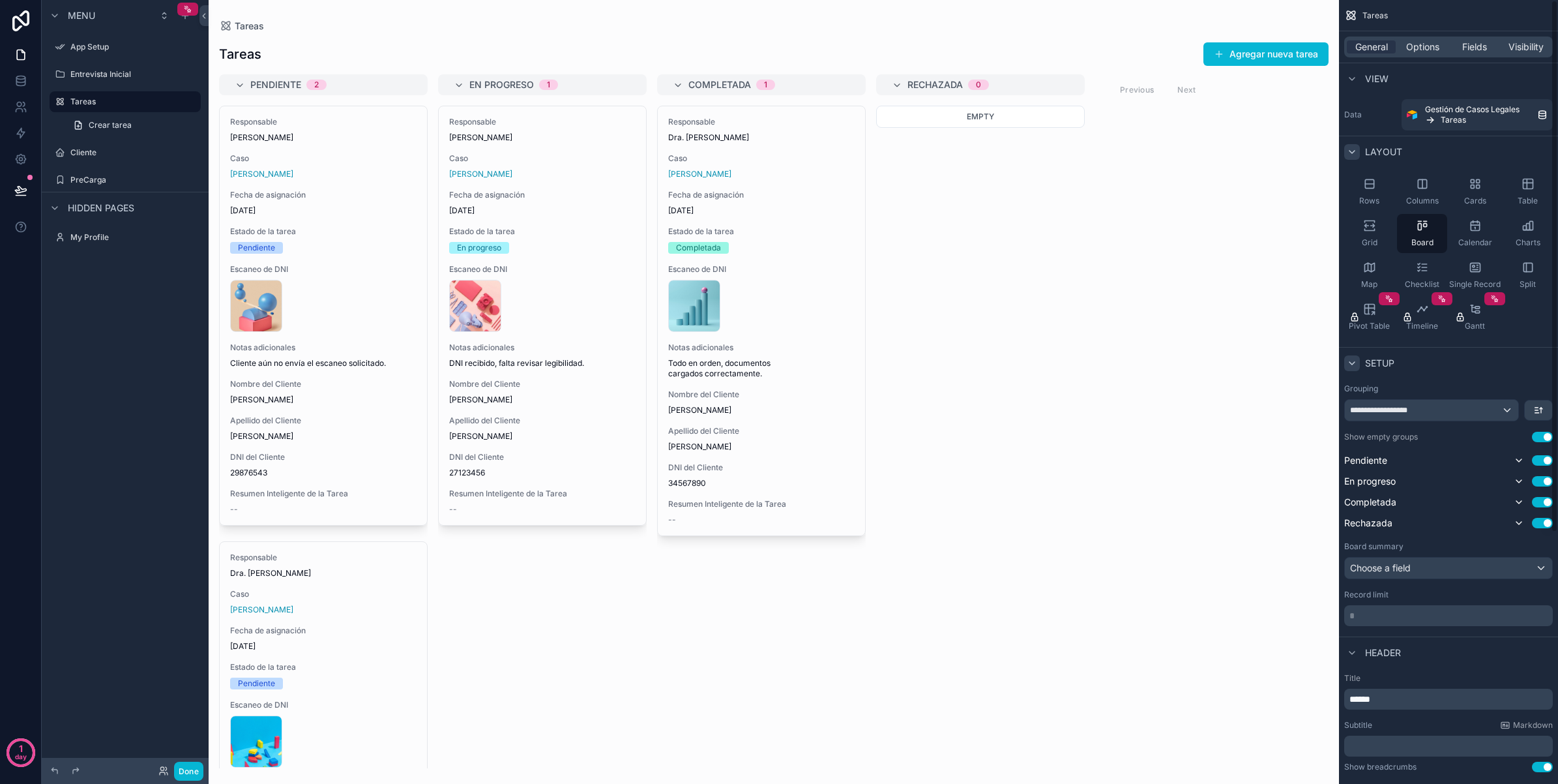
click at [1353, 157] on icon "scrollable content" at bounding box center [1352, 152] width 11 height 11
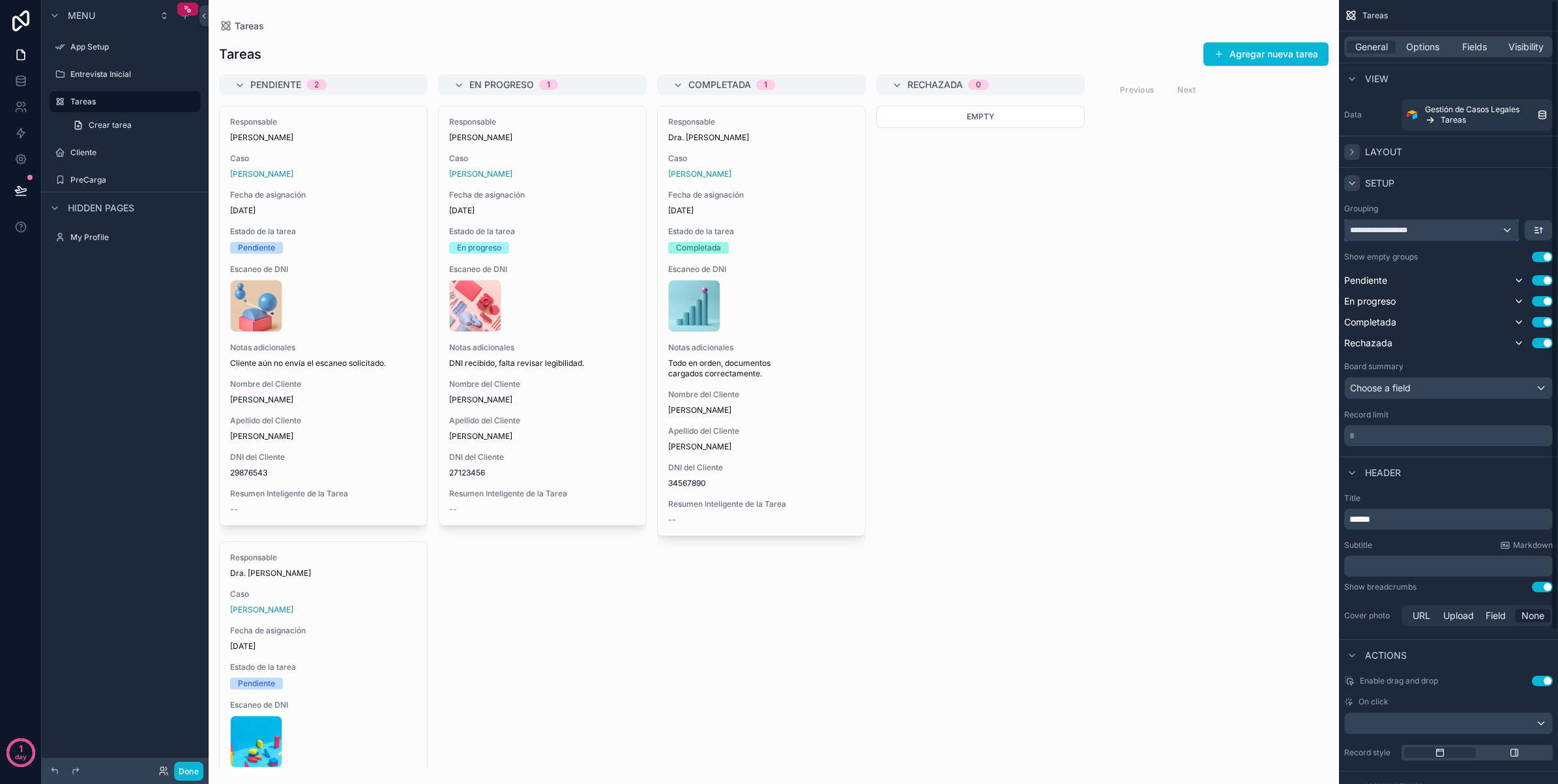
click at [1472, 229] on div "**********" at bounding box center [1431, 230] width 174 height 21
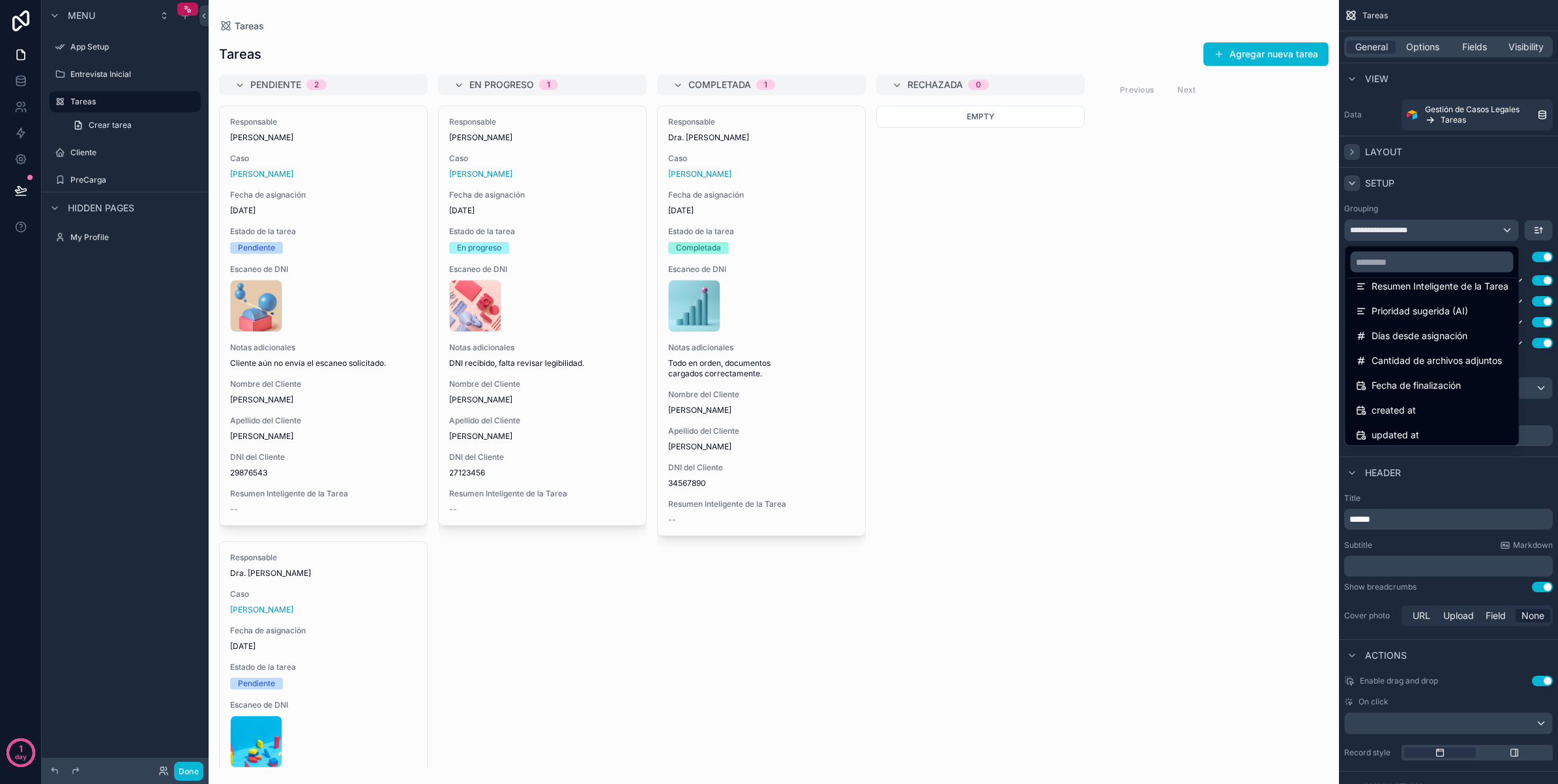
scroll to position [324, 0]
click at [1474, 377] on div "Fecha de finalización" at bounding box center [1433, 373] width 153 height 15
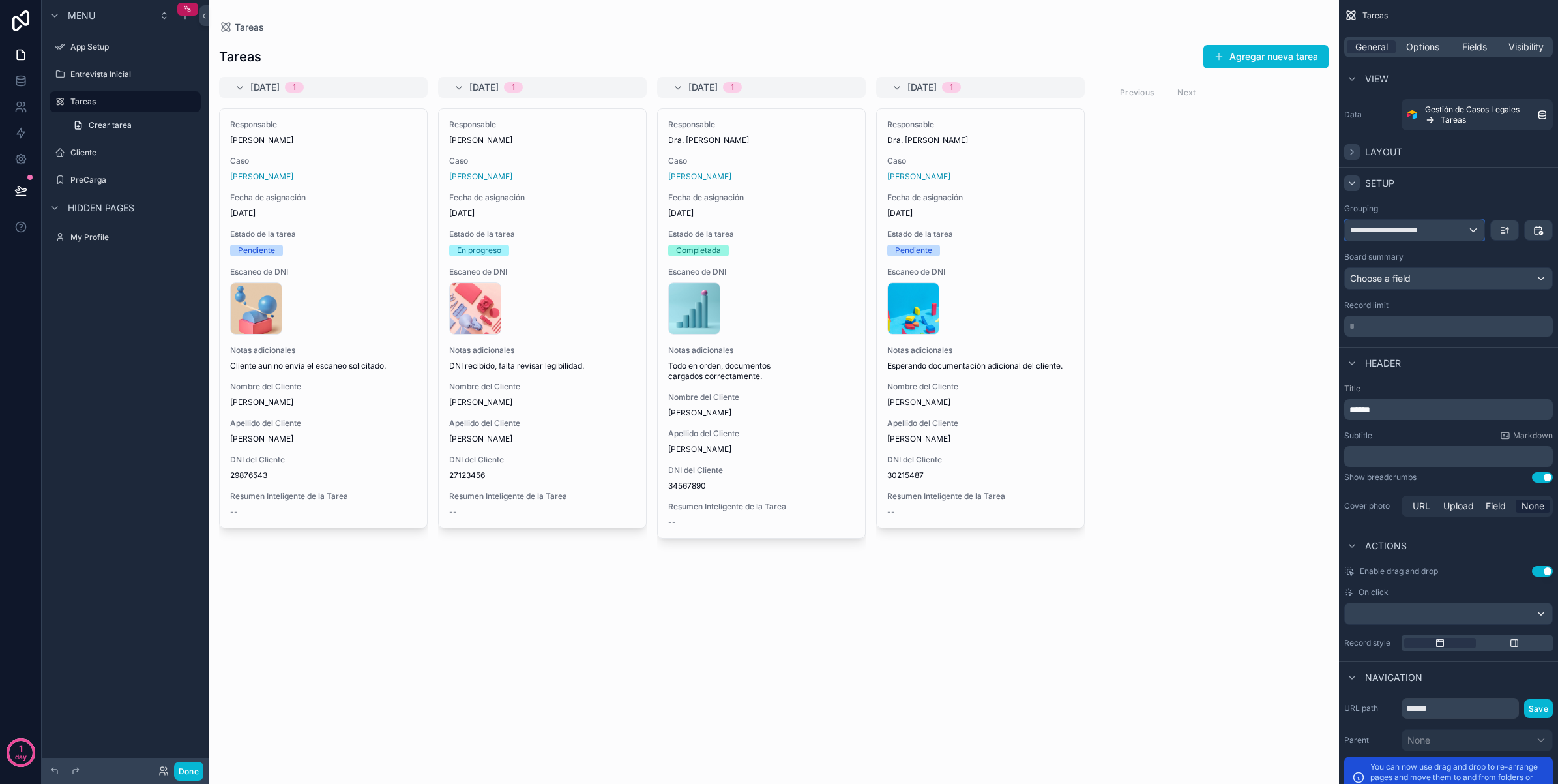
click at [1453, 230] on div "**********" at bounding box center [1415, 230] width 139 height 21
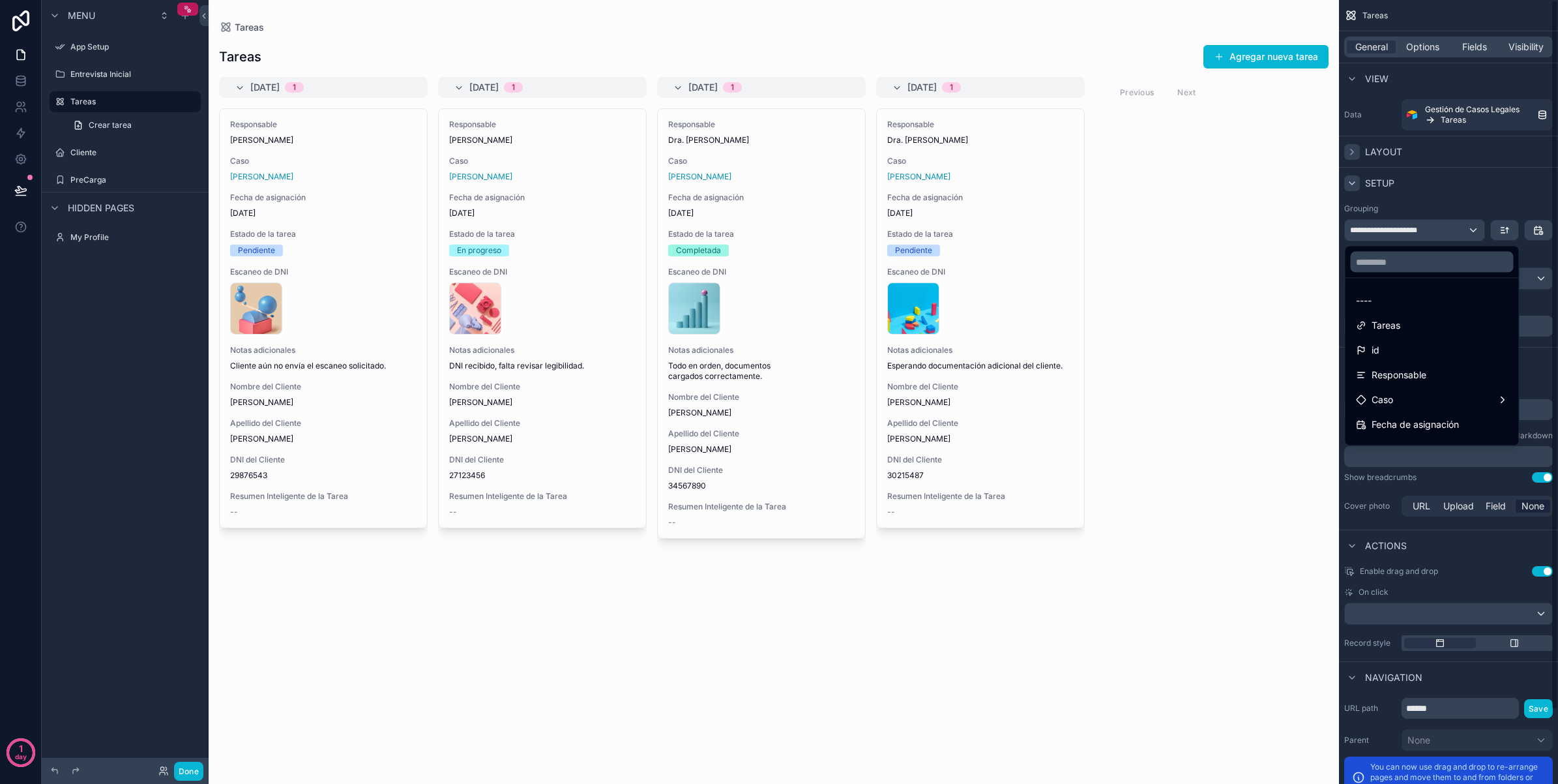
click at [1460, 189] on div "scrollable content" at bounding box center [779, 392] width 1558 height 784
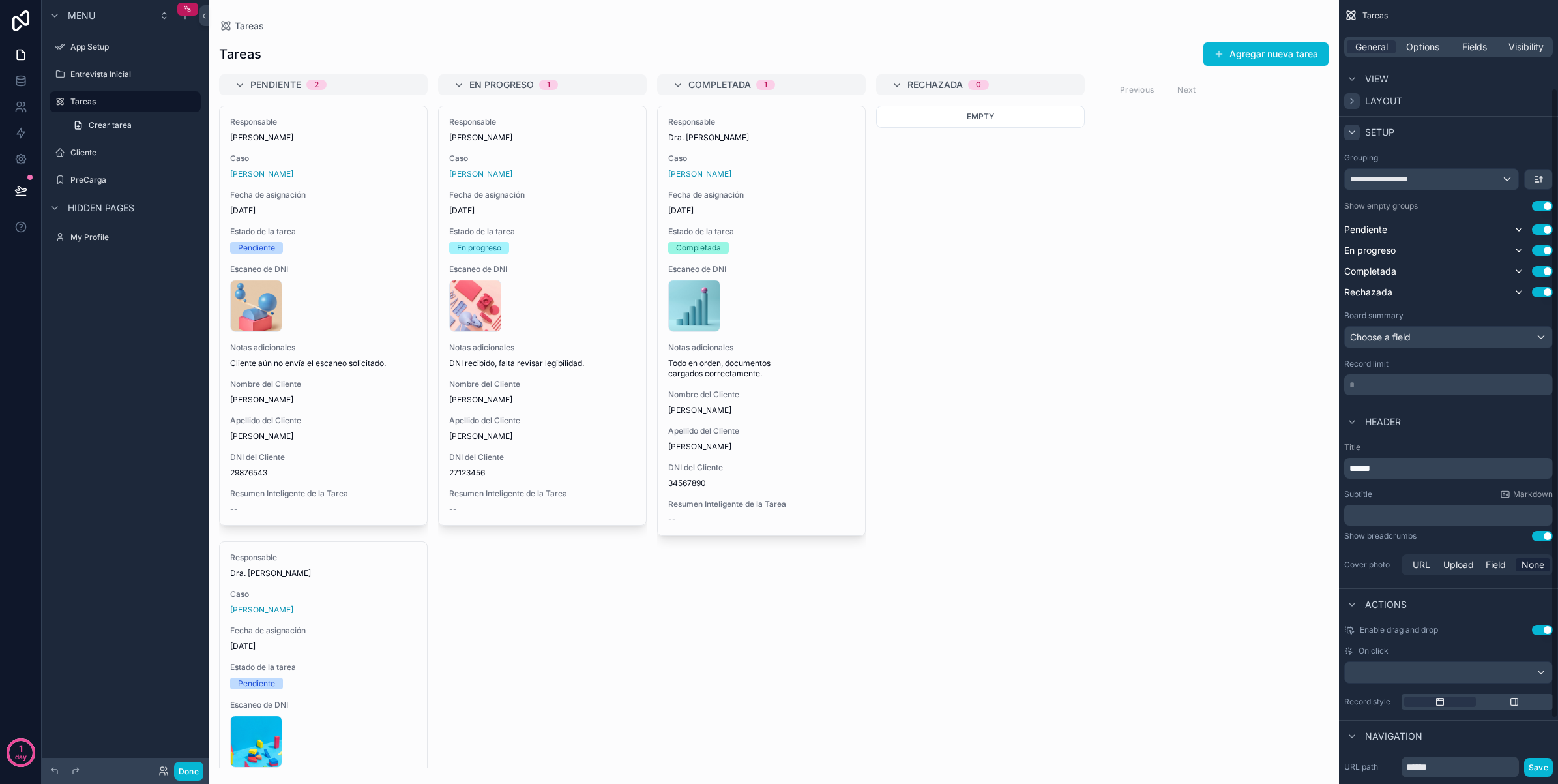
scroll to position [0, 0]
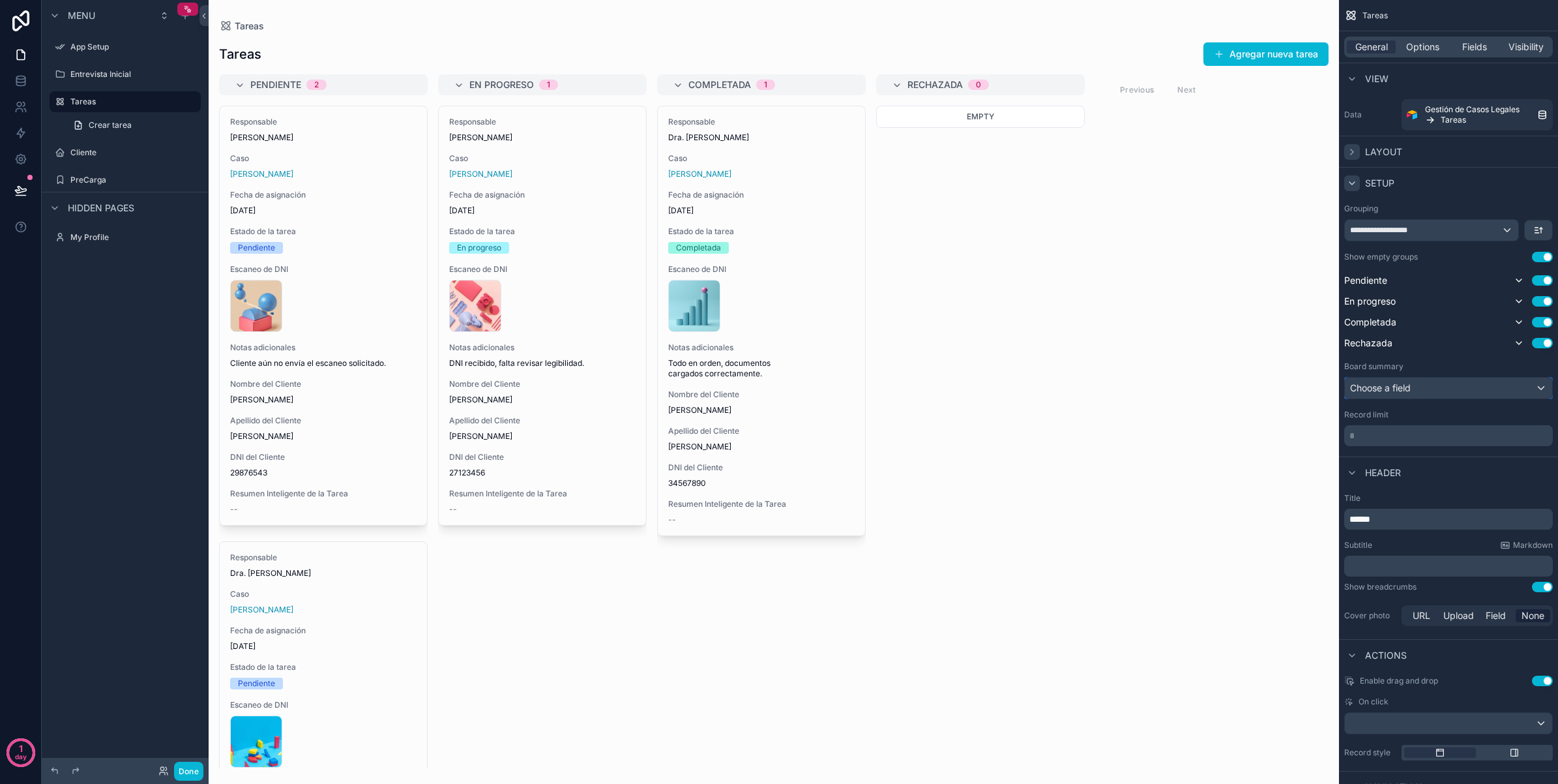
click at [1446, 386] on div "Choose a field" at bounding box center [1448, 387] width 207 height 21
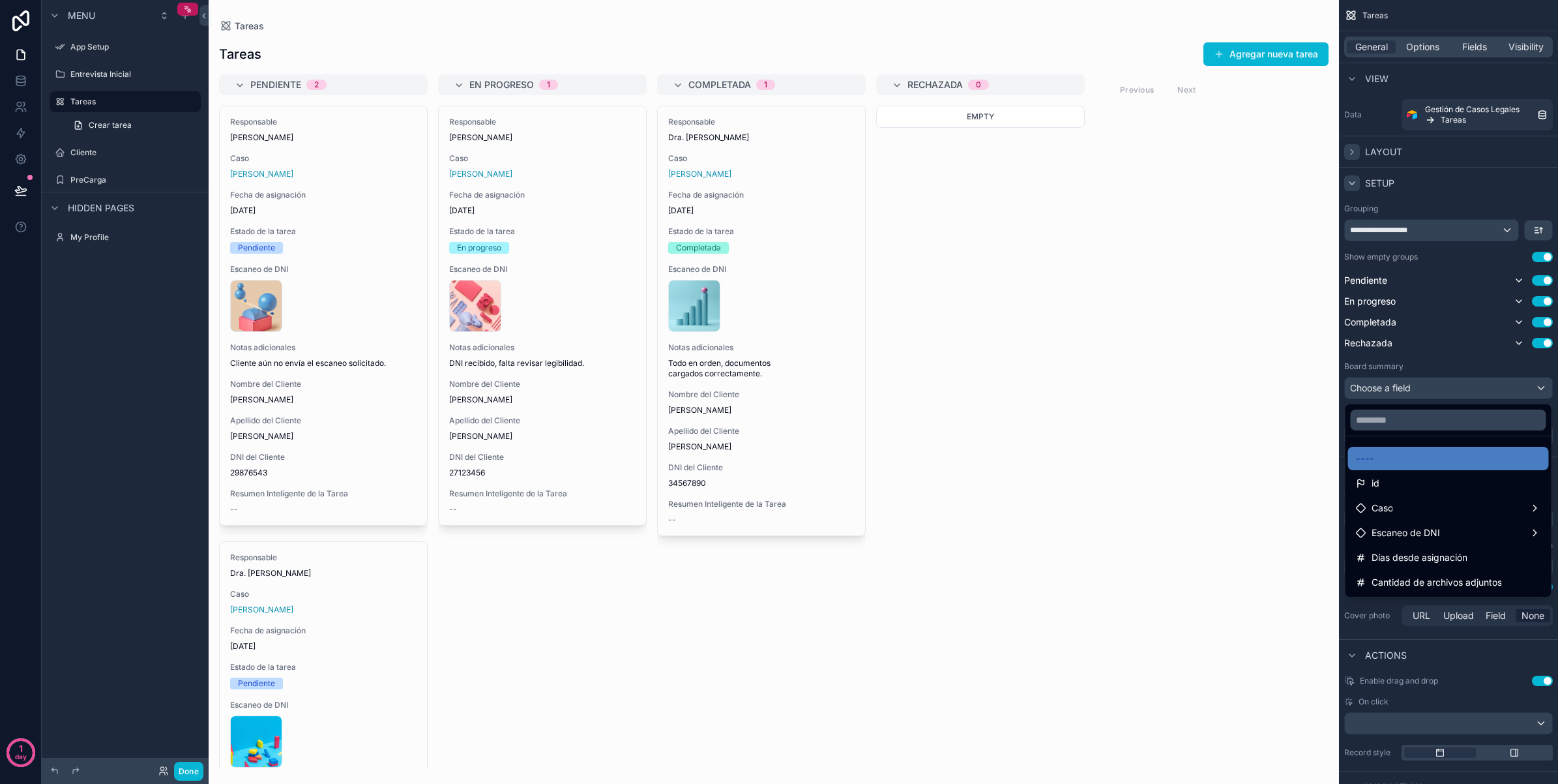
click at [1446, 359] on div "scrollable content" at bounding box center [779, 392] width 1558 height 784
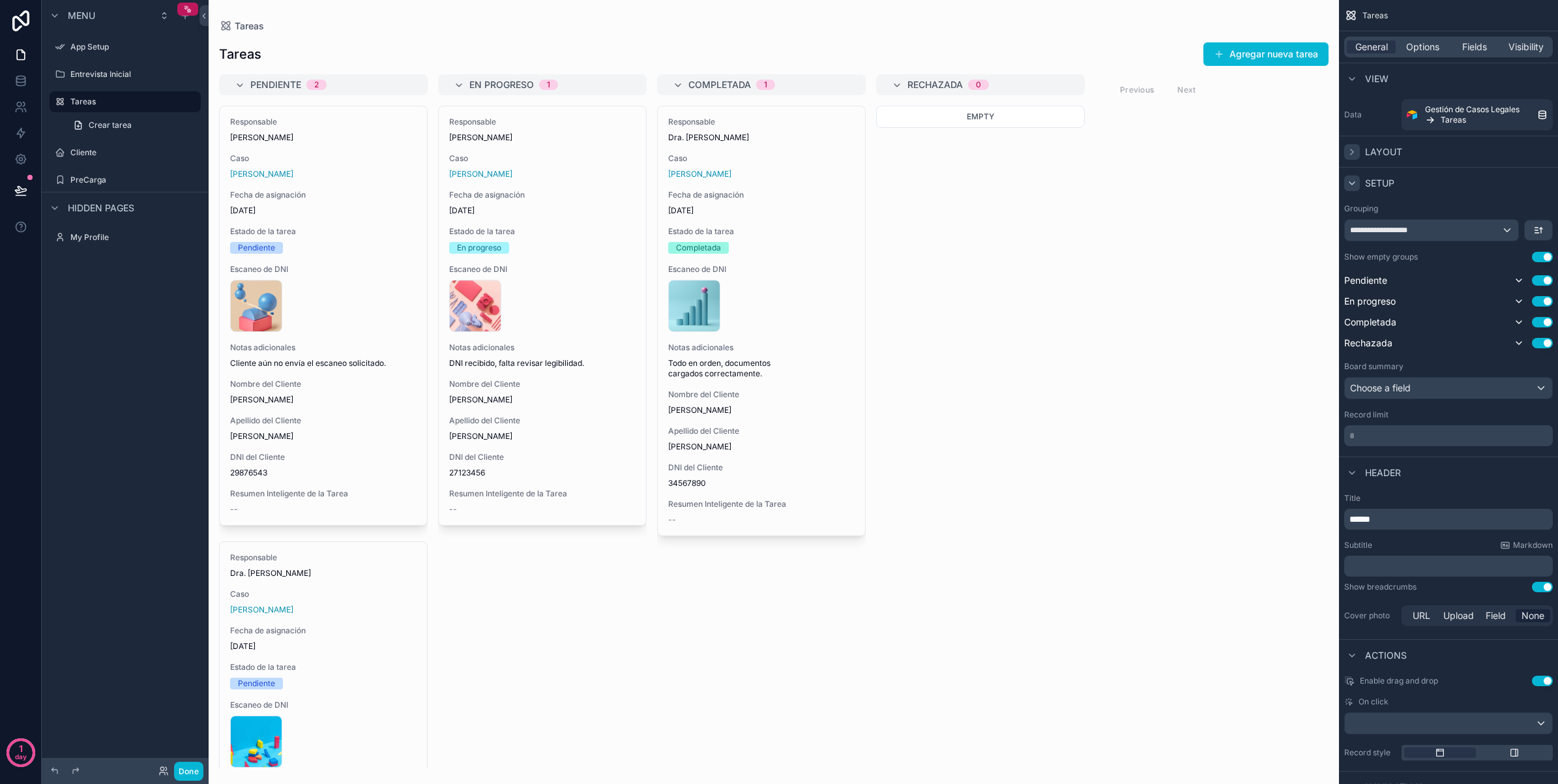
click at [1402, 430] on p "* ﻿" at bounding box center [1450, 435] width 201 height 13
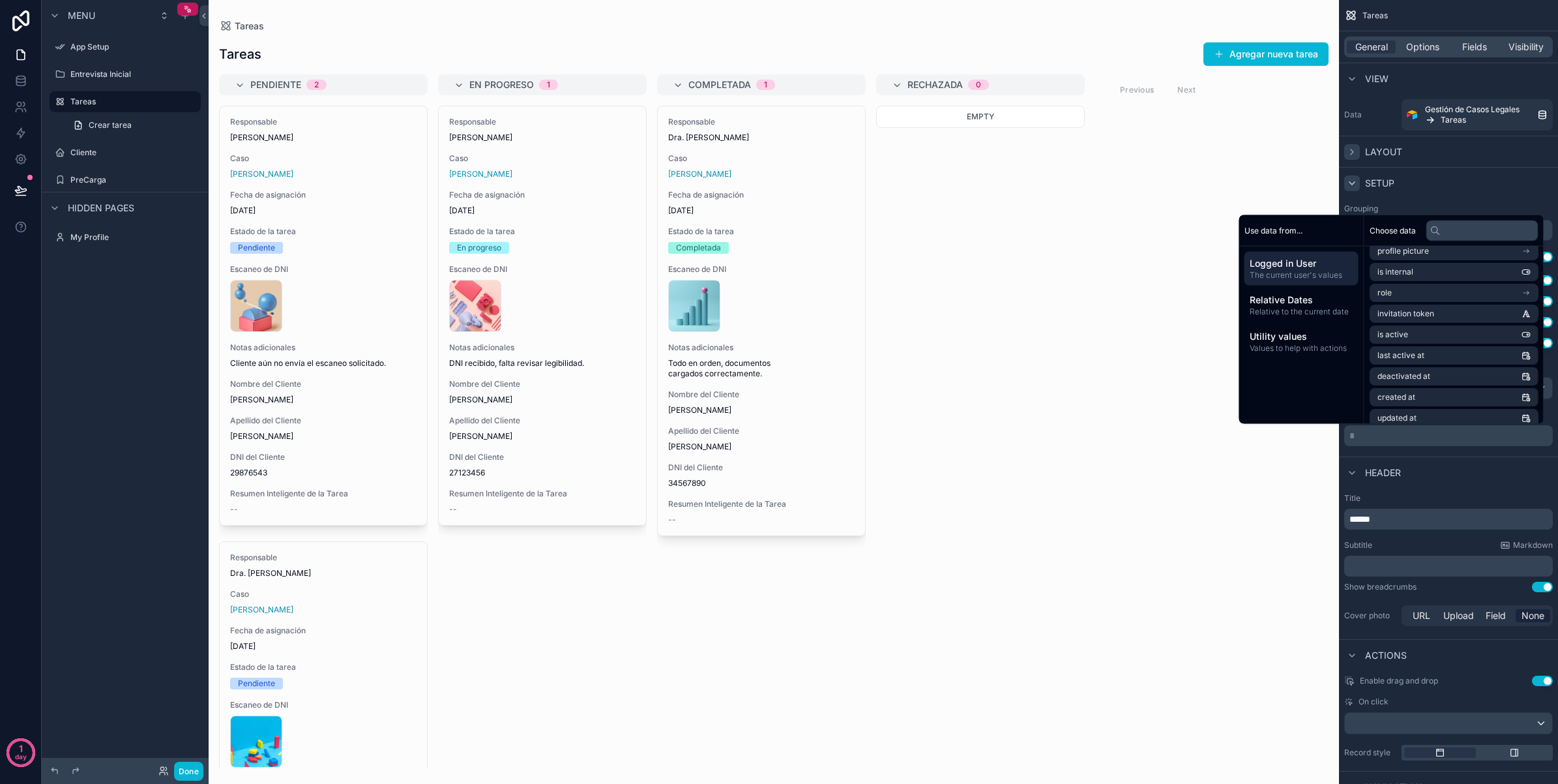
scroll to position [142, 0]
click at [1416, 458] on div "Header" at bounding box center [1449, 472] width 219 height 31
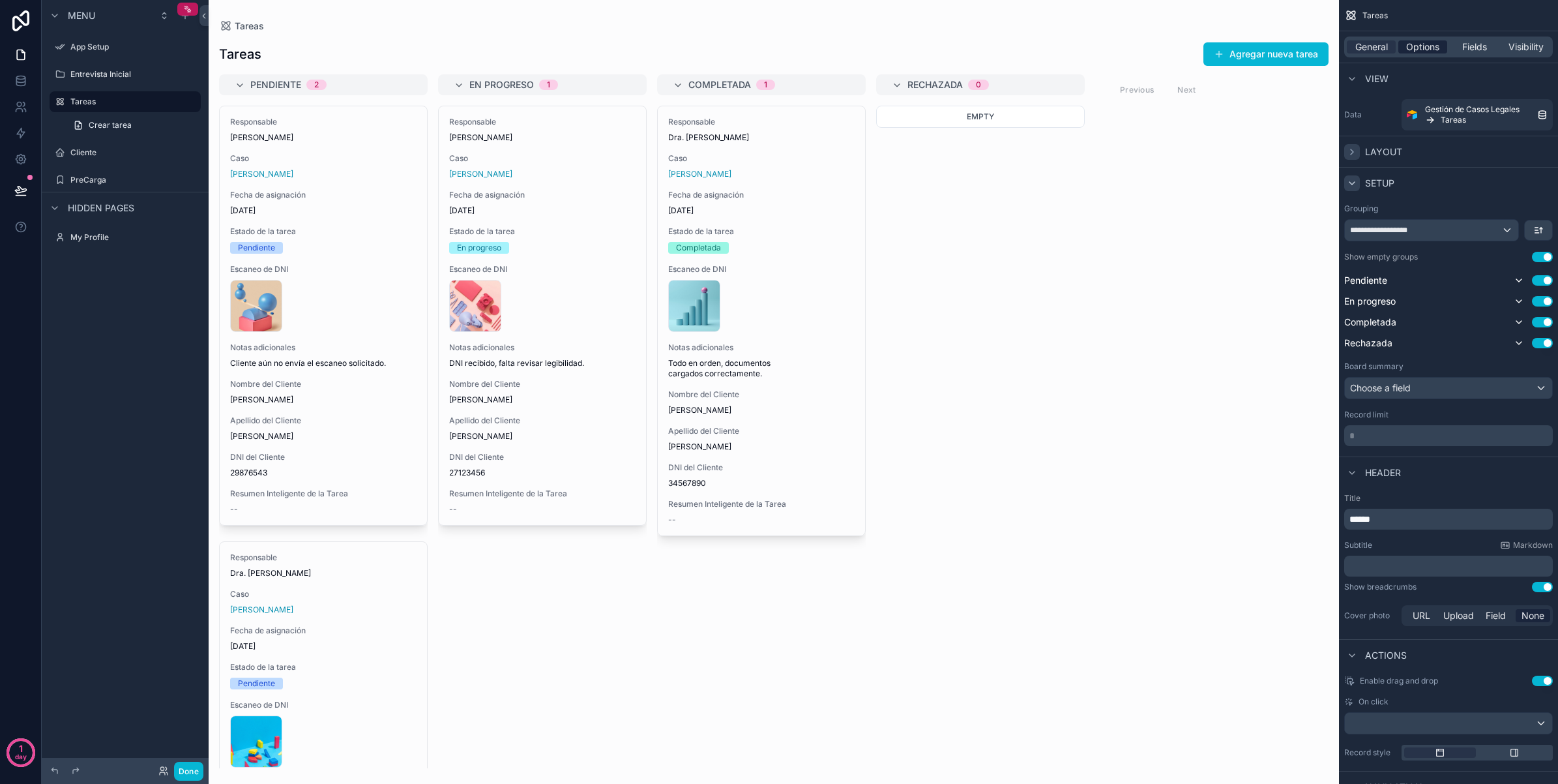
click at [1411, 48] on span "Options" at bounding box center [1423, 46] width 34 height 13
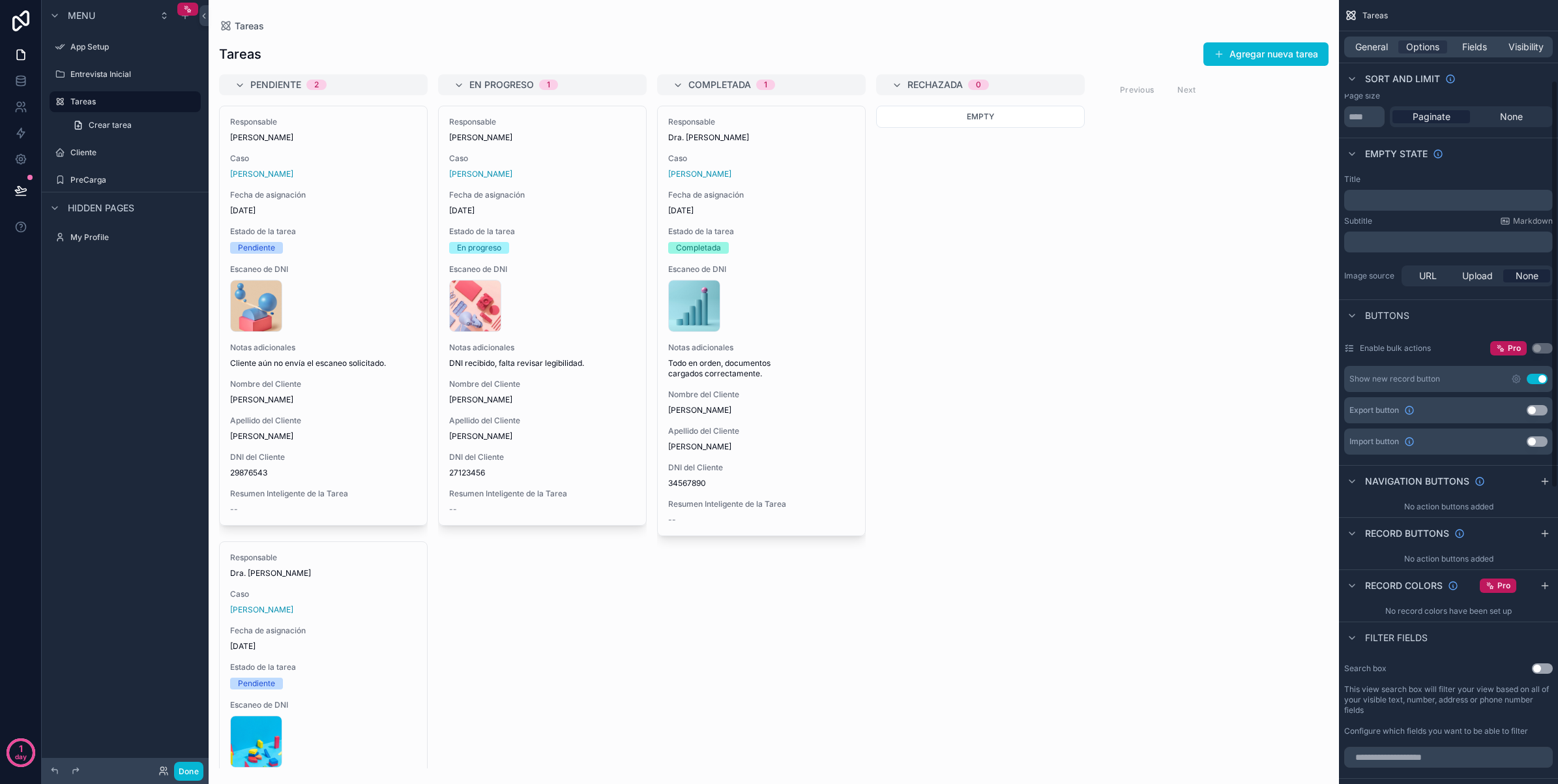
scroll to position [155, 0]
click at [1353, 76] on icon "scrollable content" at bounding box center [1352, 79] width 11 height 11
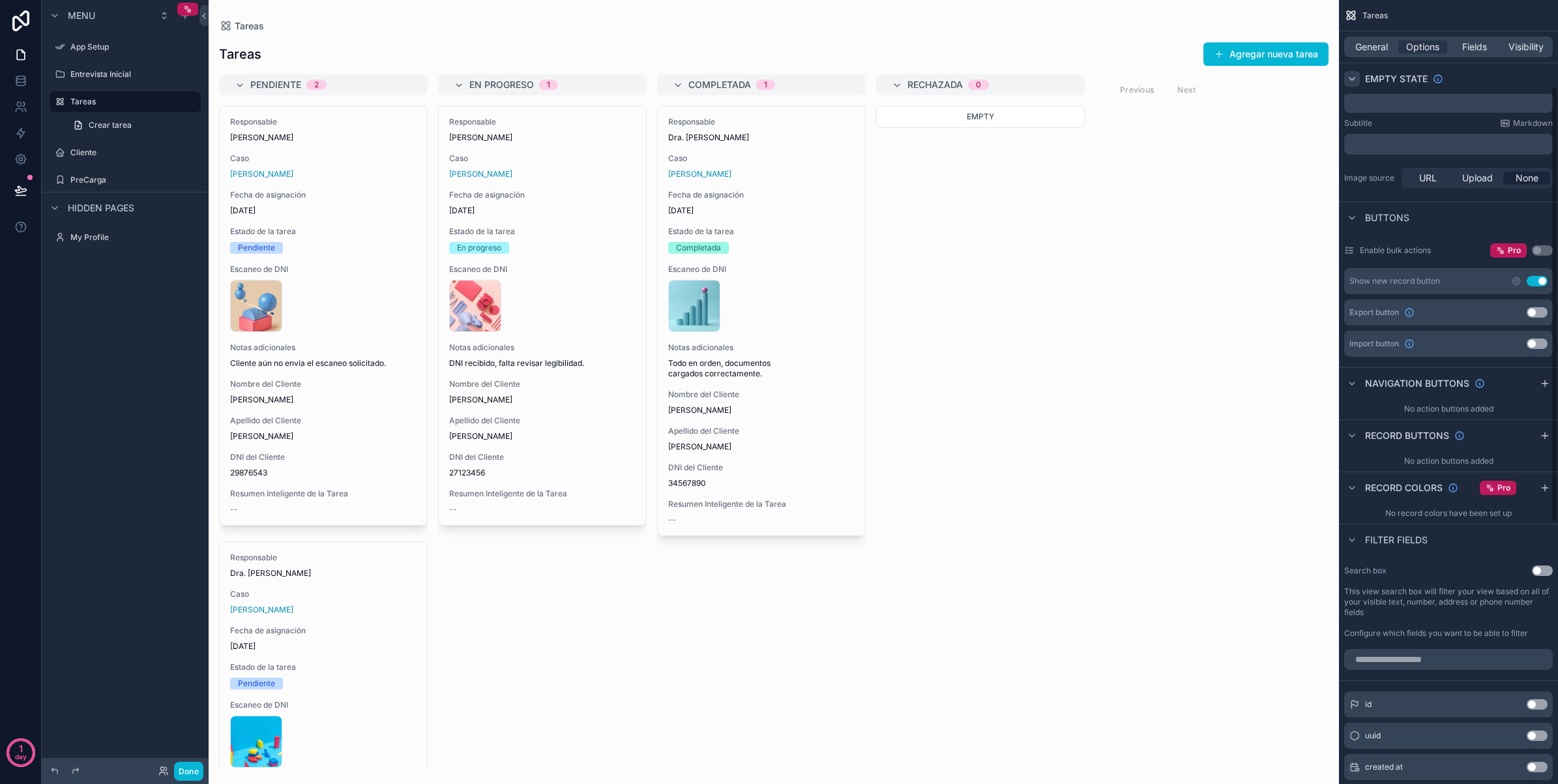
click at [1352, 76] on icon "scrollable content" at bounding box center [1352, 79] width 11 height 11
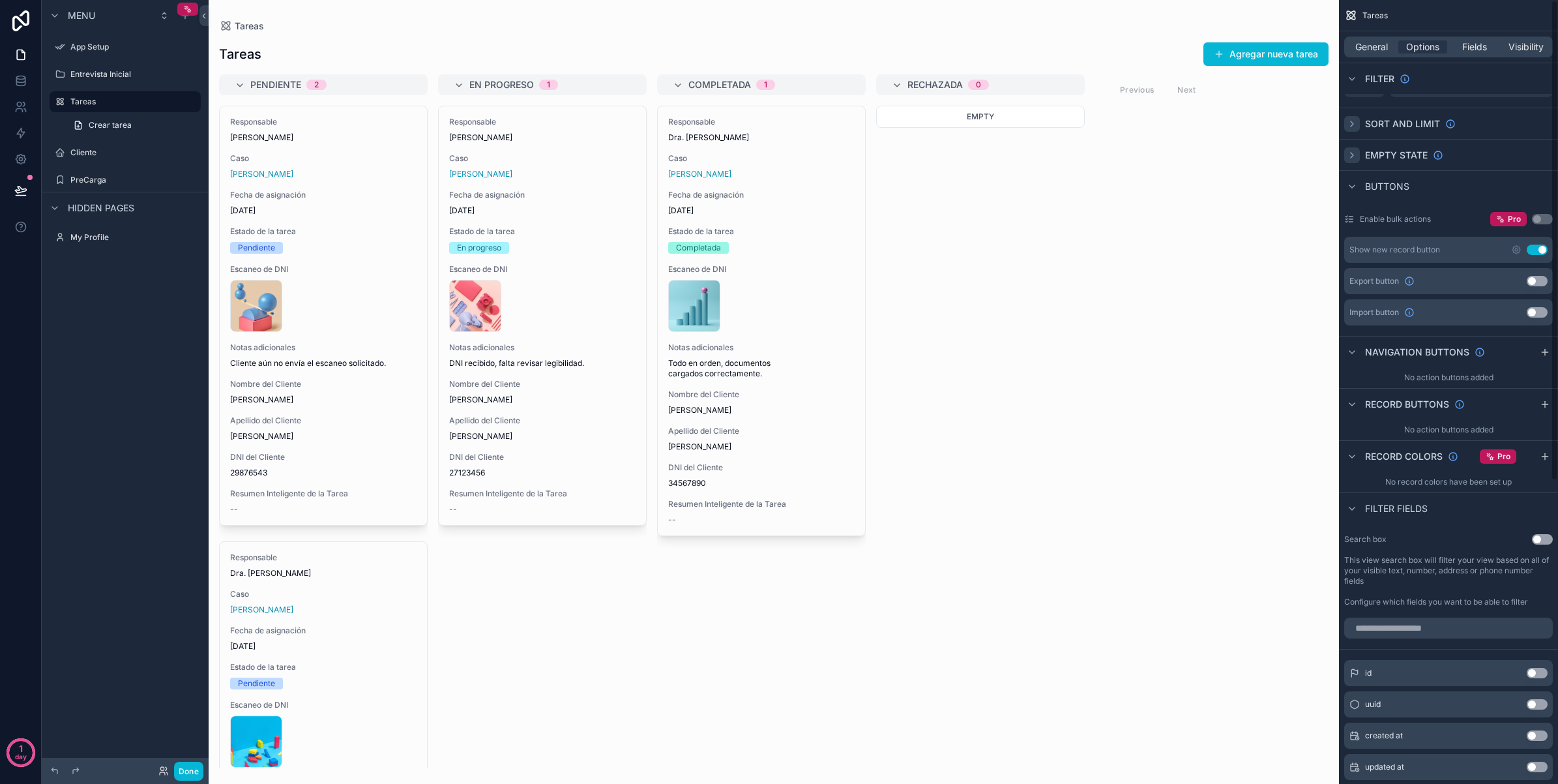
scroll to position [0, 0]
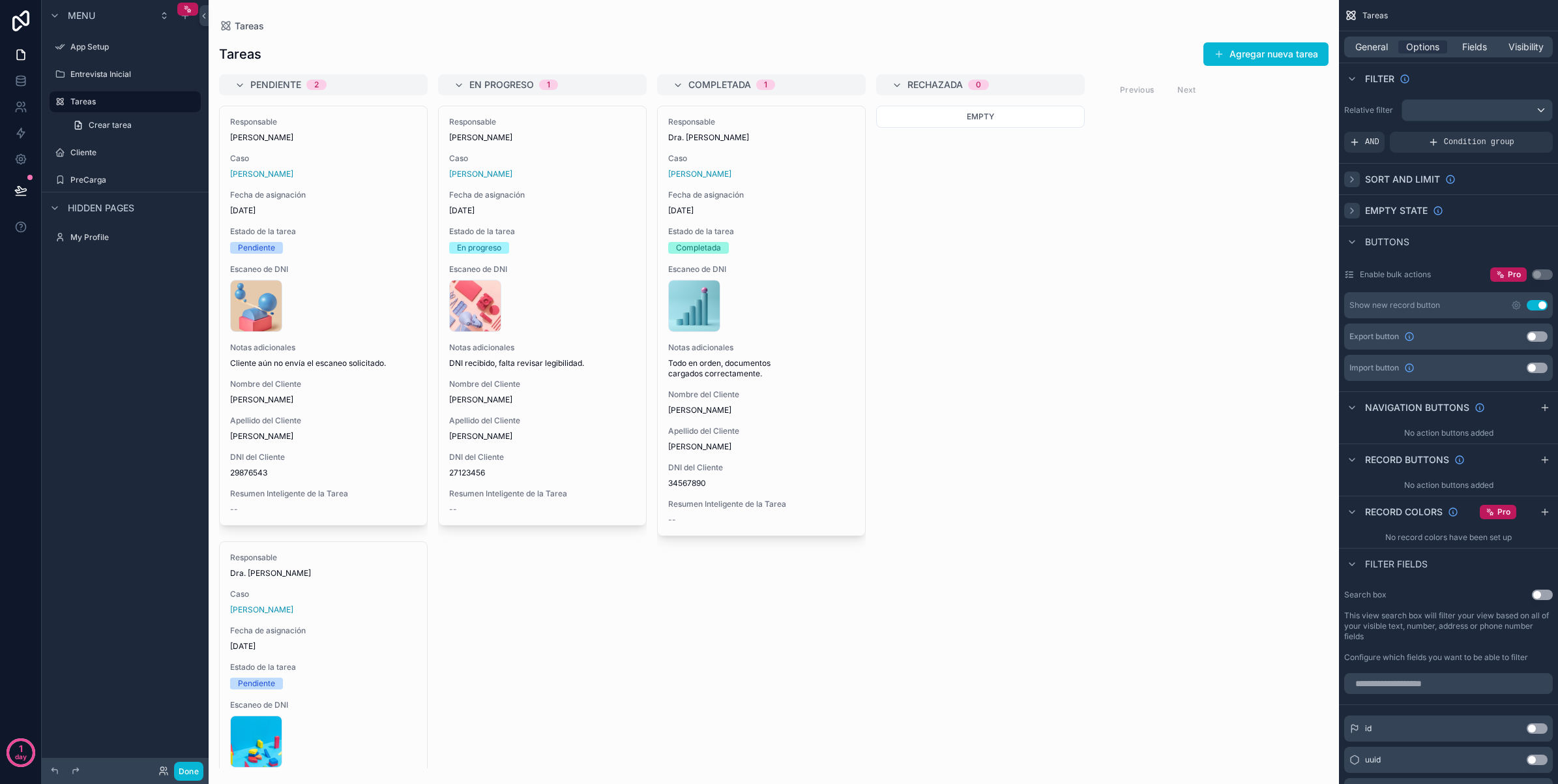
click at [1351, 180] on icon "scrollable content" at bounding box center [1352, 180] width 11 height 11
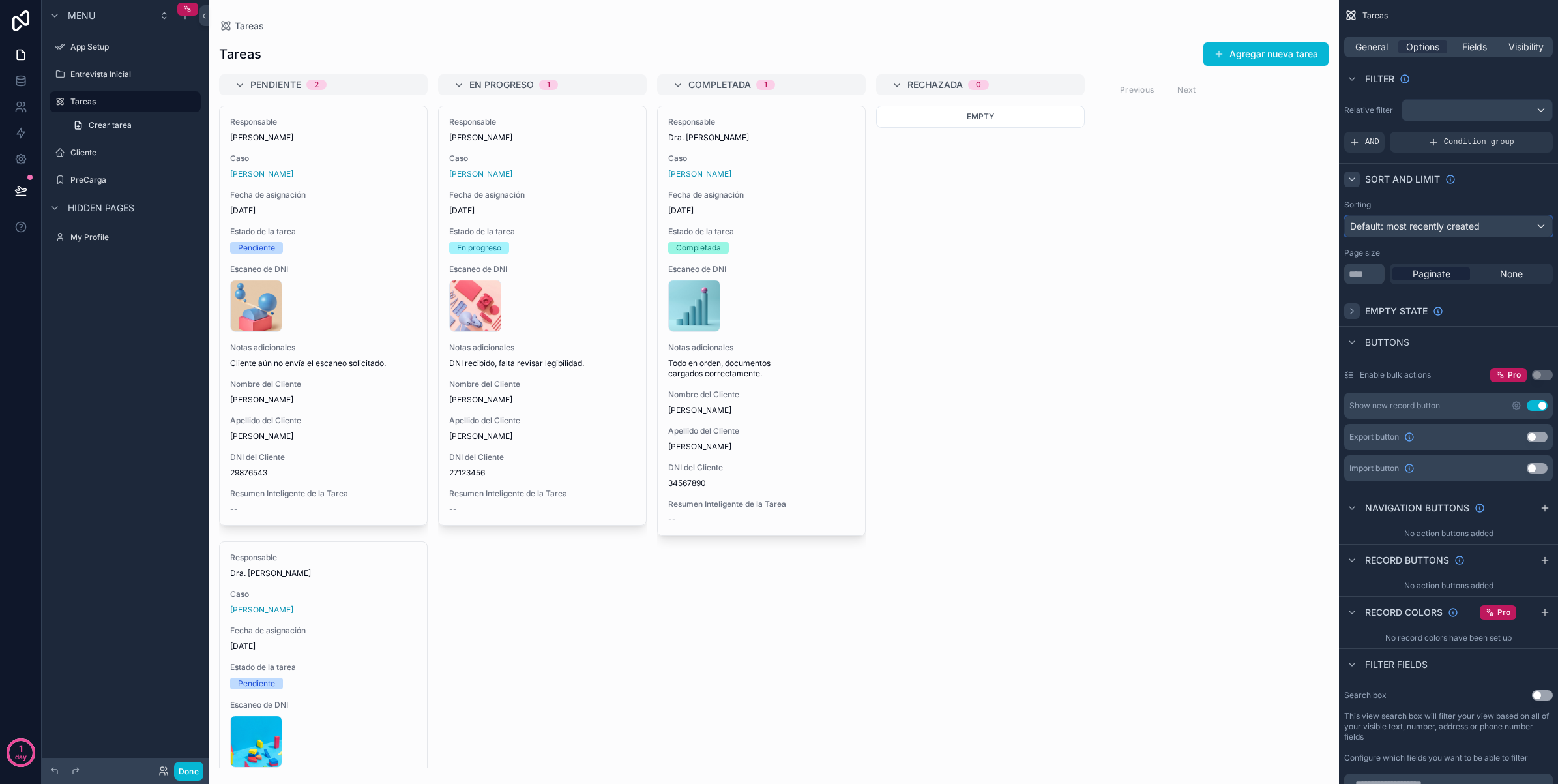
click at [1491, 215] on button "Default: most recently created" at bounding box center [1448, 226] width 208 height 22
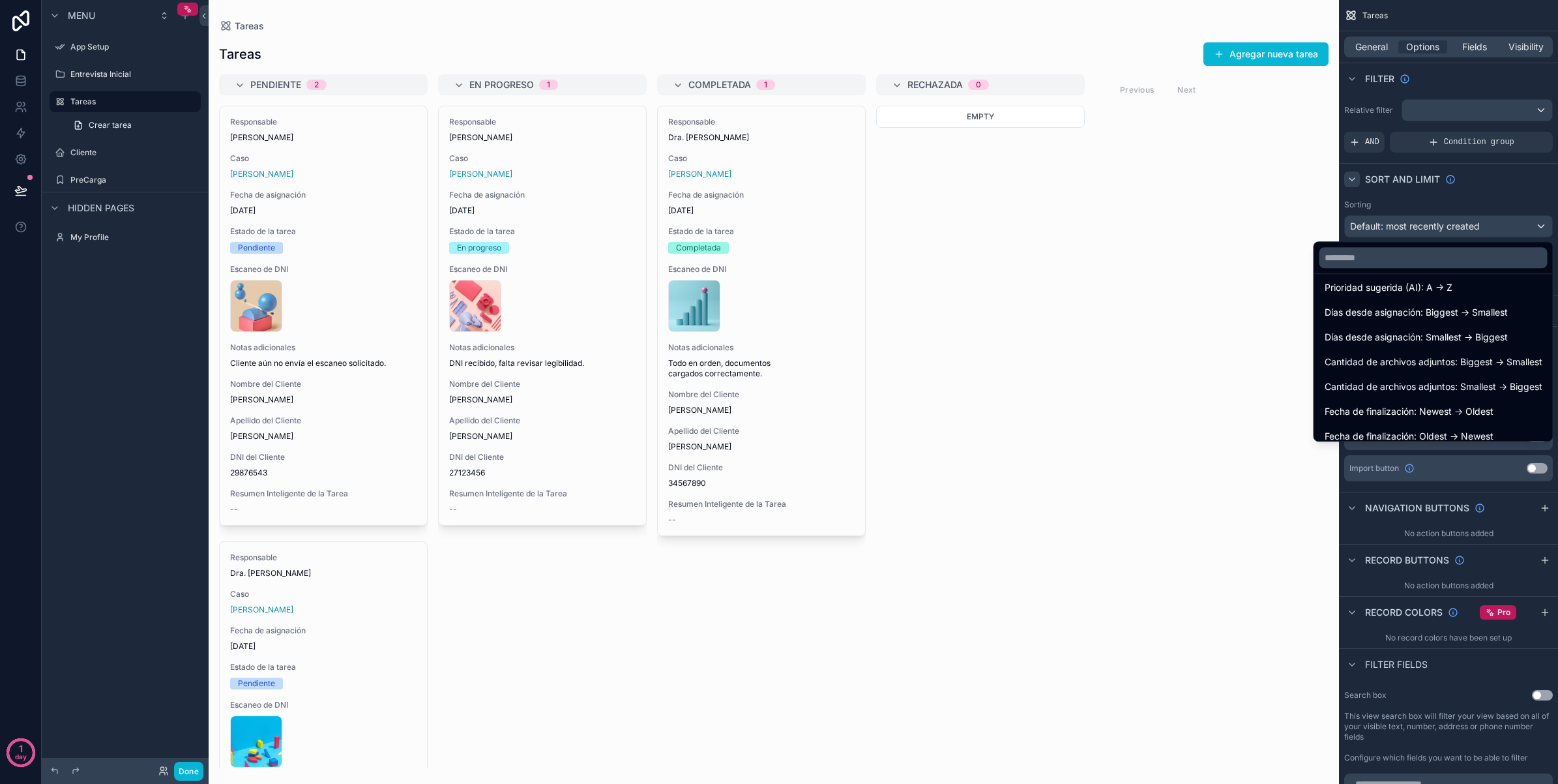
scroll to position [513, 0]
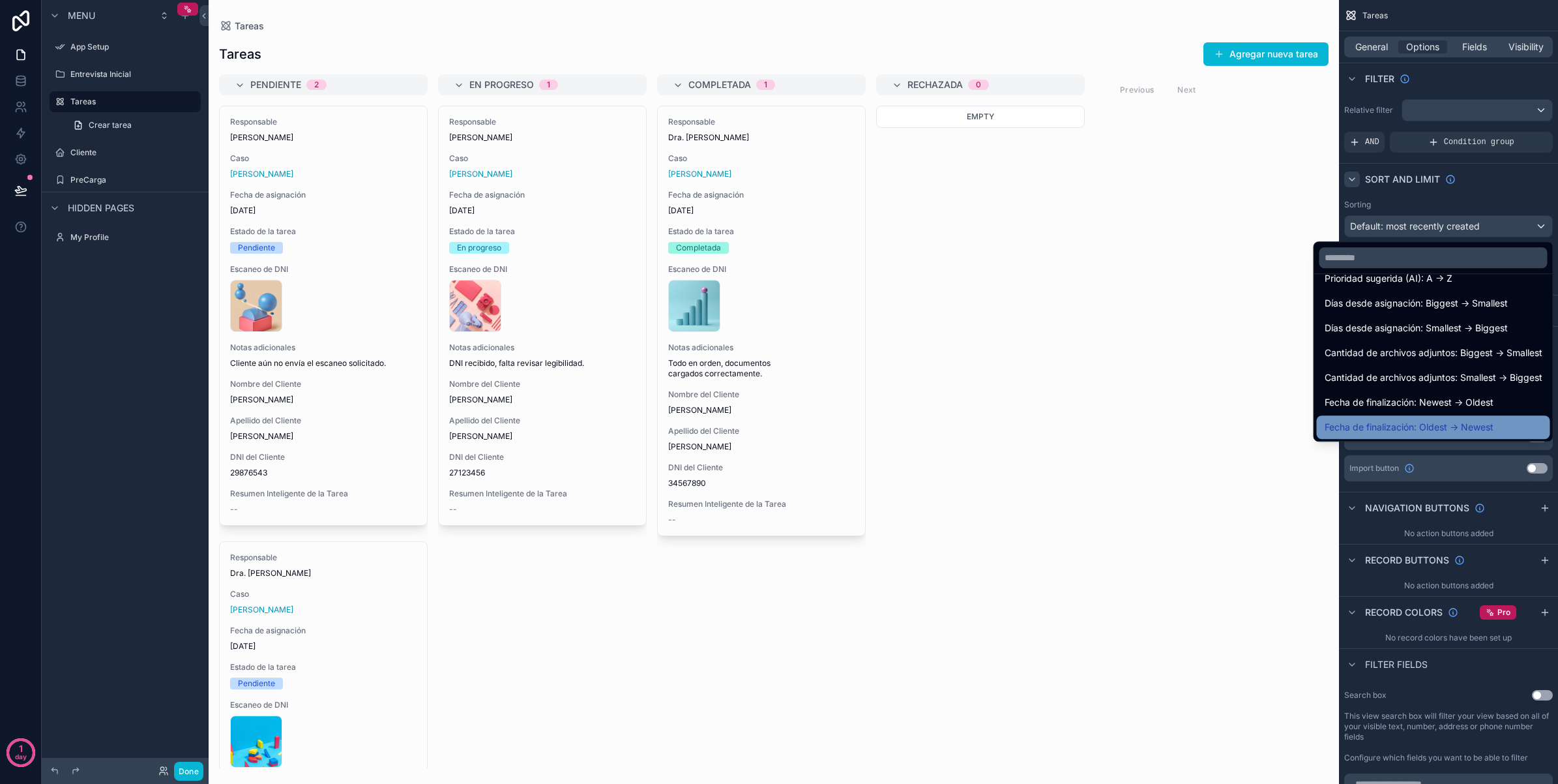
click at [1484, 431] on div "Fecha de finalización: Oldest -> Newest" at bounding box center [1433, 427] width 218 height 15
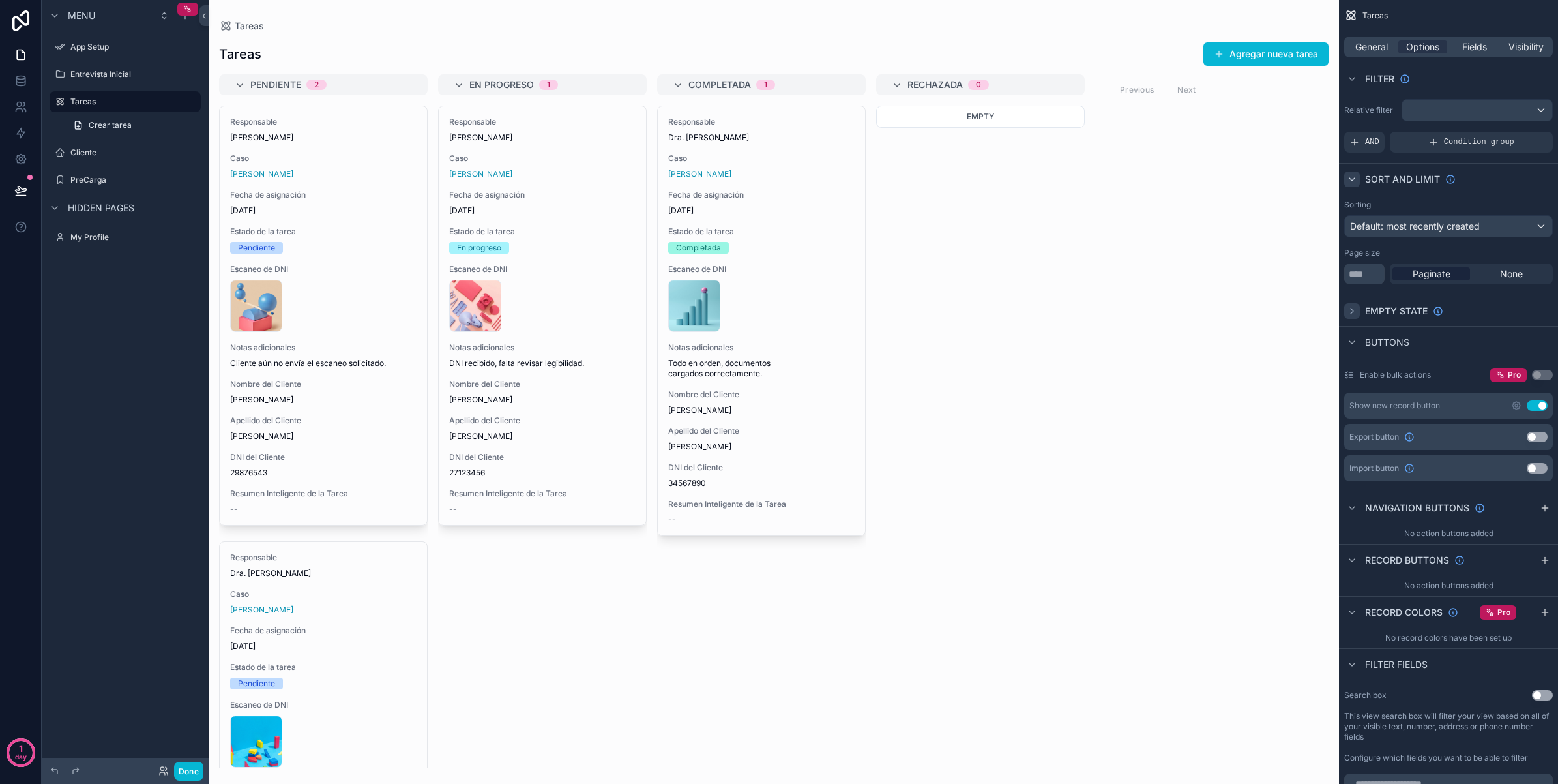
click at [1080, 371] on div "Empty" at bounding box center [980, 437] width 208 height 663
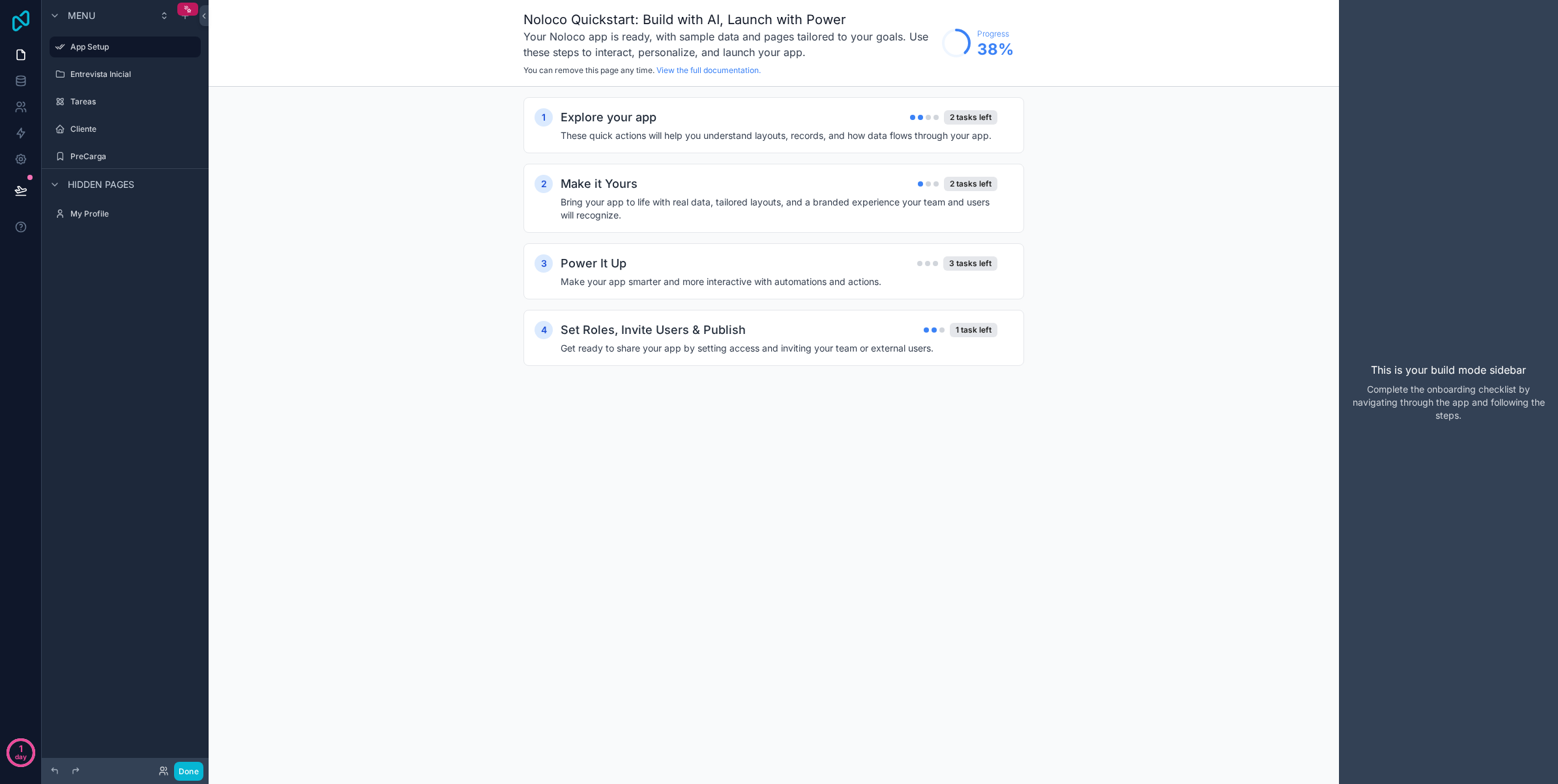
click at [17, 20] on icon at bounding box center [21, 21] width 26 height 21
click at [112, 111] on div "Tareas" at bounding box center [125, 101] width 146 height 21
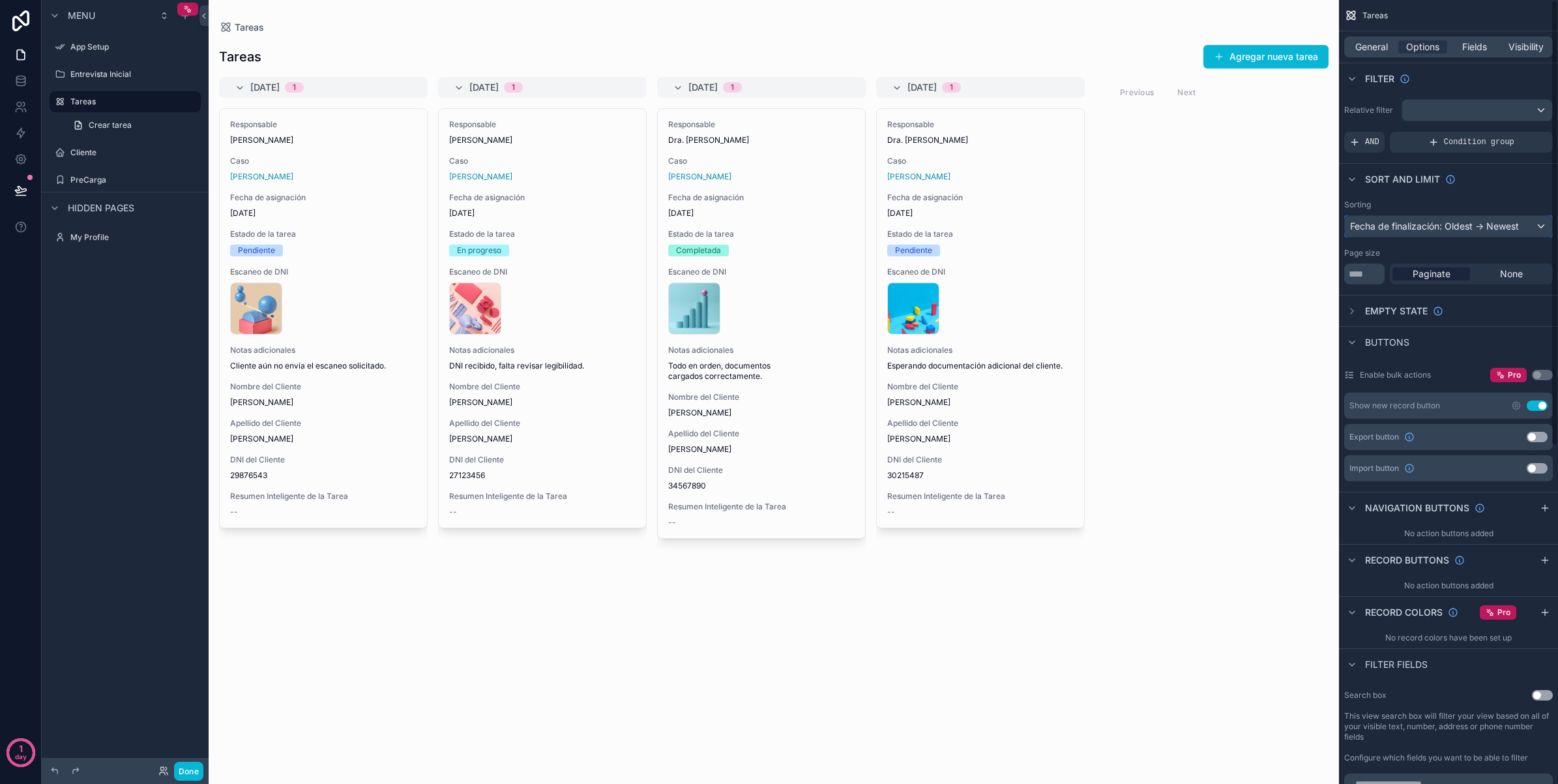
click at [1494, 226] on div "Fecha de finalización: Oldest -> Newest" at bounding box center [1448, 226] width 207 height 21
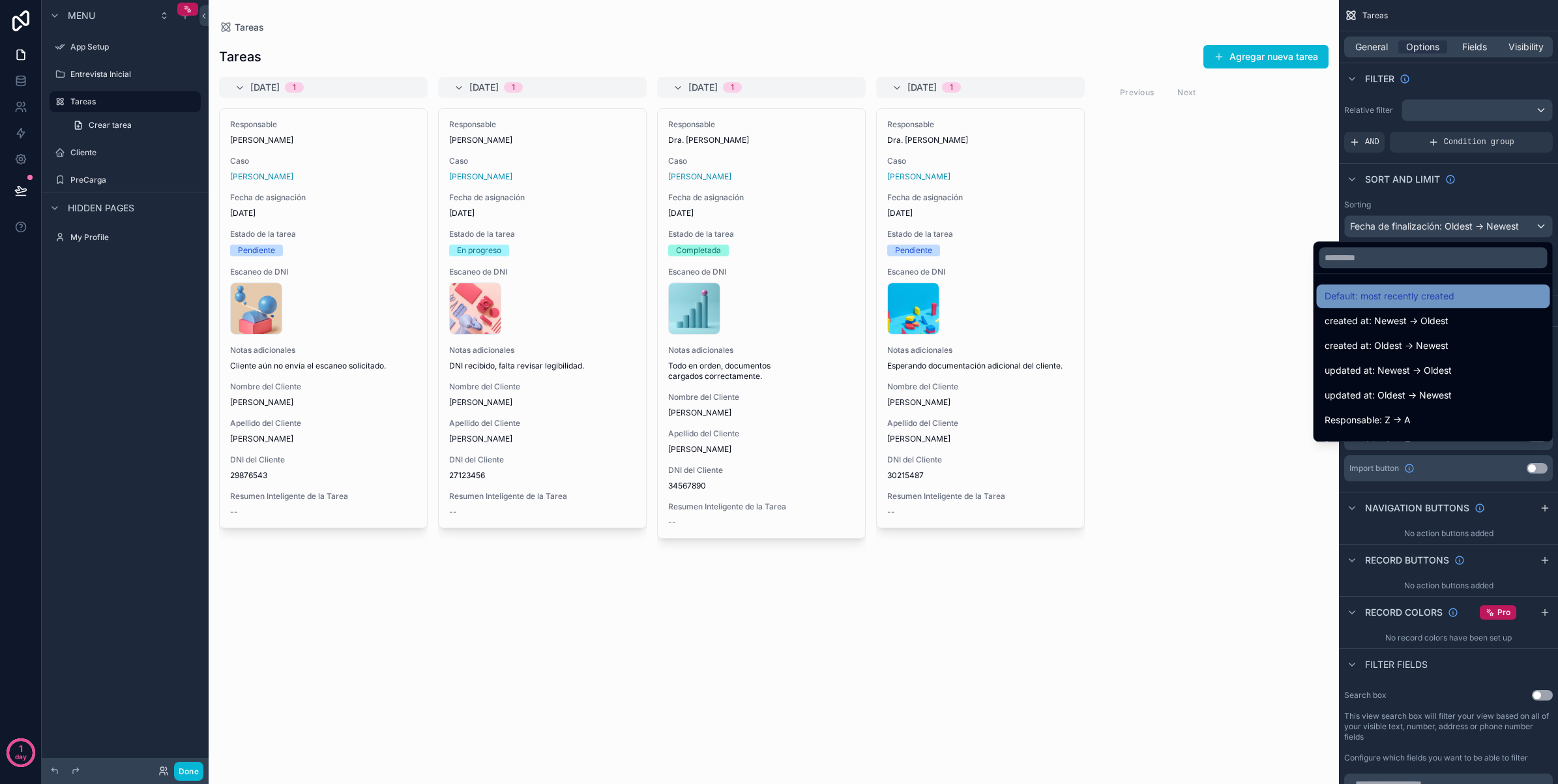
click at [1457, 295] on div "Default: most recently created" at bounding box center [1433, 296] width 218 height 15
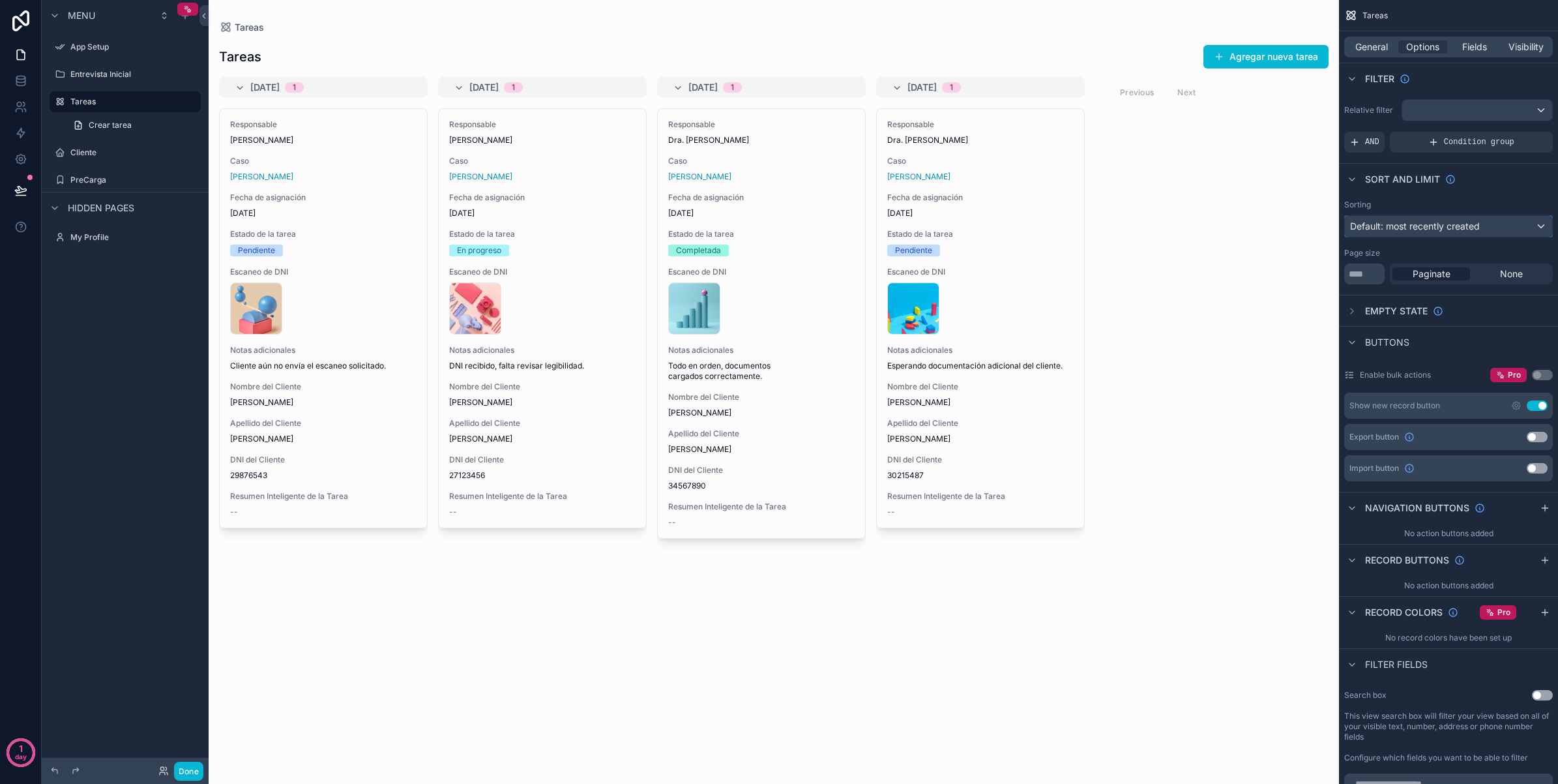
click at [1493, 231] on div "Default: most recently created" at bounding box center [1448, 226] width 207 height 21
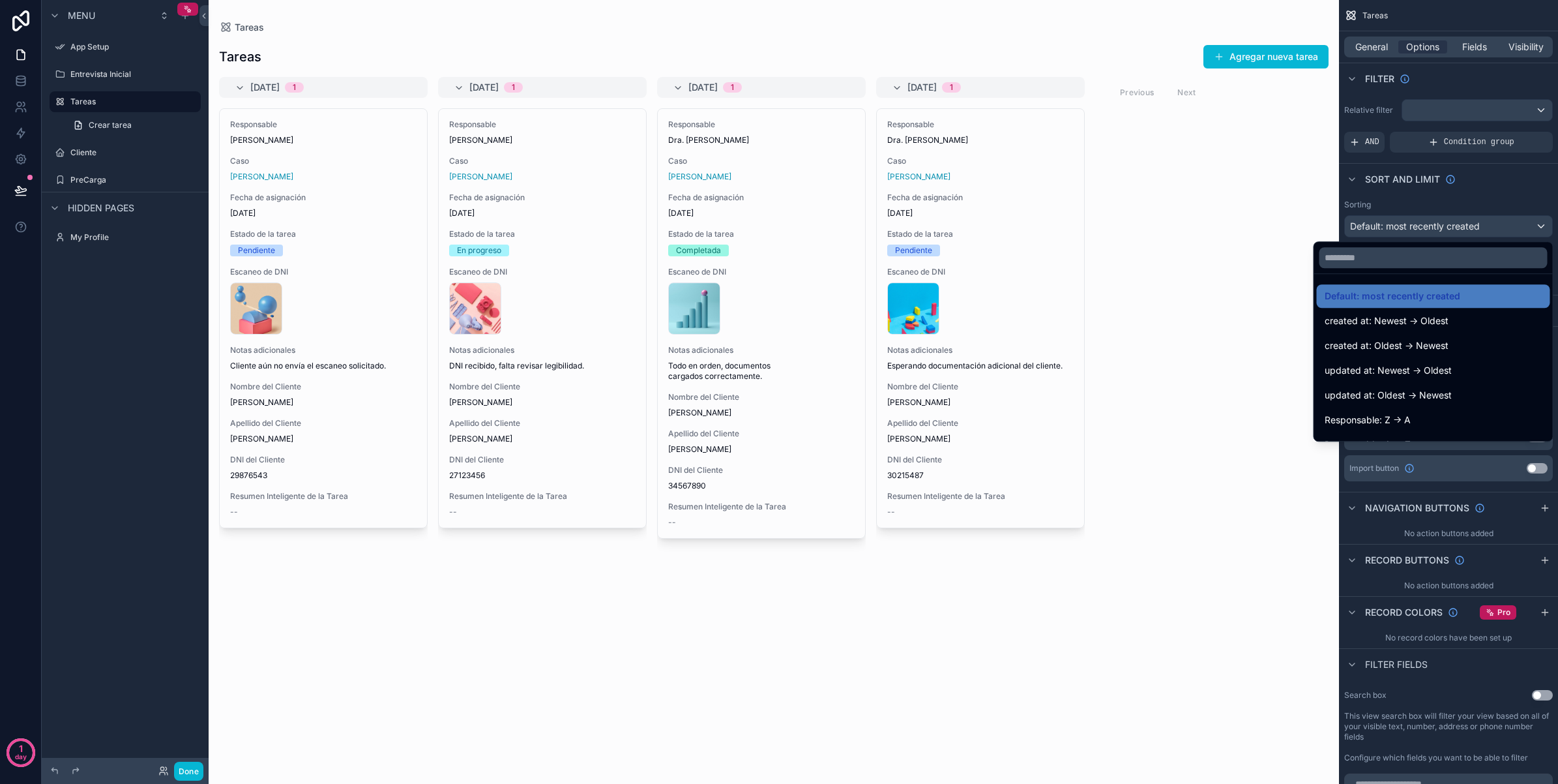
click at [1286, 261] on div "scrollable content" at bounding box center [773, 392] width 1130 height 784
click at [1234, 258] on div "[DATE] 1 Responsable [PERSON_NAME] Caso [PERSON_NAME] Fecha de asignación [DATE…" at bounding box center [773, 422] width 1130 height 691
click at [1364, 43] on div "scrollable content" at bounding box center [779, 392] width 1558 height 784
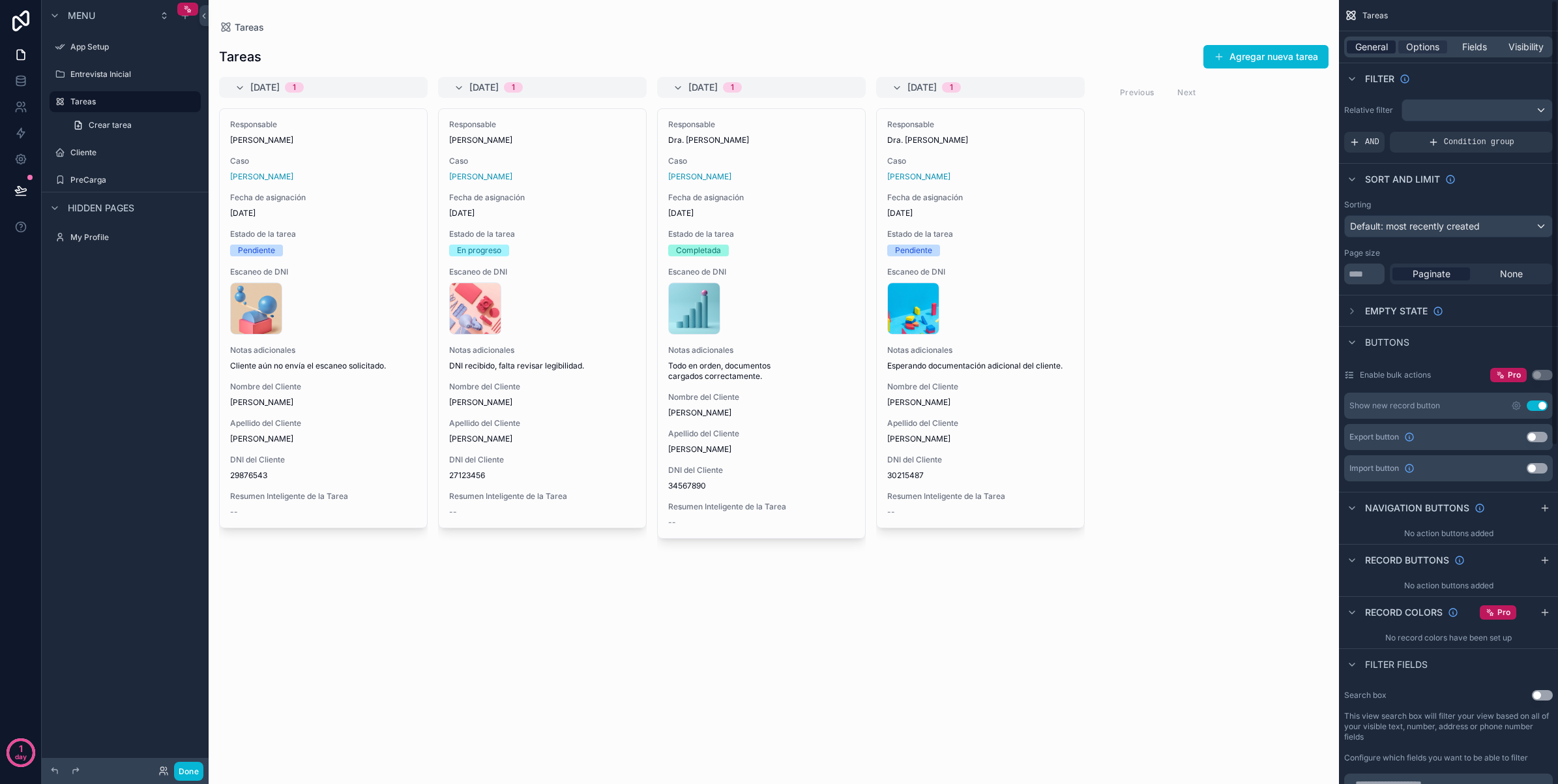
click at [1363, 44] on span "General" at bounding box center [1372, 46] width 33 height 13
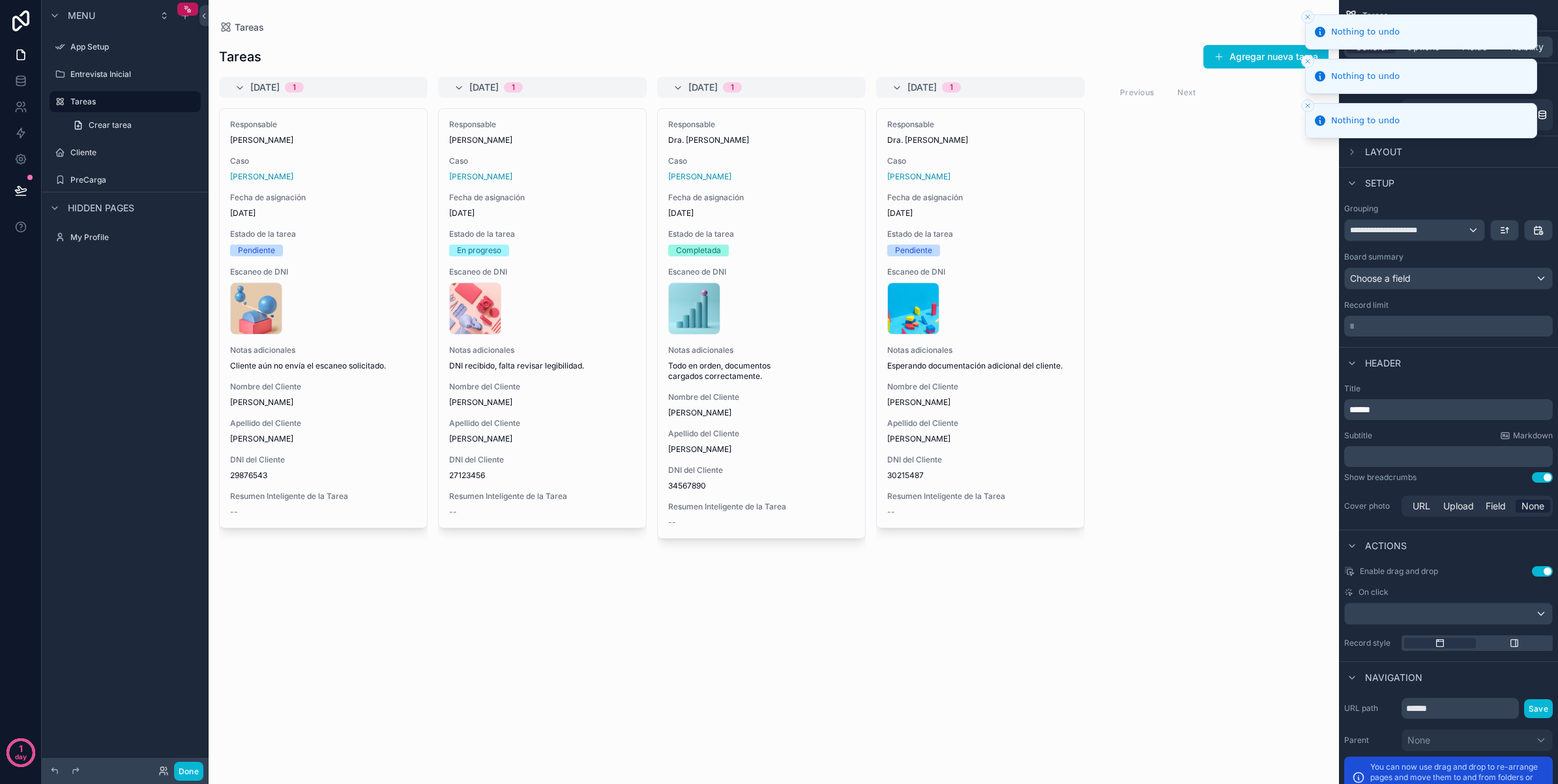
click at [1311, 18] on icon "Close toast" at bounding box center [1308, 17] width 8 height 8
click at [1307, 21] on button "Close toast" at bounding box center [1307, 17] width 13 height 13
click at [1307, 30] on li "Nothing to undo" at bounding box center [1421, 31] width 232 height 36
click at [1307, 23] on li "Nothing to undo" at bounding box center [1421, 31] width 232 height 36
click at [1309, 58] on icon "Close toast" at bounding box center [1308, 62] width 8 height 8
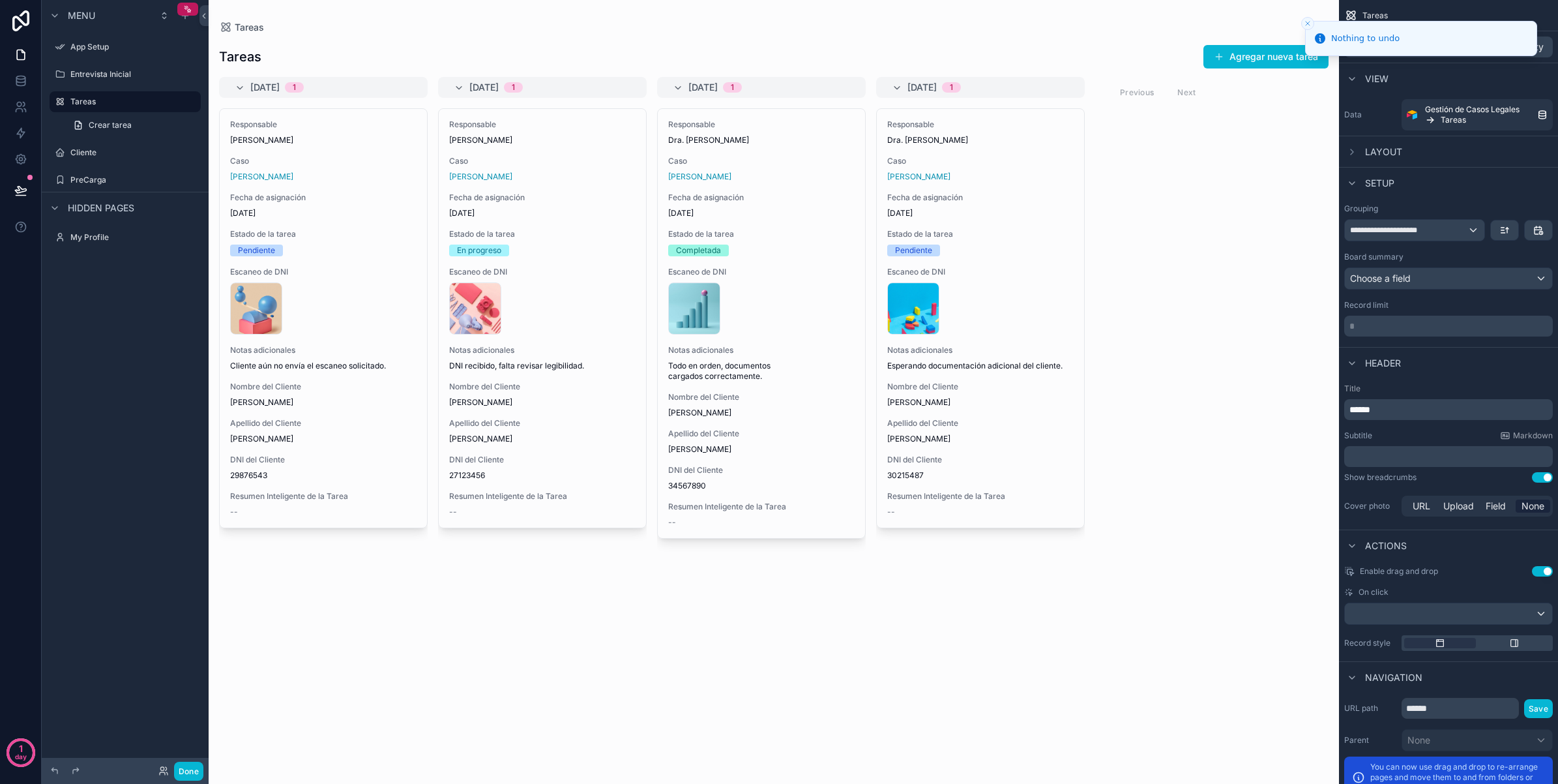
click at [1308, 21] on icon "Close toast" at bounding box center [1308, 23] width 8 height 8
click at [1464, 231] on div "**********" at bounding box center [1415, 230] width 139 height 21
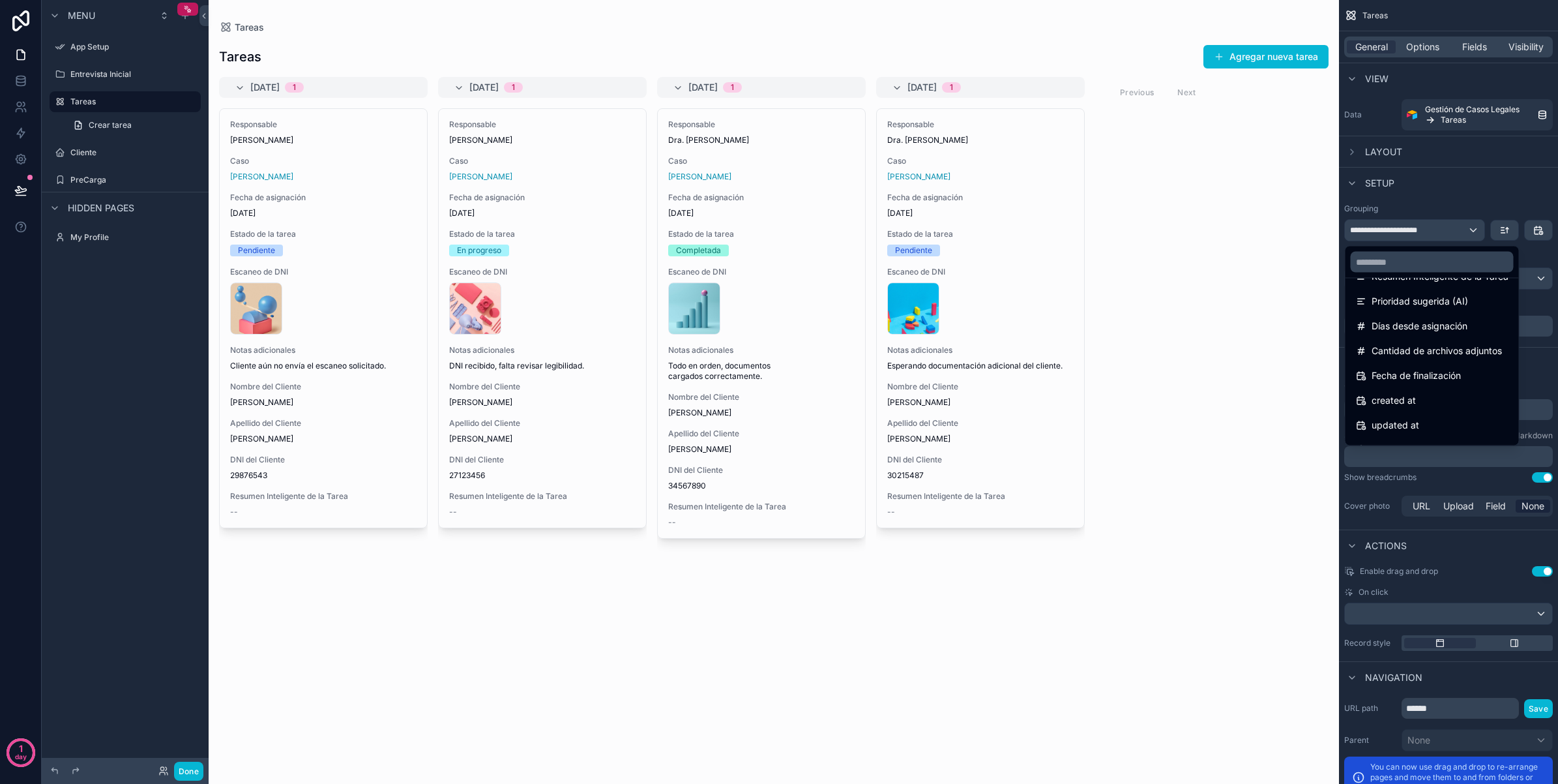
scroll to position [340, 0]
click at [1484, 207] on div "scrollable content" at bounding box center [779, 392] width 1558 height 784
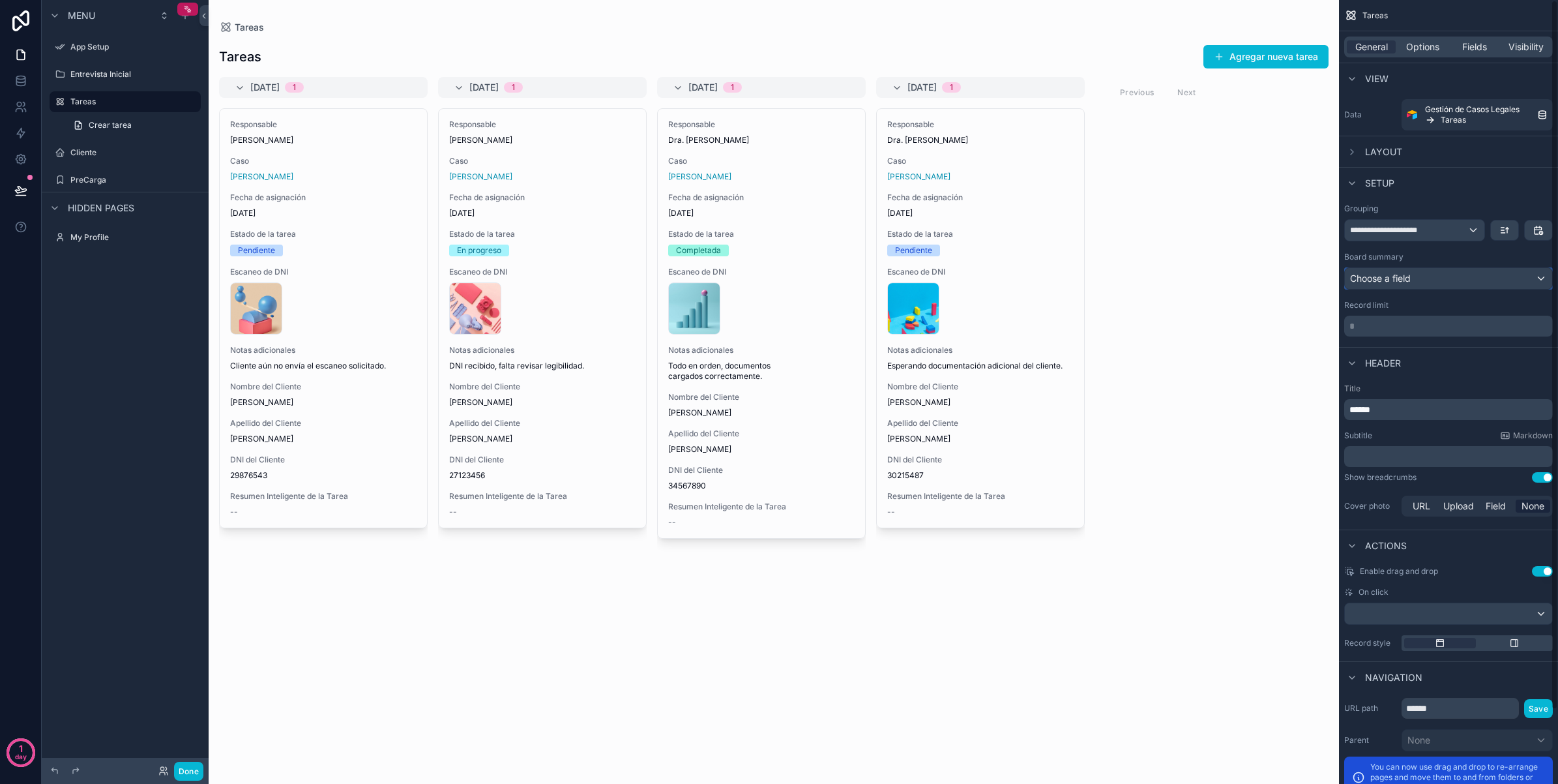
click at [1464, 275] on div "Choose a field" at bounding box center [1448, 278] width 207 height 21
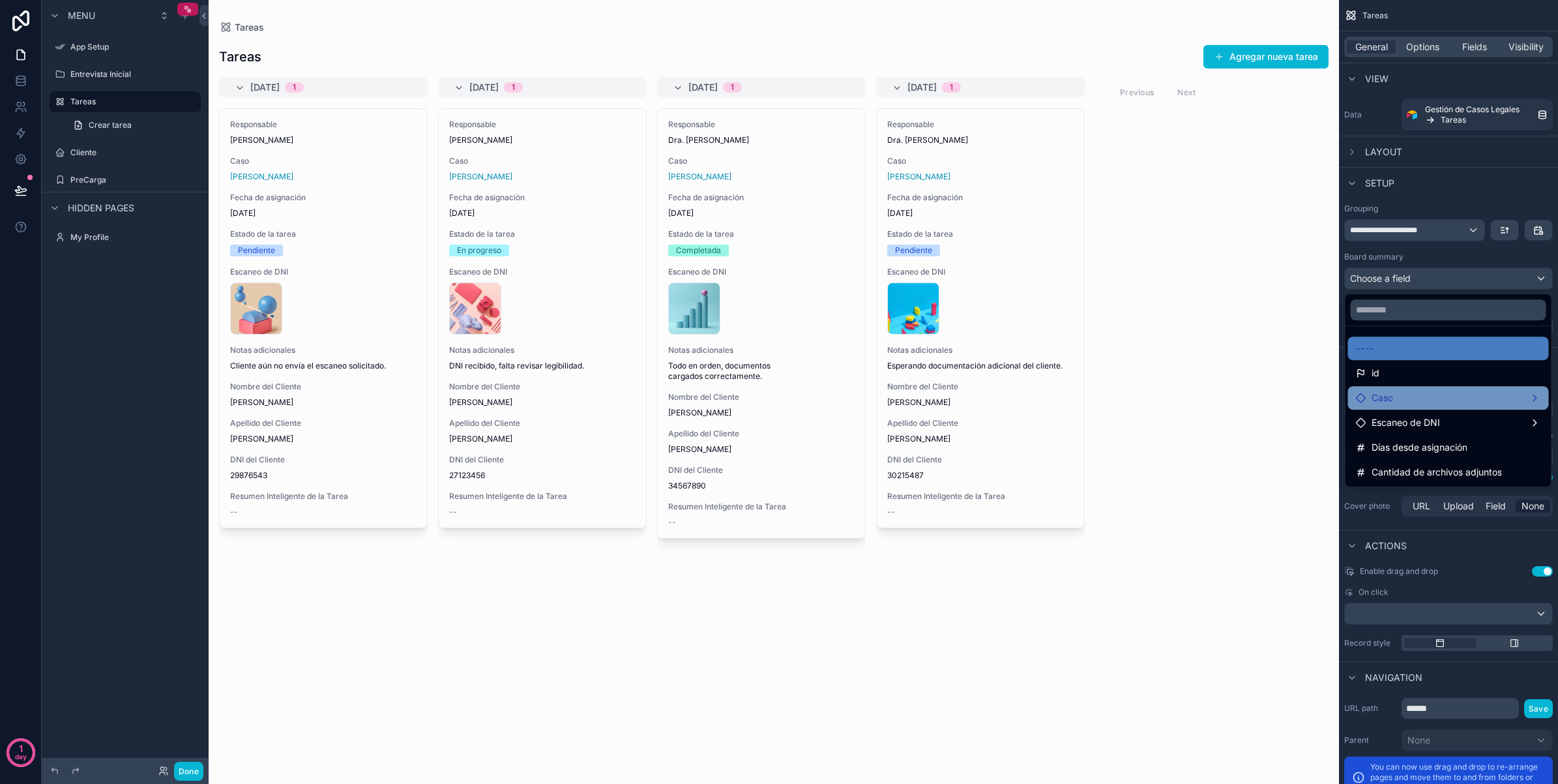
click at [1459, 406] on div "Caso" at bounding box center [1449, 397] width 201 height 23
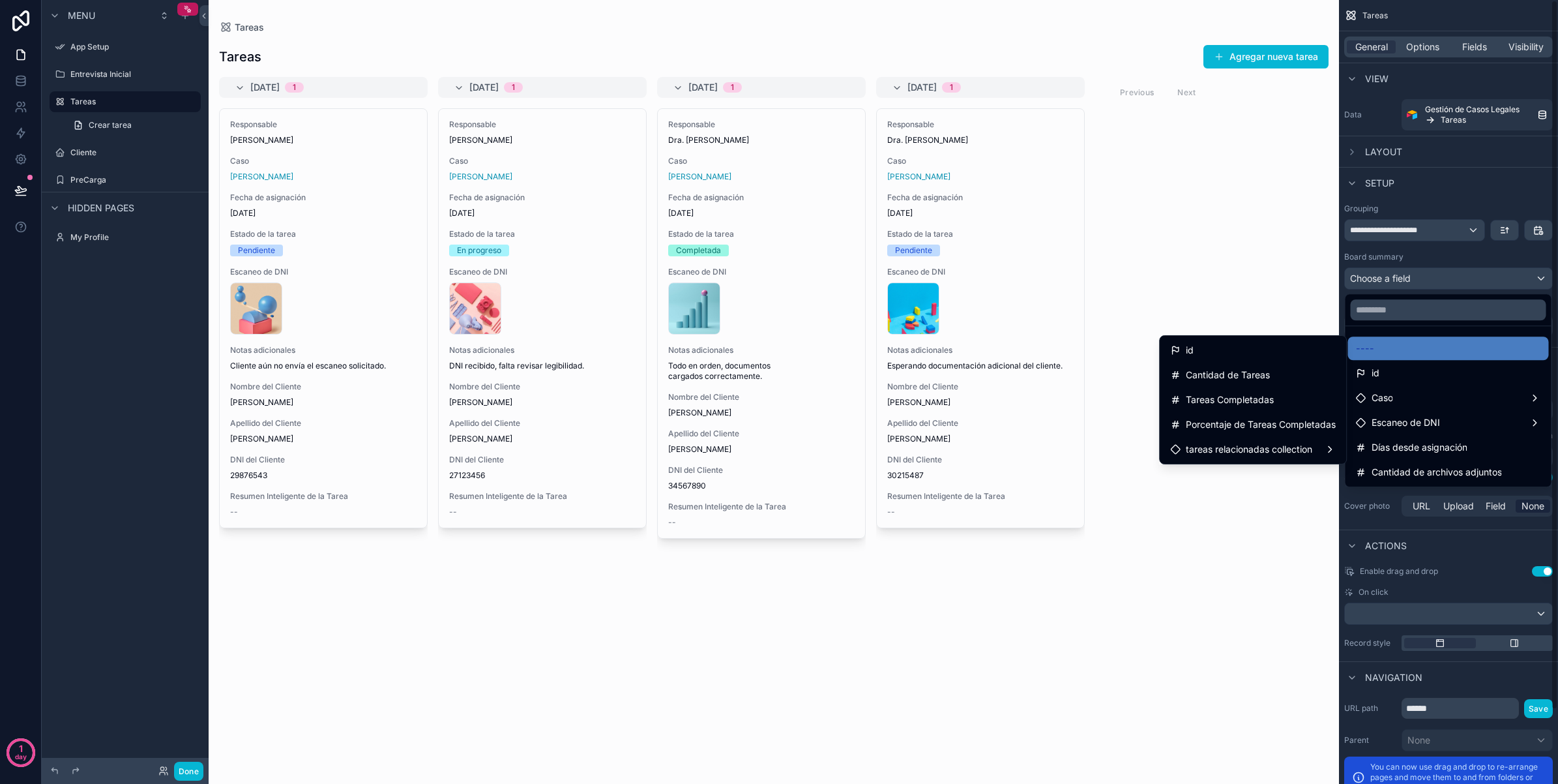
click at [1453, 209] on div "scrollable content" at bounding box center [779, 392] width 1558 height 784
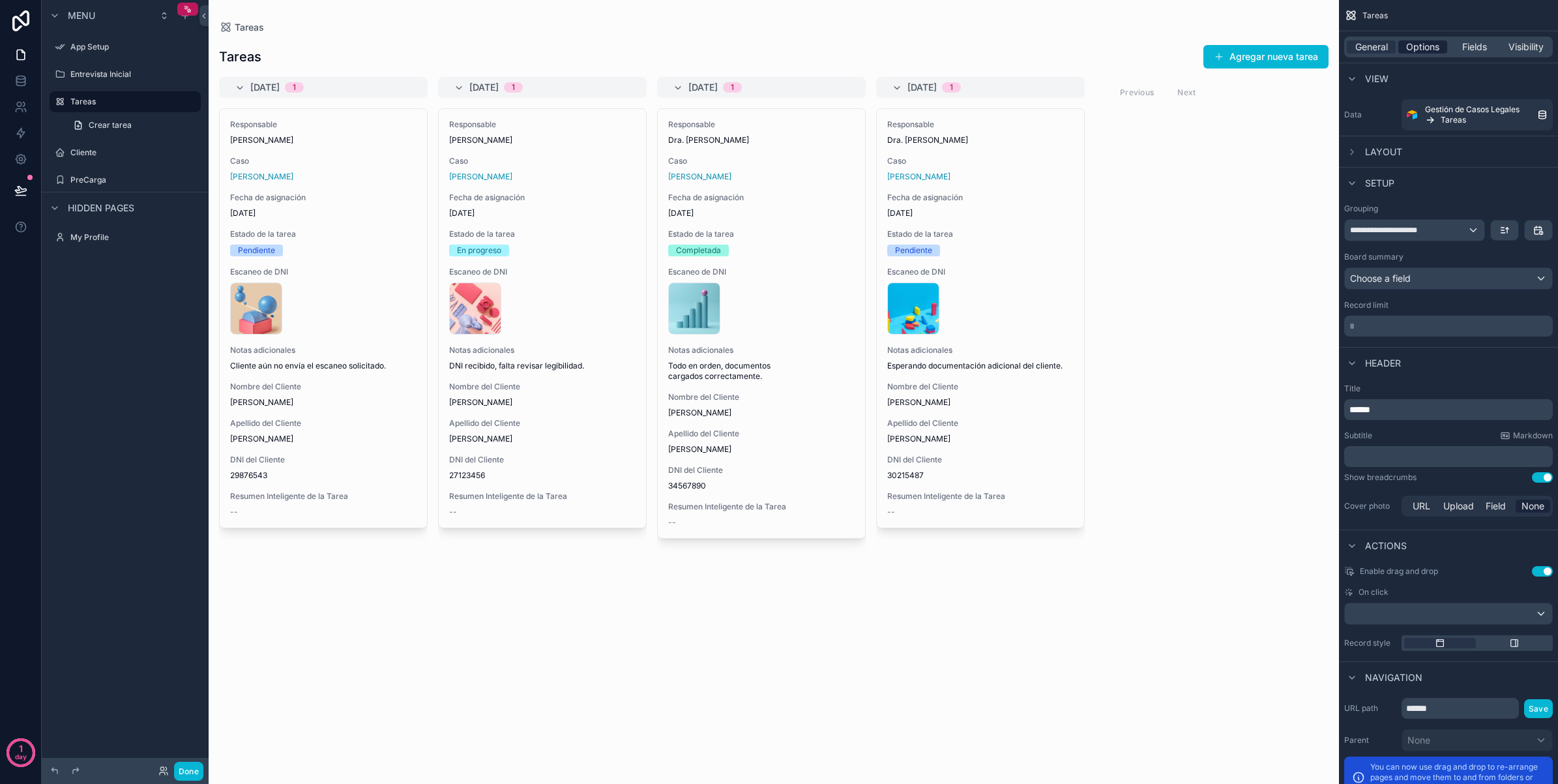
click at [1441, 46] on div "Options" at bounding box center [1423, 46] width 49 height 13
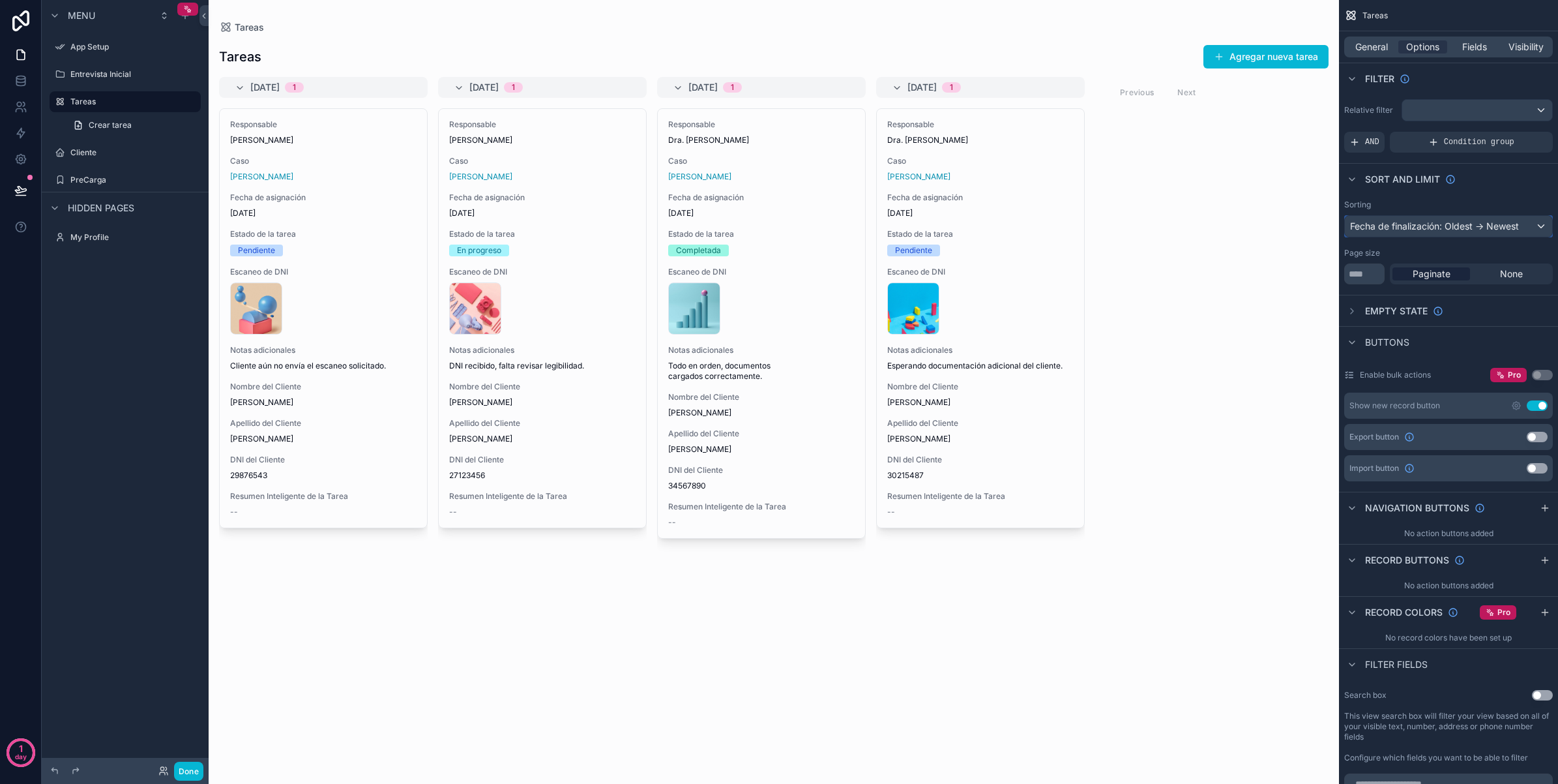
click at [1464, 231] on div "Fecha de finalización: Oldest -> Newest" at bounding box center [1448, 226] width 207 height 21
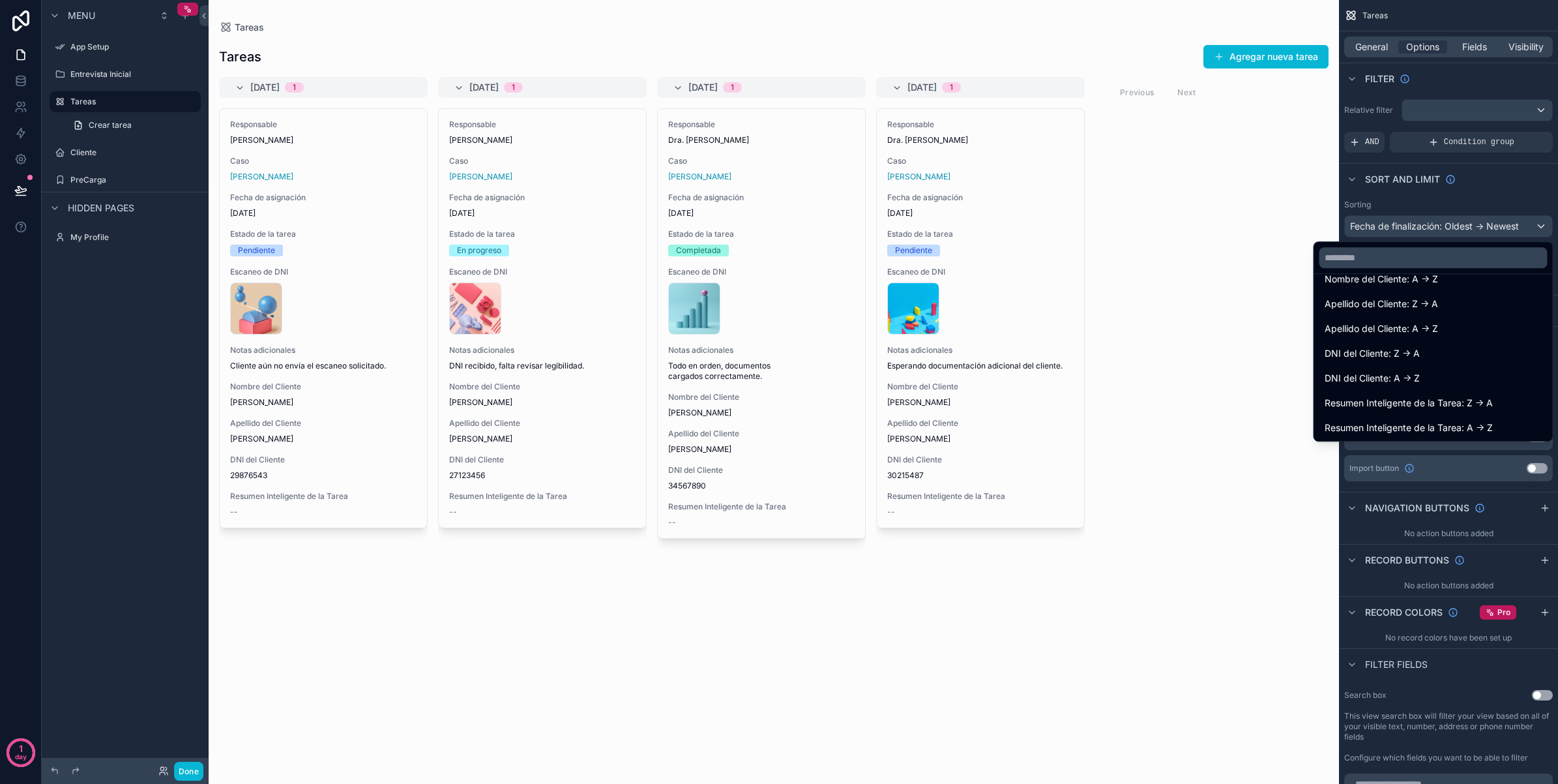
scroll to position [263, 0]
click at [1459, 178] on div "scrollable content" at bounding box center [779, 392] width 1558 height 784
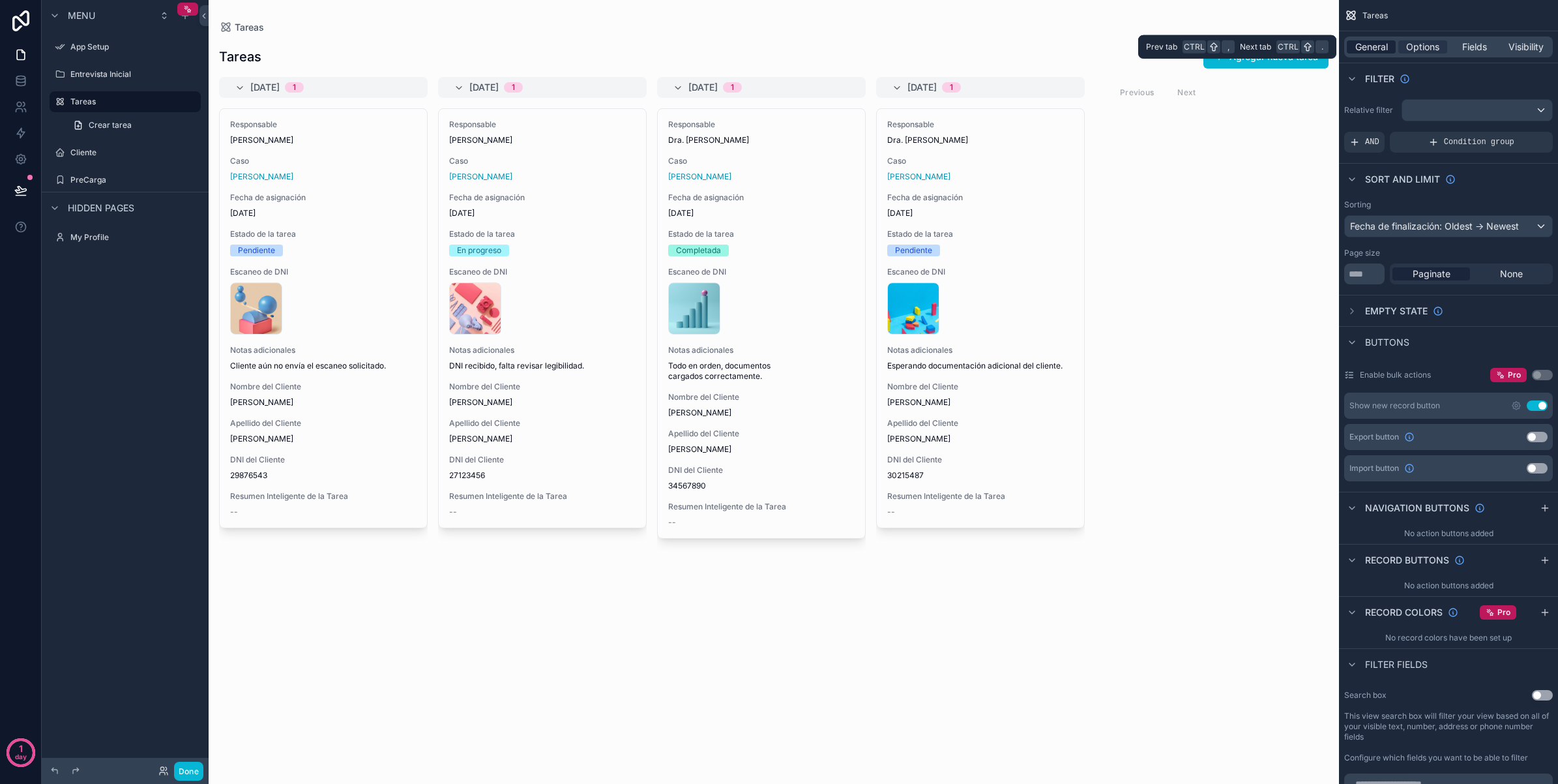
click at [1384, 51] on span "General" at bounding box center [1372, 46] width 33 height 13
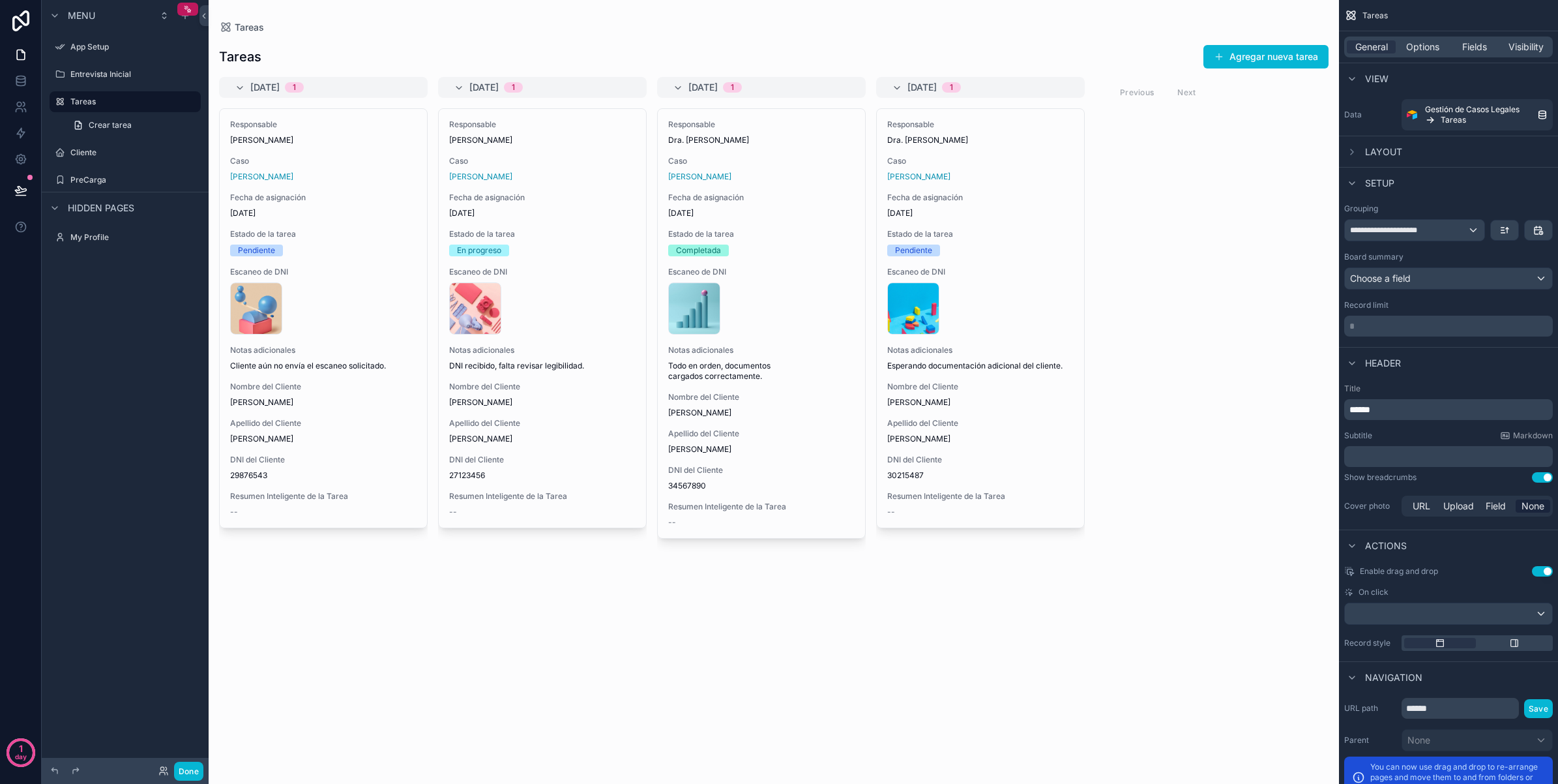
click at [1021, 88] on div "[DATE] 1" at bounding box center [988, 87] width 161 height 21
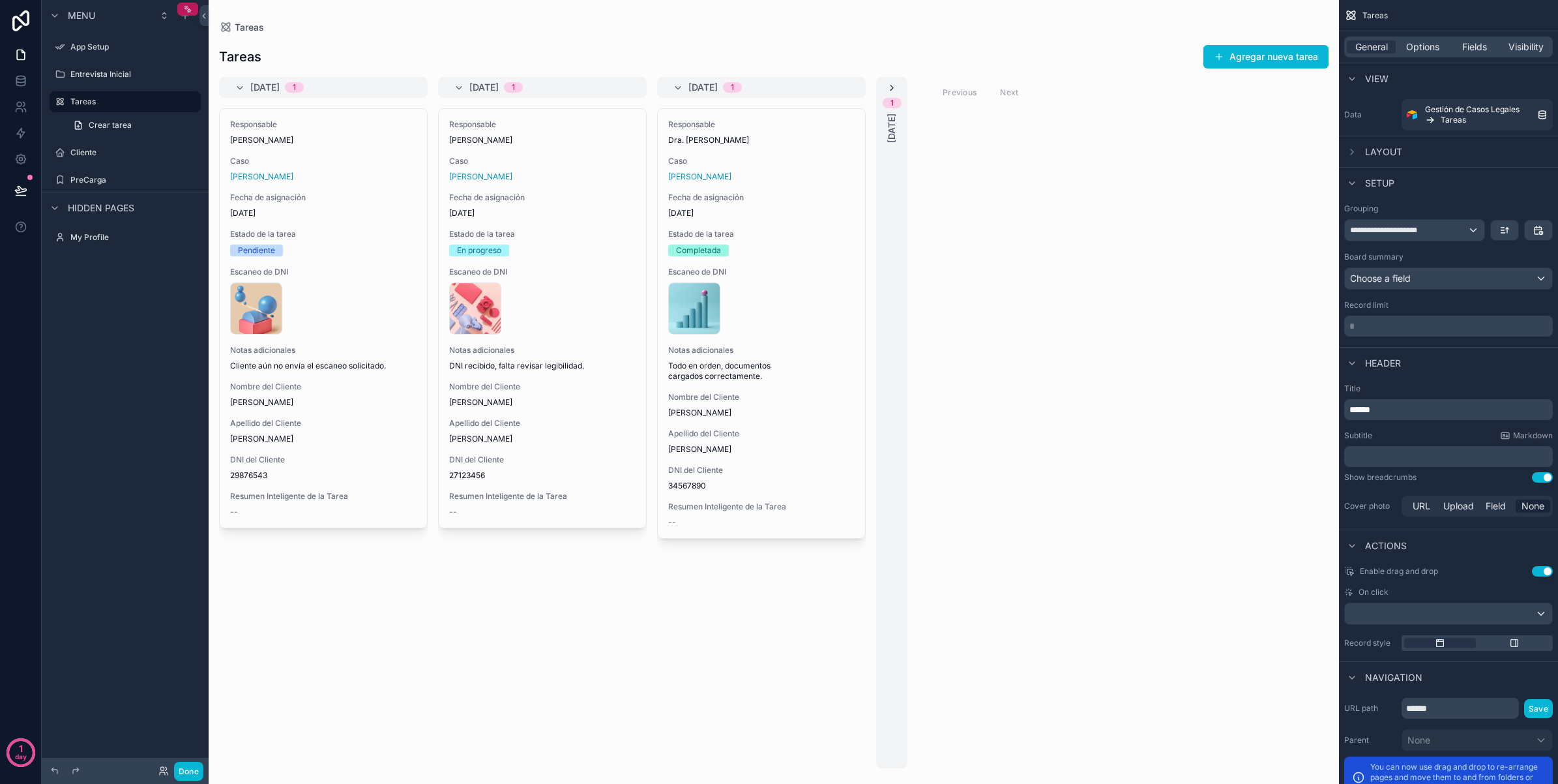
click at [893, 92] on icon "scrollable content" at bounding box center [892, 88] width 11 height 11
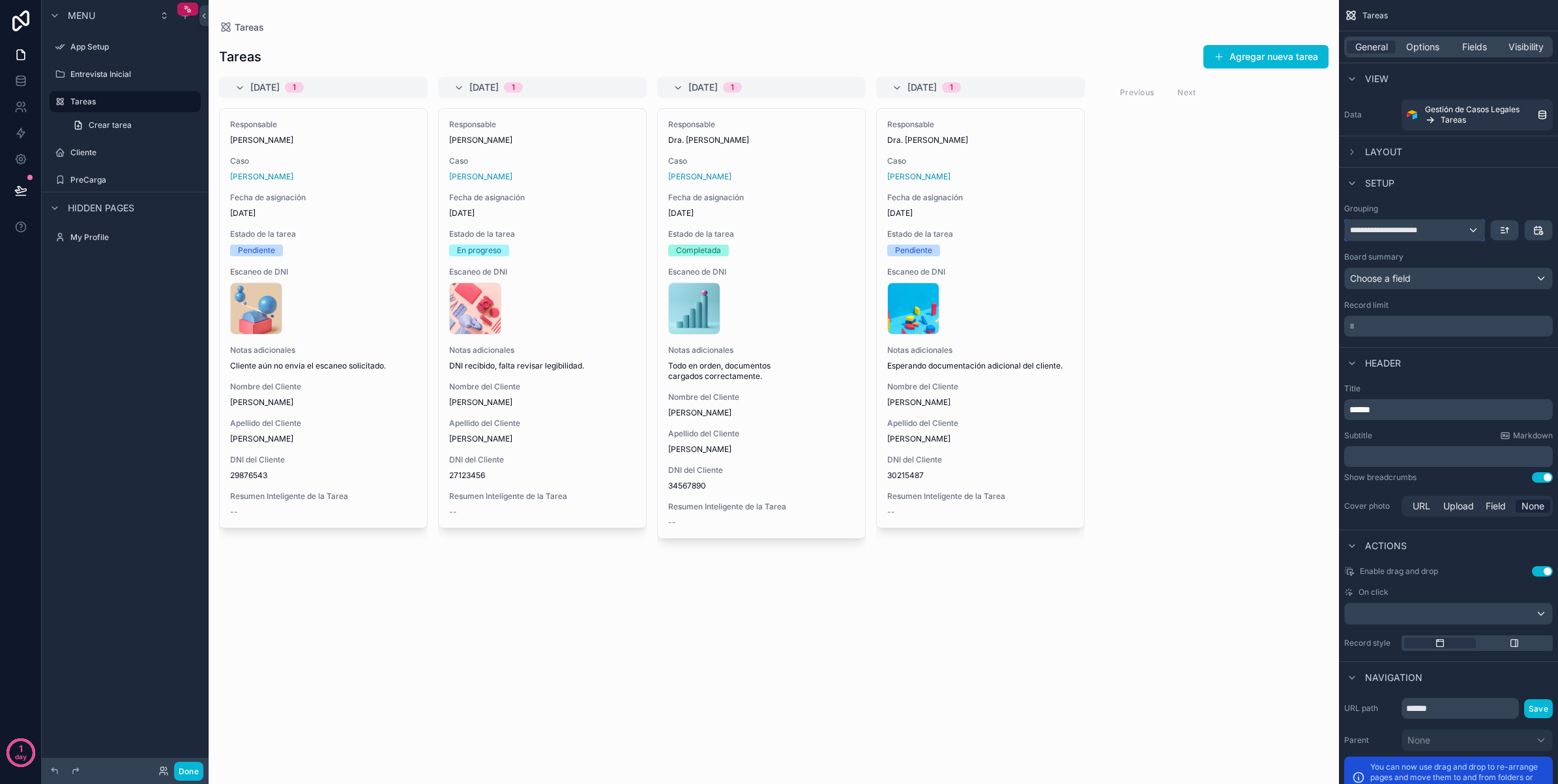
click at [1471, 231] on div "**********" at bounding box center [1415, 230] width 139 height 21
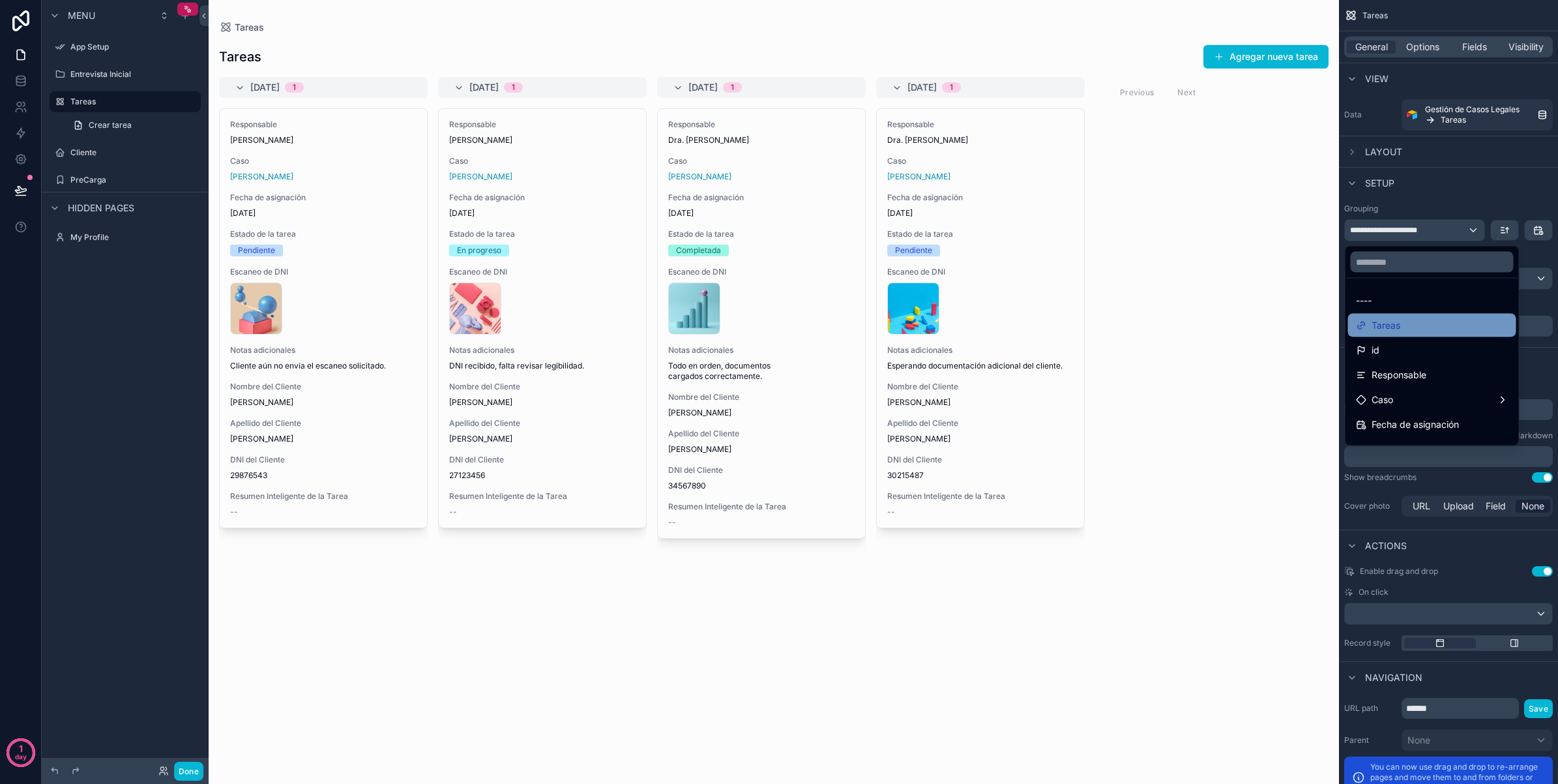
click at [1505, 324] on div "Tareas" at bounding box center [1433, 325] width 153 height 15
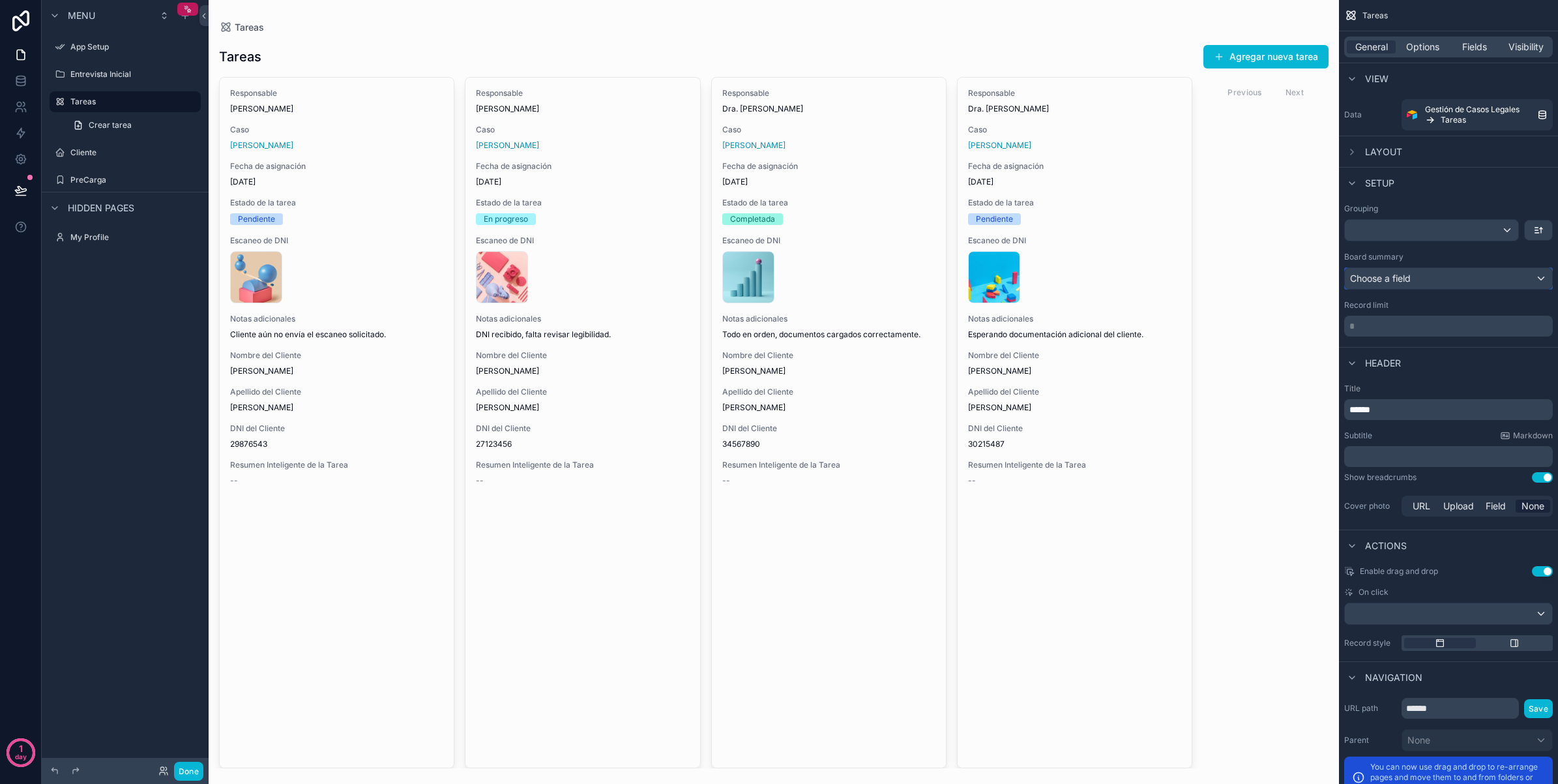
click at [1476, 279] on div "Choose a field" at bounding box center [1448, 278] width 207 height 21
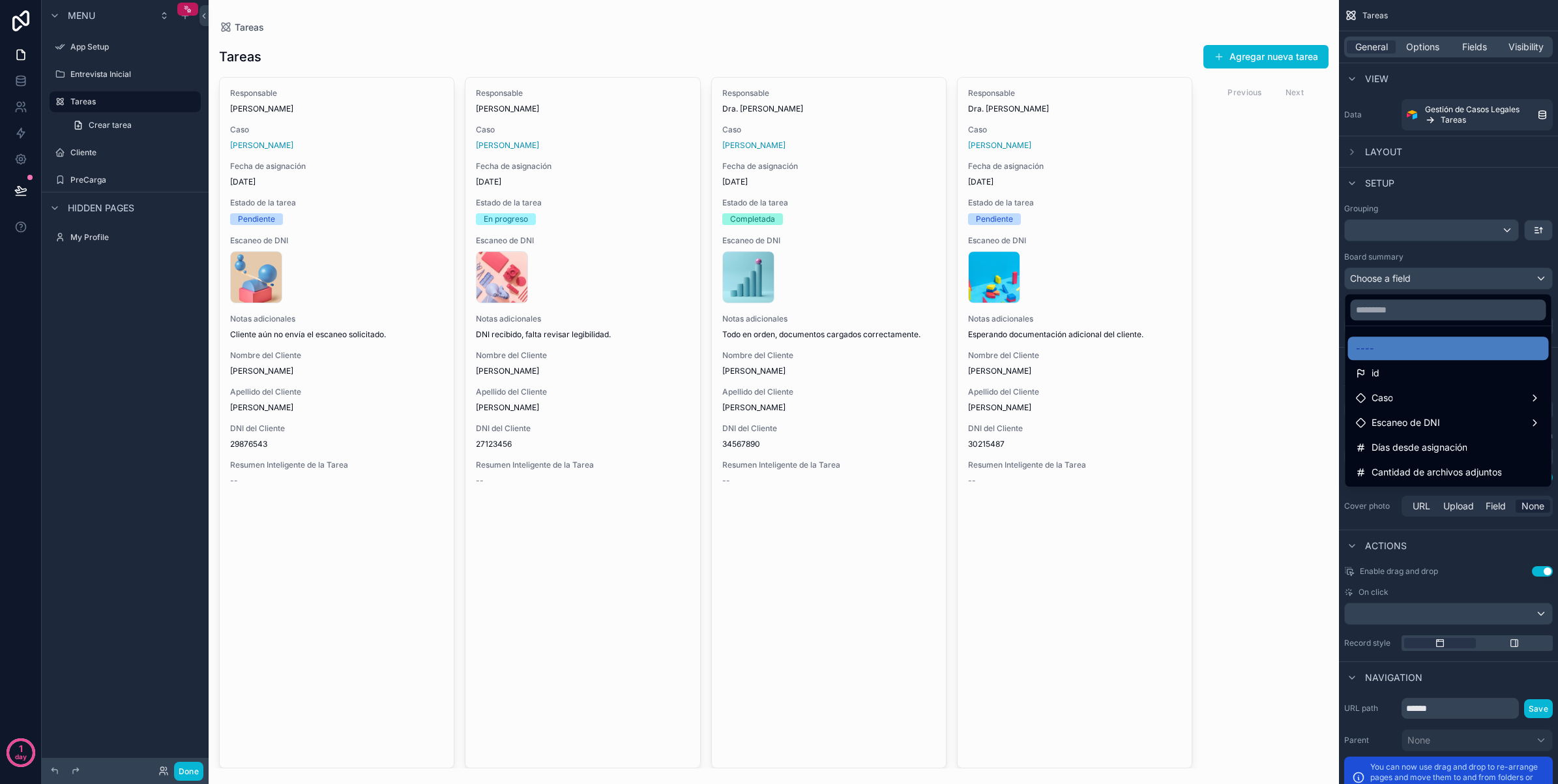
click at [1435, 229] on div "scrollable content" at bounding box center [779, 392] width 1558 height 784
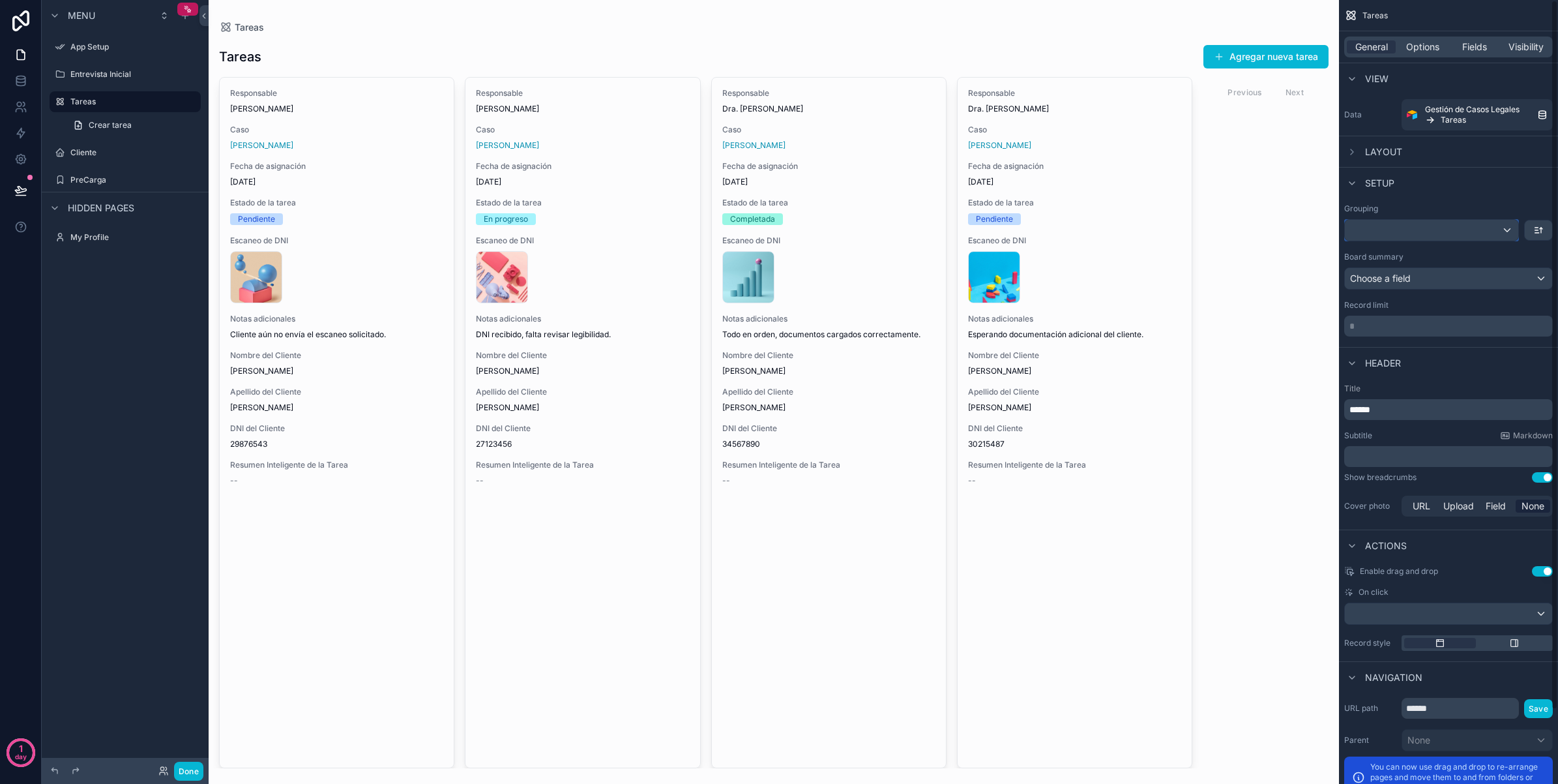
click at [1435, 229] on div "scrollable content" at bounding box center [1431, 230] width 174 height 21
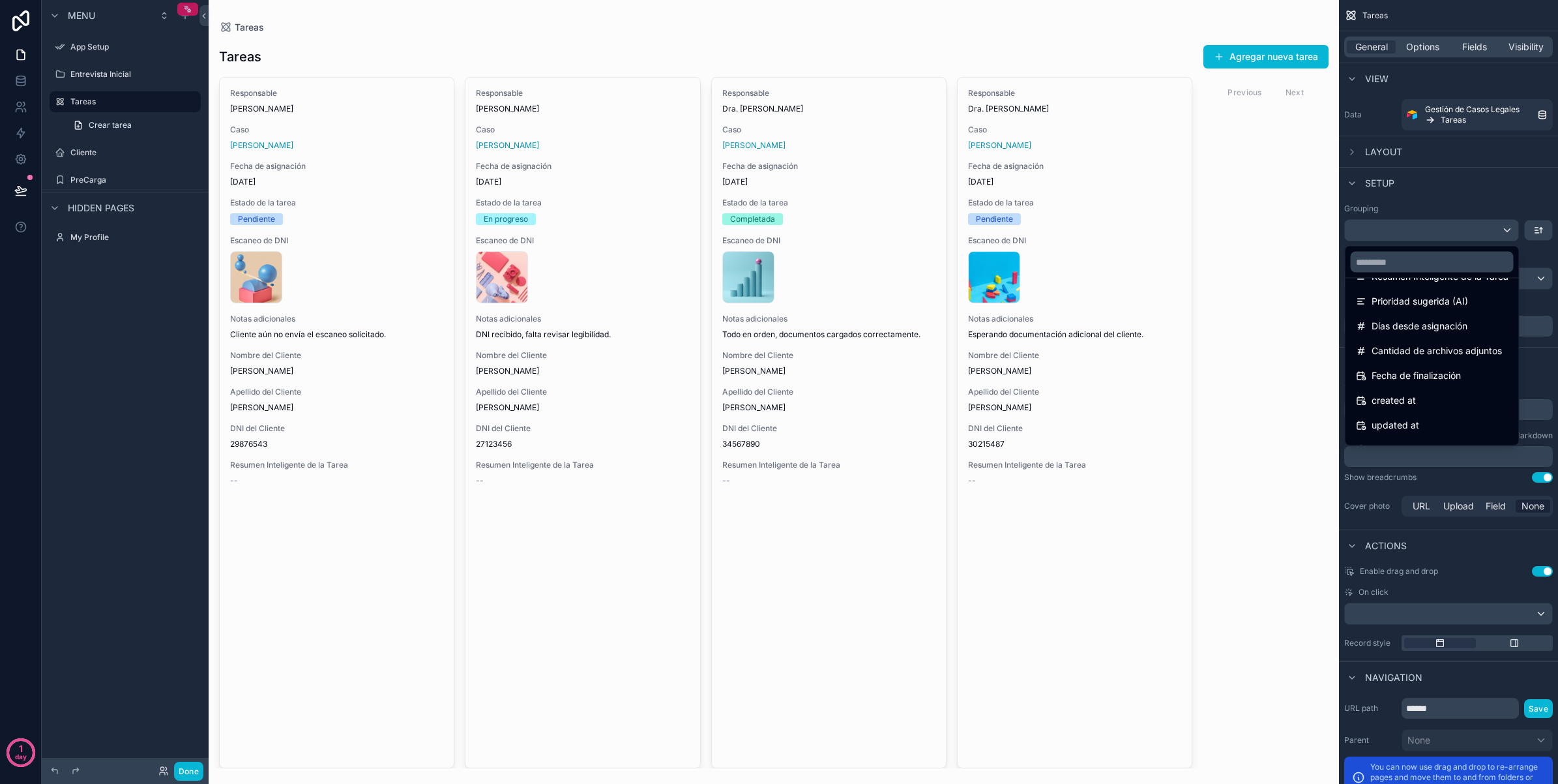
scroll to position [340, 0]
click at [1448, 364] on span "Fecha de finalización" at bounding box center [1416, 357] width 89 height 15
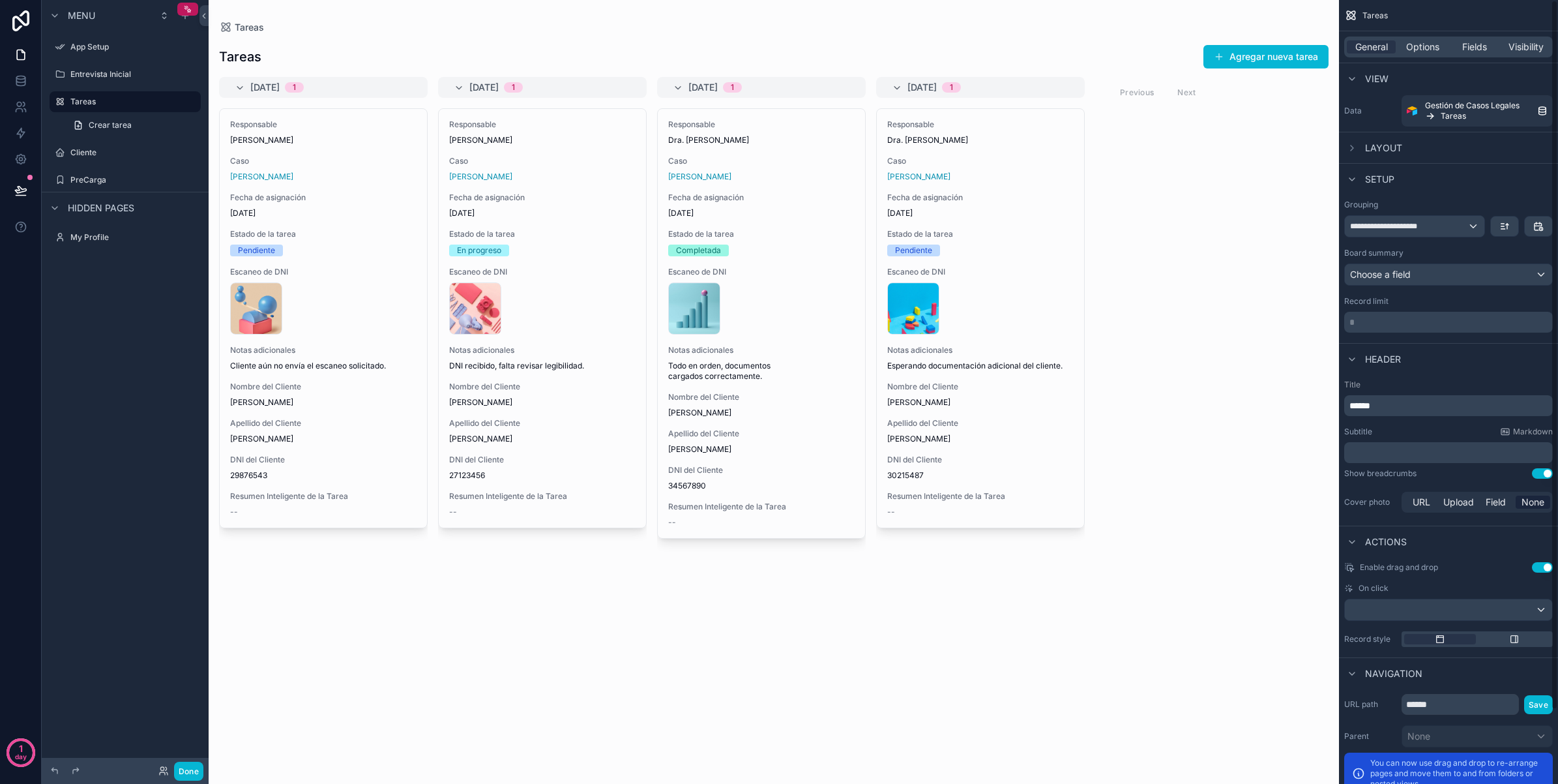
scroll to position [0, 0]
click at [1444, 279] on div "Choose a field" at bounding box center [1448, 278] width 207 height 21
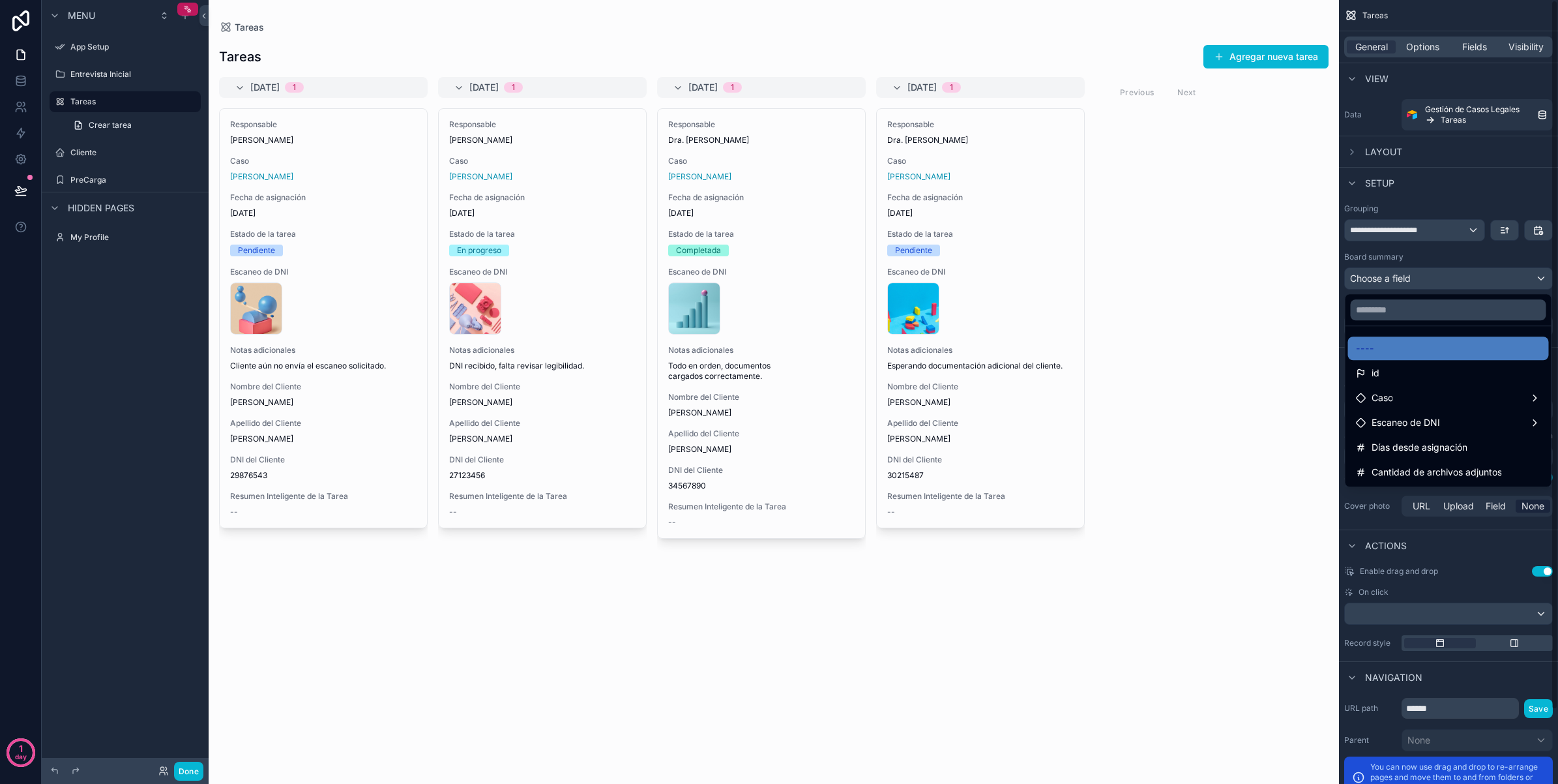
click at [1317, 500] on div "[DATE] 1 Responsable [PERSON_NAME] Caso [PERSON_NAME] Fecha de asignación [DATE…" at bounding box center [773, 422] width 1130 height 691
click at [1475, 227] on div "scrollable content" at bounding box center [779, 392] width 1558 height 784
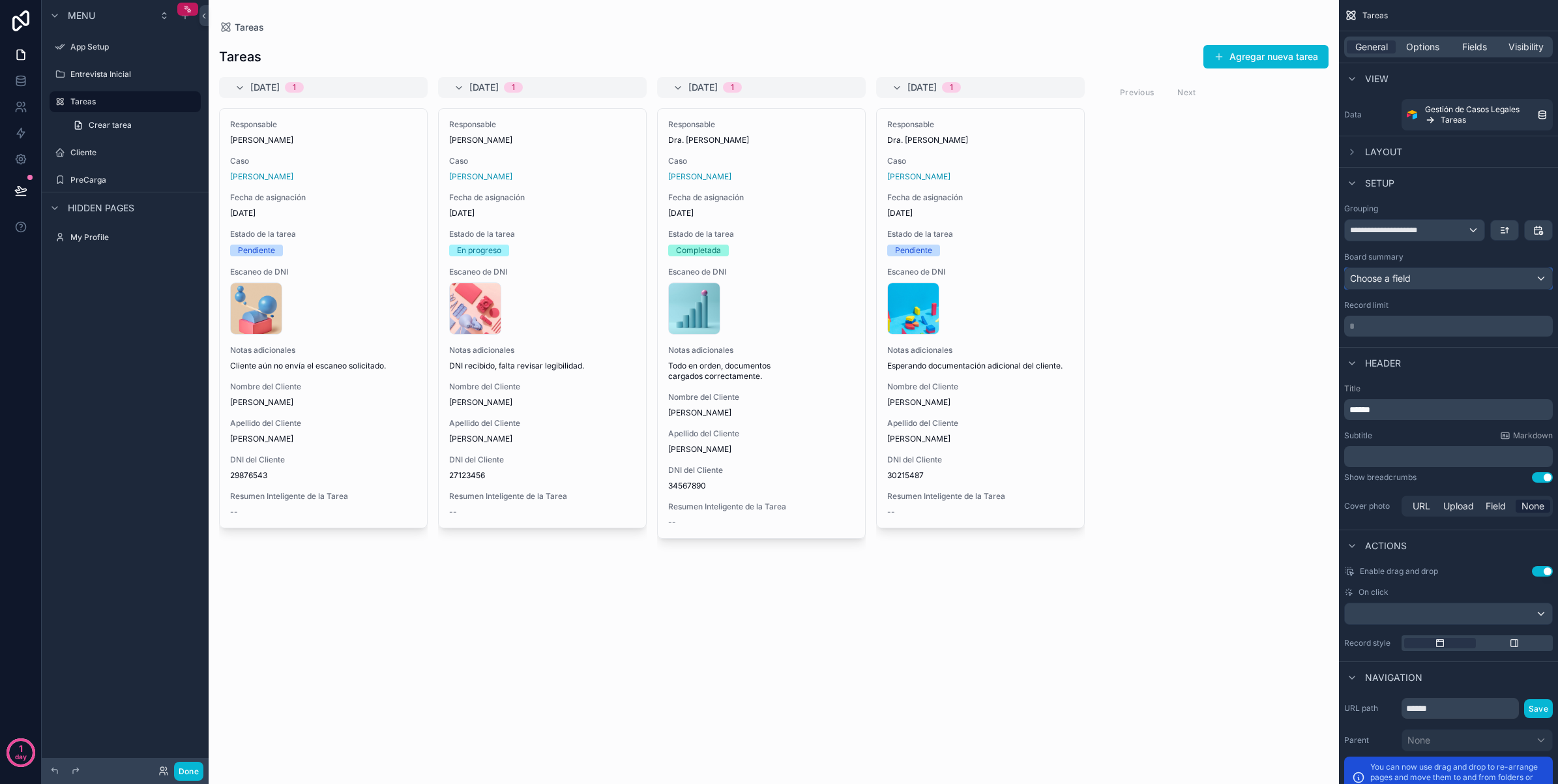
click at [1494, 280] on div "Choose a field" at bounding box center [1448, 278] width 207 height 21
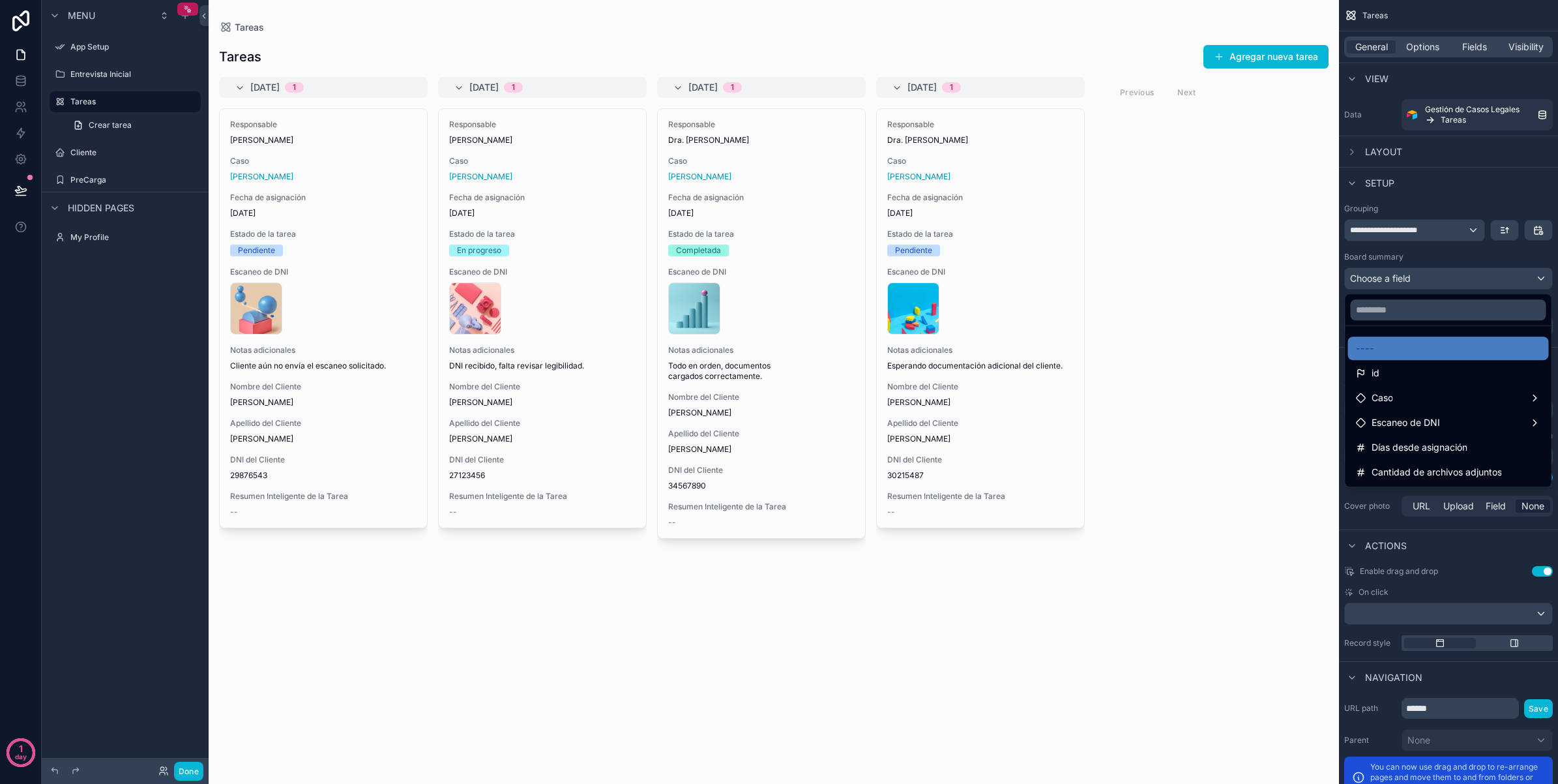
click at [20, 78] on div "scrollable content" at bounding box center [779, 392] width 1558 height 784
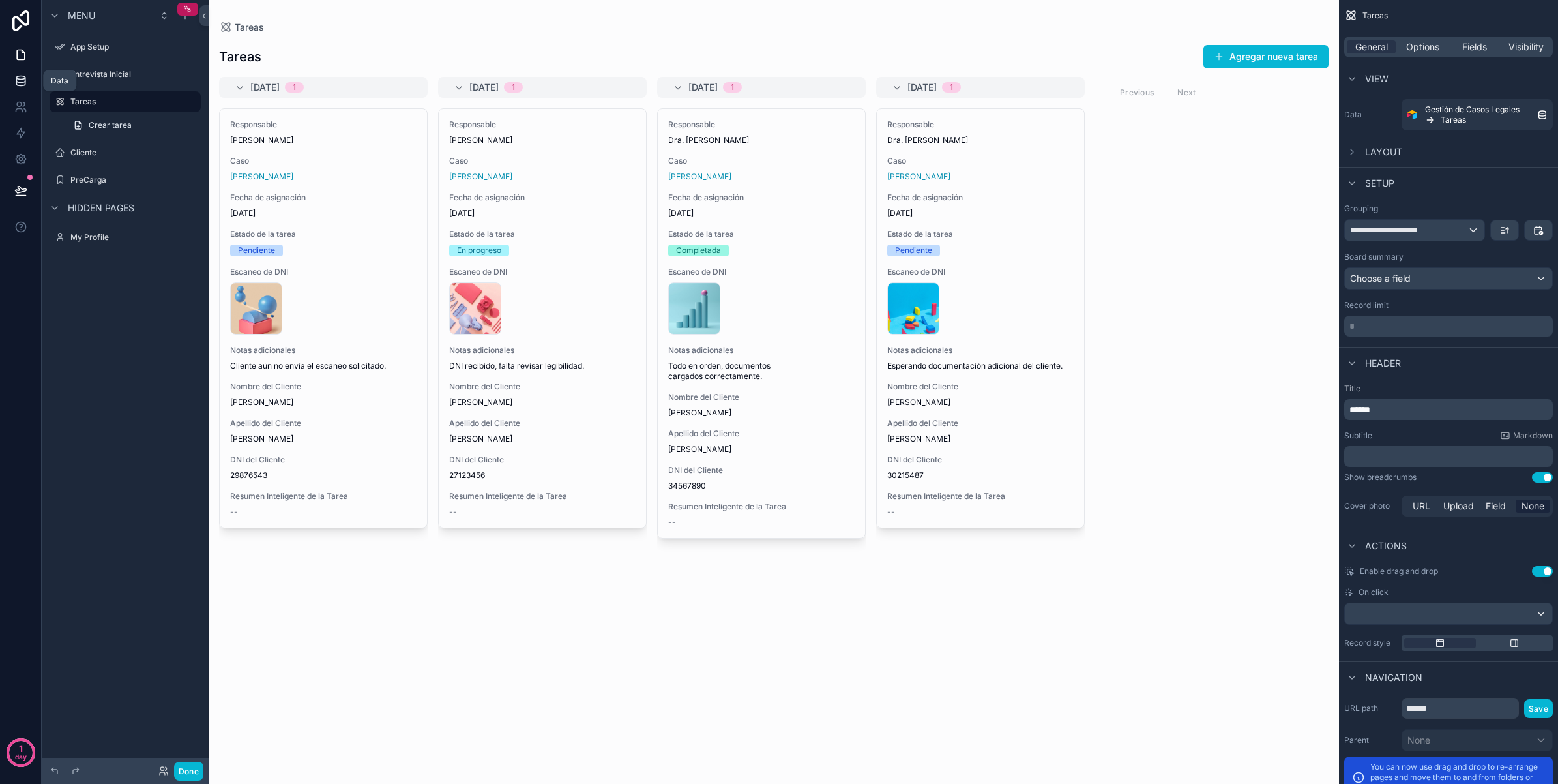
click at [20, 80] on icon at bounding box center [20, 80] width 13 height 13
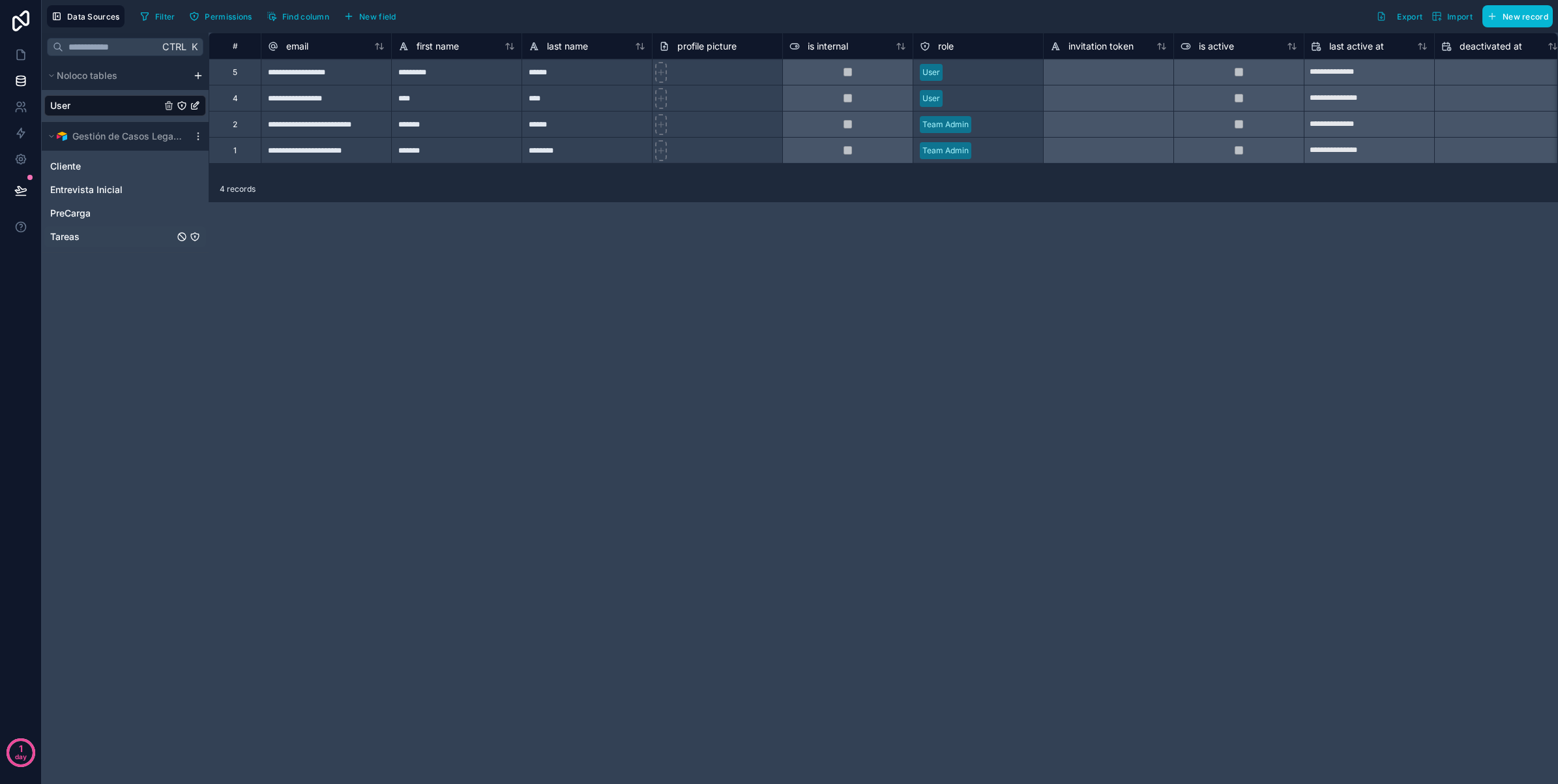
click at [85, 233] on link "Tareas" at bounding box center [112, 236] width 124 height 13
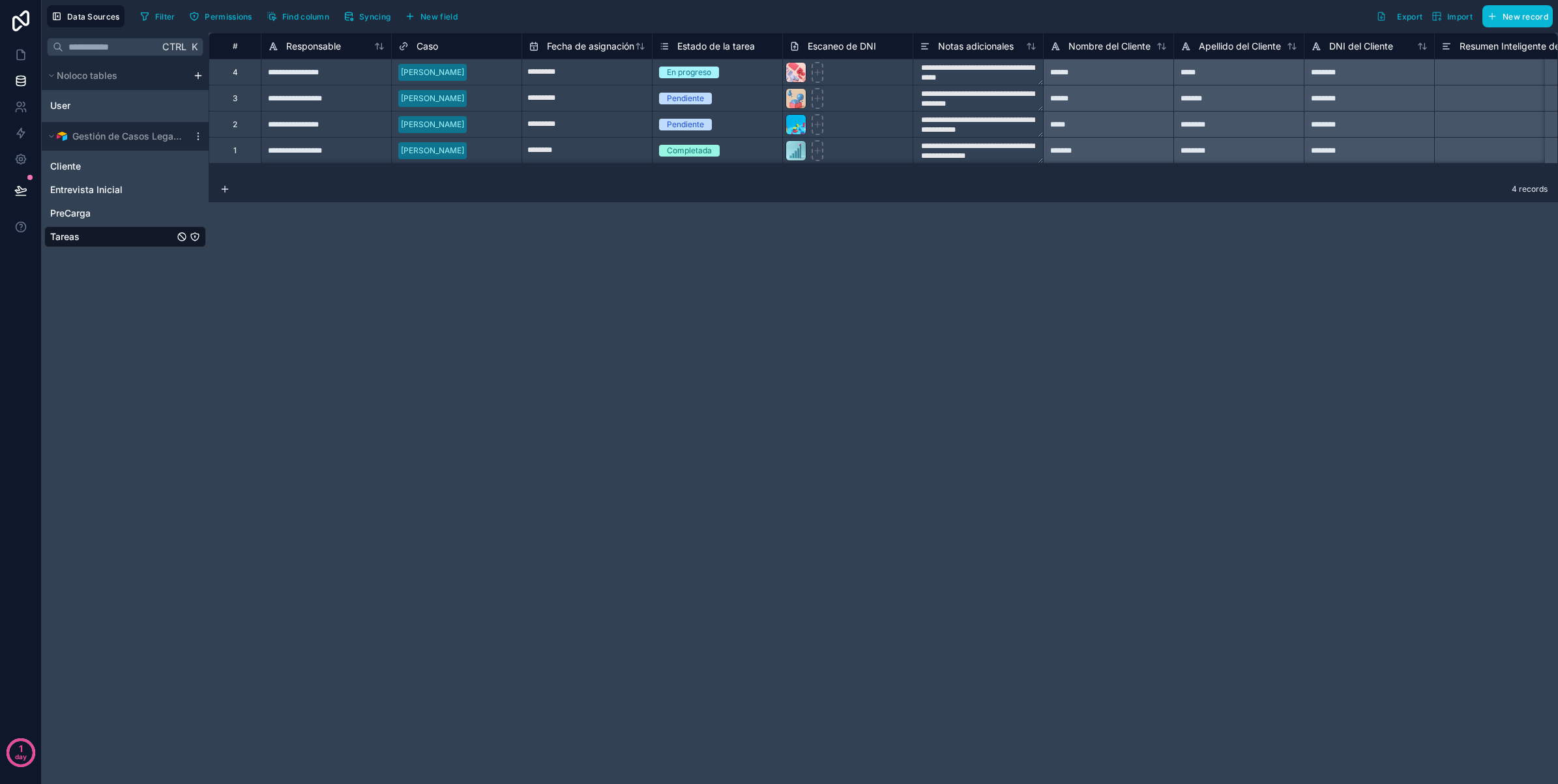
click at [704, 46] on span "Estado de la tarea" at bounding box center [716, 46] width 78 height 13
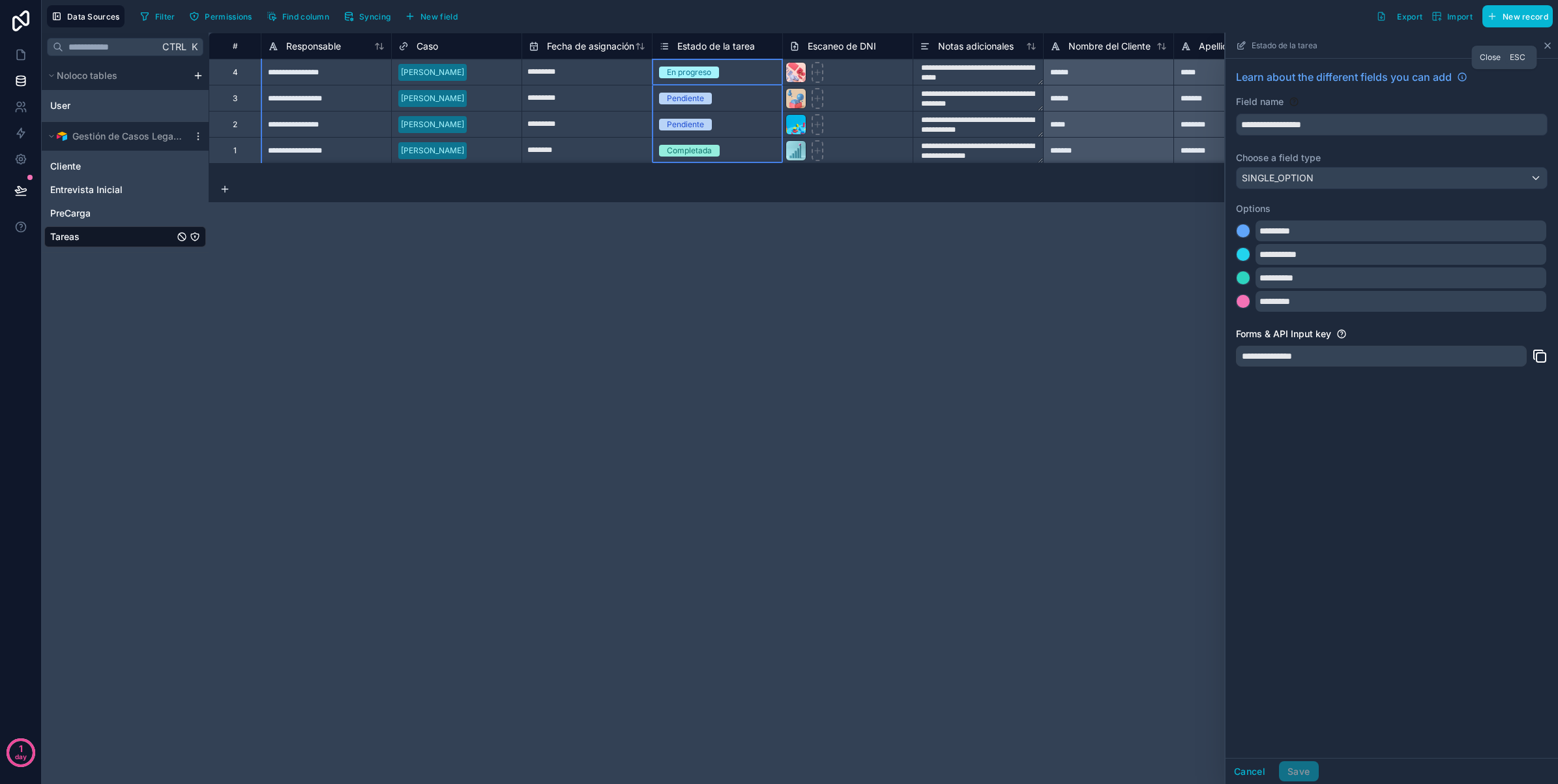
click at [1547, 48] on icon at bounding box center [1548, 46] width 11 height 11
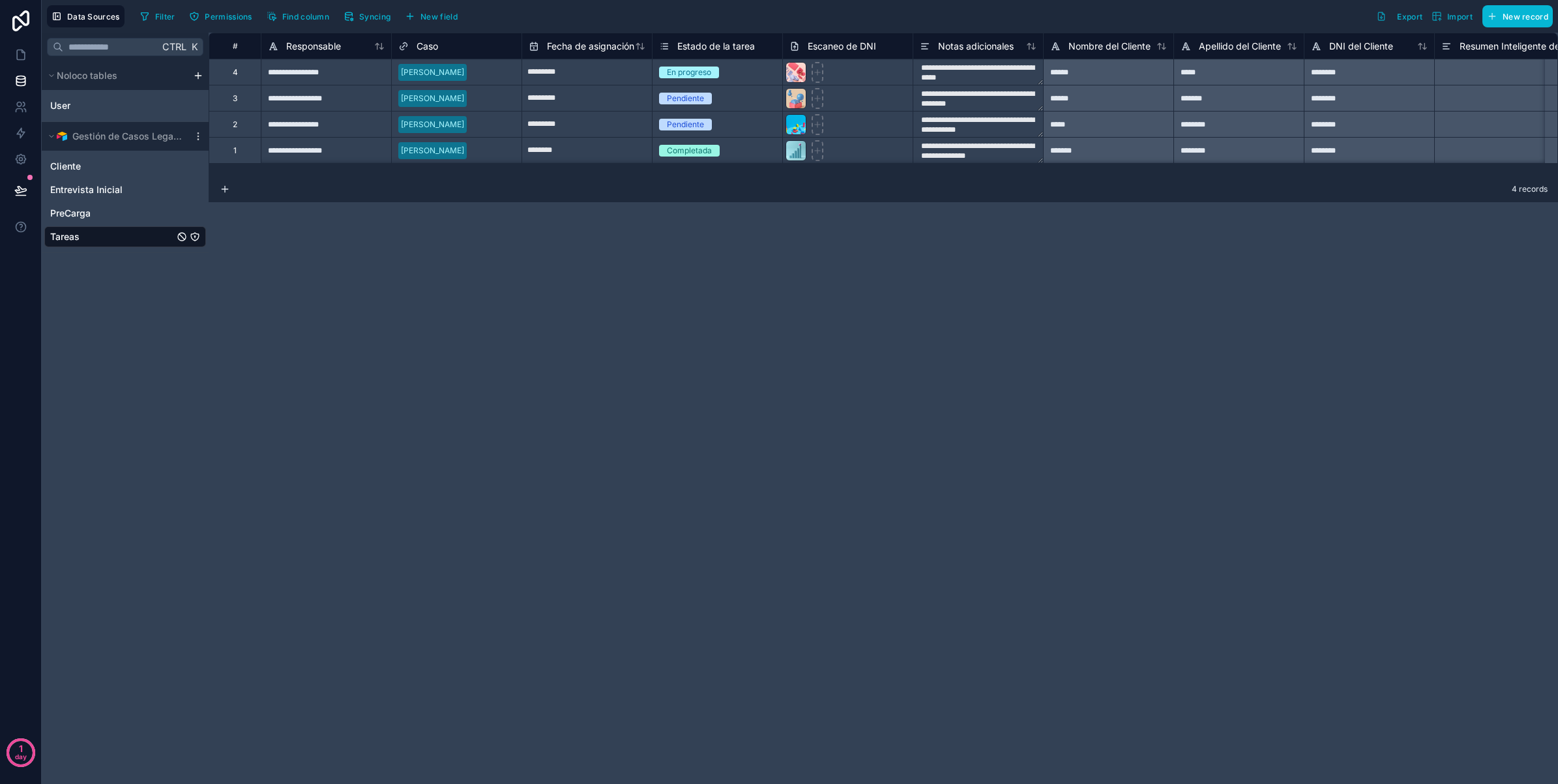
click at [721, 484] on div "**********" at bounding box center [883, 408] width 1350 height 751
click at [25, 62] on link at bounding box center [20, 54] width 41 height 26
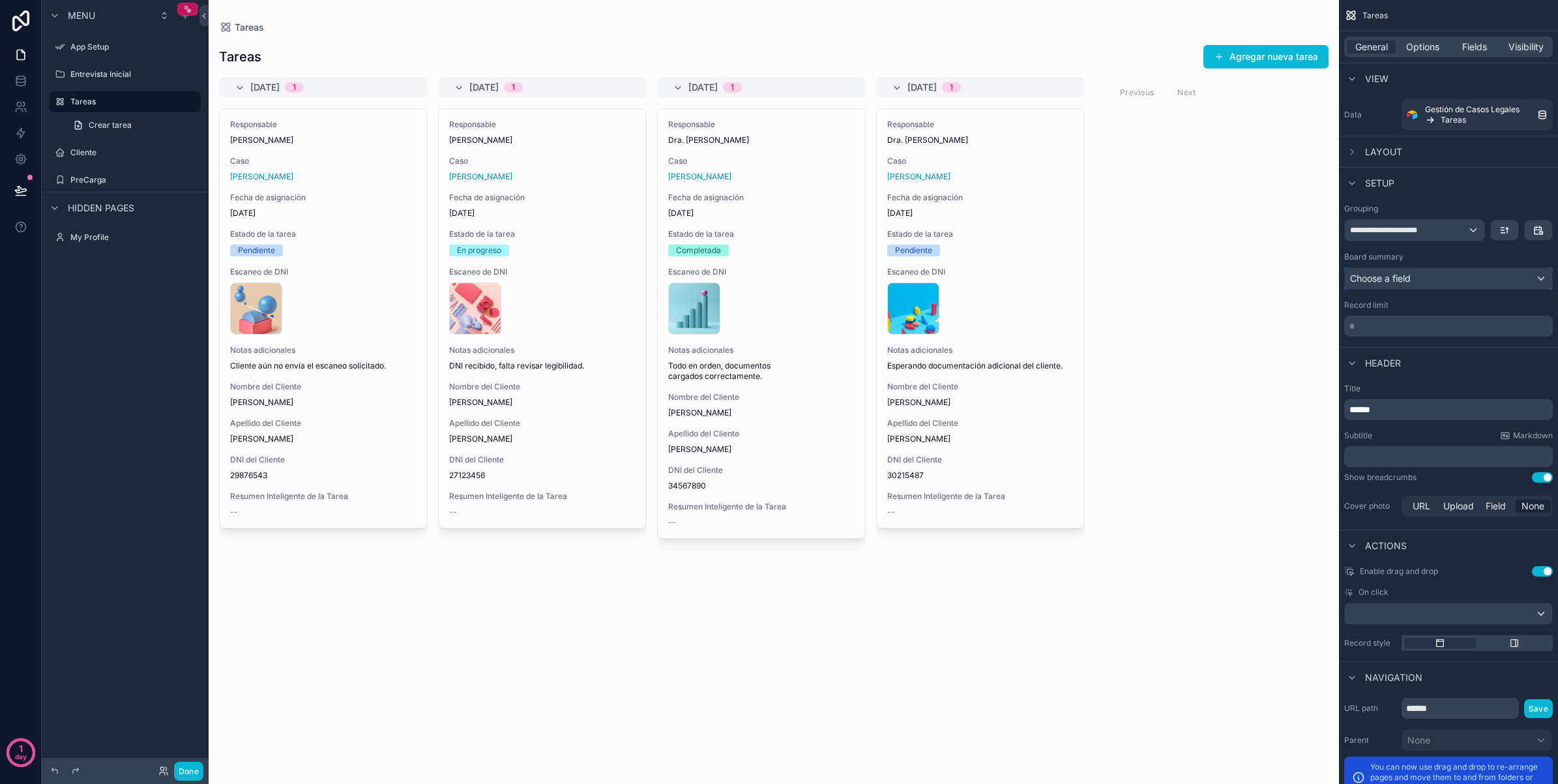
click at [1465, 277] on div "Choose a field" at bounding box center [1448, 278] width 207 height 21
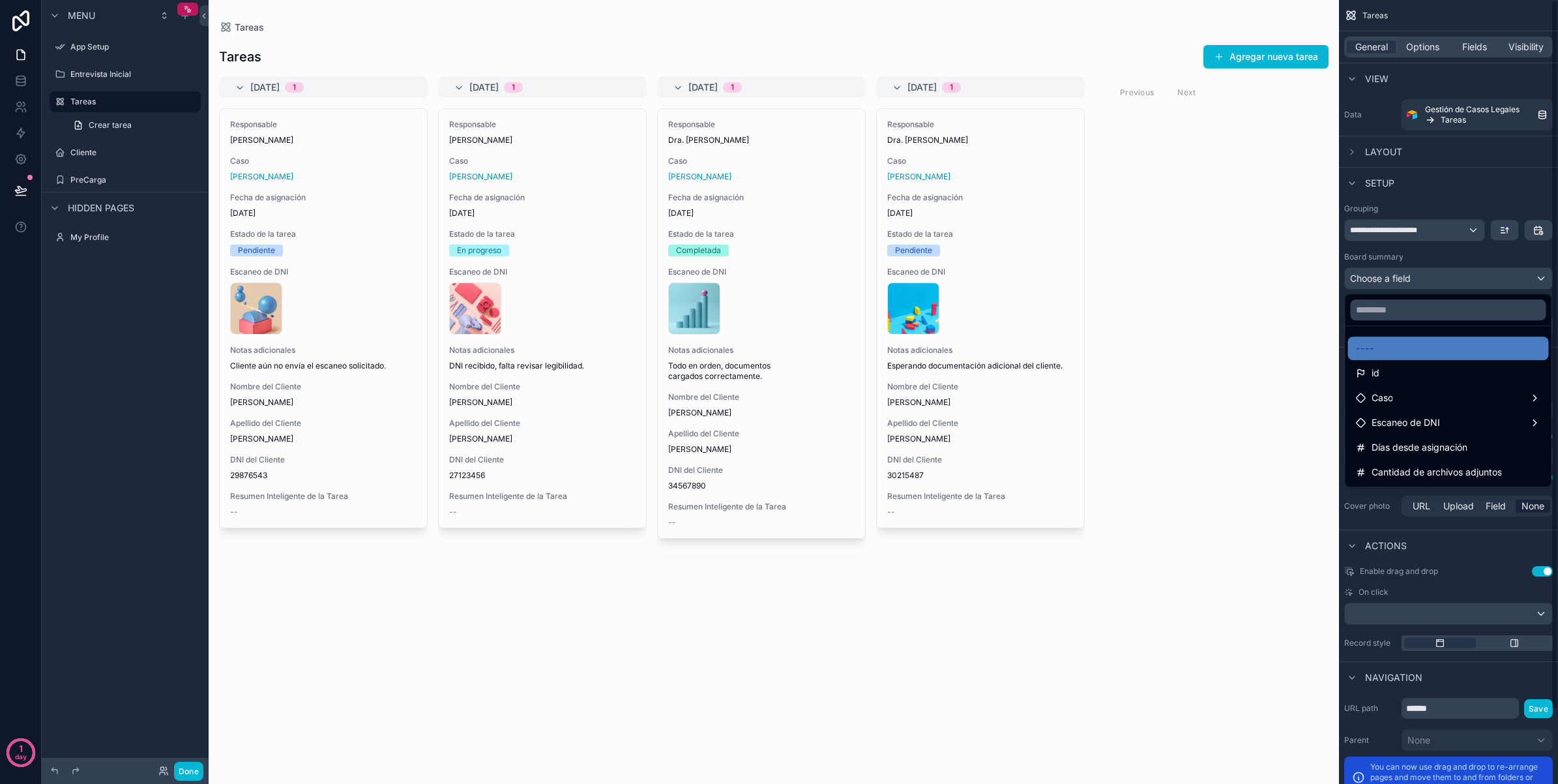
click at [1447, 229] on div "scrollable content" at bounding box center [779, 392] width 1558 height 784
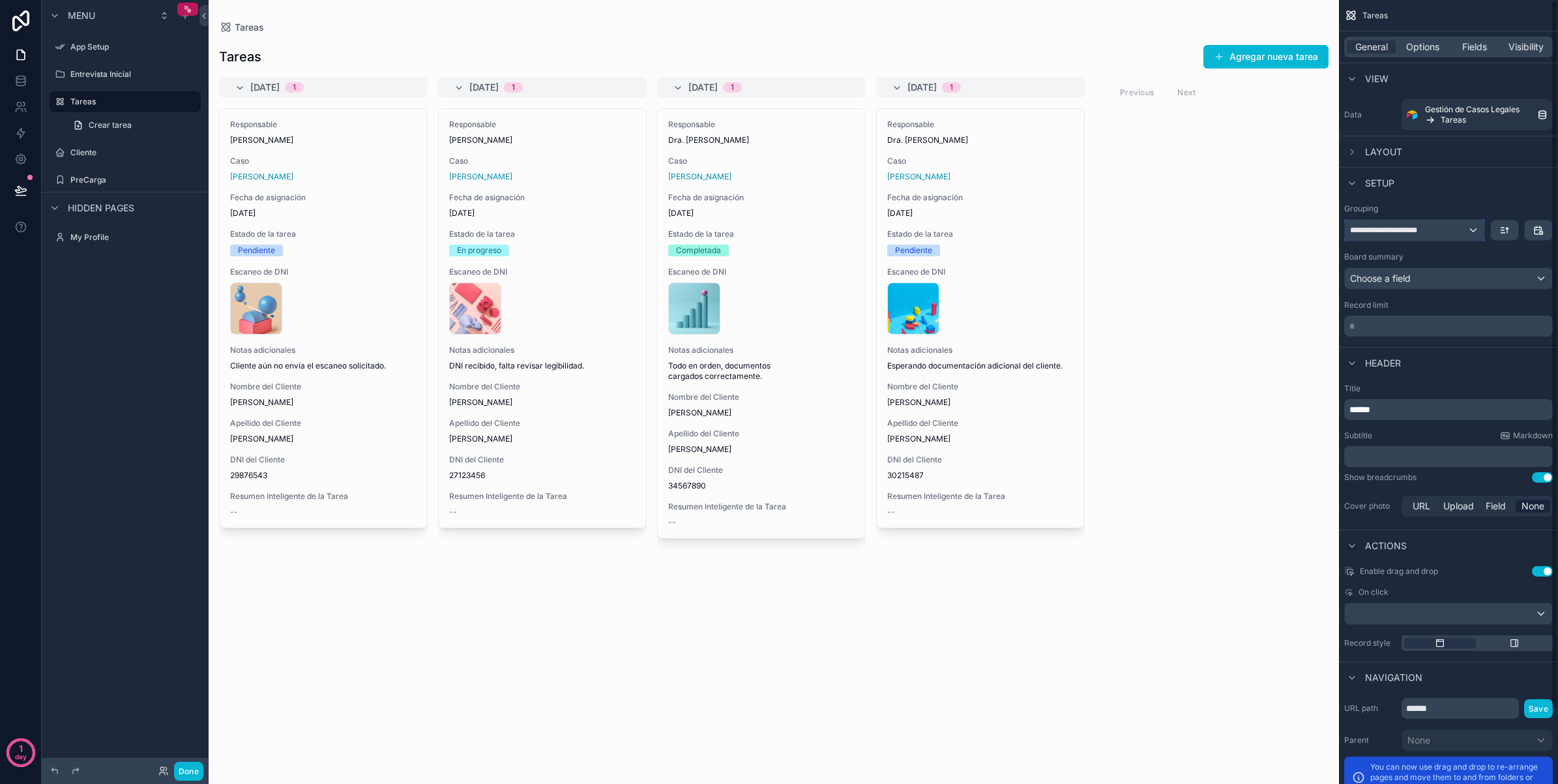
click at [1447, 229] on div "**********" at bounding box center [1415, 230] width 139 height 21
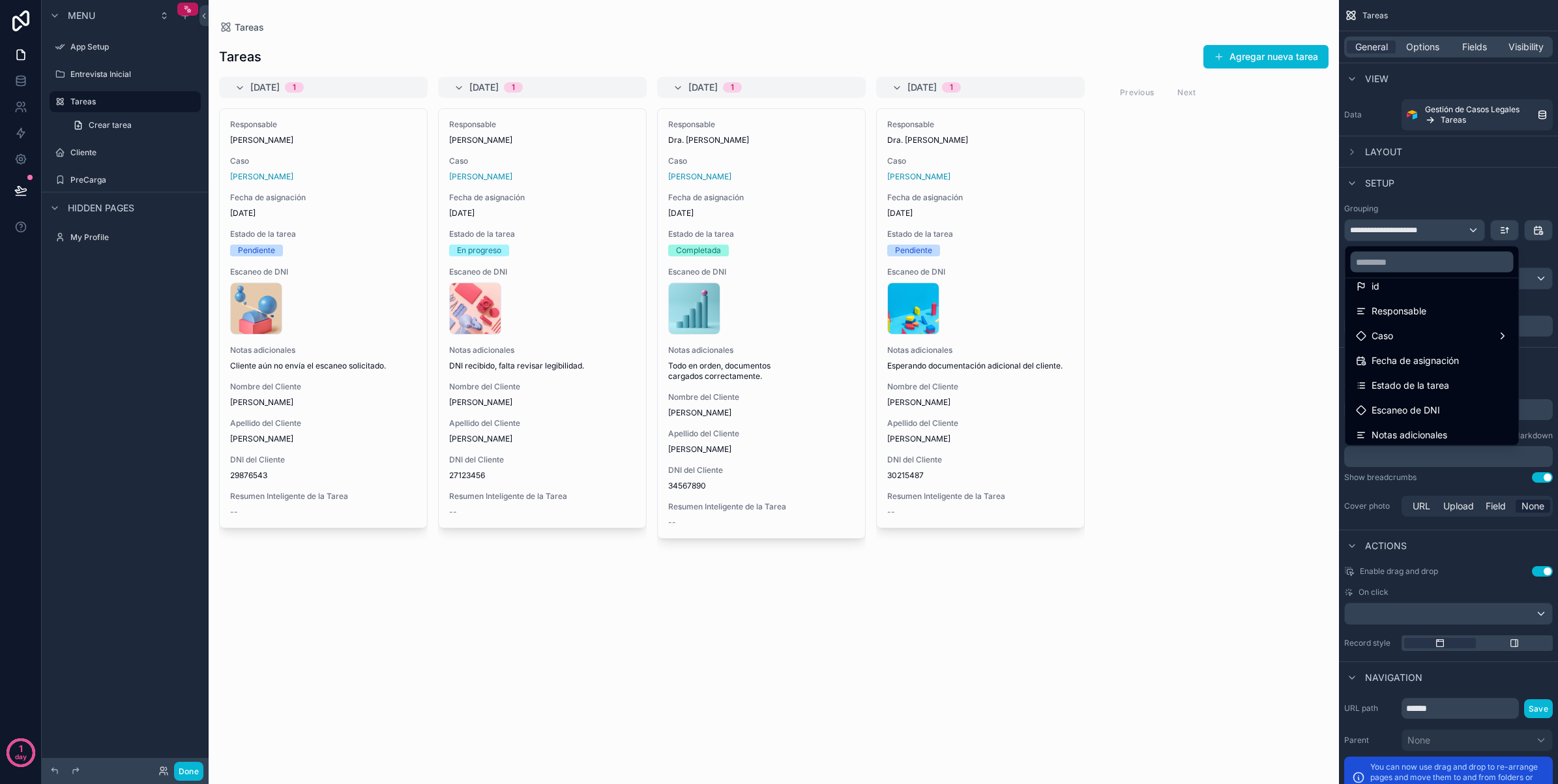
scroll to position [74, 0]
click at [1471, 369] on div "Estado de la tarea" at bounding box center [1433, 375] width 153 height 15
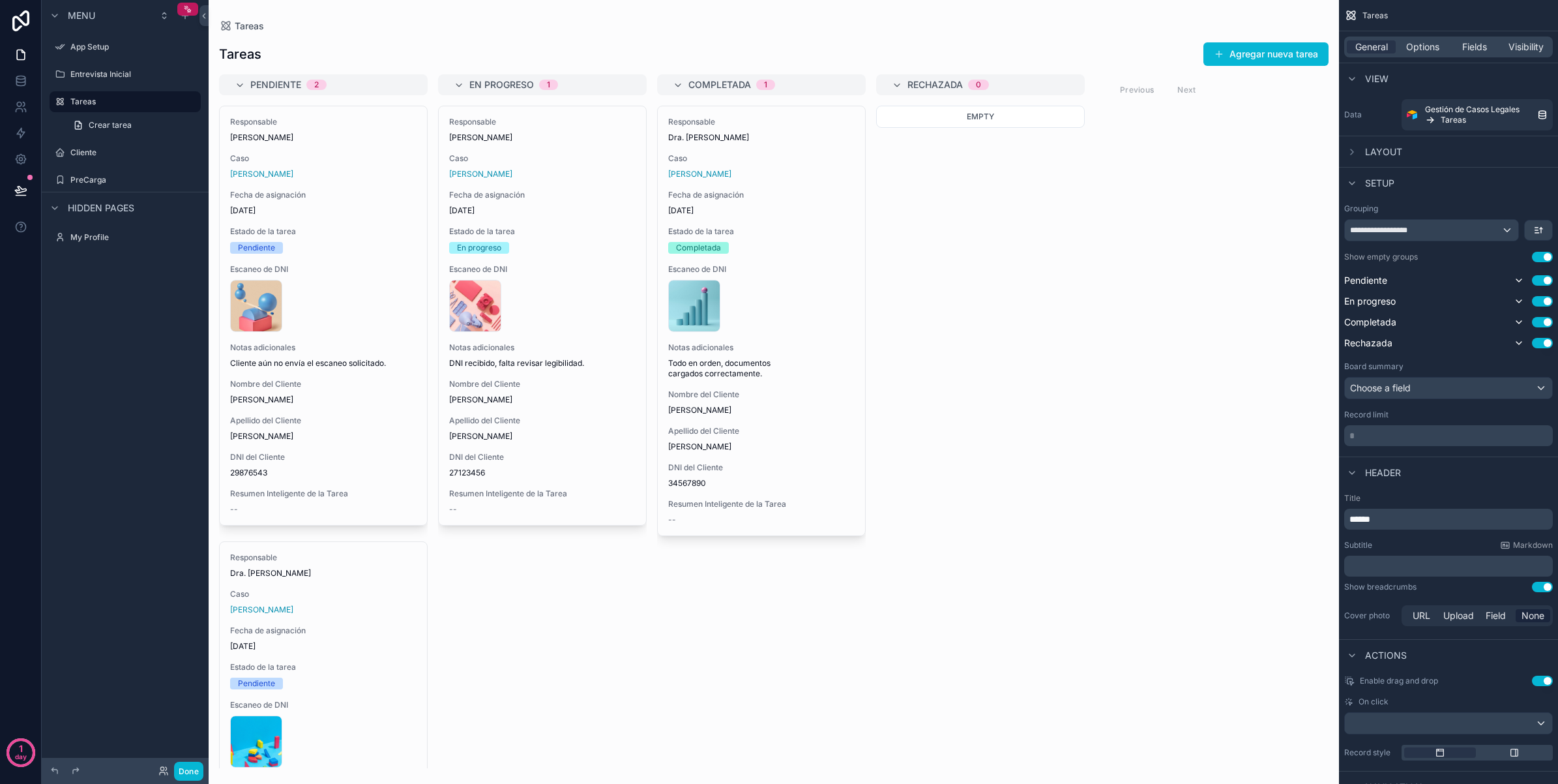
click at [1094, 336] on div "Pendiente 2 Responsable [PERSON_NAME] Caso [PERSON_NAME] Fecha de asignación [D…" at bounding box center [773, 421] width 1130 height 694
click at [1425, 46] on span "Options" at bounding box center [1423, 46] width 34 height 13
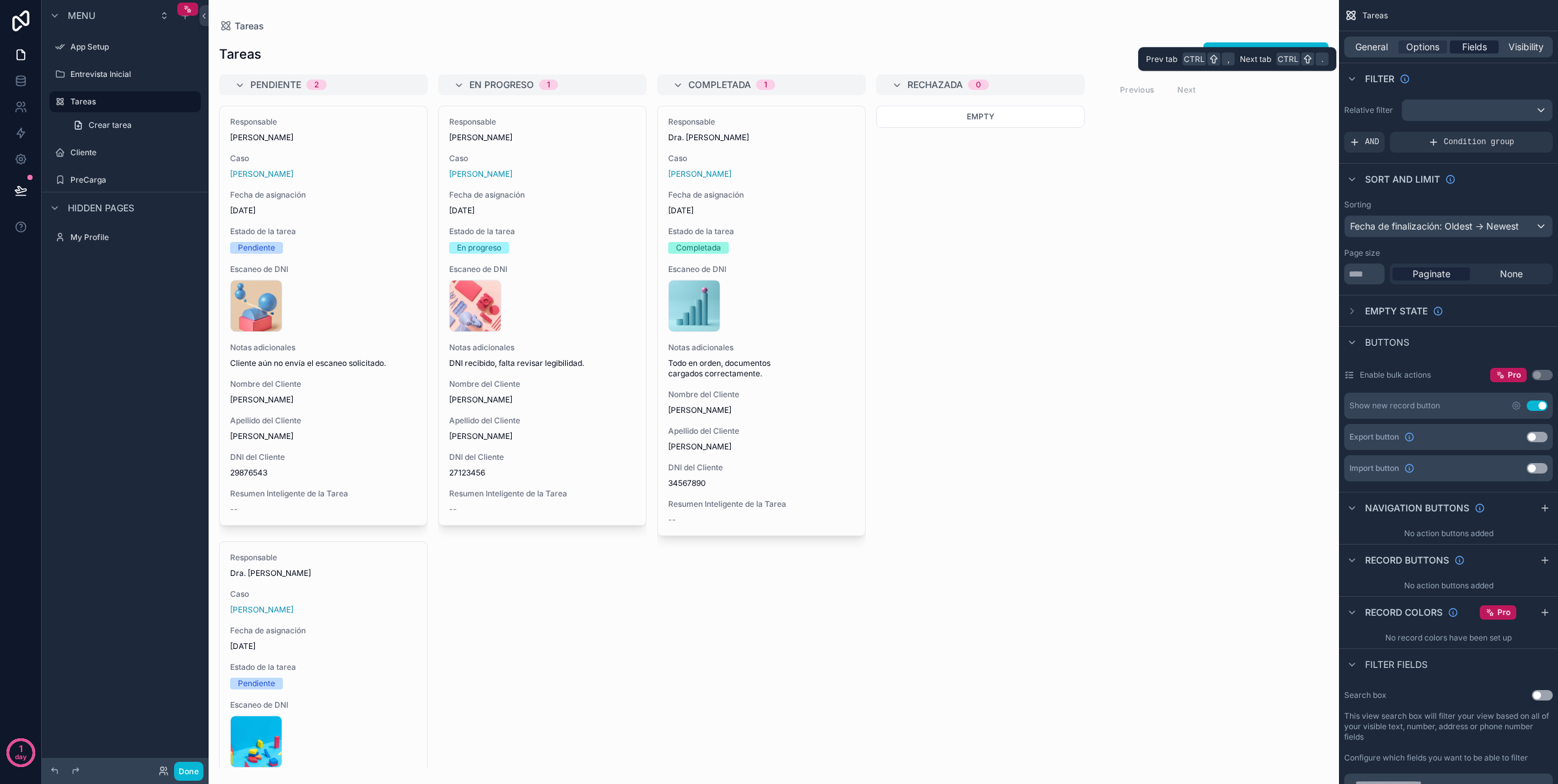
click at [1471, 53] on span "Fields" at bounding box center [1474, 46] width 25 height 13
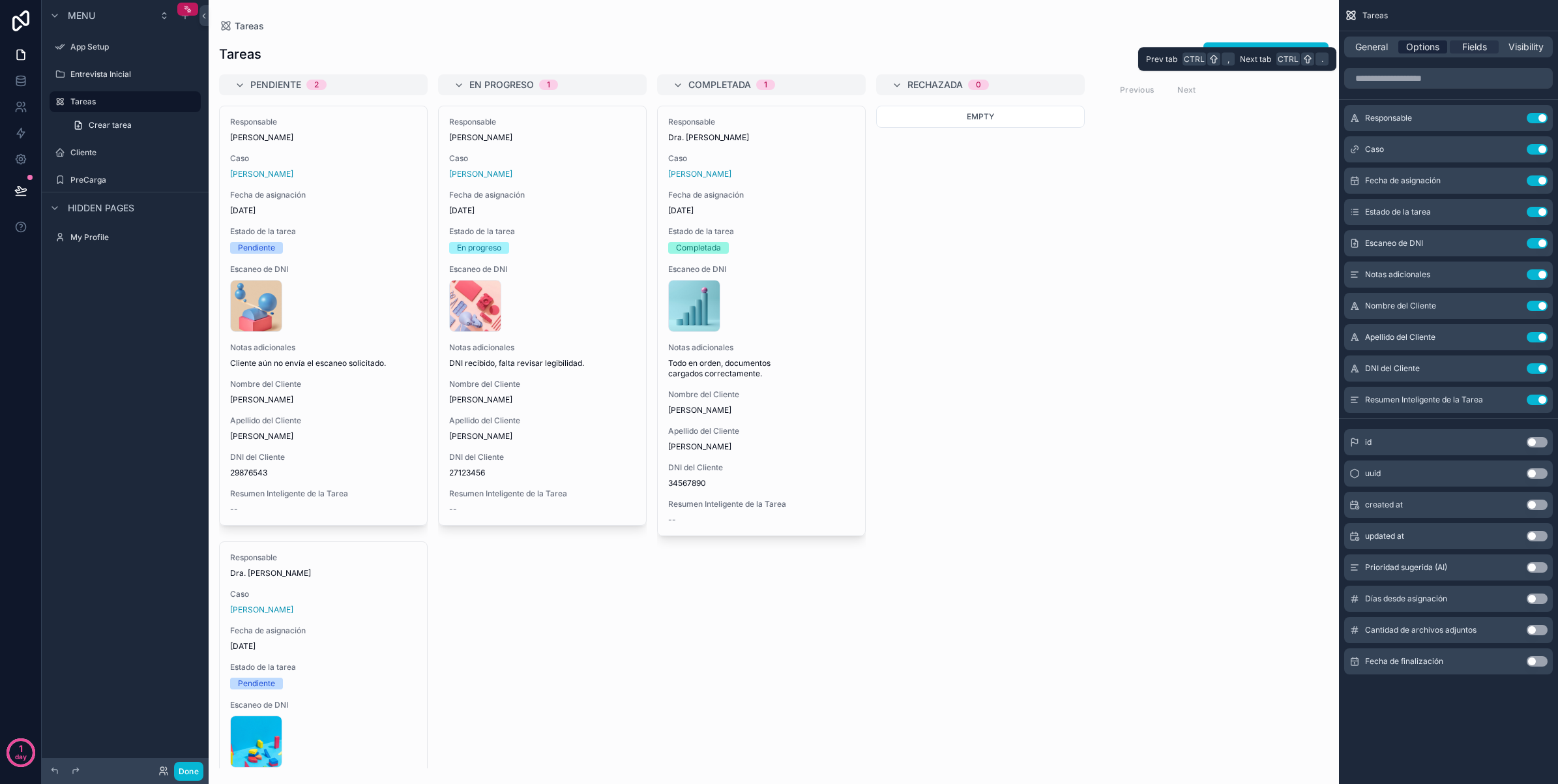
click at [1433, 53] on span "Options" at bounding box center [1423, 46] width 34 height 13
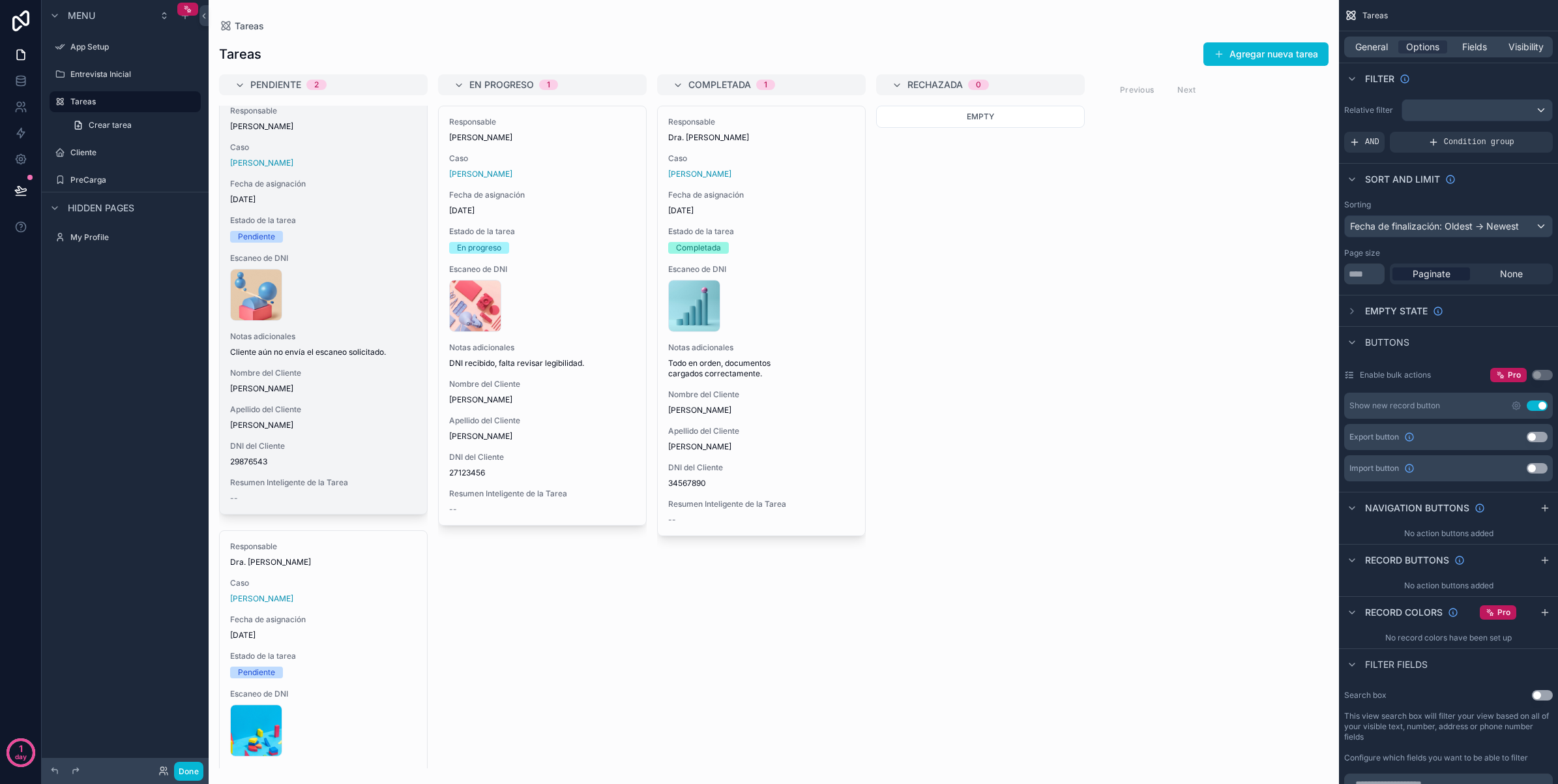
scroll to position [0, 0]
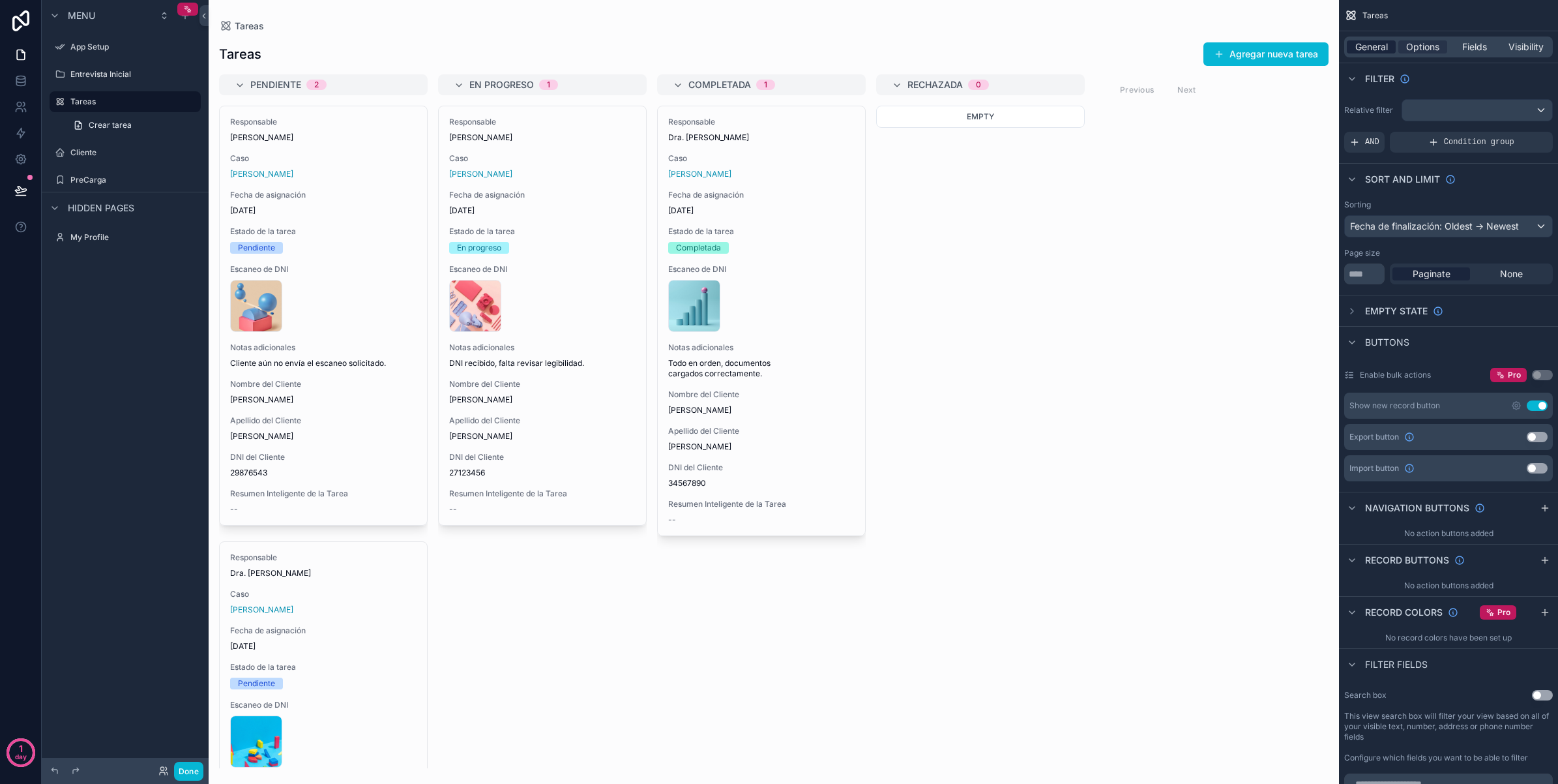
click at [1376, 50] on span "General" at bounding box center [1372, 46] width 33 height 13
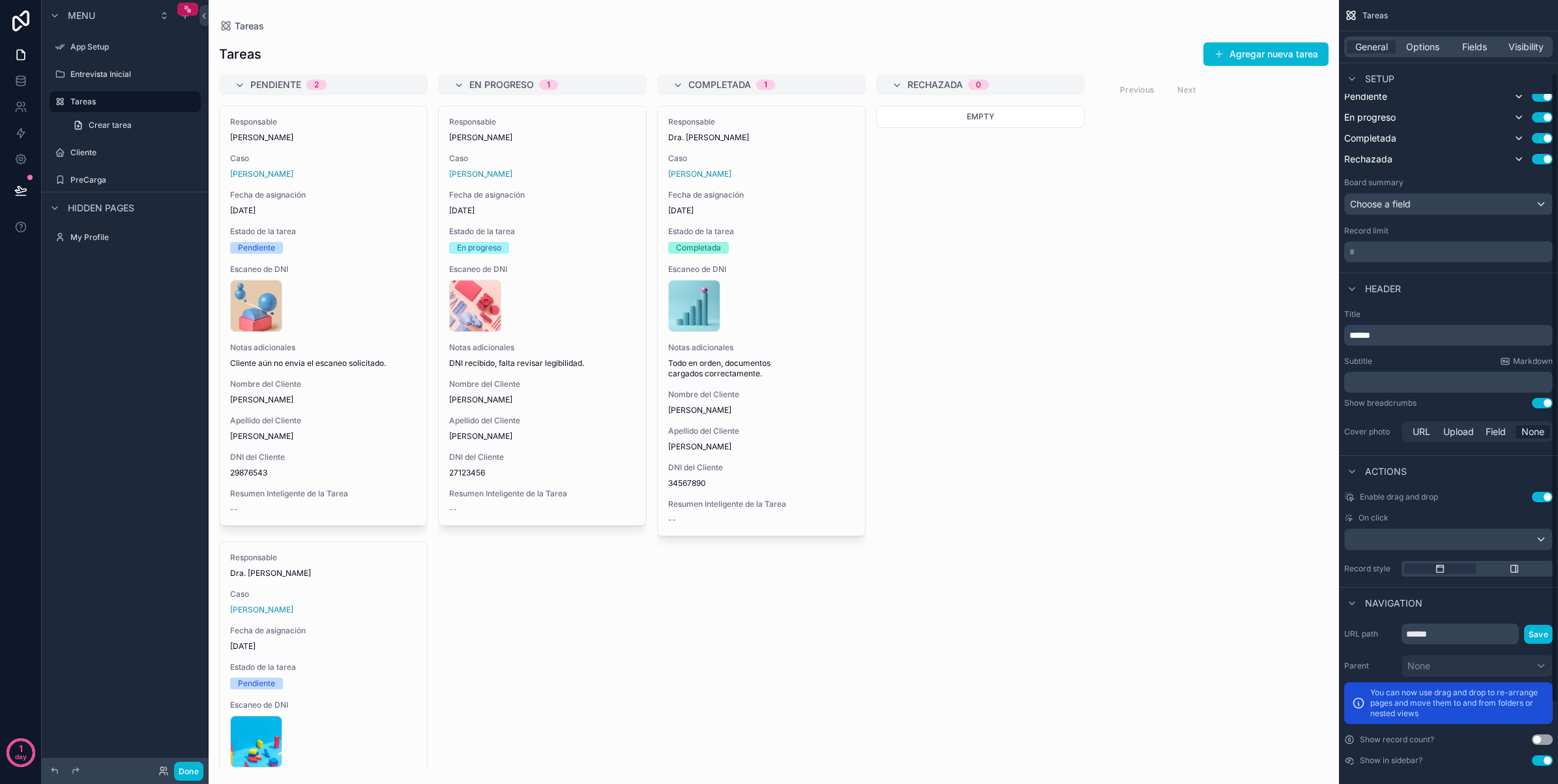
scroll to position [192, 0]
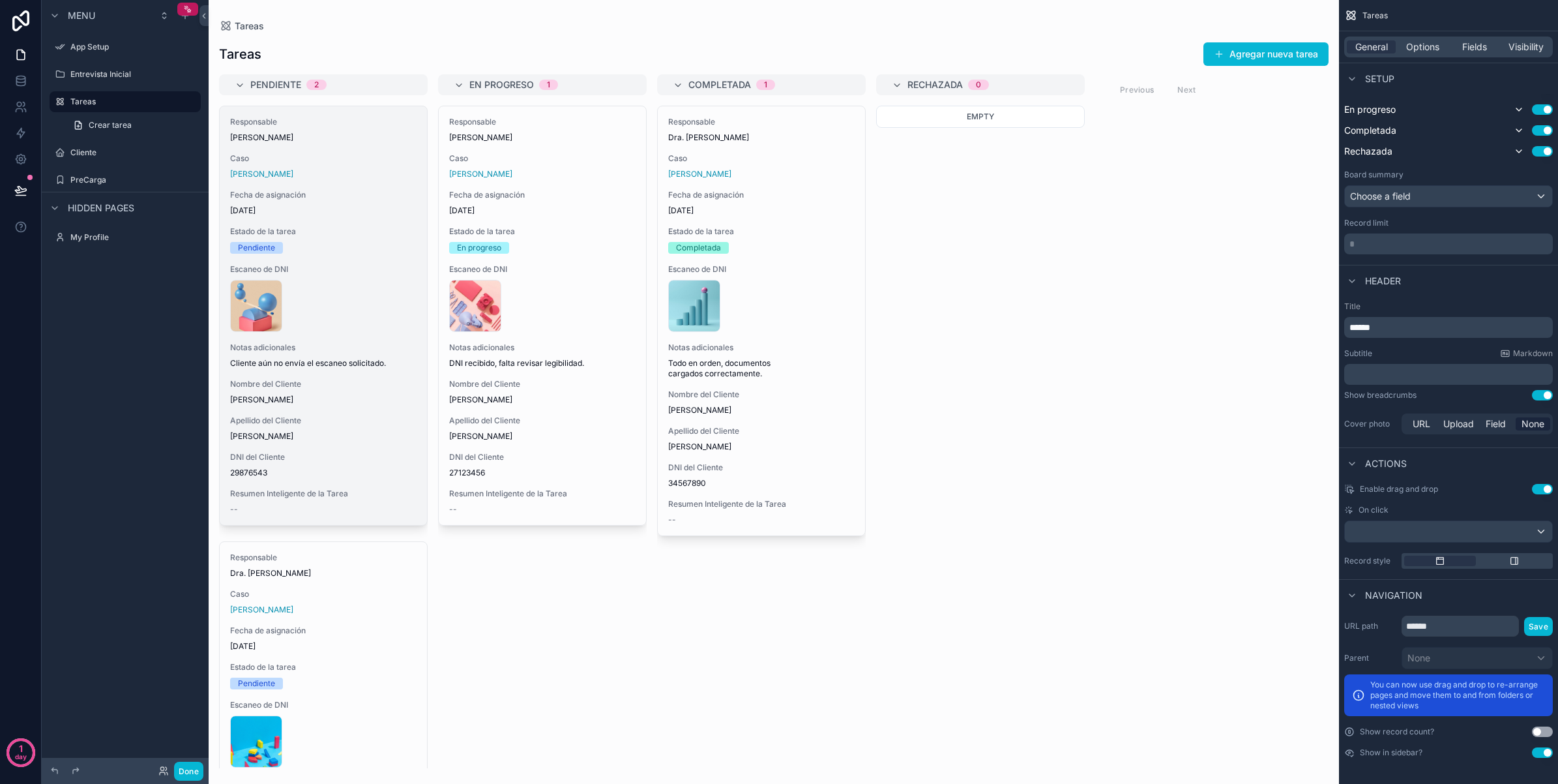
click at [332, 215] on span "[DATE]" at bounding box center [323, 210] width 186 height 11
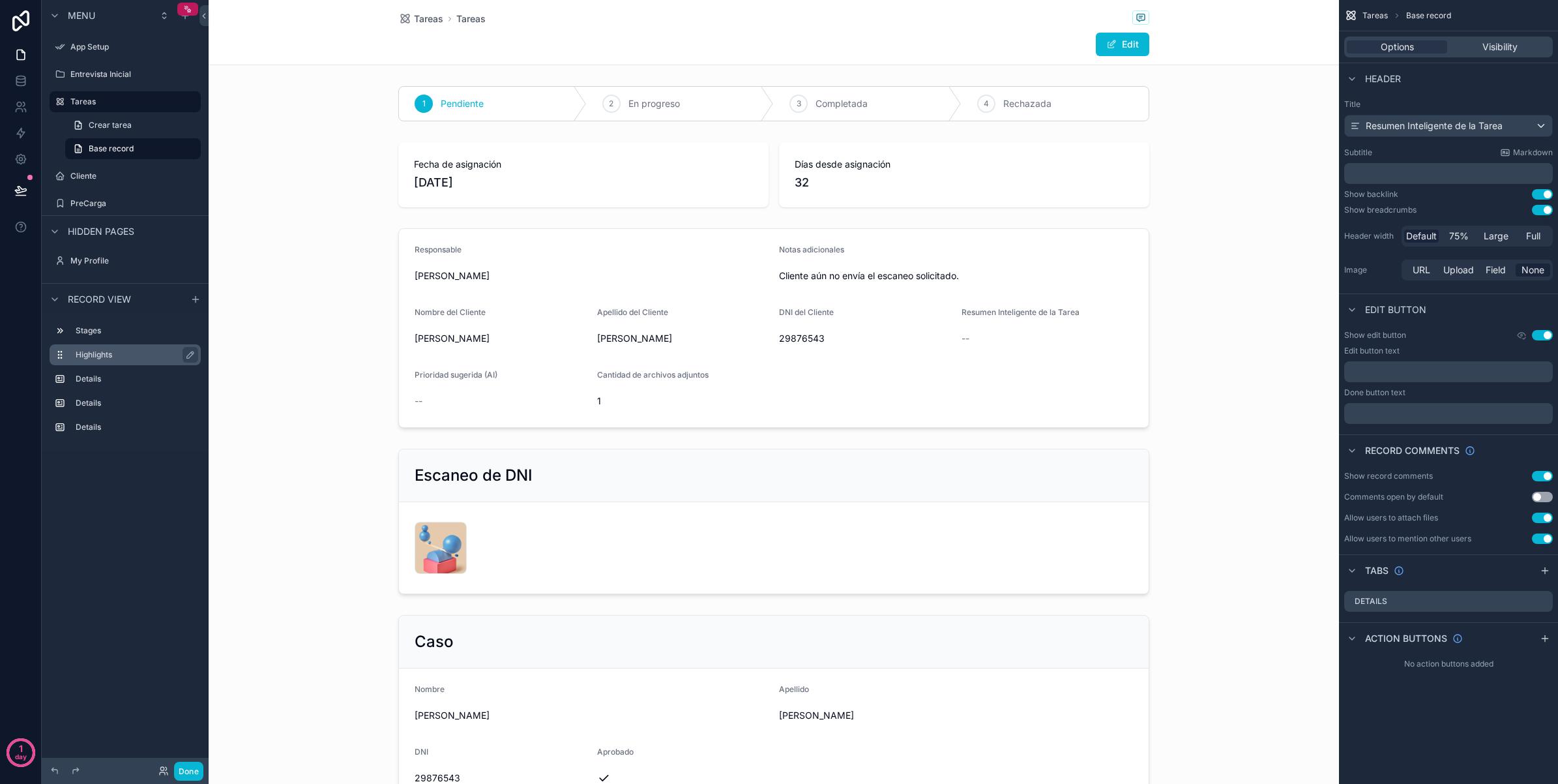
click at [121, 355] on label "Highlights" at bounding box center [133, 355] width 115 height 11
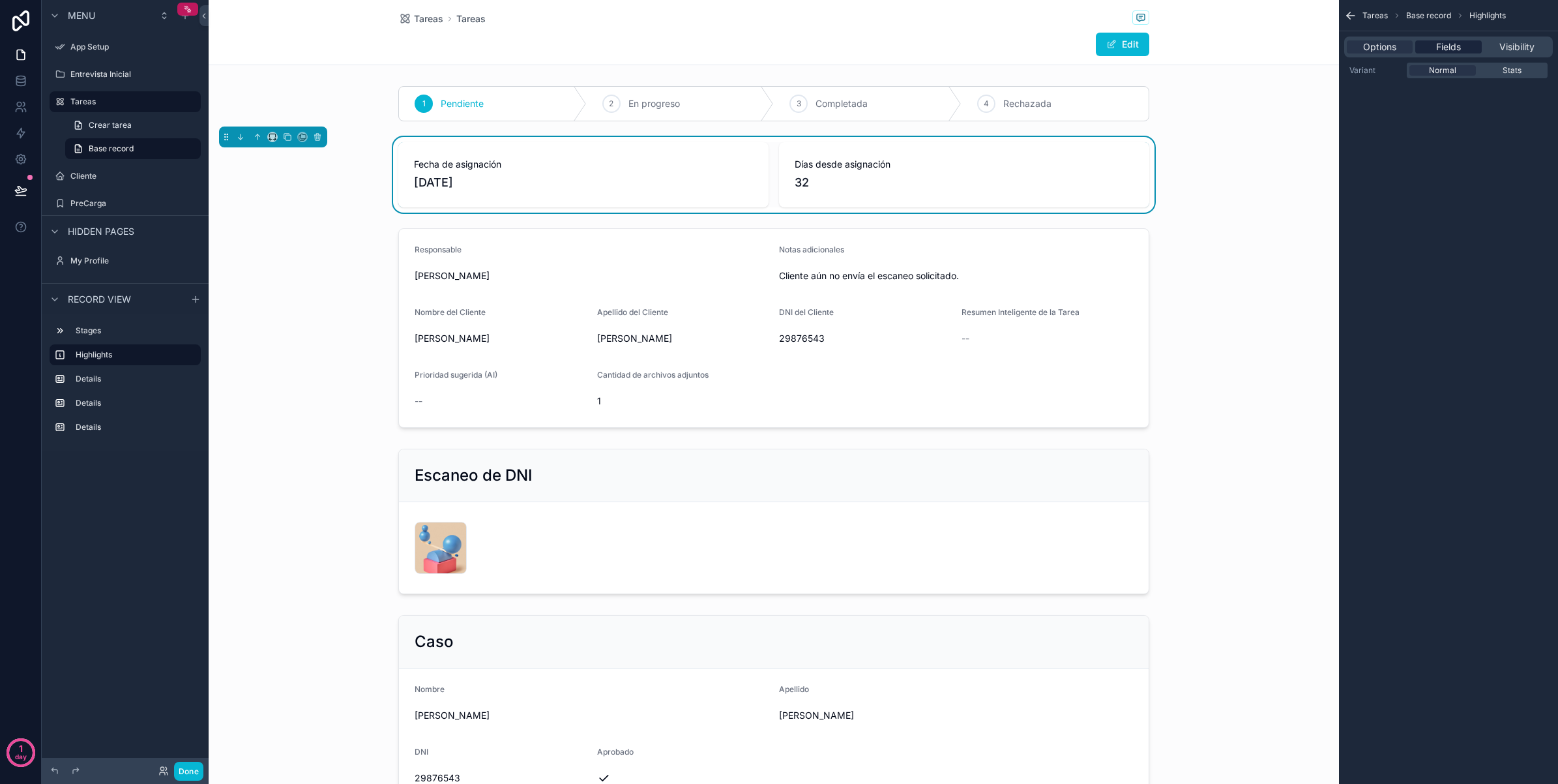
click at [1443, 47] on span "Fields" at bounding box center [1448, 46] width 25 height 13
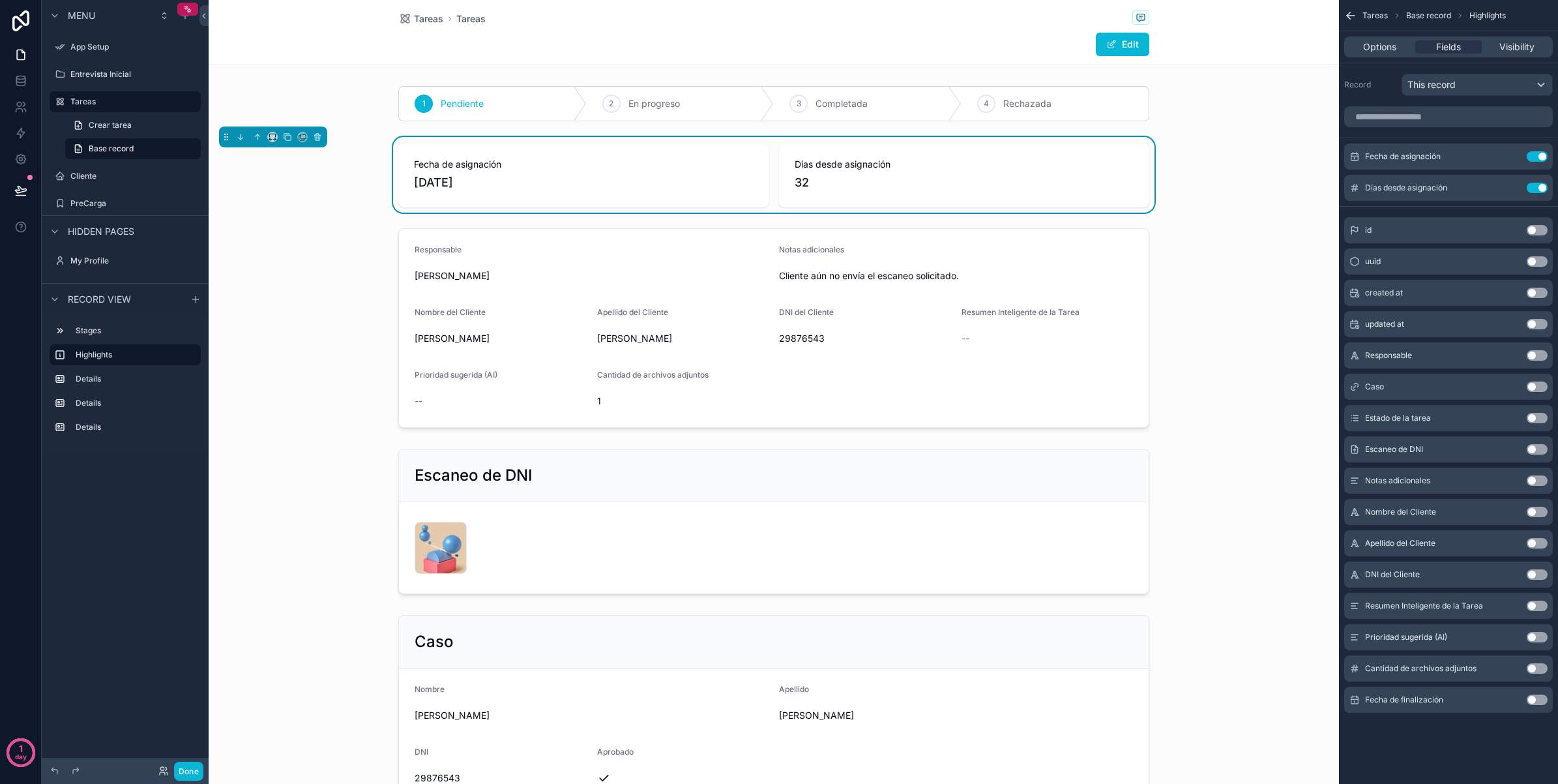
click at [1534, 704] on button "Use setting" at bounding box center [1537, 700] width 21 height 11
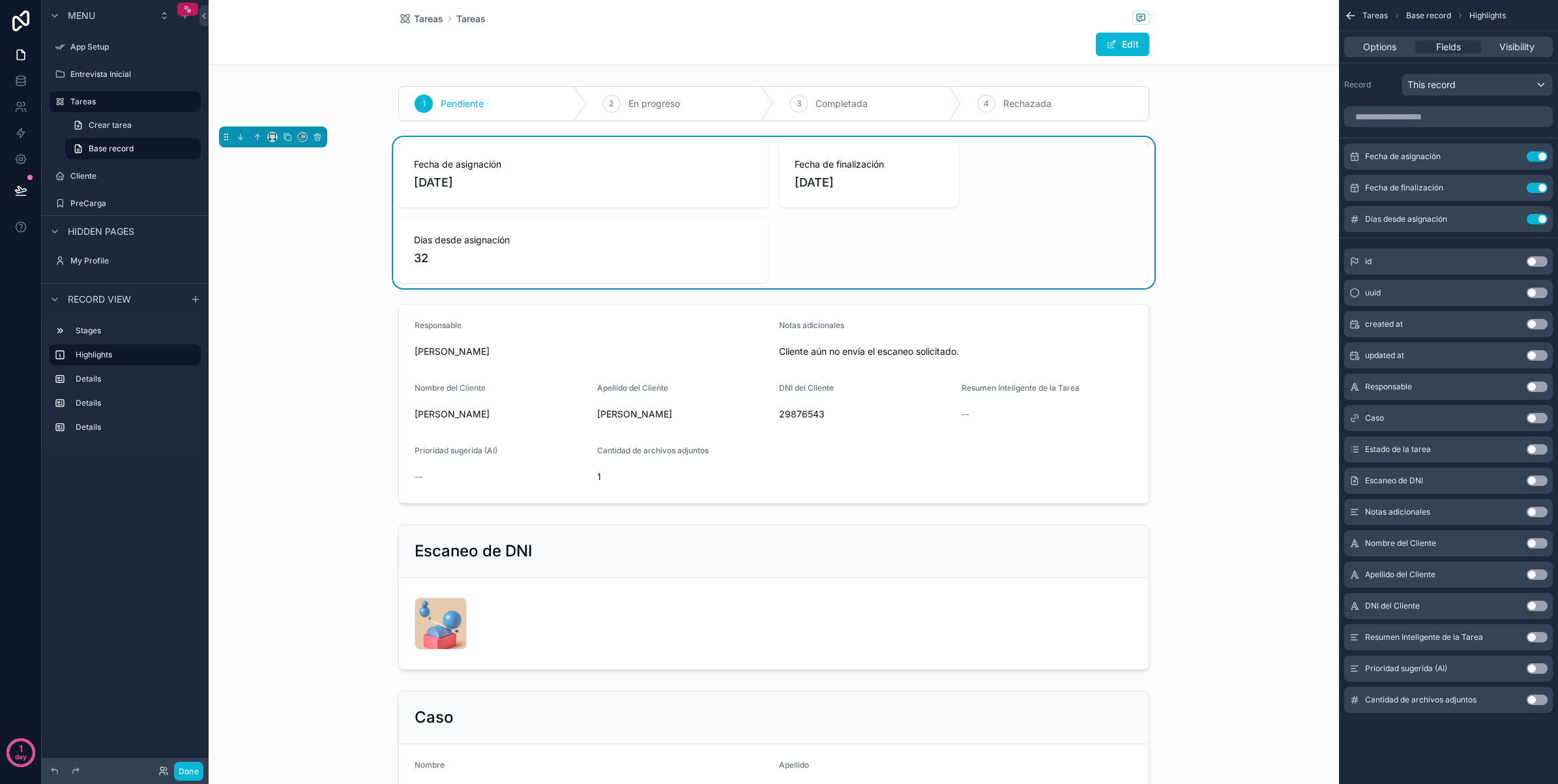
click at [1246, 242] on div "Fecha de asignación [DATE] Fecha de finalización [DATE] Días desde asignación 32" at bounding box center [773, 212] width 1130 height 151
click at [109, 176] on label "Cliente" at bounding box center [123, 176] width 105 height 11
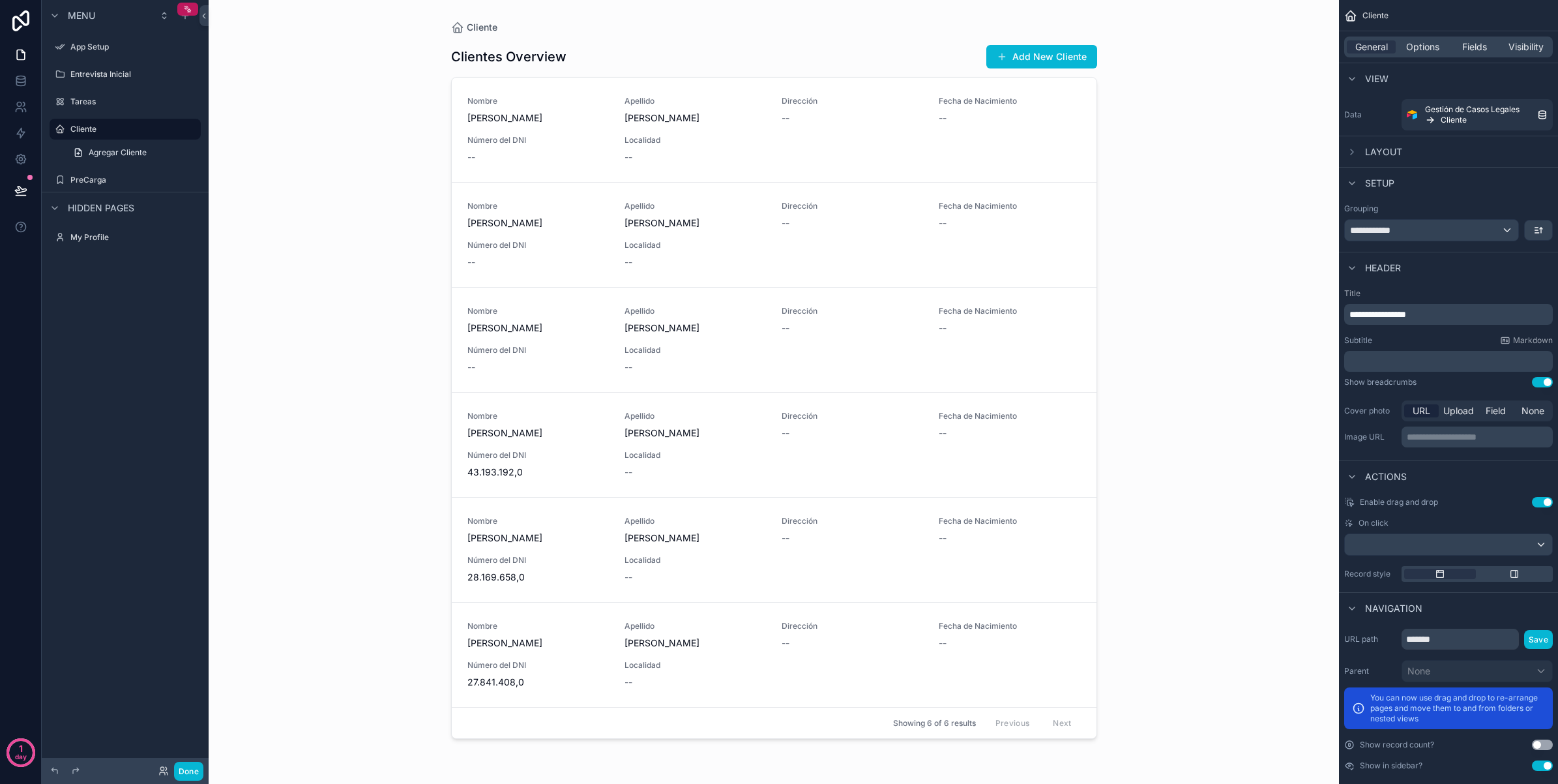
click at [337, 85] on div "Cliente Clientes Overview Add New Cliente Nombre [PERSON_NAME] [PERSON_NAME] Di…" at bounding box center [773, 392] width 1130 height 784
click at [696, 62] on div "scrollable content" at bounding box center [774, 384] width 667 height 768
click at [568, 121] on span "[PERSON_NAME]" at bounding box center [538, 117] width 141 height 13
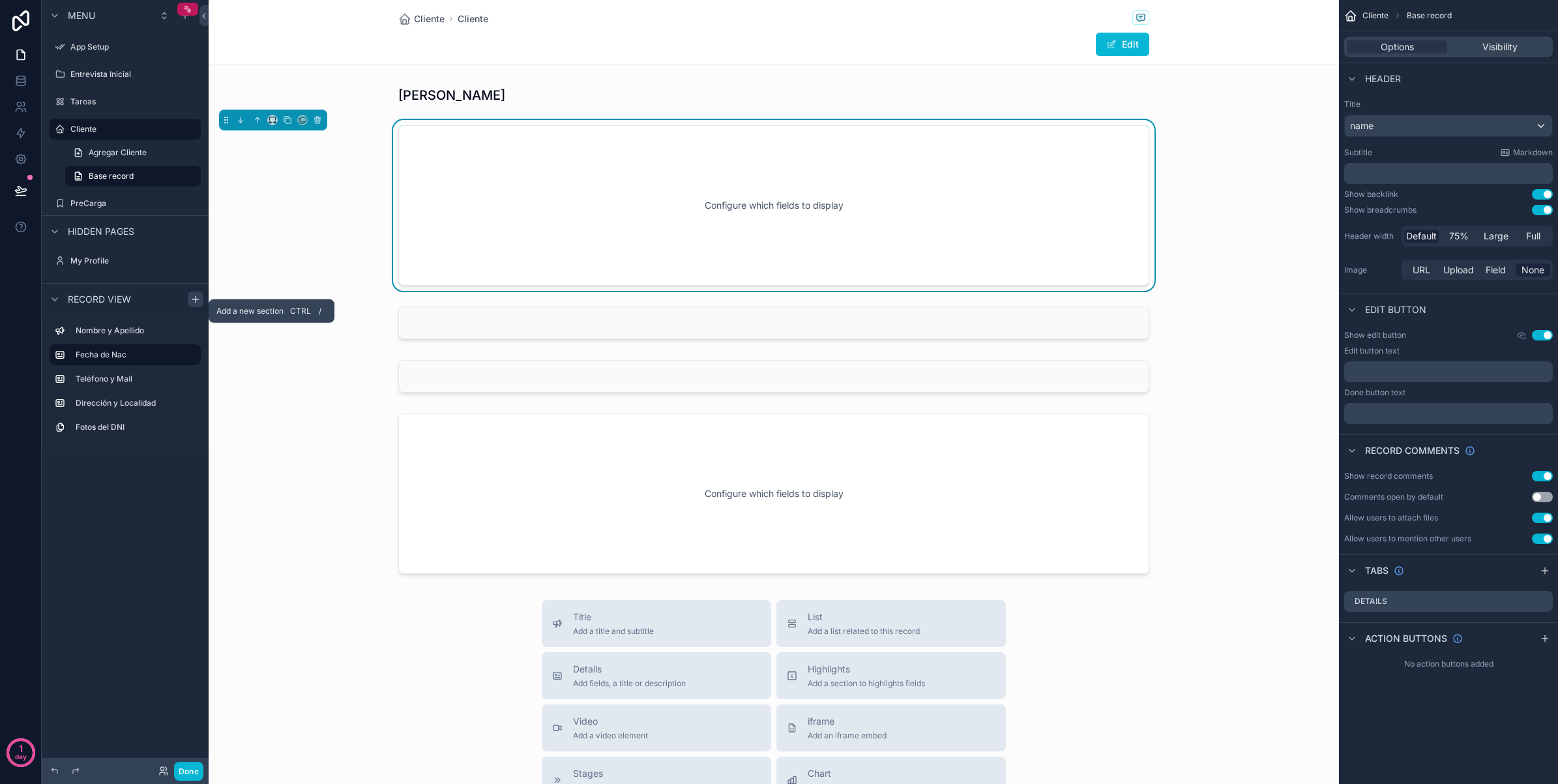
click at [192, 298] on icon "scrollable content" at bounding box center [196, 300] width 11 height 11
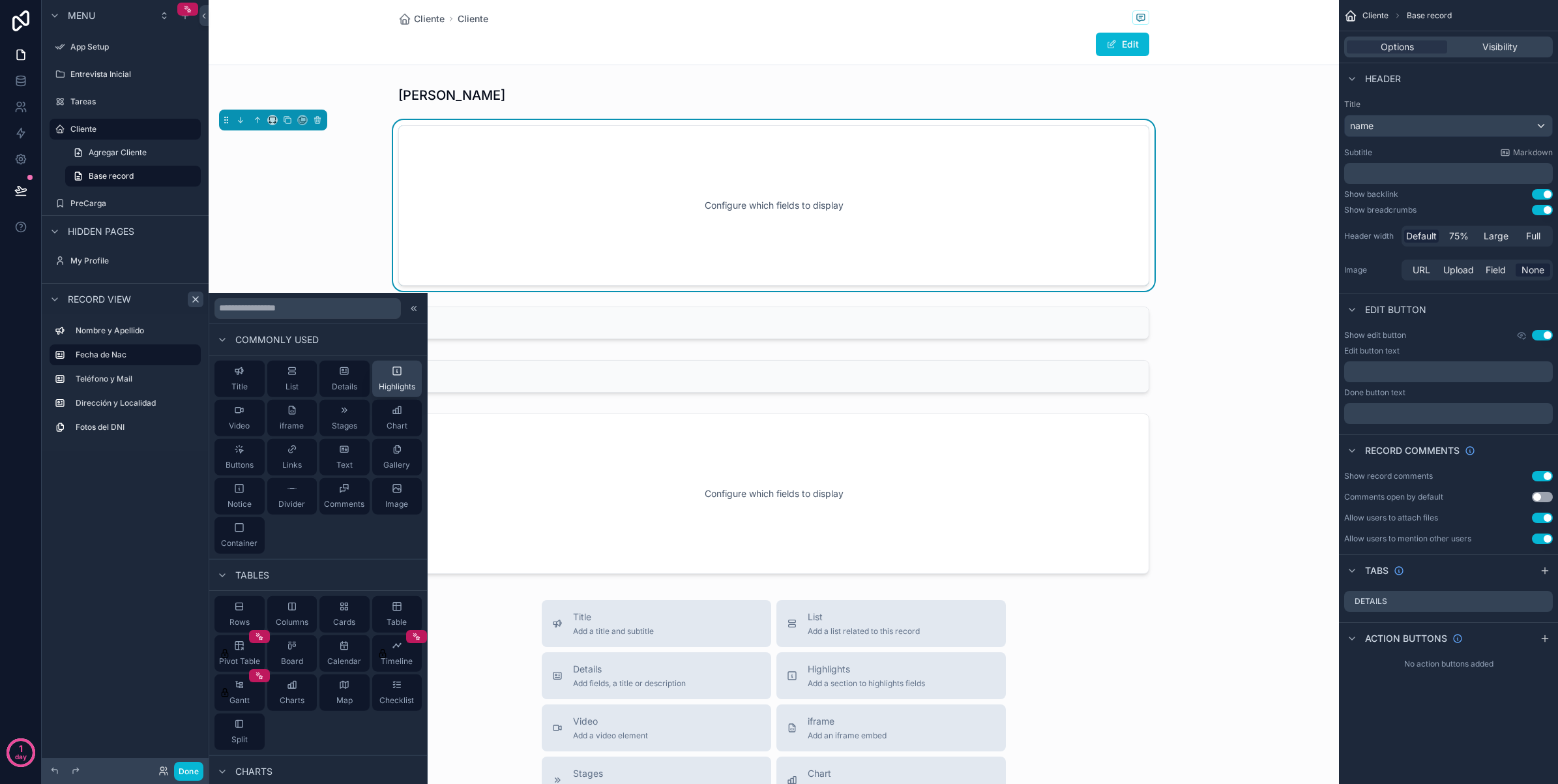
click at [393, 379] on div "Highlights" at bounding box center [397, 379] width 36 height 26
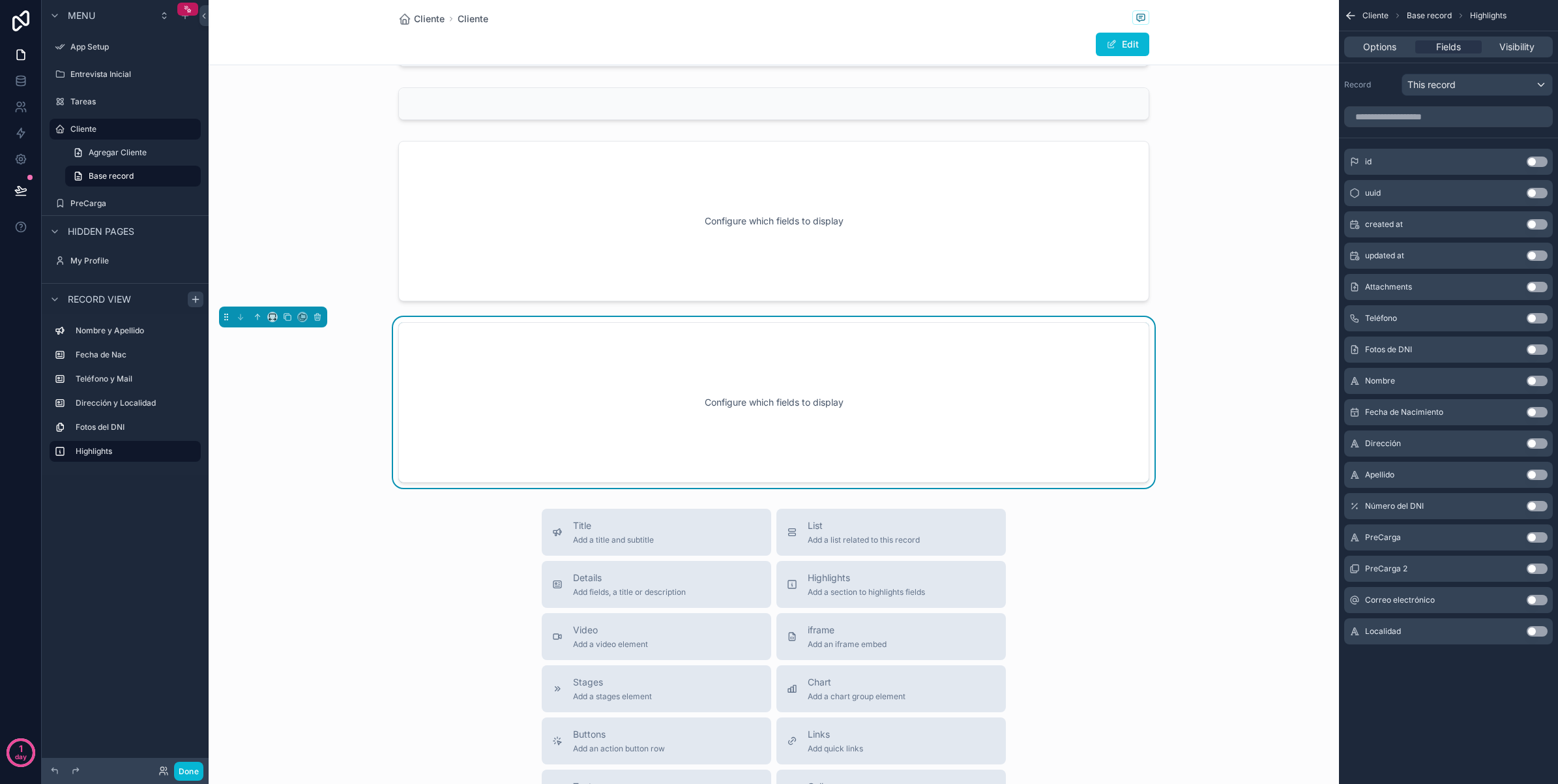
scroll to position [284, 0]
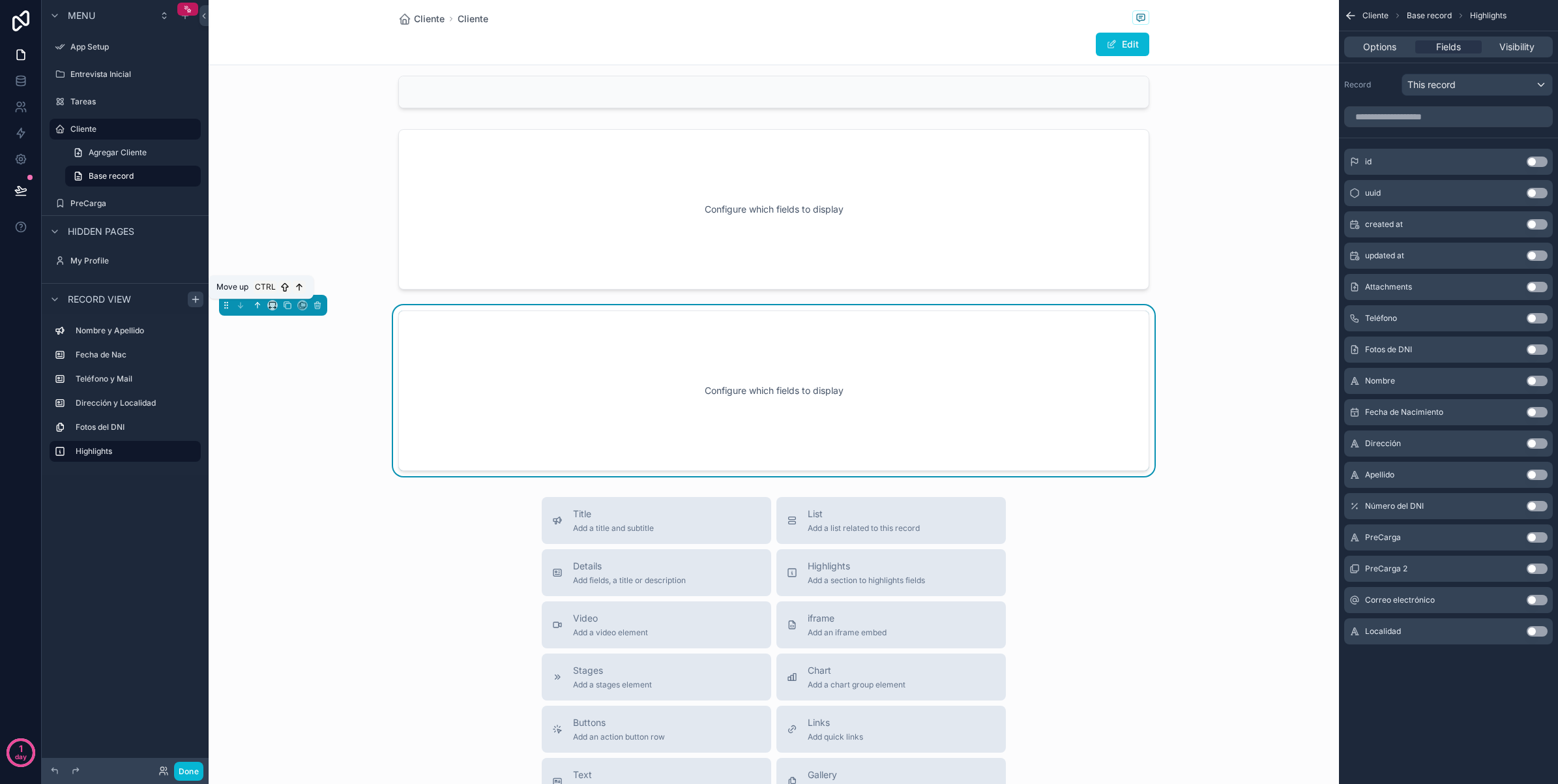
click at [254, 306] on icon "scrollable content" at bounding box center [258, 306] width 9 height 9
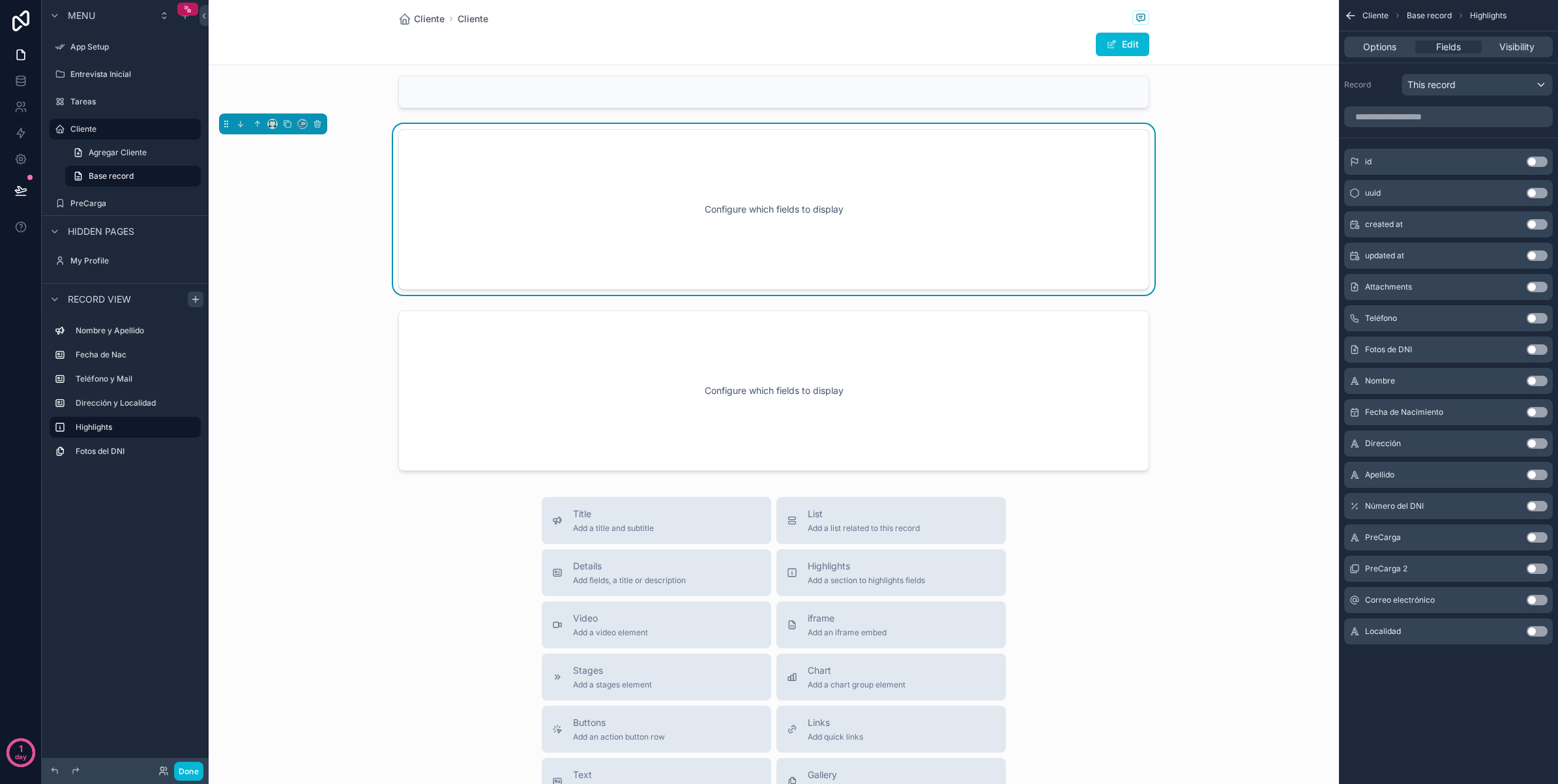
click at [258, 116] on div "scrollable content" at bounding box center [273, 123] width 109 height 21
click at [258, 119] on button "scrollable content" at bounding box center [257, 123] width 14 height 14
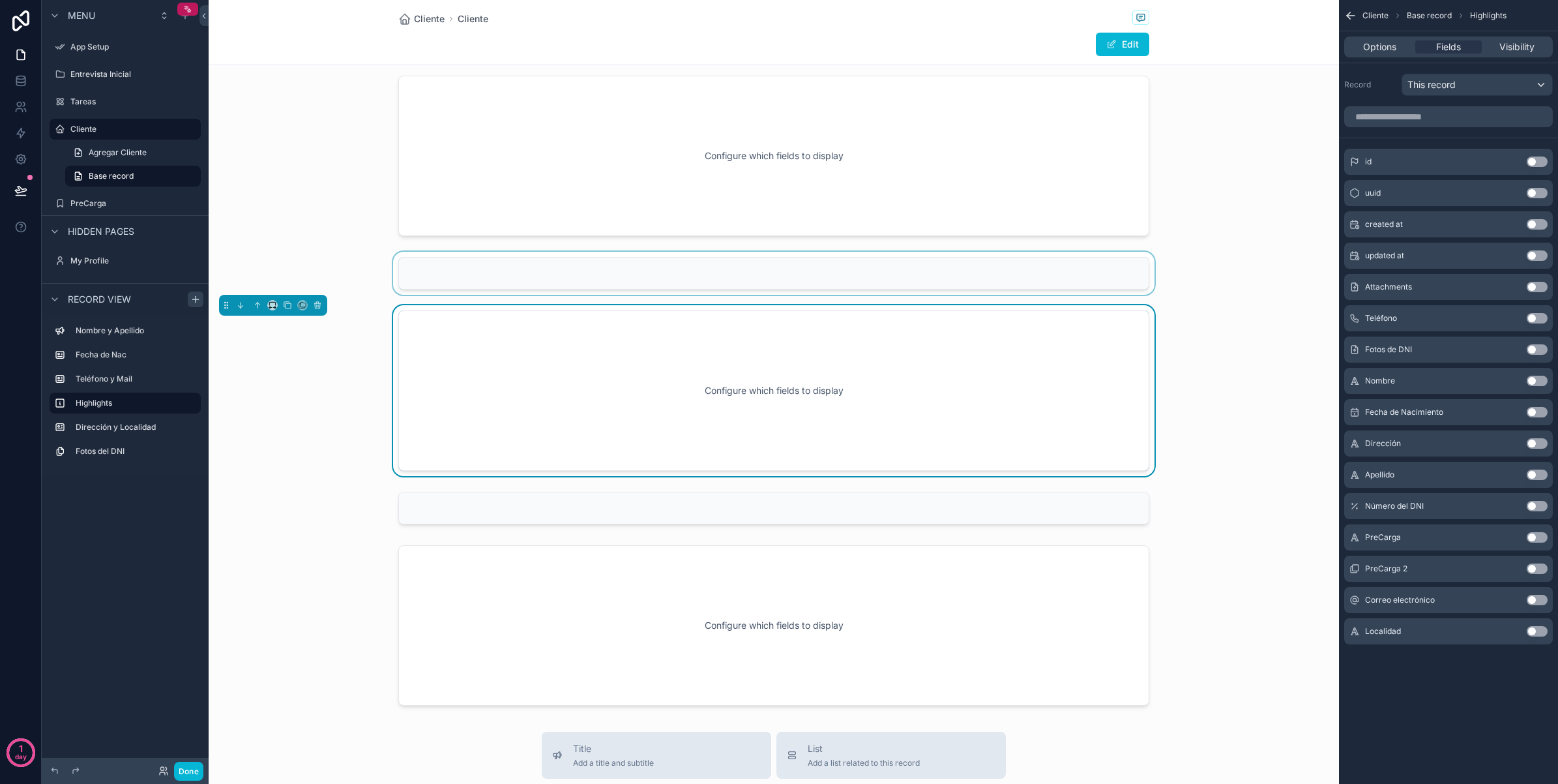
scroll to position [40, 0]
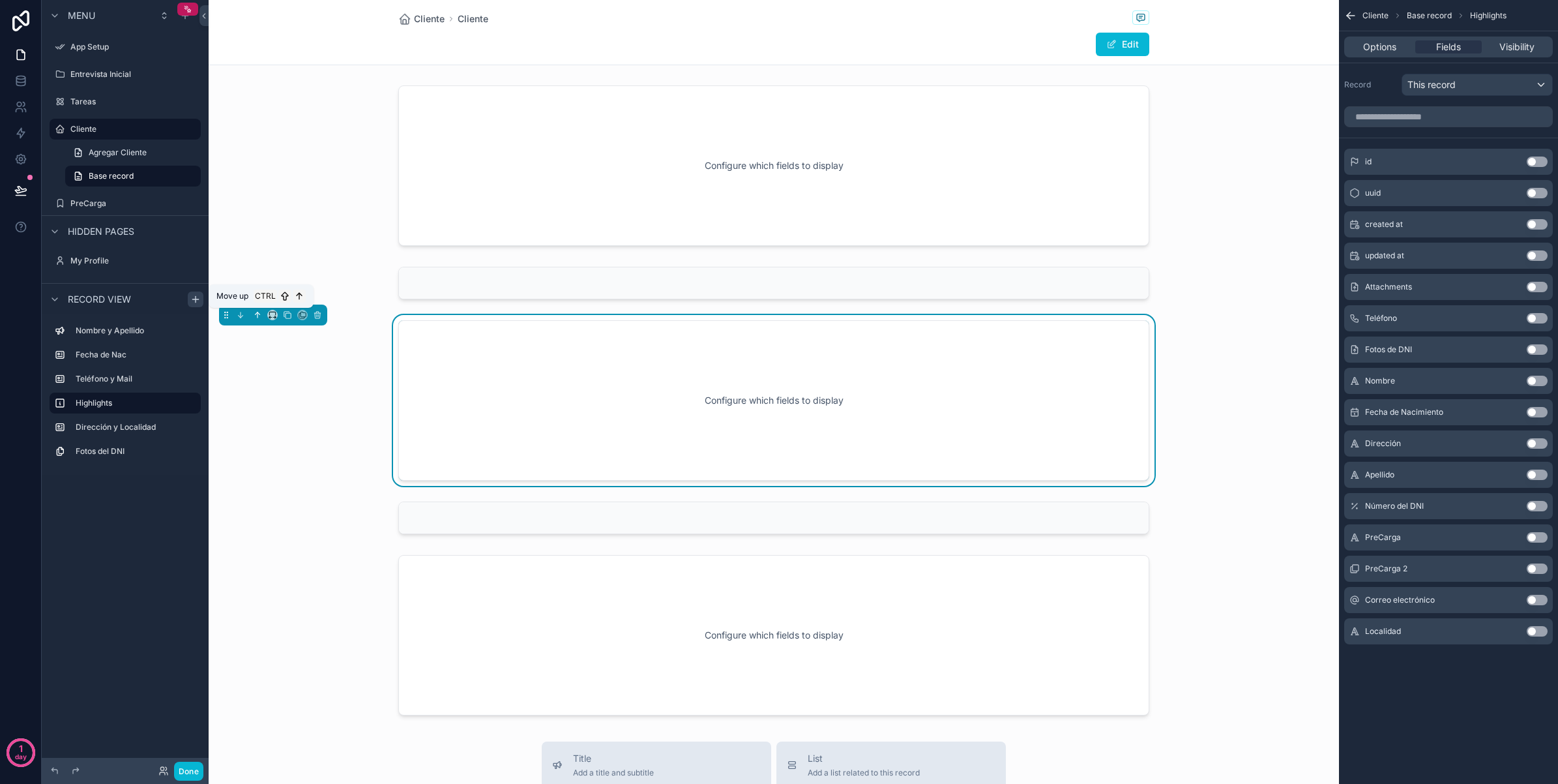
click at [255, 312] on icon "scrollable content" at bounding box center [258, 315] width 9 height 9
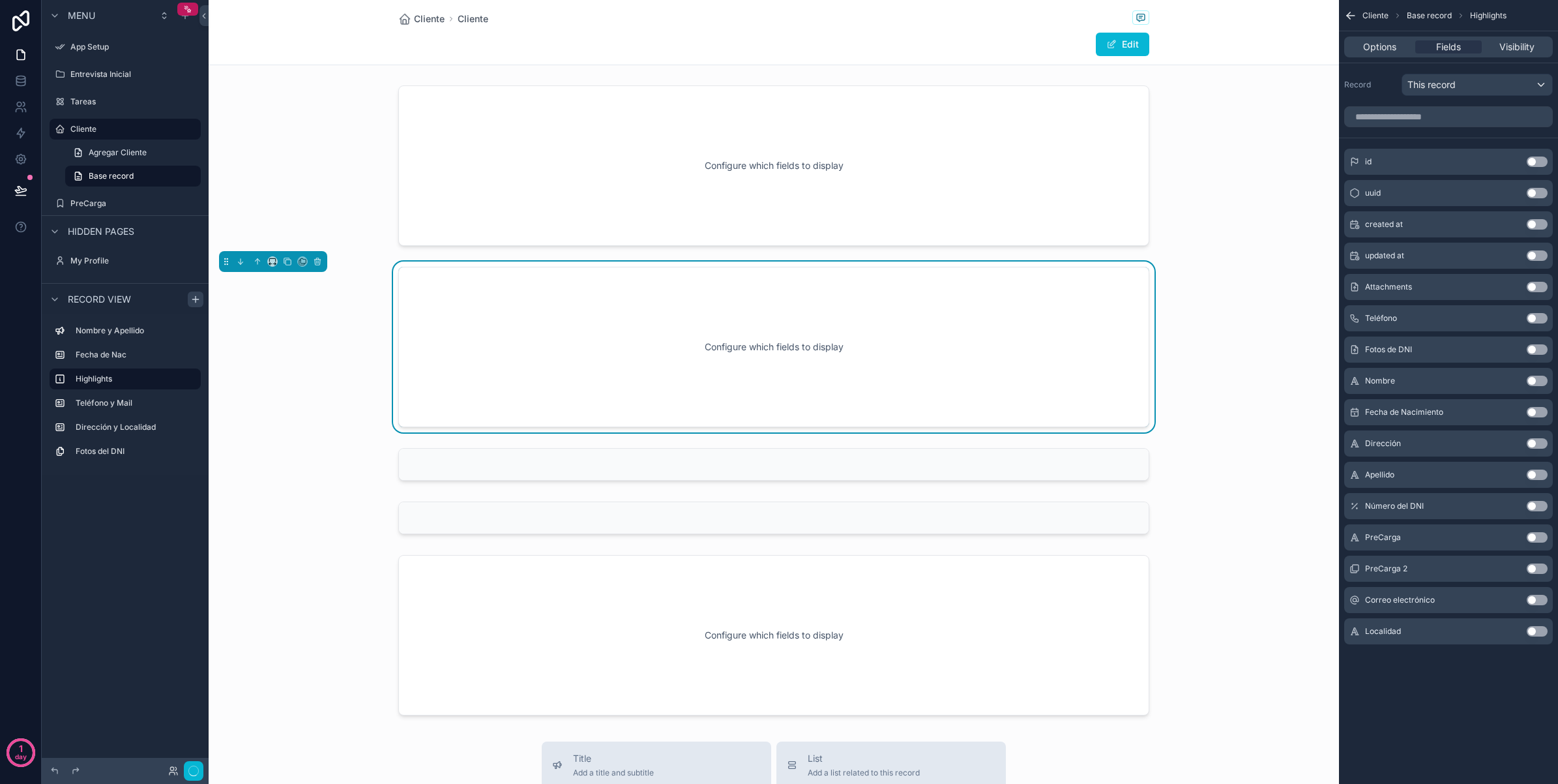
scroll to position [0, 0]
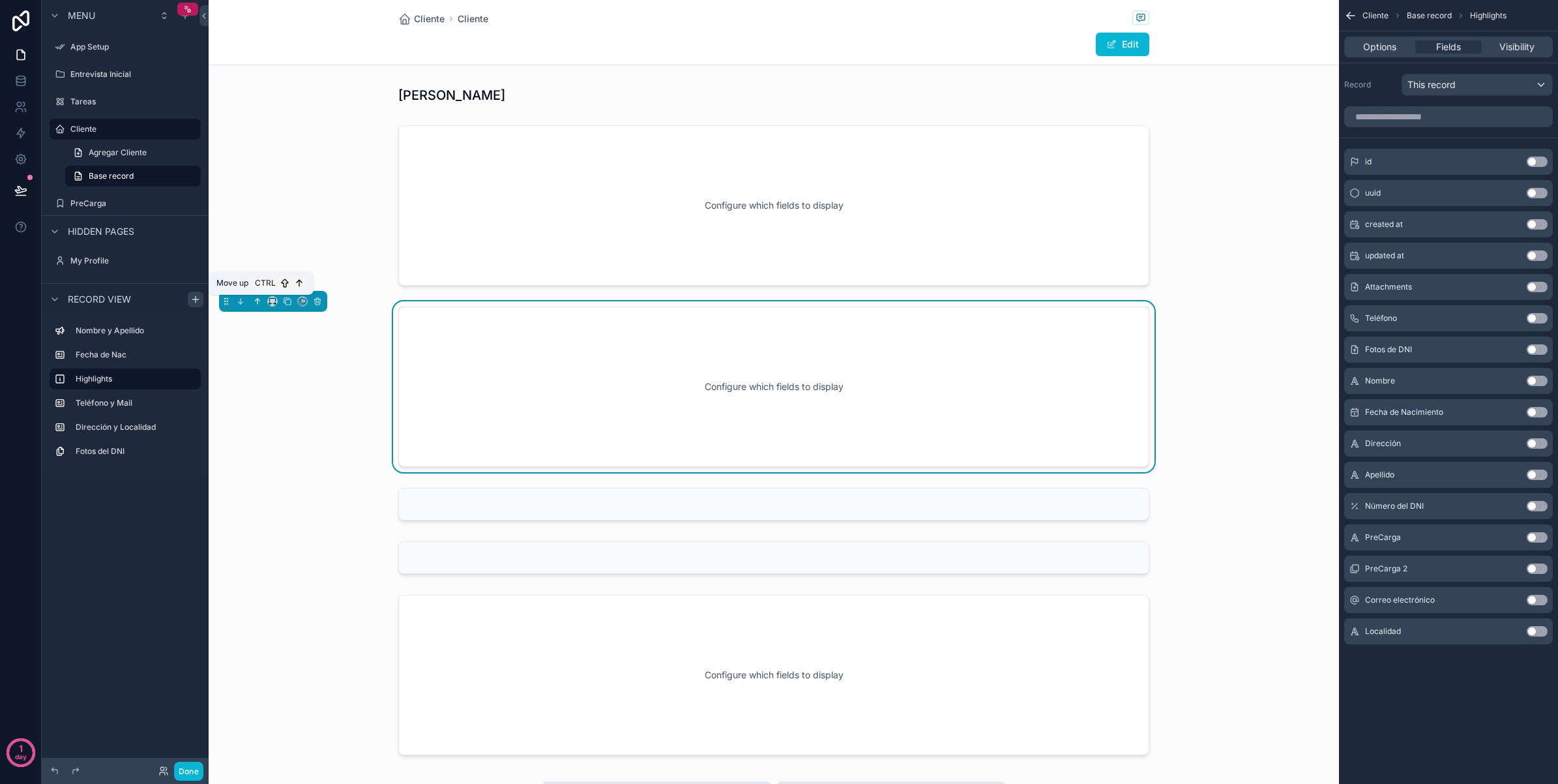
click at [254, 302] on icon "scrollable content" at bounding box center [258, 302] width 9 height 9
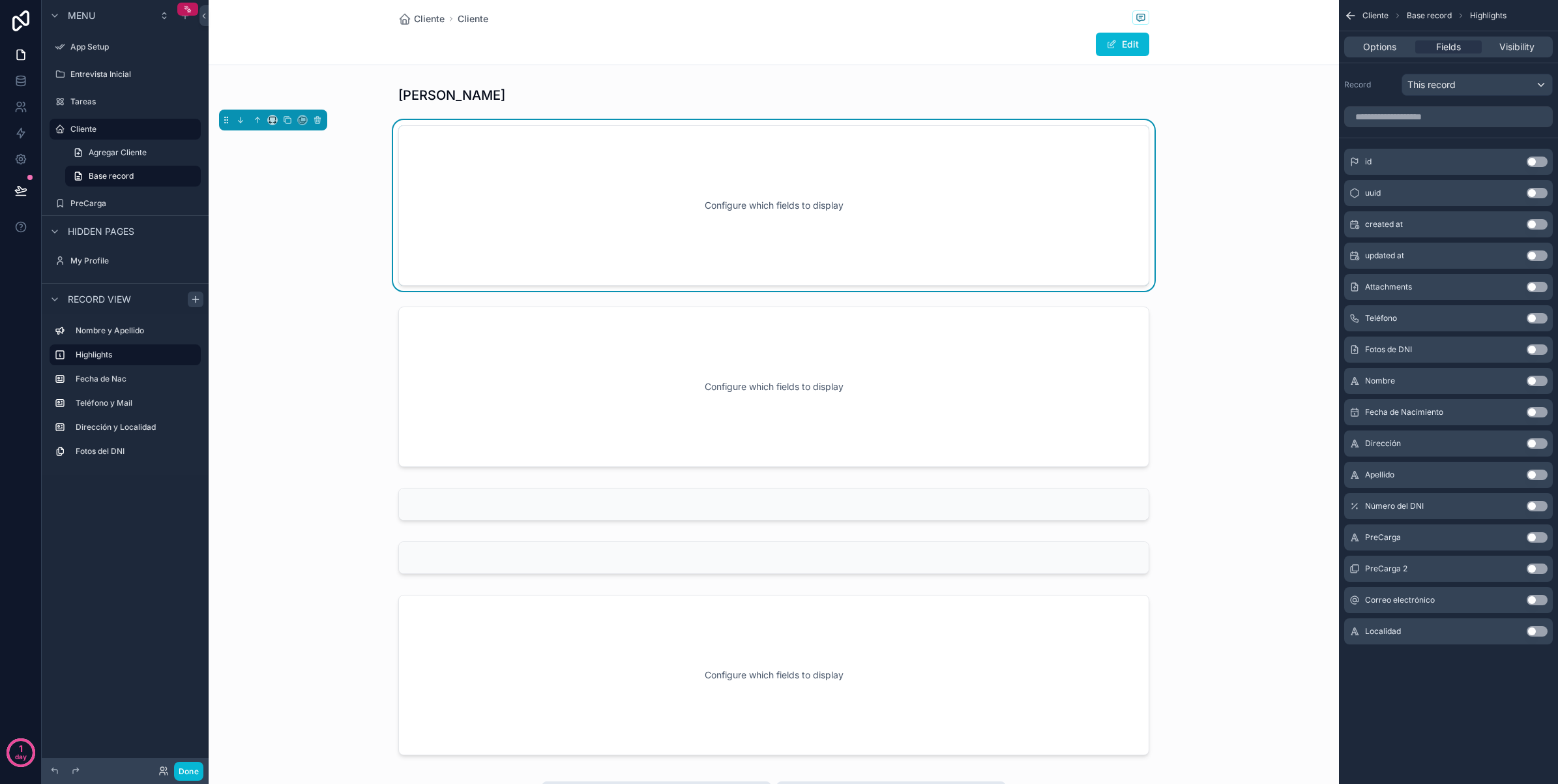
click at [1537, 409] on button "Use setting" at bounding box center [1537, 412] width 21 height 11
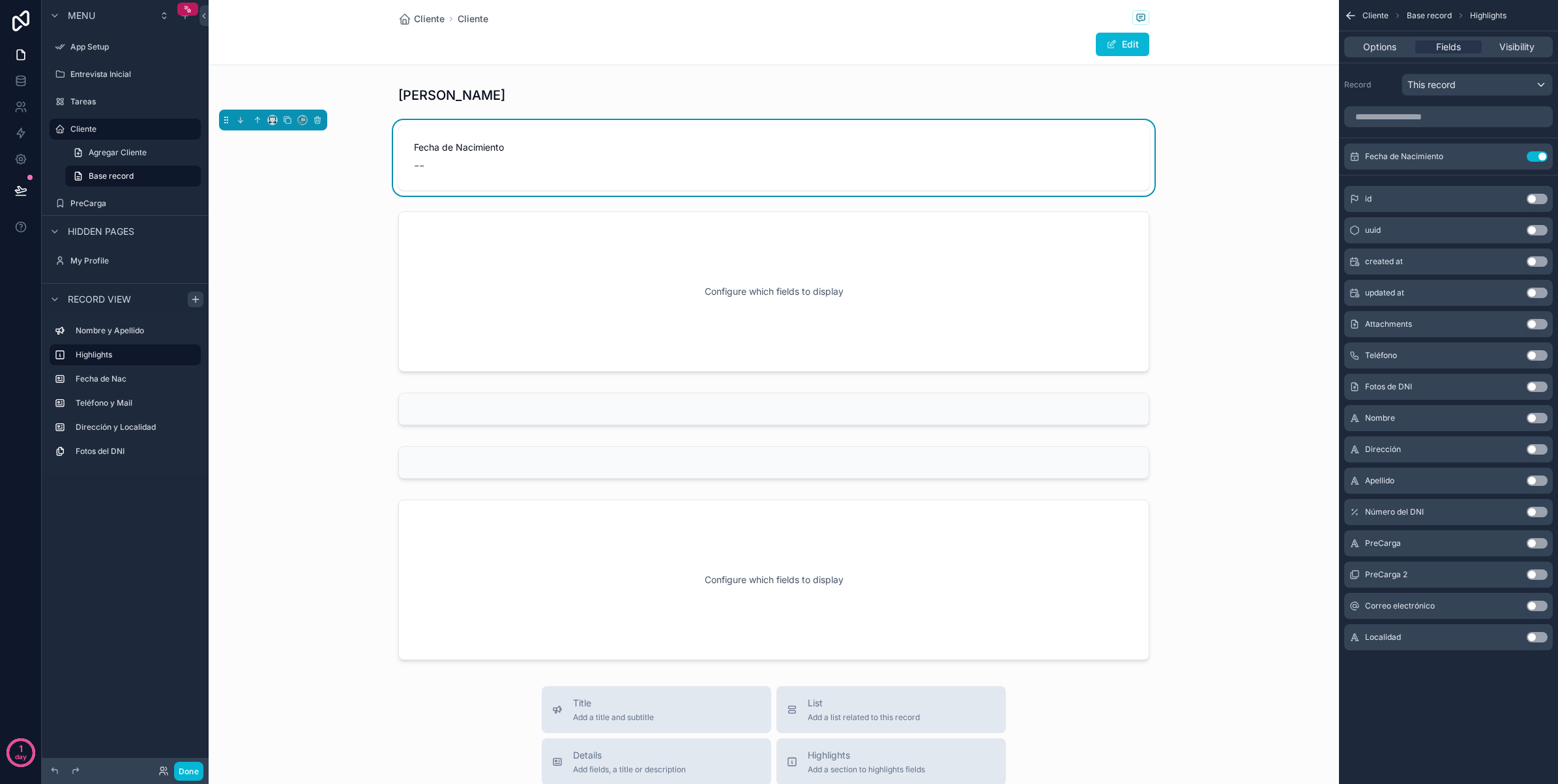
click at [1534, 356] on button "Use setting" at bounding box center [1537, 355] width 21 height 11
click at [1533, 604] on button "Use setting" at bounding box center [1537, 606] width 21 height 11
click at [263, 367] on div "scrollable content" at bounding box center [773, 291] width 1130 height 171
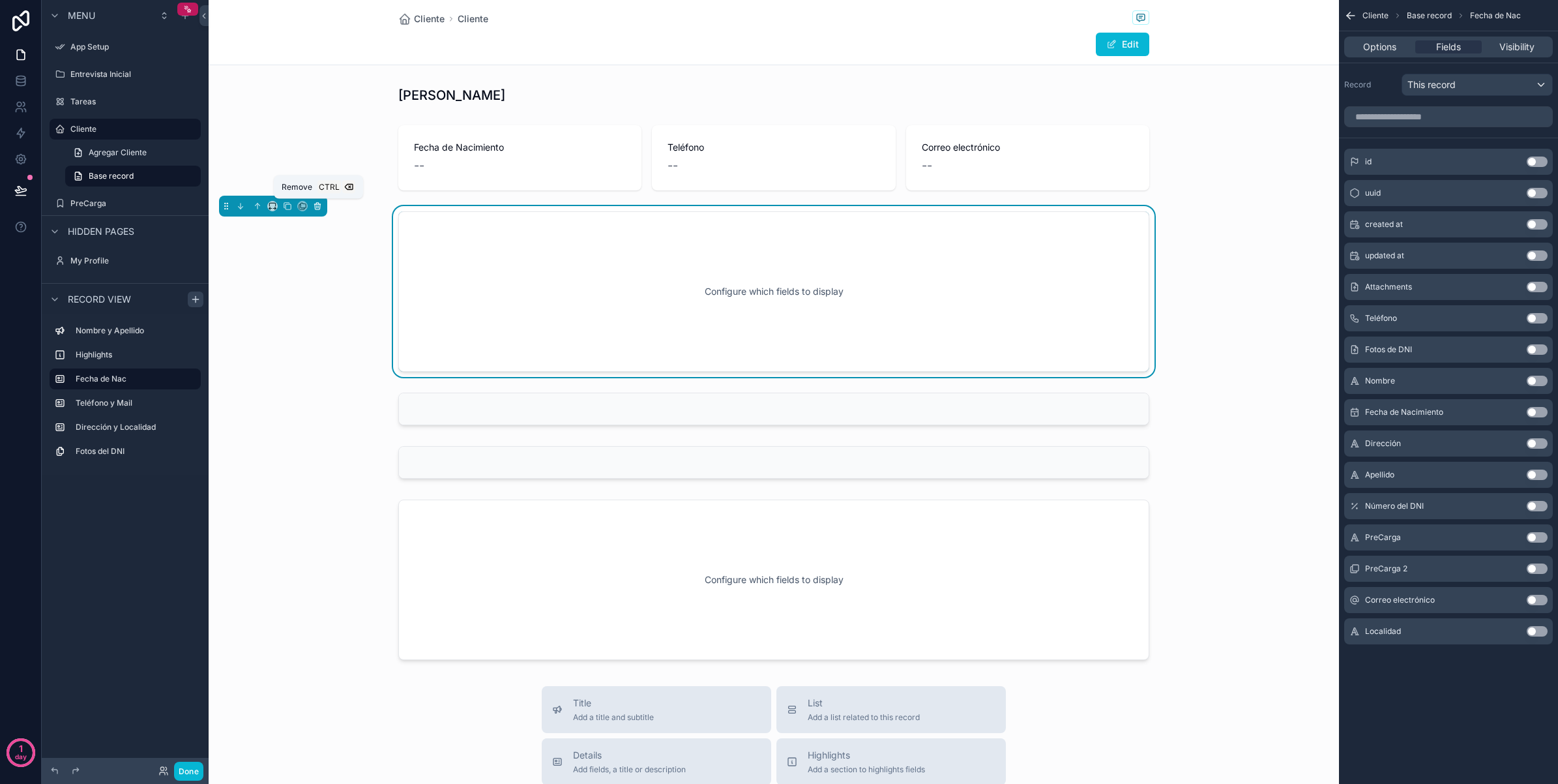
click at [323, 213] on button "scrollable content" at bounding box center [317, 206] width 14 height 14
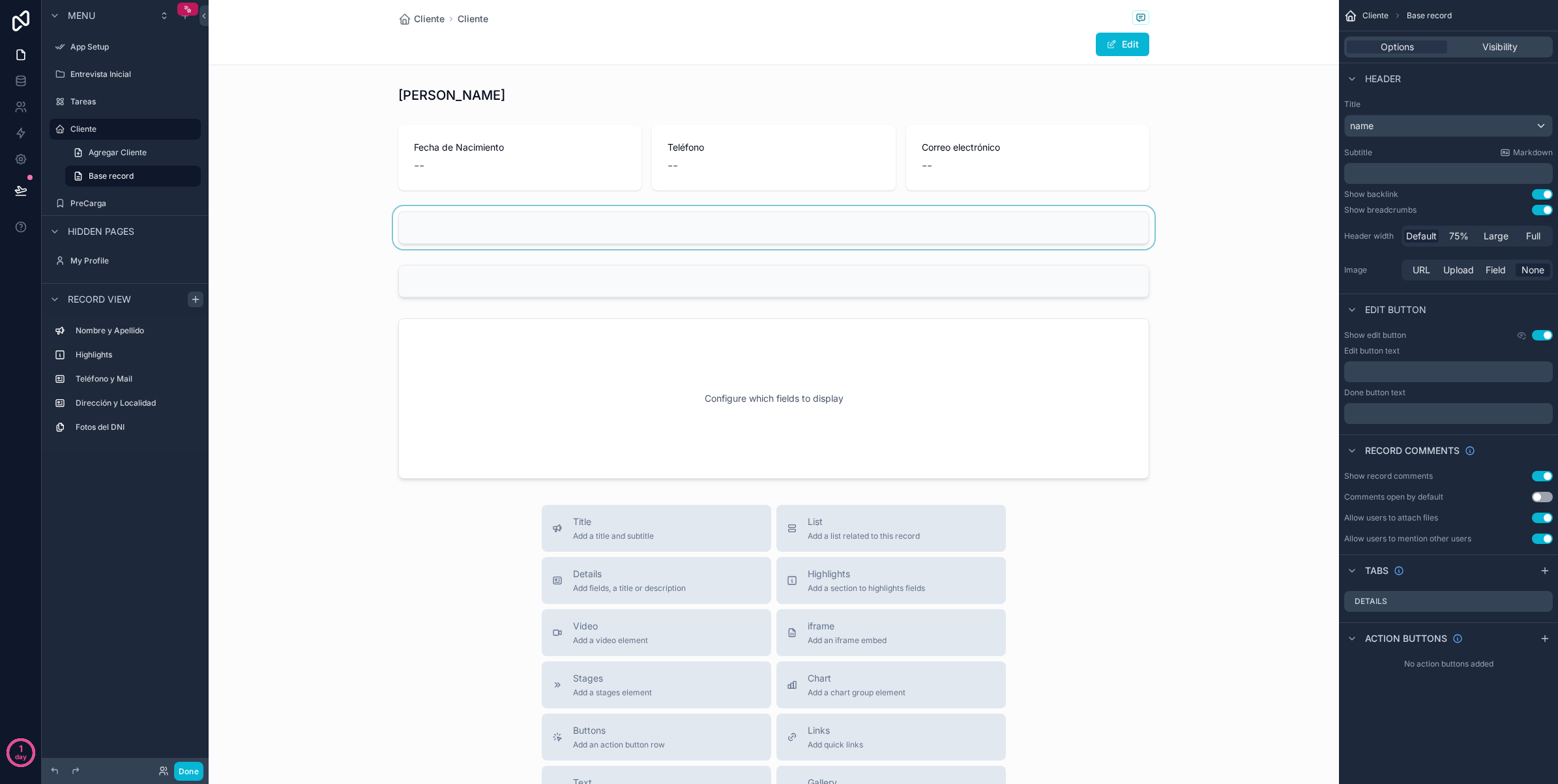
click at [501, 230] on div "scrollable content" at bounding box center [773, 227] width 1130 height 43
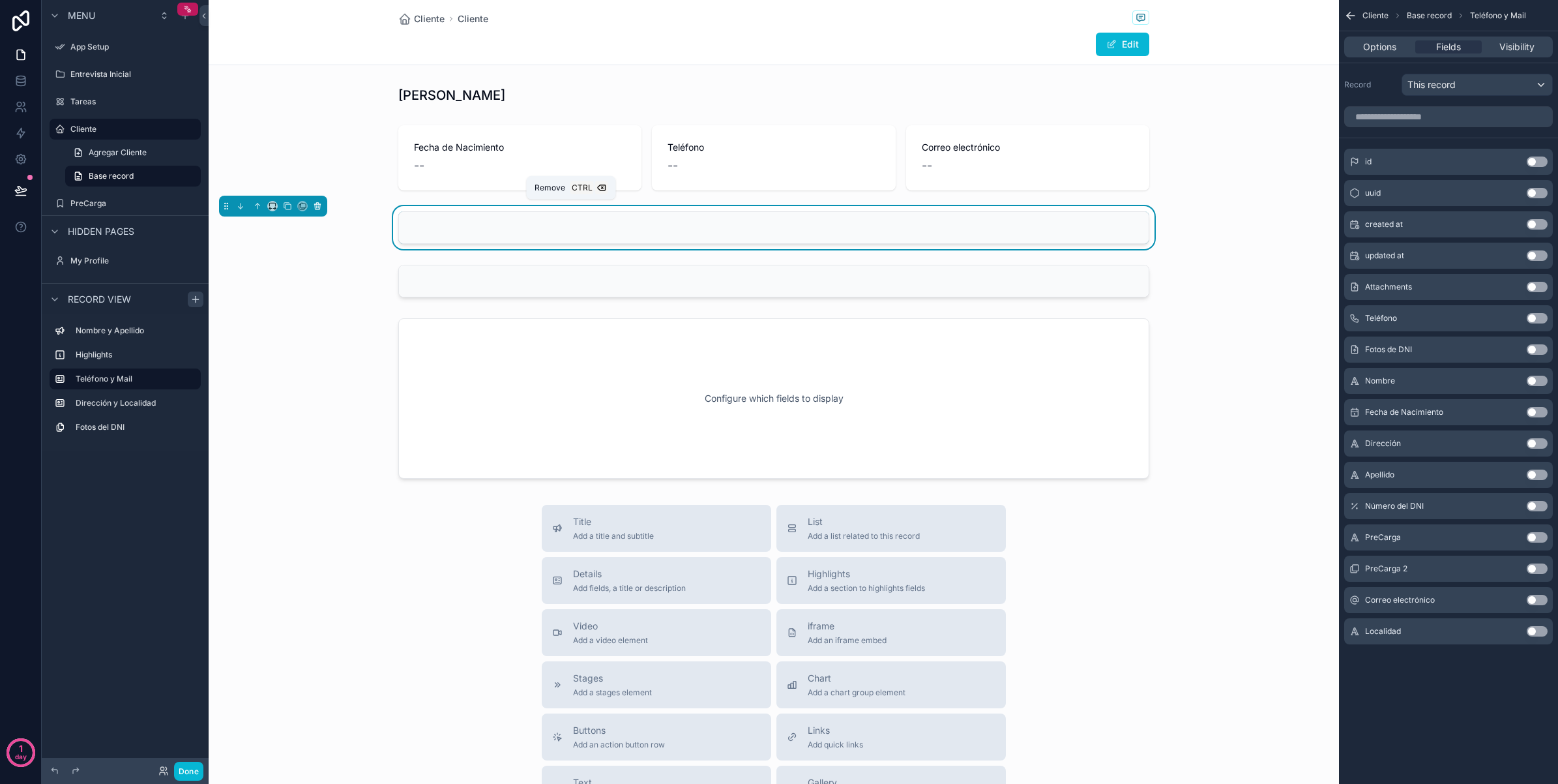
click at [324, 210] on button "scrollable content" at bounding box center [317, 206] width 14 height 14
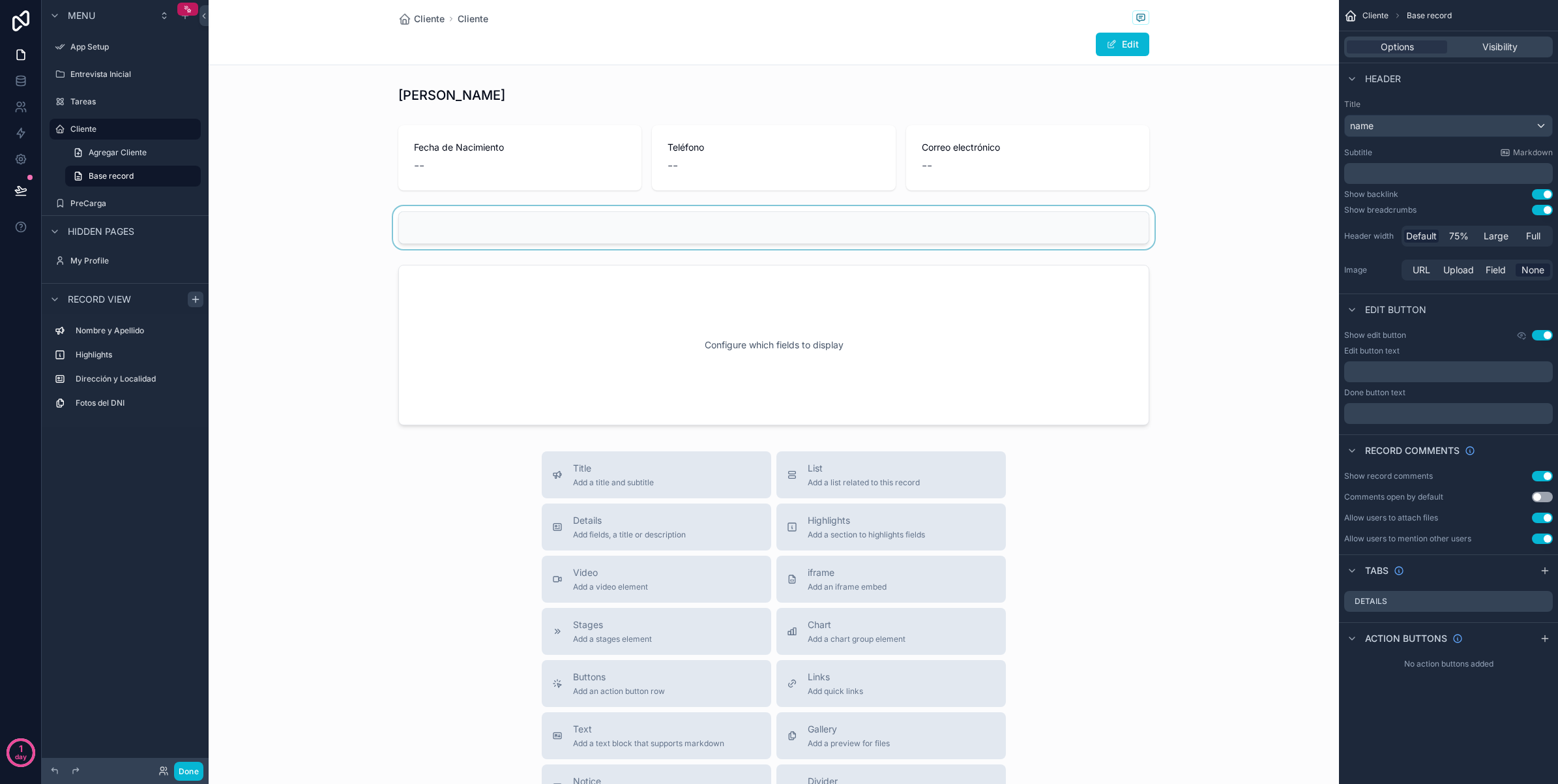
click at [460, 230] on div "scrollable content" at bounding box center [773, 227] width 1130 height 43
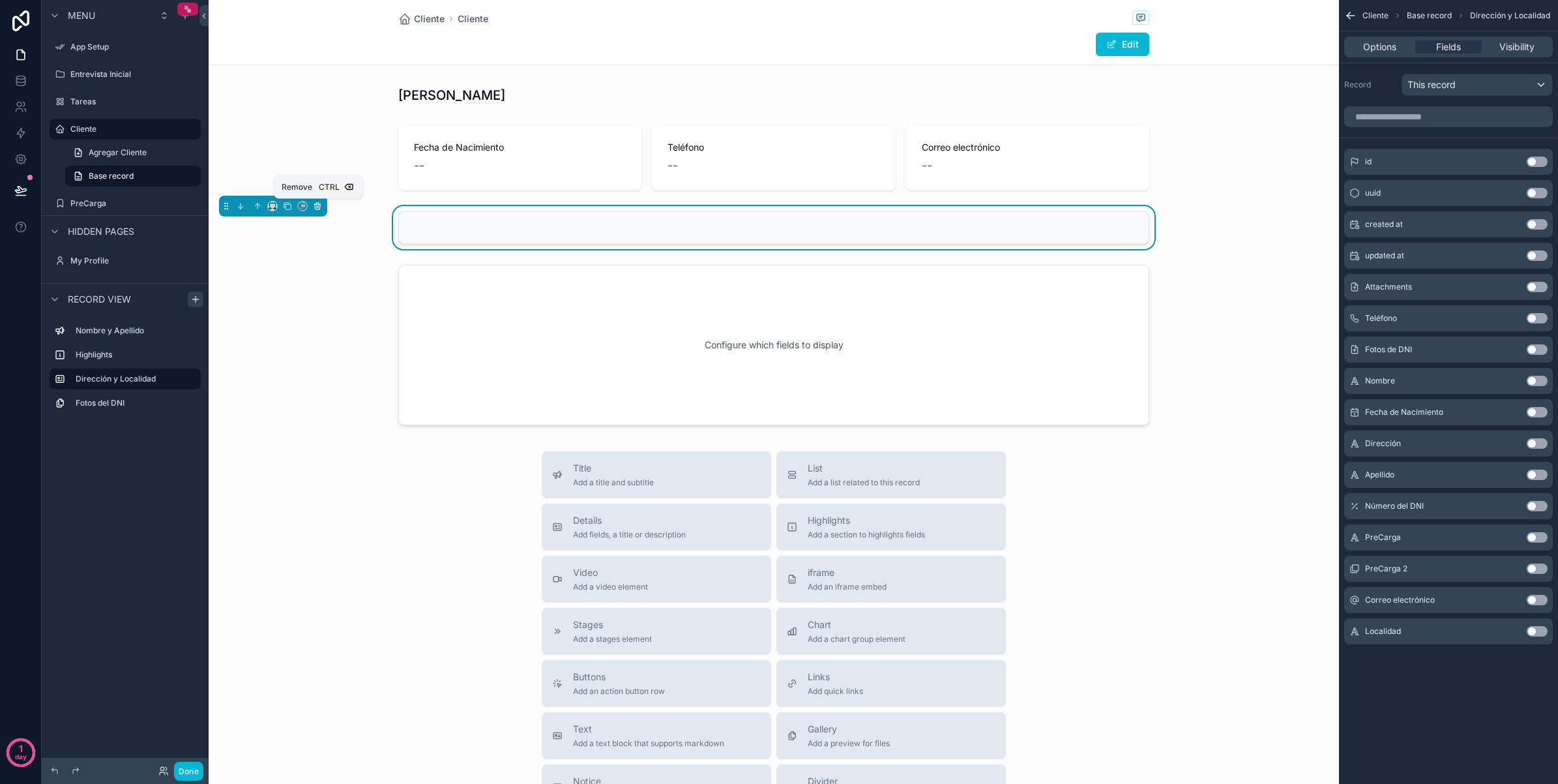
click at [324, 208] on button "scrollable content" at bounding box center [317, 206] width 14 height 14
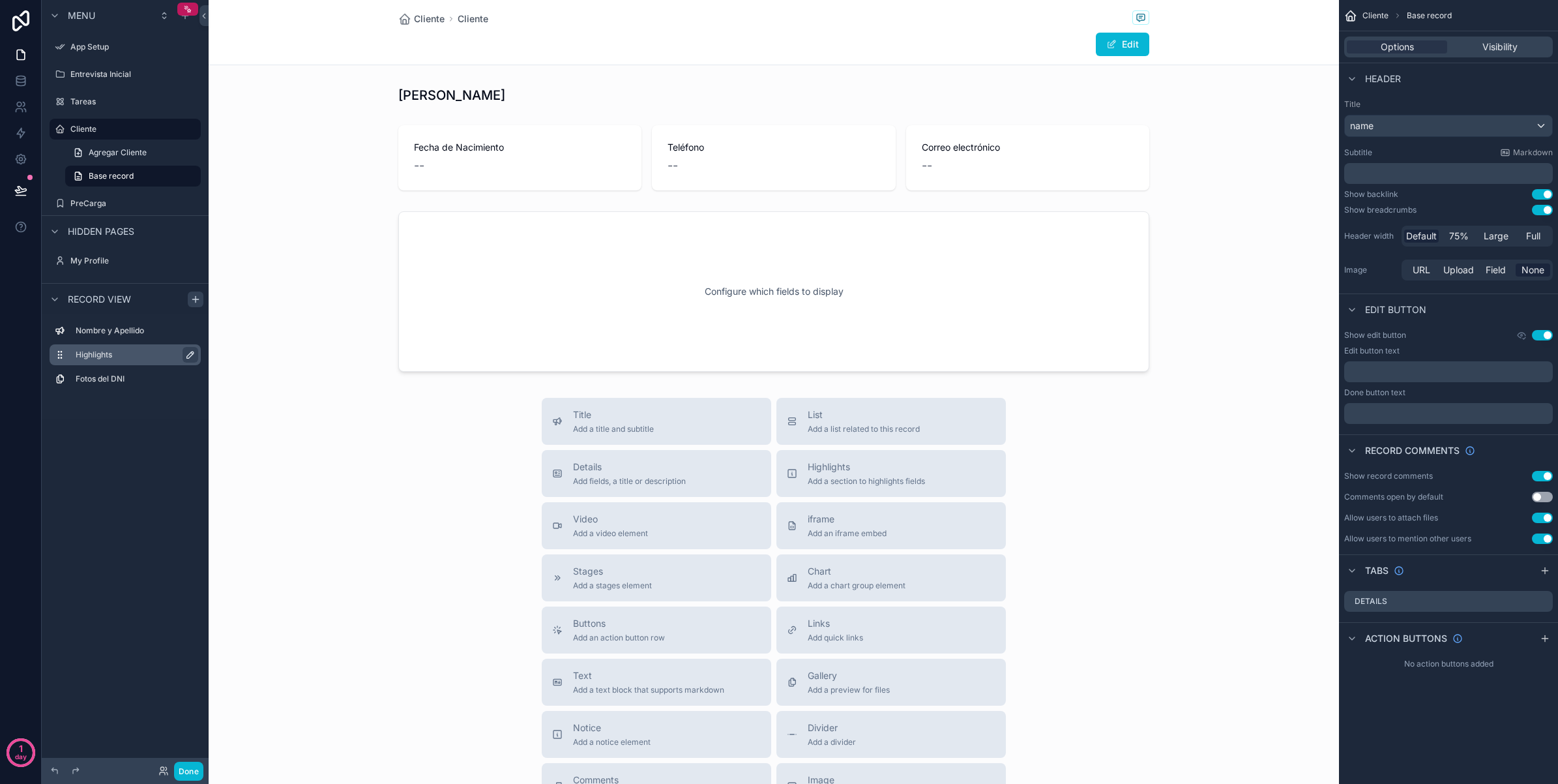
click at [187, 352] on icon "scrollable content" at bounding box center [190, 355] width 11 height 11
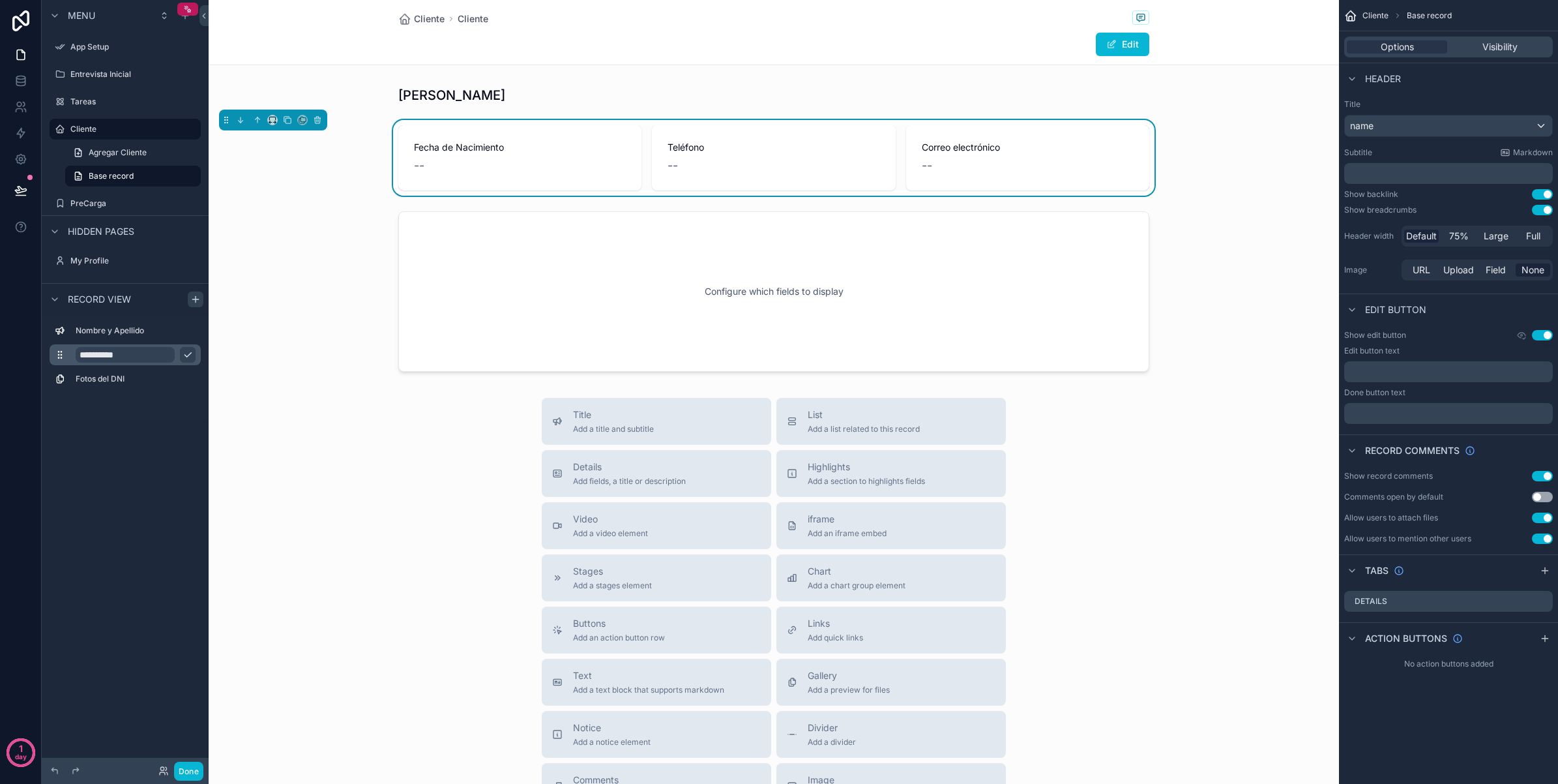
click at [135, 356] on input "**********" at bounding box center [125, 354] width 99 height 15
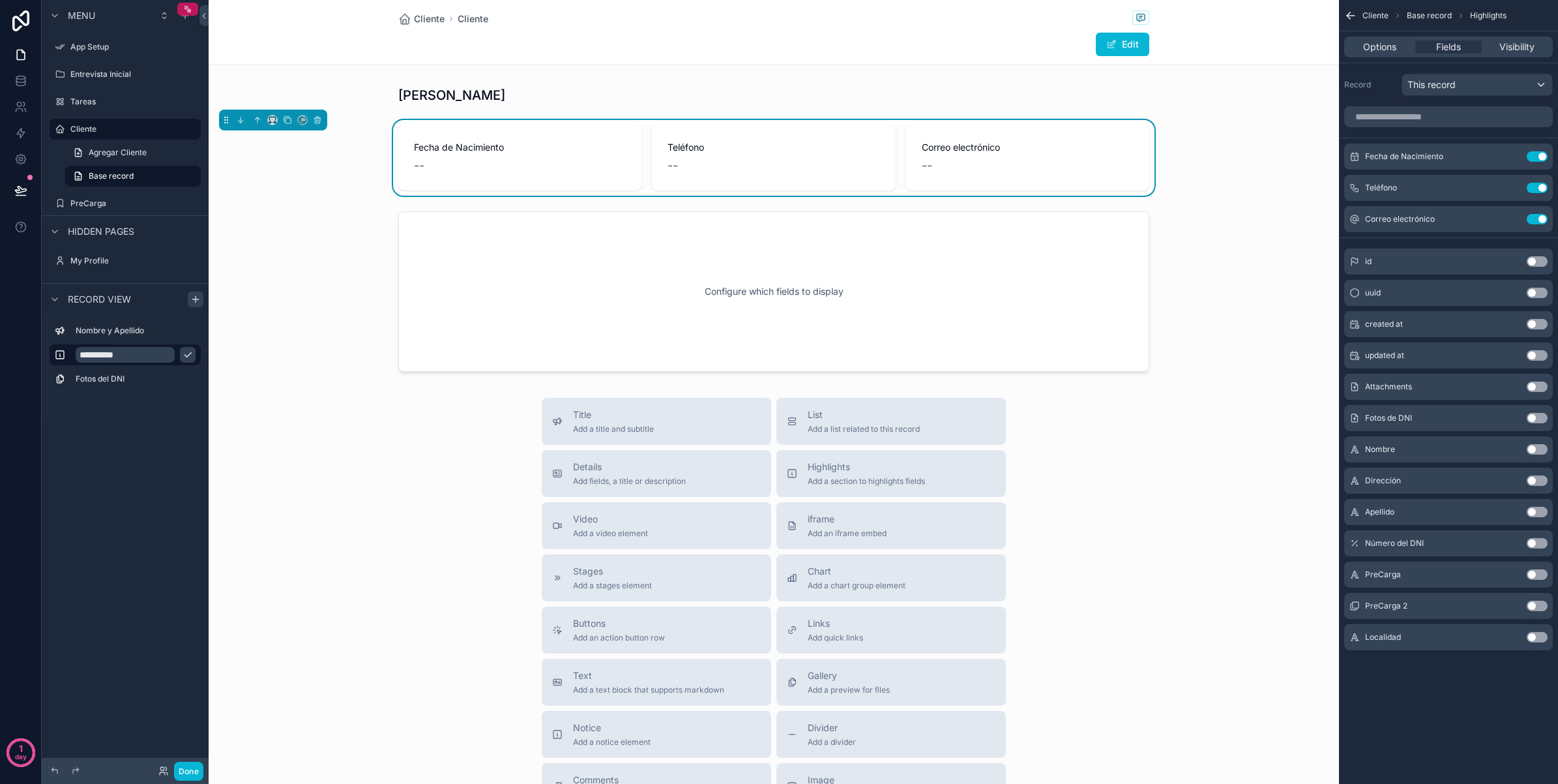
click at [141, 452] on div "**********" at bounding box center [125, 384] width 167 height 768
click at [190, 302] on icon "scrollable content" at bounding box center [196, 300] width 11 height 11
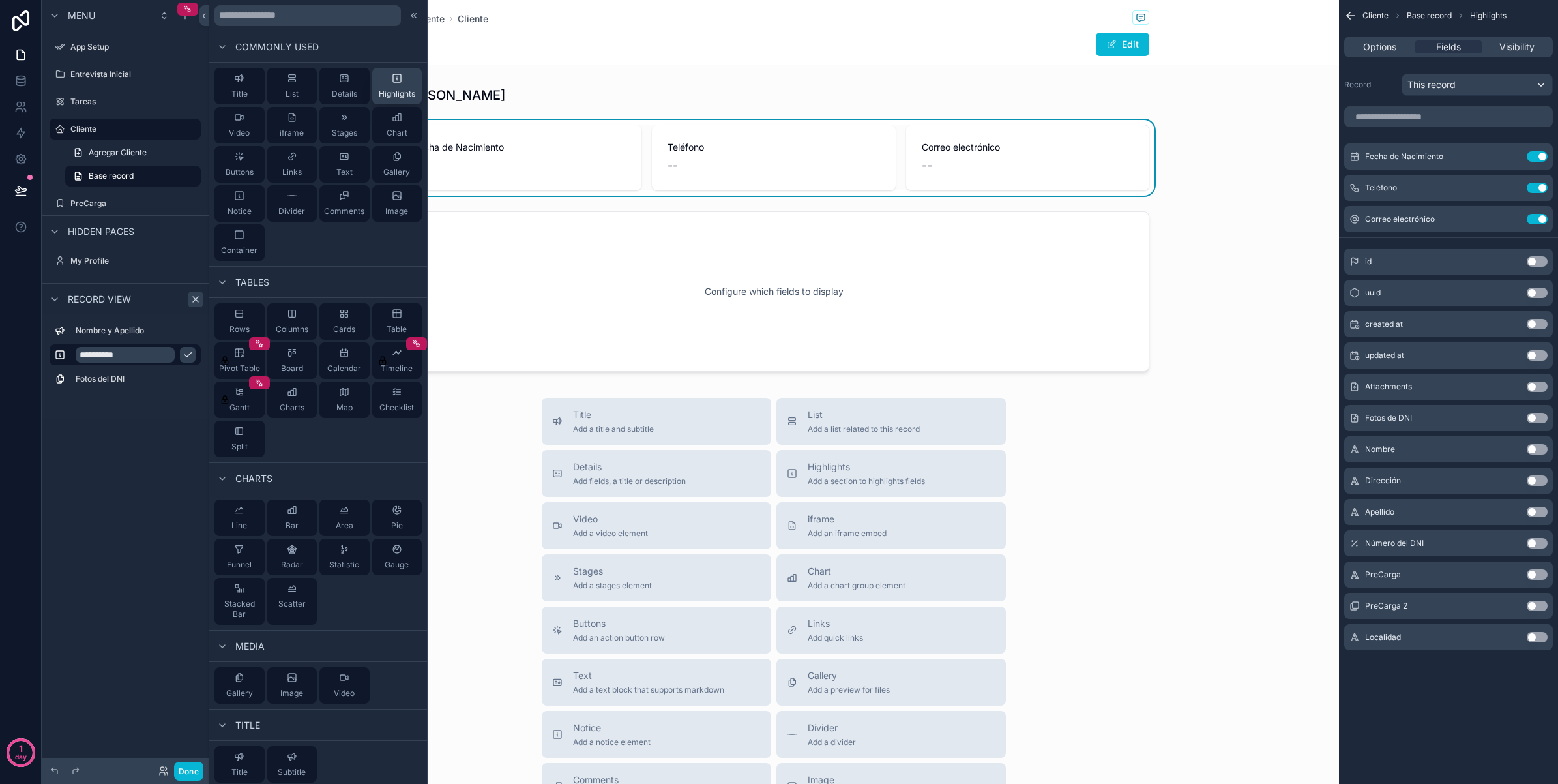
click at [392, 80] on icon at bounding box center [397, 78] width 11 height 11
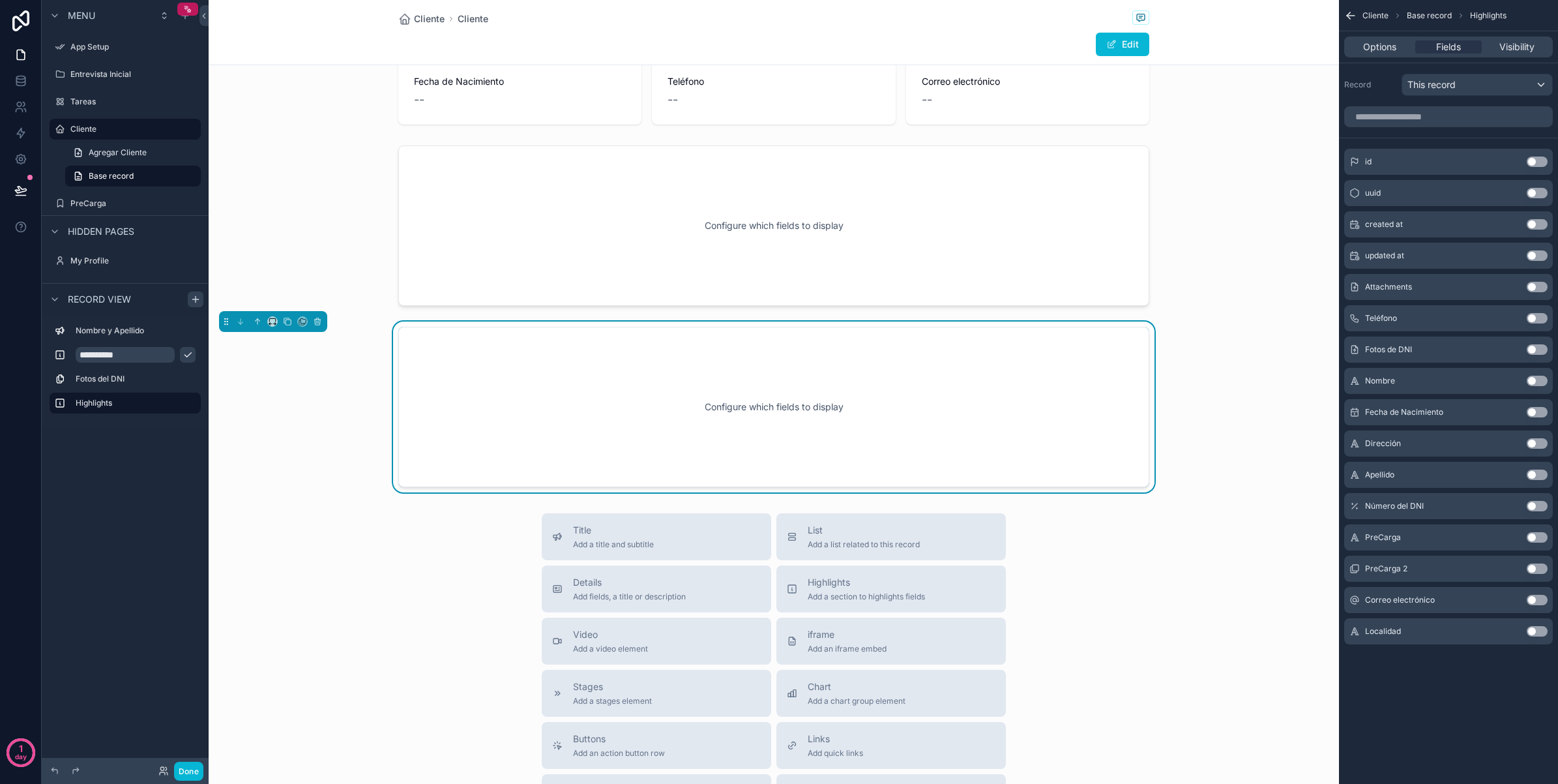
scroll to position [82, 0]
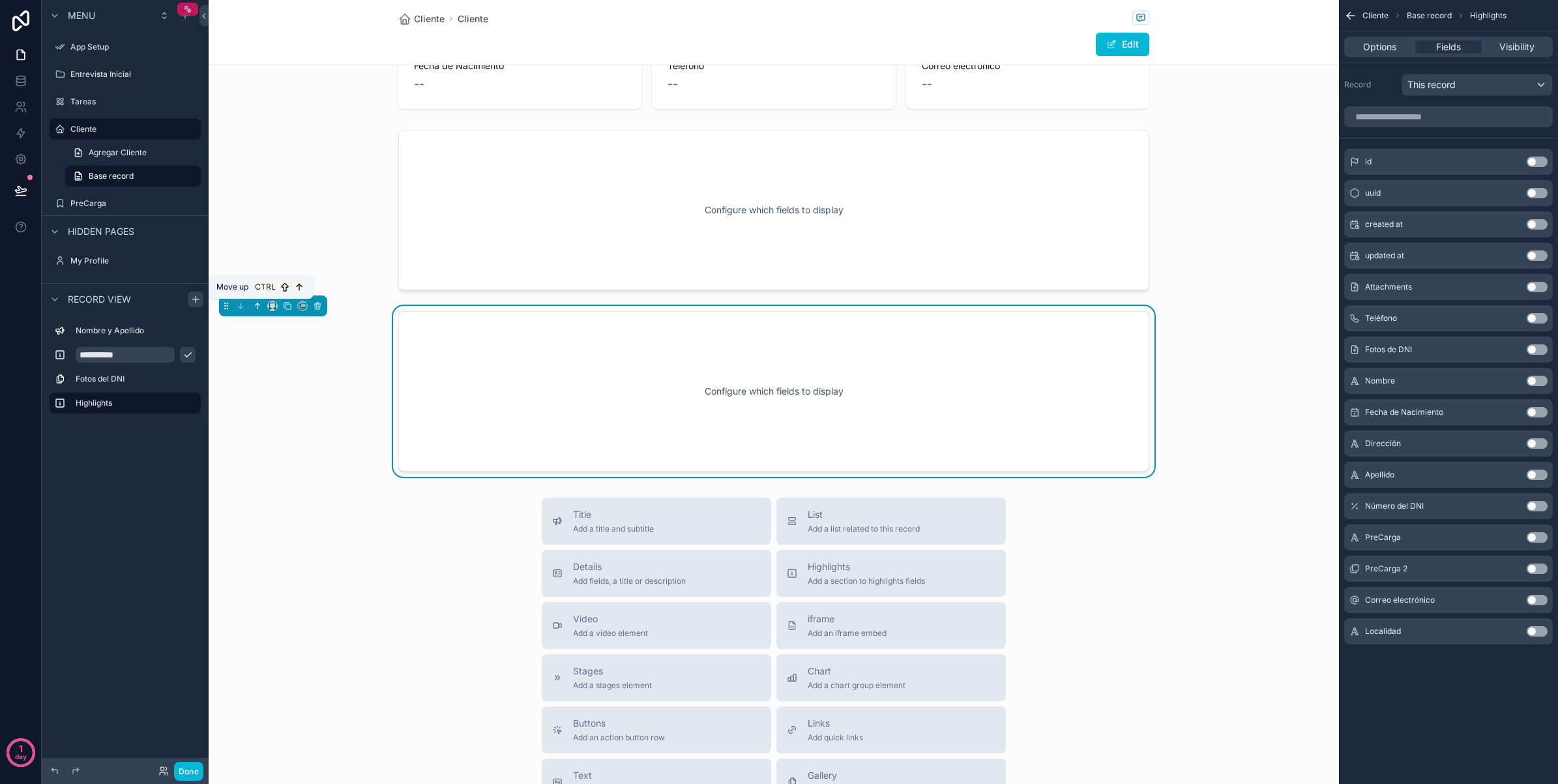
click at [253, 301] on button "scrollable content" at bounding box center [257, 306] width 14 height 14
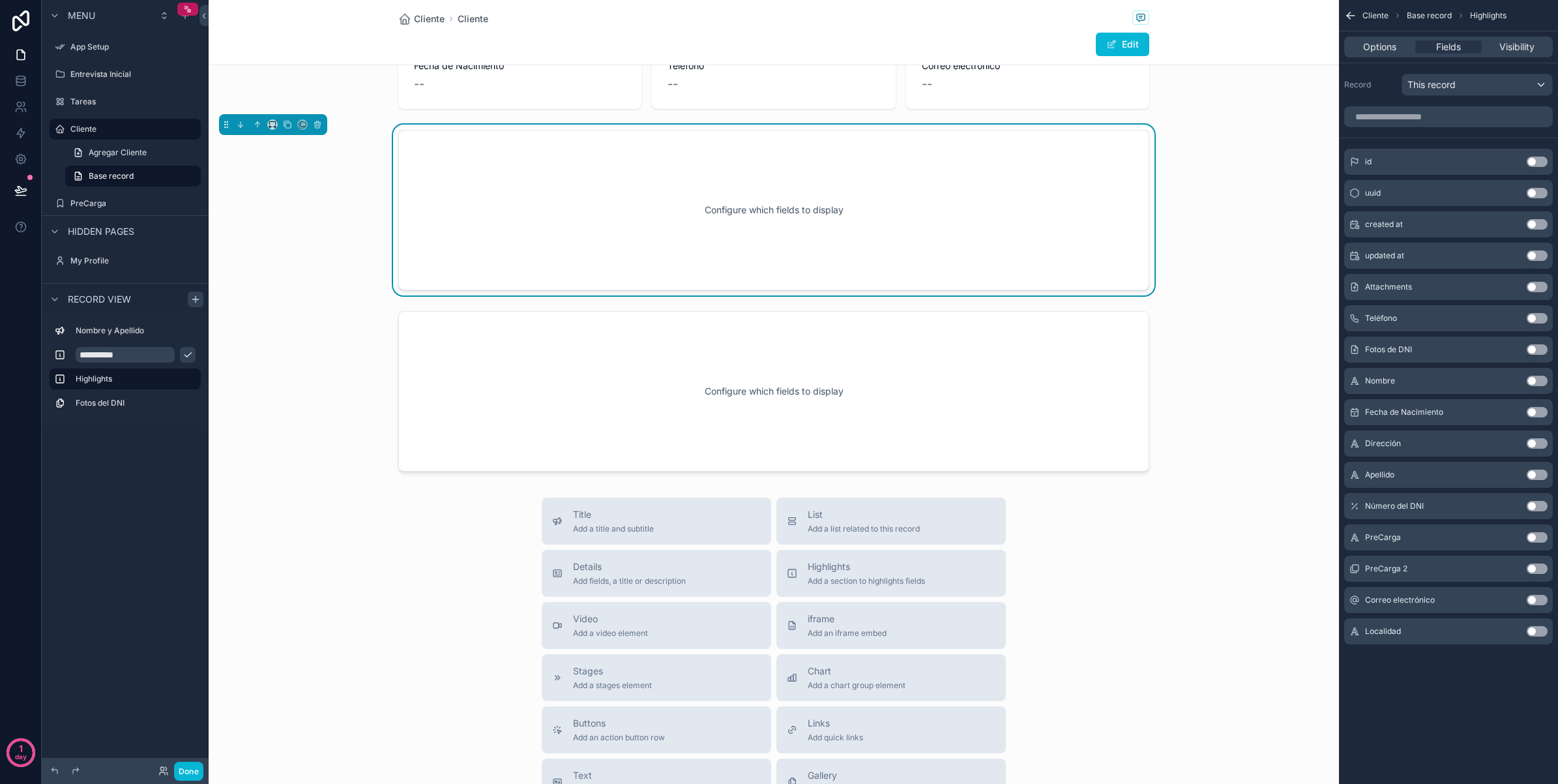
click at [1534, 441] on button "Use setting" at bounding box center [1537, 444] width 21 height 11
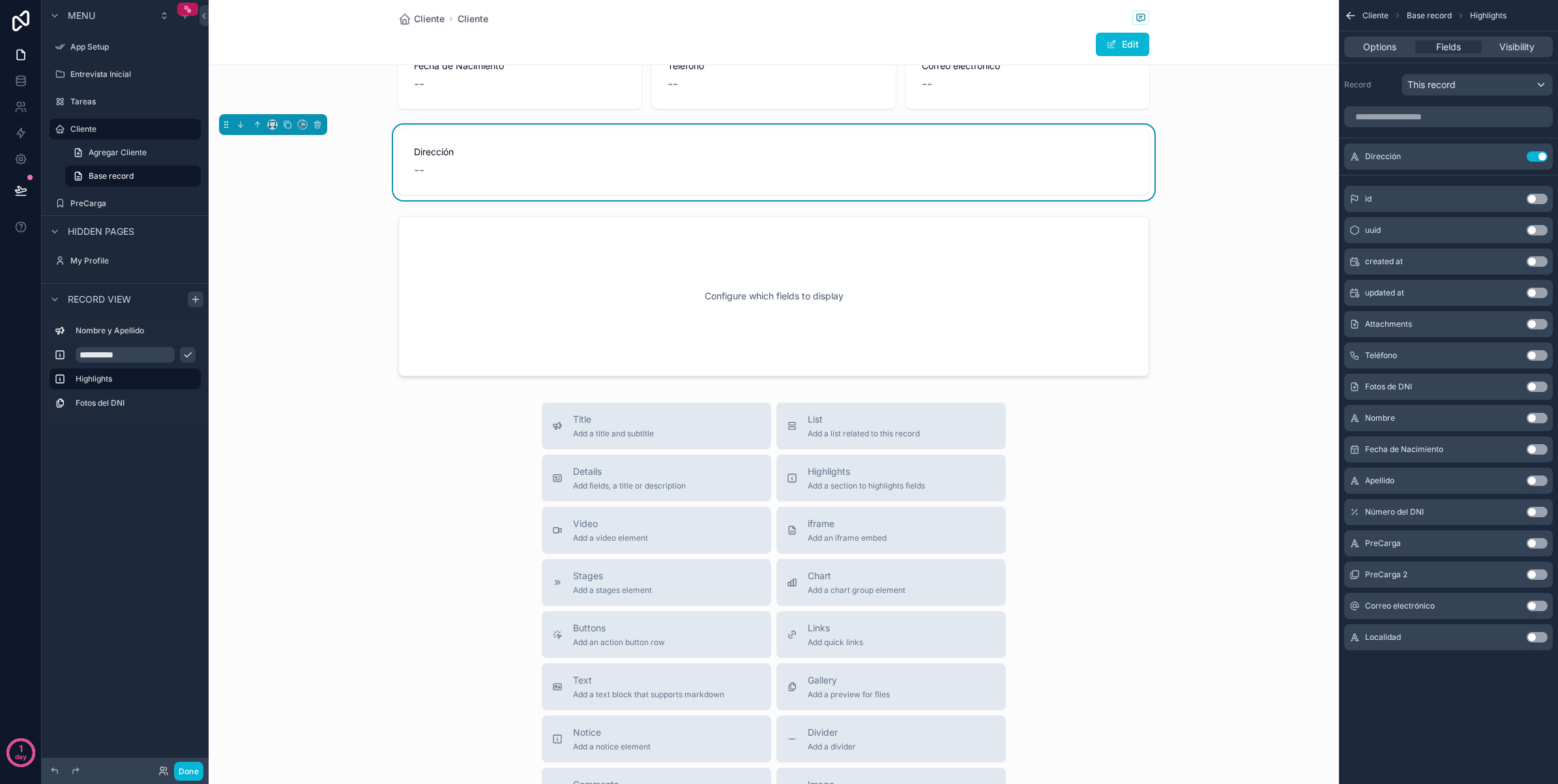
click at [1533, 636] on button "Use setting" at bounding box center [1537, 637] width 21 height 11
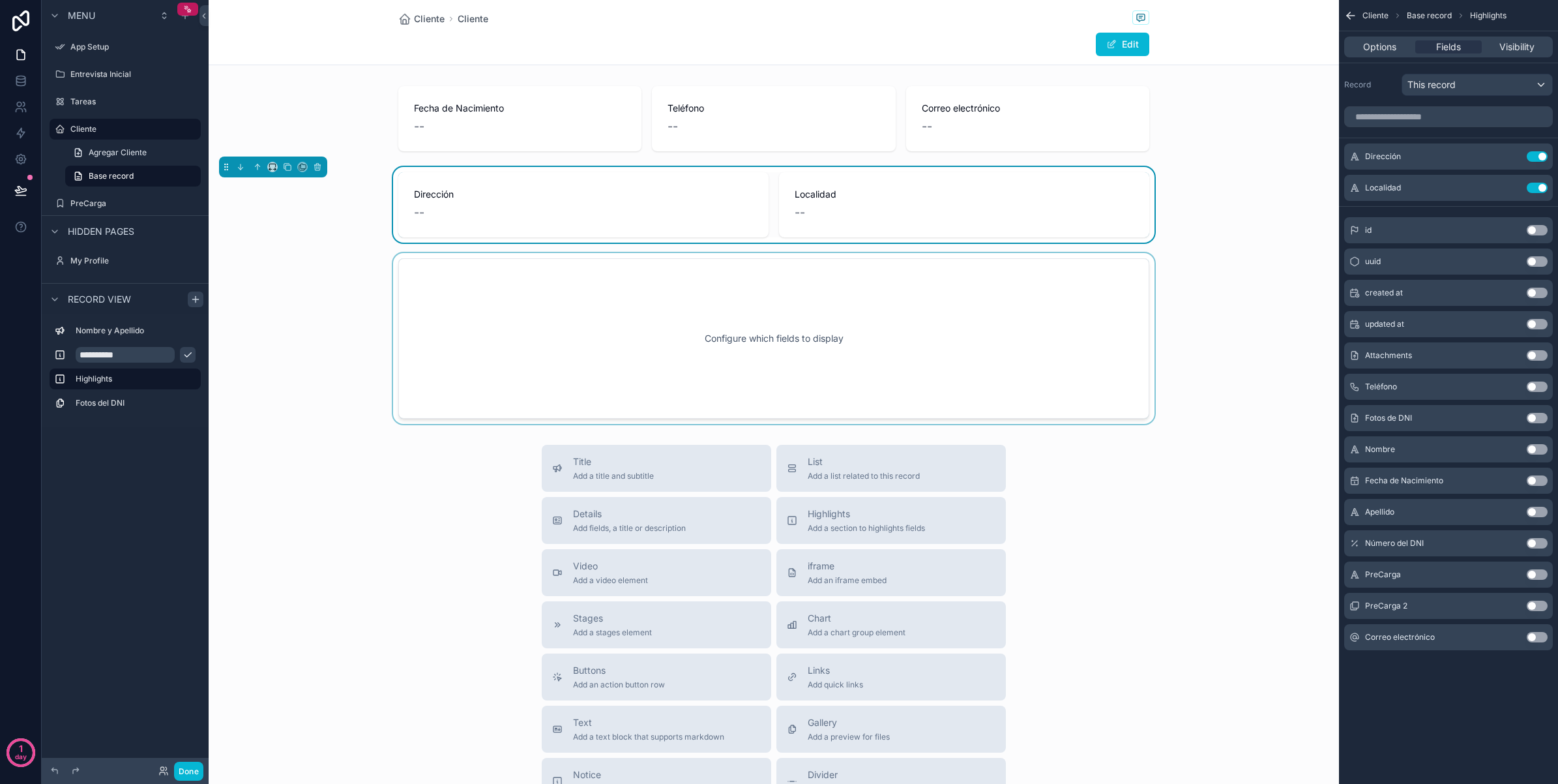
scroll to position [0, 0]
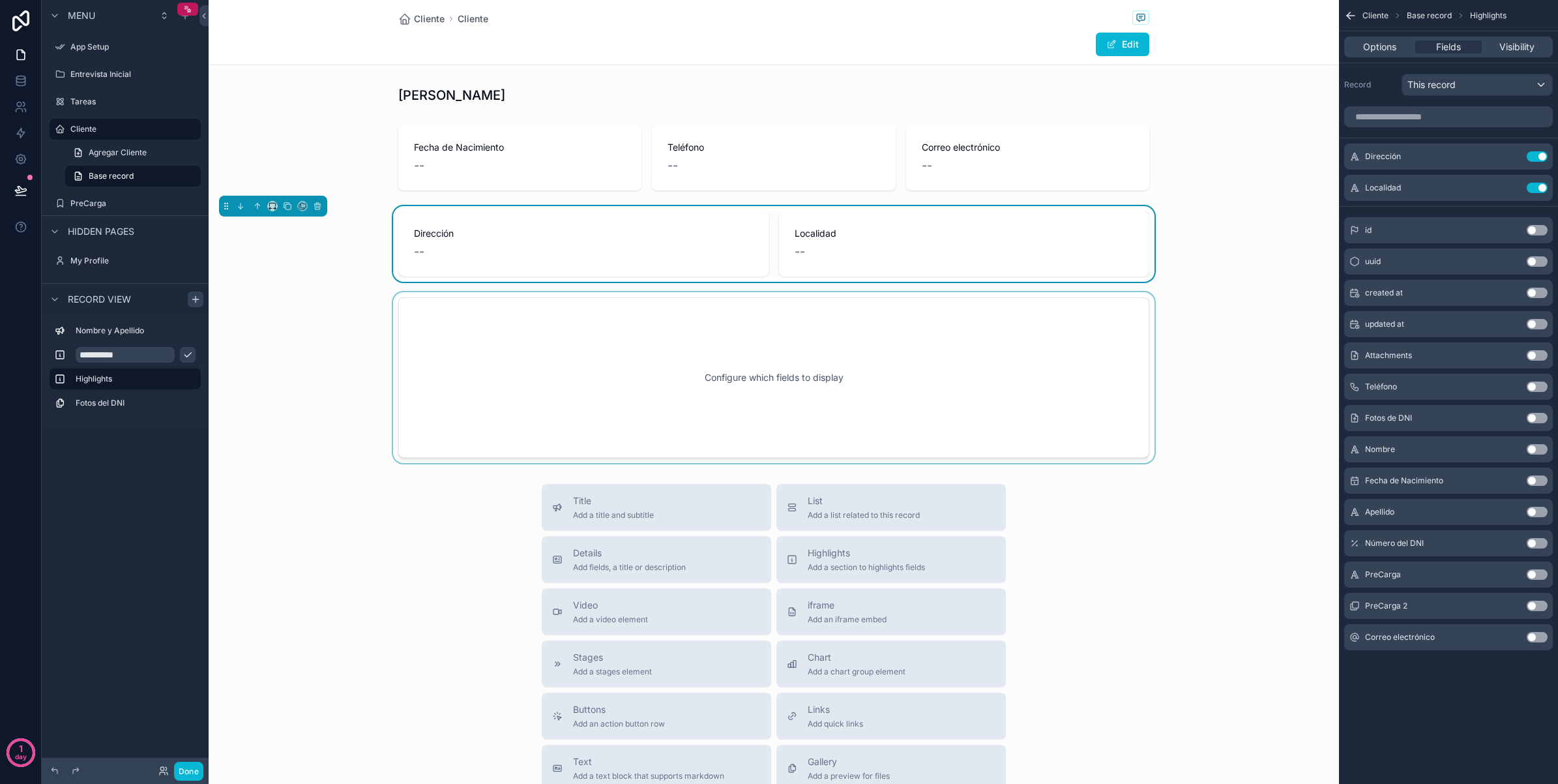
click at [1203, 342] on div "scrollable content" at bounding box center [773, 377] width 1130 height 171
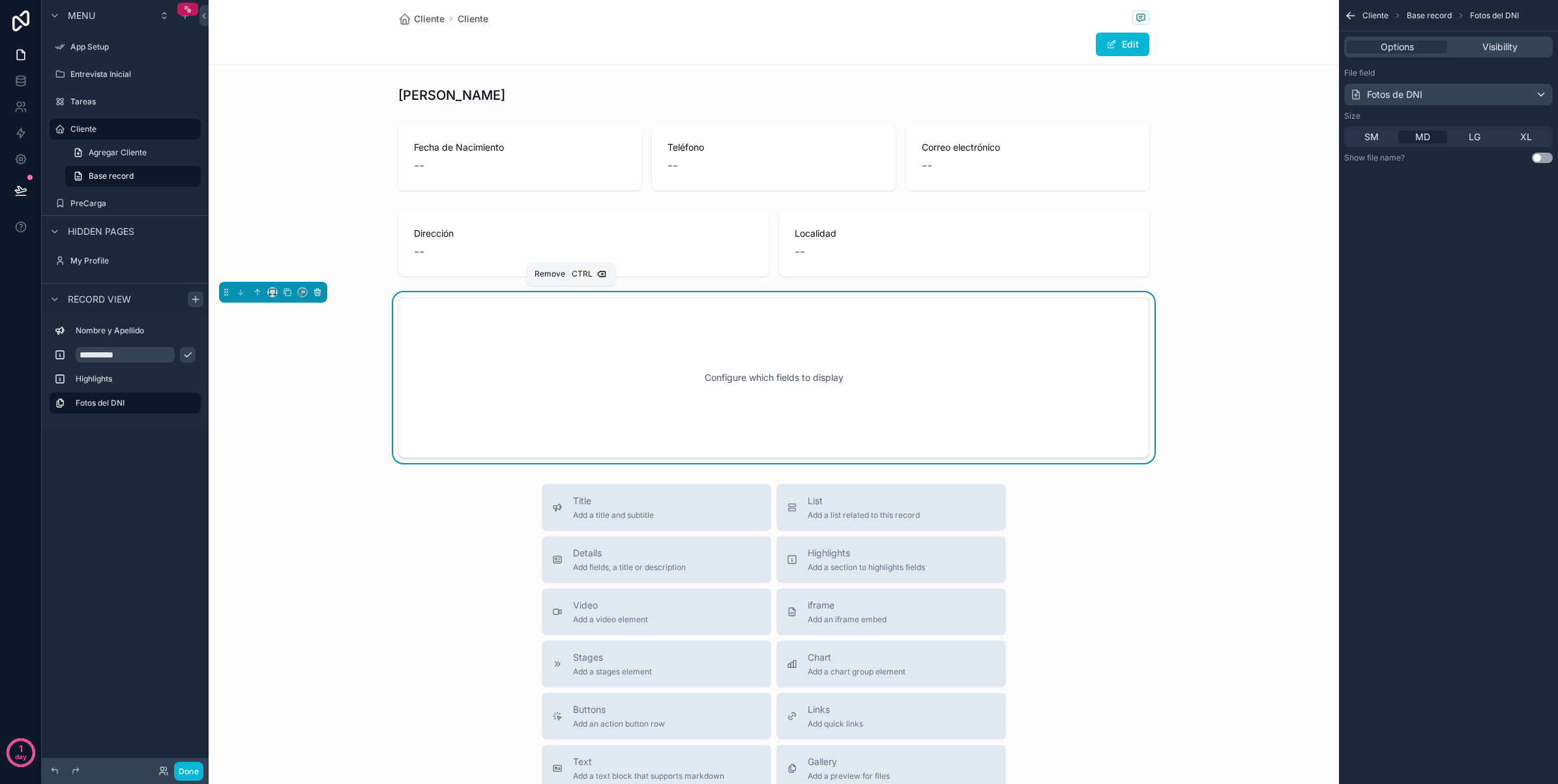
click at [312, 294] on button "scrollable content" at bounding box center [317, 291] width 14 height 14
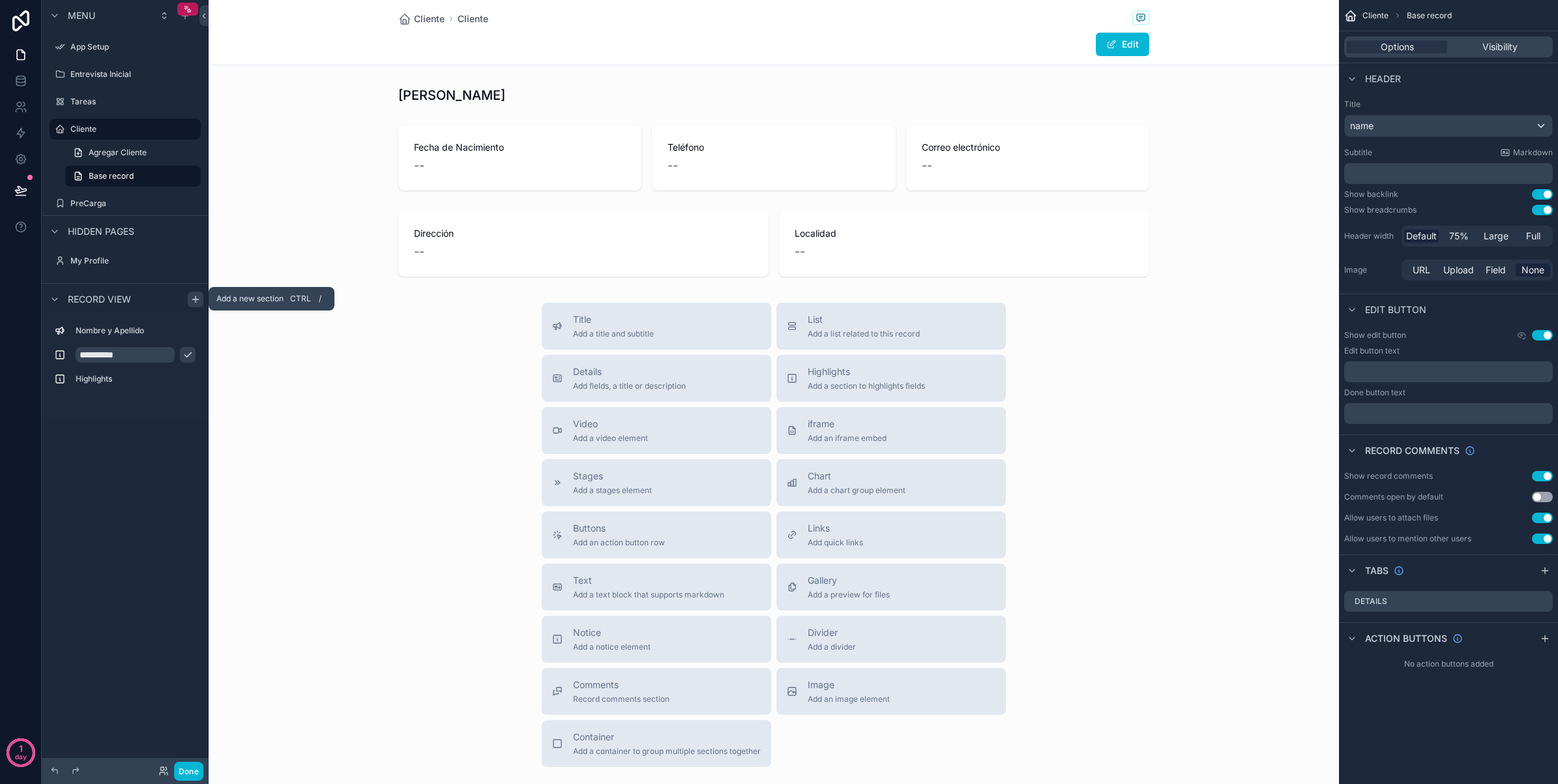
click at [201, 303] on div "scrollable content" at bounding box center [195, 299] width 15 height 15
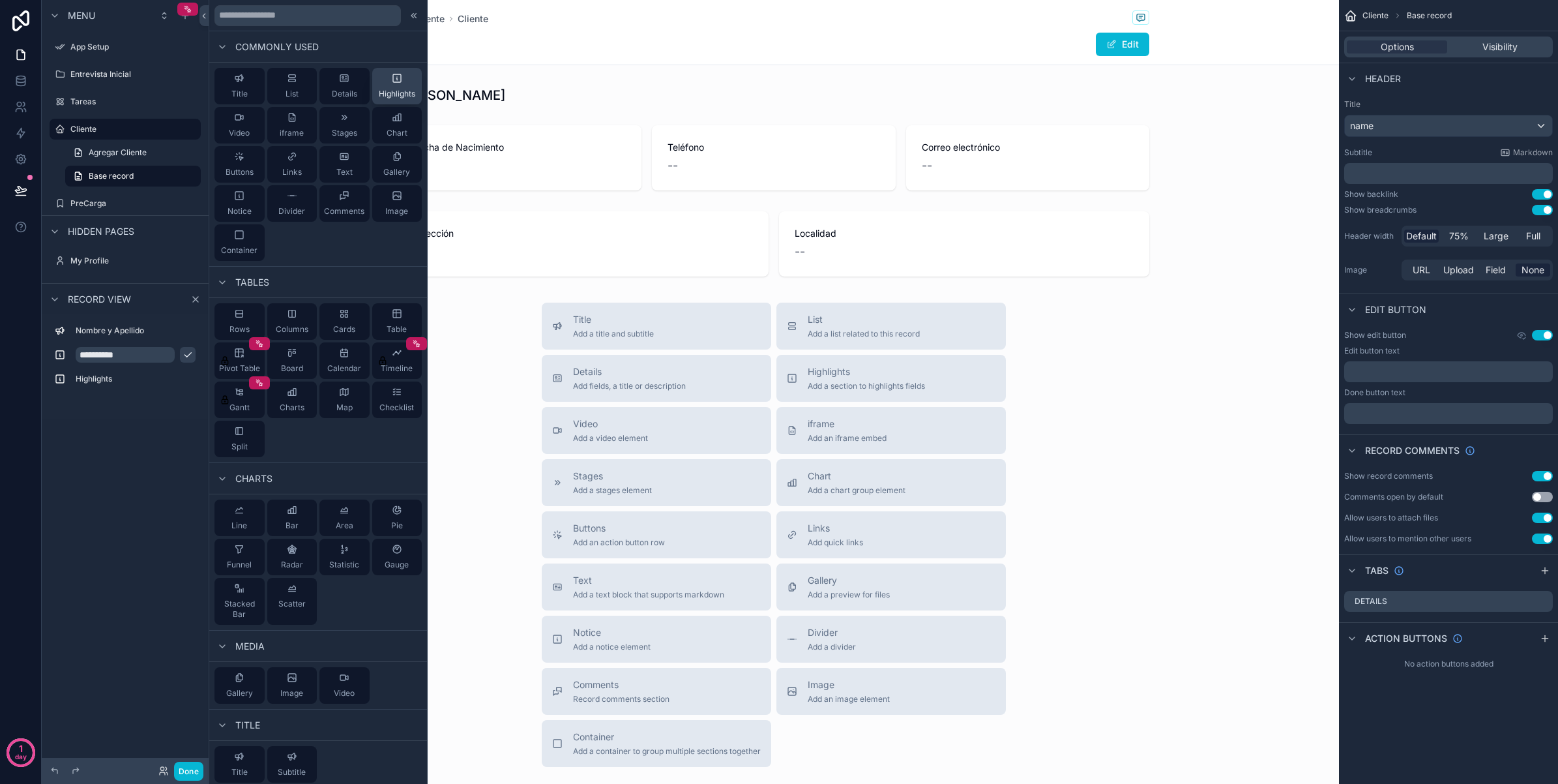
click at [386, 94] on span "Highlights" at bounding box center [397, 94] width 36 height 11
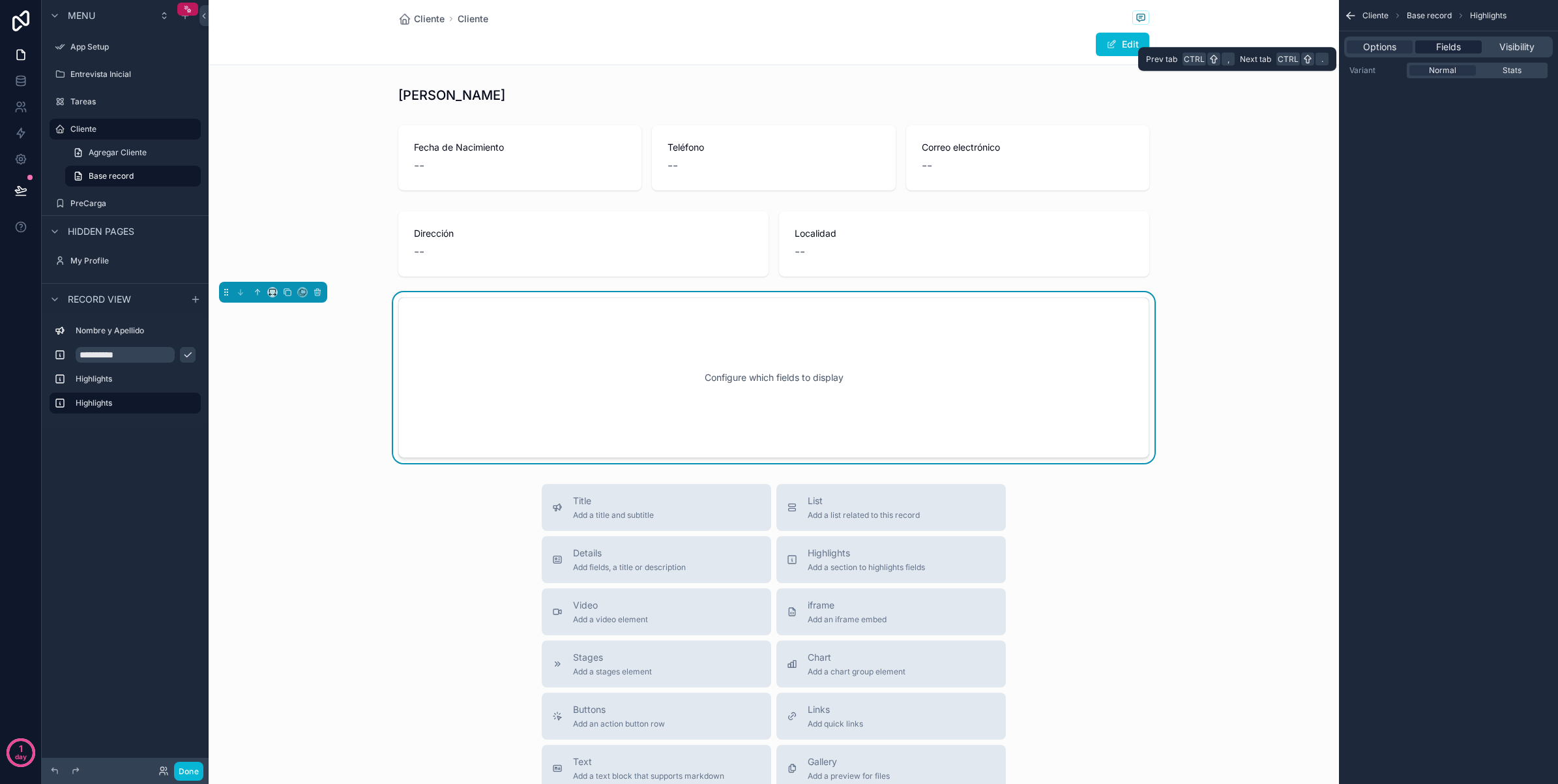
click at [1445, 47] on span "Fields" at bounding box center [1448, 46] width 25 height 13
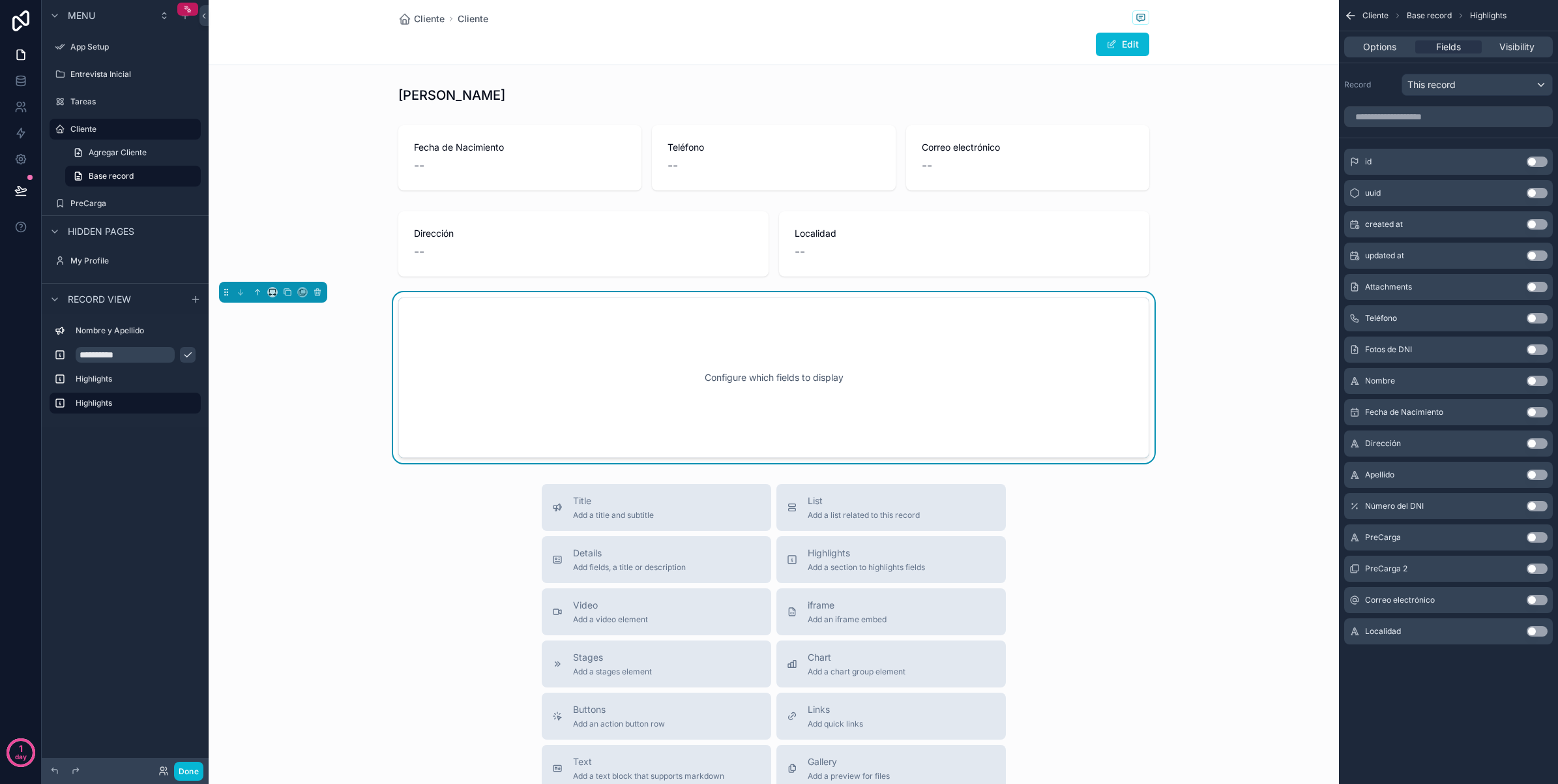
click at [1539, 501] on button "Use setting" at bounding box center [1537, 506] width 21 height 11
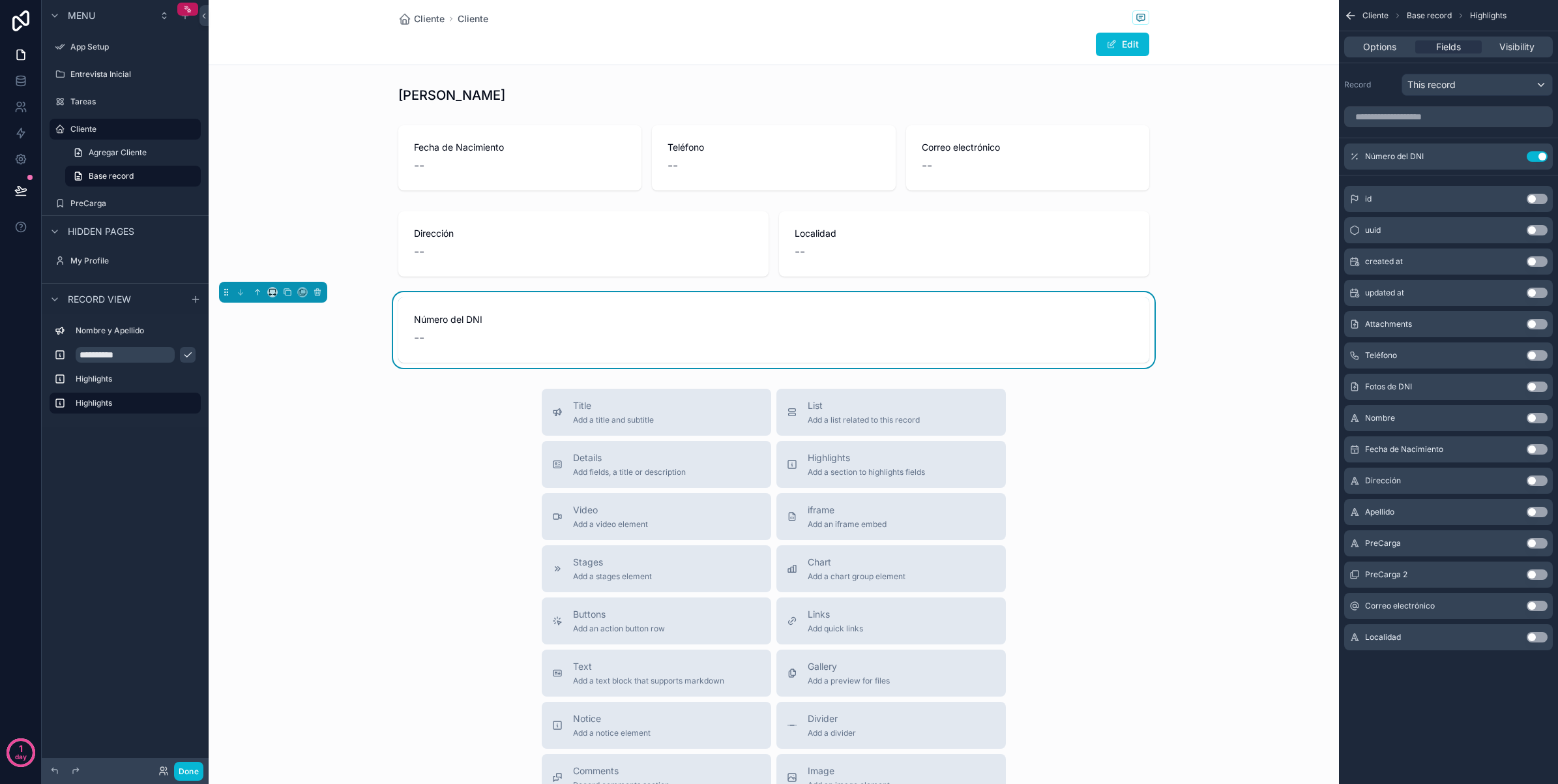
click at [1541, 390] on button "Use setting" at bounding box center [1537, 387] width 21 height 11
click at [1259, 419] on div "Title Add a title and subtitle List Add a list related to this record Details A…" at bounding box center [773, 620] width 1130 height 464
click at [361, 95] on div "scrollable content" at bounding box center [773, 95] width 1130 height 29
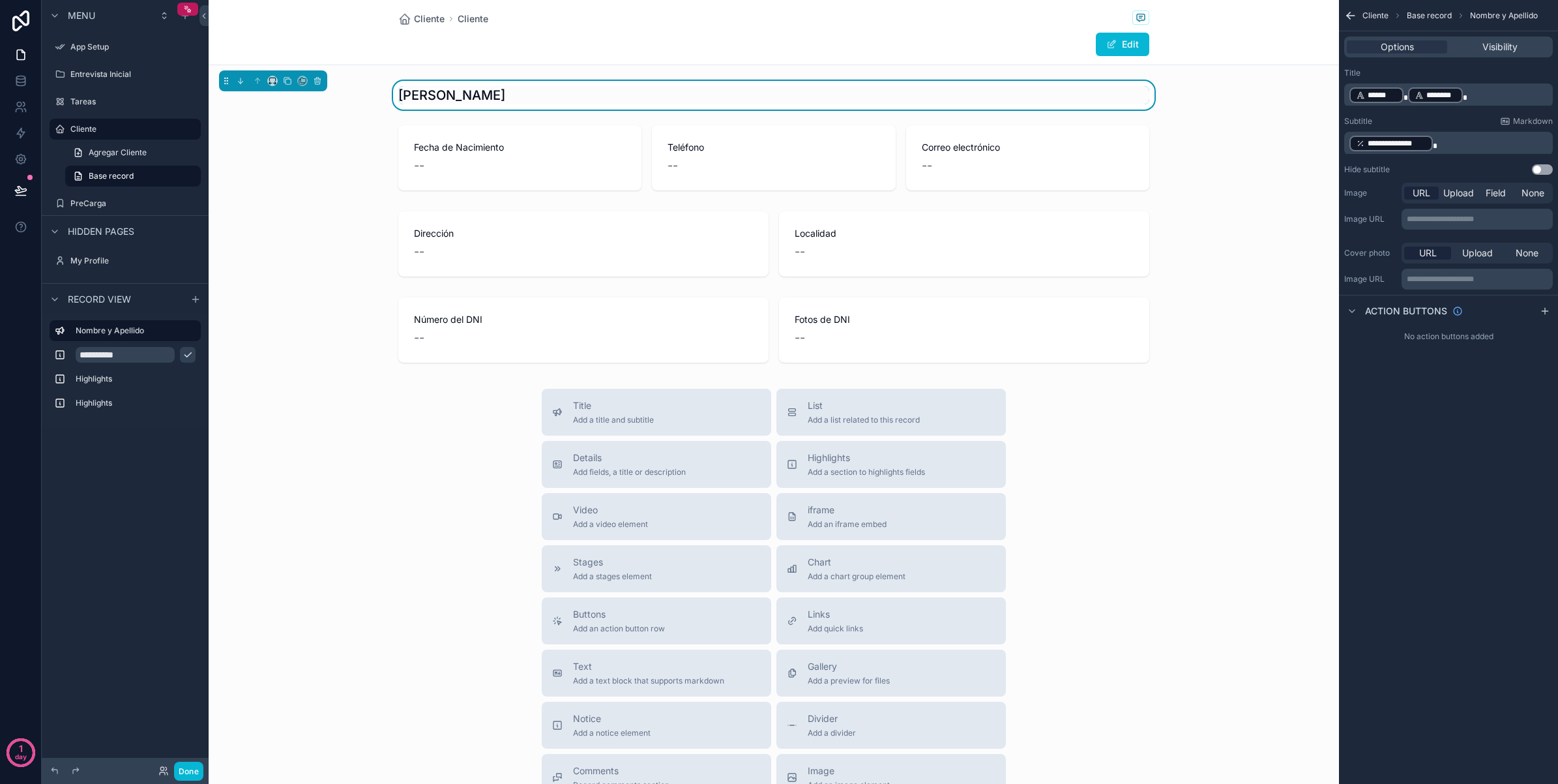
click at [326, 198] on div "[PERSON_NAME] Fecha de Nacimiento -- Teléfono -- Correo electrónico -- Direcció…" at bounding box center [773, 224] width 1130 height 287
